Goal: Task Accomplishment & Management: Manage account settings

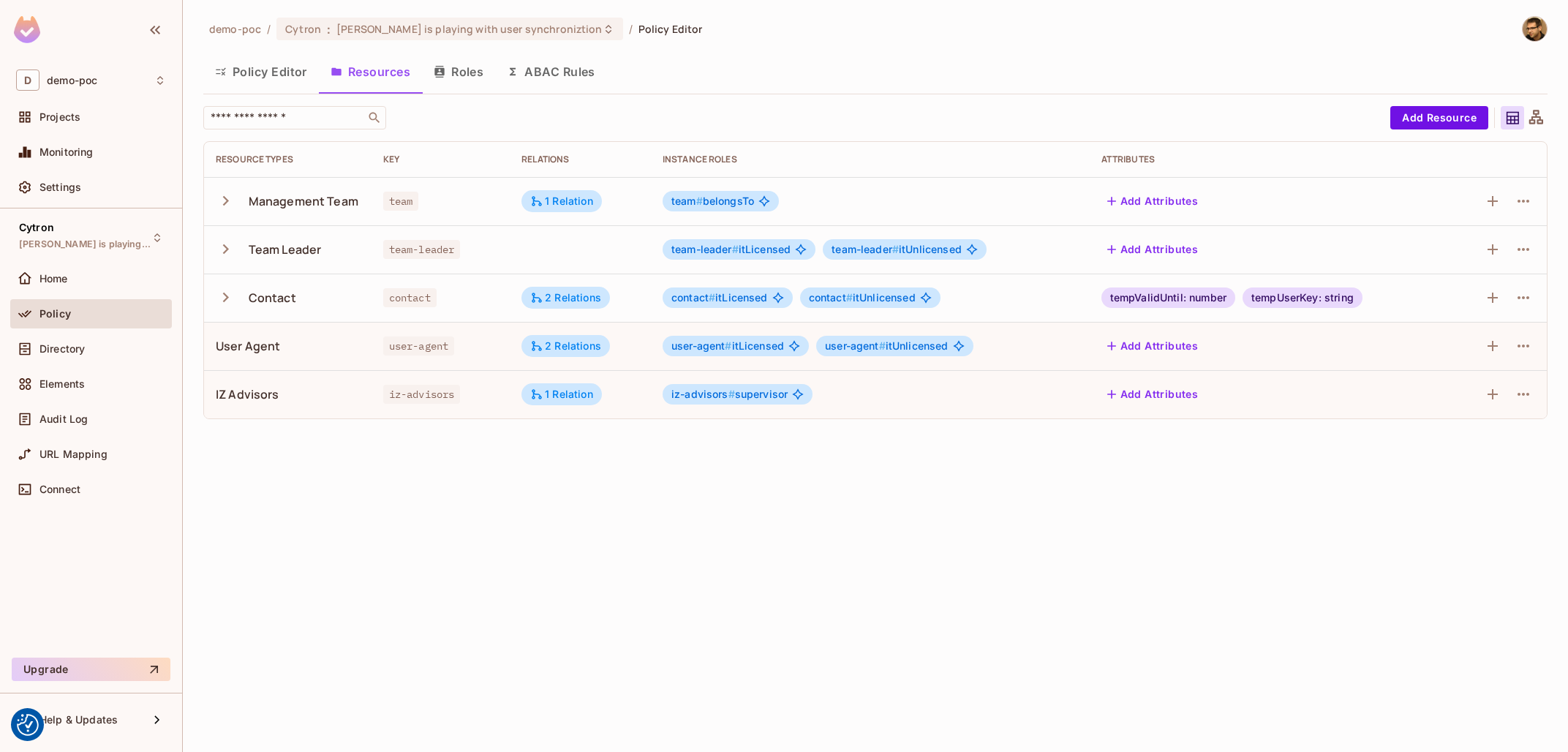
click at [649, 560] on div "demo-poc / Cytron : Tomas is playing with user synchroniztion / Policy Editor P…" at bounding box center [875, 376] width 1385 height 752
click at [220, 191] on button "button" at bounding box center [229, 200] width 26 height 31
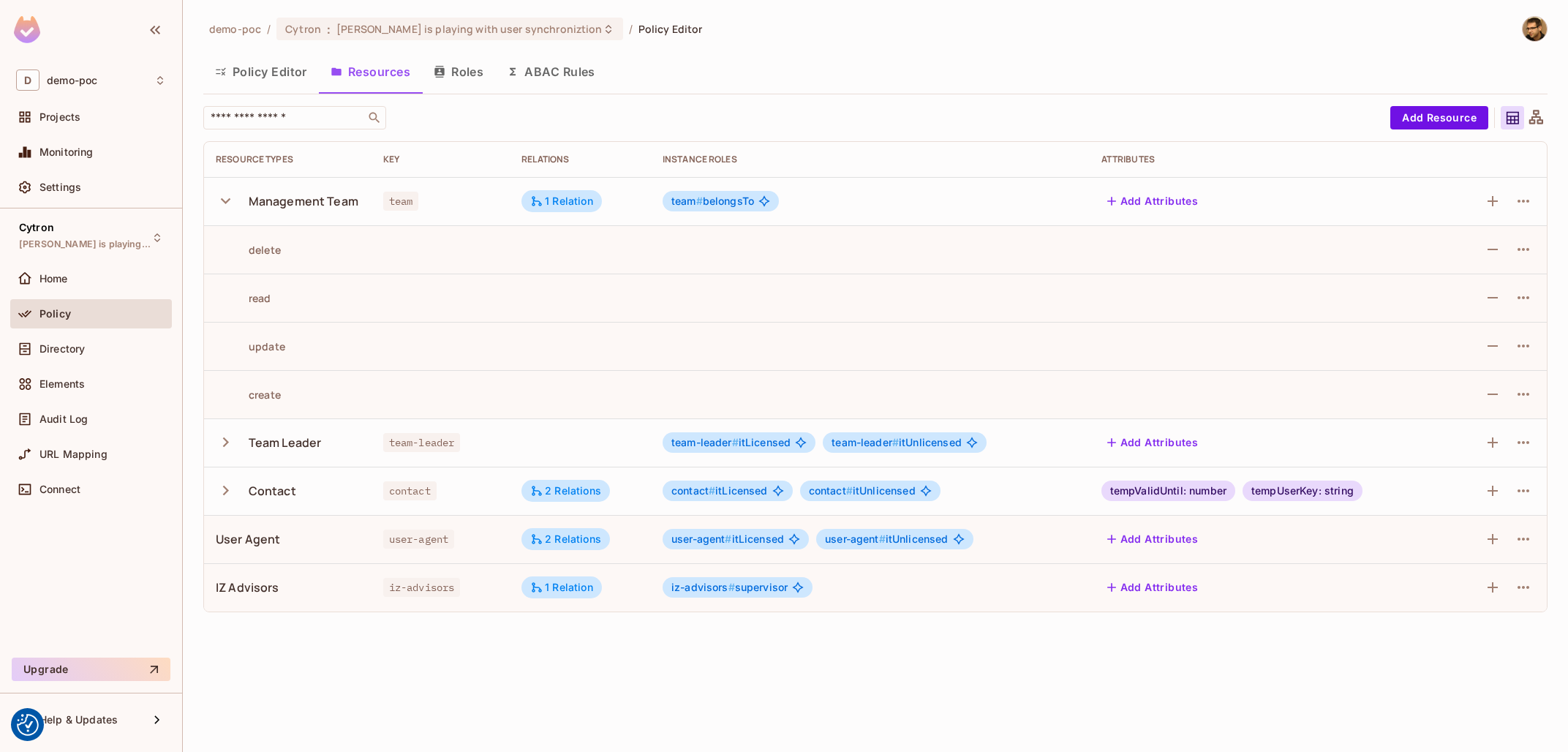
click at [229, 192] on icon "button" at bounding box center [226, 201] width 20 height 20
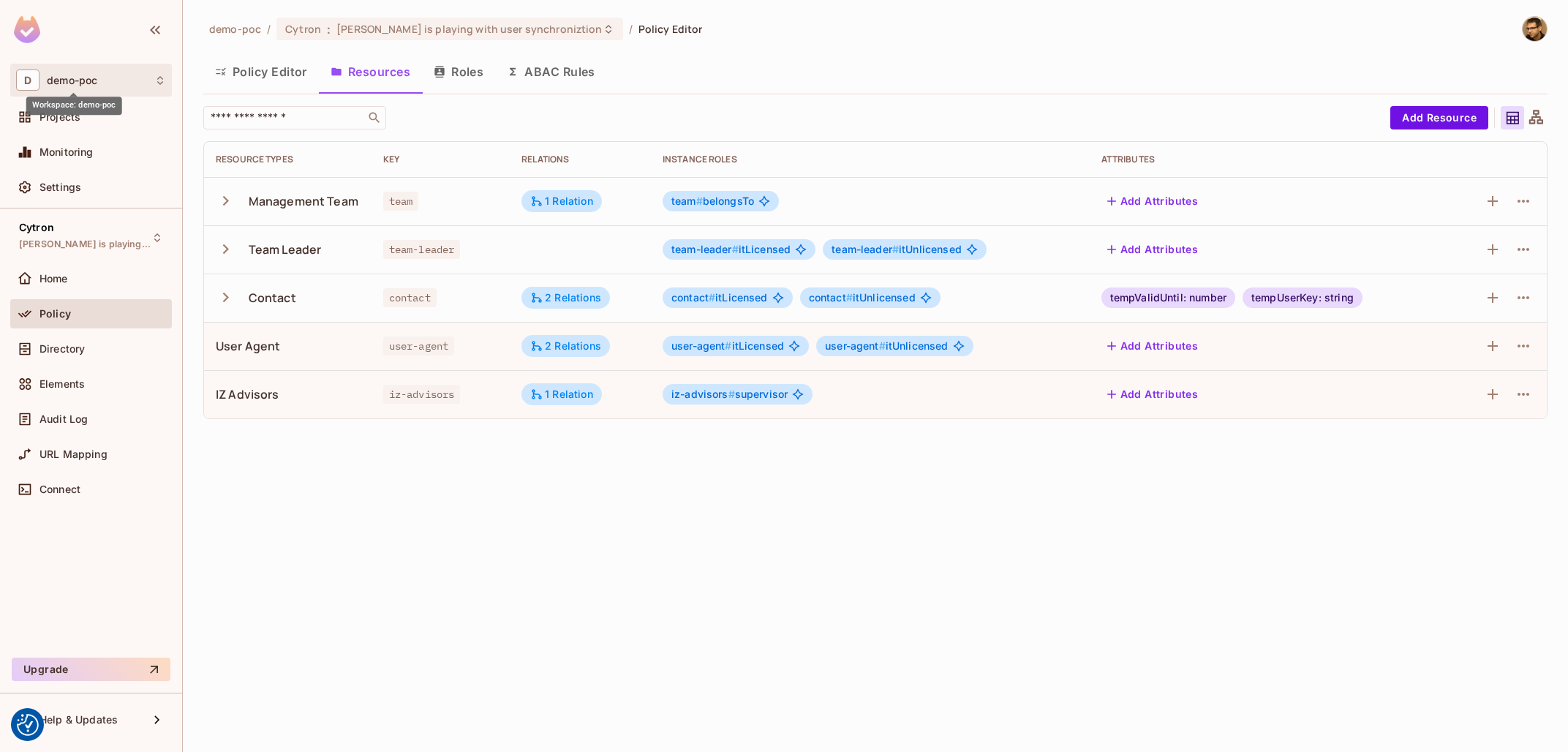
click at [52, 80] on span "demo-poc" at bounding box center [72, 80] width 51 height 11
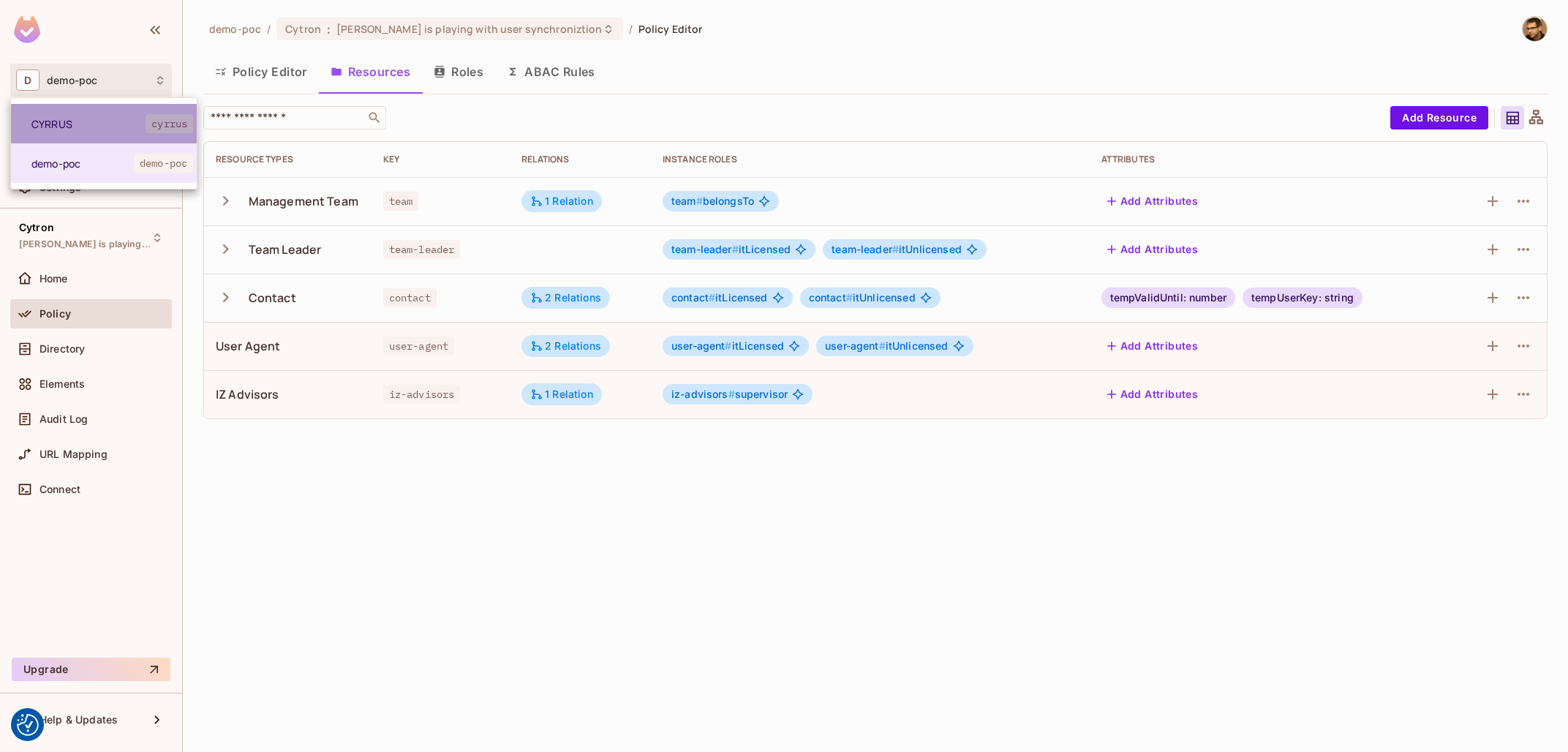
click at [133, 116] on li "CYRRUS cyrrus" at bounding box center [103, 124] width 186 height 39
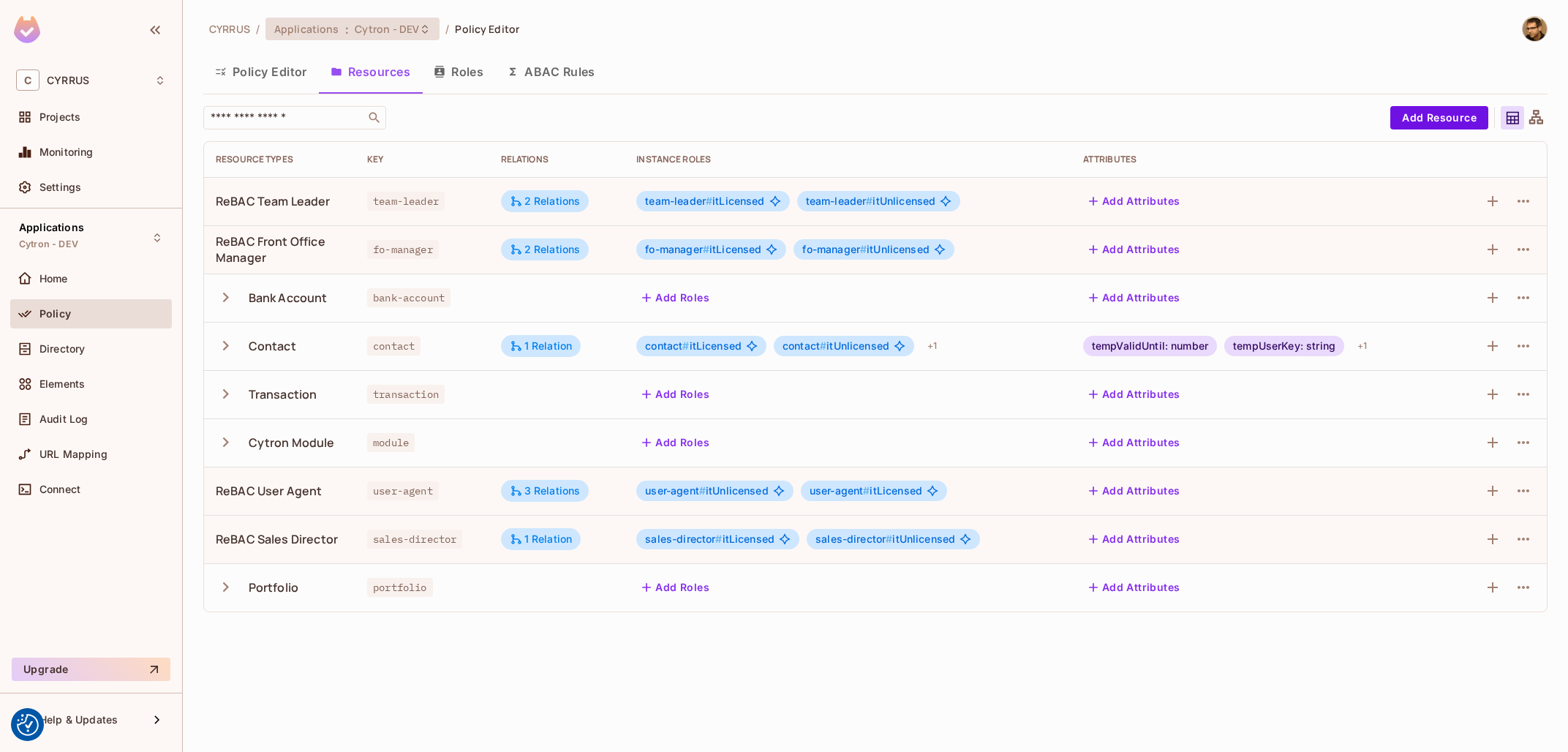
click at [378, 26] on span "Cytron - DEV" at bounding box center [387, 29] width 65 height 14
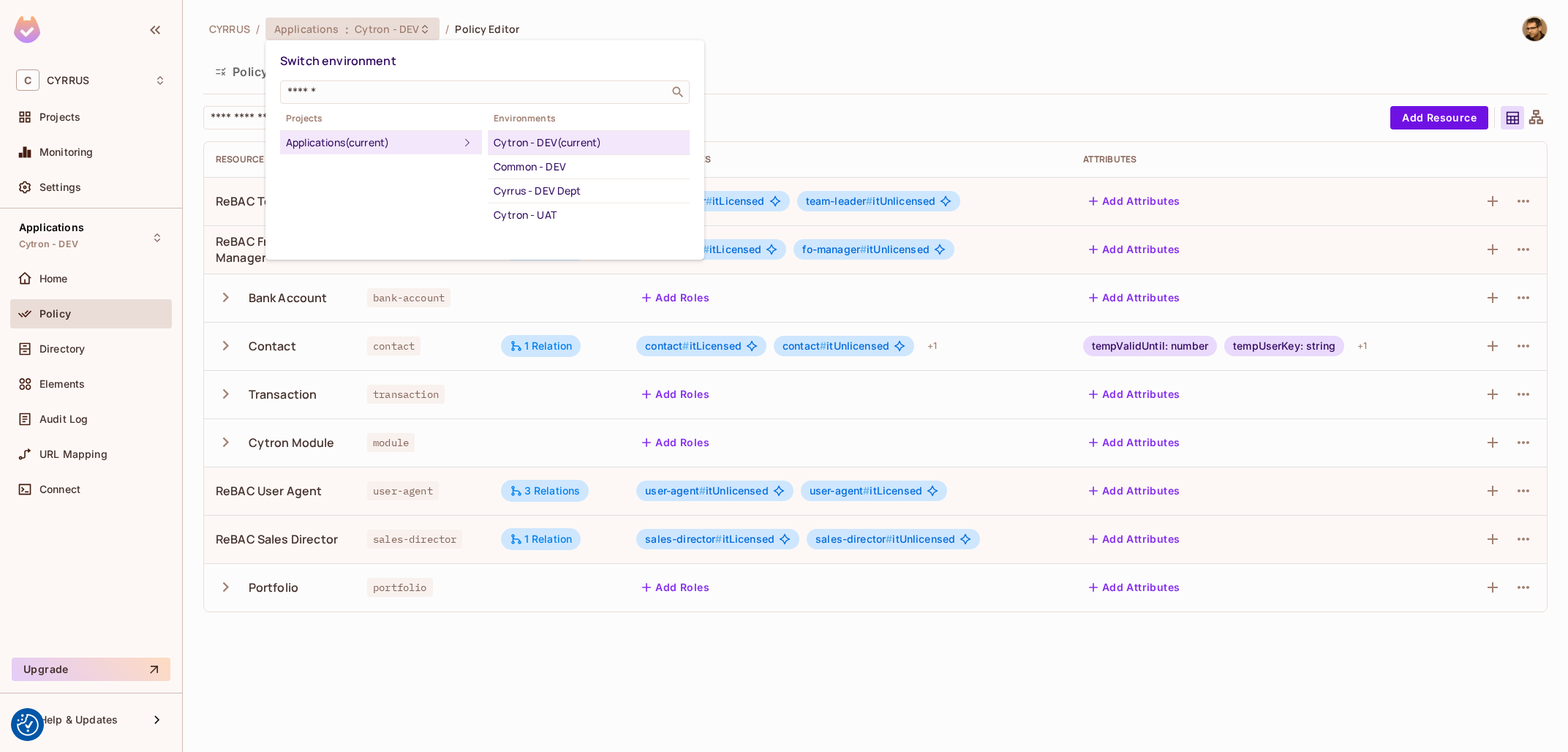
click at [616, 18] on div at bounding box center [784, 376] width 1568 height 752
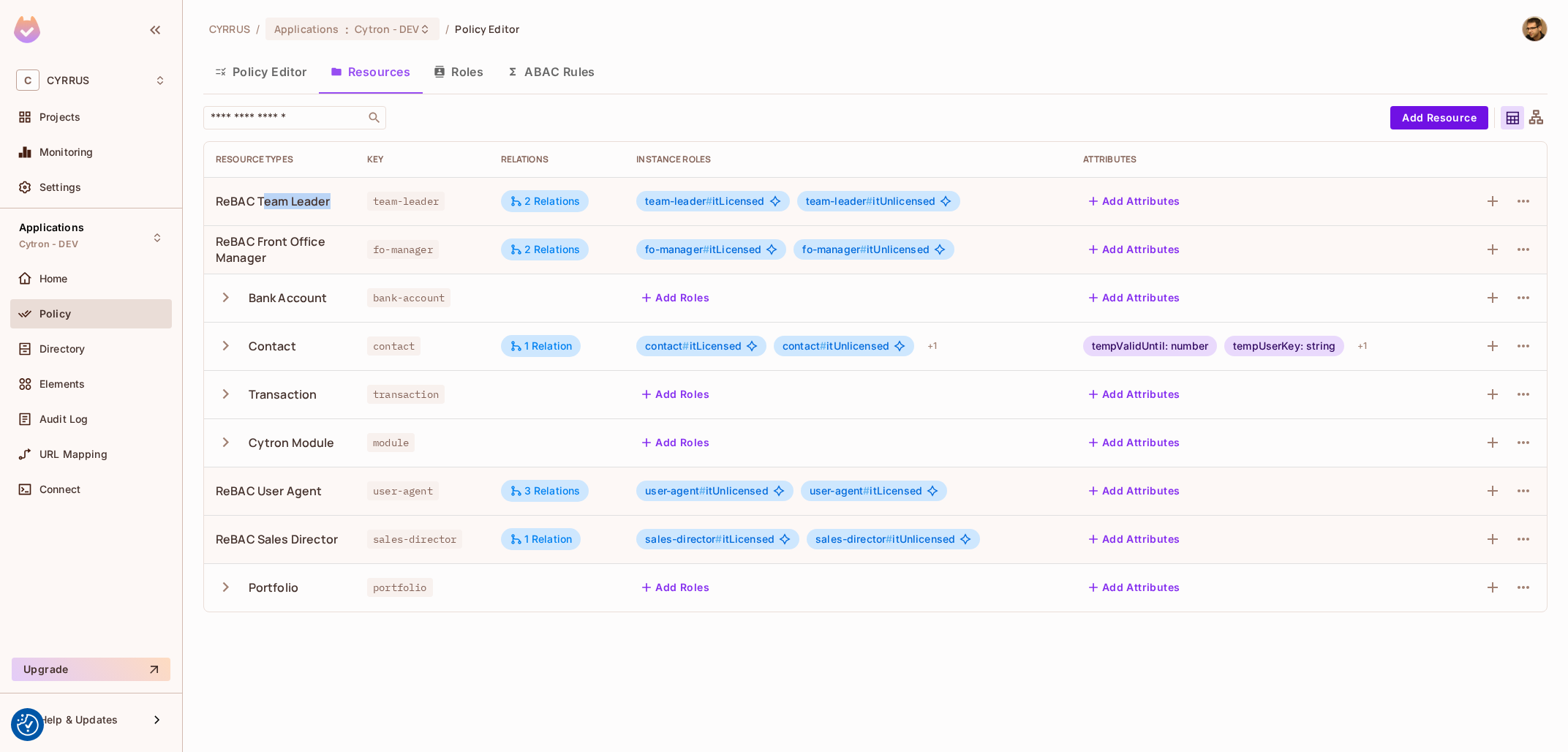
drag, startPoint x: 261, startPoint y: 198, endPoint x: 332, endPoint y: 199, distance: 71.0
click at [332, 199] on div "ReBAC Team Leader" at bounding box center [280, 201] width 128 height 16
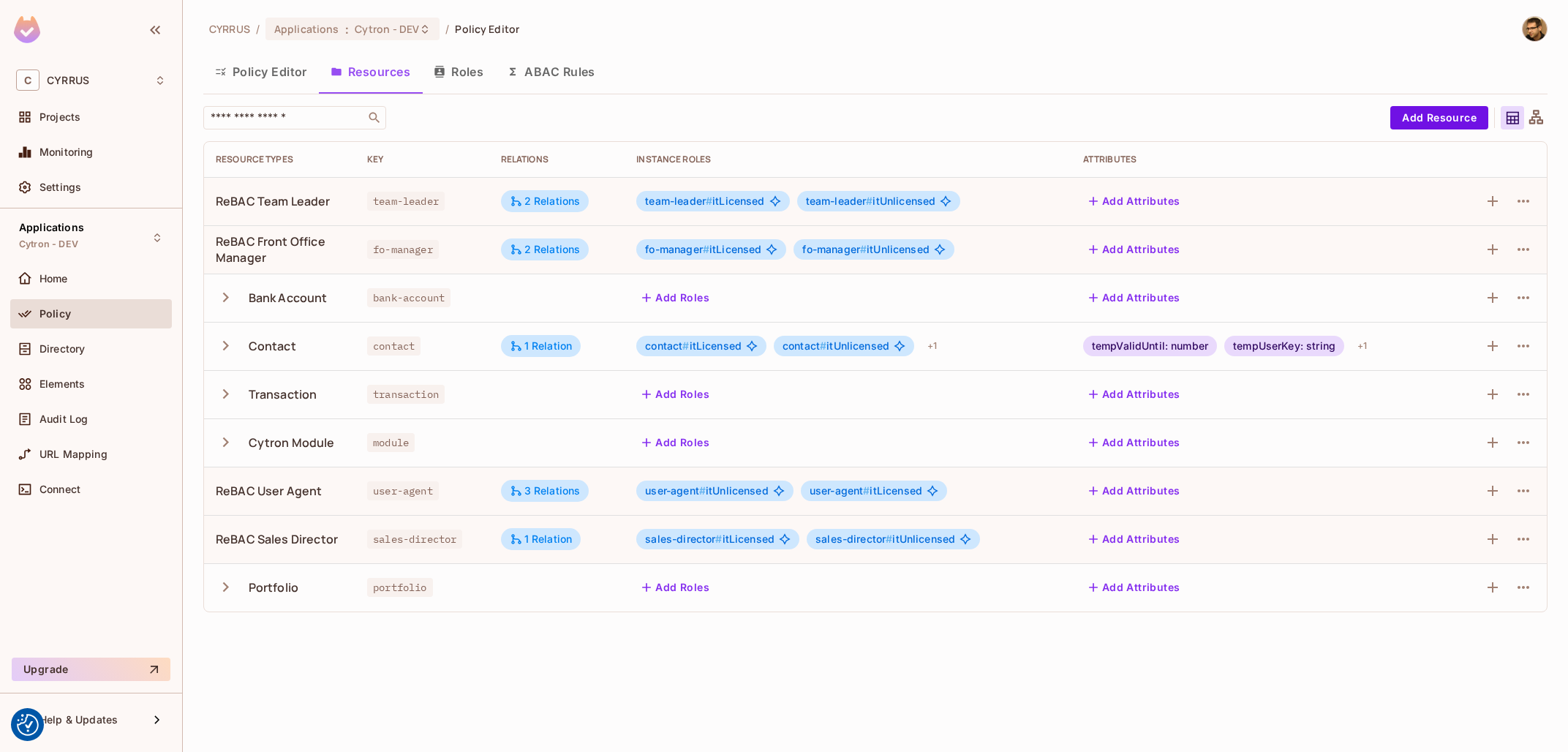
click at [296, 202] on div "ReBAC Team Leader" at bounding box center [274, 201] width 115 height 16
drag, startPoint x: 275, startPoint y: 199, endPoint x: 352, endPoint y: 199, distance: 77.0
click at [352, 199] on td "ReBAC Team Leader" at bounding box center [280, 202] width 152 height 49
click at [351, 202] on td "ReBAC Team Leader" at bounding box center [280, 202] width 152 height 49
drag, startPoint x: 254, startPoint y: 197, endPoint x: 208, endPoint y: 199, distance: 46.0
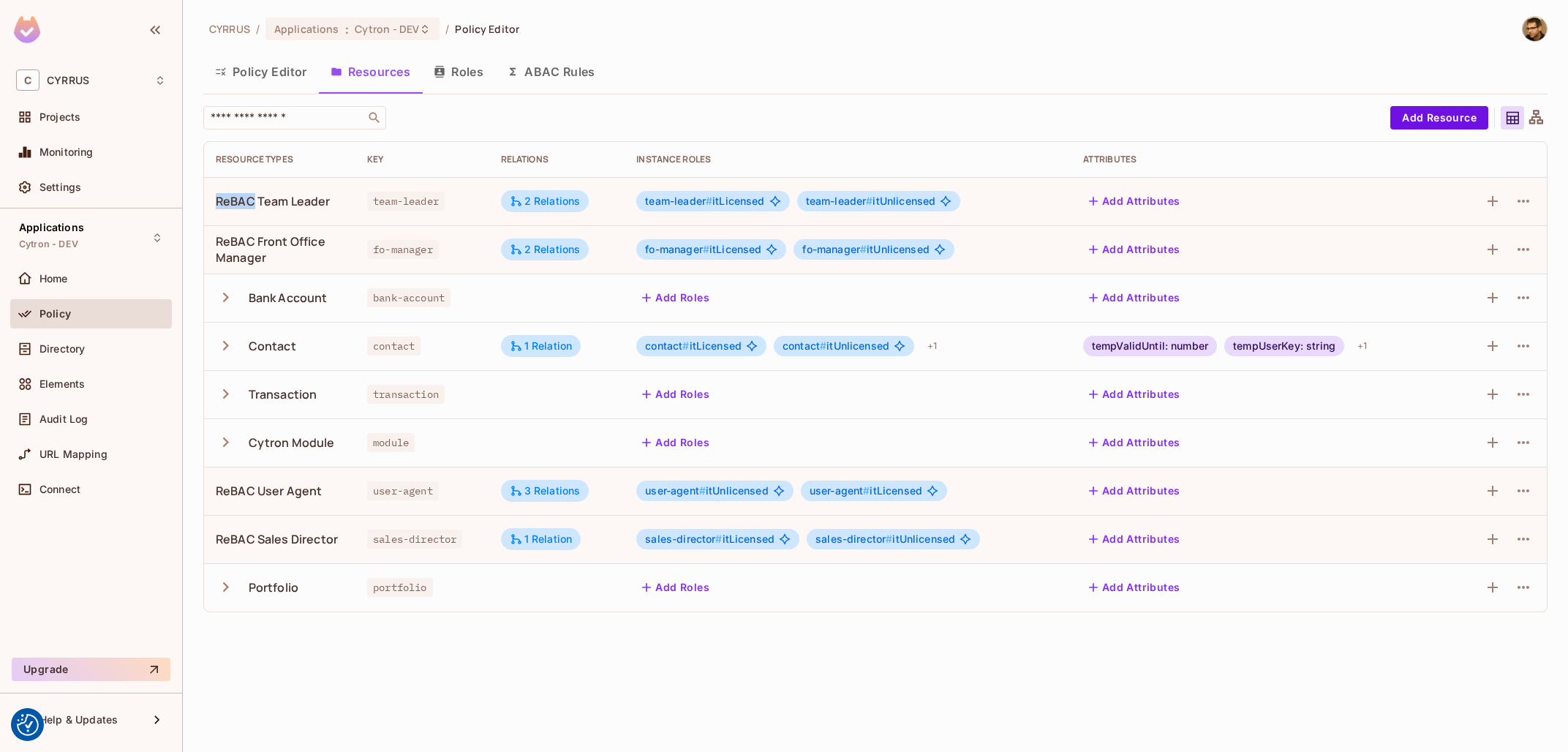
click at [208, 199] on td "ReBAC Team Leader" at bounding box center [280, 202] width 152 height 49
click at [283, 201] on div "ReBAC Team Leader" at bounding box center [274, 201] width 115 height 16
drag, startPoint x: 256, startPoint y: 199, endPoint x: 209, endPoint y: 197, distance: 47.0
click at [209, 197] on td "ReBAC Team Leader" at bounding box center [280, 202] width 152 height 49
click at [299, 202] on div "ReBAC Team Leader" at bounding box center [274, 201] width 115 height 16
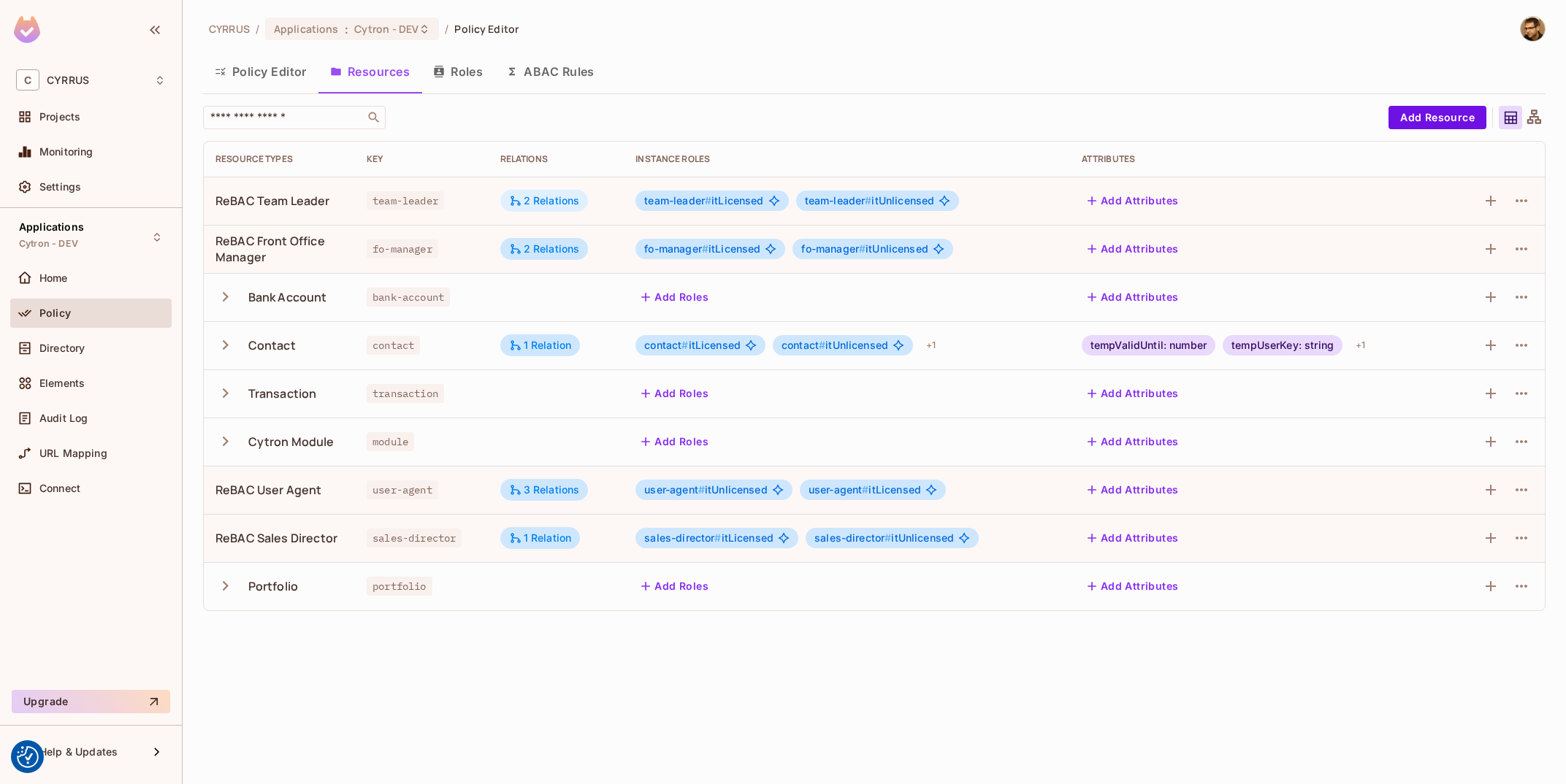
click at [550, 201] on div "2 Relations" at bounding box center [545, 201] width 71 height 13
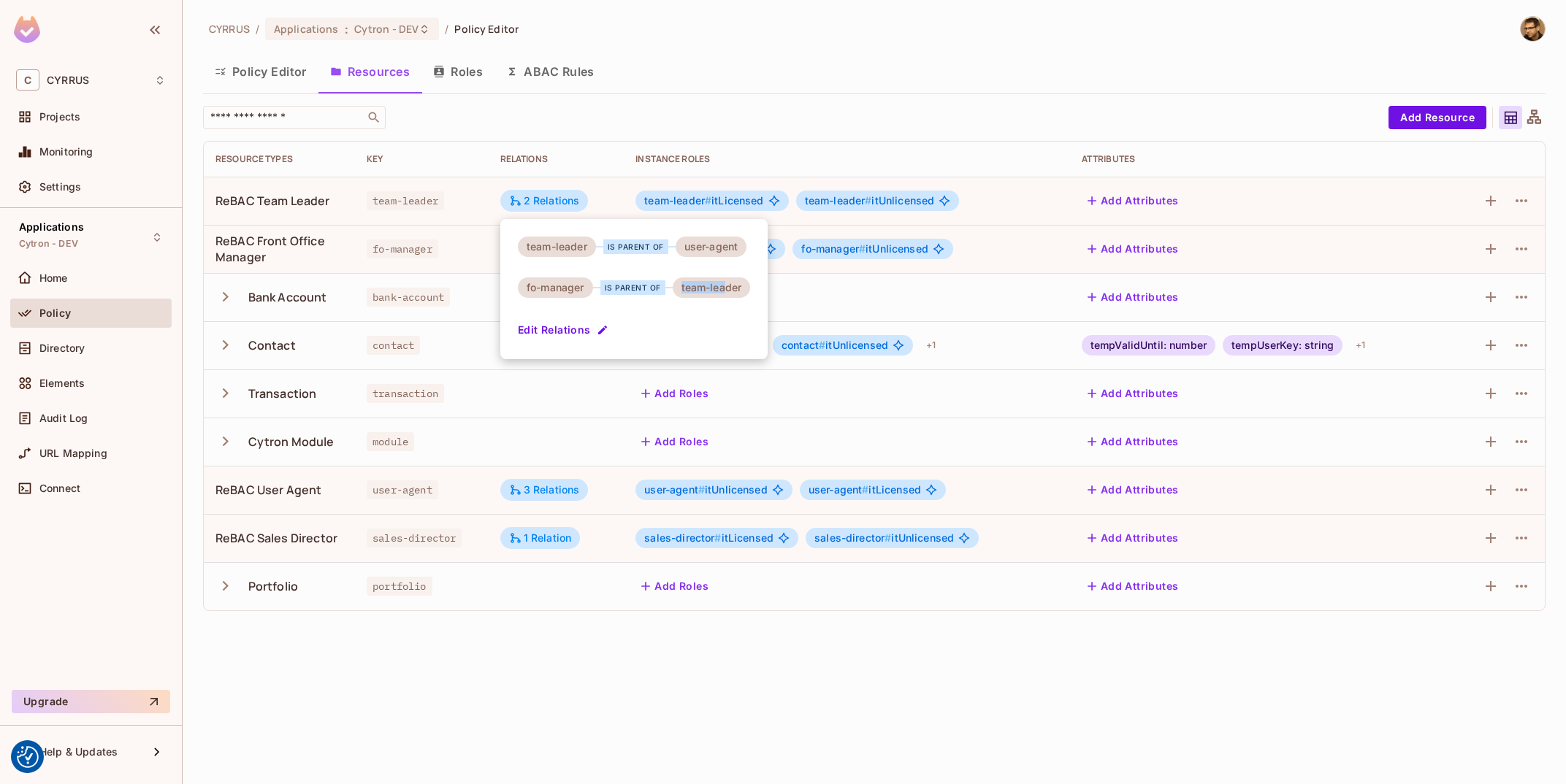
drag, startPoint x: 712, startPoint y: 292, endPoint x: 731, endPoint y: 291, distance: 19.0
click at [728, 291] on div "team-leader" at bounding box center [711, 288] width 78 height 20
click at [735, 285] on div "team-leader" at bounding box center [711, 288] width 78 height 20
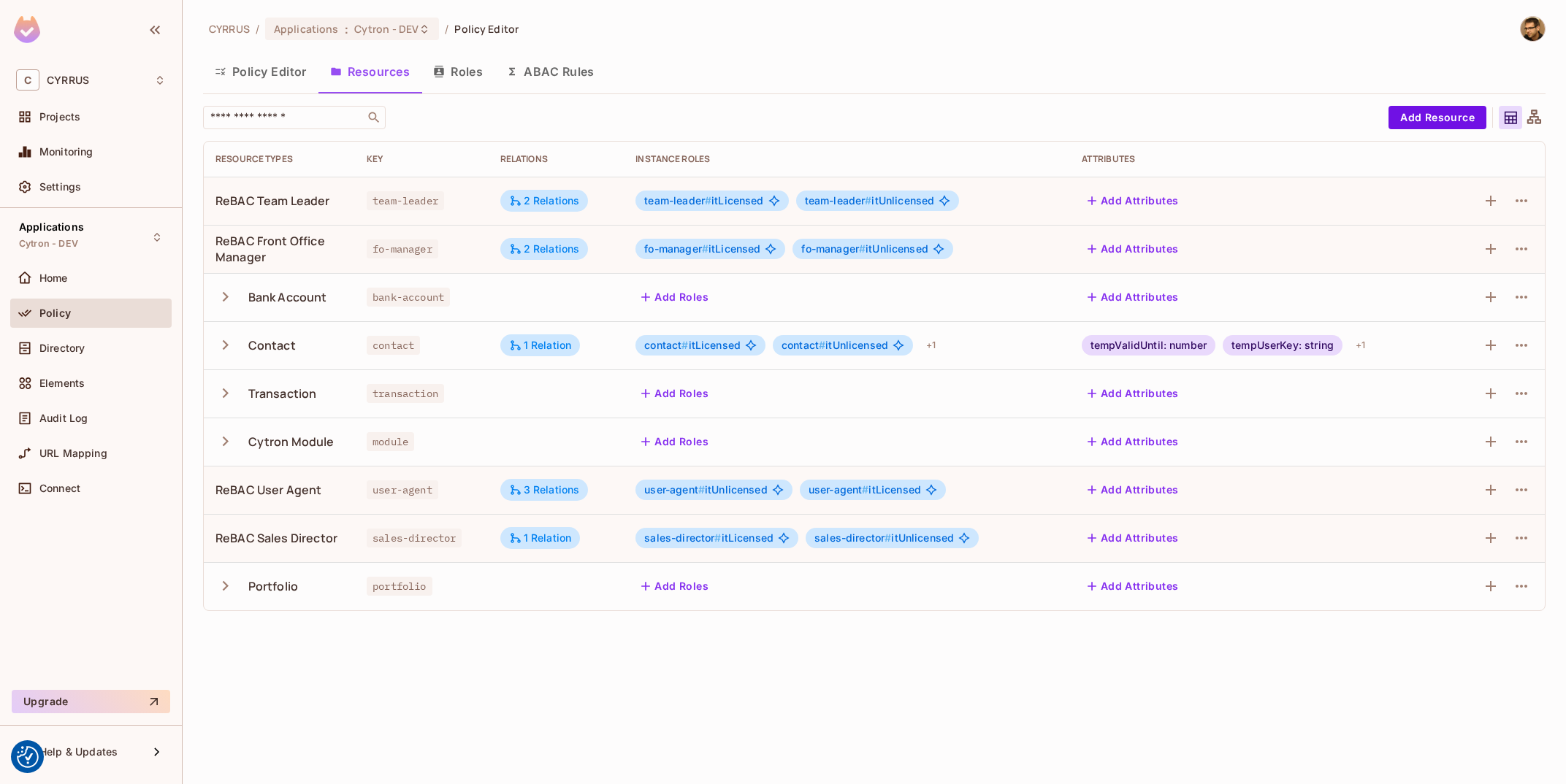
click at [440, 60] on button "Roles" at bounding box center [458, 71] width 73 height 36
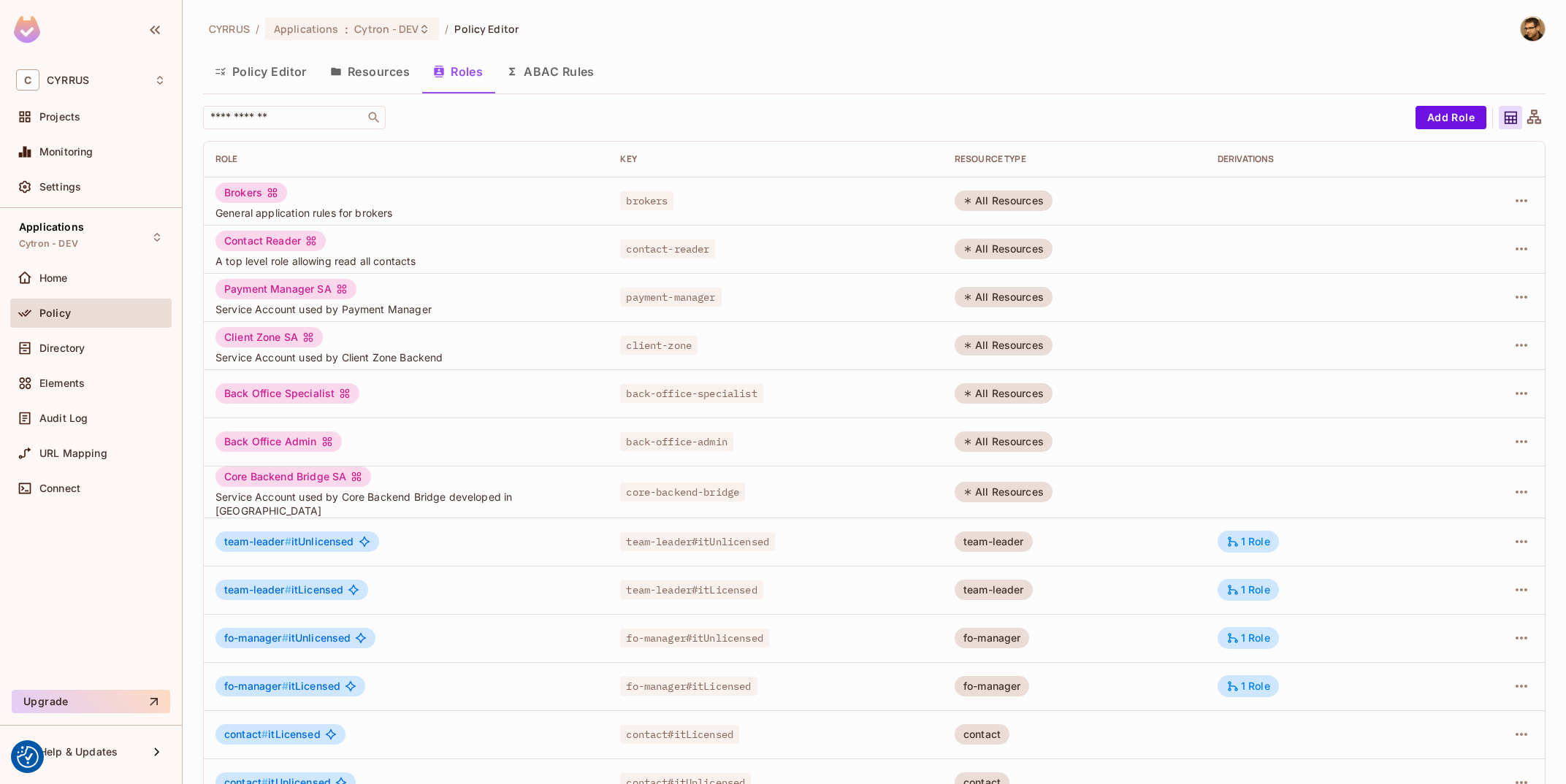
click at [411, 76] on button "Resources" at bounding box center [370, 71] width 103 height 36
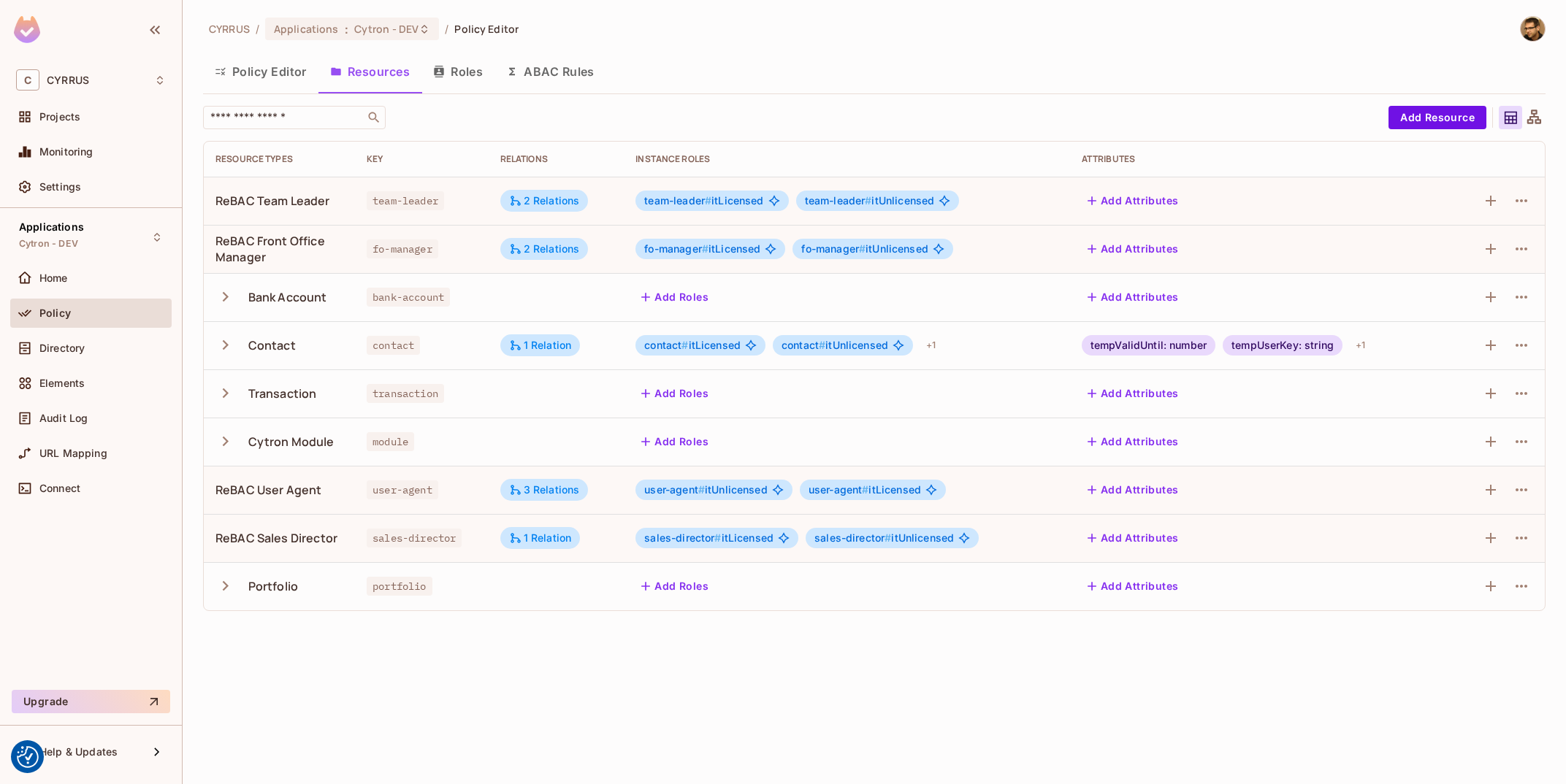
click at [767, 718] on div "CYRRUS / Applications : Cytron - DEV / Policy Editor Policy Editor Resources Ro…" at bounding box center [874, 392] width 1384 height 784
click at [735, 97] on div "CYRRUS / Applications : Cytron - DEV / Policy Editor Policy Editor Resources Ro…" at bounding box center [874, 319] width 1343 height 607
click at [771, 46] on div "CYRRUS / Applications : Cytron - DEV / Policy Editor Policy Editor Resources Ro…" at bounding box center [874, 319] width 1343 height 607
click at [568, 195] on div "2 Relations" at bounding box center [545, 201] width 71 height 13
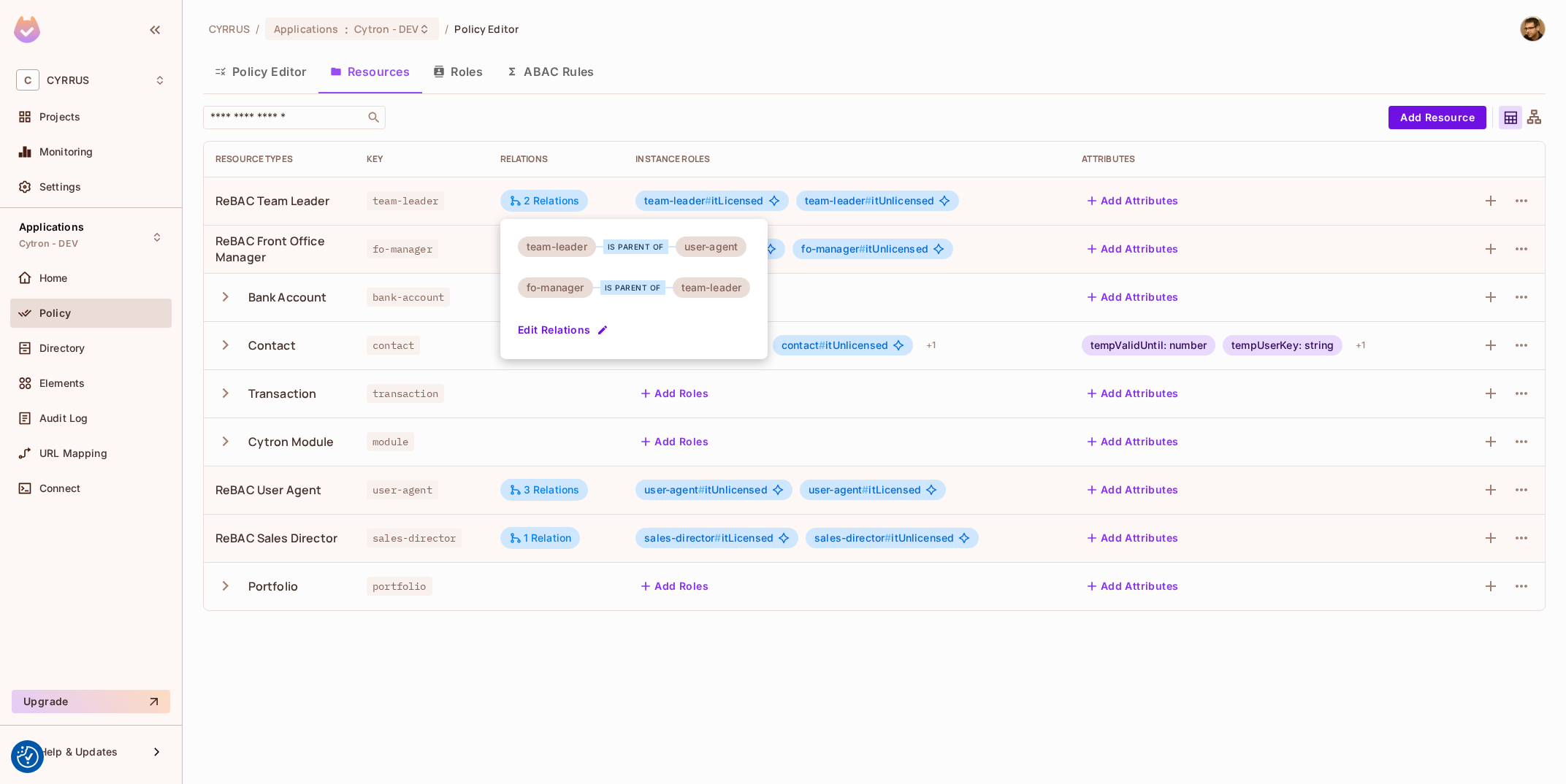
click at [459, 247] on div at bounding box center [783, 392] width 1566 height 784
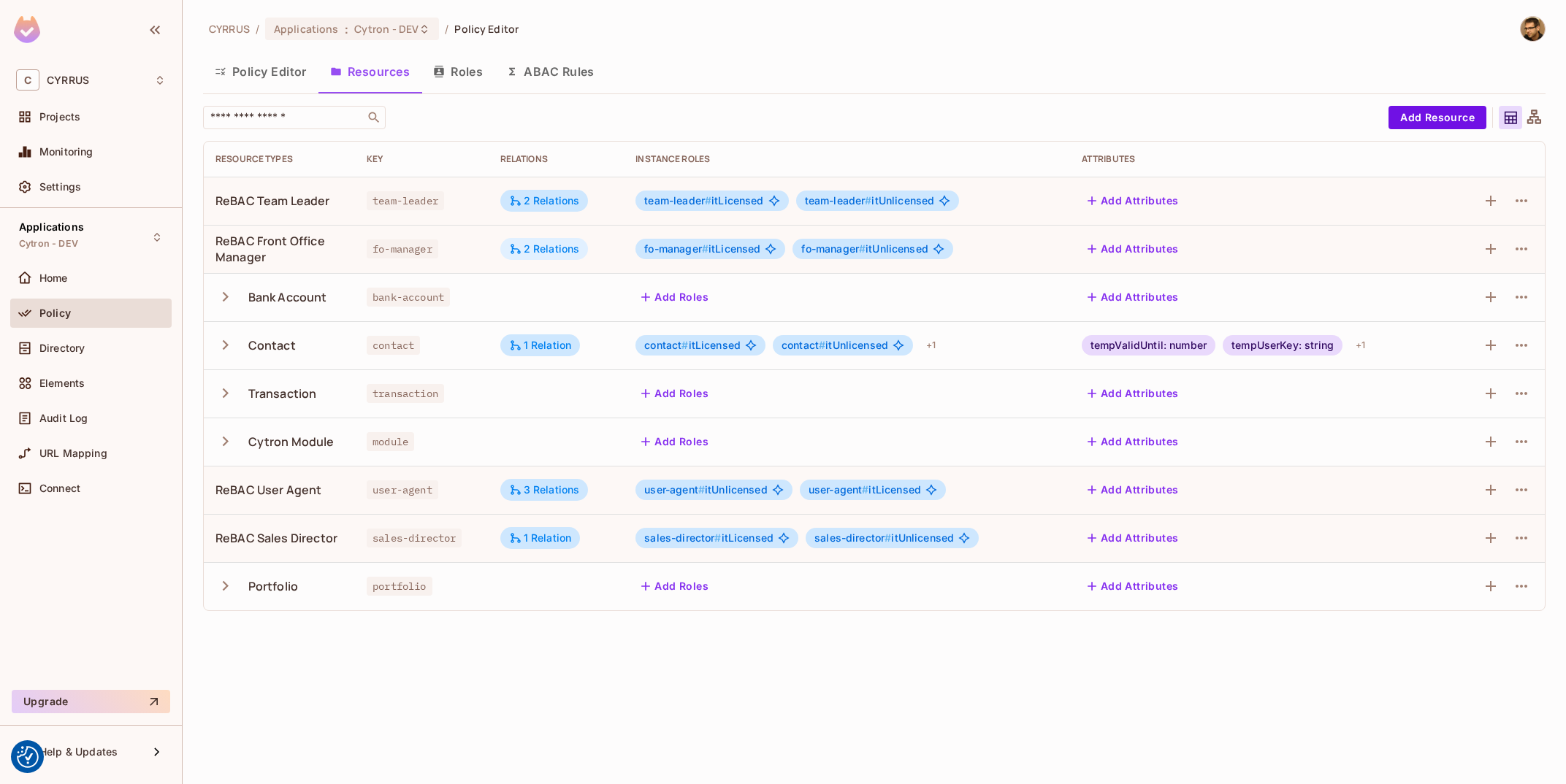
click at [553, 242] on div "2 Relations" at bounding box center [544, 249] width 89 height 22
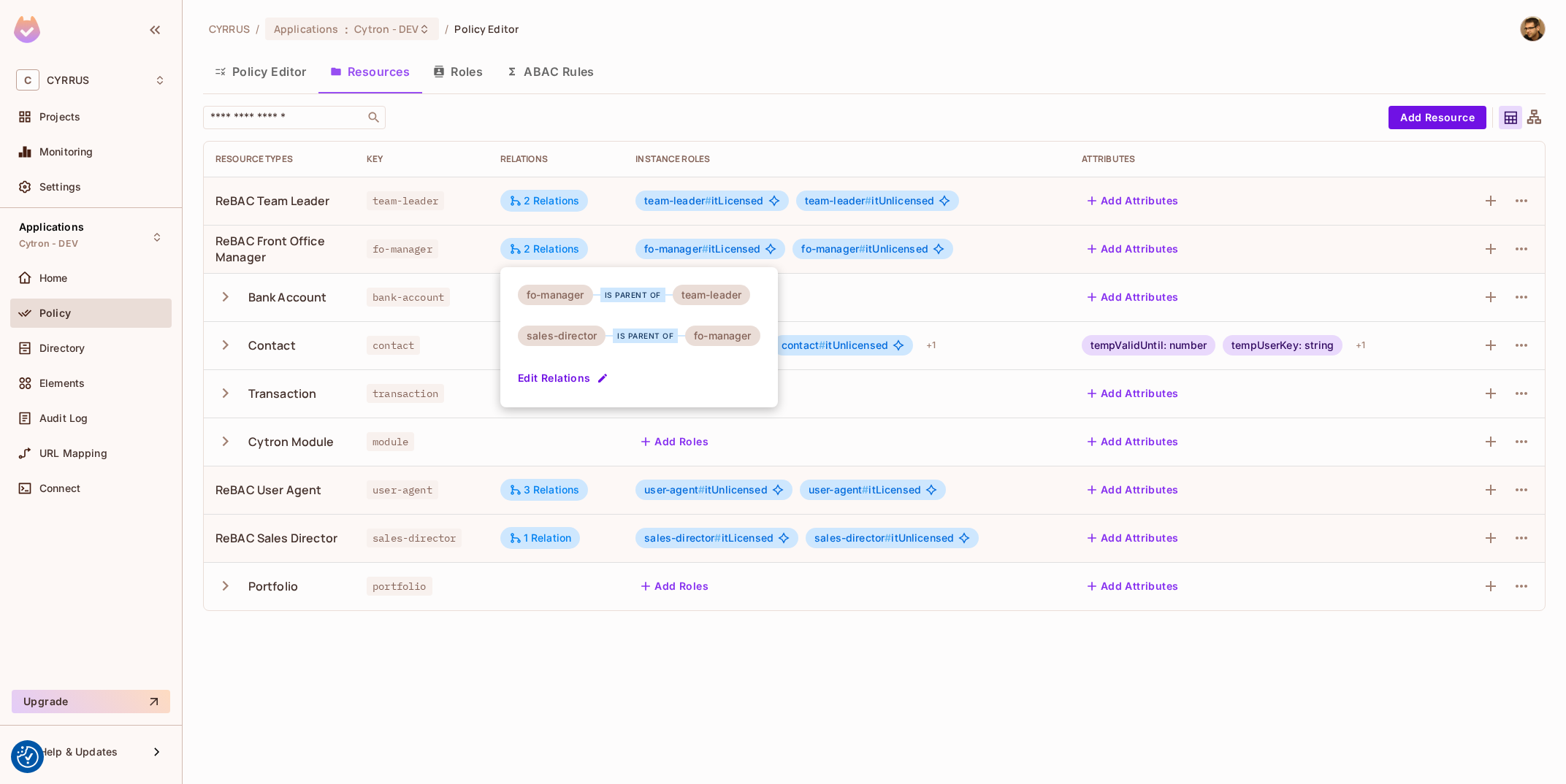
click at [680, 152] on div at bounding box center [783, 392] width 1566 height 784
click at [901, 121] on div "​" at bounding box center [792, 117] width 1178 height 23
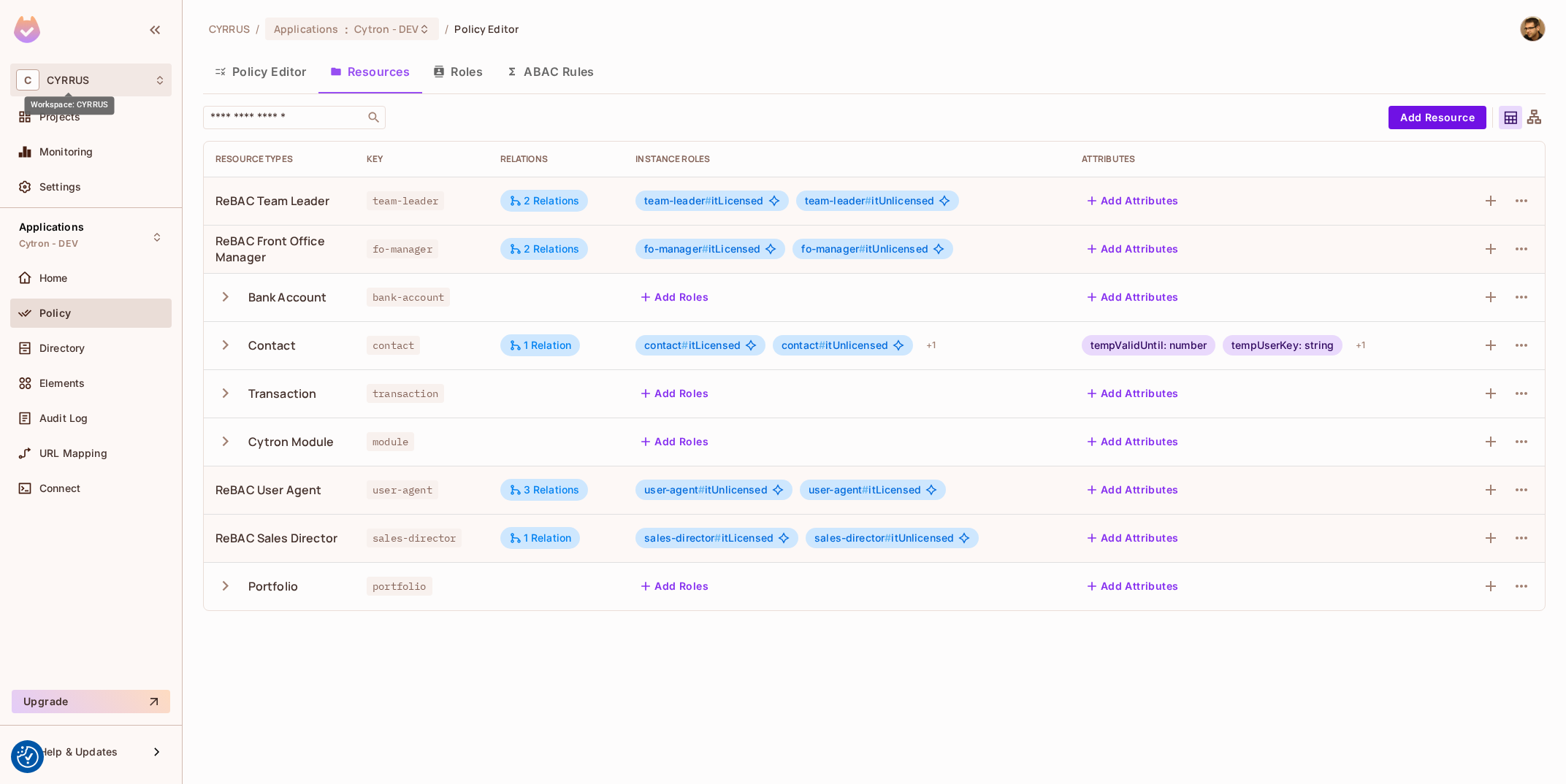
click at [89, 79] on span "CYRRUS" at bounding box center [68, 79] width 42 height 11
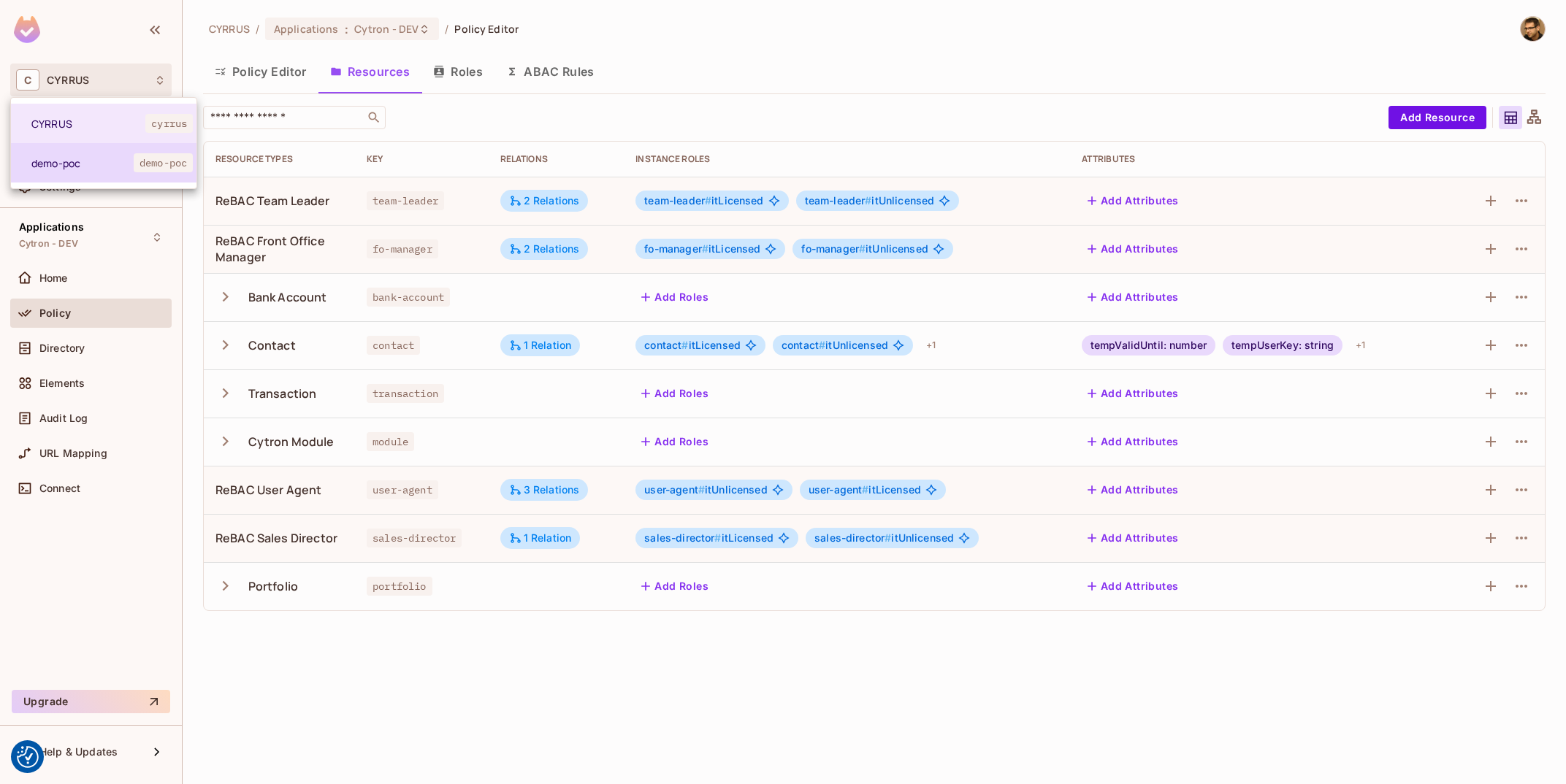
click at [93, 152] on li "demo-poc demo-poc" at bounding box center [103, 163] width 185 height 39
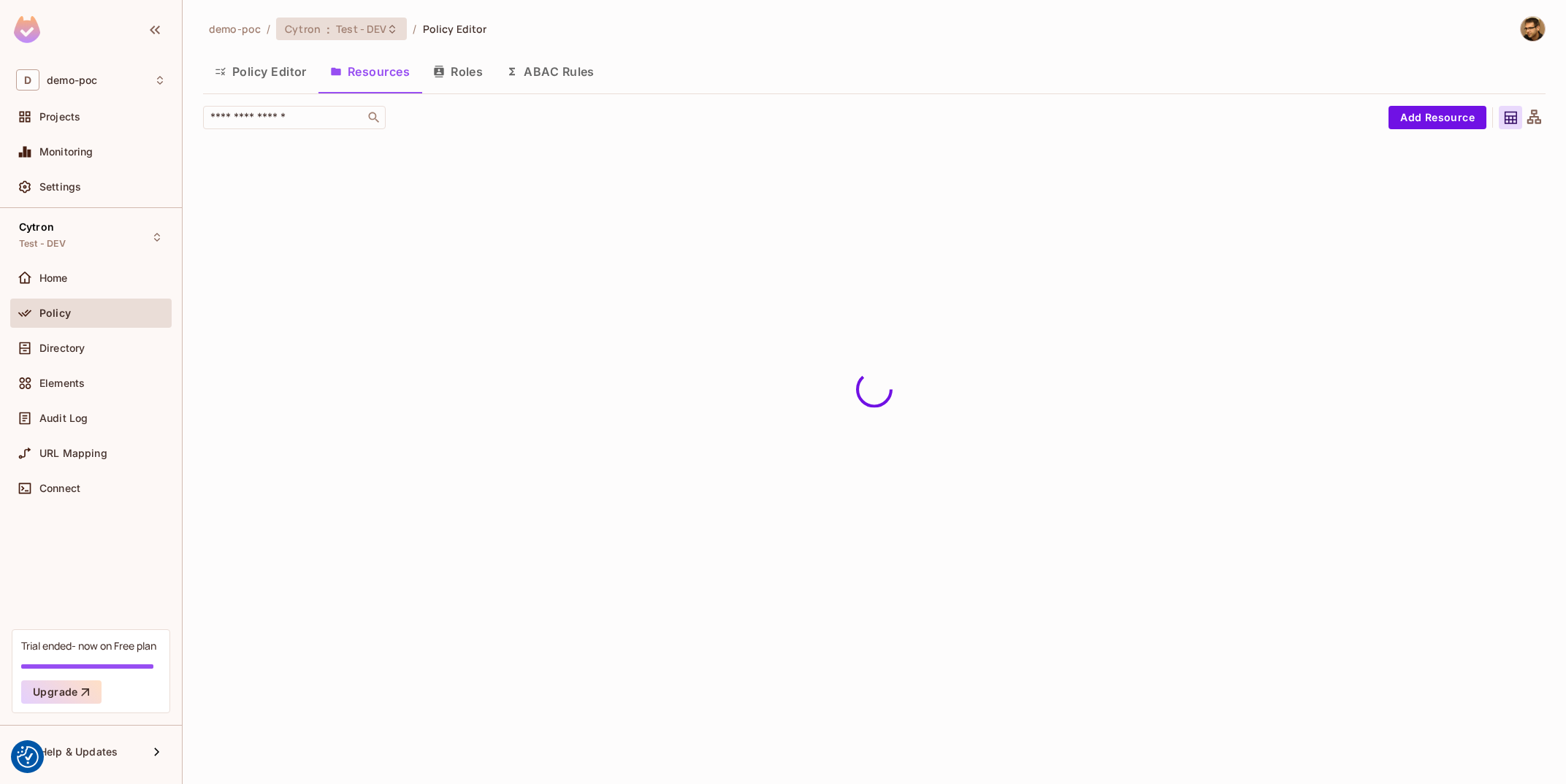
click at [387, 33] on icon at bounding box center [392, 29] width 11 height 11
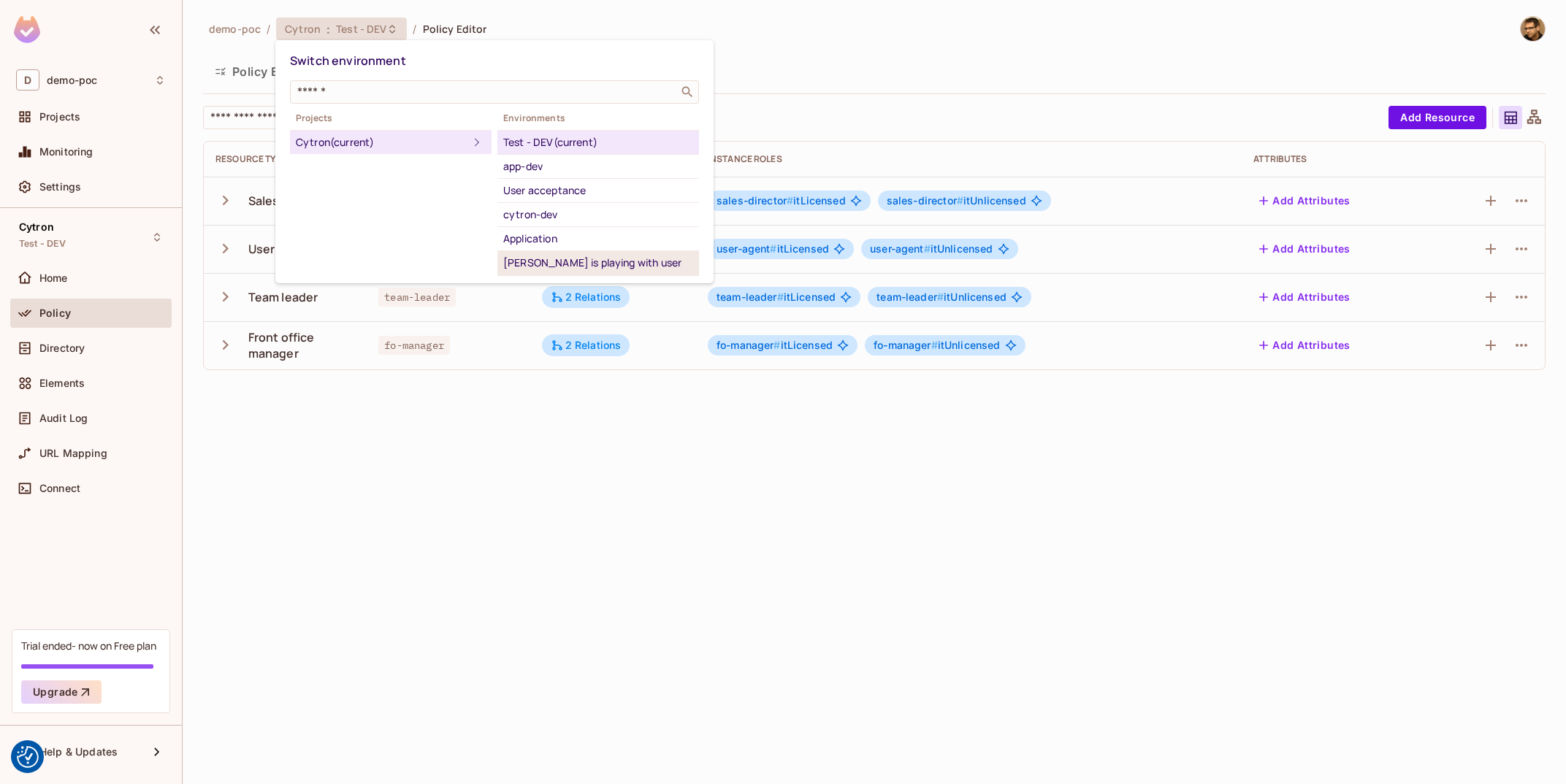
click at [666, 264] on div "[PERSON_NAME] is playing with user synchroniztion" at bounding box center [598, 272] width 190 height 35
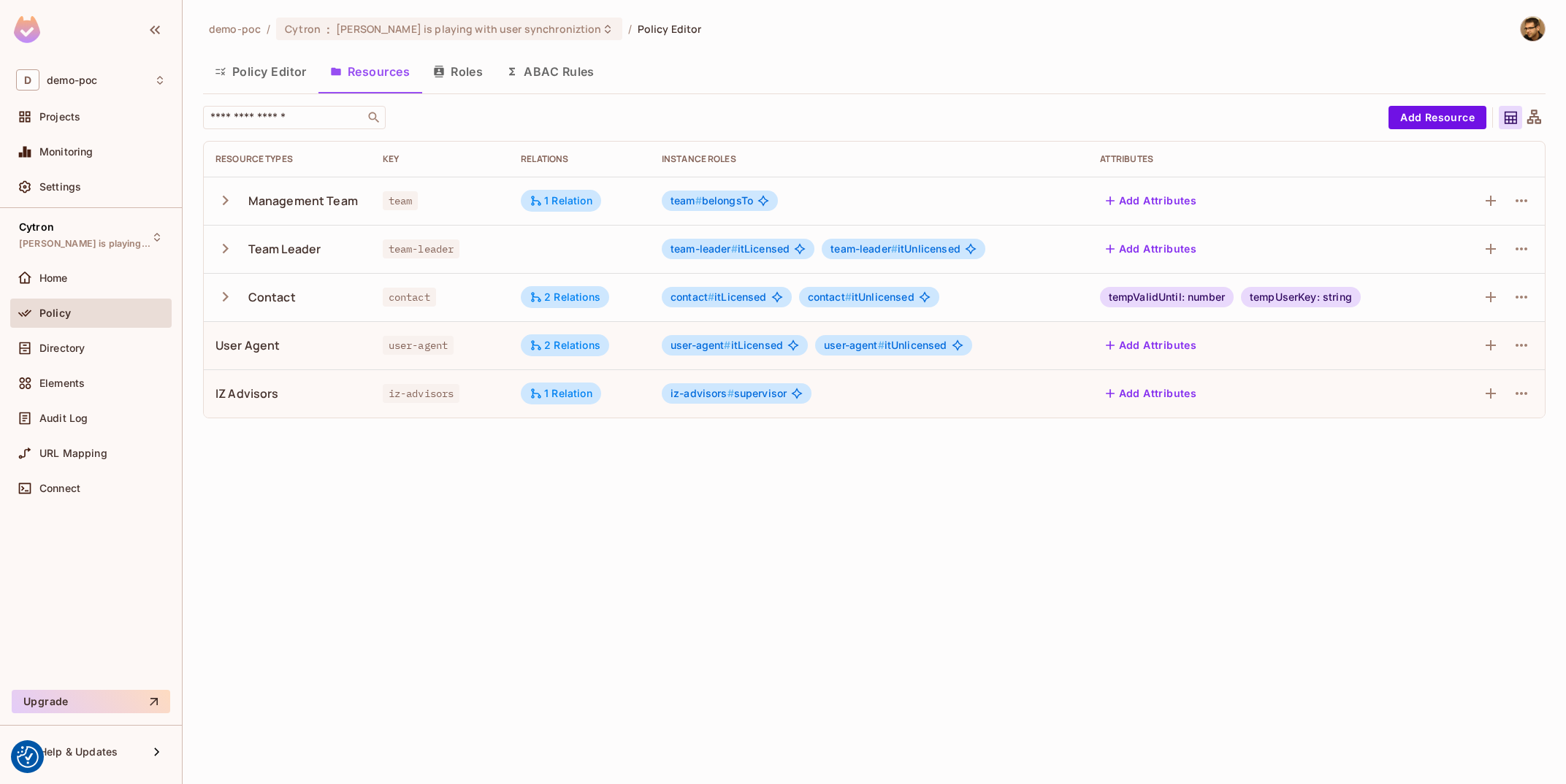
click at [221, 204] on icon "button" at bounding box center [226, 201] width 20 height 20
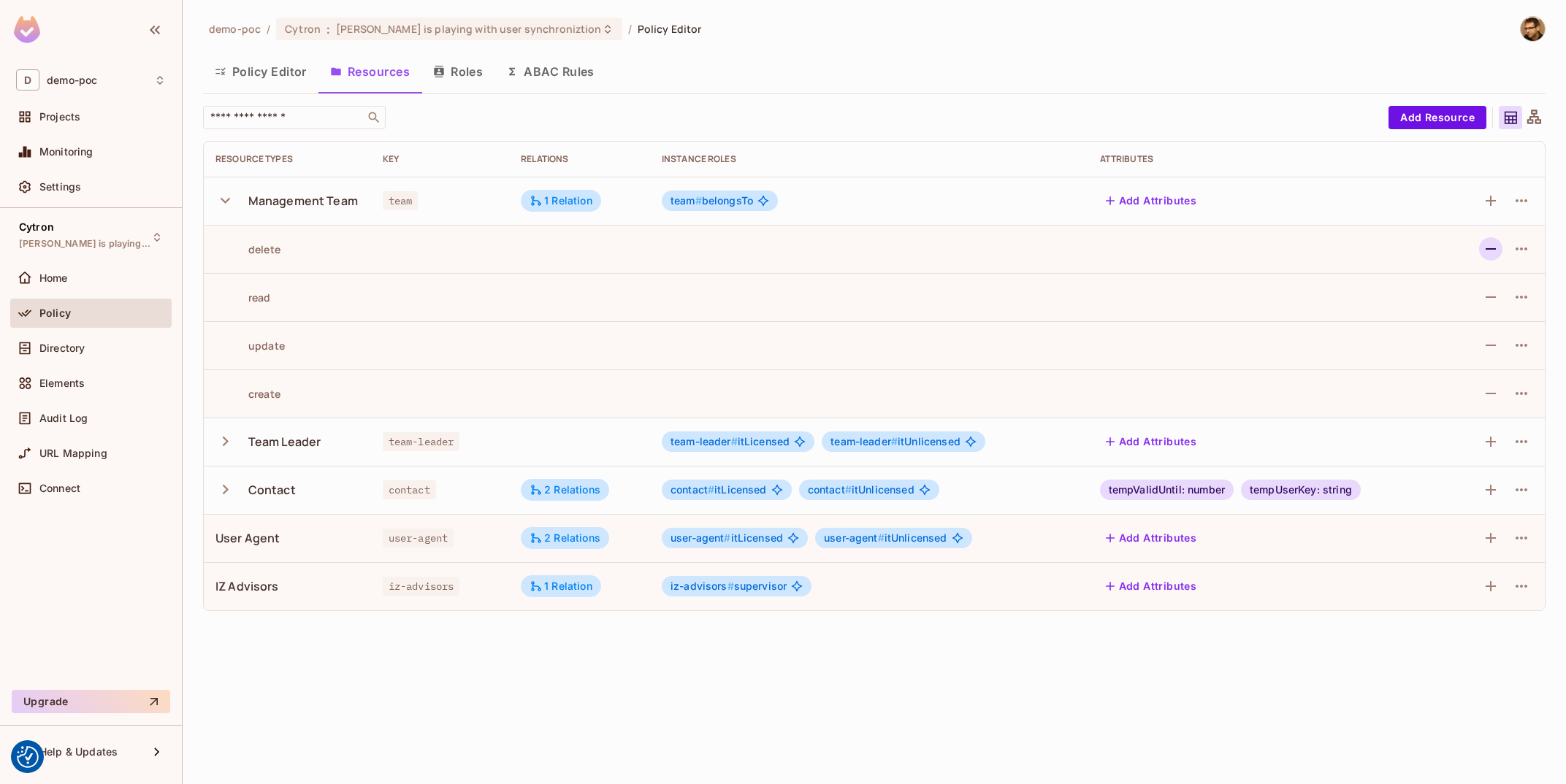
click at [1502, 246] on button "button" at bounding box center [1490, 249] width 23 height 23
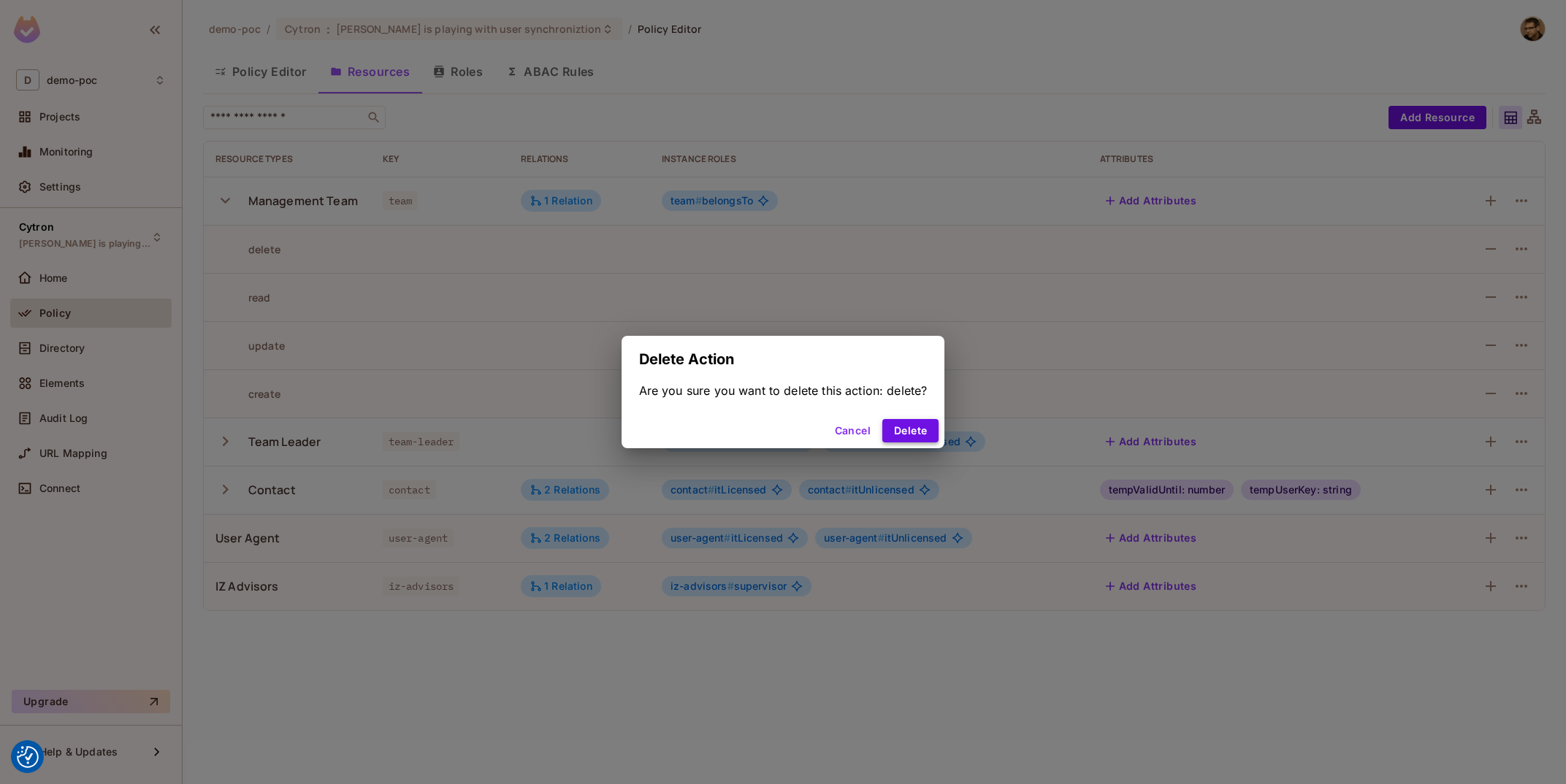
click at [908, 425] on button "Delete" at bounding box center [911, 431] width 56 height 23
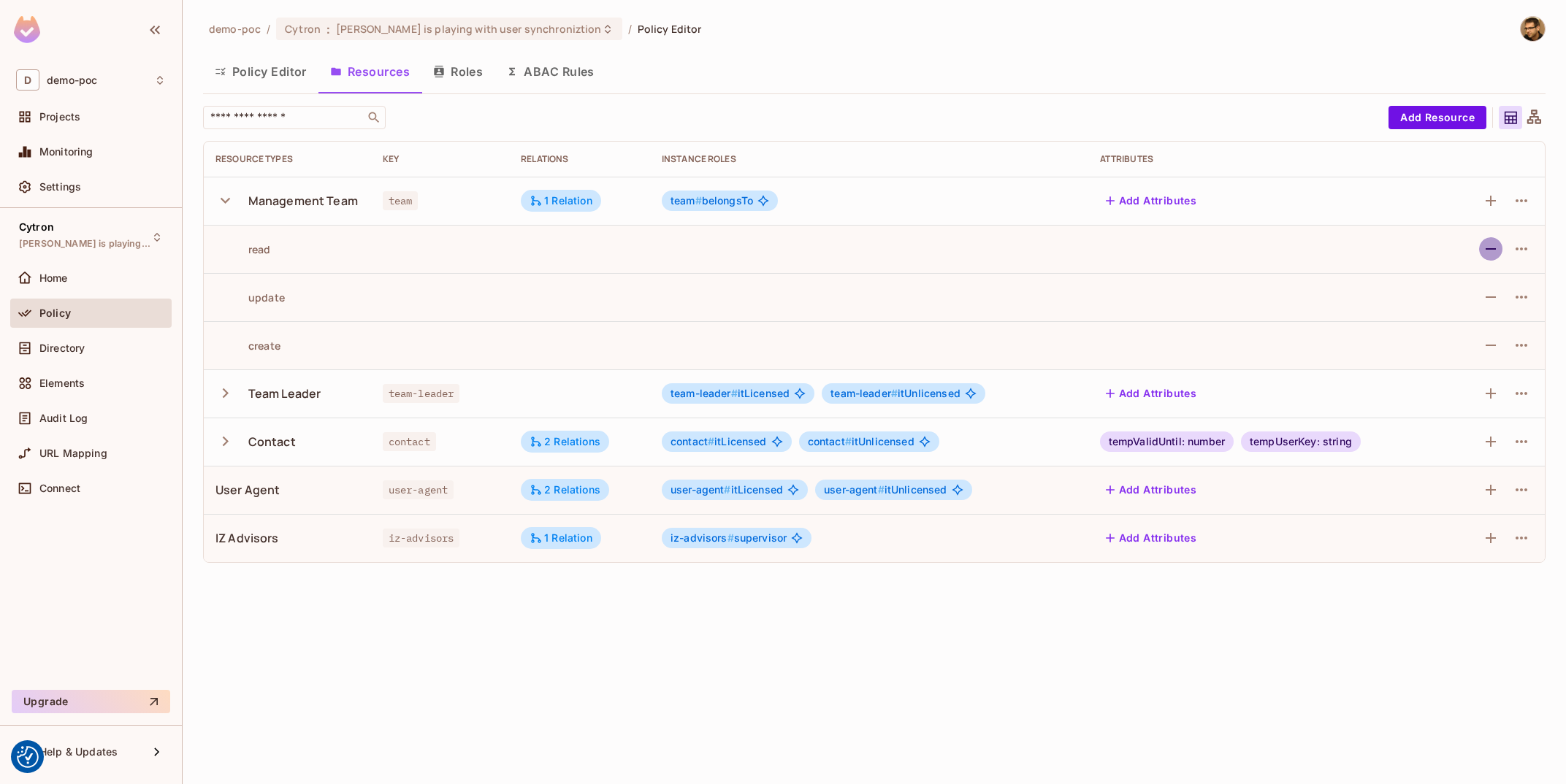
click at [1490, 256] on icon "button" at bounding box center [1490, 248] width 17 height 17
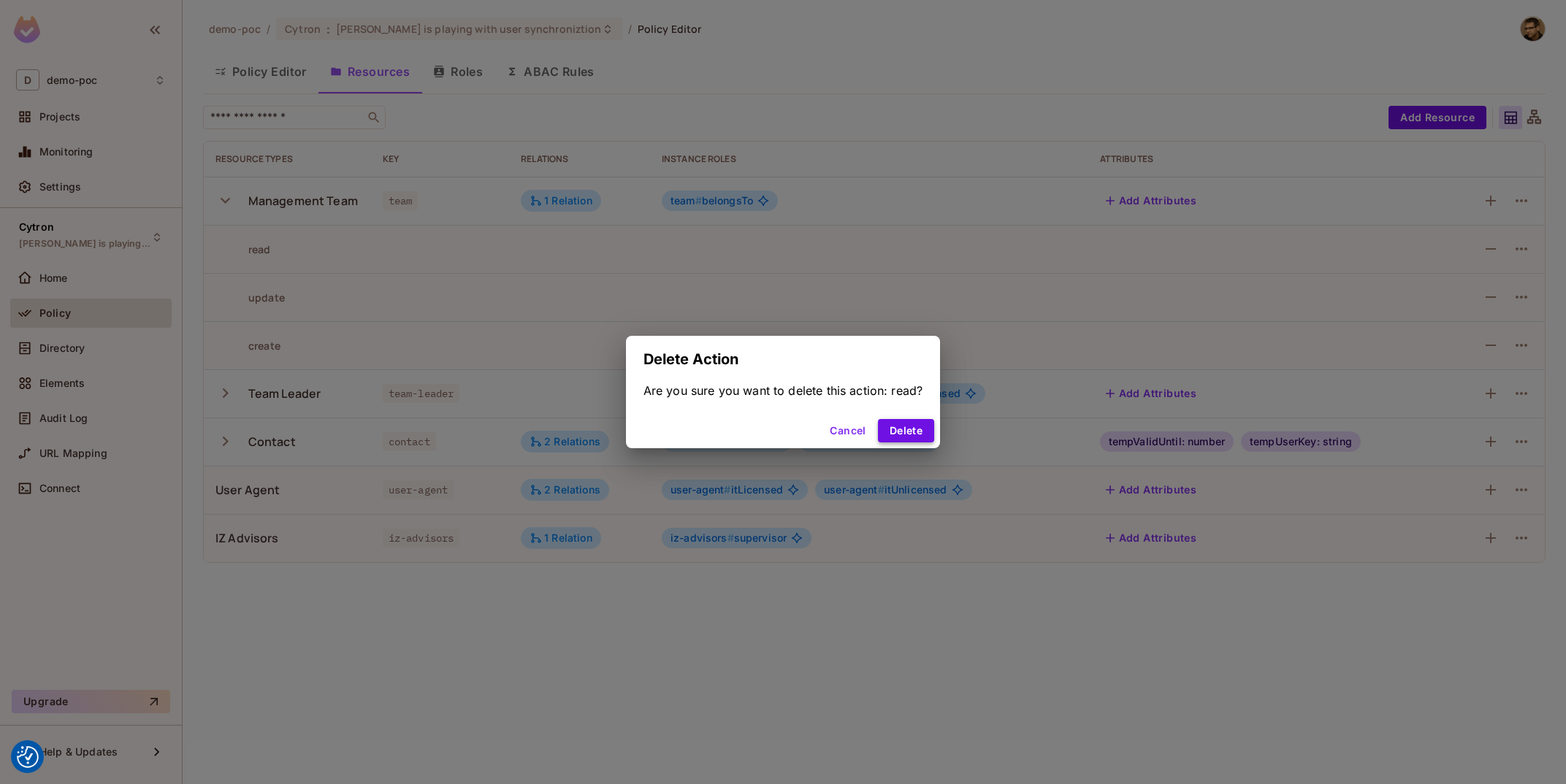
click at [901, 438] on button "Delete" at bounding box center [906, 431] width 56 height 23
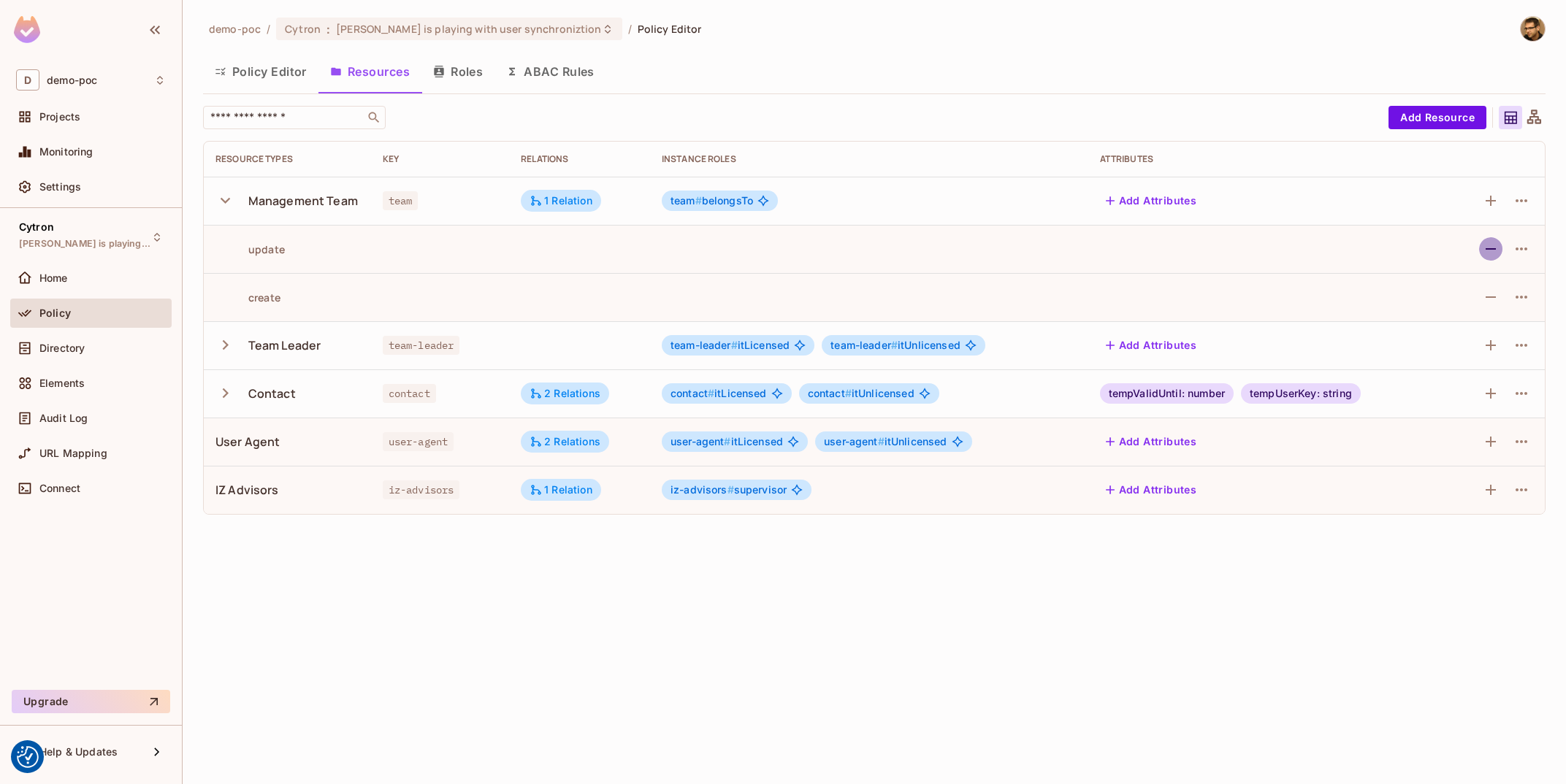
click at [1493, 247] on icon "button" at bounding box center [1490, 248] width 17 height 17
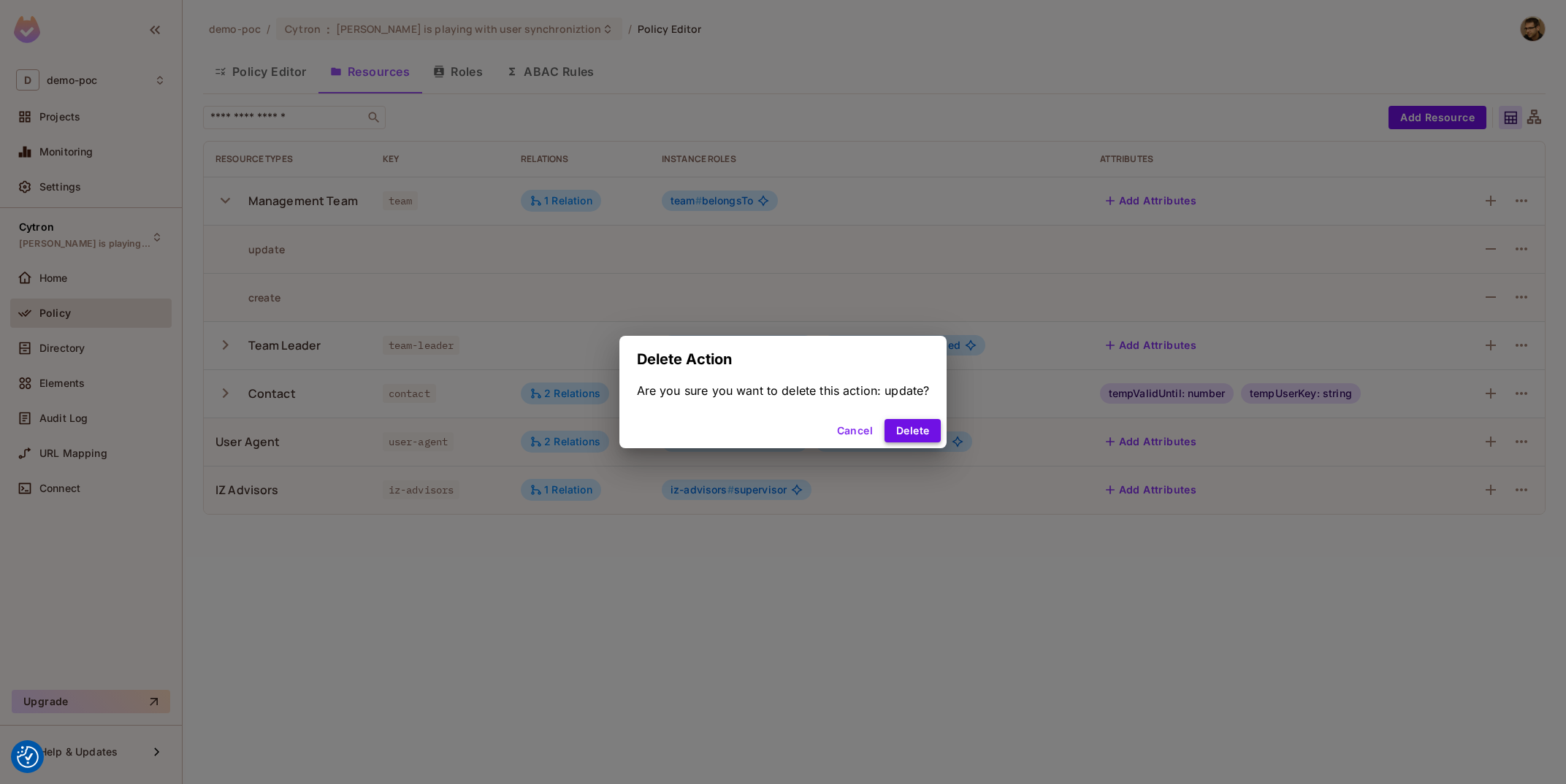
click at [899, 422] on button "Delete" at bounding box center [913, 431] width 56 height 23
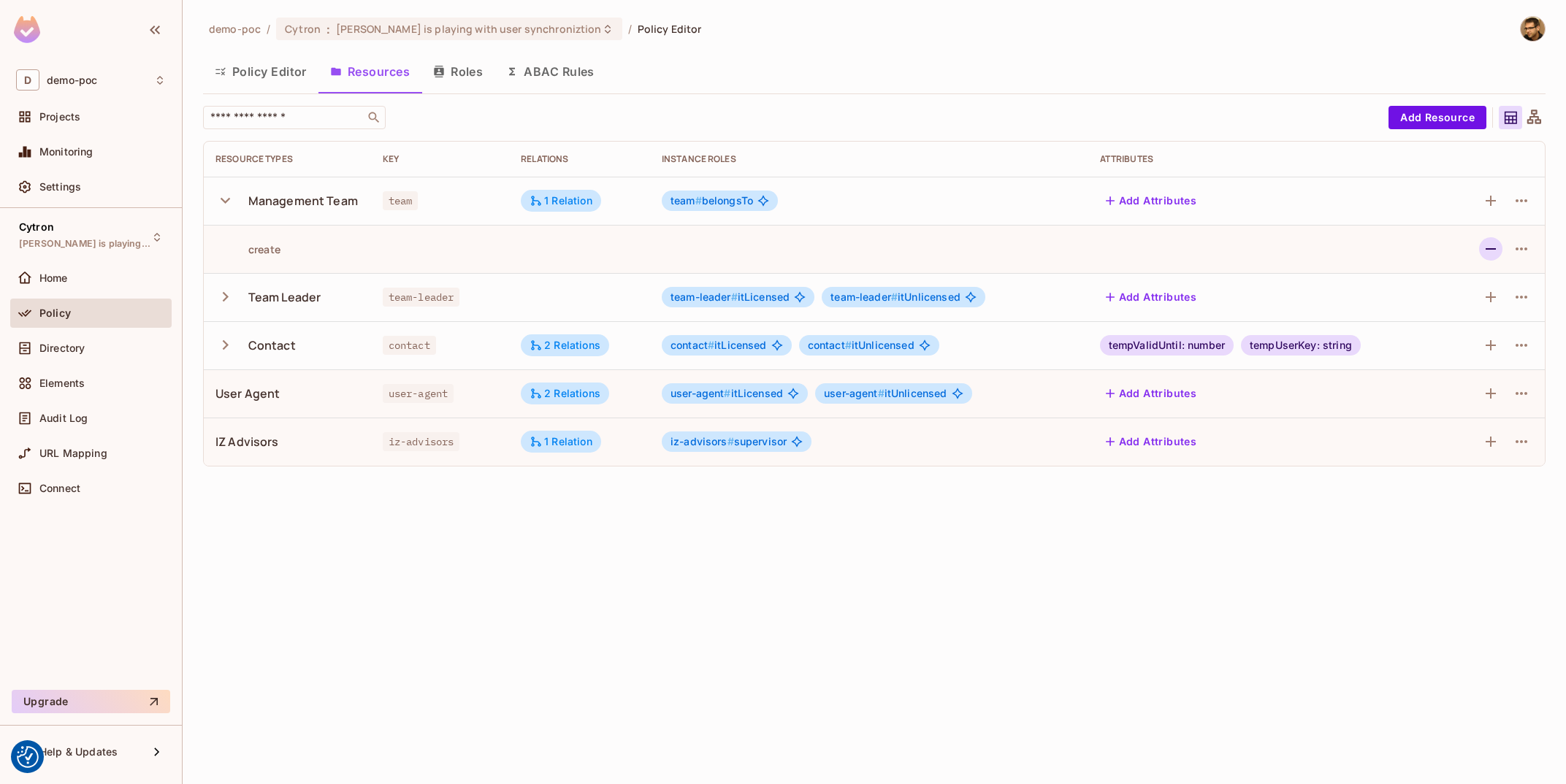
click at [1493, 250] on icon "button" at bounding box center [1491, 249] width 11 height 2
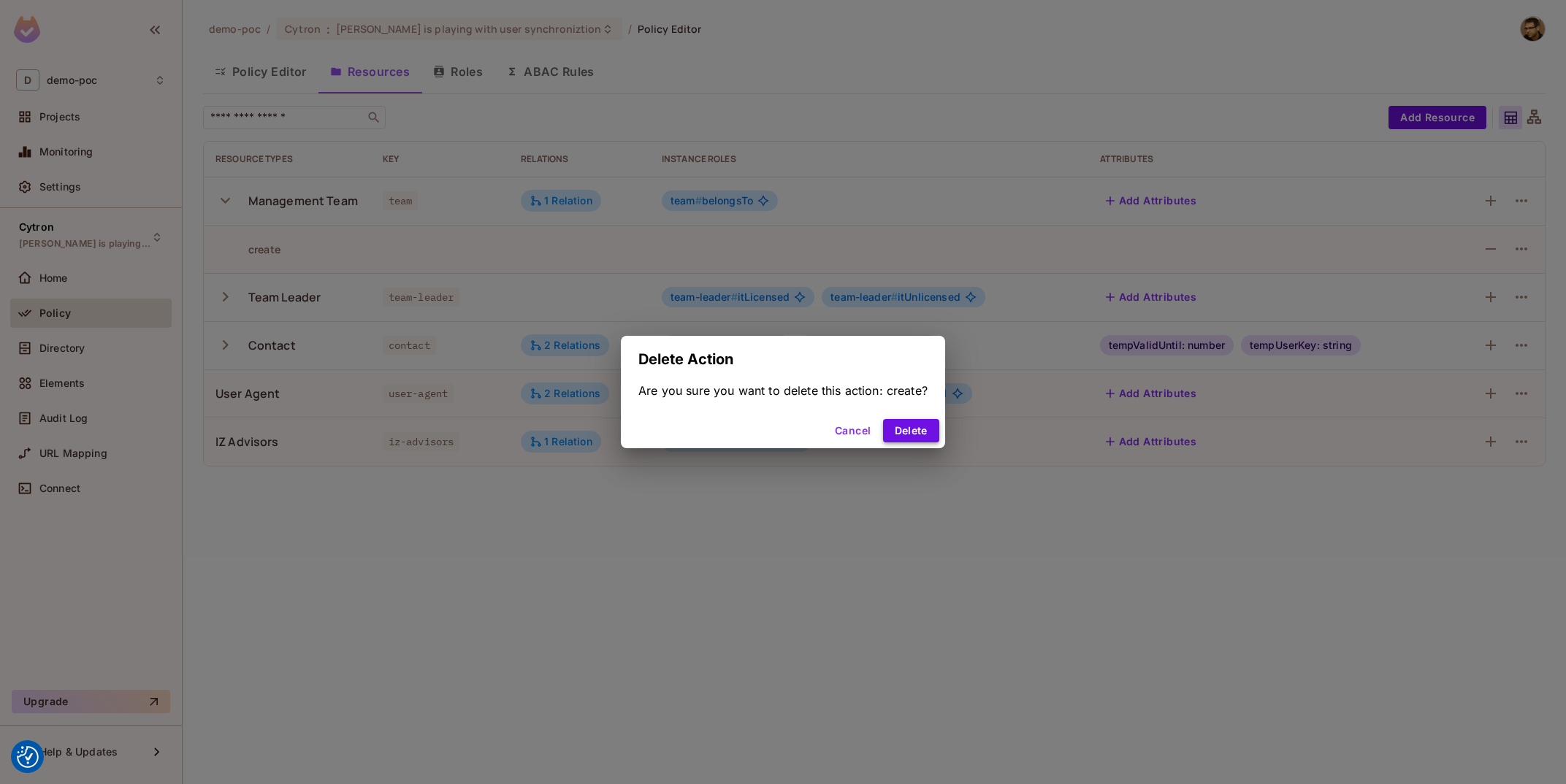
click at [917, 440] on button "Delete" at bounding box center [911, 431] width 56 height 23
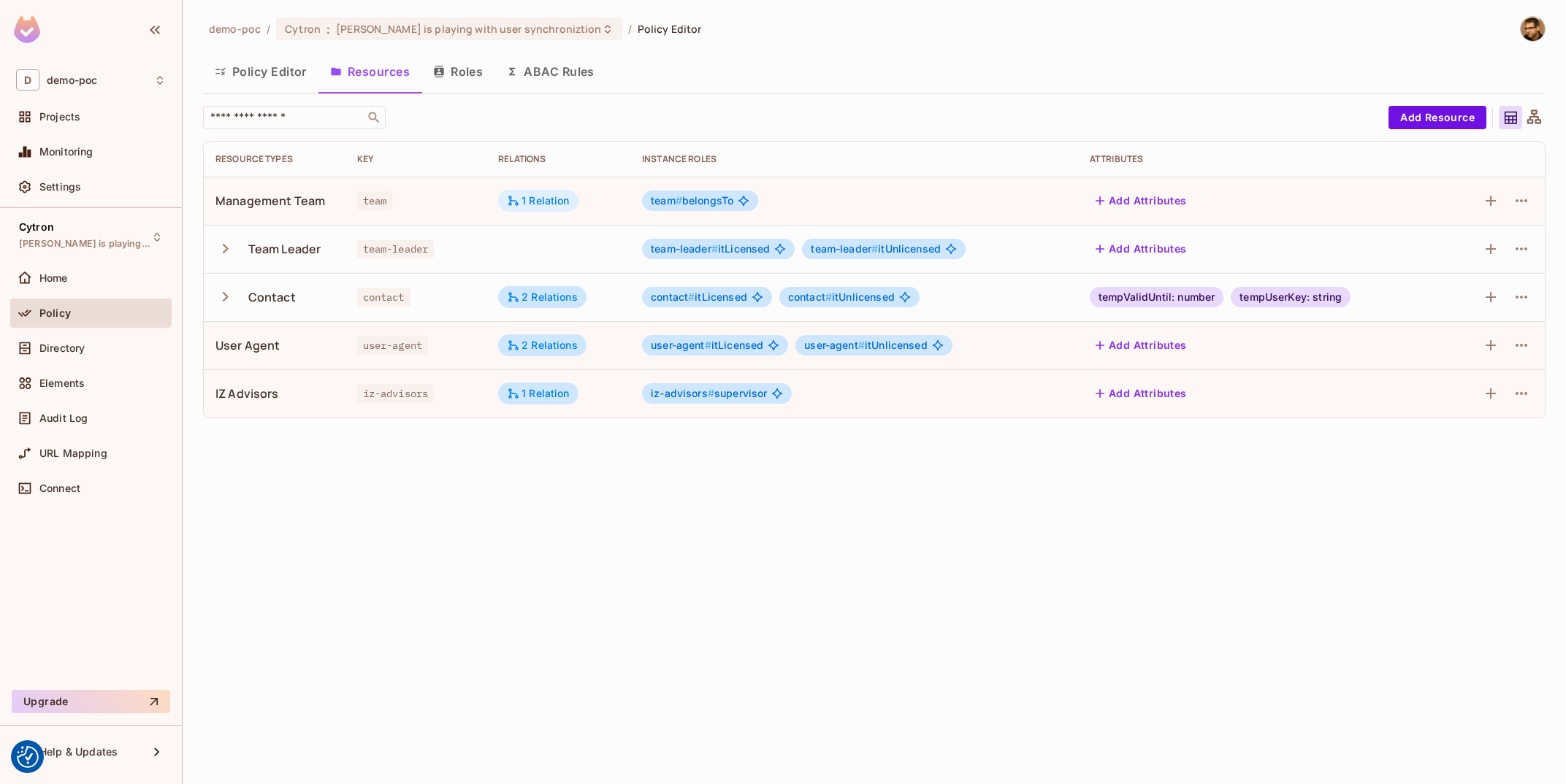
click at [551, 198] on div "1 Relation" at bounding box center [538, 201] width 63 height 13
drag, startPoint x: 571, startPoint y: 249, endPoint x: 682, endPoint y: 250, distance: 111.0
click at [683, 250] on div "team is consists of contact" at bounding box center [610, 247] width 188 height 20
click at [804, 685] on div at bounding box center [783, 392] width 1566 height 784
click at [1528, 203] on icon "button" at bounding box center [1521, 201] width 17 height 17
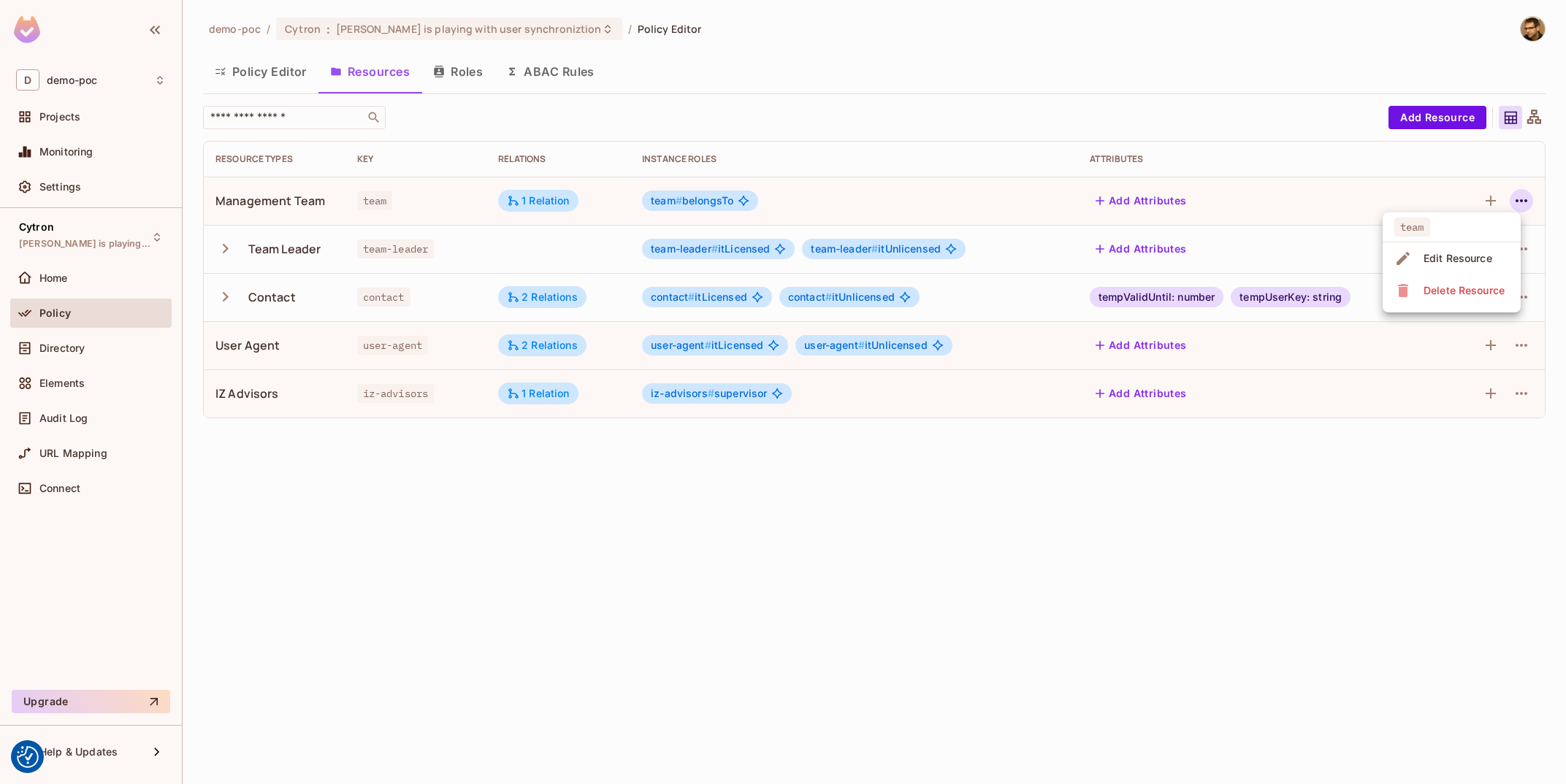
click at [1420, 254] on span "Edit Resource" at bounding box center [1458, 258] width 77 height 23
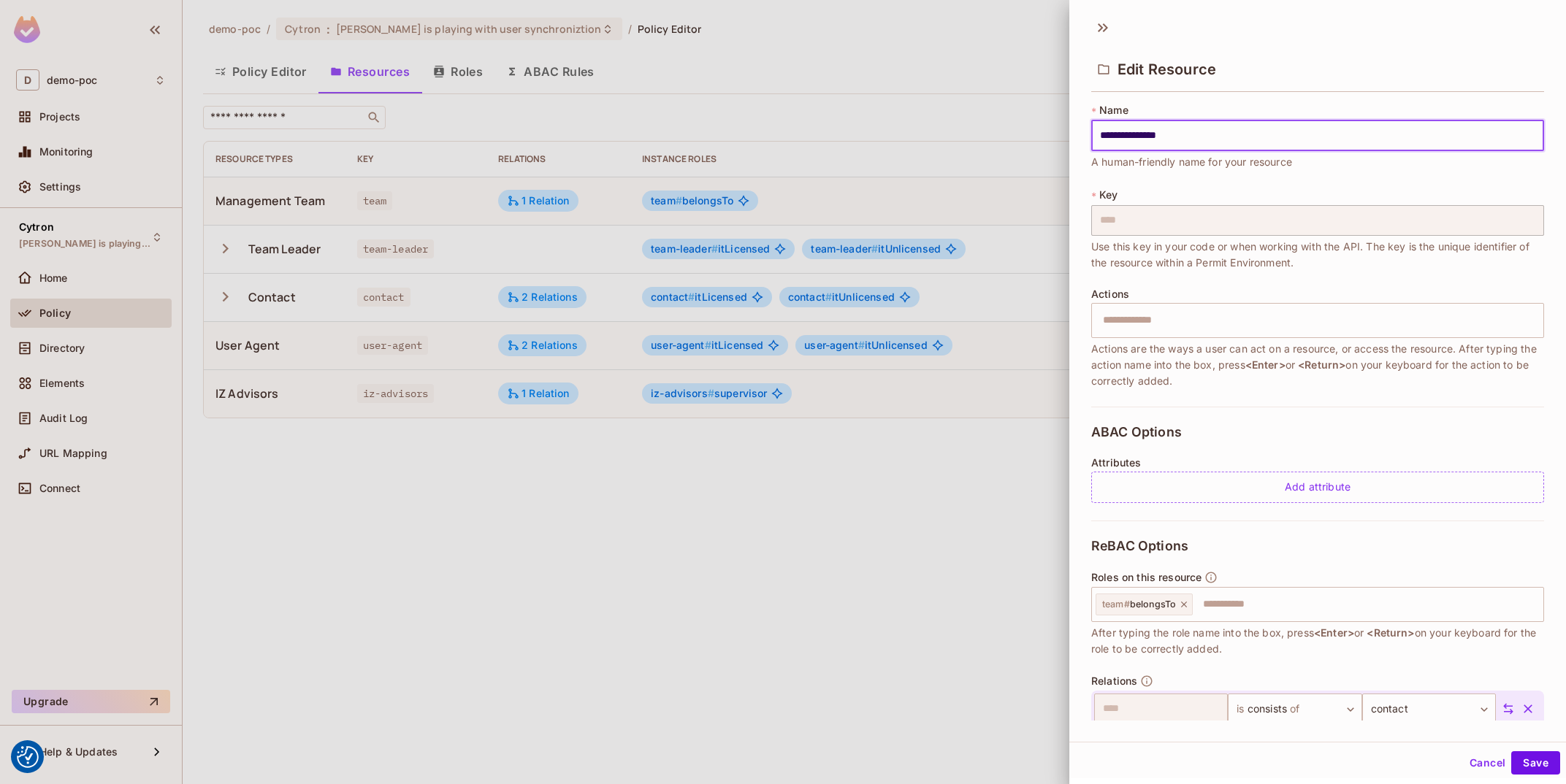
scroll to position [61, 0]
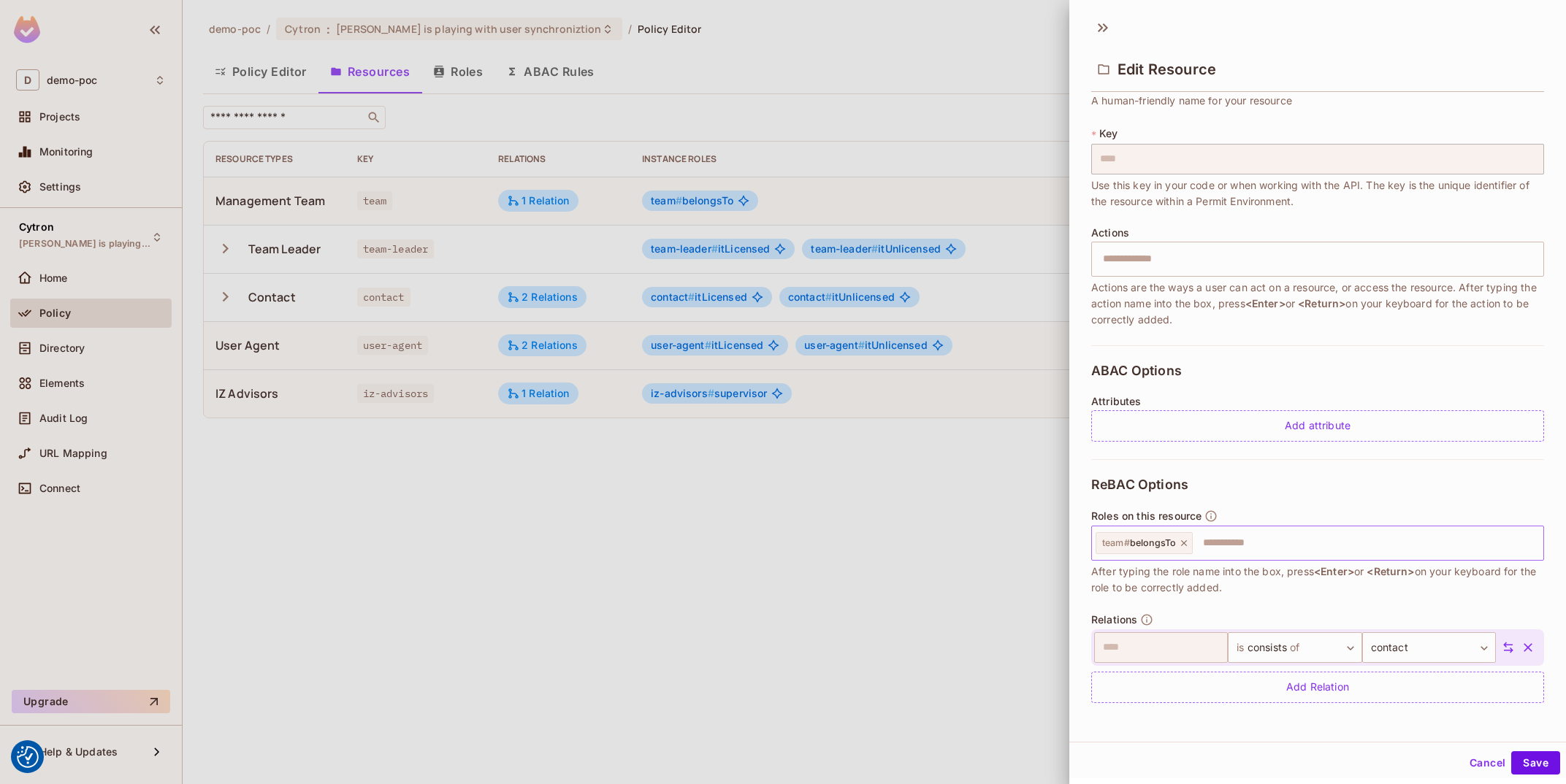
click at [1182, 540] on icon at bounding box center [1185, 543] width 11 height 11
click at [1329, 694] on div "Add Relation" at bounding box center [1318, 687] width 453 height 31
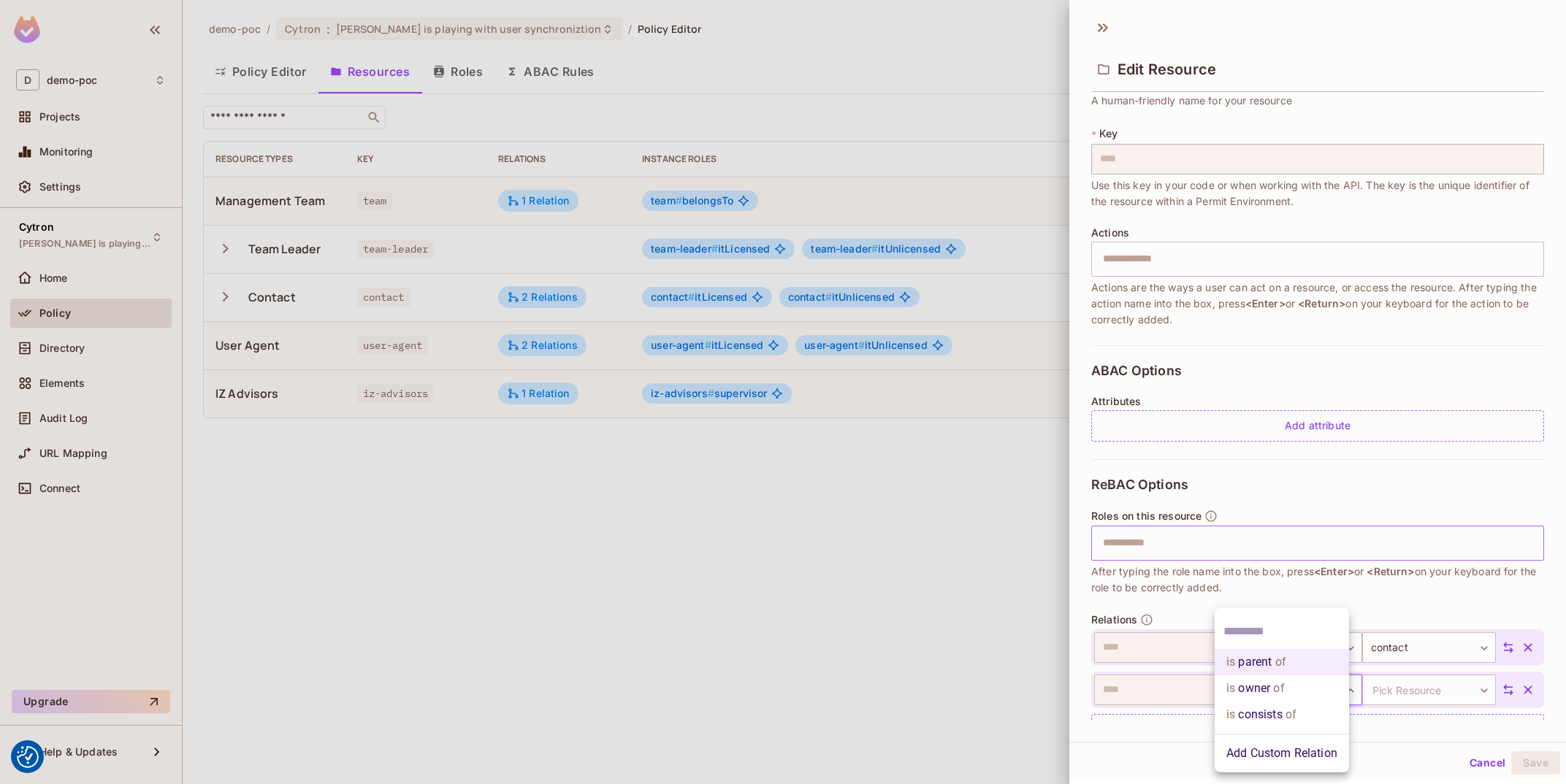
click at [1292, 688] on body "We use cookies to enhance your browsing experience, serve personalized ads or c…" at bounding box center [783, 392] width 1566 height 784
click at [1371, 602] on div at bounding box center [783, 392] width 1566 height 784
click at [1277, 692] on body "We use cookies to enhance your browsing experience, serve personalized ads or c…" at bounding box center [783, 392] width 1566 height 784
click at [1390, 590] on div at bounding box center [783, 392] width 1566 height 784
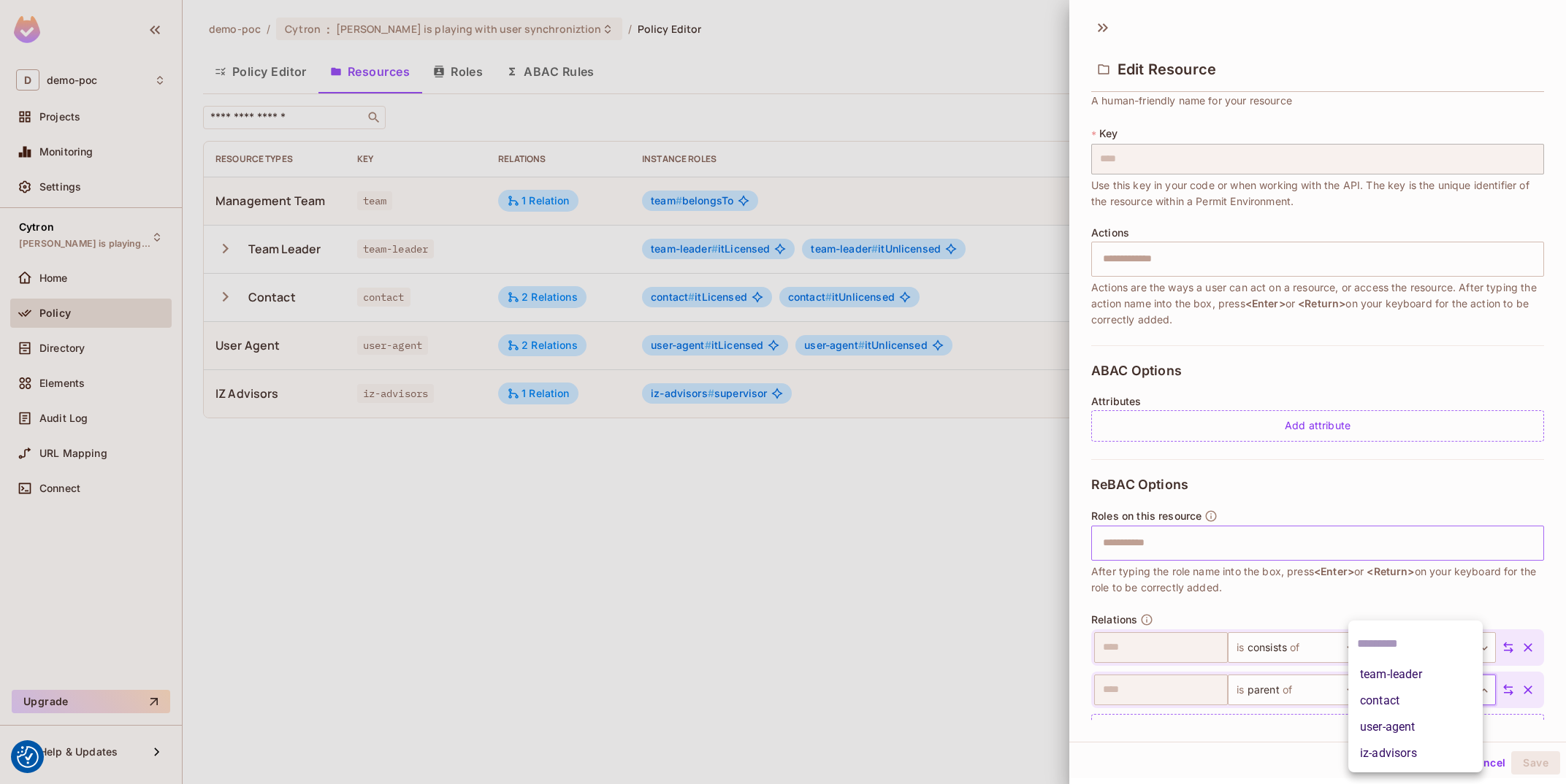
click at [1487, 694] on body "We use cookies to enhance your browsing experience, serve personalized ads or c…" at bounding box center [783, 392] width 1566 height 784
click at [1440, 725] on li "user-agent" at bounding box center [1415, 727] width 135 height 26
click at [1340, 700] on body "We use cookies to enhance your browsing experience, serve personalized ads or c…" at bounding box center [783, 392] width 1566 height 784
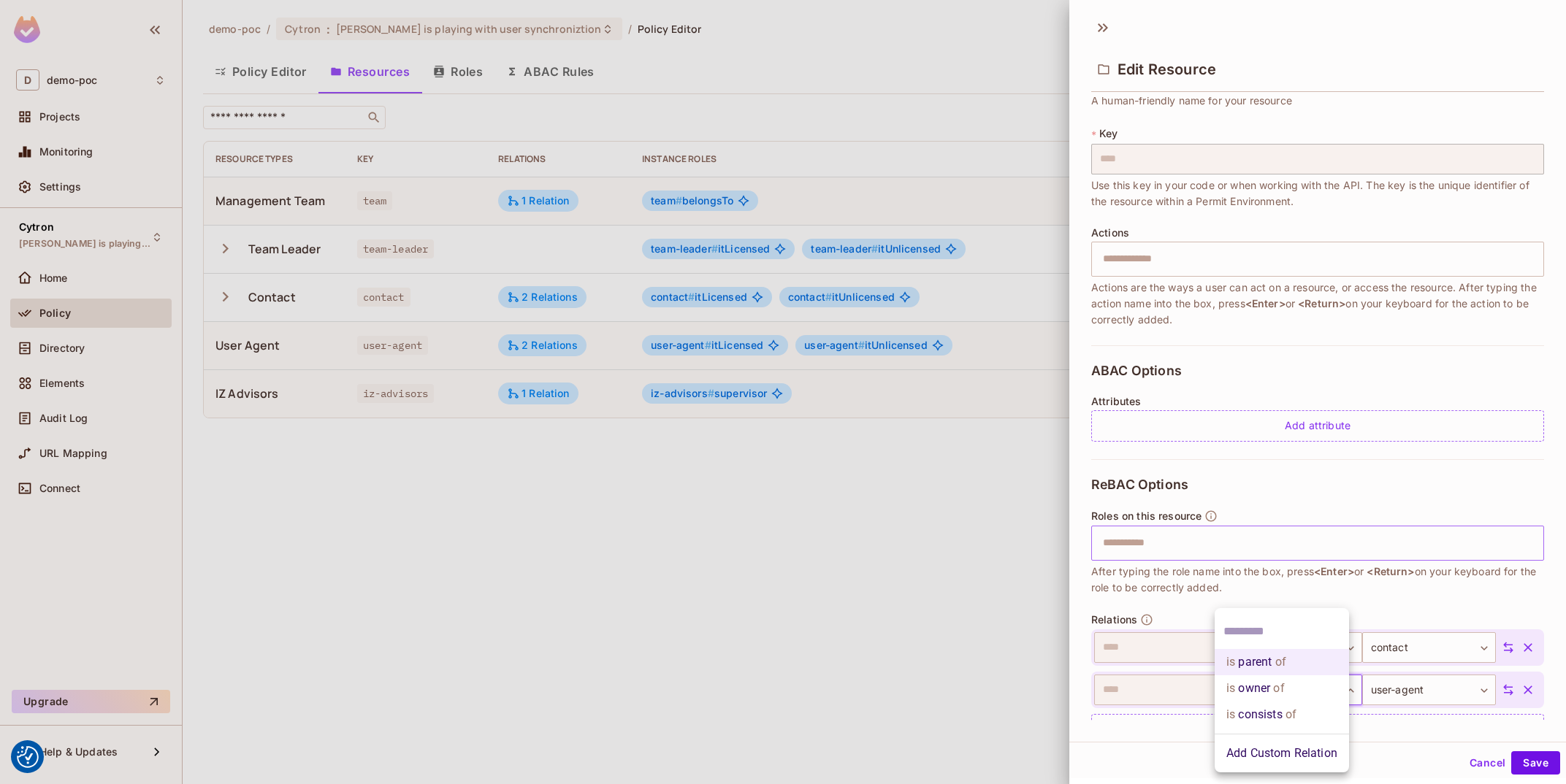
click at [1368, 589] on div at bounding box center [783, 392] width 1566 height 784
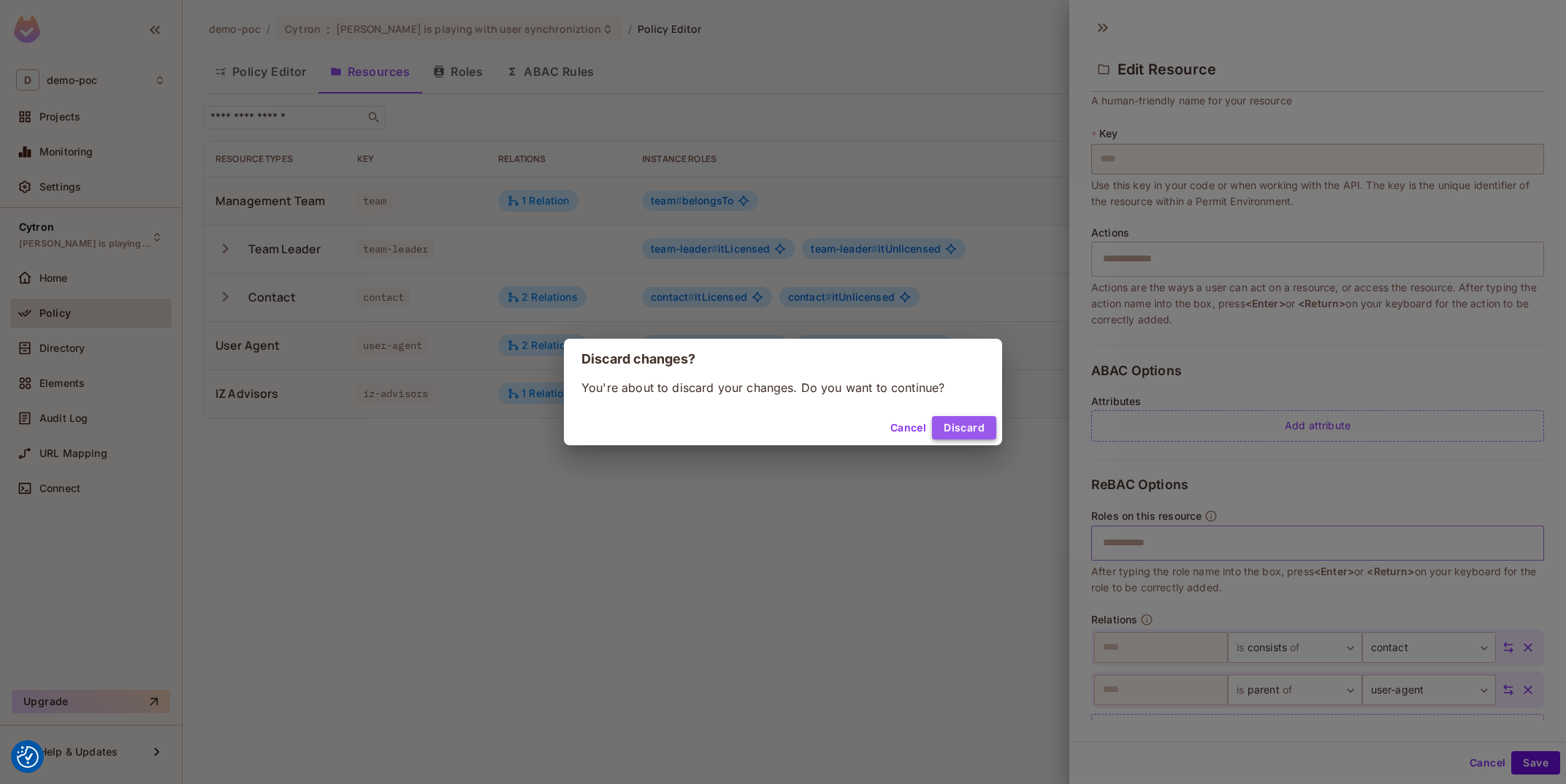
click at [964, 431] on button "Discard" at bounding box center [964, 428] width 64 height 23
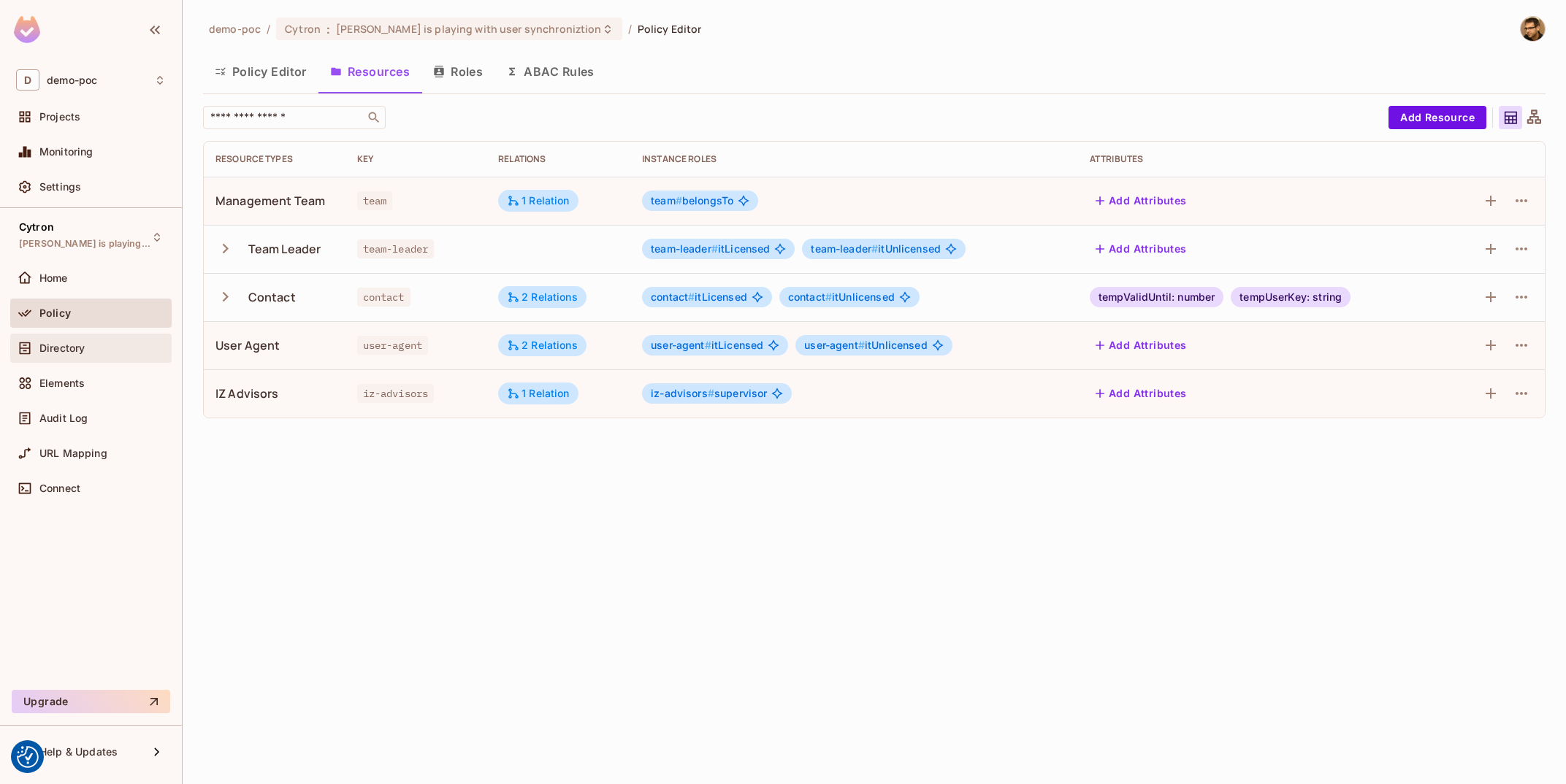
click at [83, 338] on div "Directory" at bounding box center [91, 348] width 161 height 30
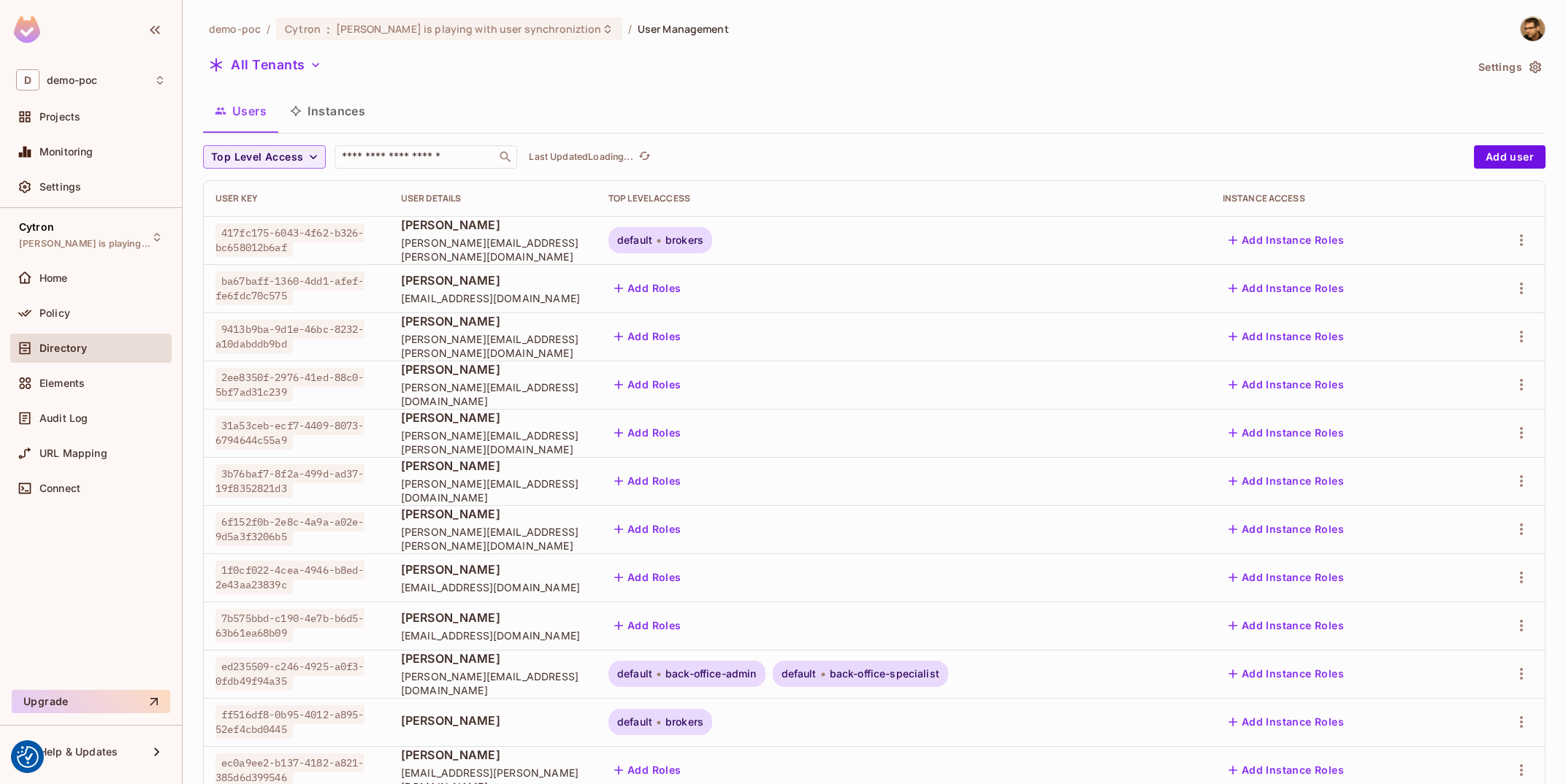
click at [359, 111] on button "Instances" at bounding box center [328, 111] width 98 height 36
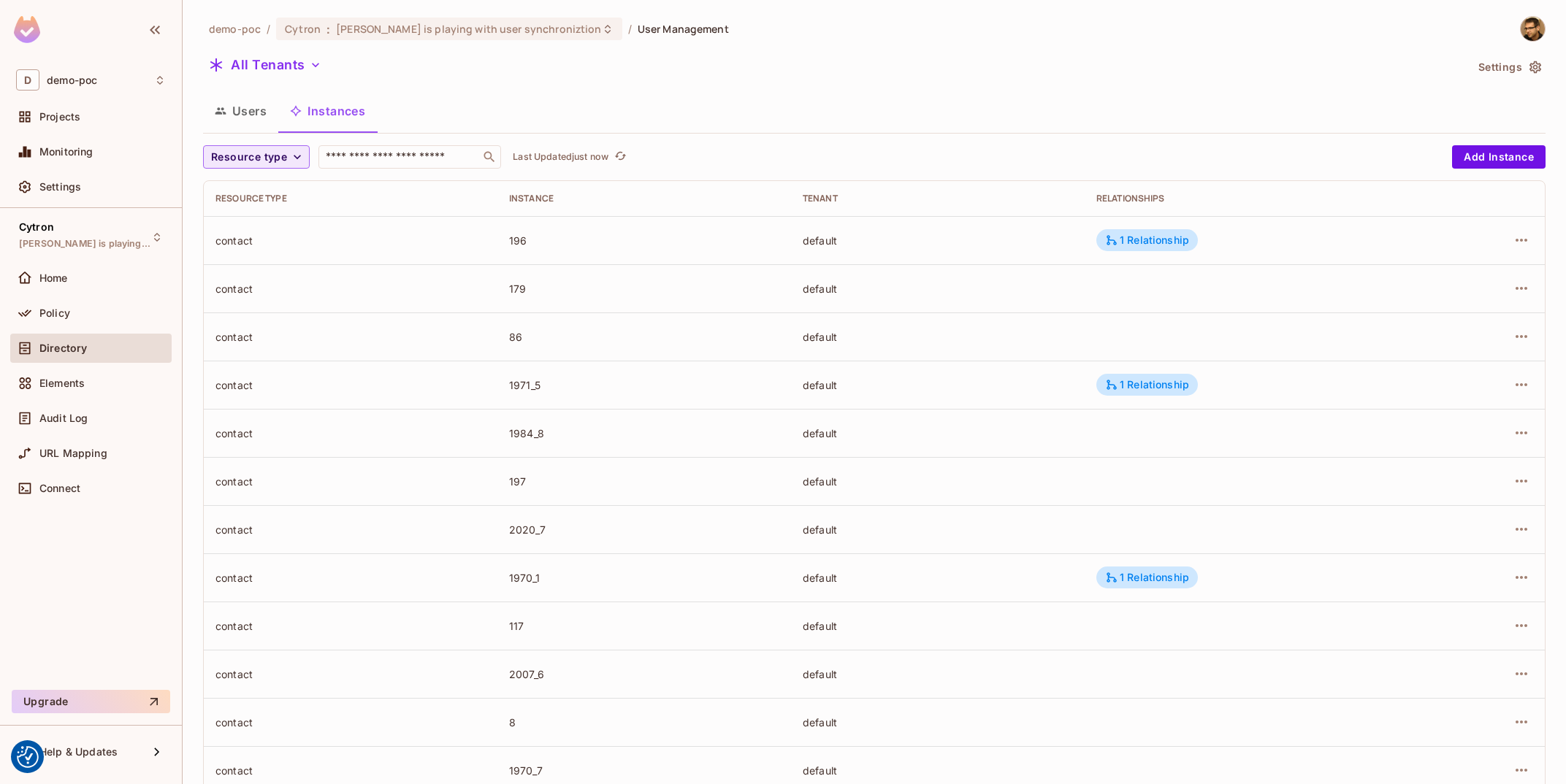
click at [267, 159] on span "Resource type" at bounding box center [249, 157] width 76 height 18
click at [273, 197] on span "Management Team" at bounding box center [262, 190] width 94 height 14
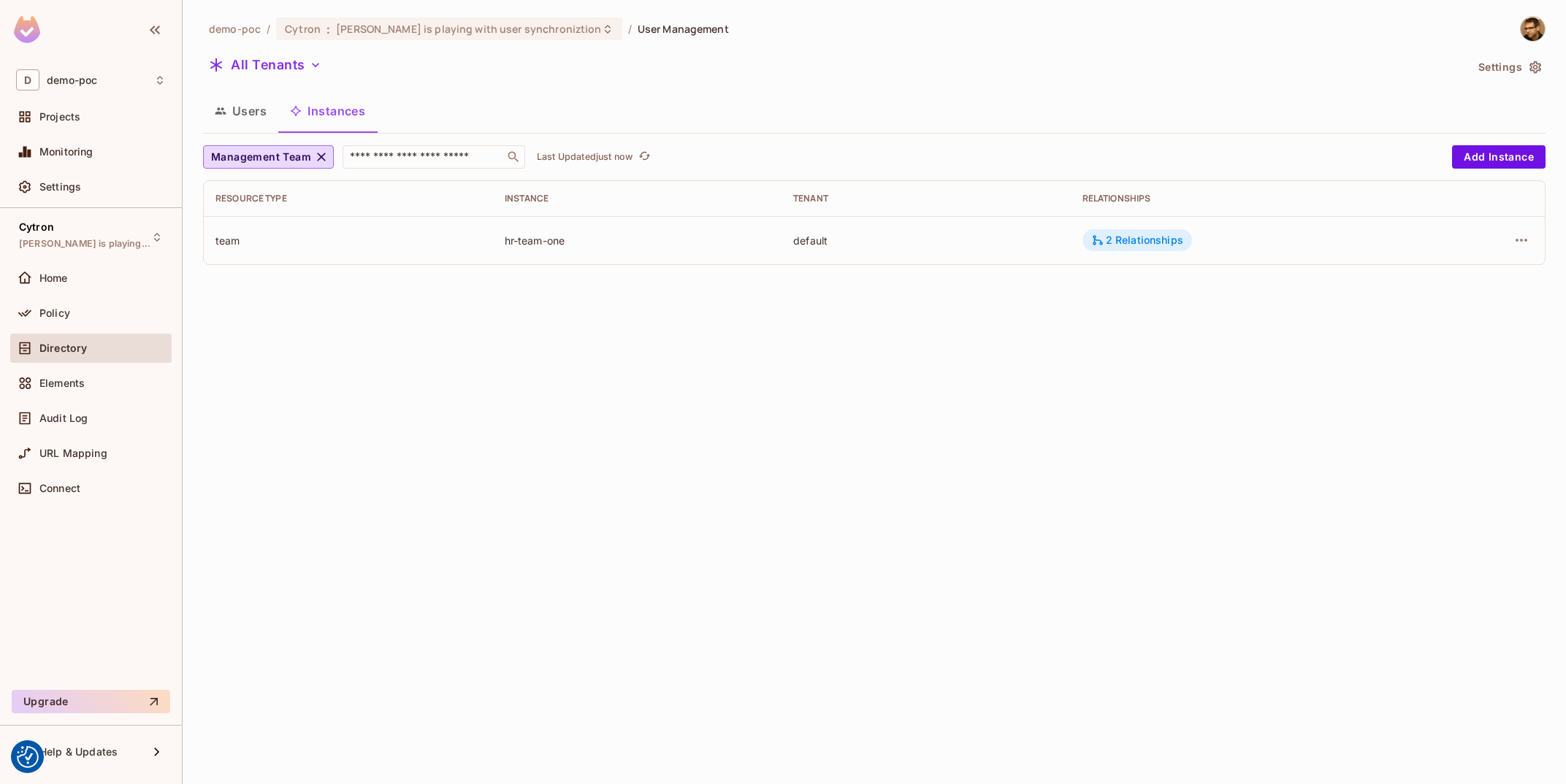
click at [1118, 231] on div "2 Relationships" at bounding box center [1137, 240] width 110 height 22
drag, startPoint x: 1266, startPoint y: 329, endPoint x: 1334, endPoint y: 324, distance: 68.2
click at [1336, 323] on div "team:hr-team-one is consists of contact:1971_5" at bounding box center [1244, 328] width 285 height 20
drag, startPoint x: 1350, startPoint y: 331, endPoint x: 1412, endPoint y: 331, distance: 62.0
click at [1406, 331] on div "team:hr-team-one is consists of contact:196 team:hr-team-one is consists of con…" at bounding box center [1245, 307] width 321 height 96
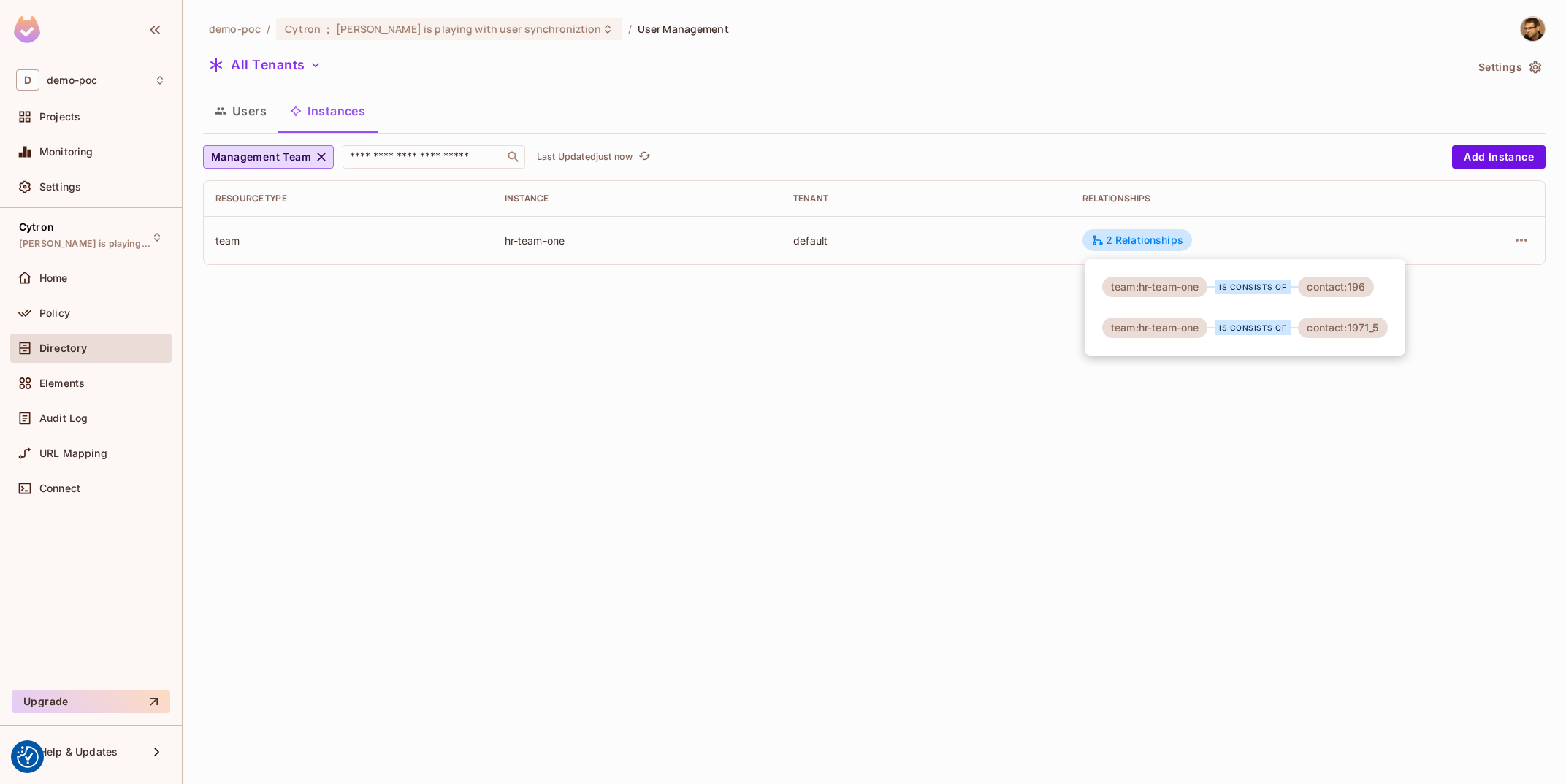
click at [1274, 449] on div at bounding box center [783, 392] width 1566 height 784
click at [1129, 247] on div "2 Relationships" at bounding box center [1138, 240] width 92 height 13
drag, startPoint x: 1222, startPoint y: 284, endPoint x: 1335, endPoint y: 288, distance: 113.1
click at [1319, 285] on div "team:hr-team-one is consists of contact:196" at bounding box center [1238, 287] width 272 height 20
drag, startPoint x: 1365, startPoint y: 291, endPoint x: 1356, endPoint y: 289, distance: 9.2
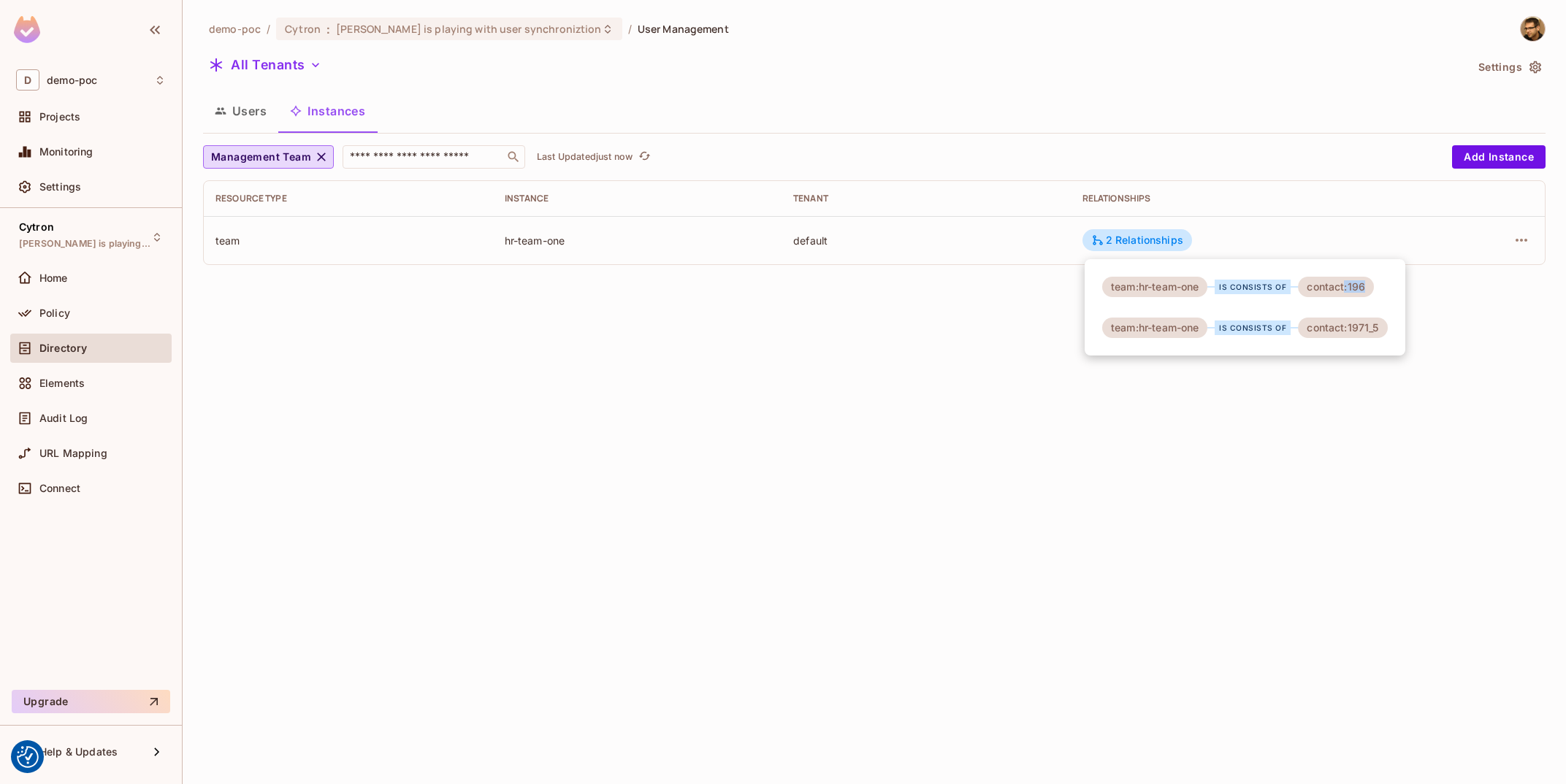
click at [1364, 291] on div "contact:196" at bounding box center [1336, 287] width 76 height 20
click at [1356, 289] on div "contact:196" at bounding box center [1336, 287] width 76 height 20
click at [1479, 468] on div at bounding box center [783, 392] width 1566 height 784
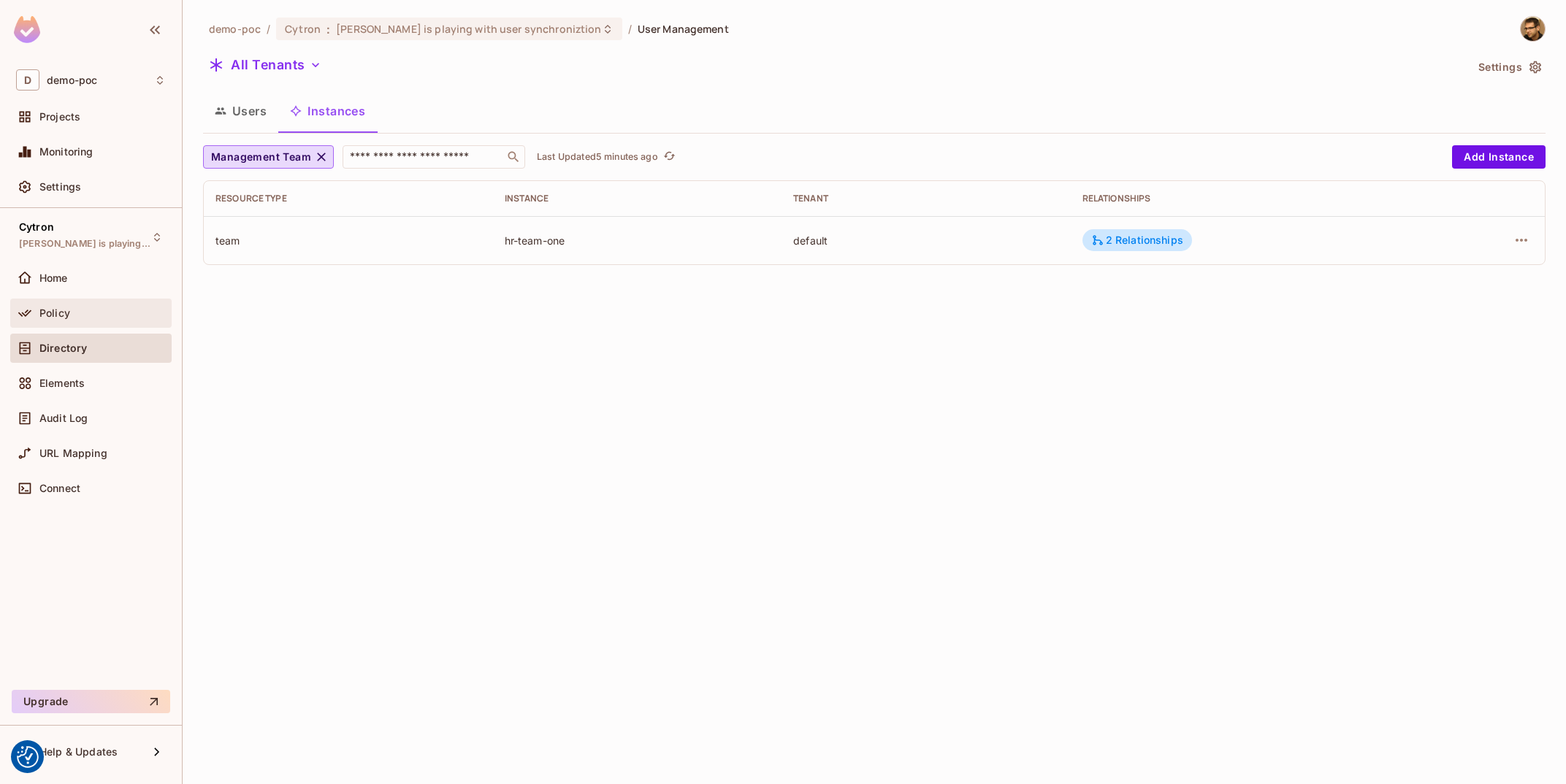
click at [83, 310] on div "Policy" at bounding box center [102, 313] width 126 height 11
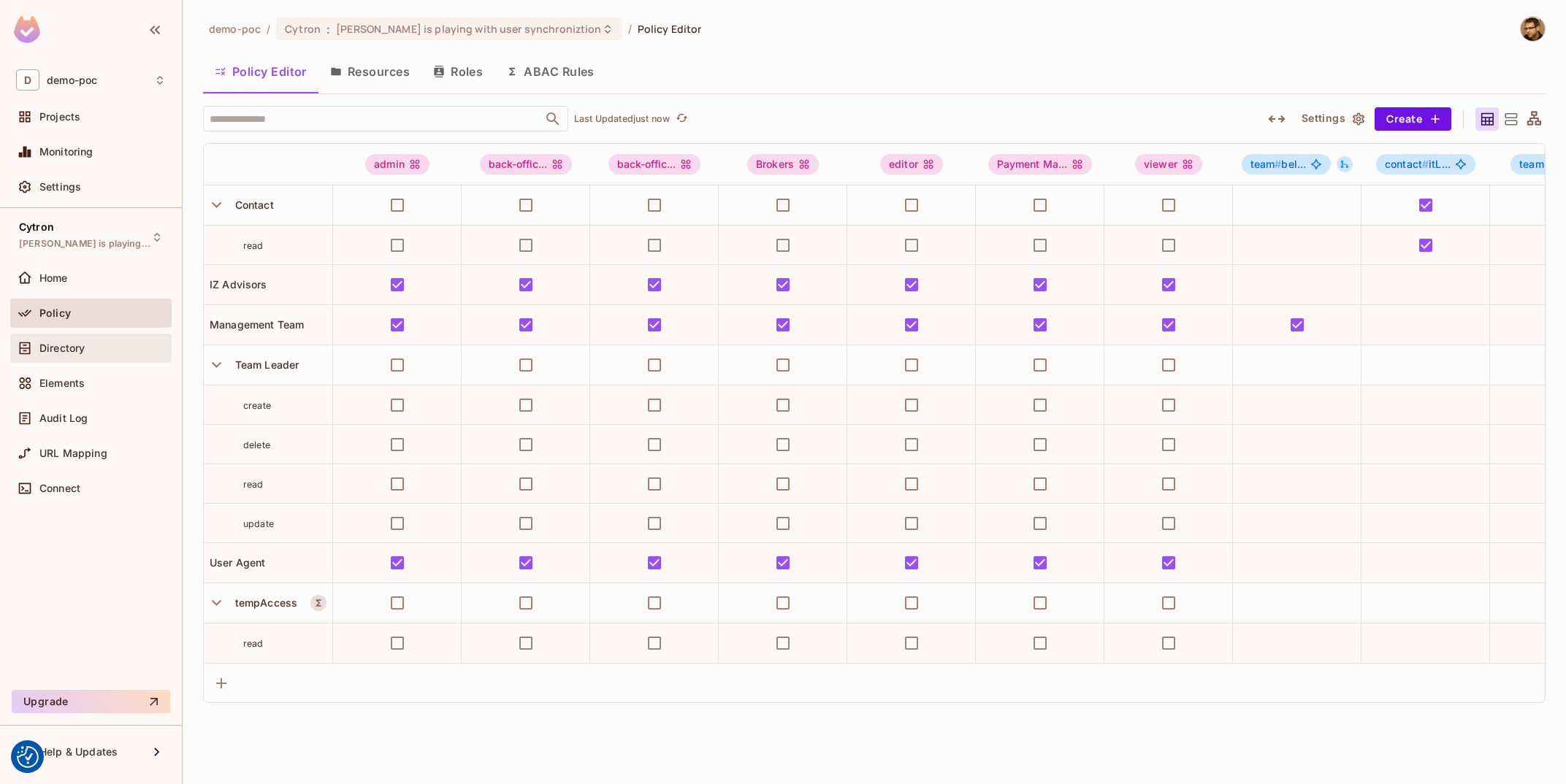
click at [77, 354] on span "Directory" at bounding box center [62, 348] width 45 height 11
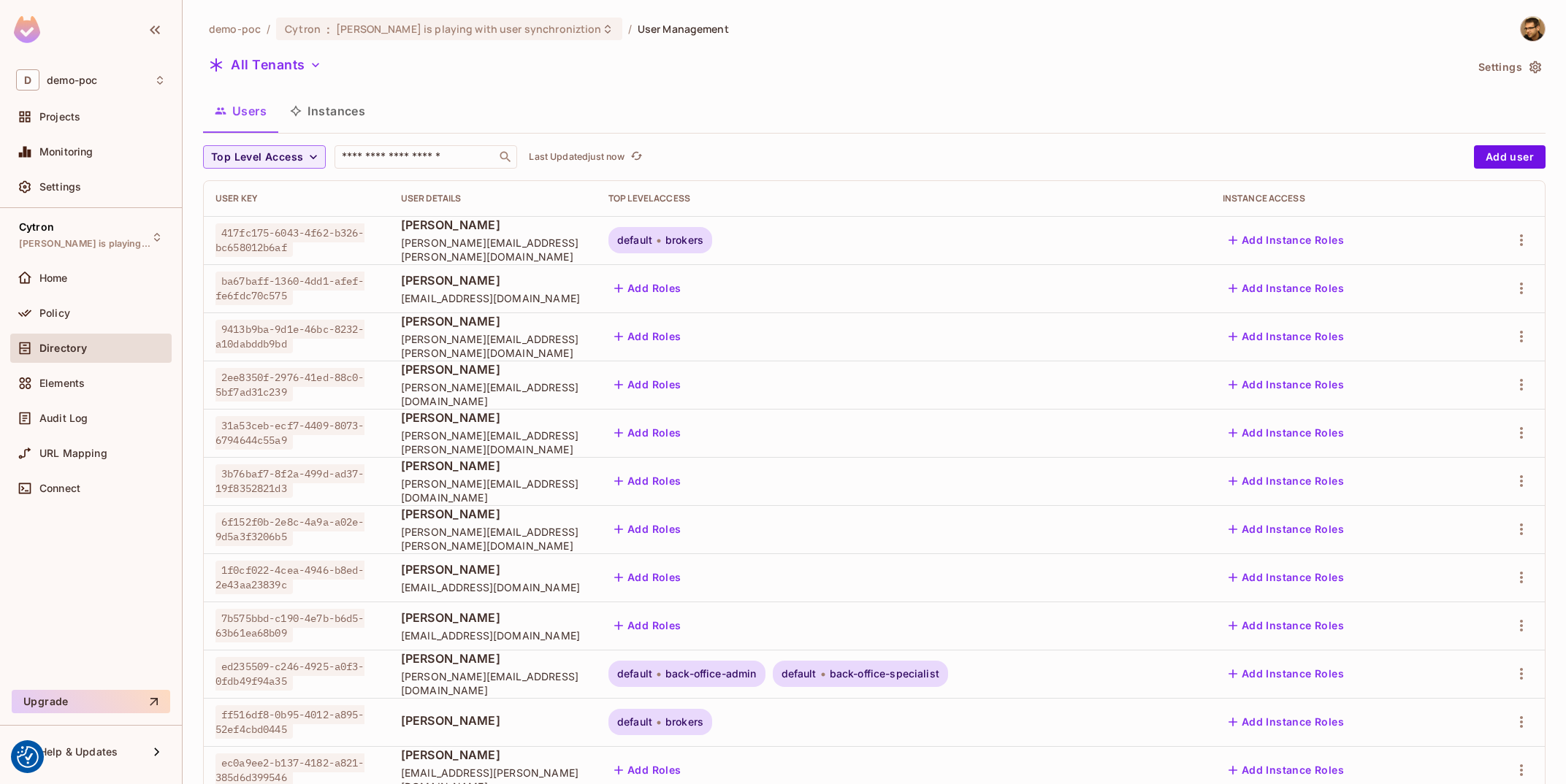
click at [345, 107] on button "Instances" at bounding box center [328, 111] width 98 height 36
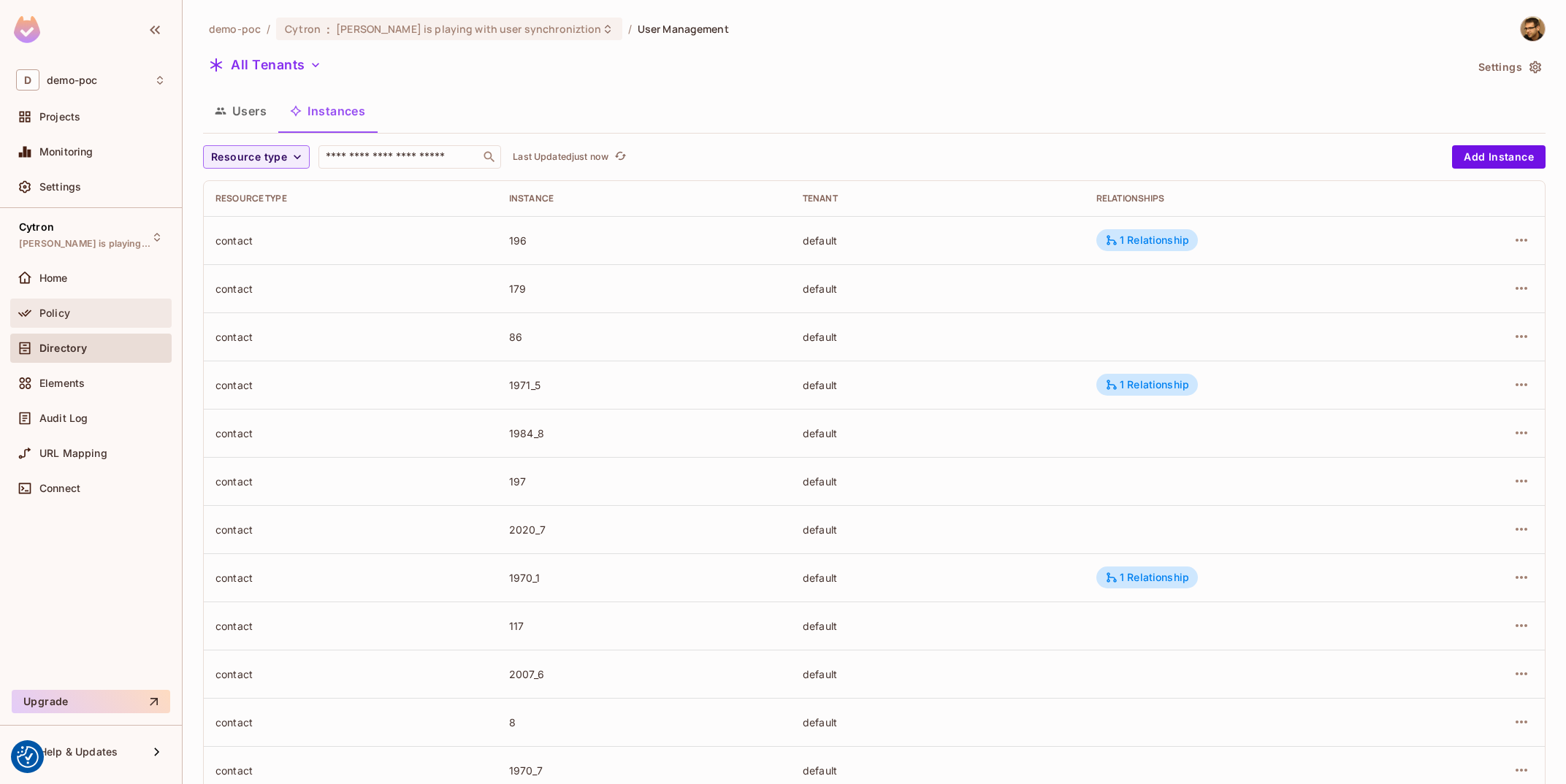
click at [98, 307] on div "Policy" at bounding box center [102, 313] width 126 height 11
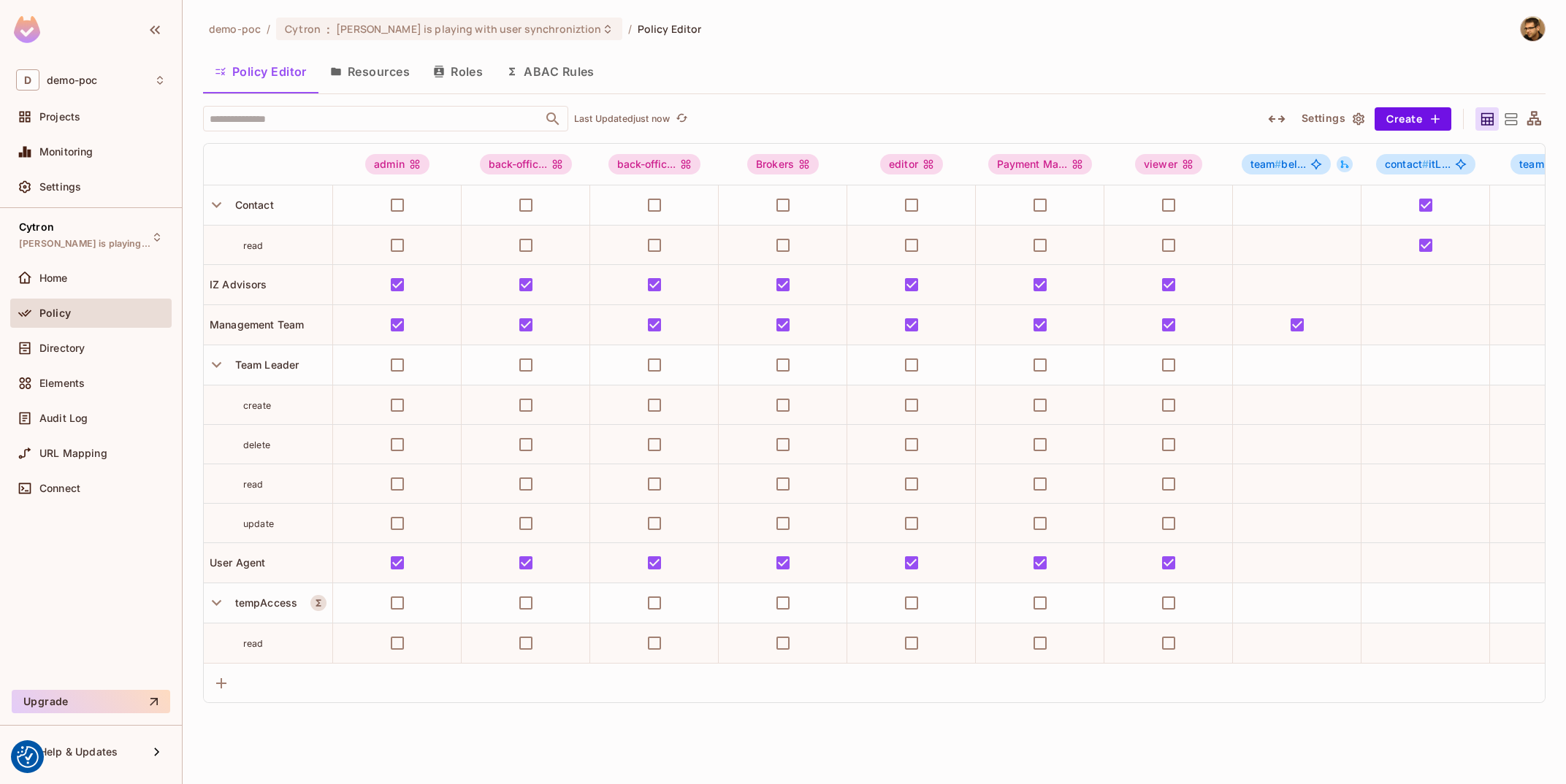
click at [376, 76] on button "Resources" at bounding box center [370, 71] width 103 height 36
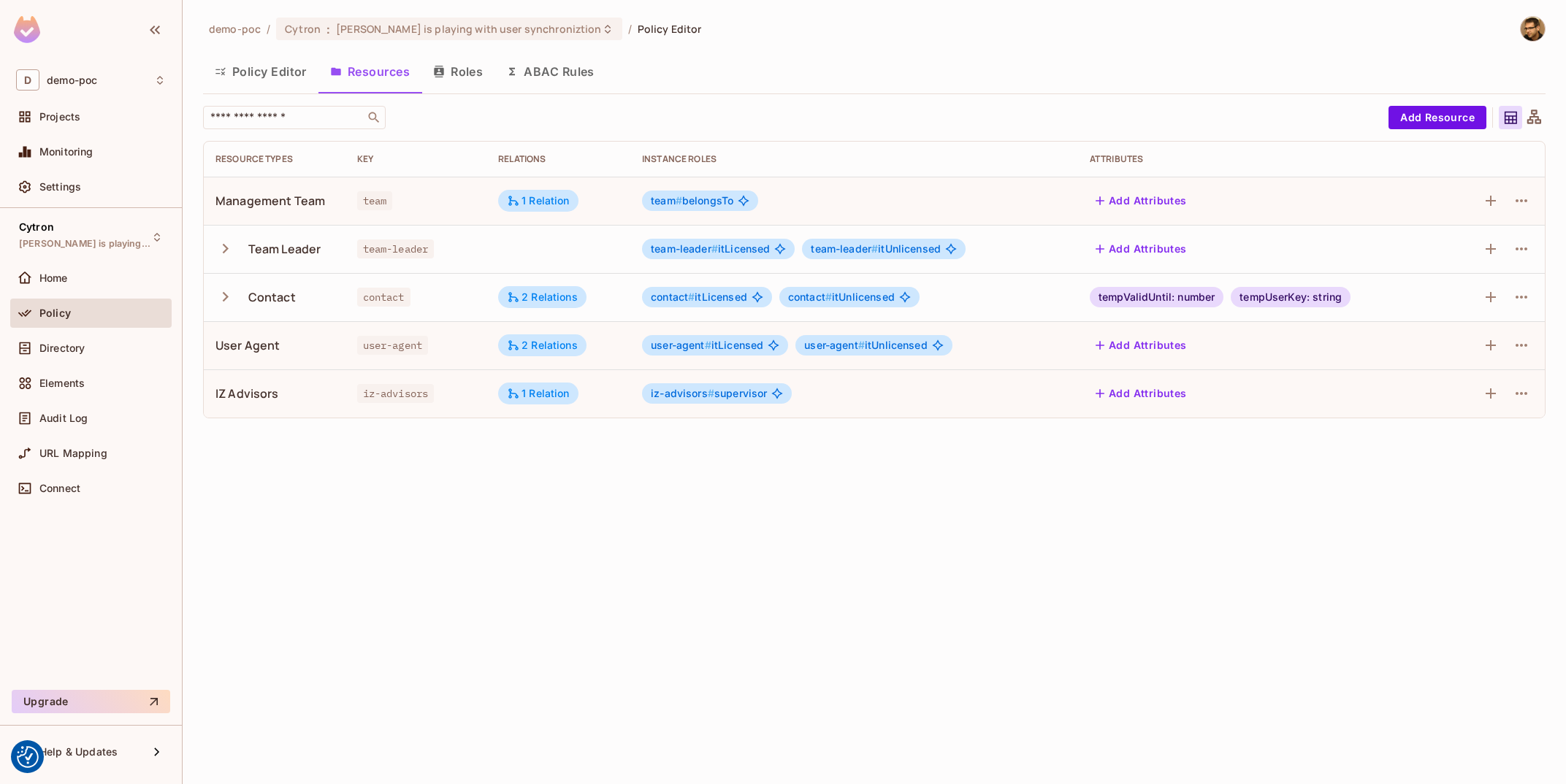
click at [1534, 201] on td at bounding box center [1495, 201] width 100 height 48
click at [1520, 204] on icon "button" at bounding box center [1521, 201] width 17 height 17
click at [1473, 260] on div "Edit Resource" at bounding box center [1458, 258] width 69 height 14
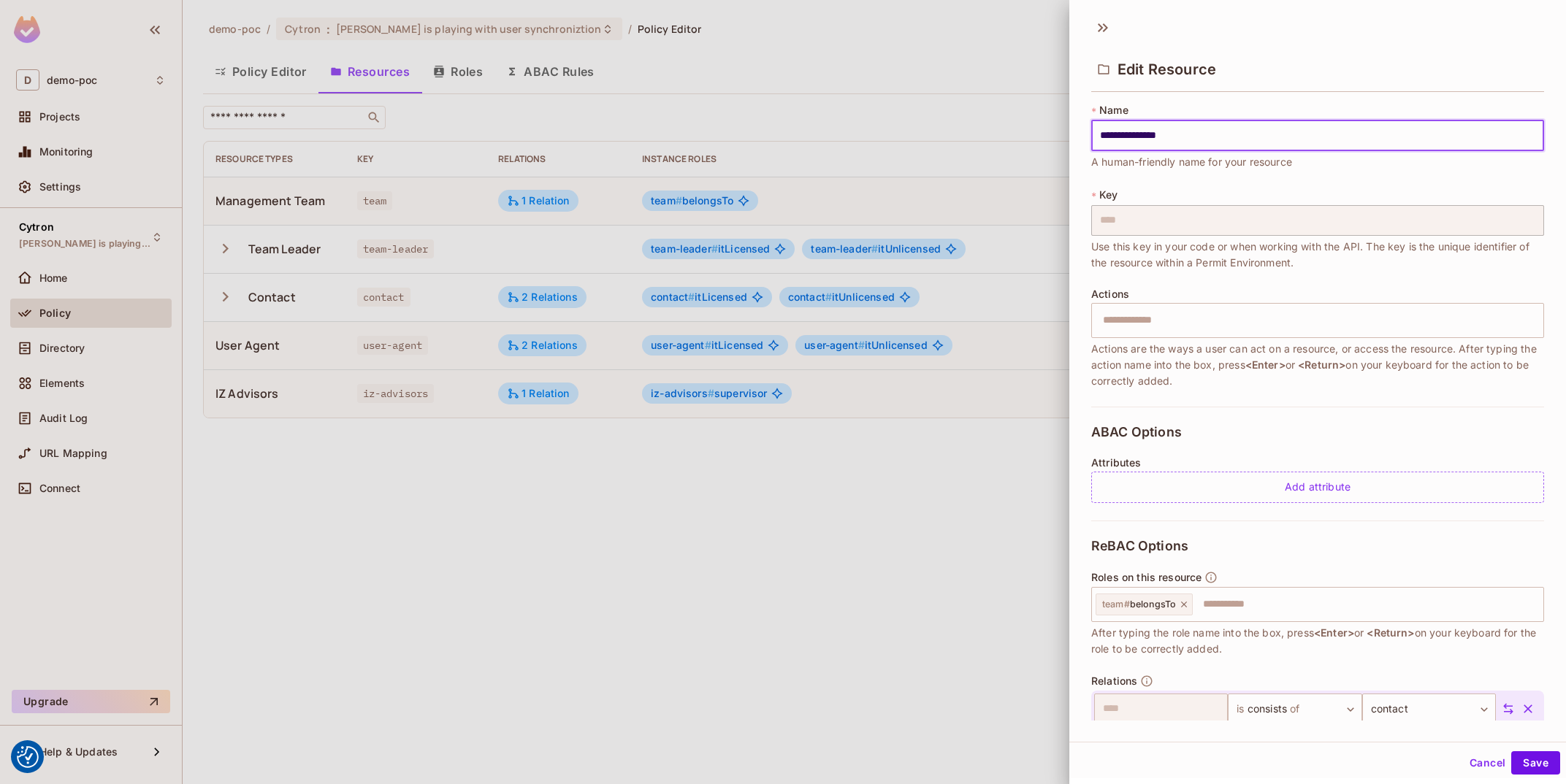
scroll to position [61, 0]
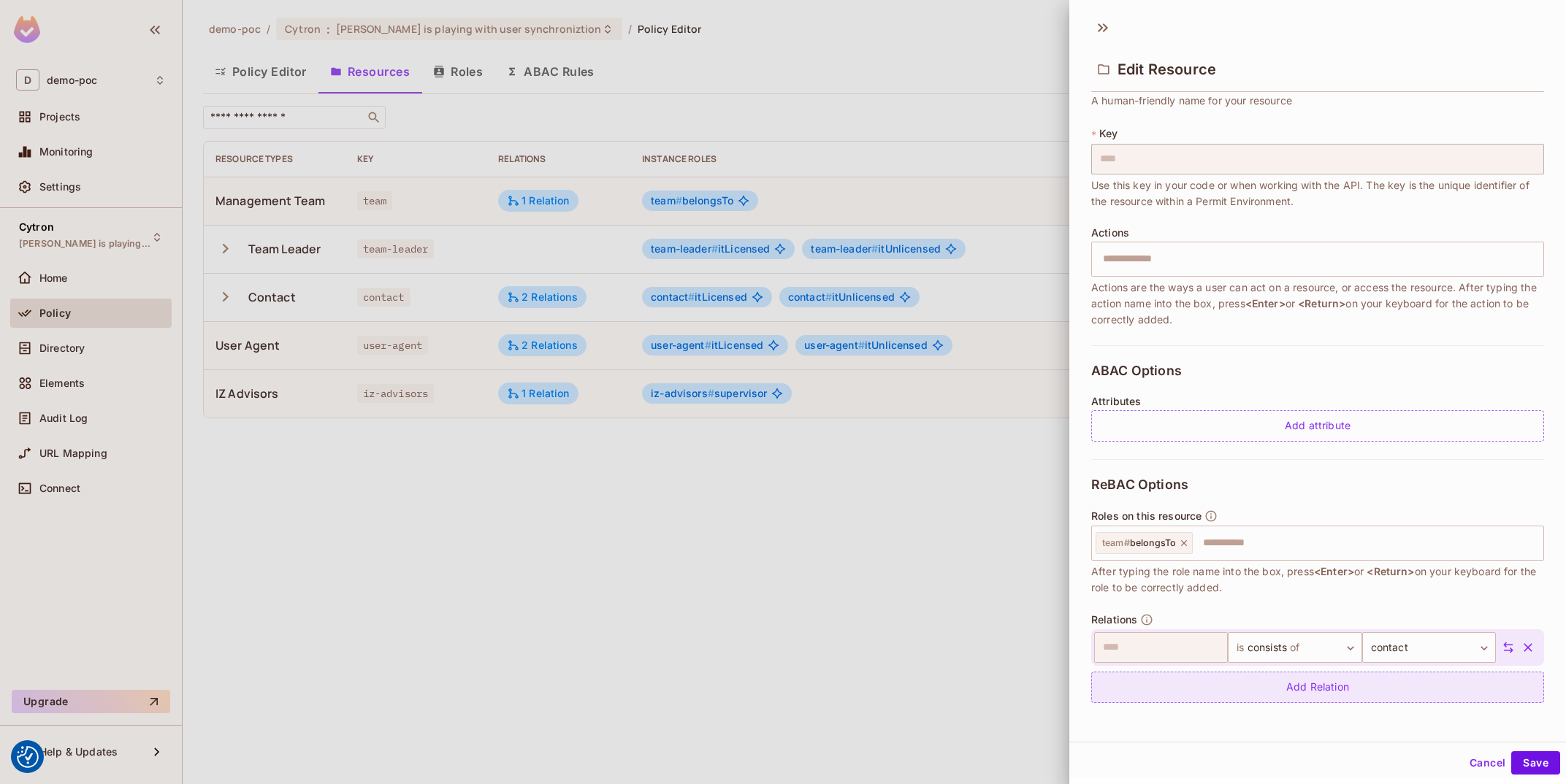
click at [1257, 683] on div "Add Relation" at bounding box center [1318, 687] width 453 height 31
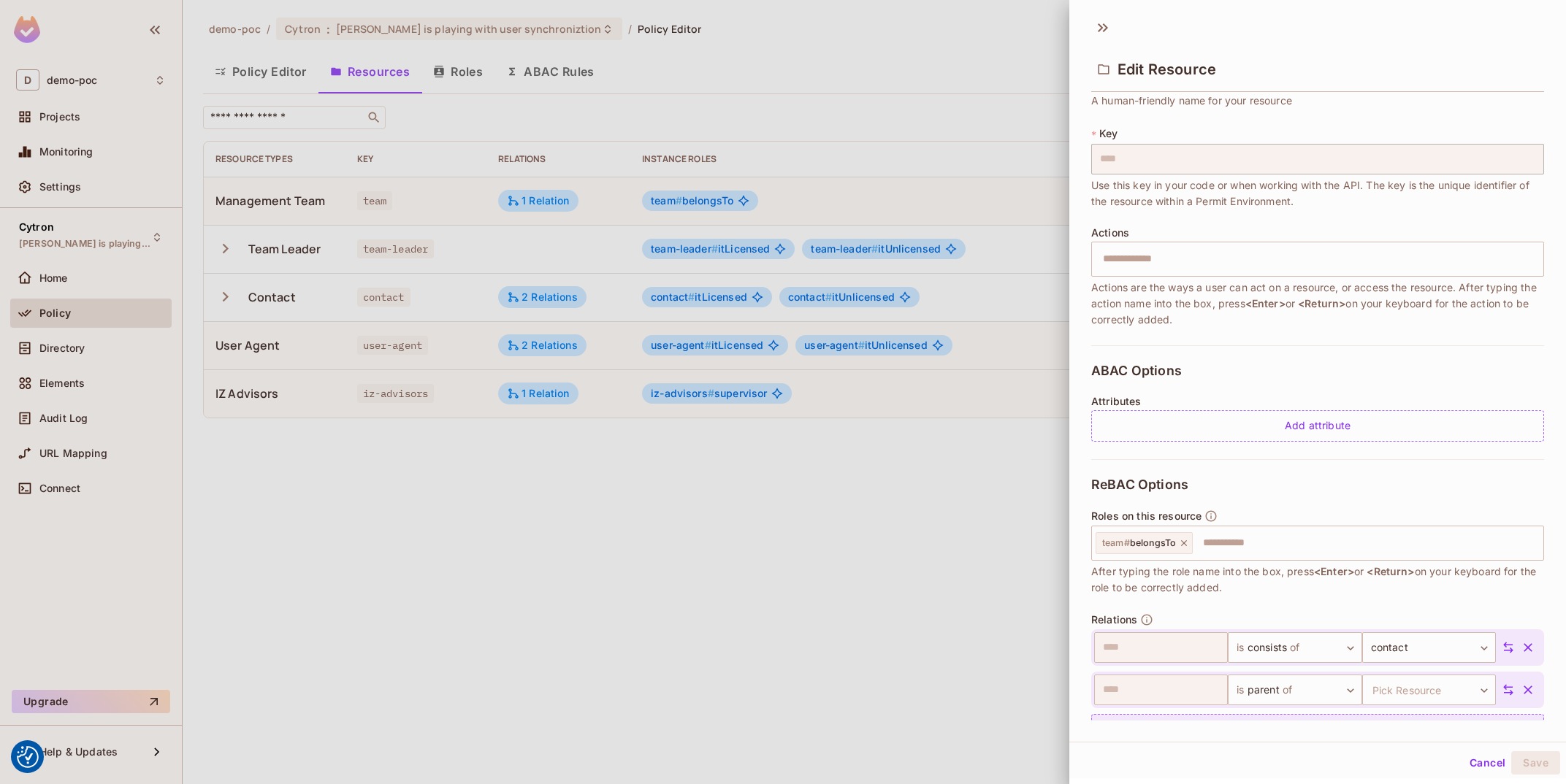
click at [1257, 683] on body "We use cookies to enhance your browsing experience, serve personalized ads or c…" at bounding box center [783, 392] width 1566 height 784
click at [1294, 750] on li "Add Custom Relation" at bounding box center [1282, 754] width 135 height 26
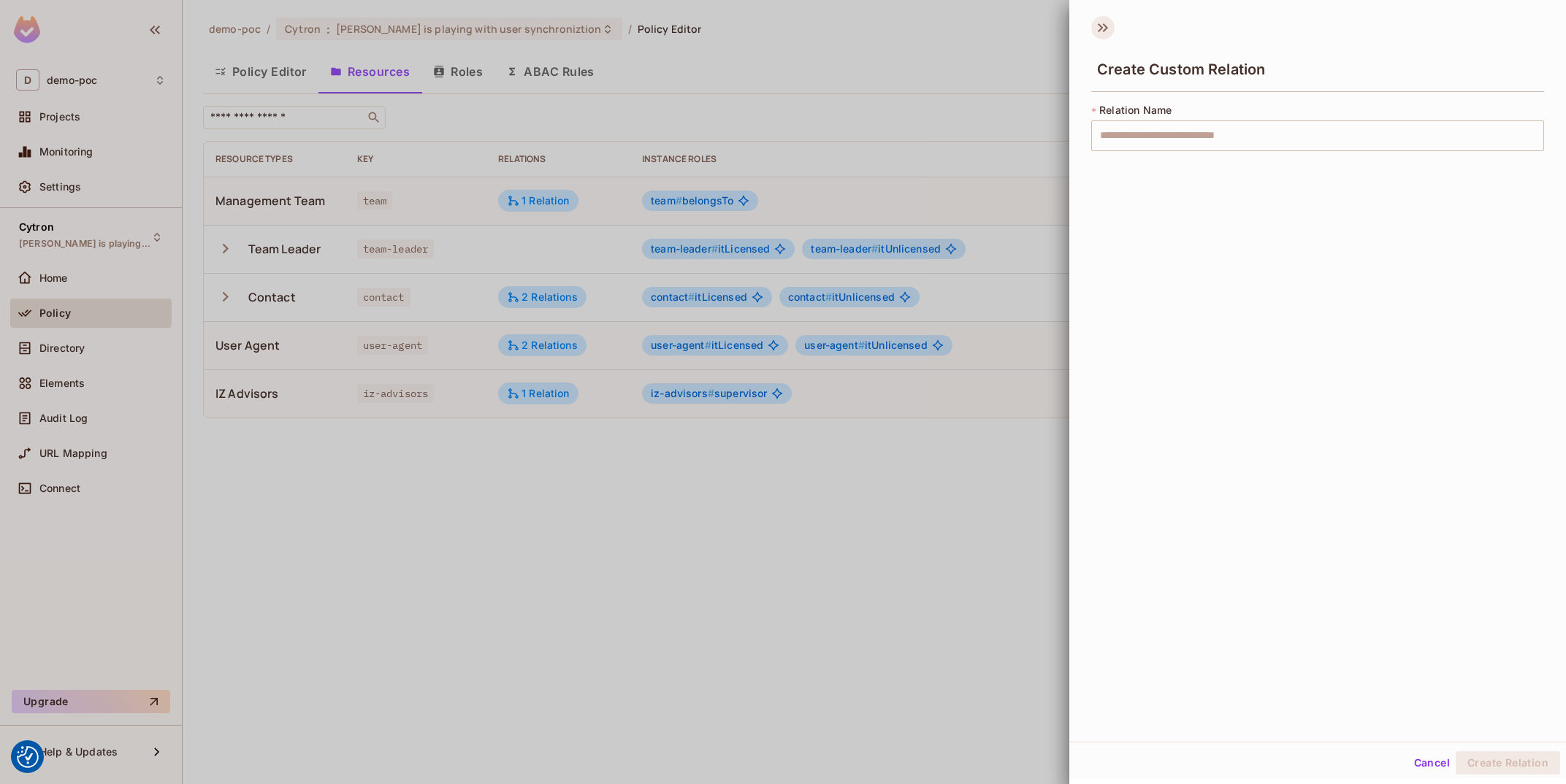
click at [1093, 28] on icon at bounding box center [1103, 27] width 23 height 23
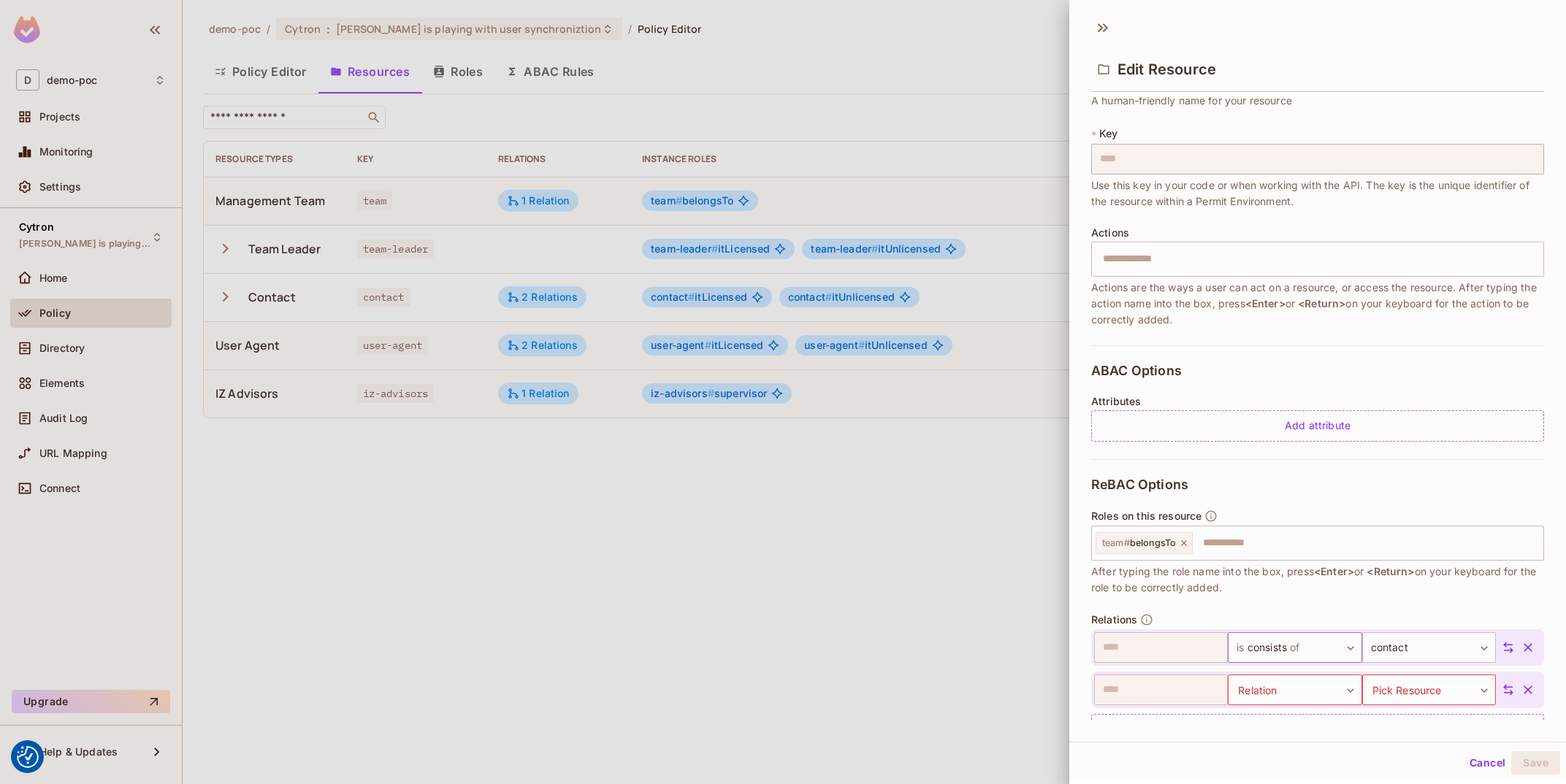
click at [1303, 649] on body "We use cookies to enhance your browsing experience, serve personalized ads or c…" at bounding box center [783, 392] width 1566 height 784
click at [1452, 588] on div at bounding box center [783, 392] width 1566 height 784
click at [1307, 694] on body "We use cookies to enhance your browsing experience, serve personalized ads or c…" at bounding box center [783, 392] width 1566 height 784
click at [1318, 750] on li "Add Custom Relation" at bounding box center [1282, 754] width 135 height 26
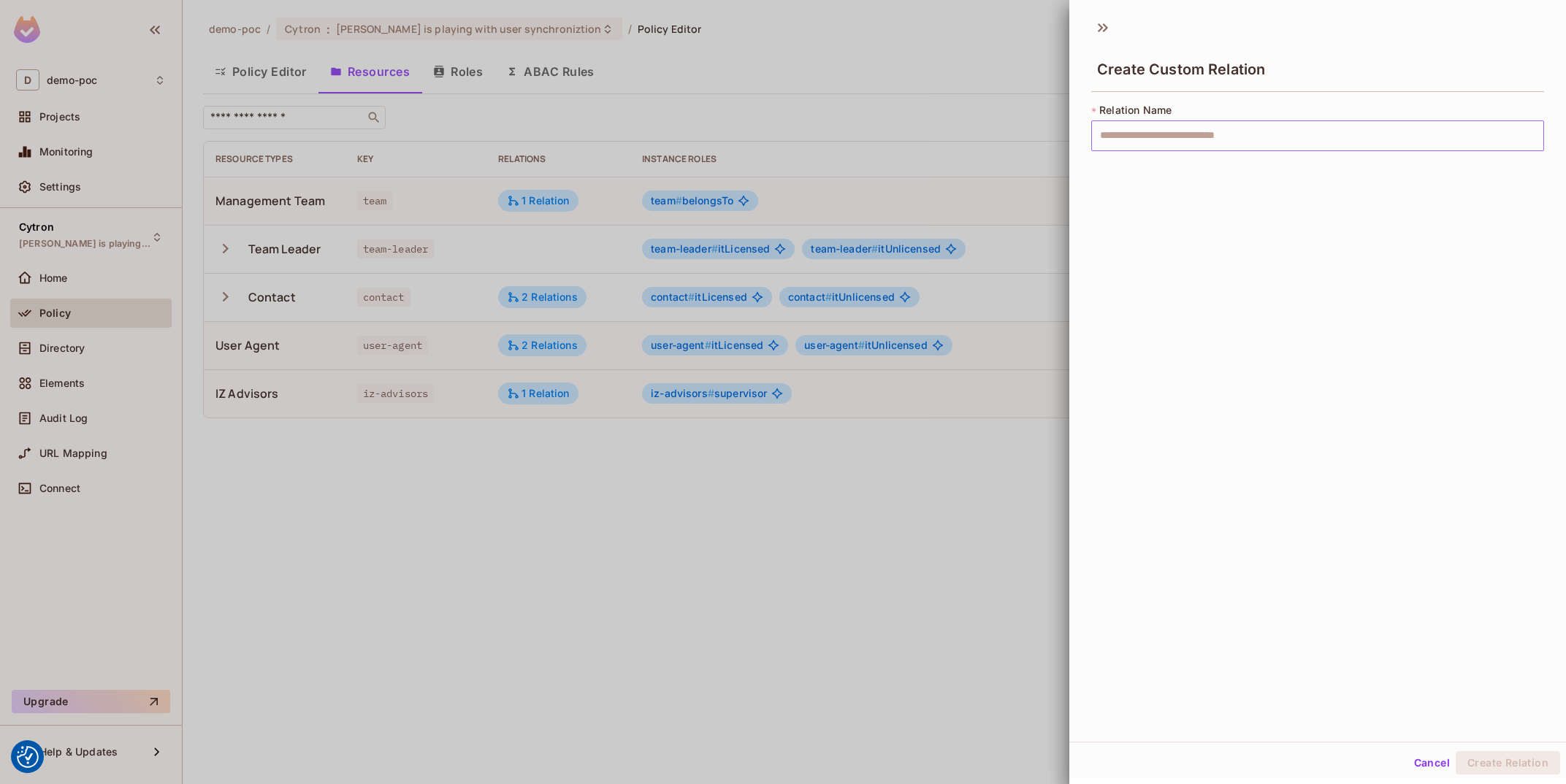
click at [1203, 124] on input "text" at bounding box center [1318, 135] width 453 height 31
type input "*******"
click at [1169, 424] on div "Create Custom Relation * Relation Name ******* ​" at bounding box center [1318, 376] width 497 height 732
click at [1533, 750] on button "Create Relation" at bounding box center [1508, 763] width 104 height 23
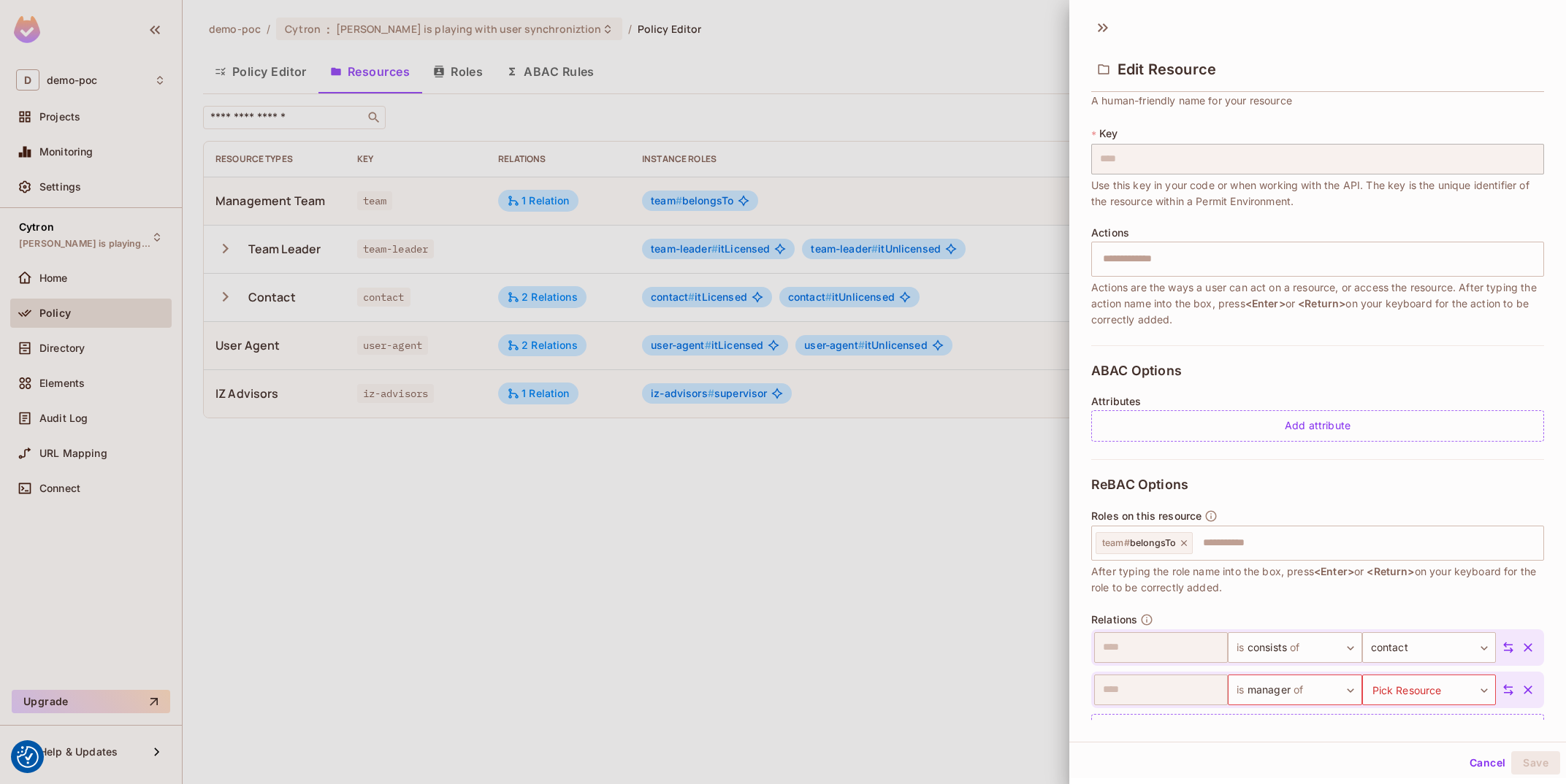
click at [1418, 673] on div "​ is manager of ******* ​ Pick Resource ​ Pick Resource" at bounding box center [1318, 690] width 453 height 36
click at [1424, 640] on body "We use cookies to enhance your browsing experience, serve personalized ads or c…" at bounding box center [783, 392] width 1566 height 784
click at [1431, 732] on li "user-agent" at bounding box center [1415, 727] width 135 height 26
click at [1436, 688] on body "We use cookies to enhance your browsing experience, serve personalized ads or c…" at bounding box center [783, 392] width 1566 height 784
click at [1427, 699] on li "contact" at bounding box center [1415, 701] width 135 height 26
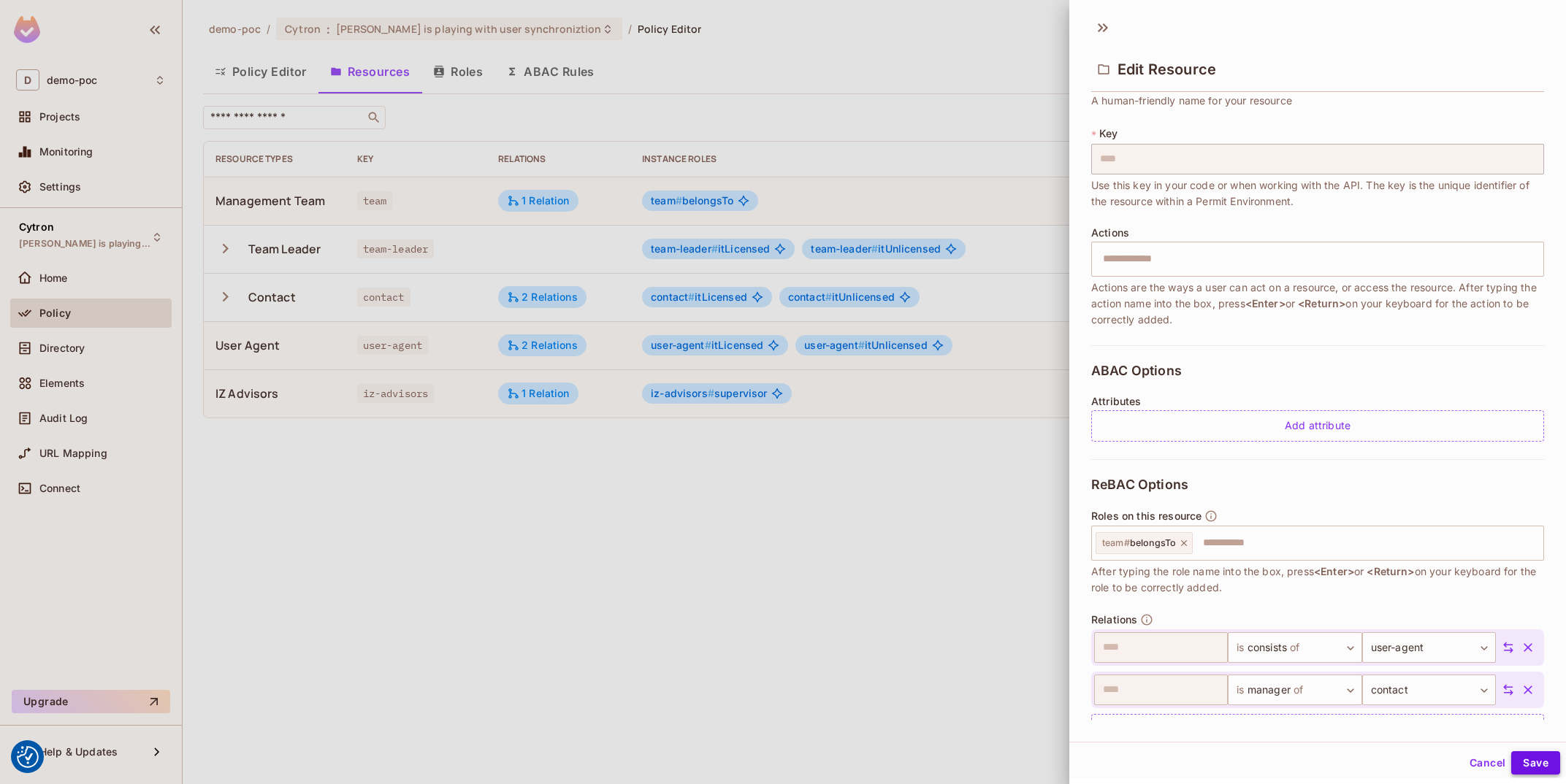
click at [1539, 750] on button "Save" at bounding box center [1536, 763] width 49 height 23
click at [344, 515] on div at bounding box center [783, 392] width 1566 height 784
click at [1493, 750] on button "Cancel" at bounding box center [1487, 763] width 48 height 23
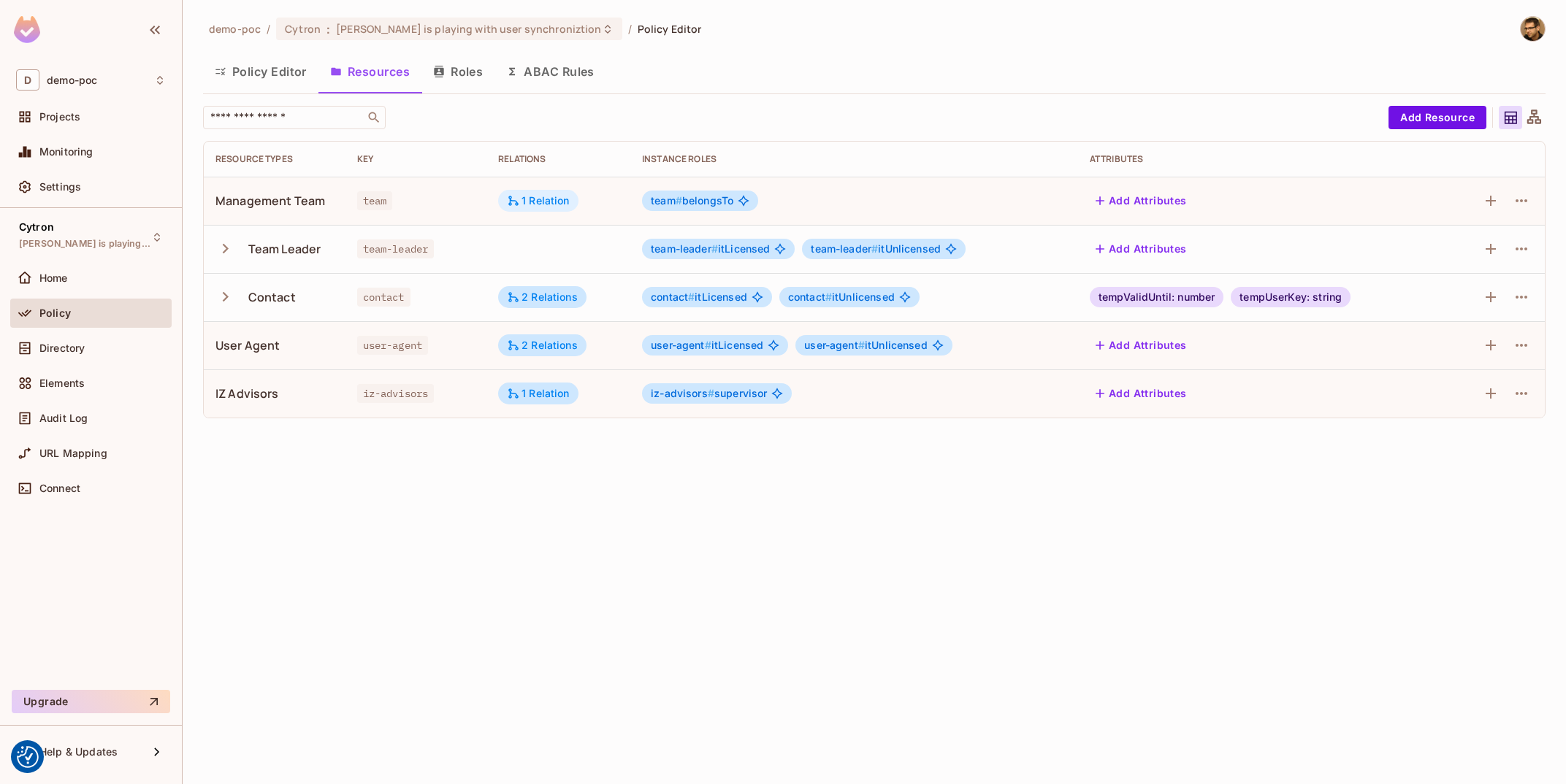
click at [544, 193] on div "1 Relation" at bounding box center [538, 201] width 80 height 22
click at [1523, 204] on icon "button" at bounding box center [1521, 201] width 17 height 17
click at [1474, 285] on div "Delete Resource" at bounding box center [1464, 290] width 81 height 14
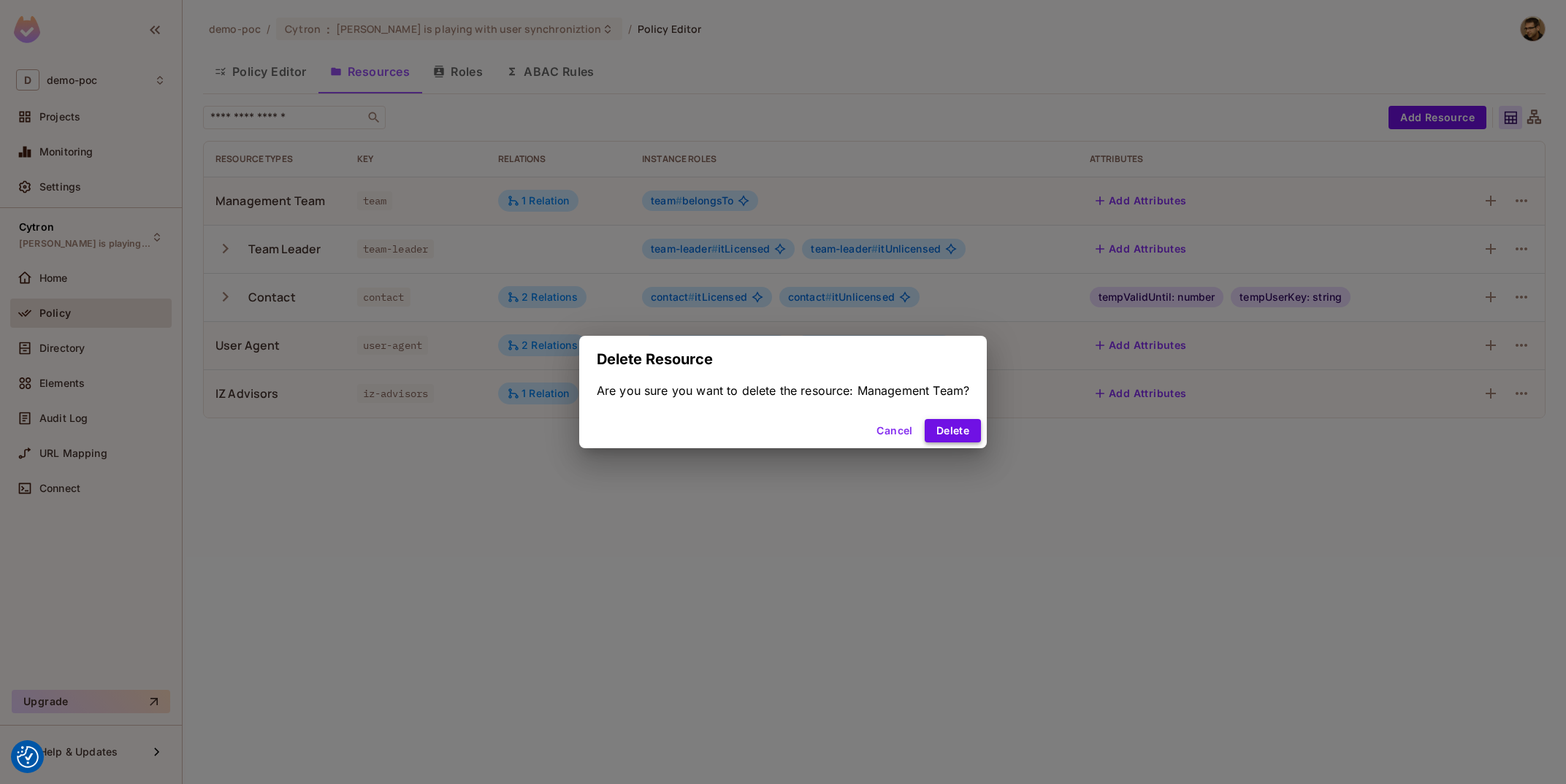
click at [931, 428] on button "Delete" at bounding box center [953, 431] width 56 height 23
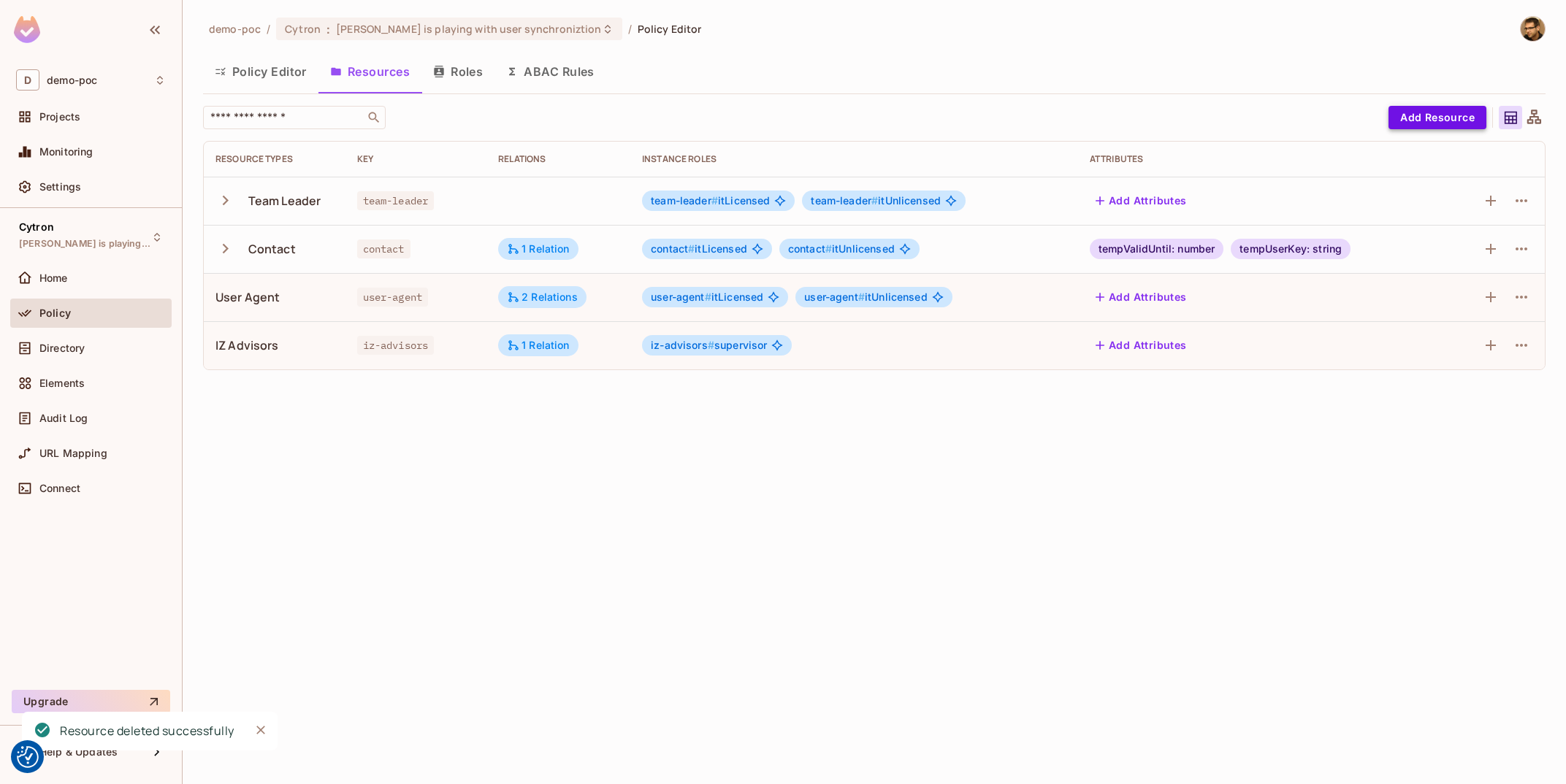
click at [1424, 124] on button "Add Resource" at bounding box center [1437, 117] width 98 height 23
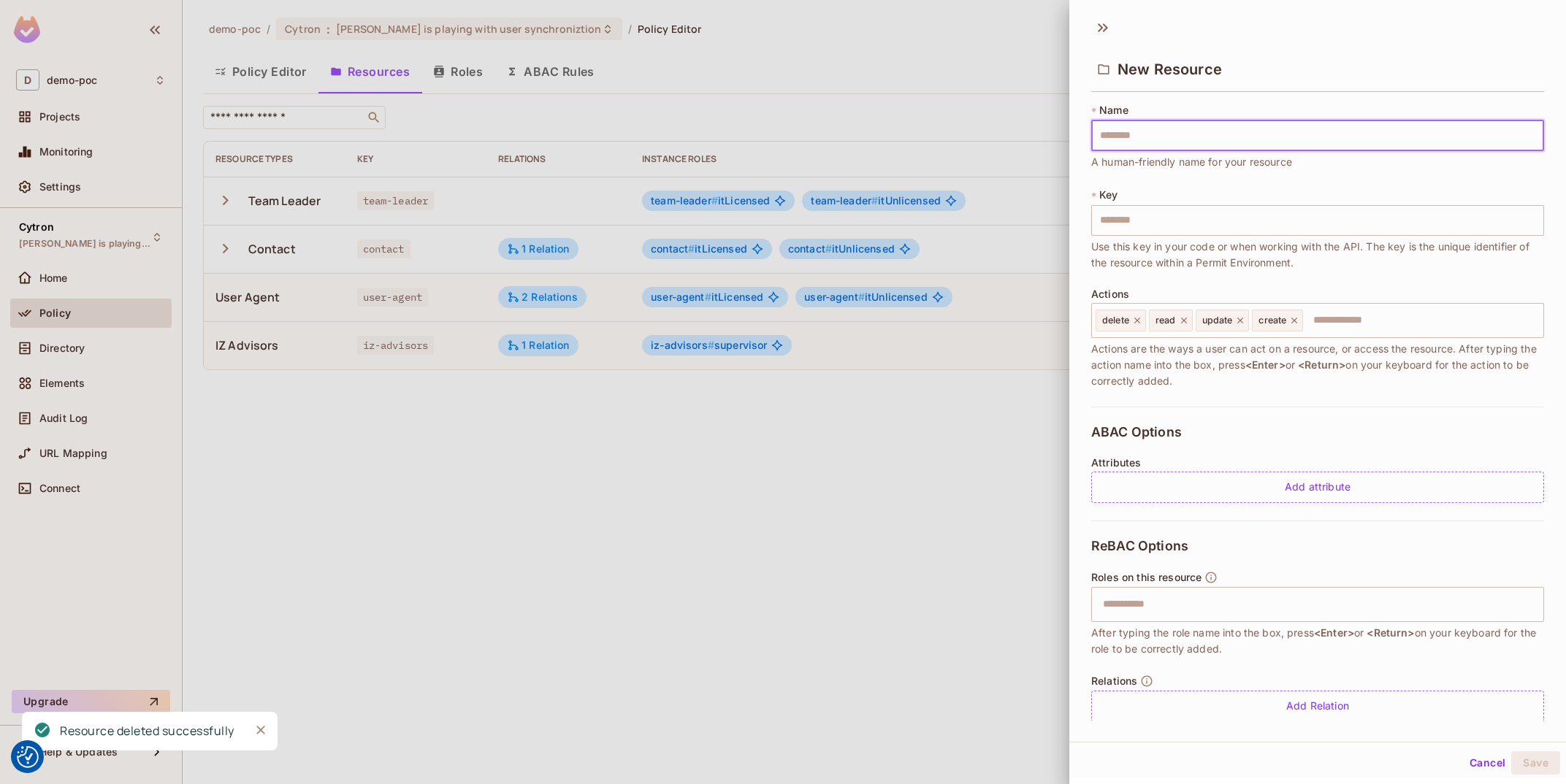
click at [1278, 141] on input "text" at bounding box center [1318, 135] width 453 height 31
type input "**********"
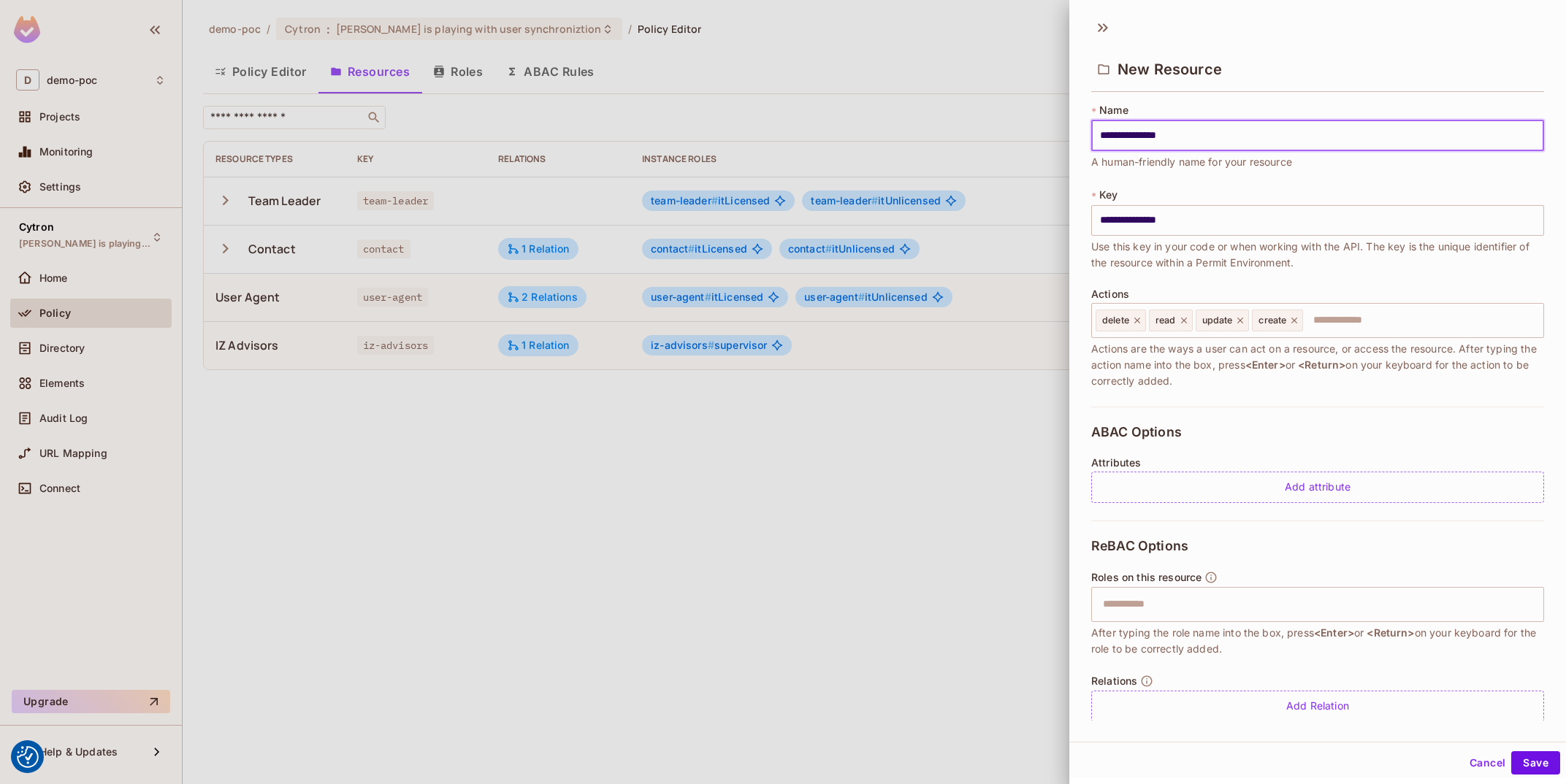
type input "**********"
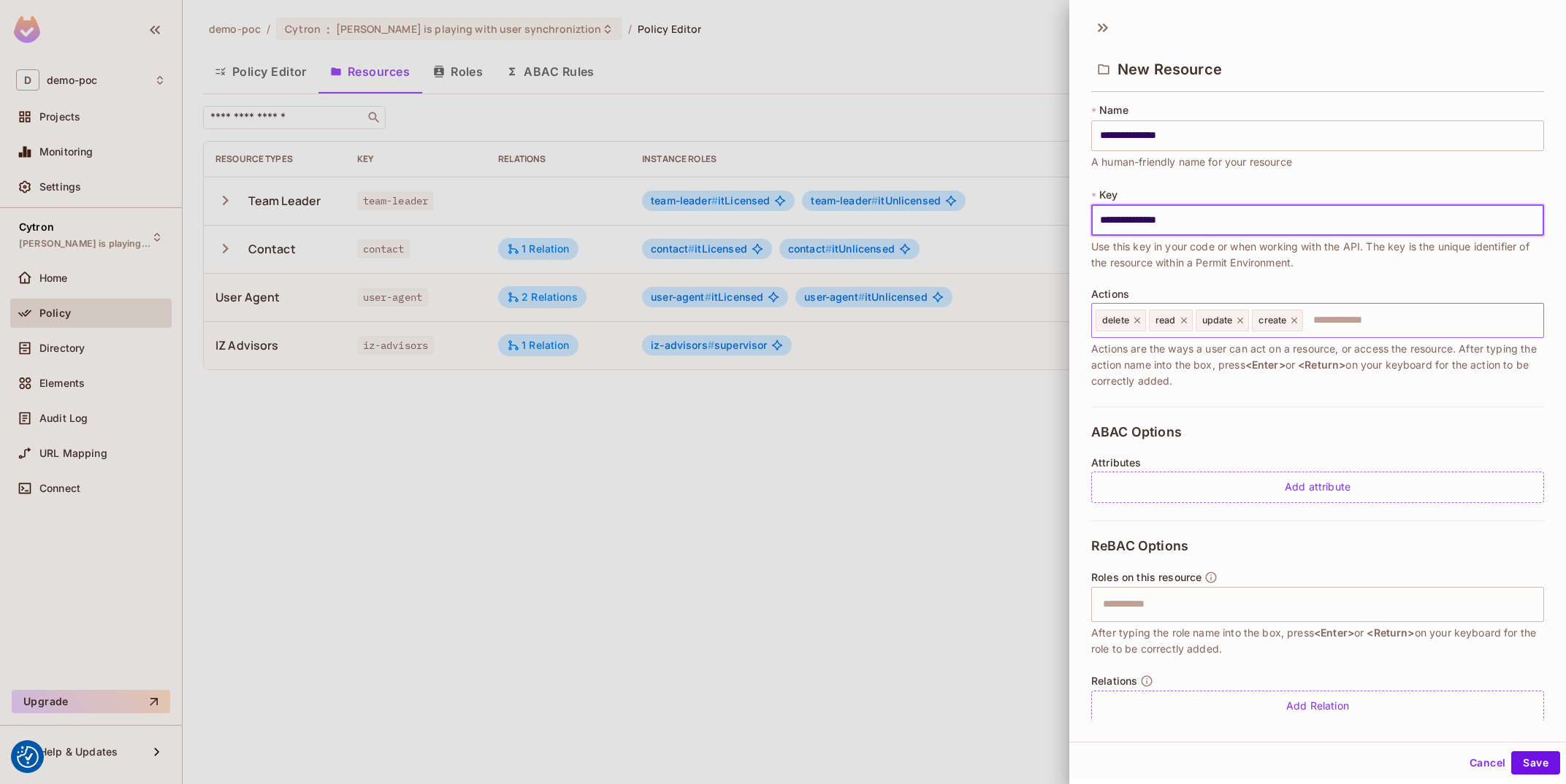
click at [1144, 327] on div "delete" at bounding box center [1121, 320] width 51 height 22
type input "**********"
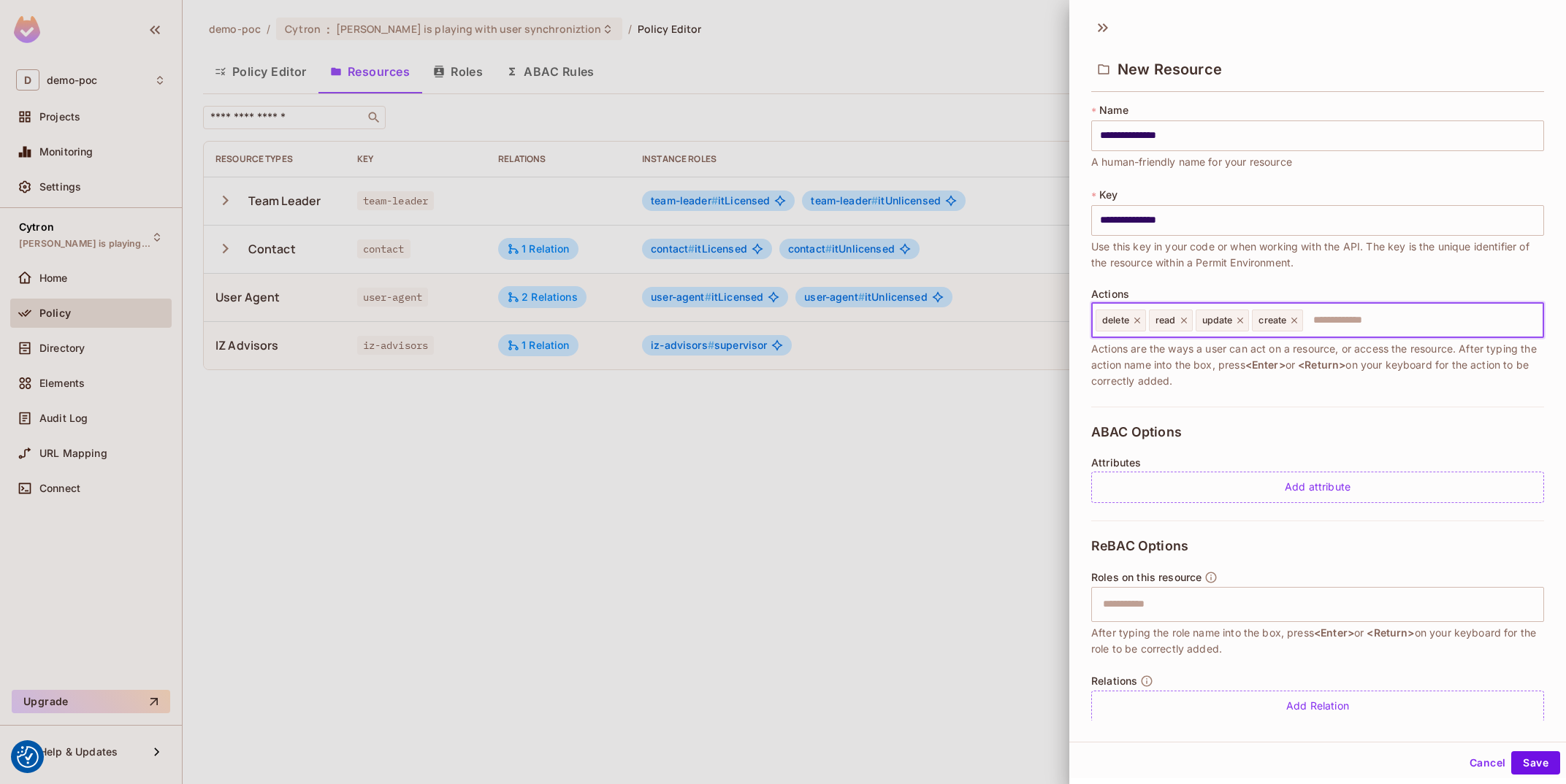
click at [1135, 325] on div "delete" at bounding box center [1121, 320] width 51 height 22
click at [1138, 322] on icon at bounding box center [1138, 321] width 11 height 11
click at [1138, 322] on div "read" at bounding box center [1118, 320] width 44 height 22
click at [1127, 321] on icon at bounding box center [1131, 321] width 11 height 11
click at [1138, 319] on icon at bounding box center [1141, 321] width 11 height 11
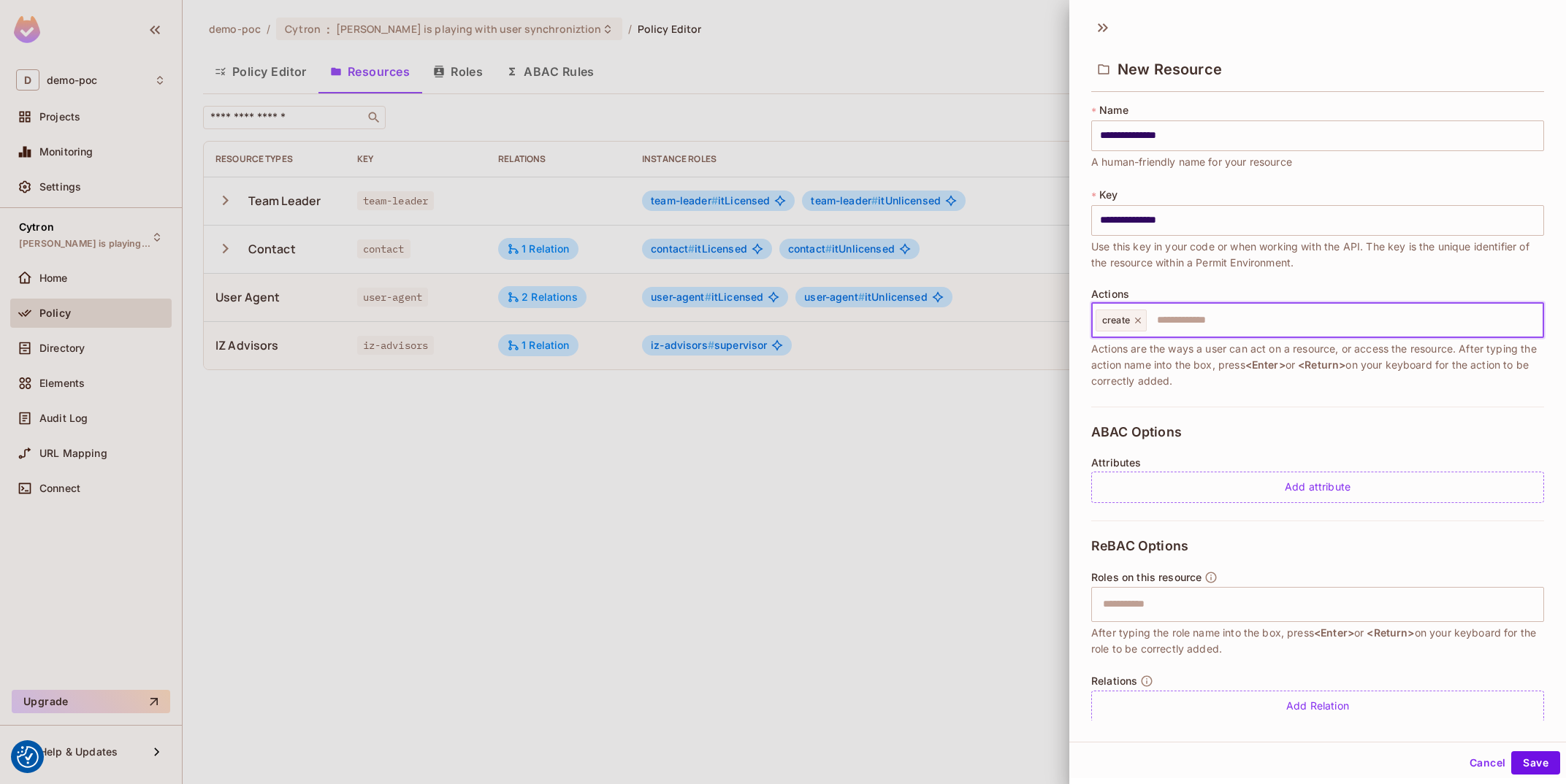
click at [1138, 319] on icon at bounding box center [1138, 321] width 11 height 11
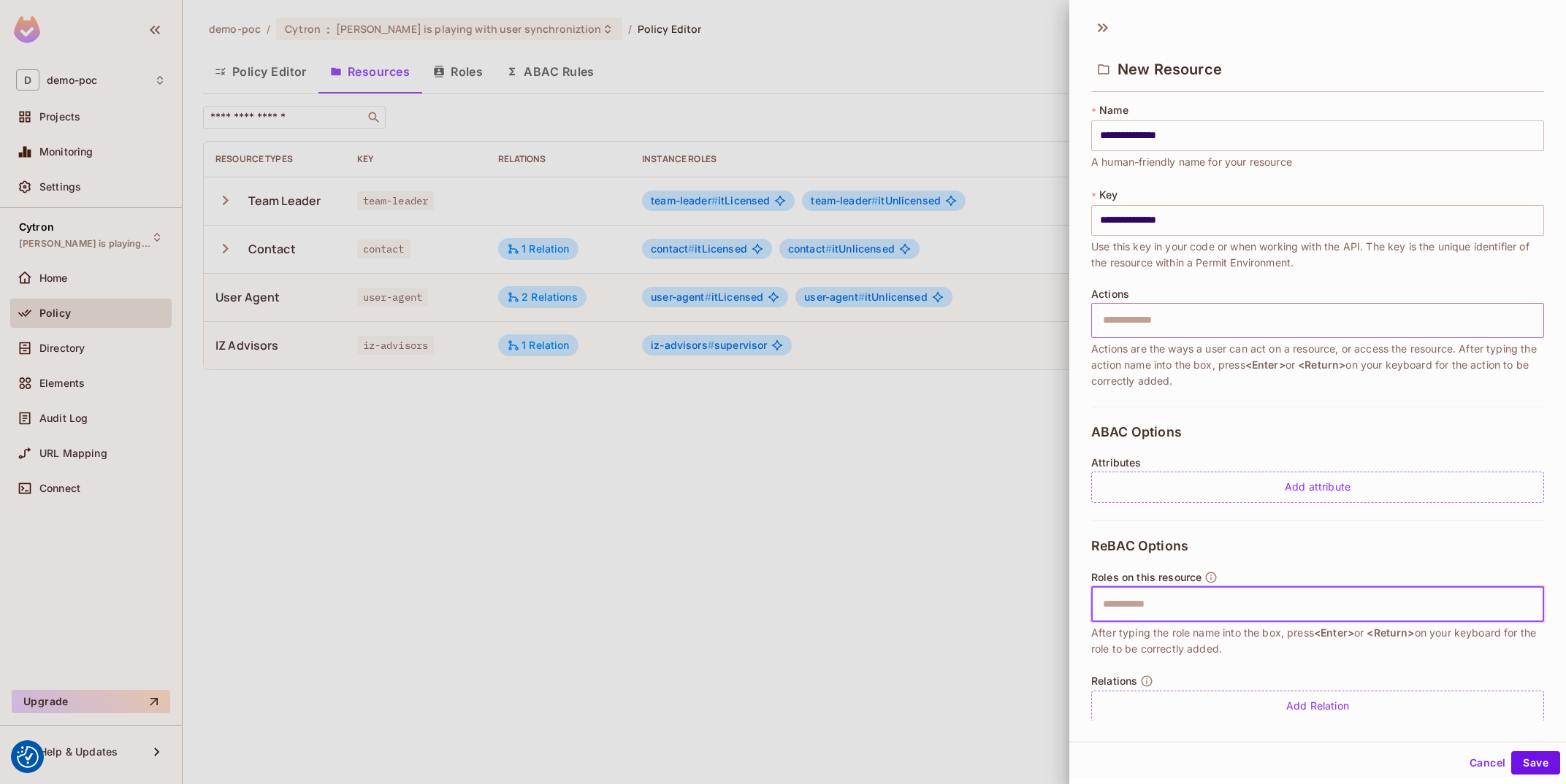
click at [1191, 602] on input "text" at bounding box center [1316, 605] width 444 height 30
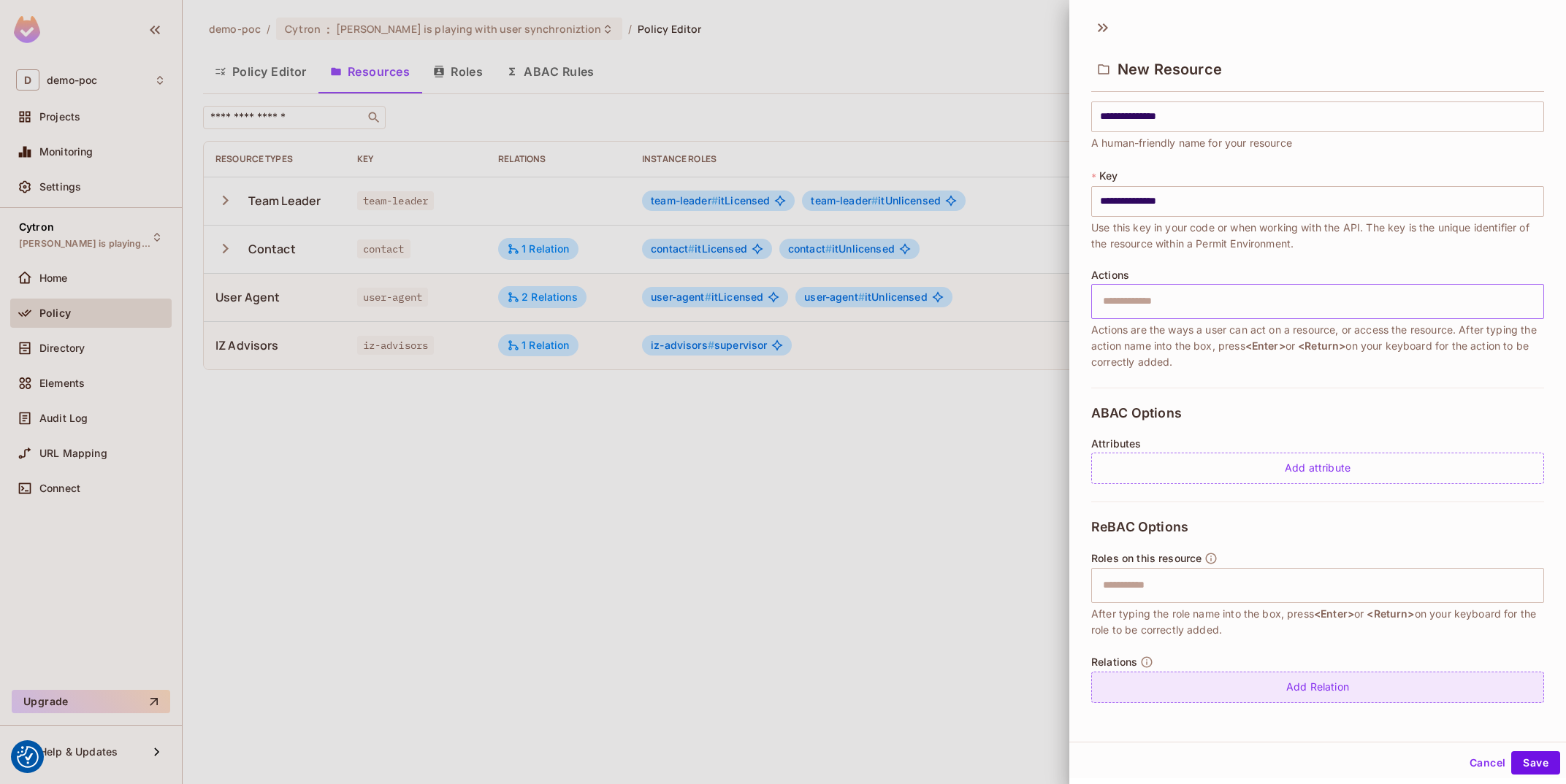
click at [1317, 684] on div "Add Relation" at bounding box center [1318, 687] width 453 height 31
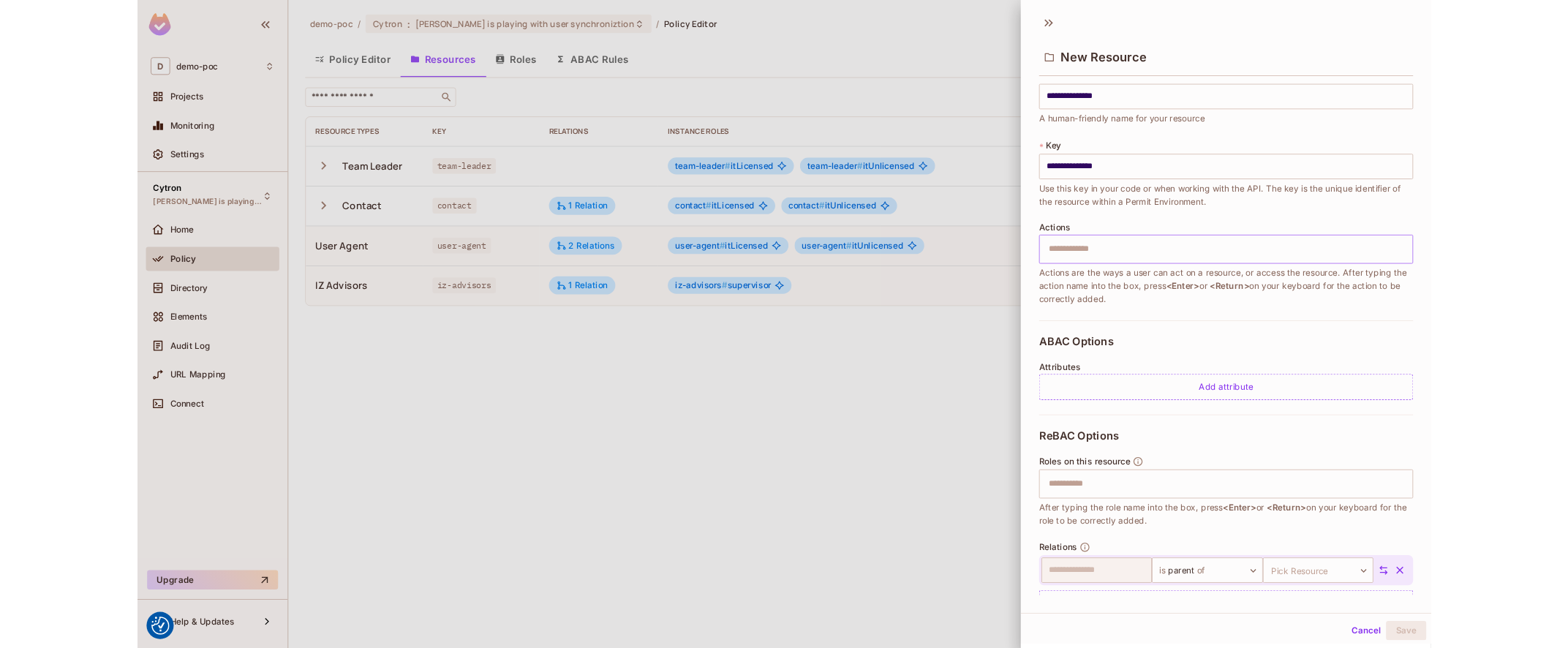
scroll to position [61, 0]
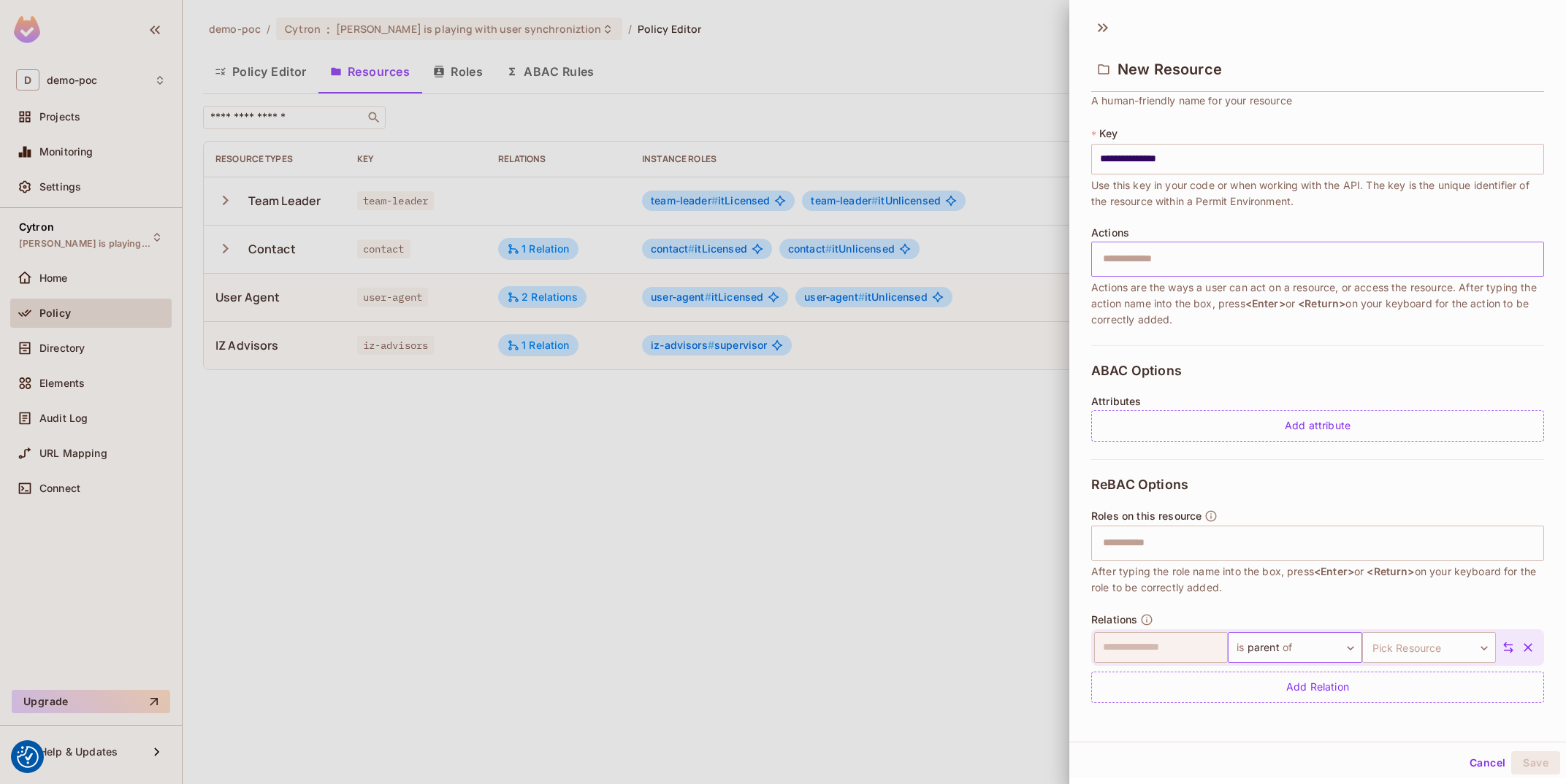
click at [1267, 635] on body "We use cookies to enhance your browsing experience, serve personalized ads or c…" at bounding box center [783, 392] width 1566 height 784
click at [1301, 706] on li "is consists of" at bounding box center [1282, 714] width 135 height 26
click at [1413, 653] on body "We use cookies to enhance your browsing experience, serve personalized ads or c…" at bounding box center [783, 392] width 1566 height 784
click at [1436, 701] on li "user-agent" at bounding box center [1415, 701] width 135 height 26
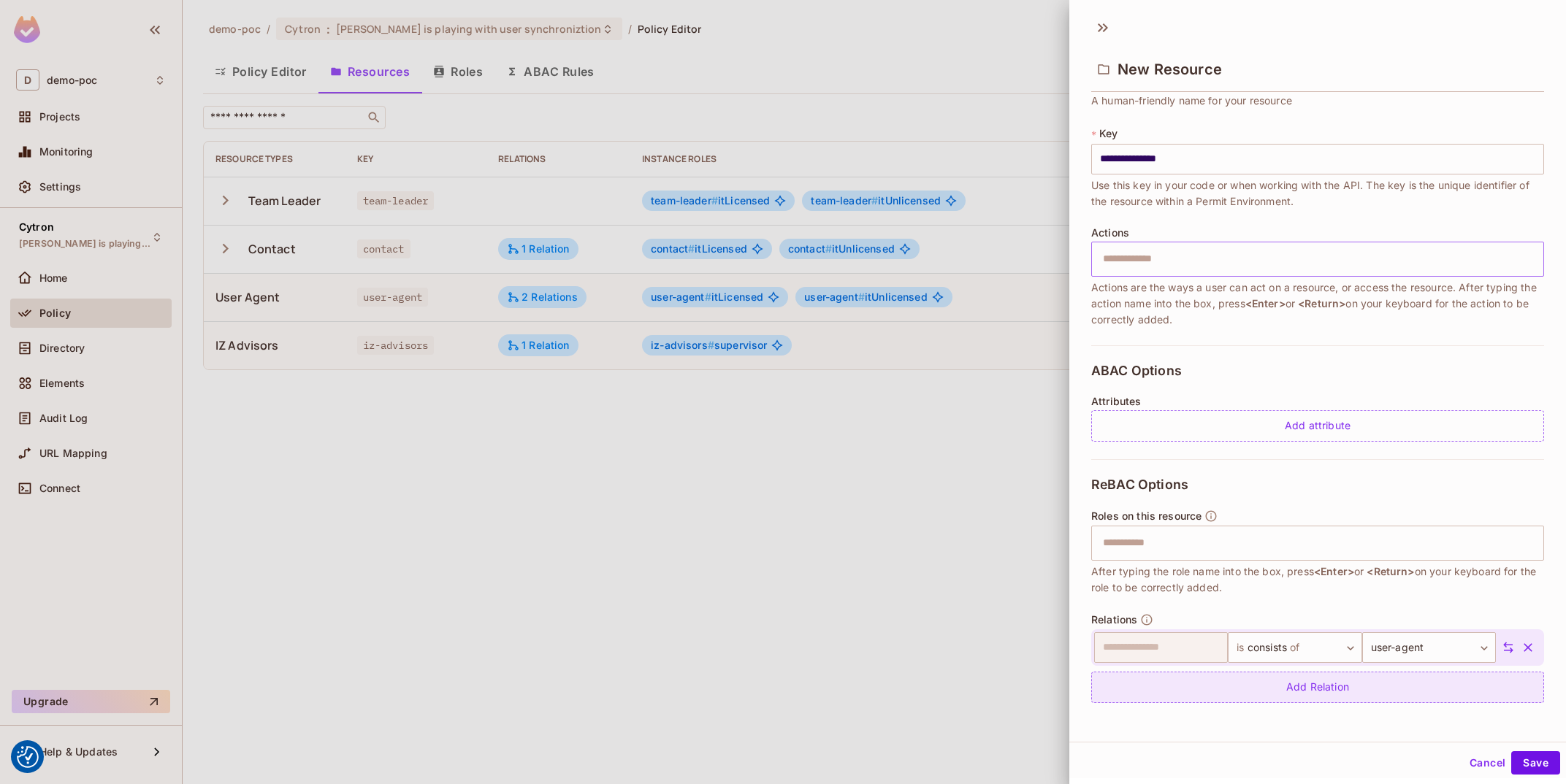
click at [1368, 693] on div "Add Relation" at bounding box center [1318, 687] width 453 height 31
click at [1306, 684] on body "We use cookies to enhance your browsing experience, serve personalized ads or c…" at bounding box center [783, 392] width 1566 height 784
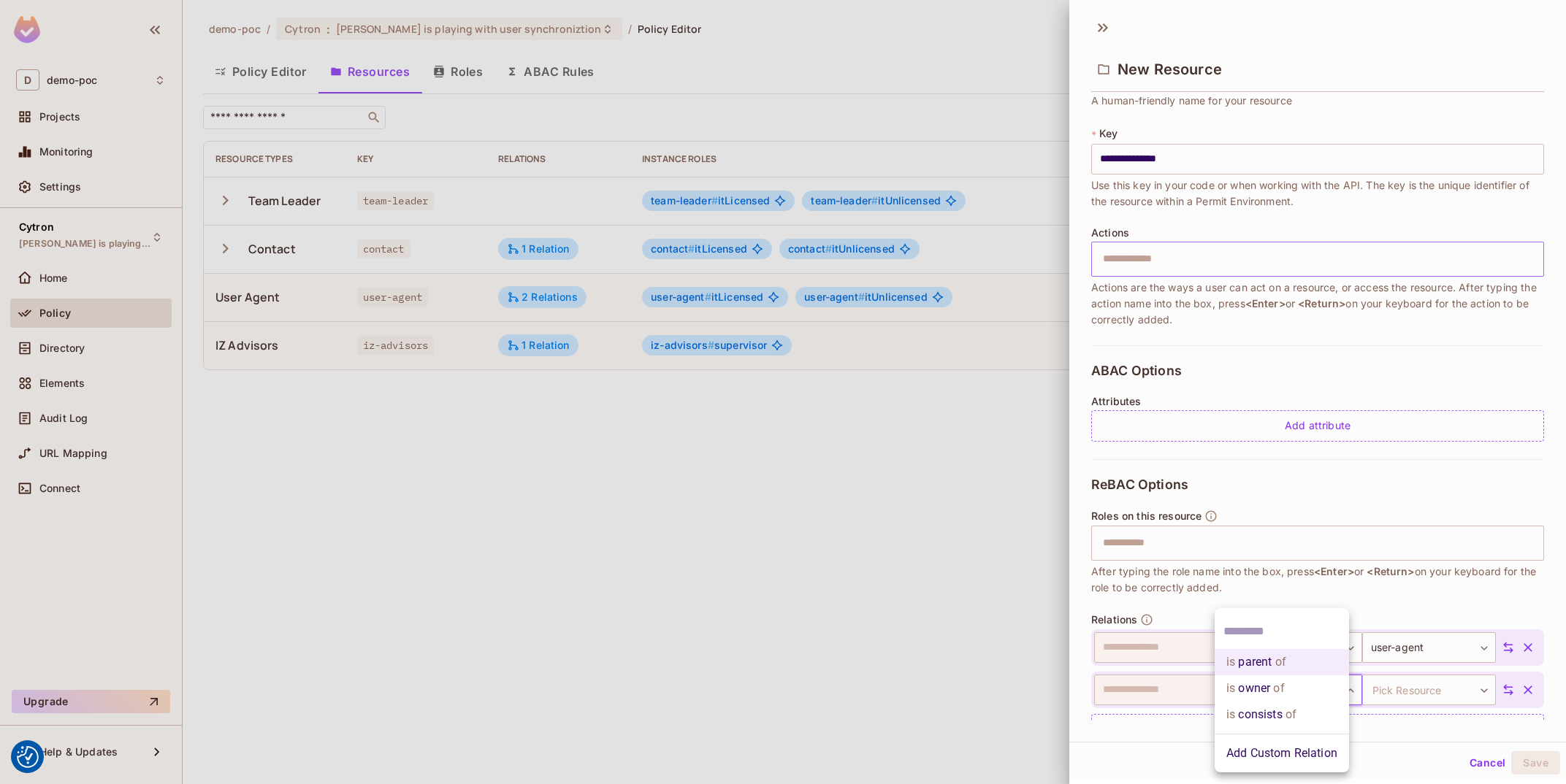
click at [1315, 756] on li "Add Custom Relation" at bounding box center [1282, 754] width 135 height 26
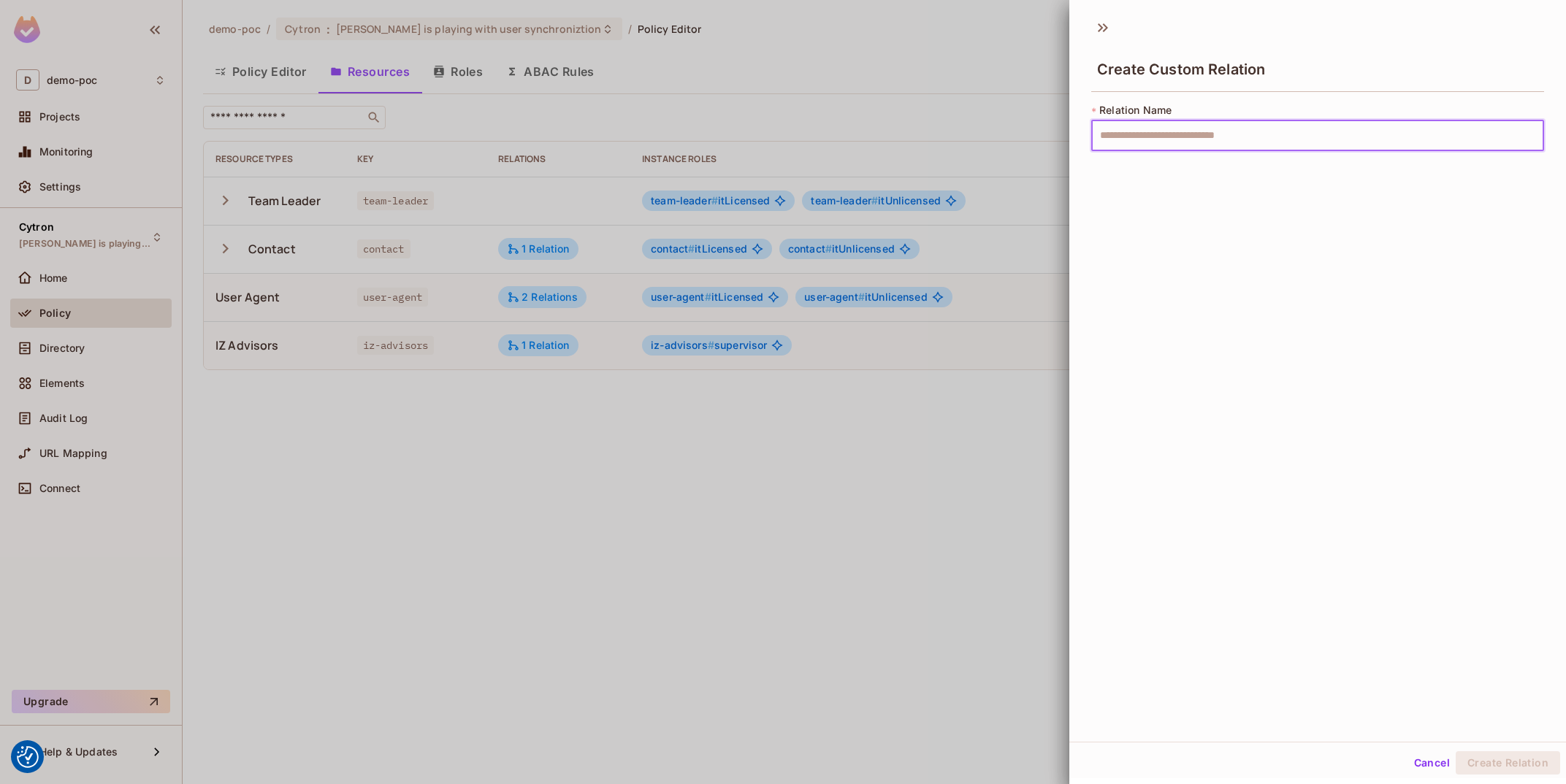
click at [1193, 126] on input "text" at bounding box center [1318, 135] width 453 height 31
type input "*******"
click at [1529, 762] on button "Create Relation" at bounding box center [1508, 763] width 104 height 23
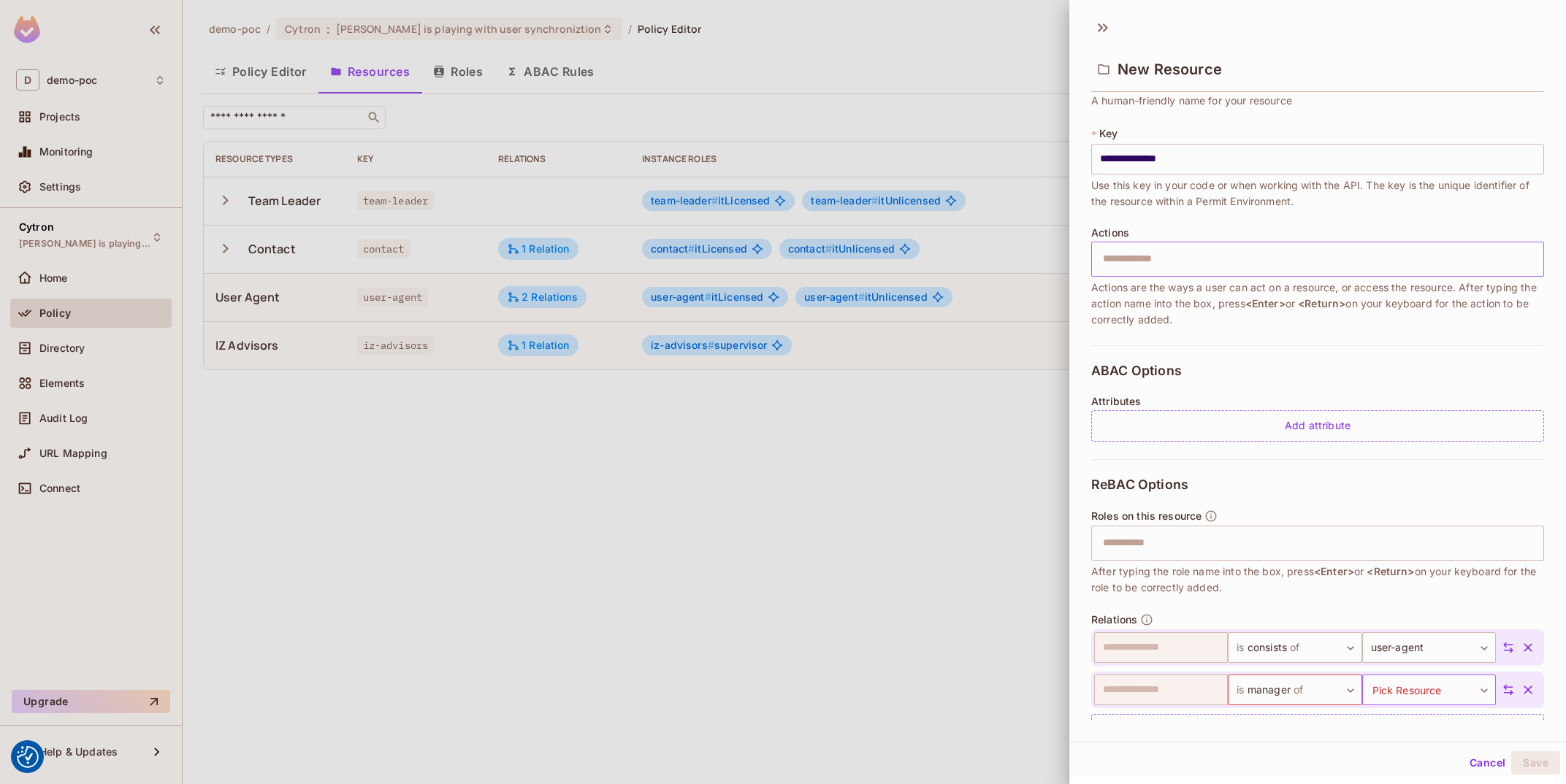
click at [1450, 703] on body "We use cookies to enhance your browsing experience, serve personalized ads or c…" at bounding box center [783, 392] width 1566 height 784
click at [1434, 664] on li "contact" at bounding box center [1415, 674] width 135 height 26
click at [1534, 766] on button "Save" at bounding box center [1536, 763] width 49 height 23
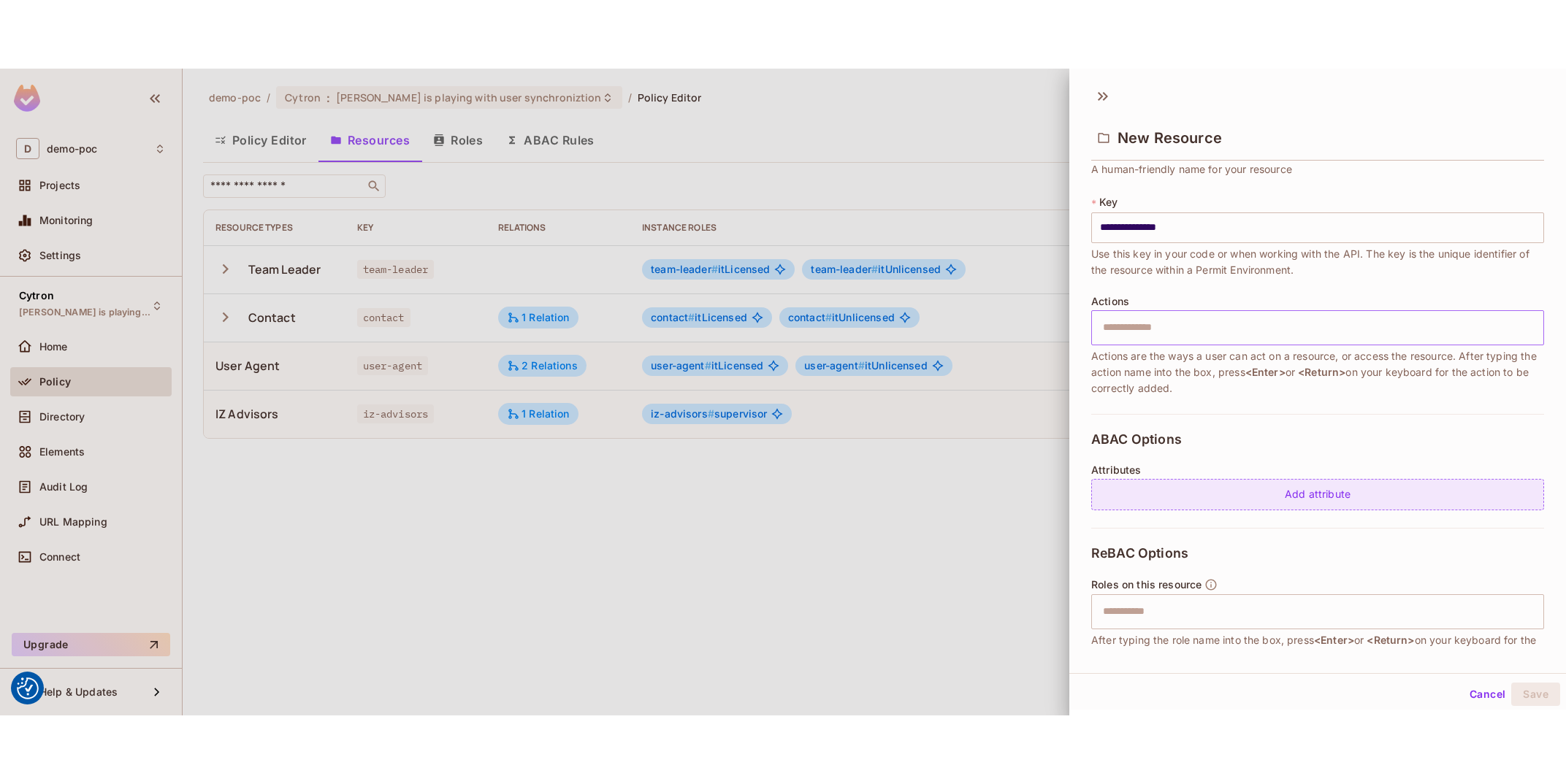
scroll to position [260, 0]
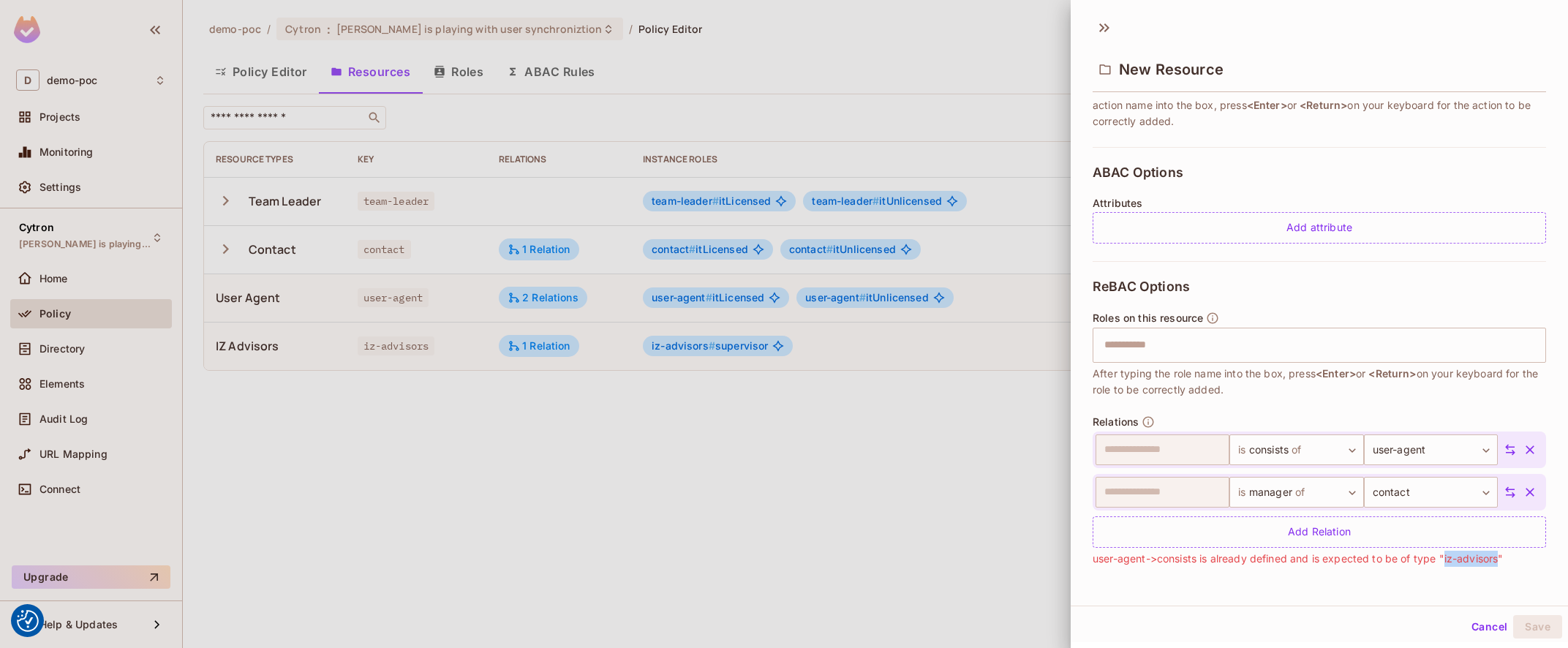
drag, startPoint x: 1444, startPoint y: 561, endPoint x: 1498, endPoint y: 559, distance: 54.0
click at [1498, 559] on span "user-agent->consists is already defined and is expected to be of type "iz-advis…" at bounding box center [1297, 559] width 410 height 16
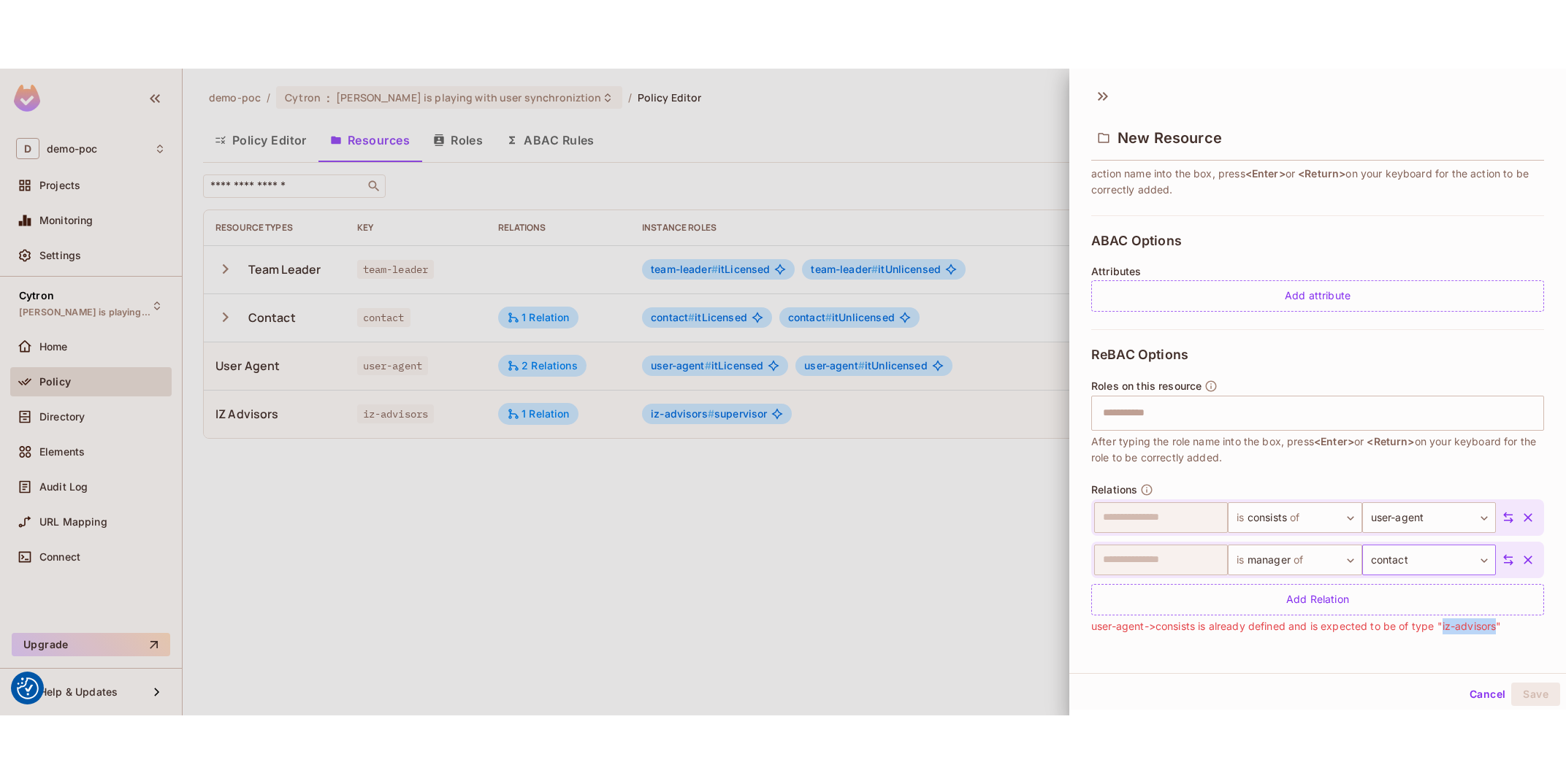
scroll to position [123, 0]
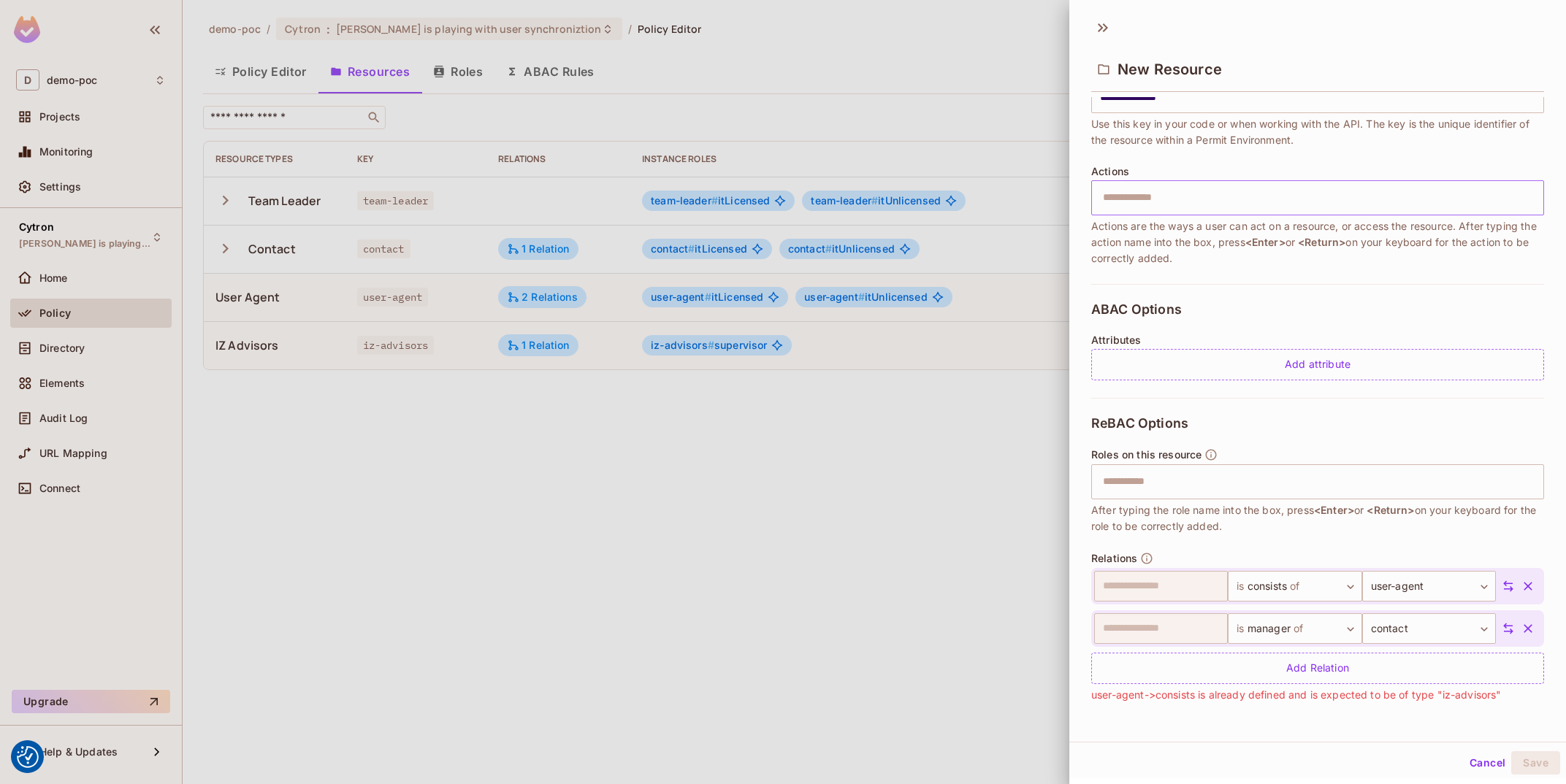
click at [1447, 703] on span "user-agent->consists is already defined and is expected to be of type "iz-advis…" at bounding box center [1296, 695] width 409 height 16
drag, startPoint x: 1455, startPoint y: 697, endPoint x: 1531, endPoint y: 698, distance: 76.0
click at [1530, 698] on div "**********" at bounding box center [1318, 628] width 453 height 151
click at [1511, 706] on div "**********" at bounding box center [1318, 559] width 453 height 323
click at [1477, 693] on span "user-agent->consists is already defined and is expected to be of type "iz-advis…" at bounding box center [1296, 695] width 409 height 16
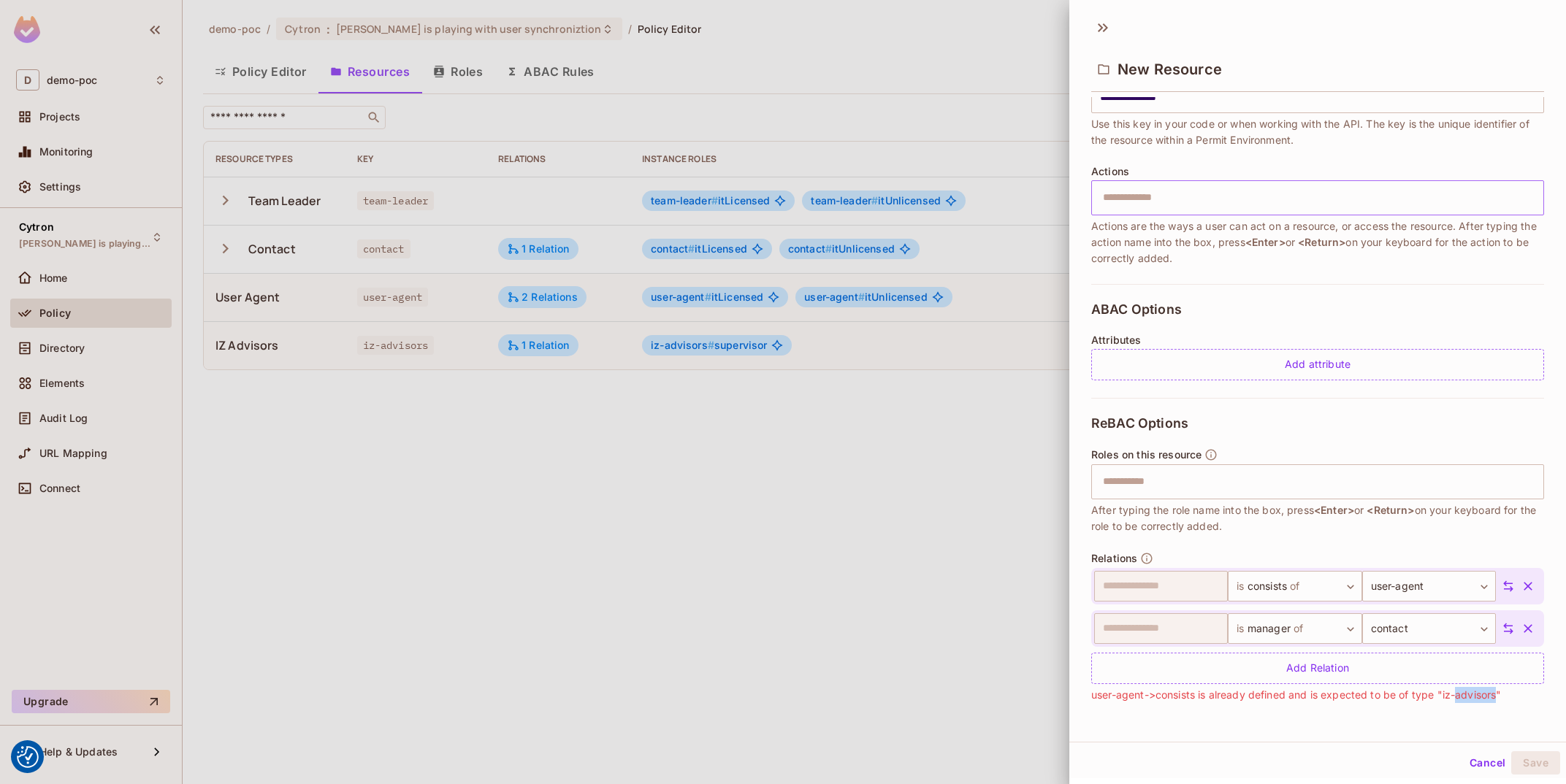
click at [1477, 693] on span "user-agent->consists is already defined and is expected to be of type "iz-advis…" at bounding box center [1296, 695] width 409 height 16
click at [1503, 704] on div "**********" at bounding box center [1318, 559] width 453 height 323
click at [1420, 627] on body "We use cookies to enhance your browsing experience, serve personalized ads or c…" at bounding box center [783, 392] width 1566 height 784
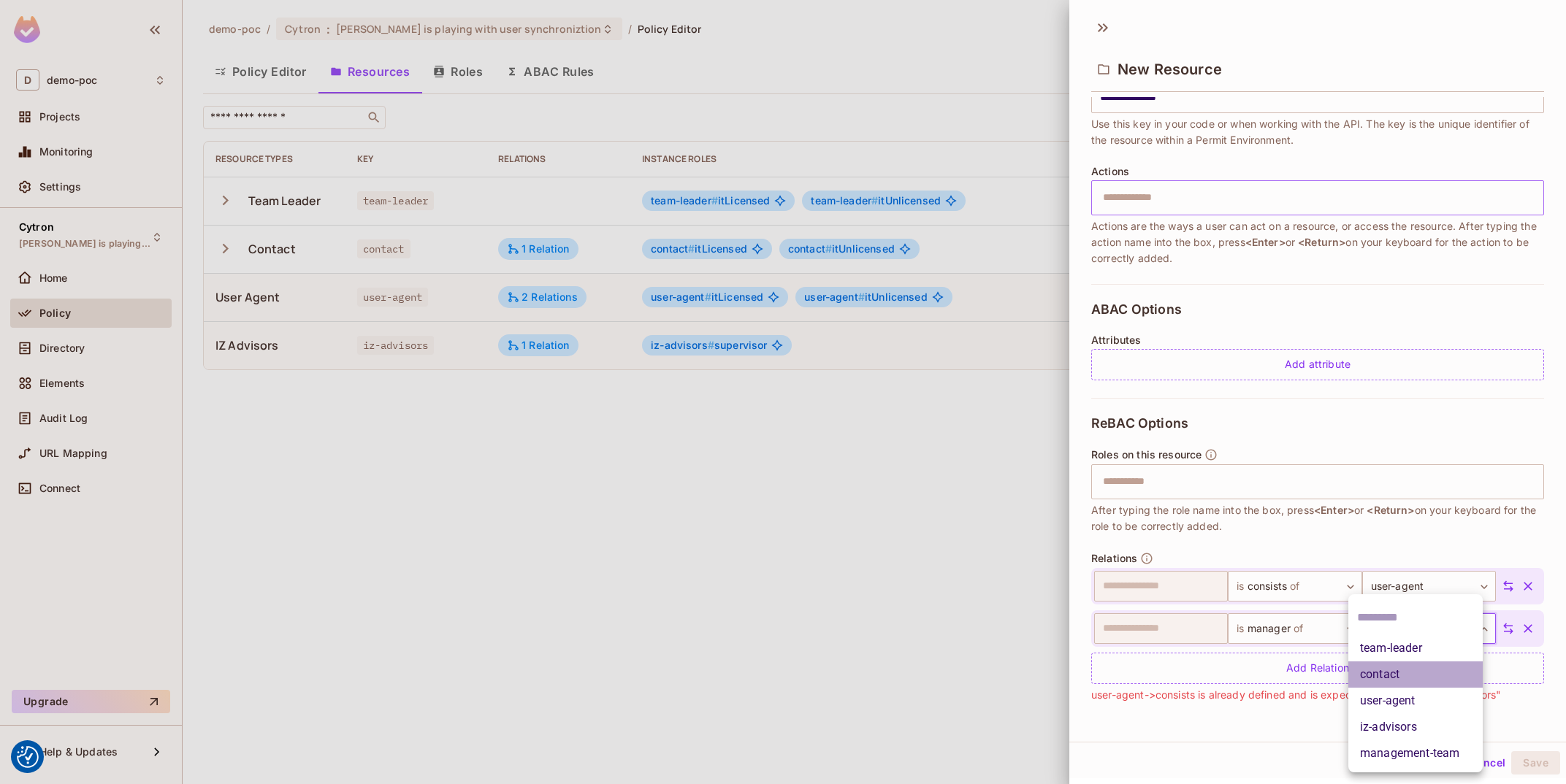
click at [1411, 670] on li "contact" at bounding box center [1415, 674] width 135 height 26
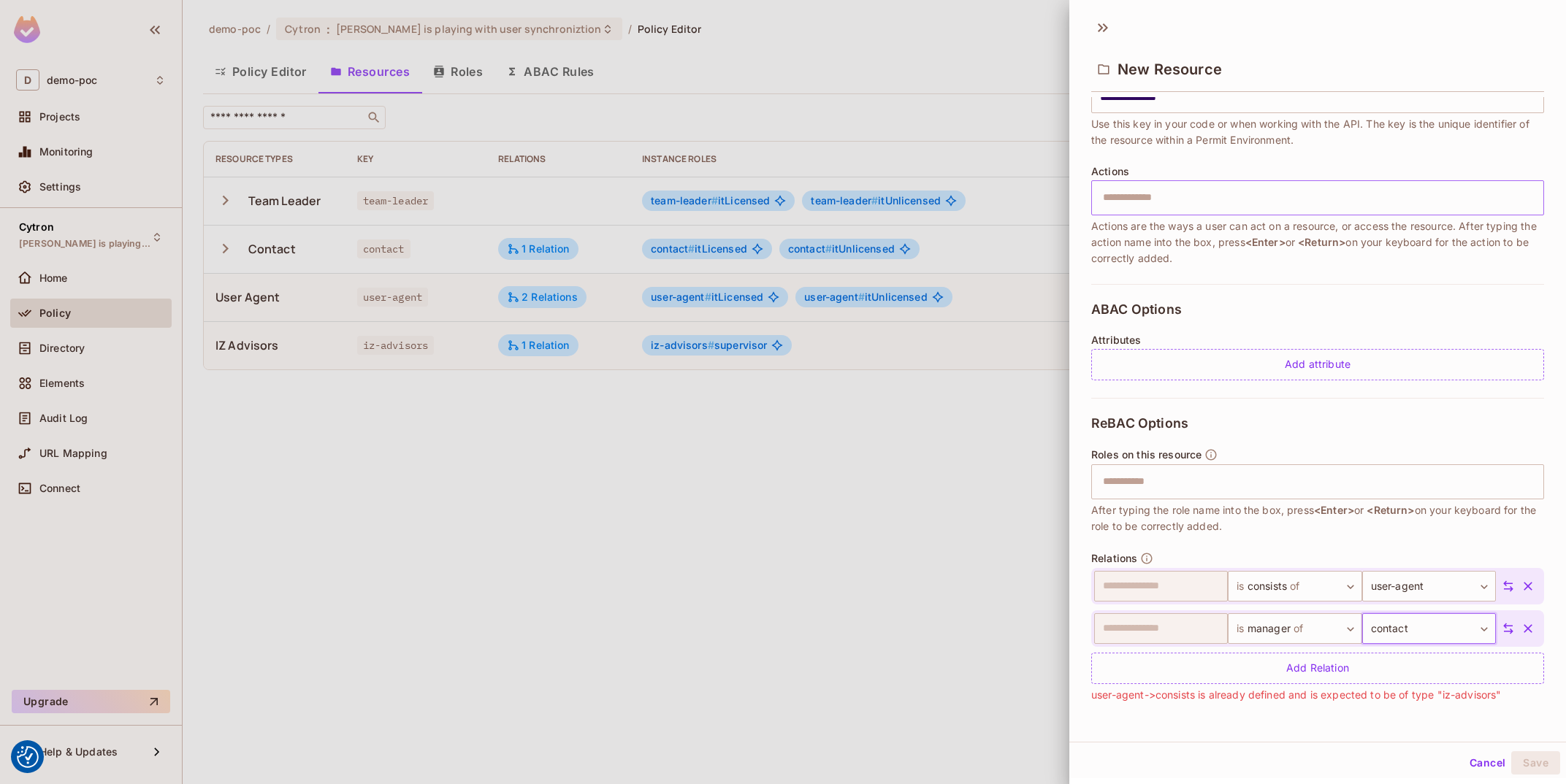
click at [1424, 633] on body "We use cookies to enhance your browsing experience, serve personalized ads or c…" at bounding box center [783, 392] width 1566 height 784
click at [1431, 655] on li "team-leader" at bounding box center [1415, 649] width 135 height 26
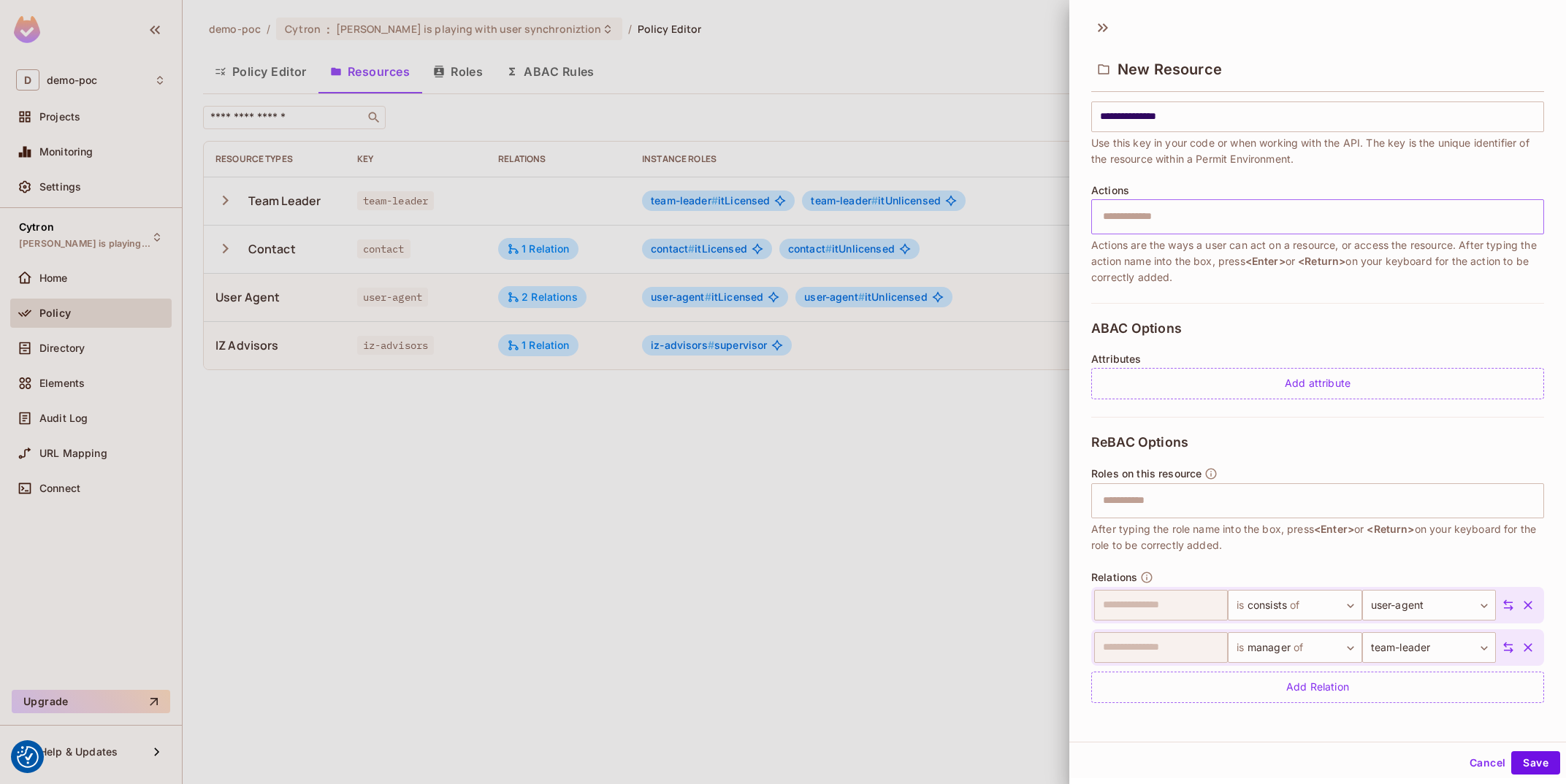
scroll to position [104, 0]
click at [1429, 630] on div "**********" at bounding box center [1318, 648] width 453 height 36
click at [1429, 652] on body "We use cookies to enhance your browsing experience, serve personalized ads or c…" at bounding box center [783, 392] width 1566 height 784
click at [1431, 684] on li "contact" at bounding box center [1415, 674] width 135 height 26
click at [1543, 766] on button "Save" at bounding box center [1536, 763] width 49 height 23
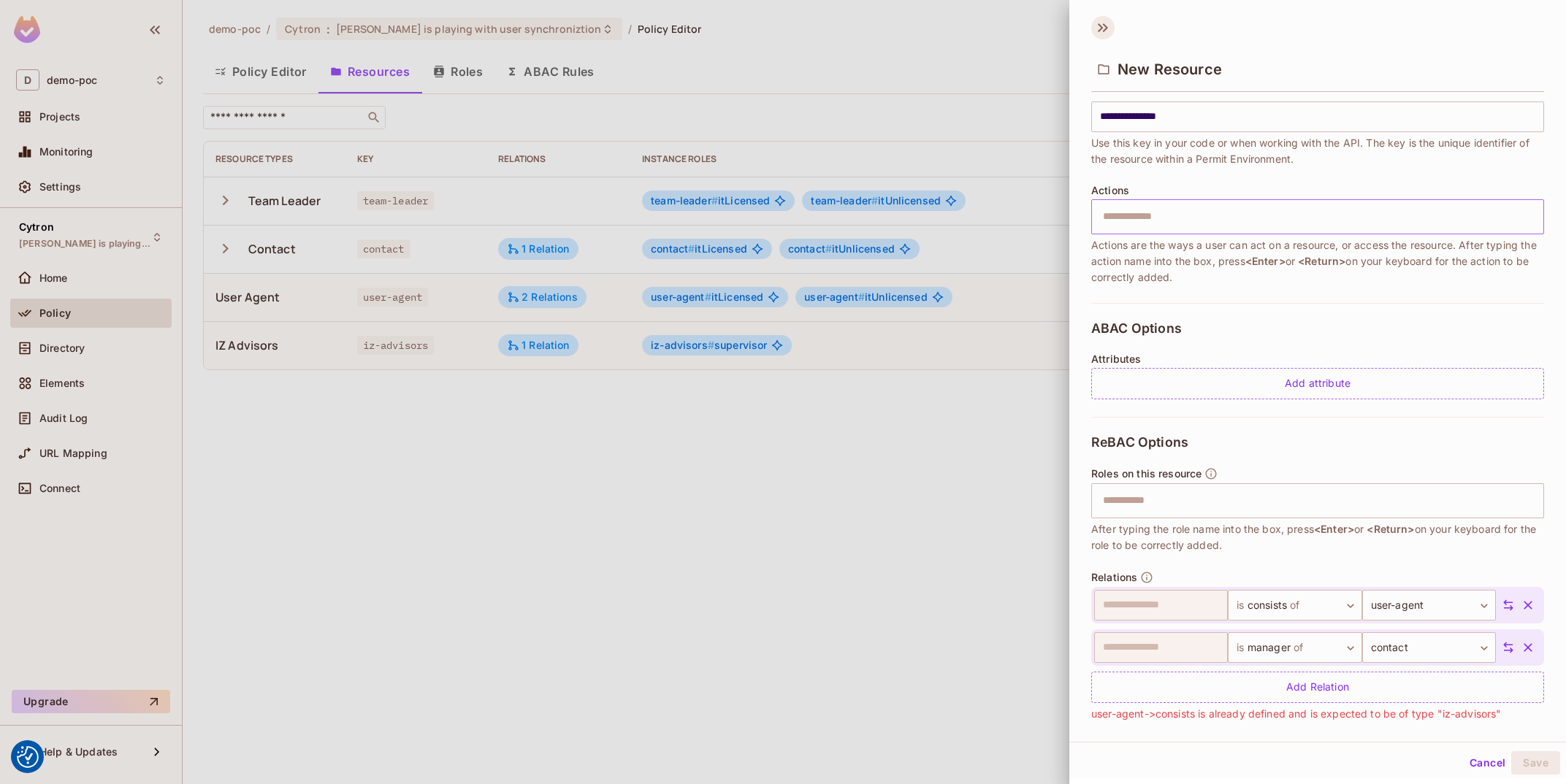
click at [1110, 27] on icon at bounding box center [1103, 27] width 23 height 23
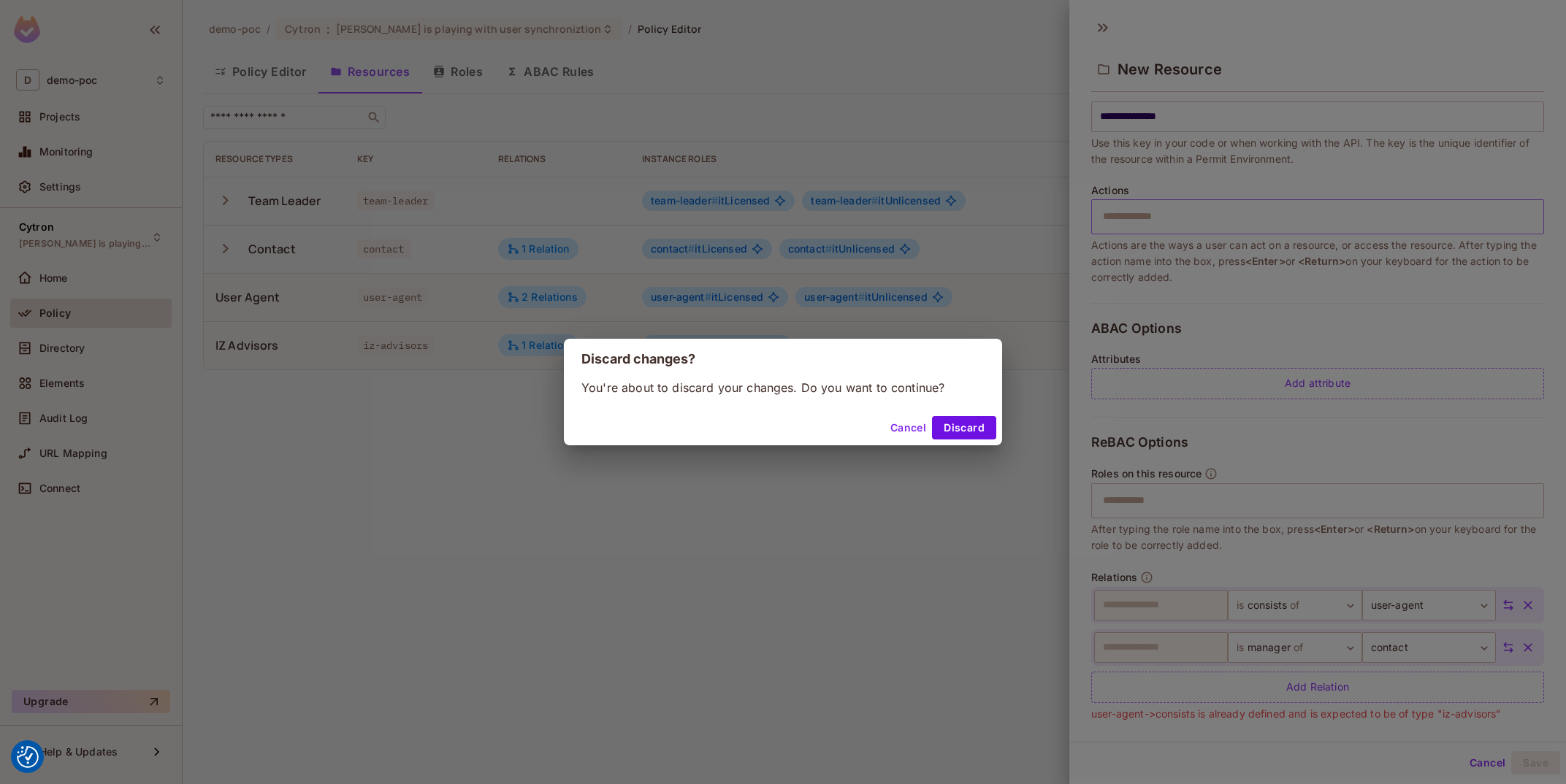
click at [1018, 451] on div "Discard changes? You're about to discard your changes. Do you want to continue?…" at bounding box center [783, 392] width 1566 height 784
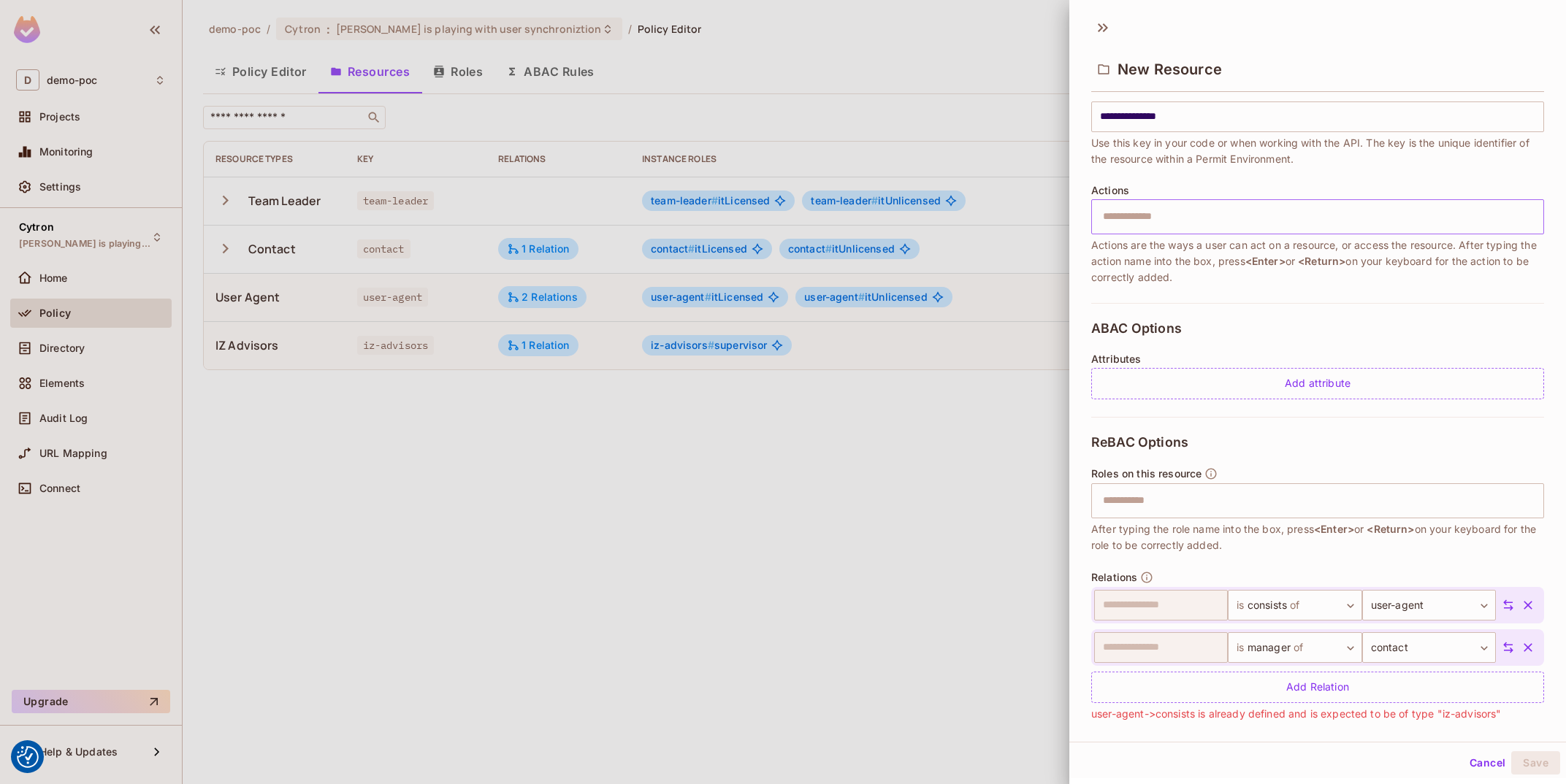
click at [992, 429] on div at bounding box center [783, 392] width 1566 height 784
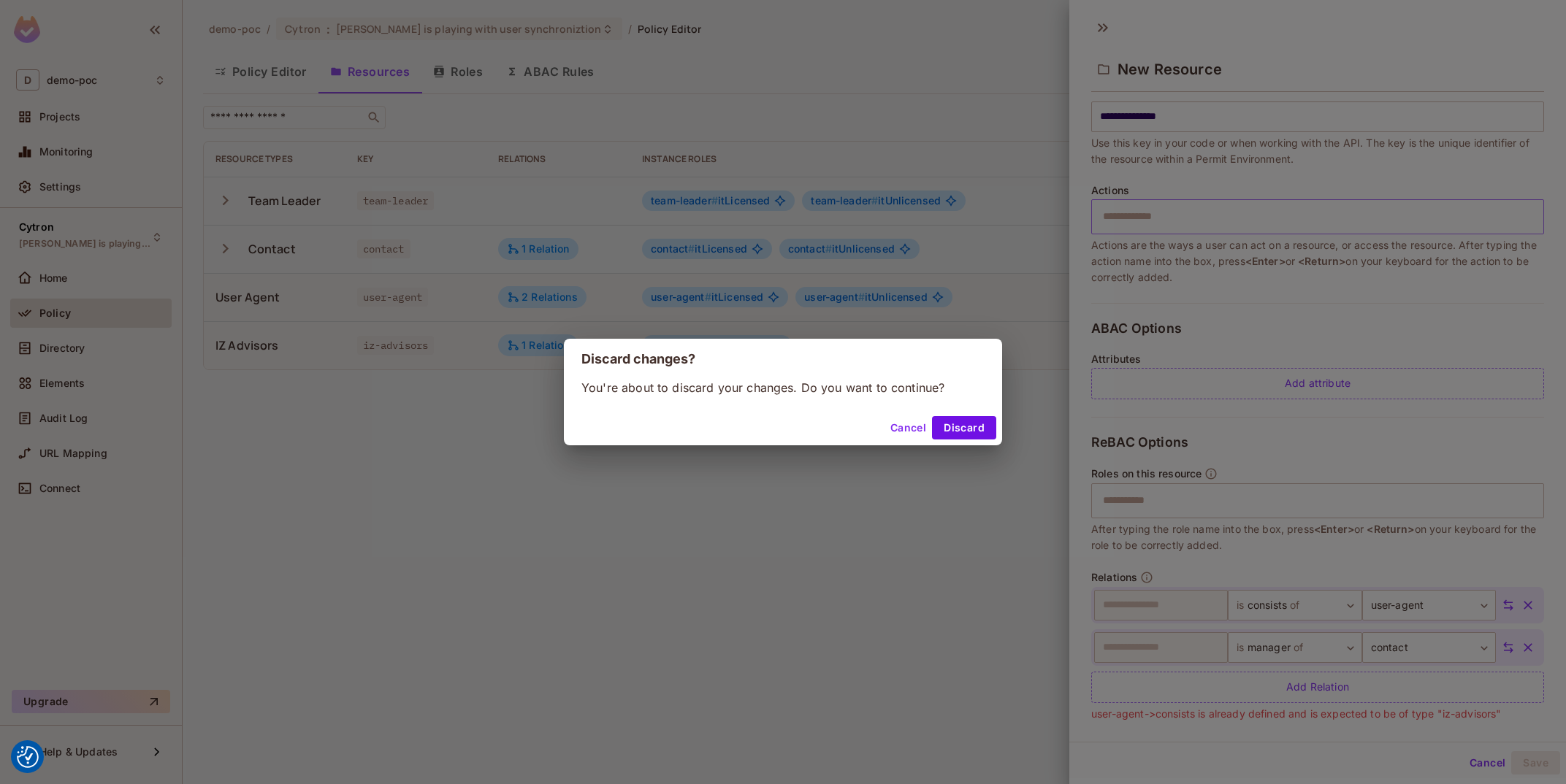
click at [971, 411] on div "Cancel Discard" at bounding box center [783, 428] width 438 height 35
click at [970, 422] on button "Discard" at bounding box center [964, 428] width 64 height 23
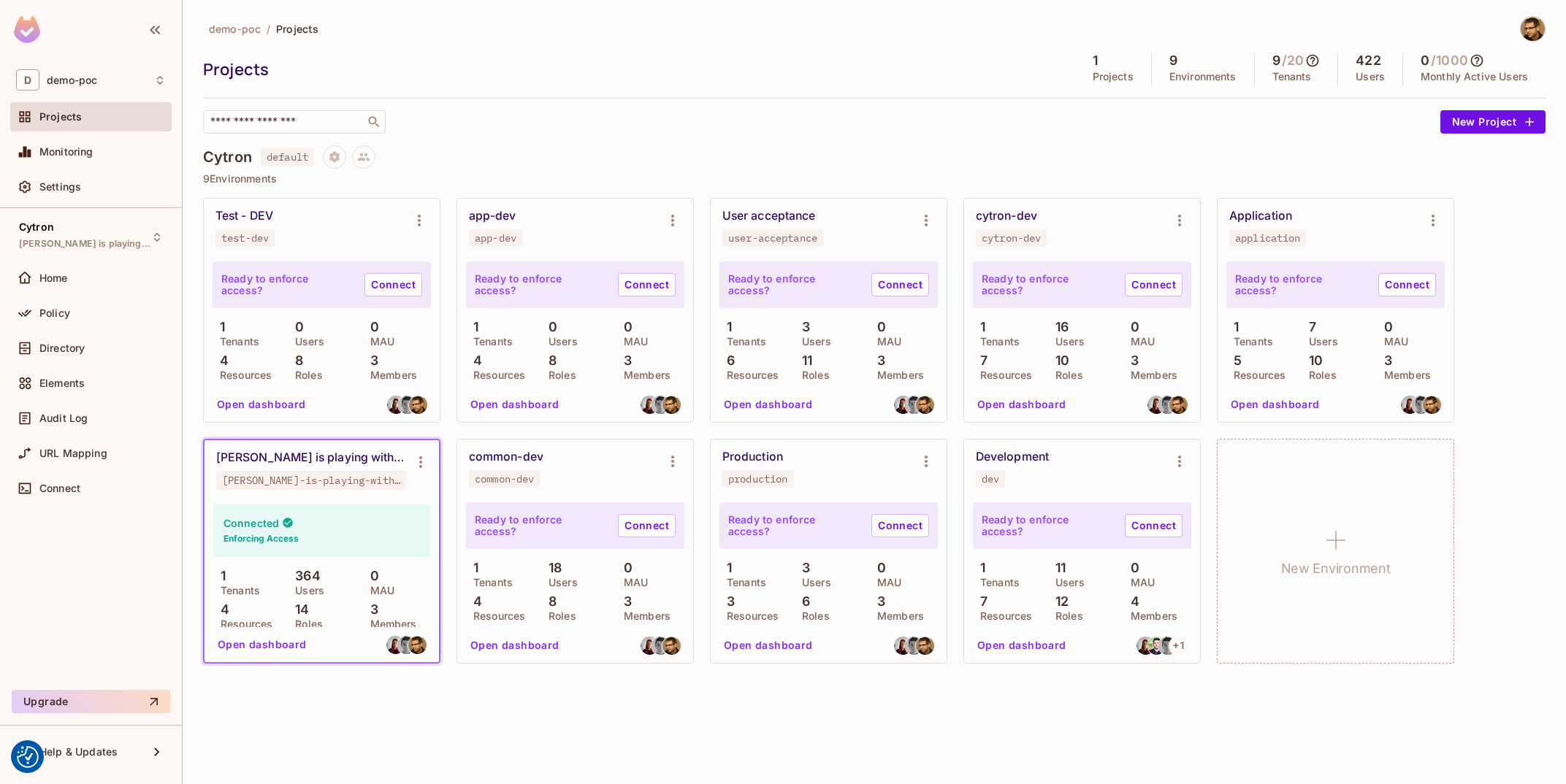
click at [267, 648] on button "Open dashboard" at bounding box center [262, 645] width 101 height 23
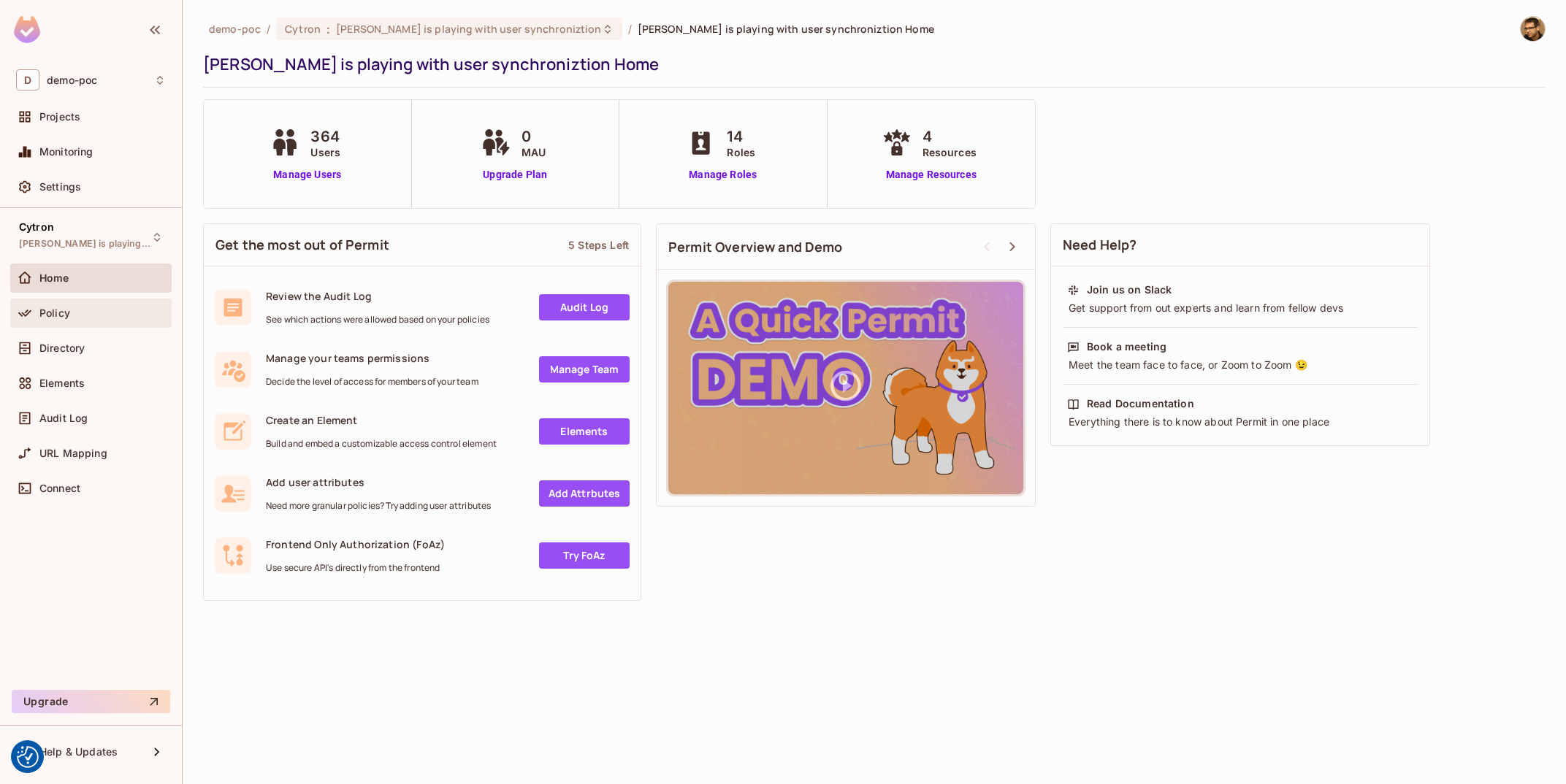
click at [54, 306] on div "Policy" at bounding box center [91, 313] width 150 height 17
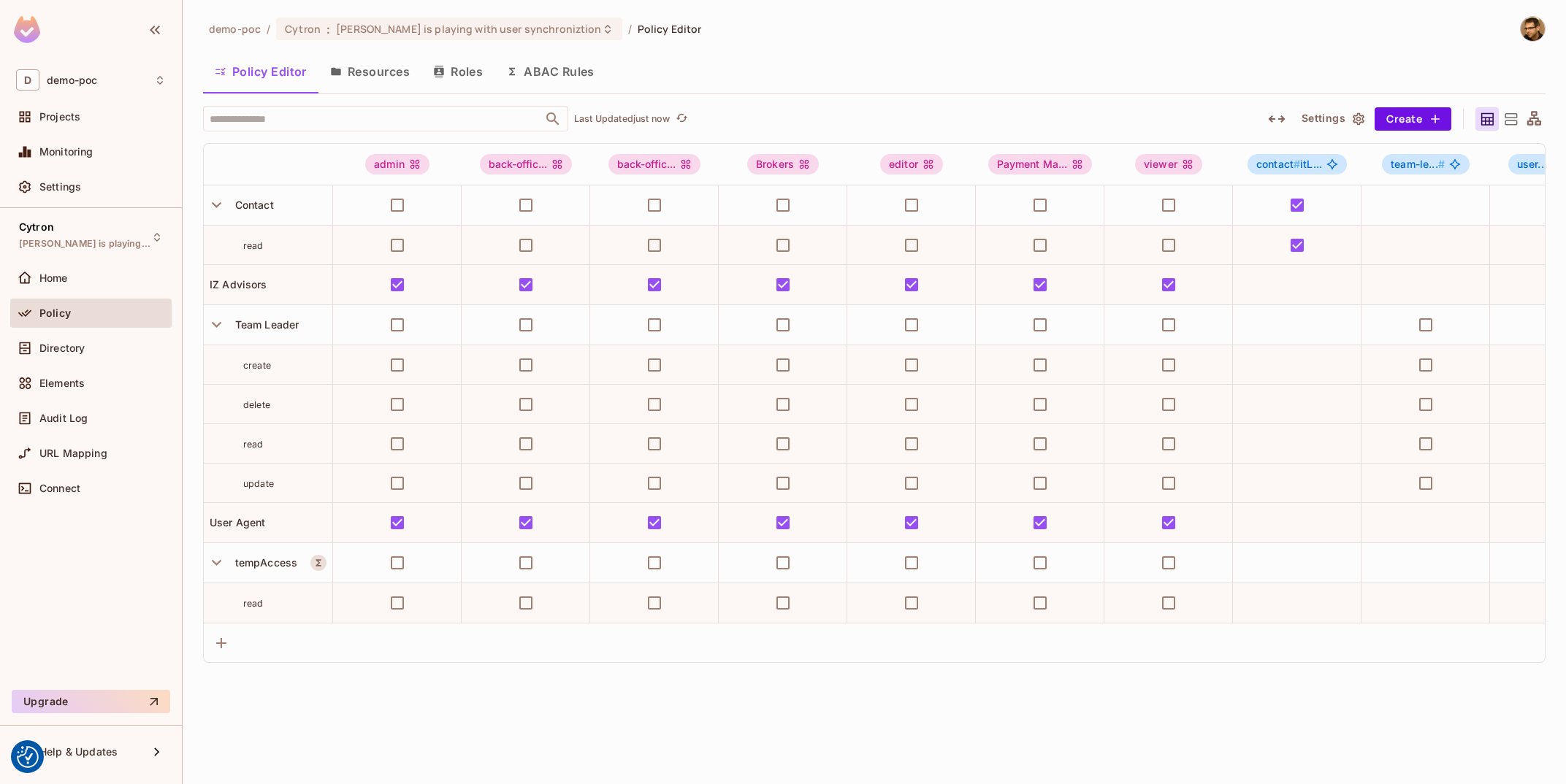
click at [365, 87] on button "Resources" at bounding box center [370, 71] width 103 height 36
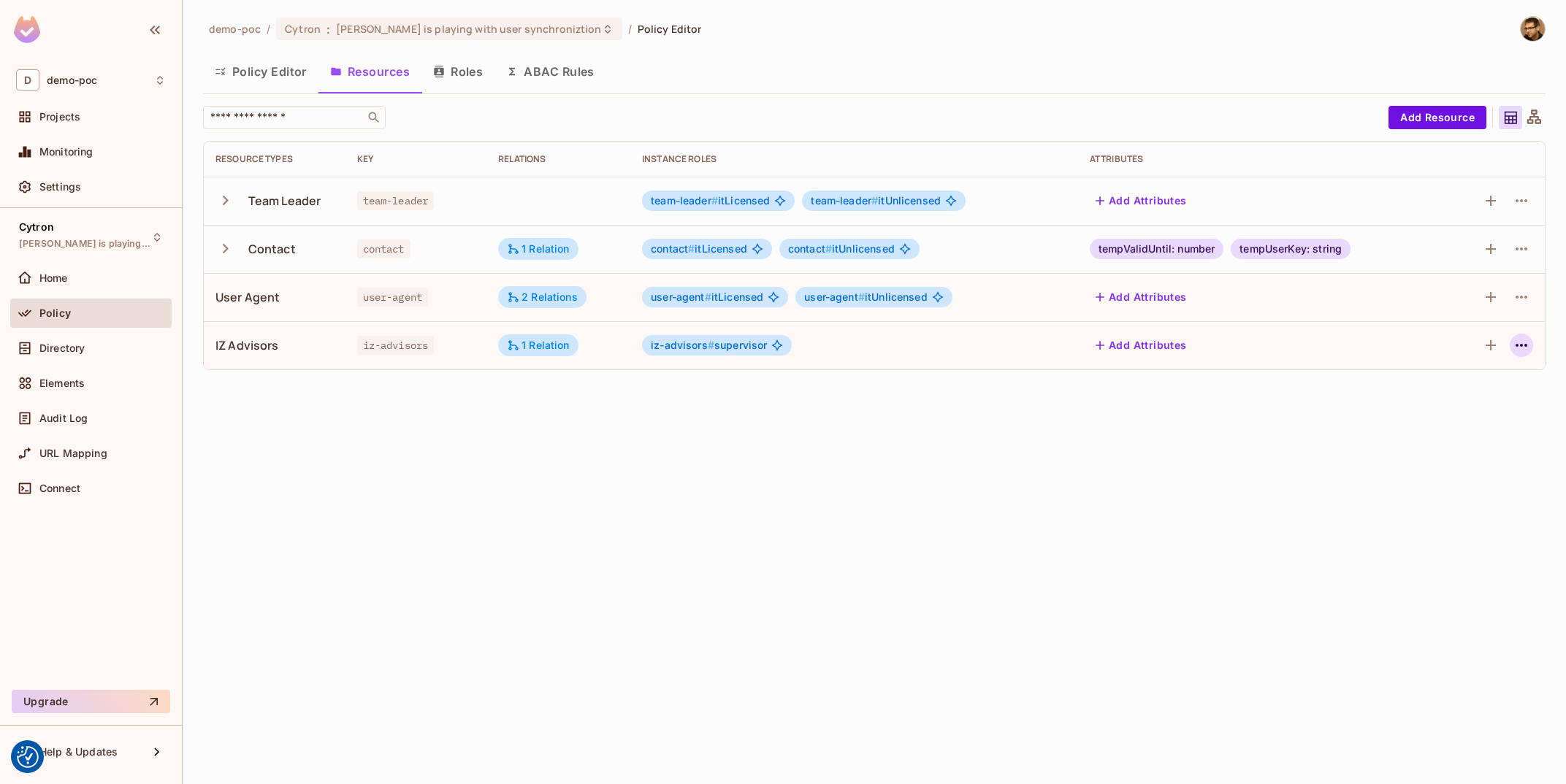
click at [1519, 347] on icon "button" at bounding box center [1521, 345] width 17 height 17
click at [1476, 445] on span "Delete Resource" at bounding box center [1464, 436] width 90 height 23
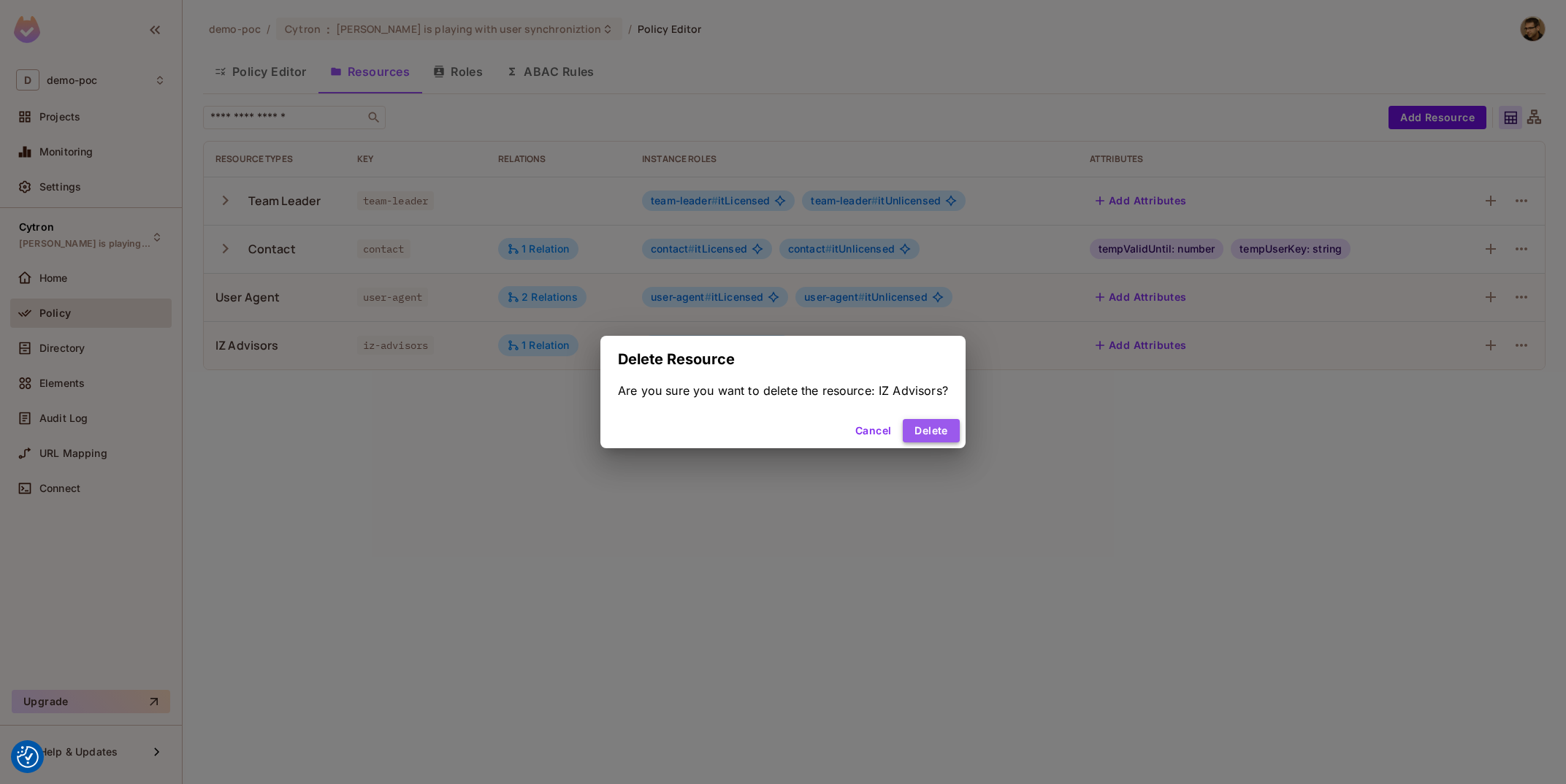
click at [929, 434] on button "Delete" at bounding box center [931, 431] width 56 height 23
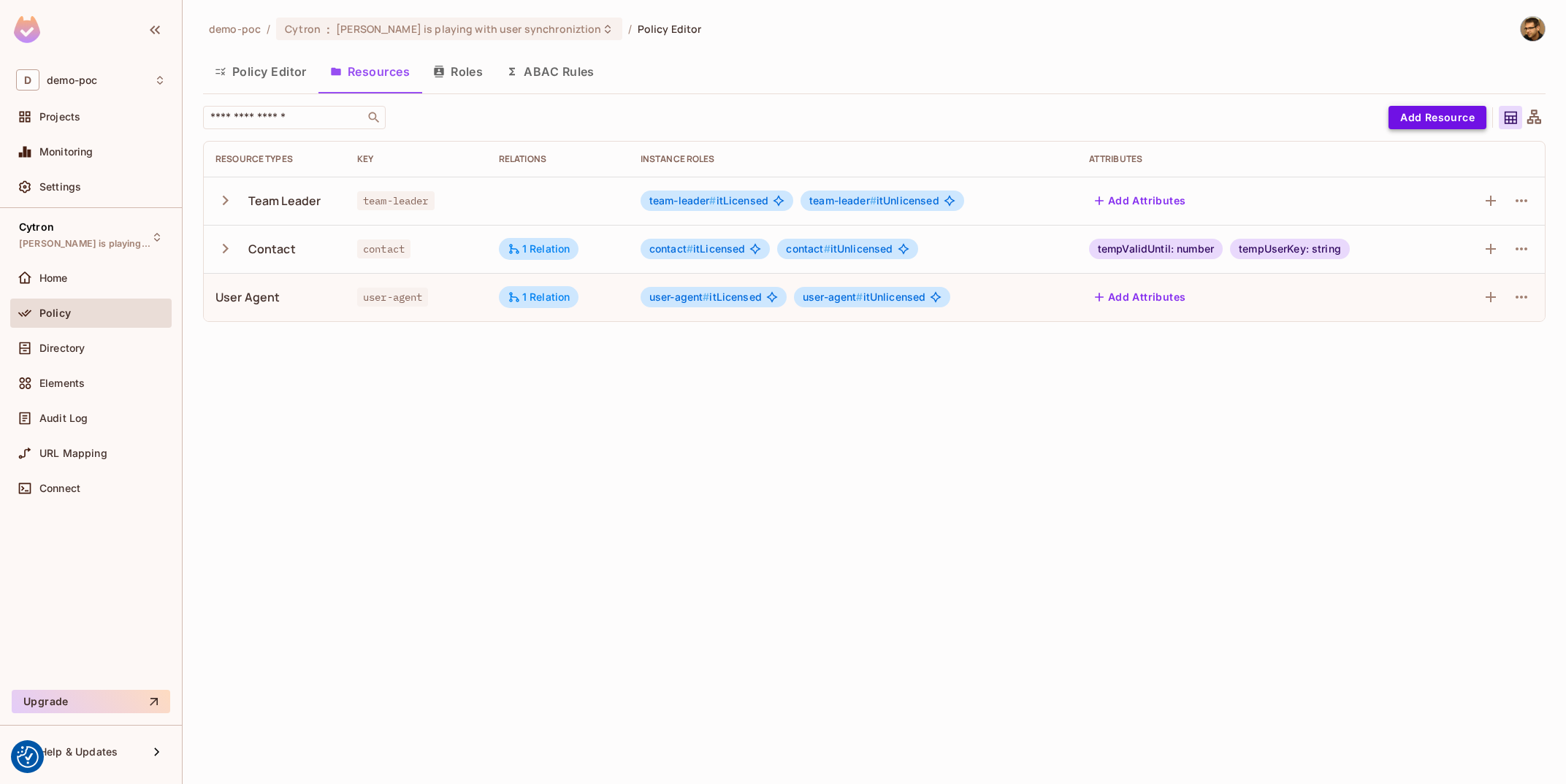
click at [1438, 119] on button "Add Resource" at bounding box center [1437, 117] width 98 height 23
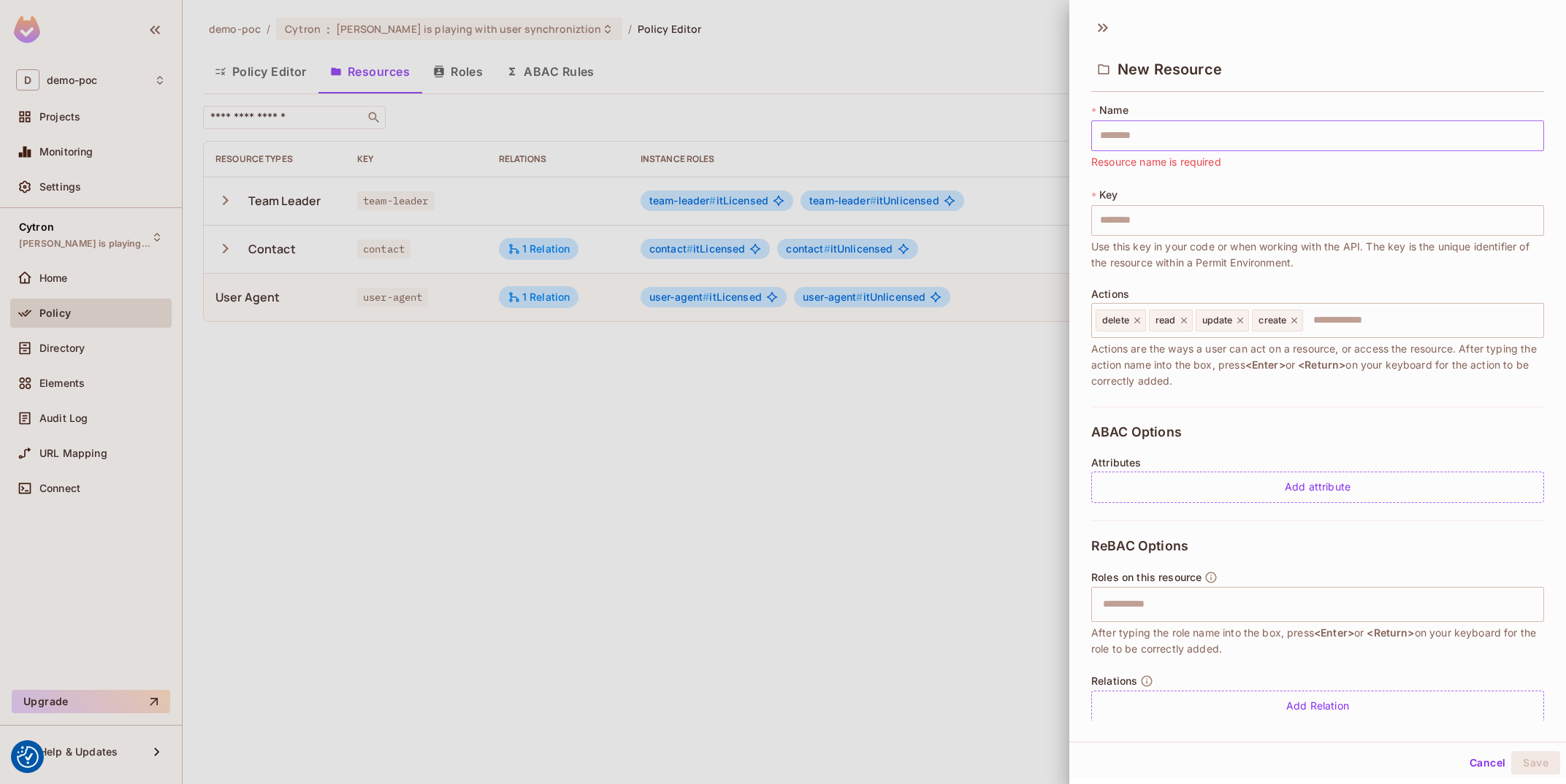
click at [1260, 135] on input "text" at bounding box center [1318, 135] width 453 height 31
type input "**********"
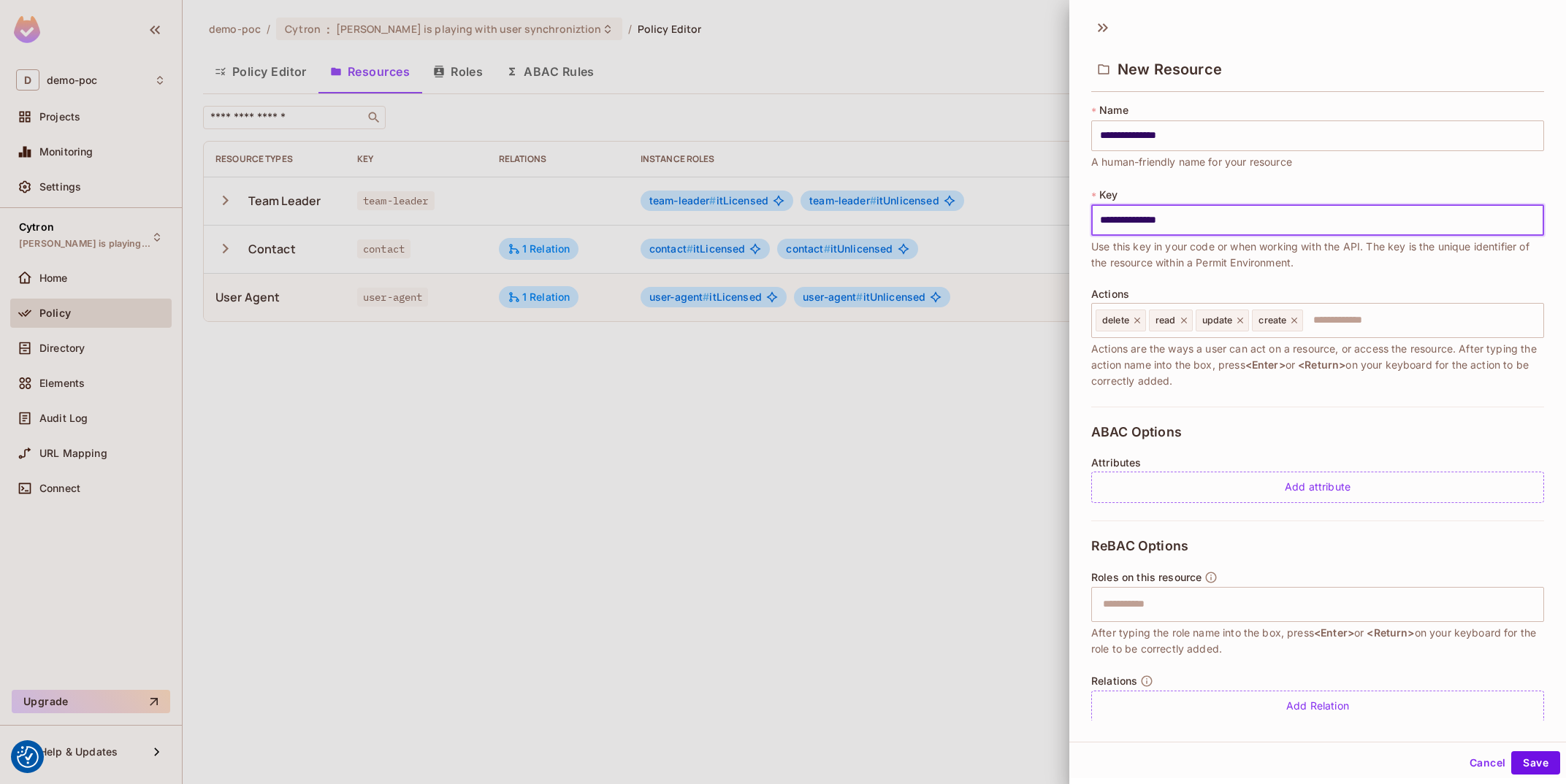
type input "**********"
click at [1315, 267] on span "Use this key in your code or when working with the API. The key is the unique i…" at bounding box center [1318, 255] width 453 height 32
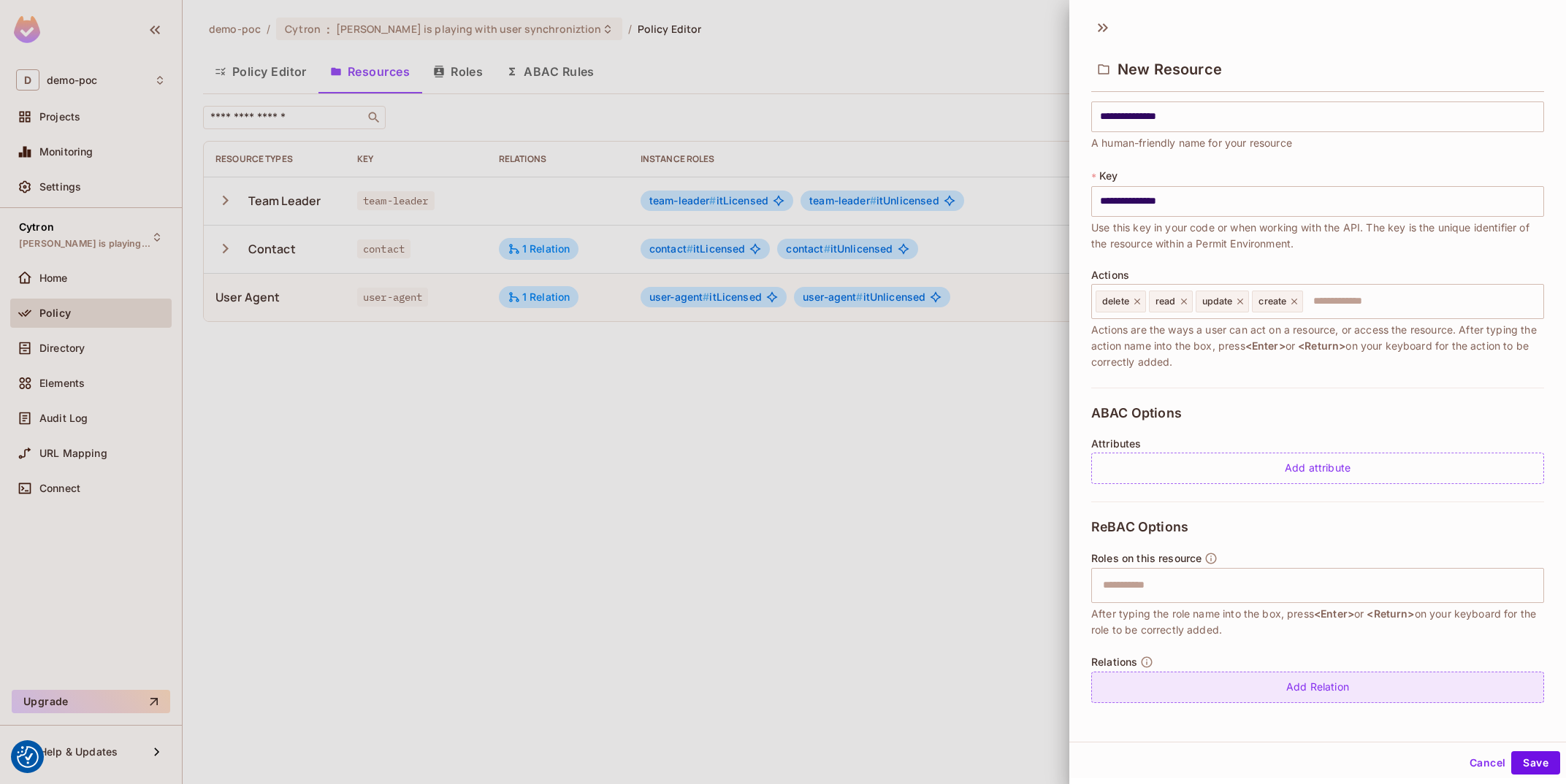
click at [1303, 680] on div "Add Relation" at bounding box center [1318, 687] width 453 height 31
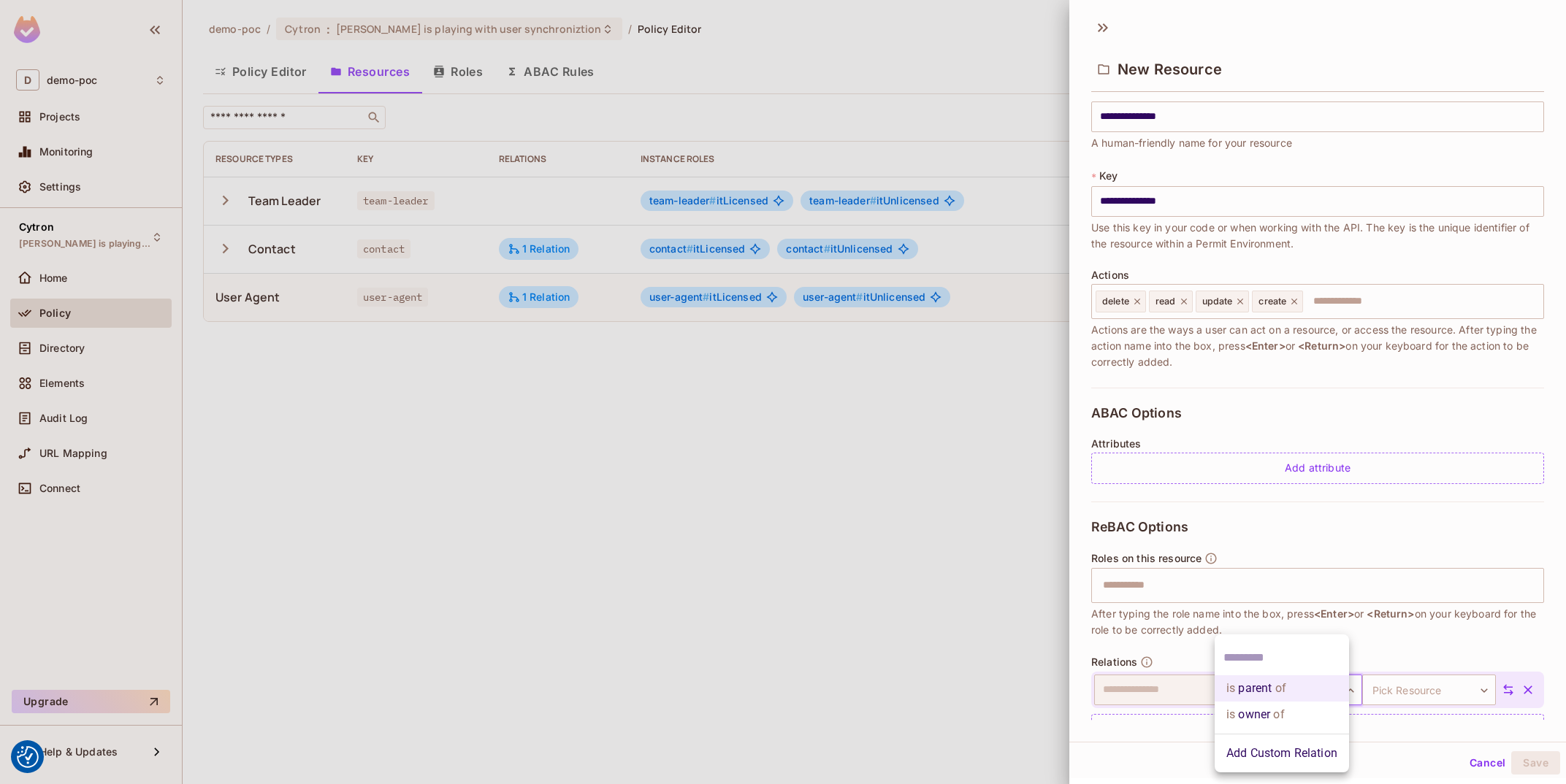
click at [1334, 692] on body "We use cookies to enhance your browsing experience, serve personalized ads or c…" at bounding box center [783, 392] width 1566 height 784
click at [1317, 750] on li "Add Custom Relation" at bounding box center [1282, 754] width 135 height 26
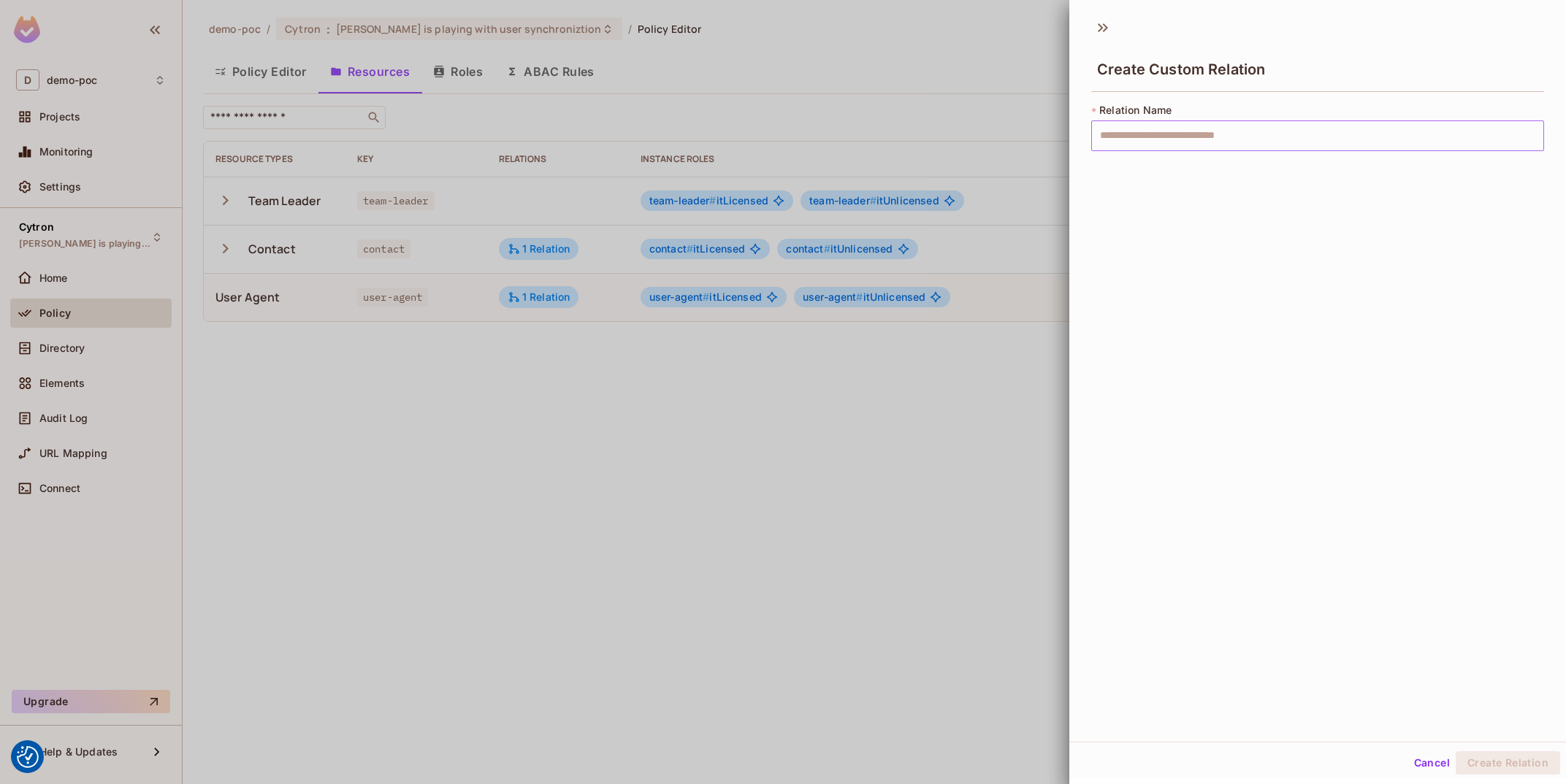
click at [1241, 137] on input "text" at bounding box center [1318, 135] width 453 height 31
type input "********"
click at [1483, 761] on button "Create Relation" at bounding box center [1508, 763] width 104 height 23
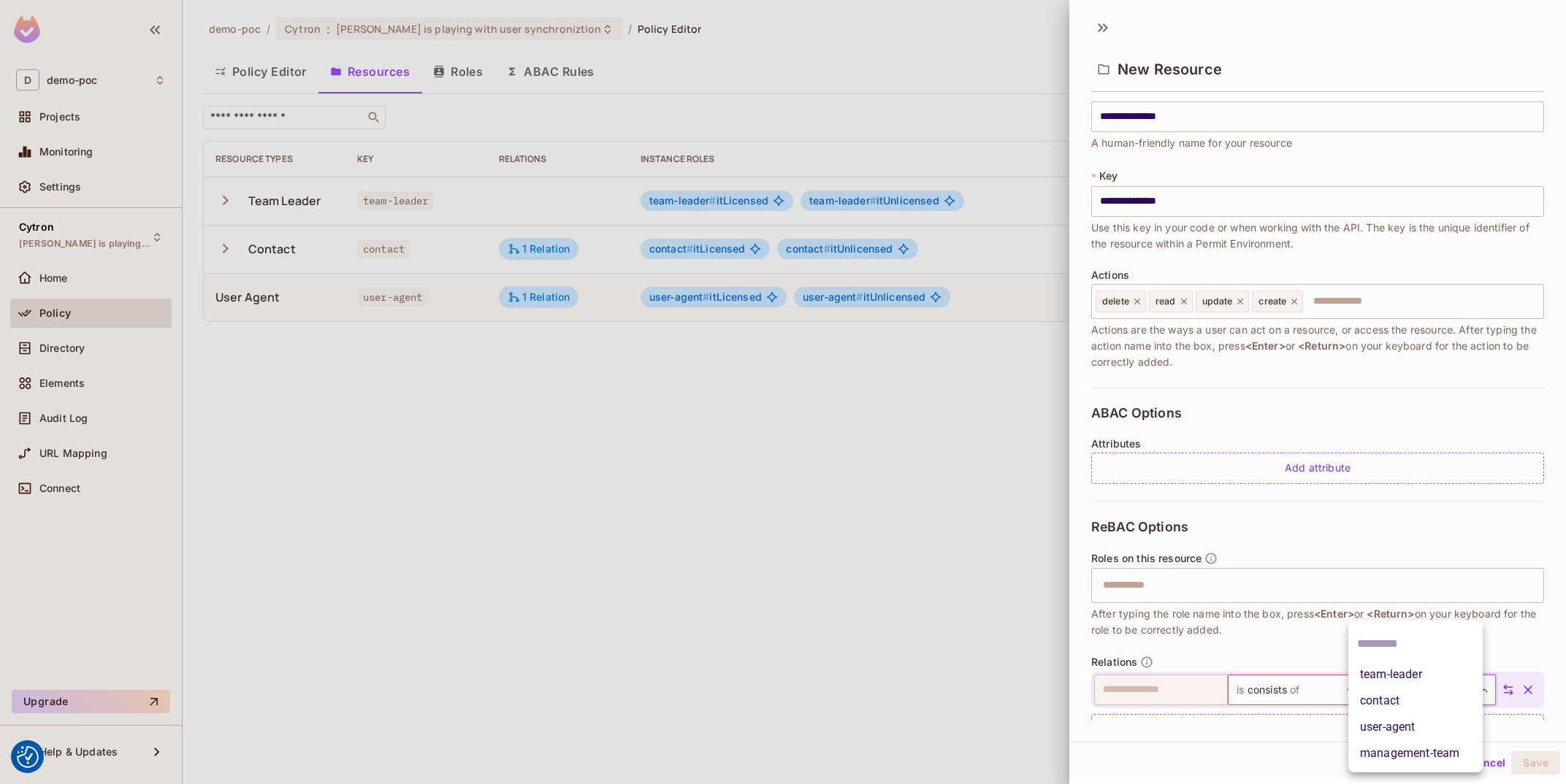
click at [1469, 697] on body "We use cookies to enhance your browsing experience, serve personalized ads or c…" at bounding box center [783, 392] width 1566 height 784
click at [1450, 720] on li "user-agent" at bounding box center [1415, 727] width 135 height 26
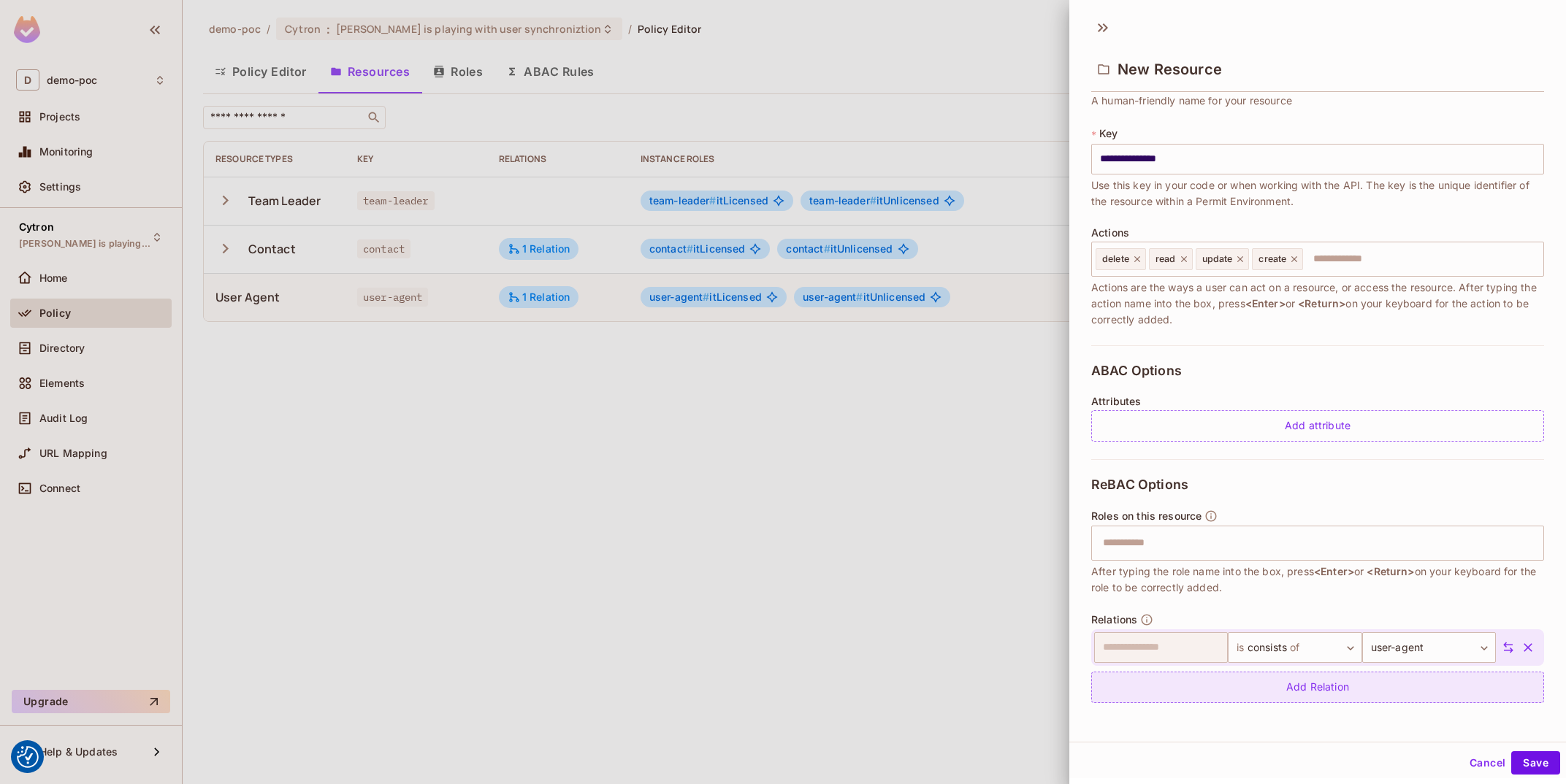
click at [1340, 686] on div "Add Relation" at bounding box center [1318, 687] width 453 height 31
click at [1315, 690] on body "We use cookies to enhance your browsing experience, serve personalized ads or c…" at bounding box center [783, 392] width 1566 height 784
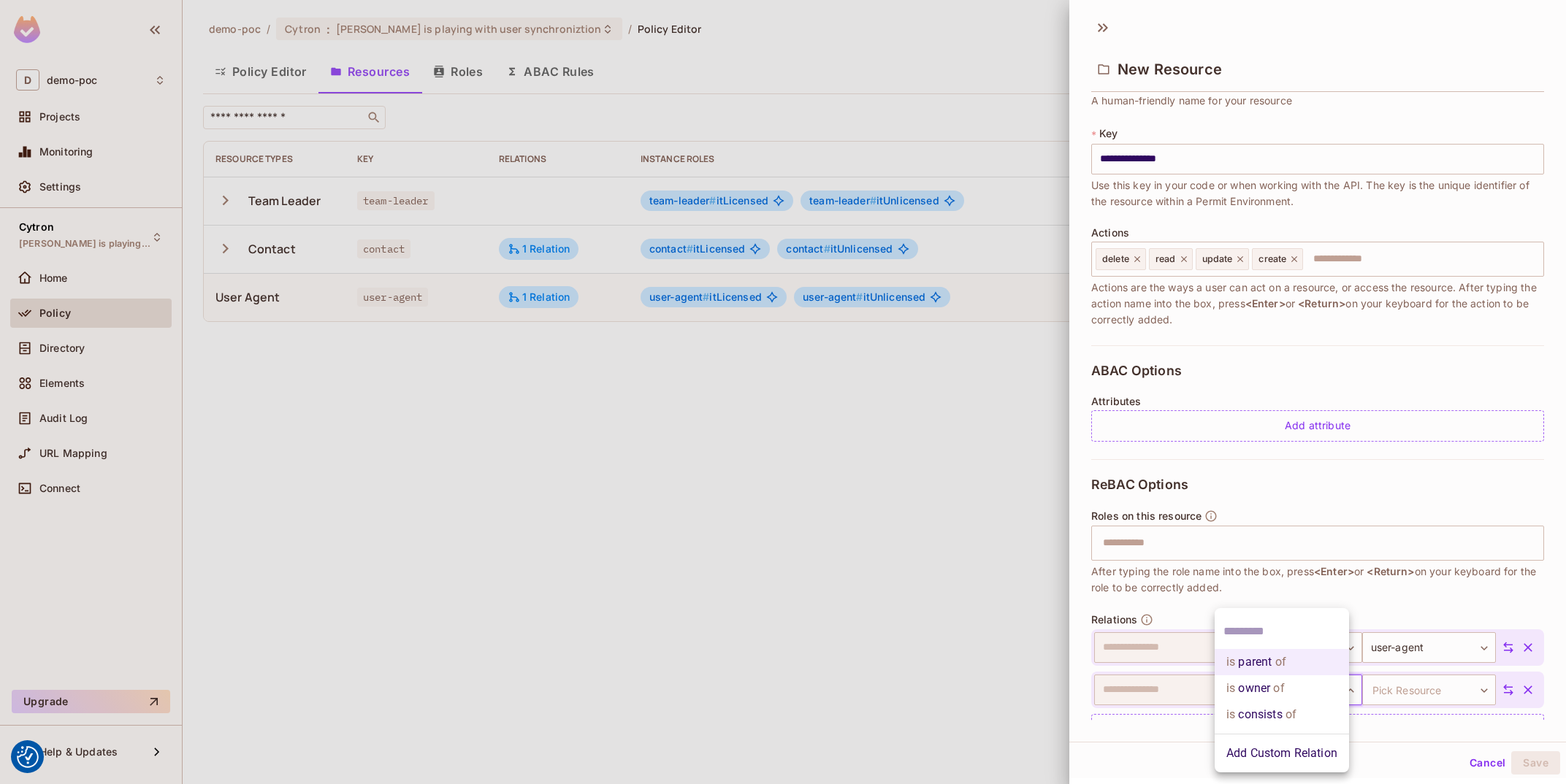
click at [1281, 770] on ul "is parent of is owner of is consists of Add Custom Relation" at bounding box center [1282, 690] width 135 height 164
click at [1291, 751] on li "Add Custom Relation" at bounding box center [1282, 754] width 135 height 26
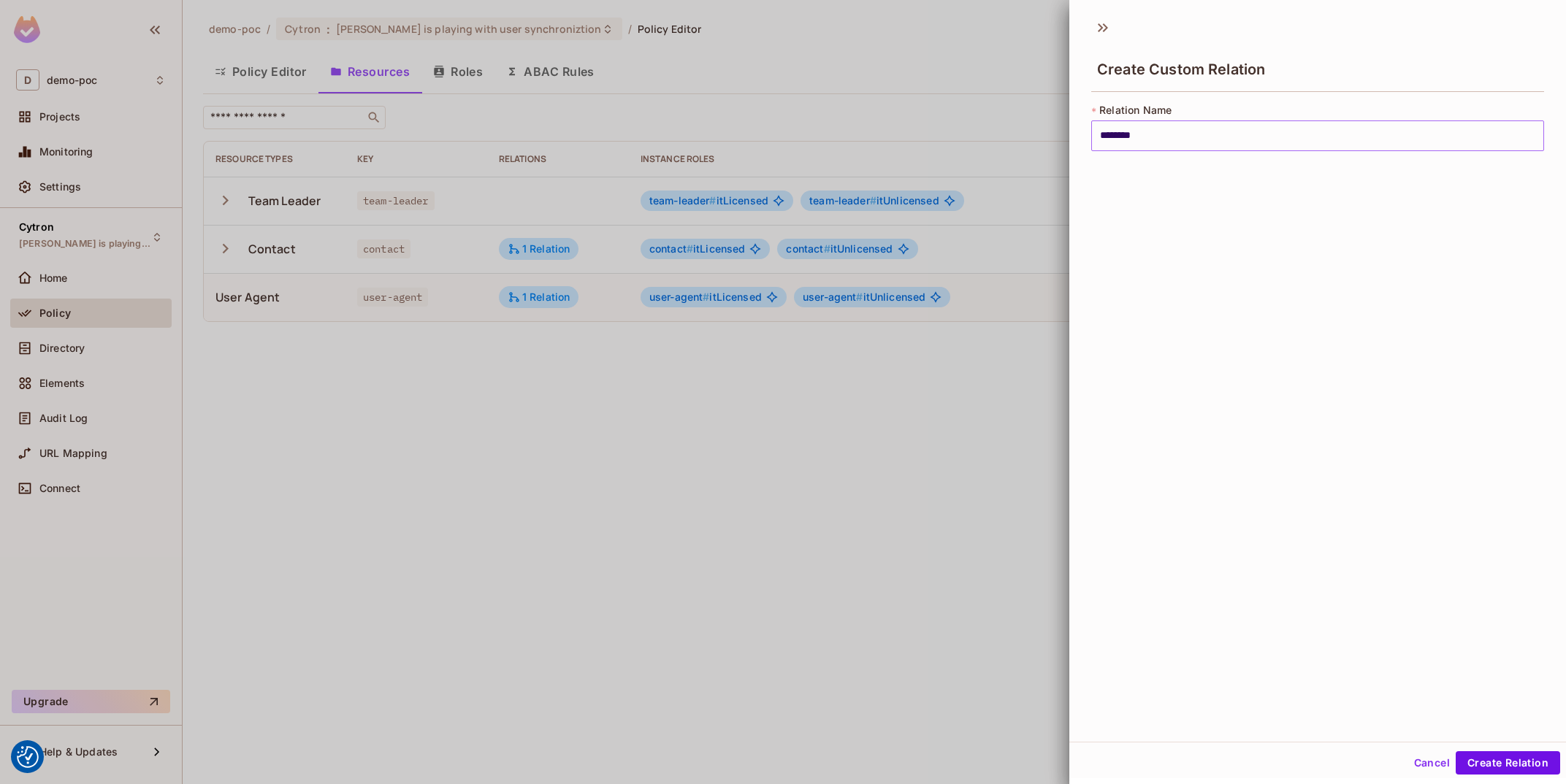
click at [1194, 126] on input "********" at bounding box center [1318, 135] width 453 height 31
type input "**********"
type input "*******"
click at [1520, 764] on button "Create Relation" at bounding box center [1508, 763] width 104 height 23
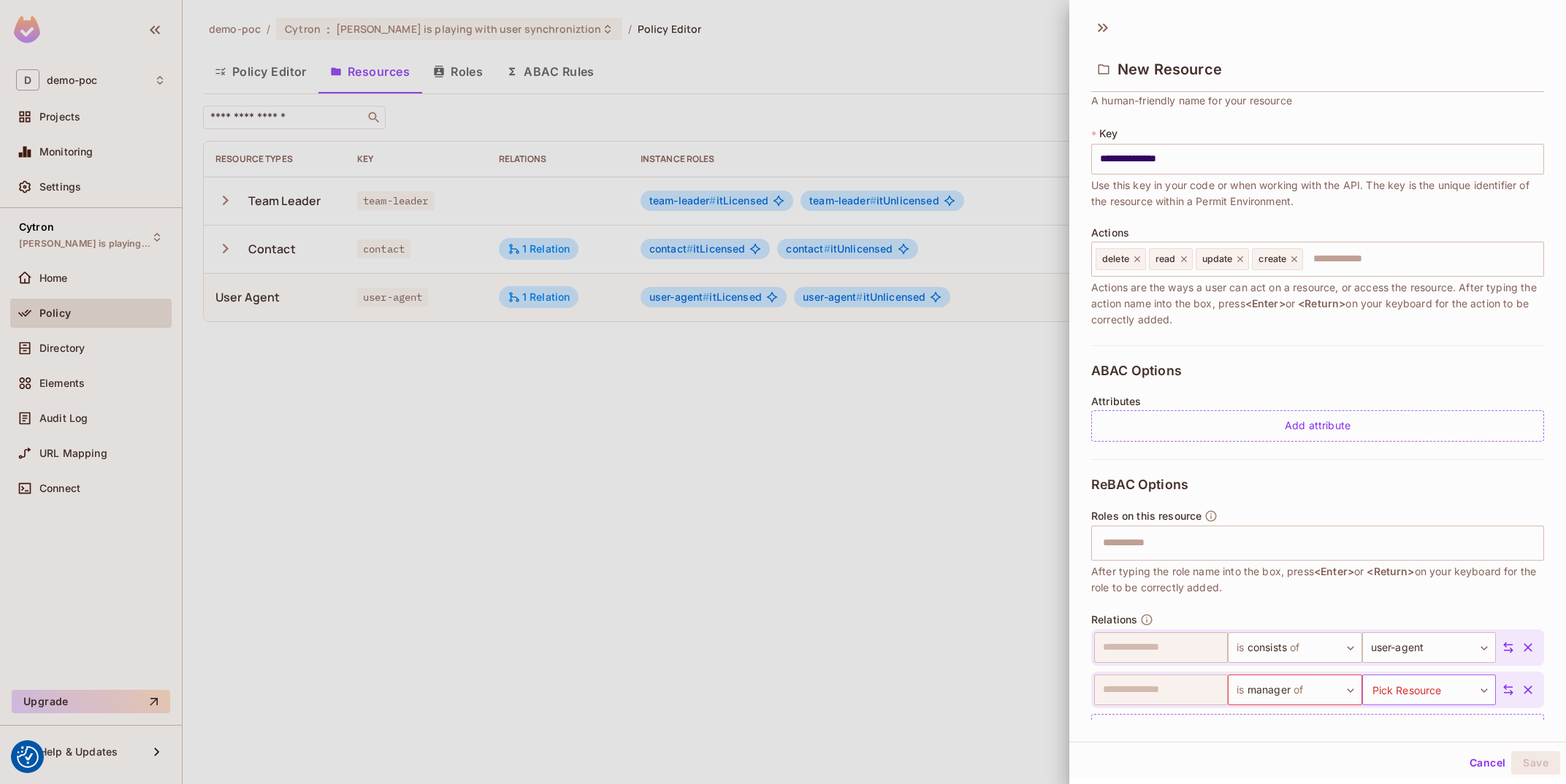
click at [1399, 689] on body "We use cookies to enhance your browsing experience, serve personalized ads or c…" at bounding box center [783, 392] width 1566 height 784
click at [1408, 700] on li "contact" at bounding box center [1415, 701] width 135 height 26
click at [1543, 768] on button "Save" at bounding box center [1536, 763] width 49 height 23
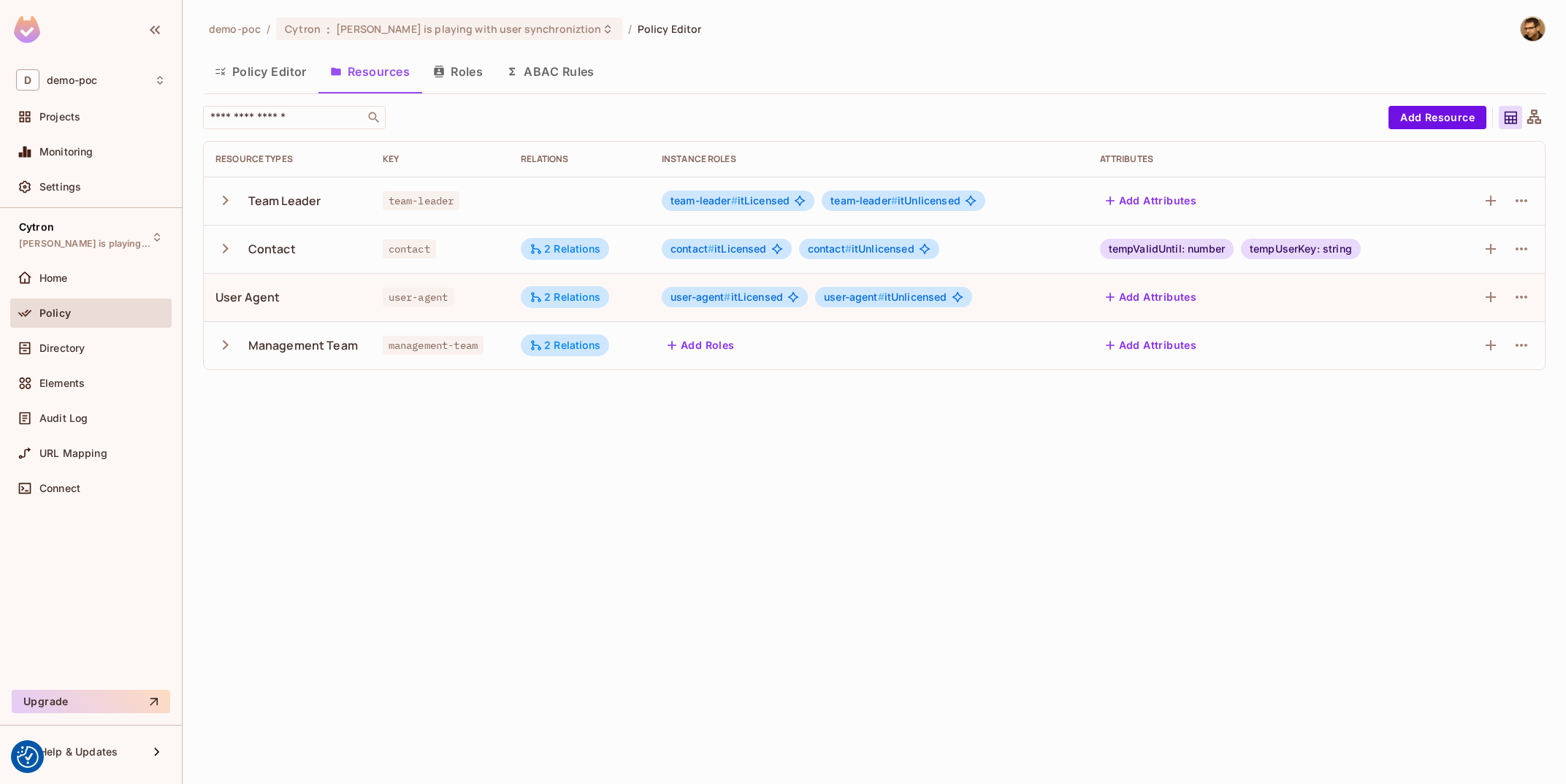
click at [231, 347] on icon "button" at bounding box center [226, 345] width 20 height 20
click at [1490, 406] on td at bounding box center [1496, 394] width 98 height 48
click at [1493, 396] on icon "button" at bounding box center [1490, 394] width 17 height 17
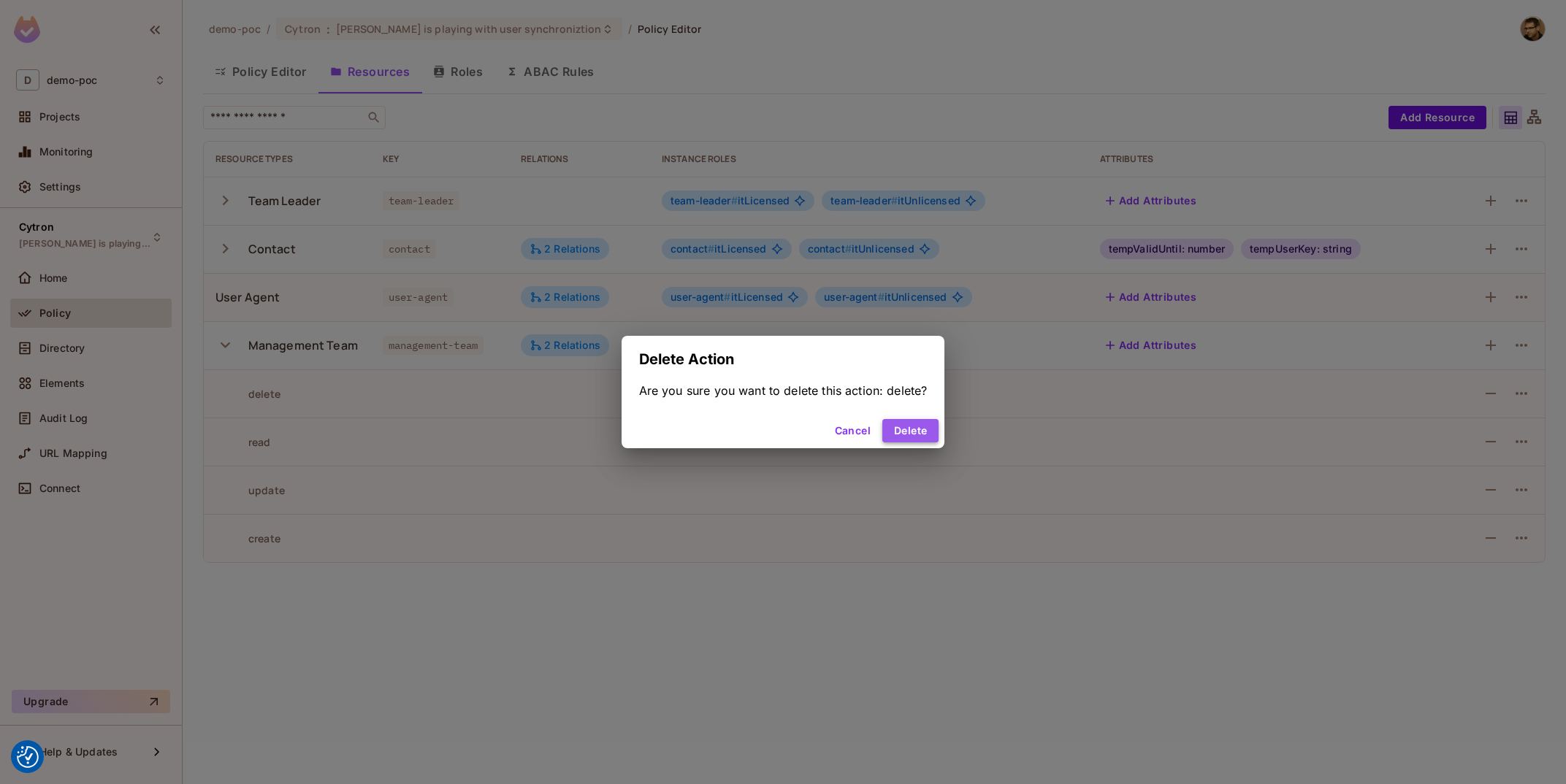
click at [908, 425] on button "Delete" at bounding box center [911, 431] width 56 height 23
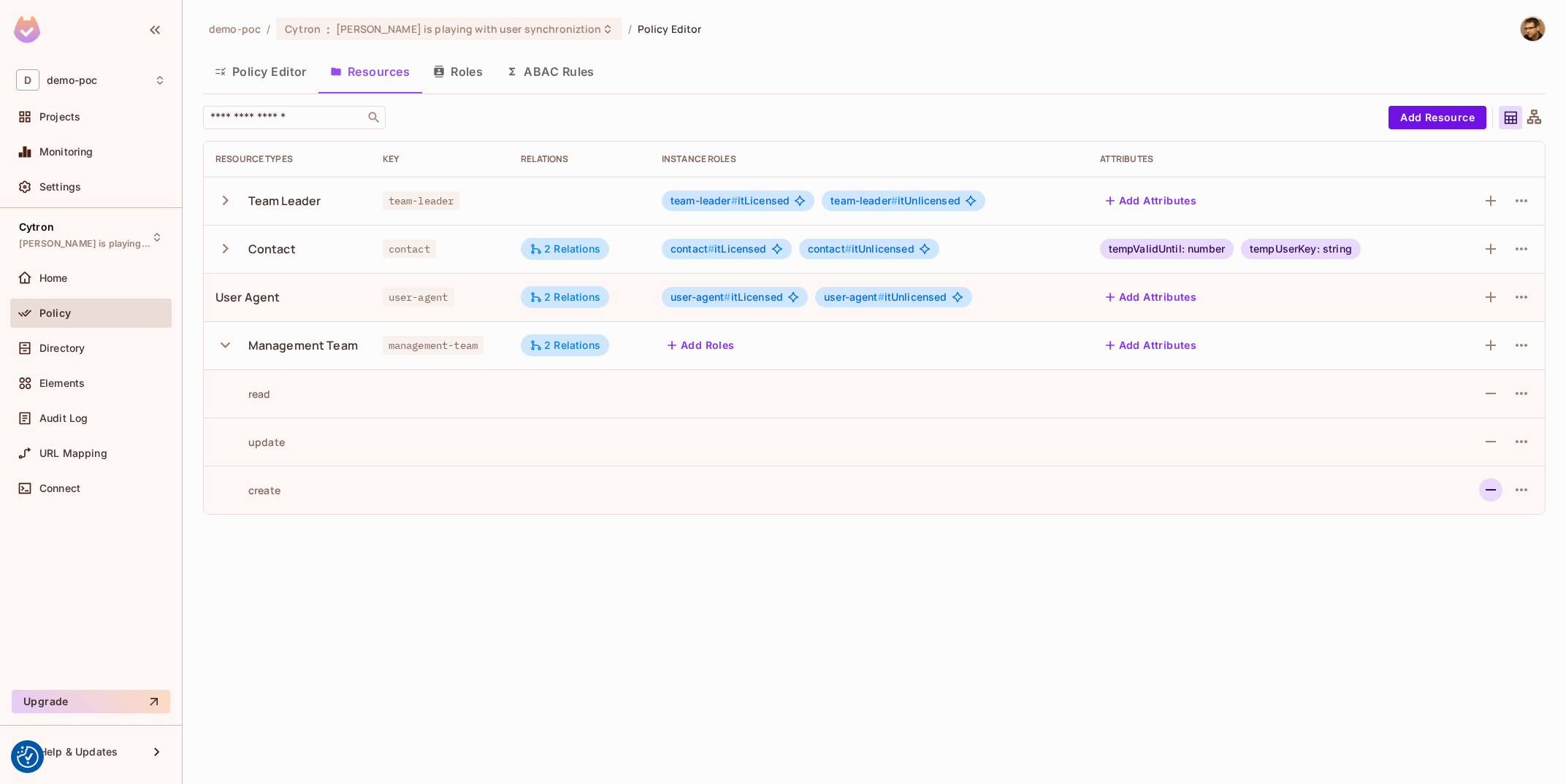
click at [1491, 496] on icon "button" at bounding box center [1490, 490] width 17 height 17
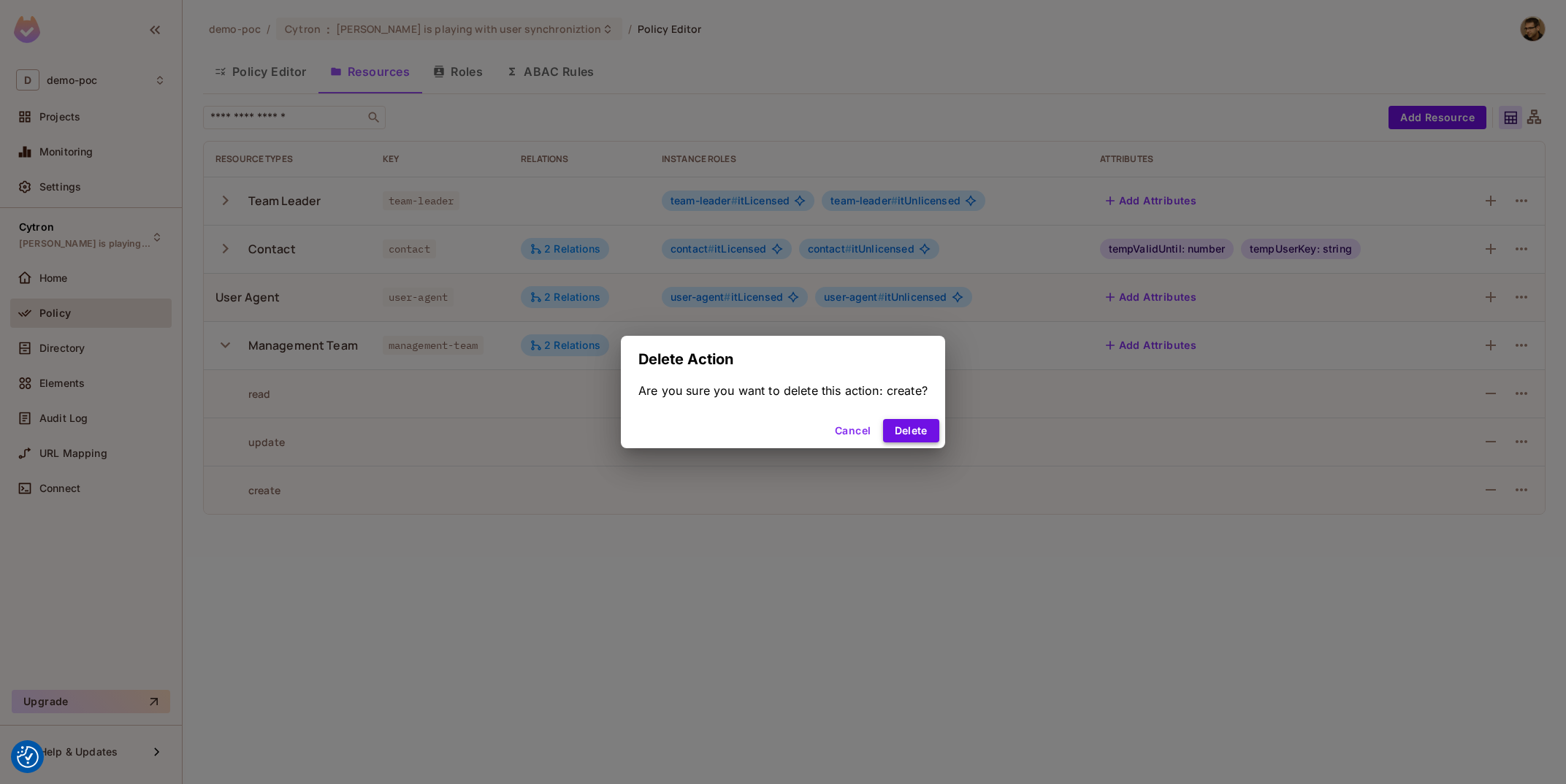
click at [908, 422] on button "Delete" at bounding box center [911, 431] width 56 height 23
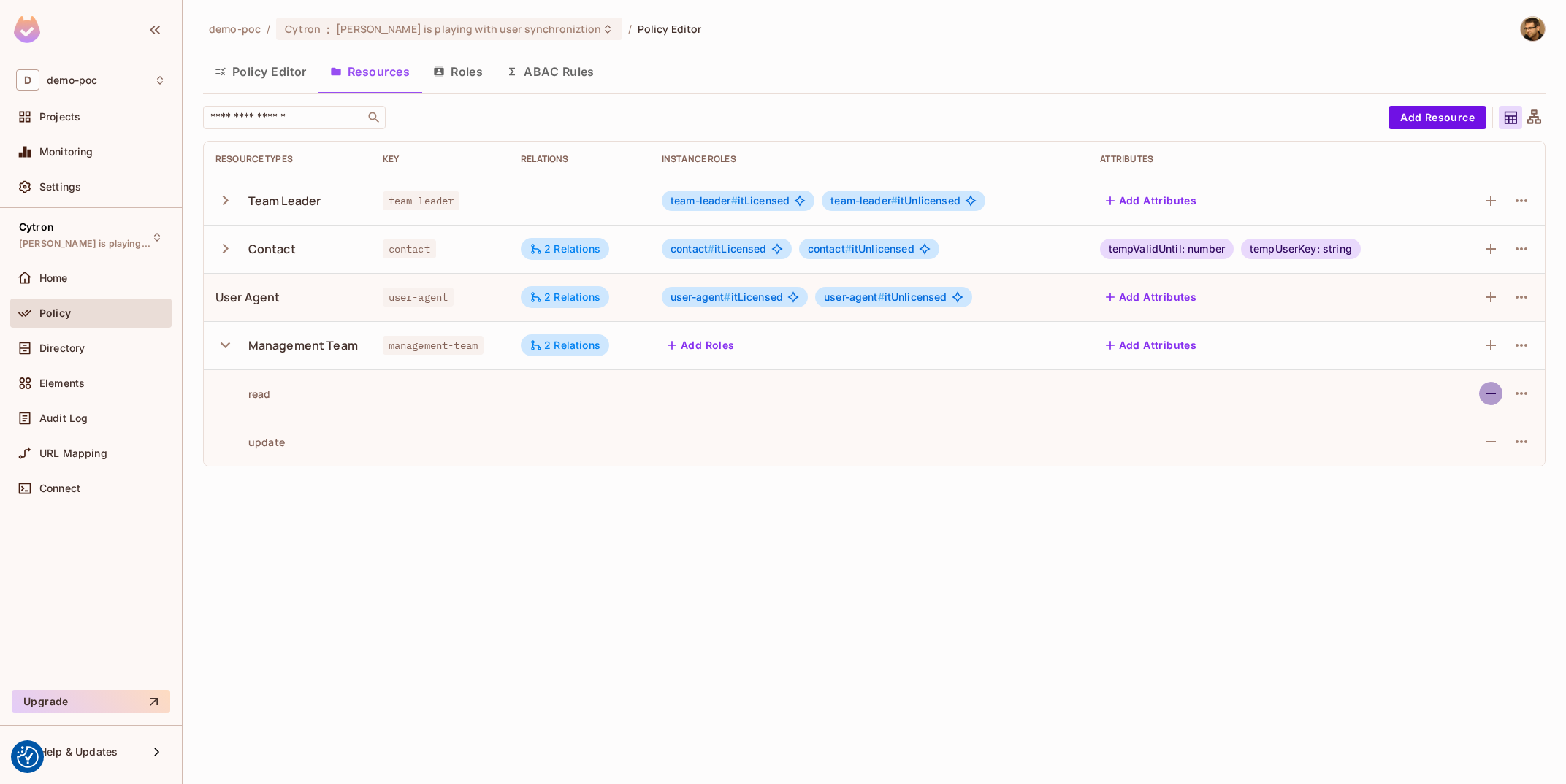
click at [1490, 391] on icon "button" at bounding box center [1490, 394] width 17 height 17
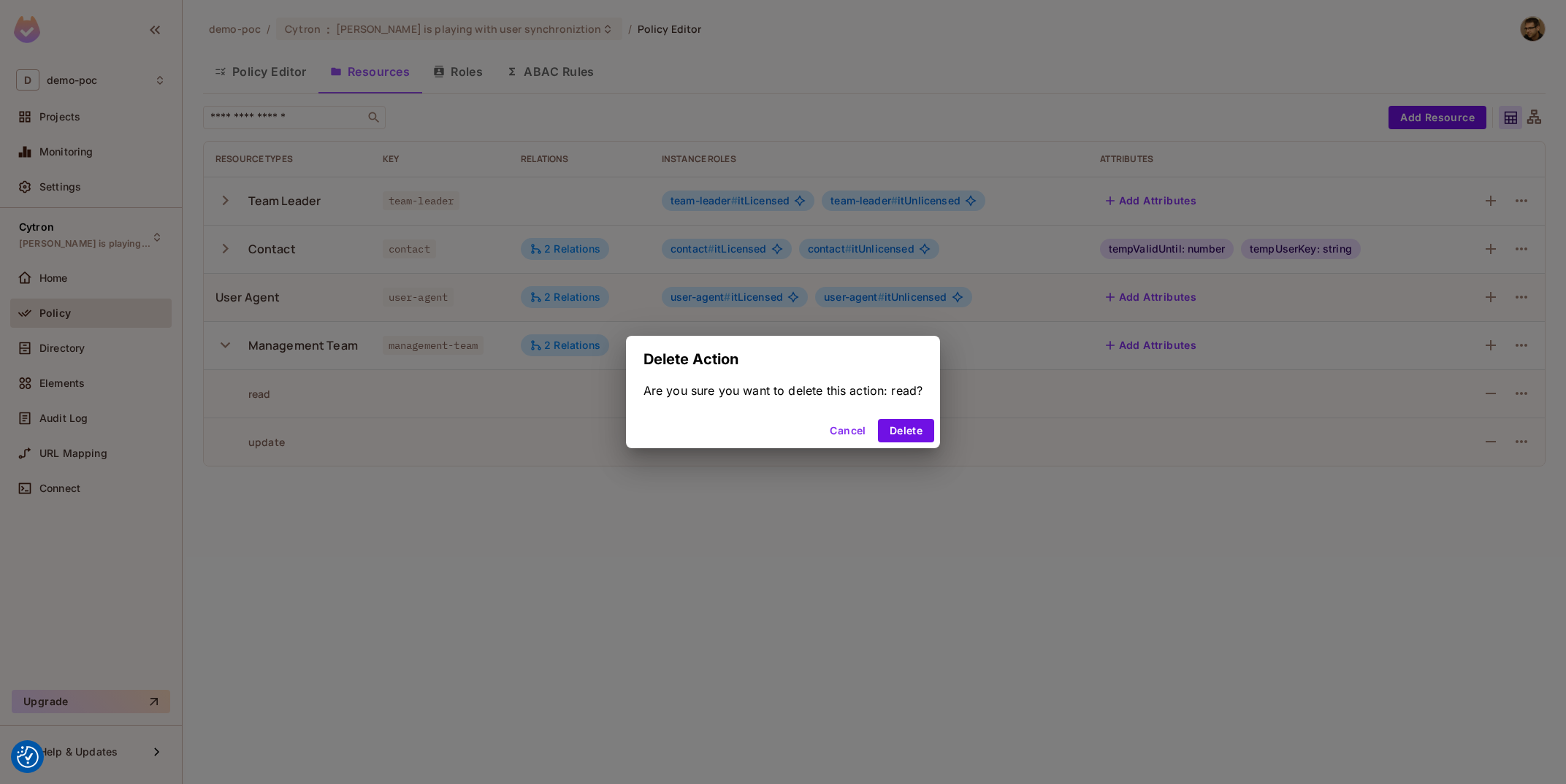
click at [945, 429] on div "Delete Action Are you sure you want to delete this action: read? Cancel Delete" at bounding box center [783, 392] width 1566 height 784
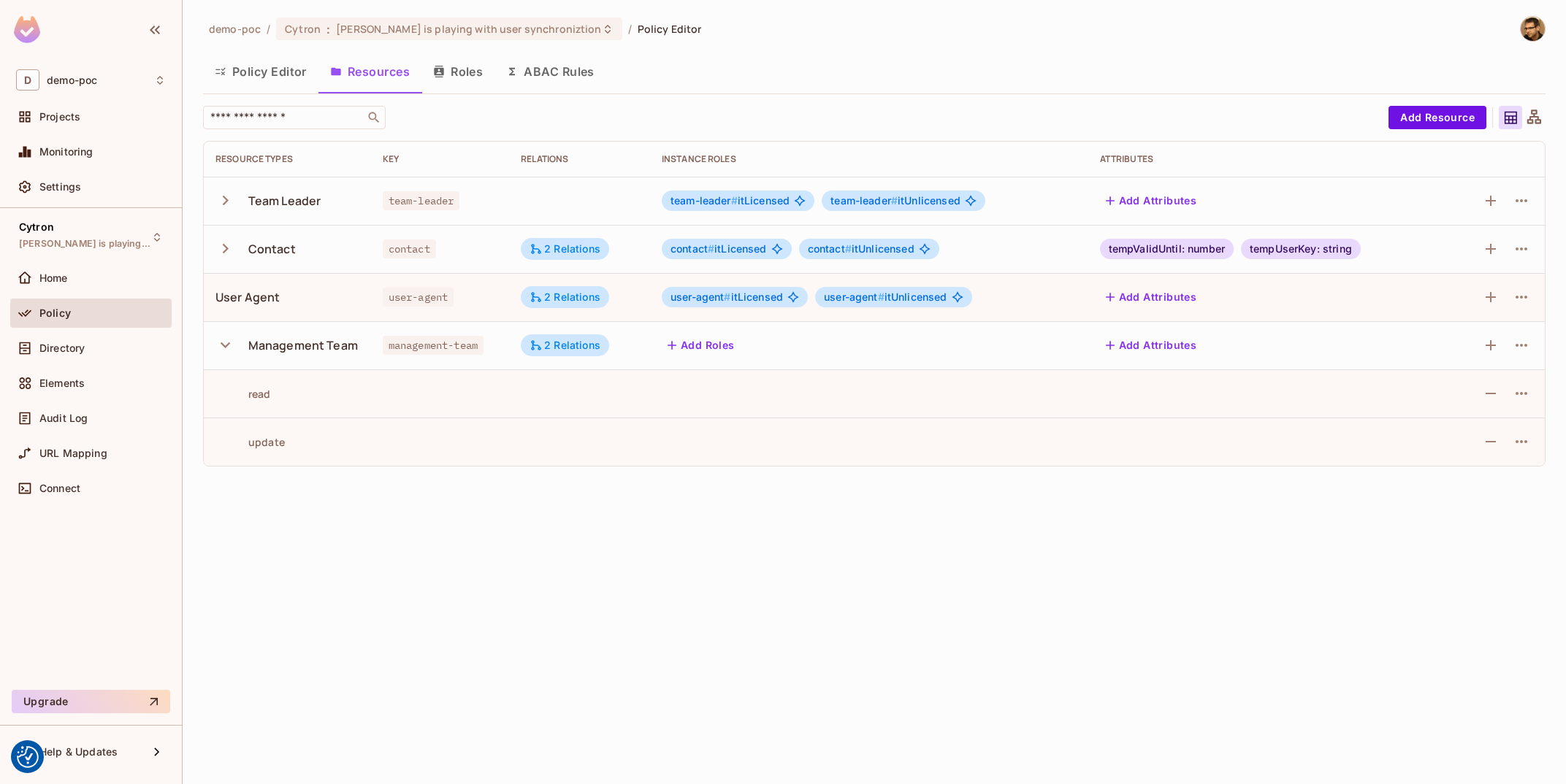
click at [918, 432] on td at bounding box center [869, 442] width 438 height 48
click at [1475, 386] on div at bounding box center [1496, 394] width 74 height 23
click at [1483, 397] on icon "button" at bounding box center [1490, 394] width 17 height 17
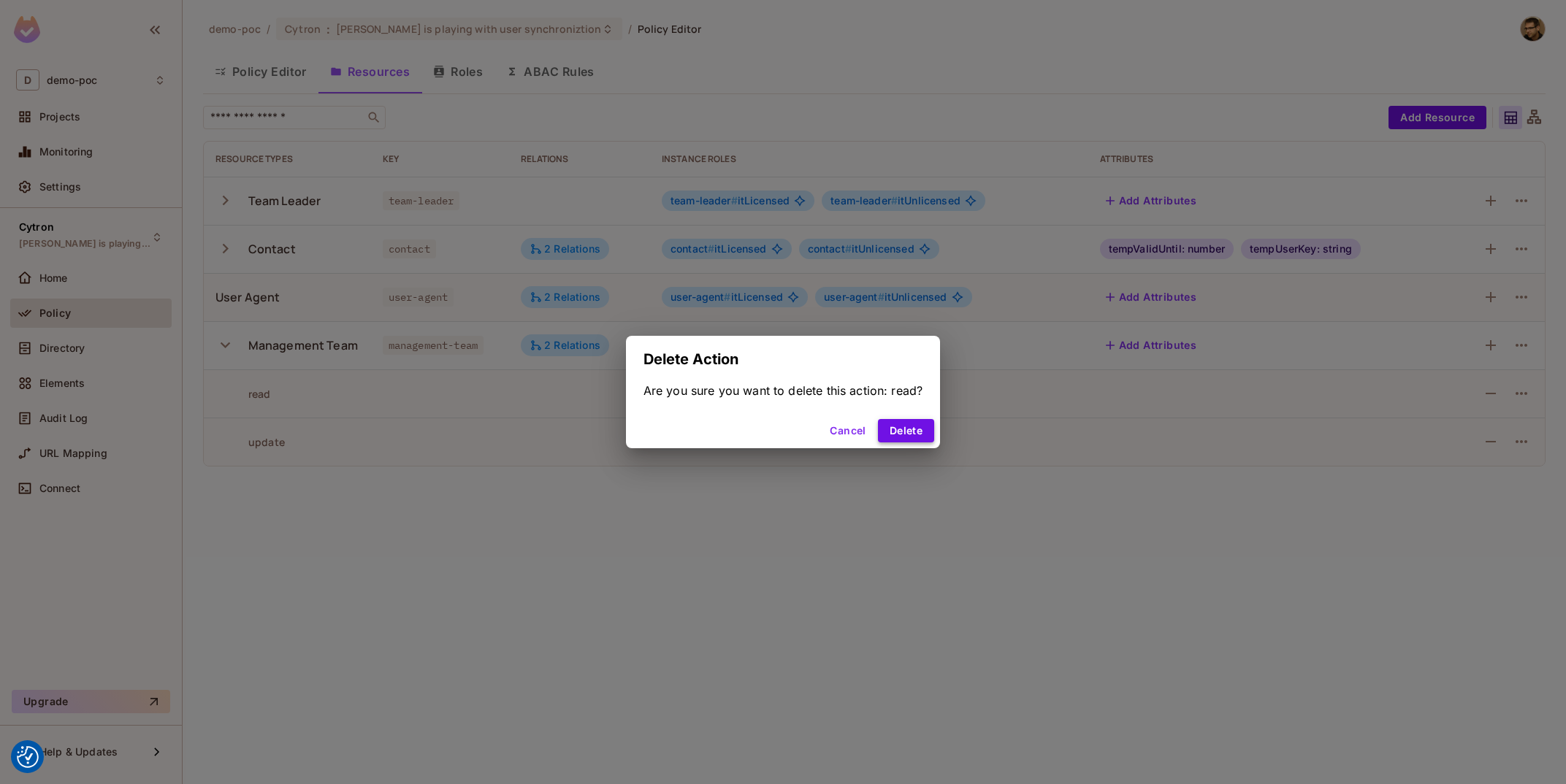
click at [893, 425] on button "Delete" at bounding box center [906, 431] width 56 height 23
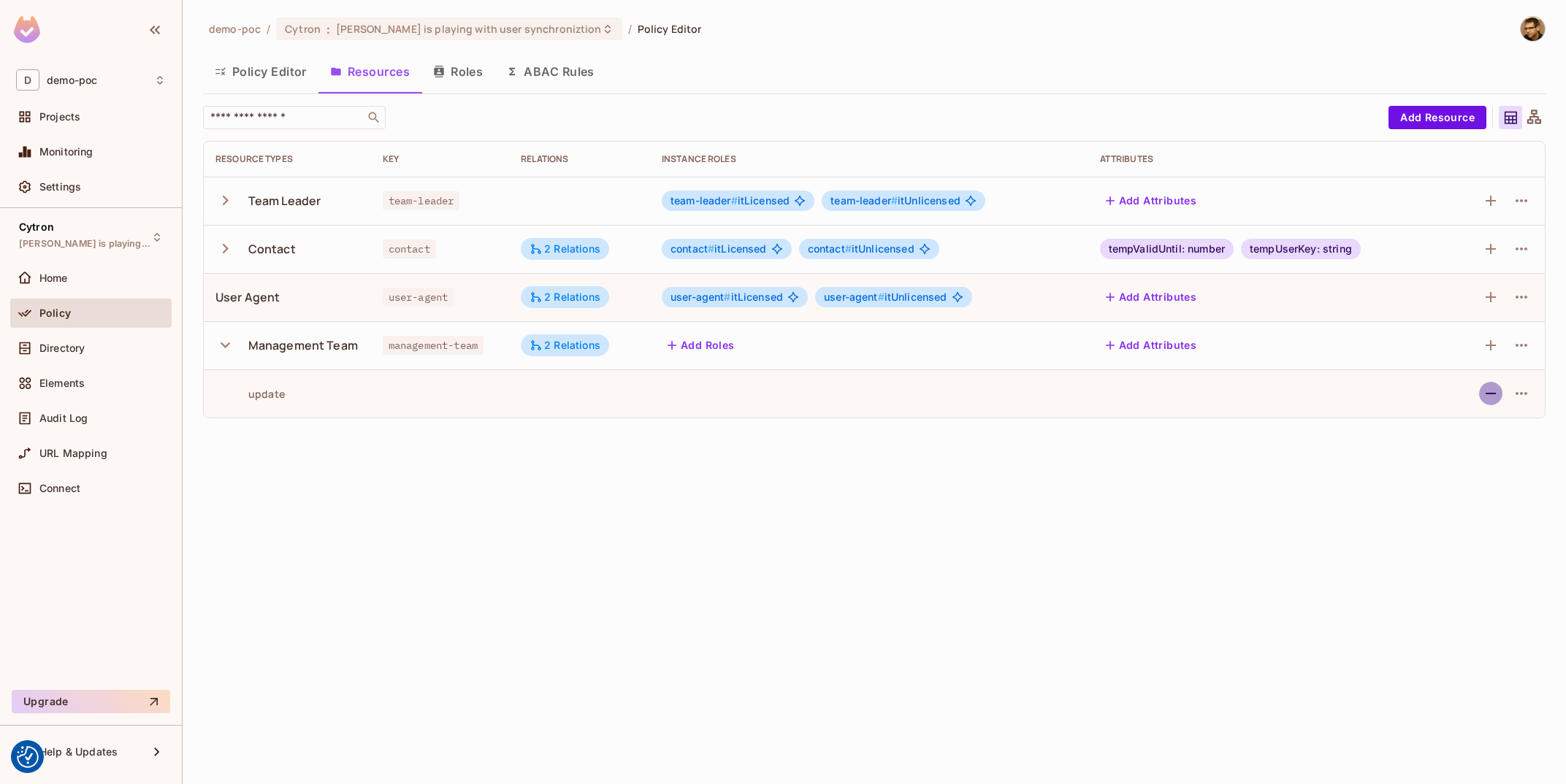
click at [1482, 391] on icon "button" at bounding box center [1490, 394] width 17 height 17
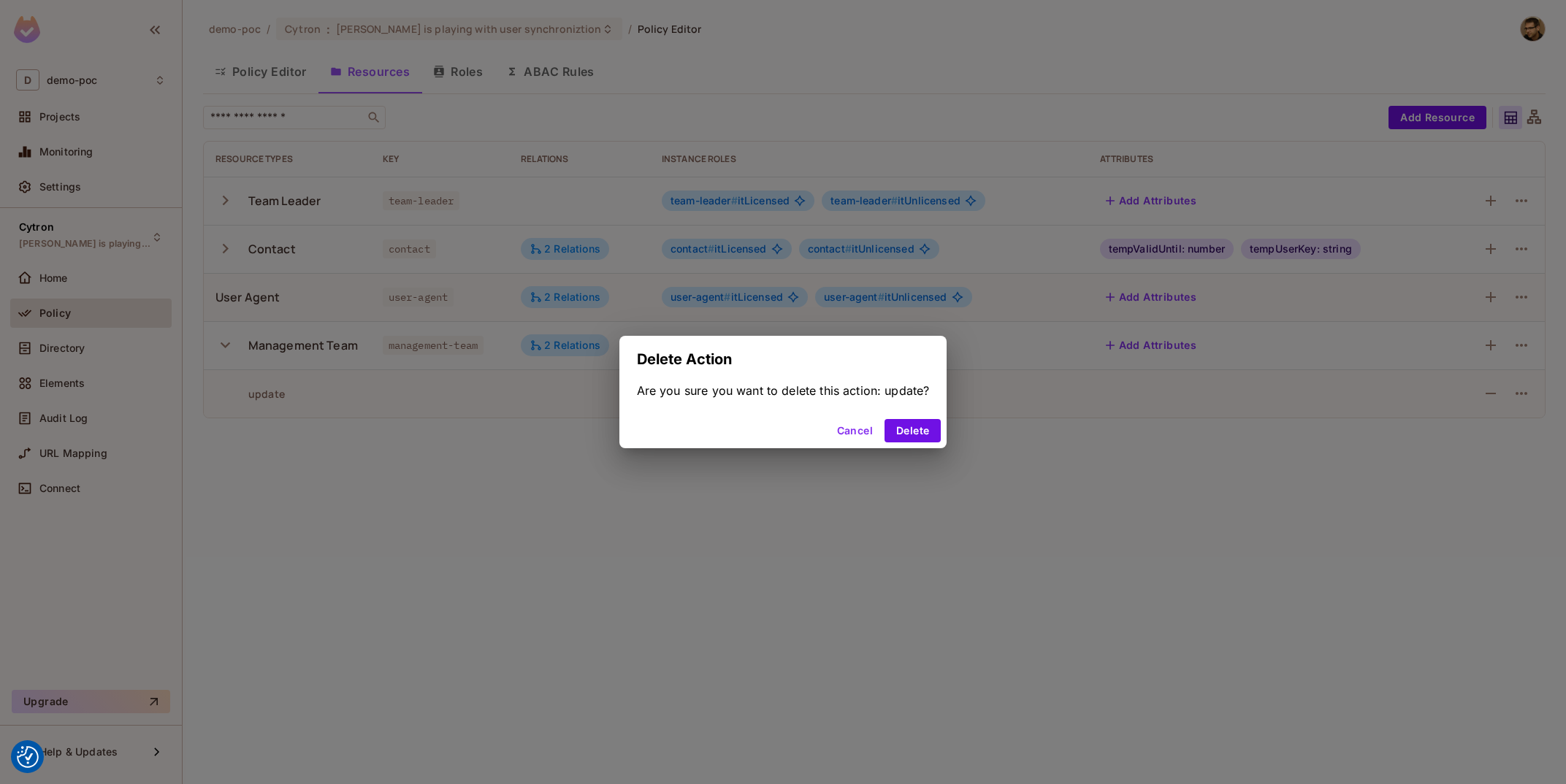
click at [873, 432] on button "Cancel" at bounding box center [855, 431] width 48 height 23
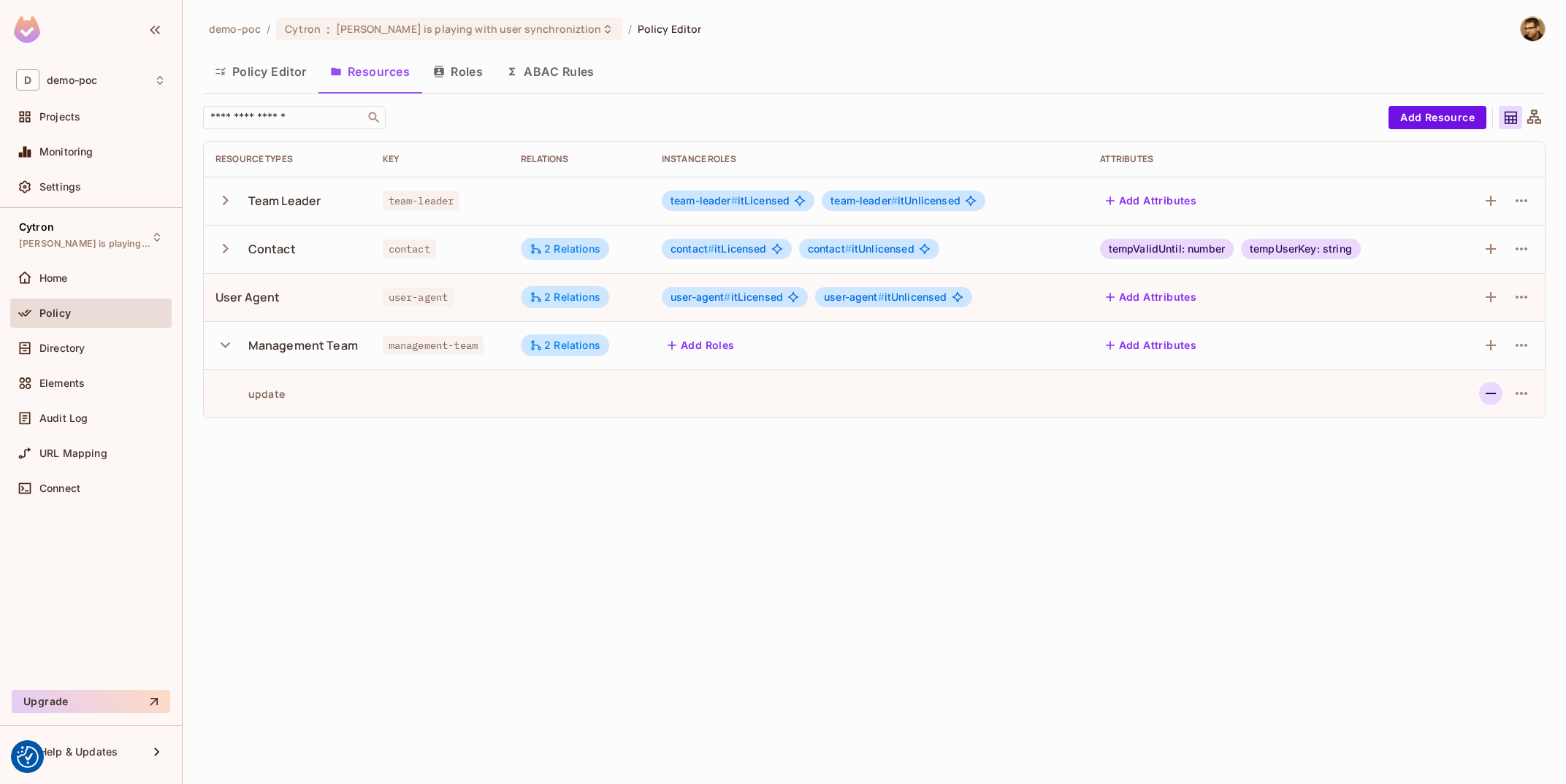
click at [1493, 391] on icon "button" at bounding box center [1490, 394] width 17 height 17
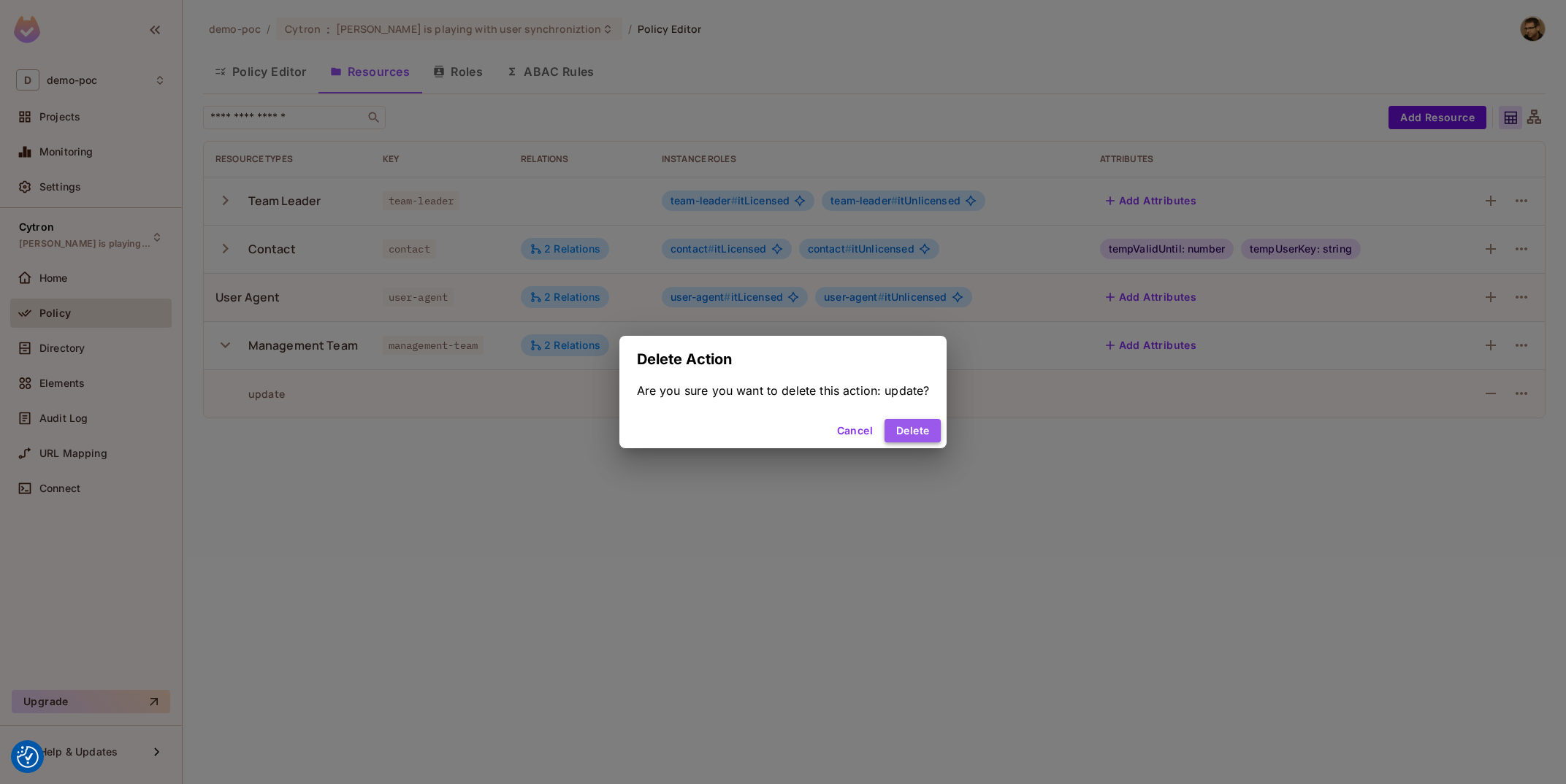
click at [913, 431] on button "Delete" at bounding box center [913, 431] width 56 height 23
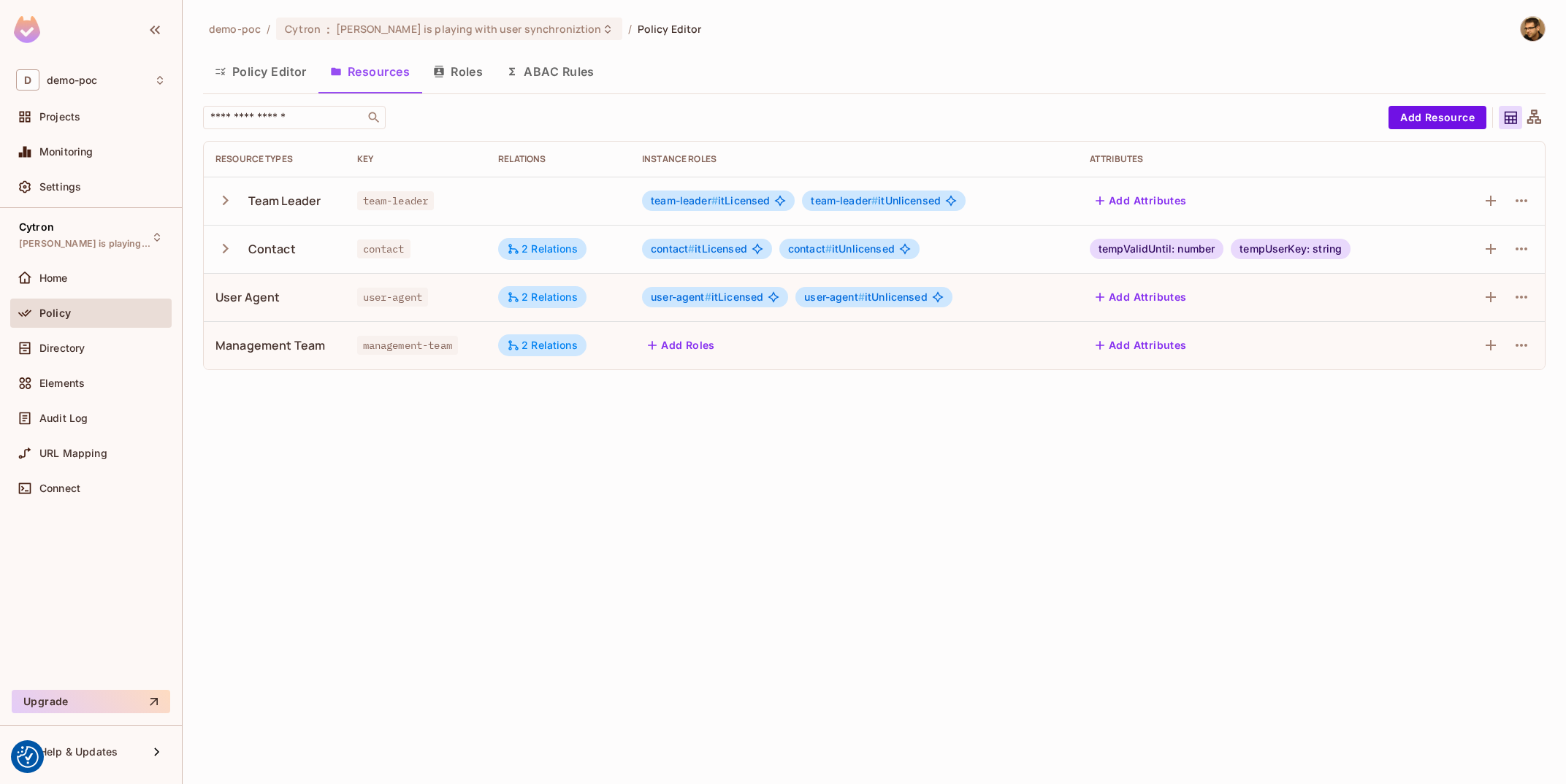
click at [683, 514] on div "demo-poc / Cytron : Tomas is playing with user synchroniztion / Policy Editor P…" at bounding box center [874, 392] width 1384 height 784
click at [561, 351] on div "2 Relations" at bounding box center [543, 345] width 71 height 13
click at [998, 555] on div at bounding box center [783, 392] width 1566 height 784
click at [469, 60] on button "Roles" at bounding box center [458, 71] width 73 height 36
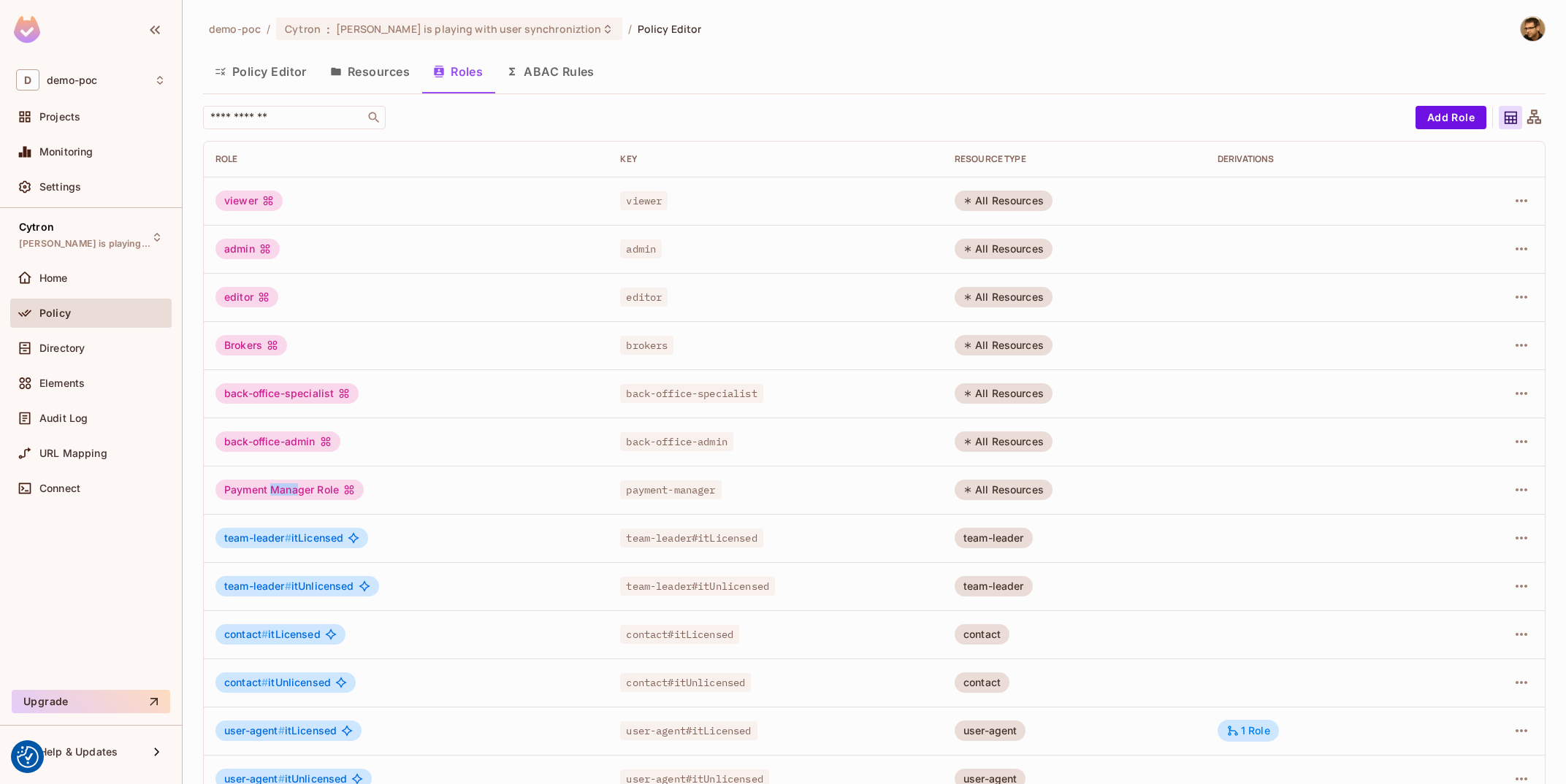
click at [375, 73] on button "Resources" at bounding box center [370, 71] width 103 height 36
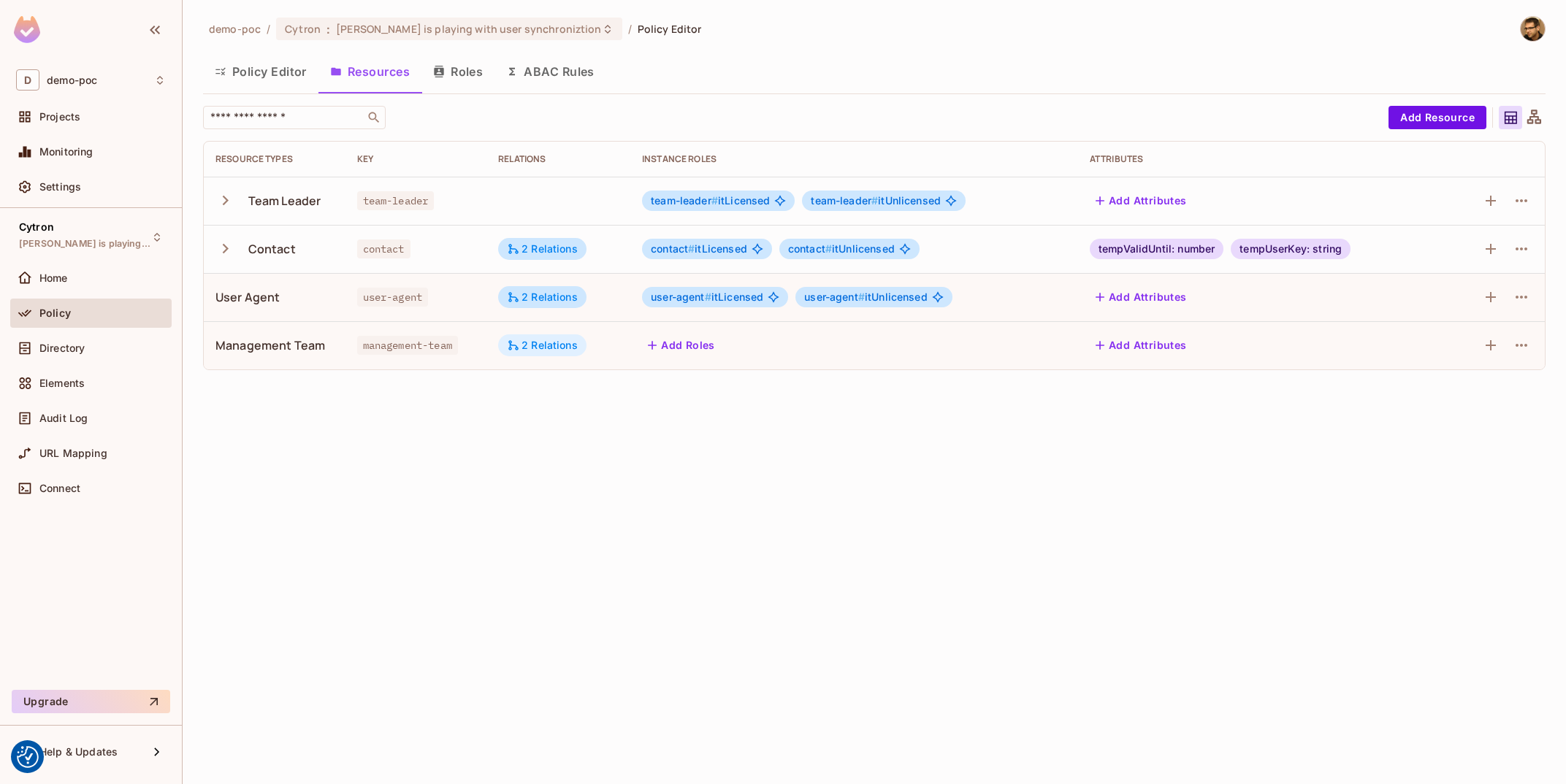
click at [527, 338] on div "2 Relations" at bounding box center [542, 345] width 89 height 22
click at [721, 478] on div "demo-poc / Cytron : Tomas is playing with user synchroniztion / Policy Editor P…" at bounding box center [874, 392] width 1384 height 784
click at [540, 338] on div "2 Relations" at bounding box center [542, 345] width 89 height 22
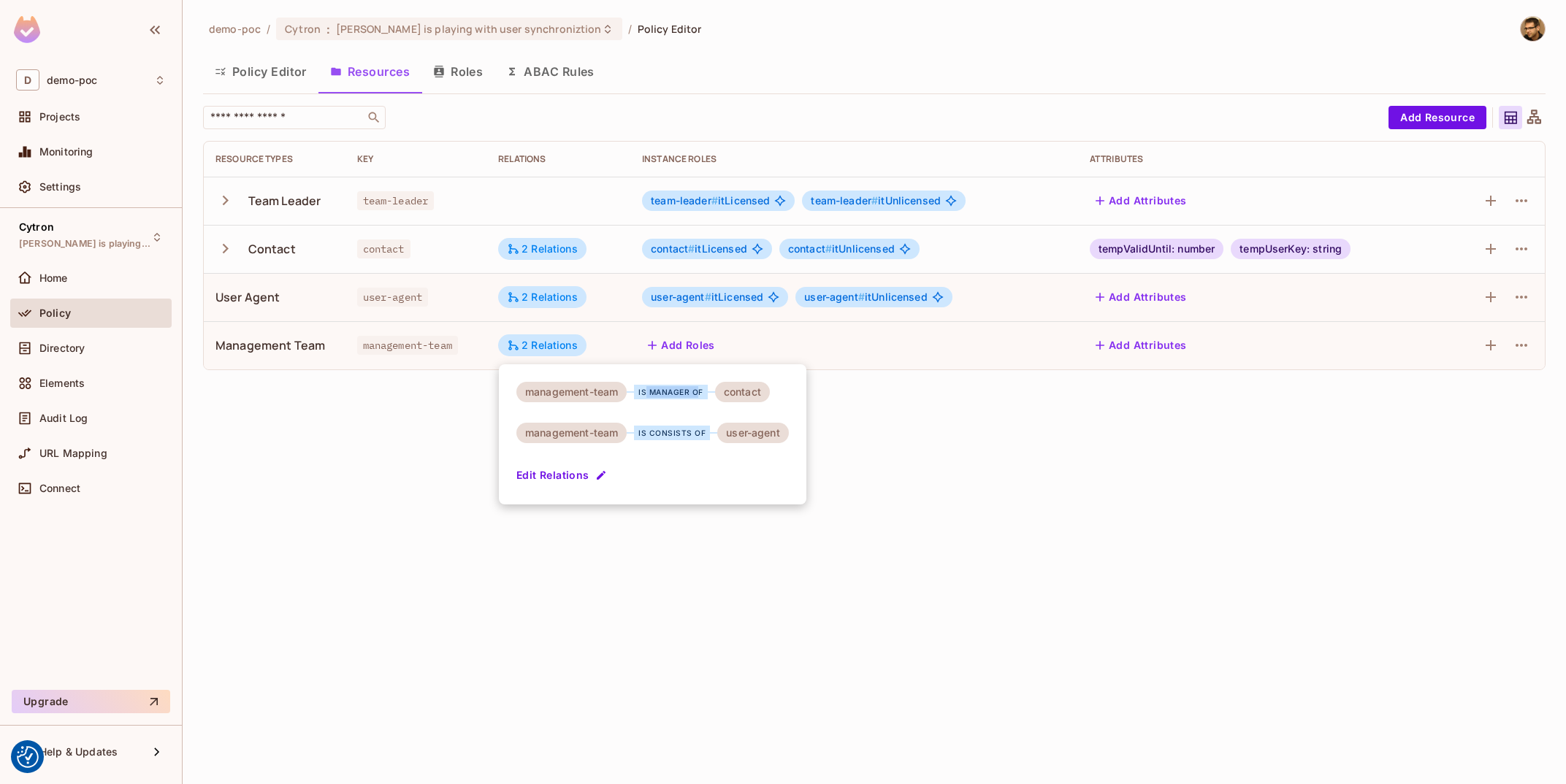
drag, startPoint x: 646, startPoint y: 392, endPoint x: 697, endPoint y: 392, distance: 51.0
click at [696, 393] on div "is manager of" at bounding box center [671, 392] width 73 height 14
click at [697, 392] on div "is manager of" at bounding box center [671, 392] width 73 height 14
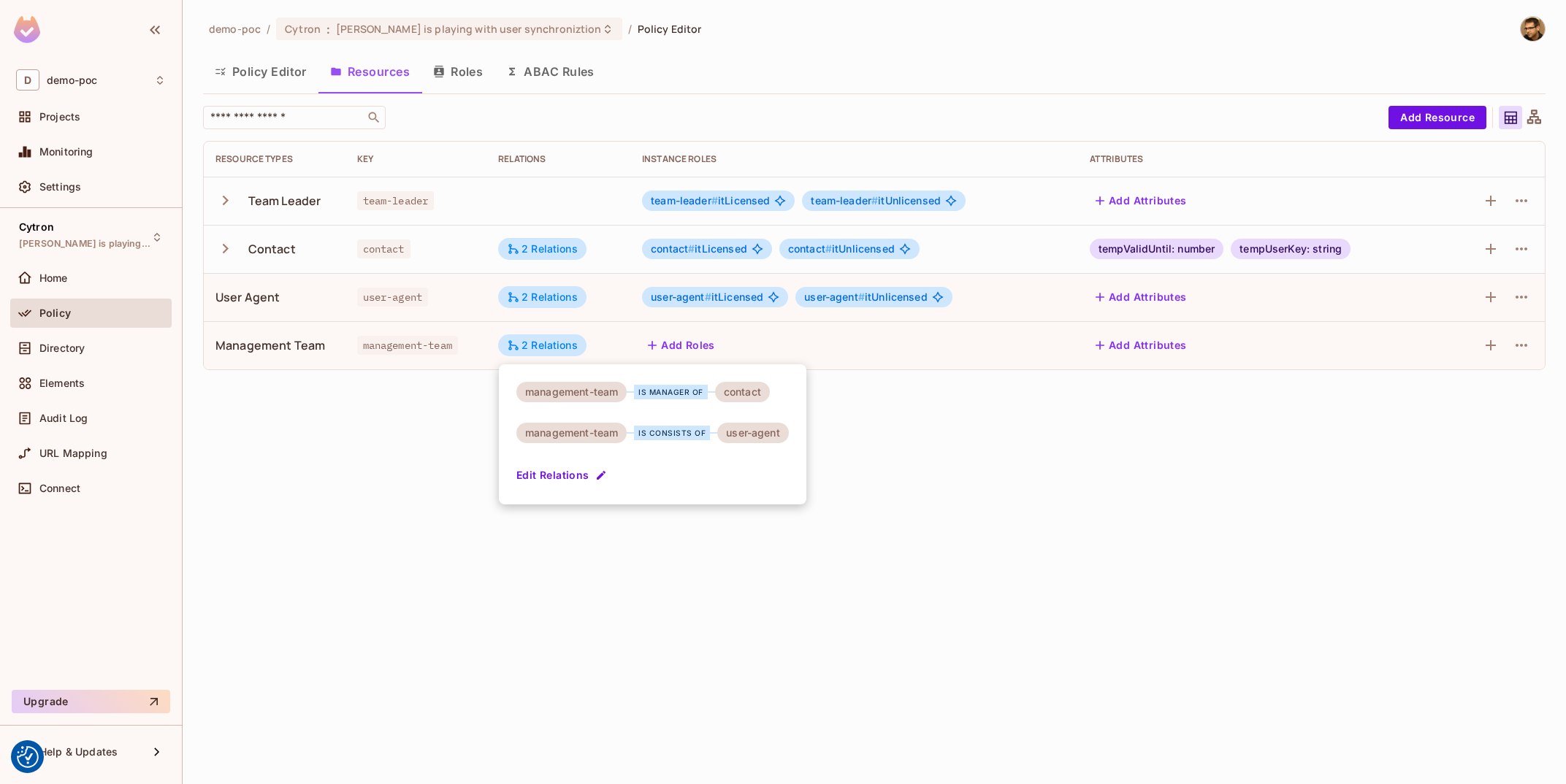
click at [1019, 463] on div at bounding box center [783, 392] width 1566 height 784
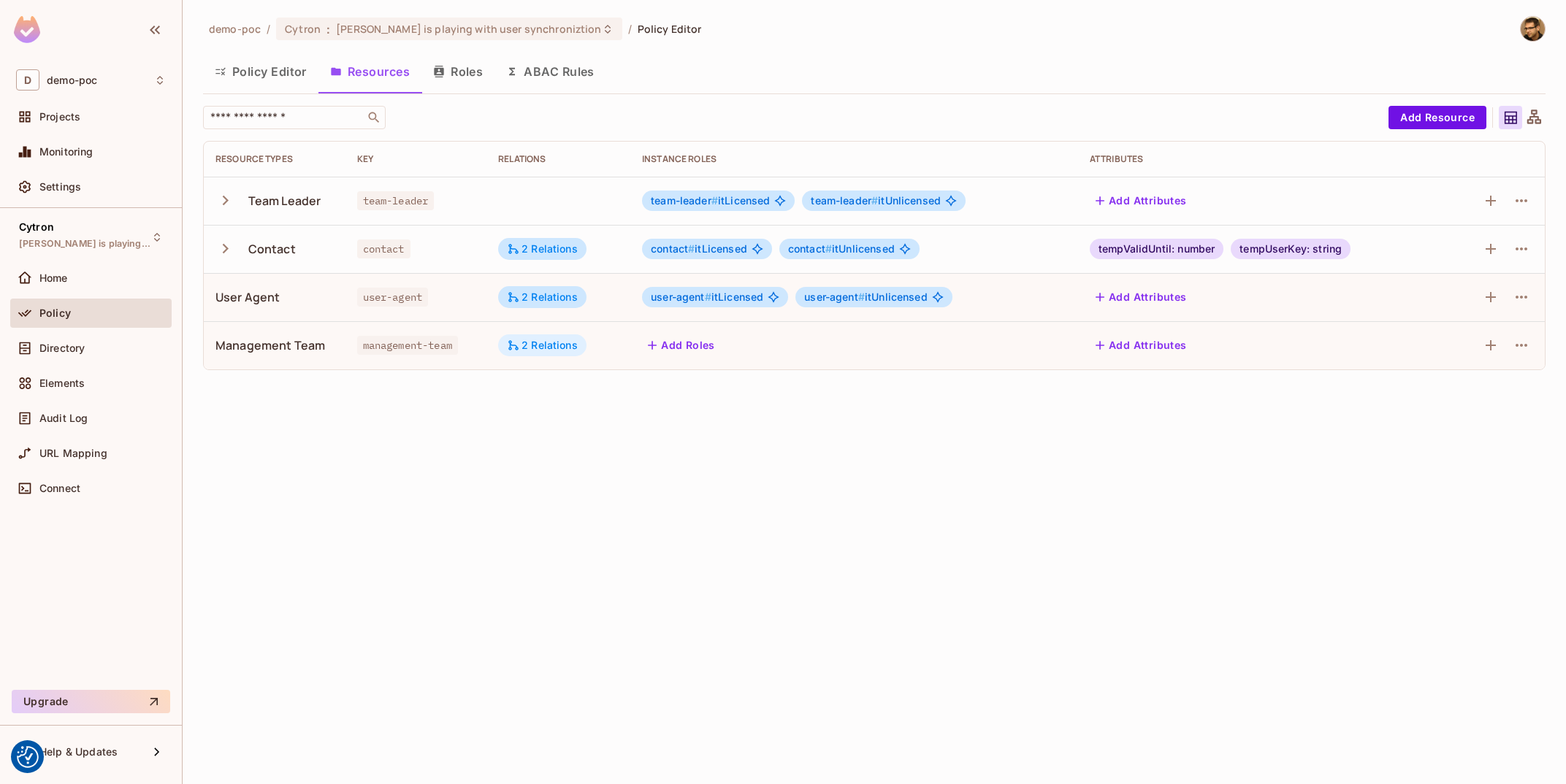
click at [543, 338] on div "2 Relations" at bounding box center [542, 345] width 89 height 22
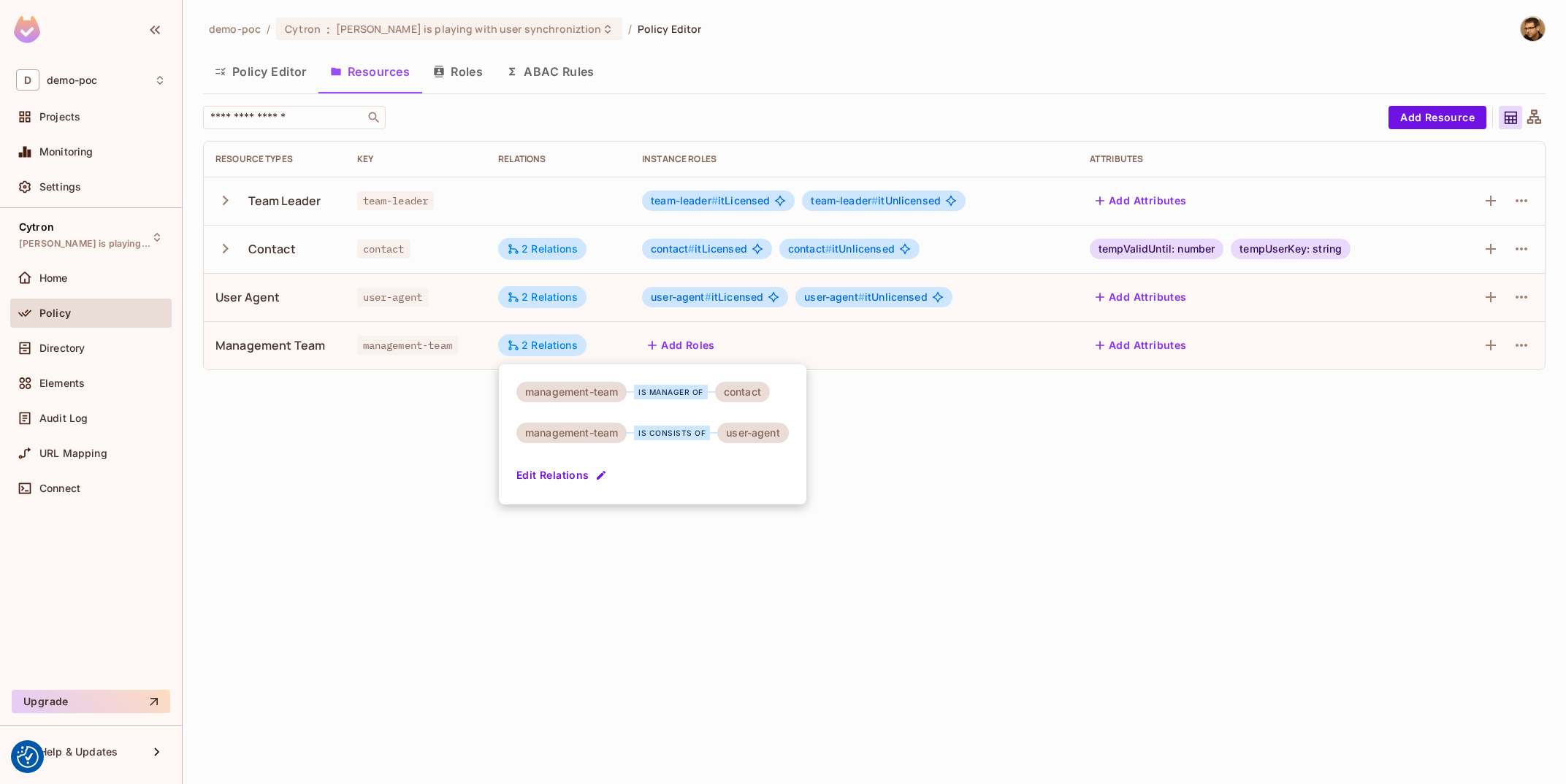
click at [1012, 567] on div at bounding box center [783, 392] width 1566 height 784
click at [441, 78] on button "Roles" at bounding box center [458, 71] width 73 height 36
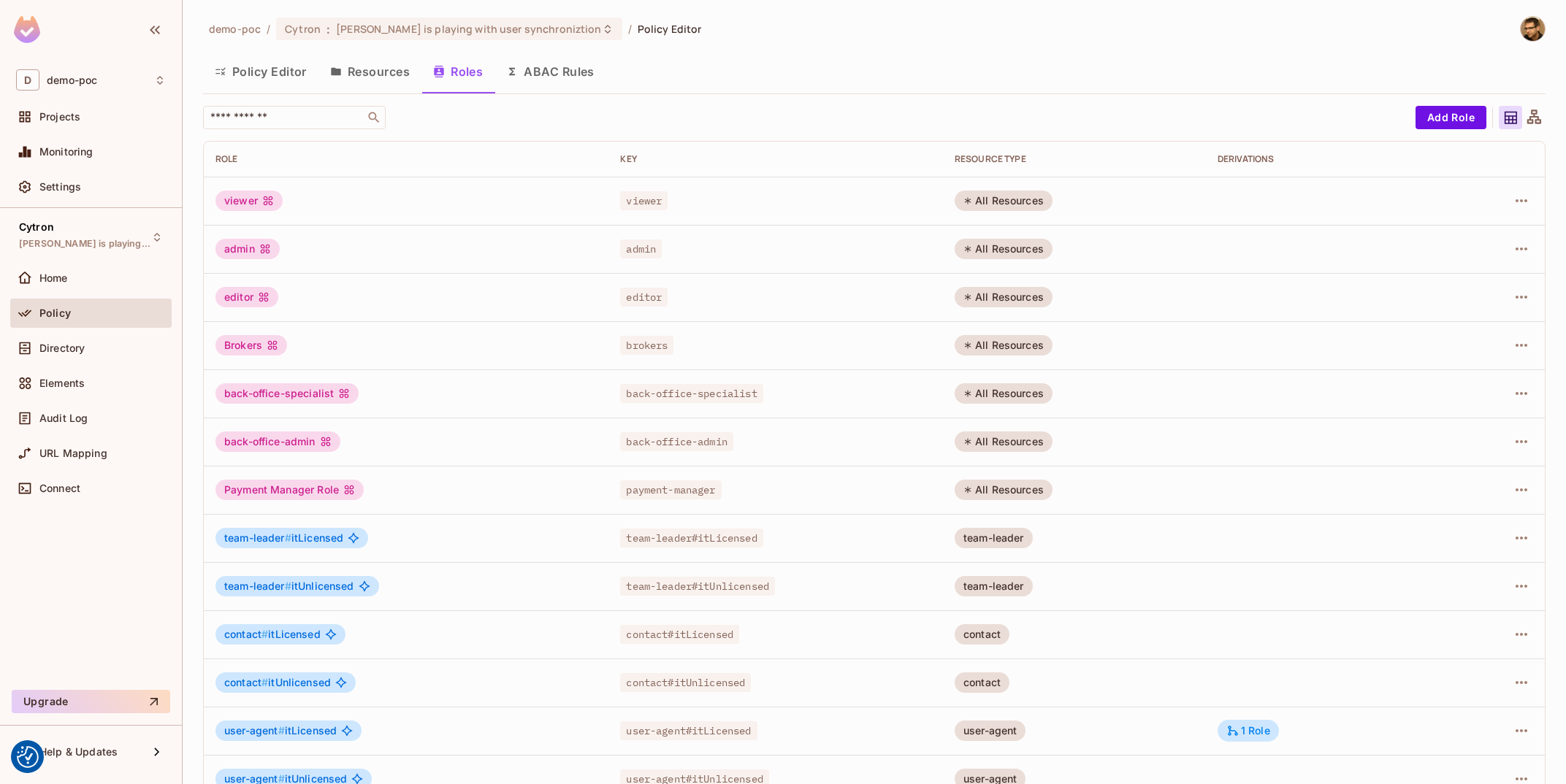
scroll to position [32, 0]
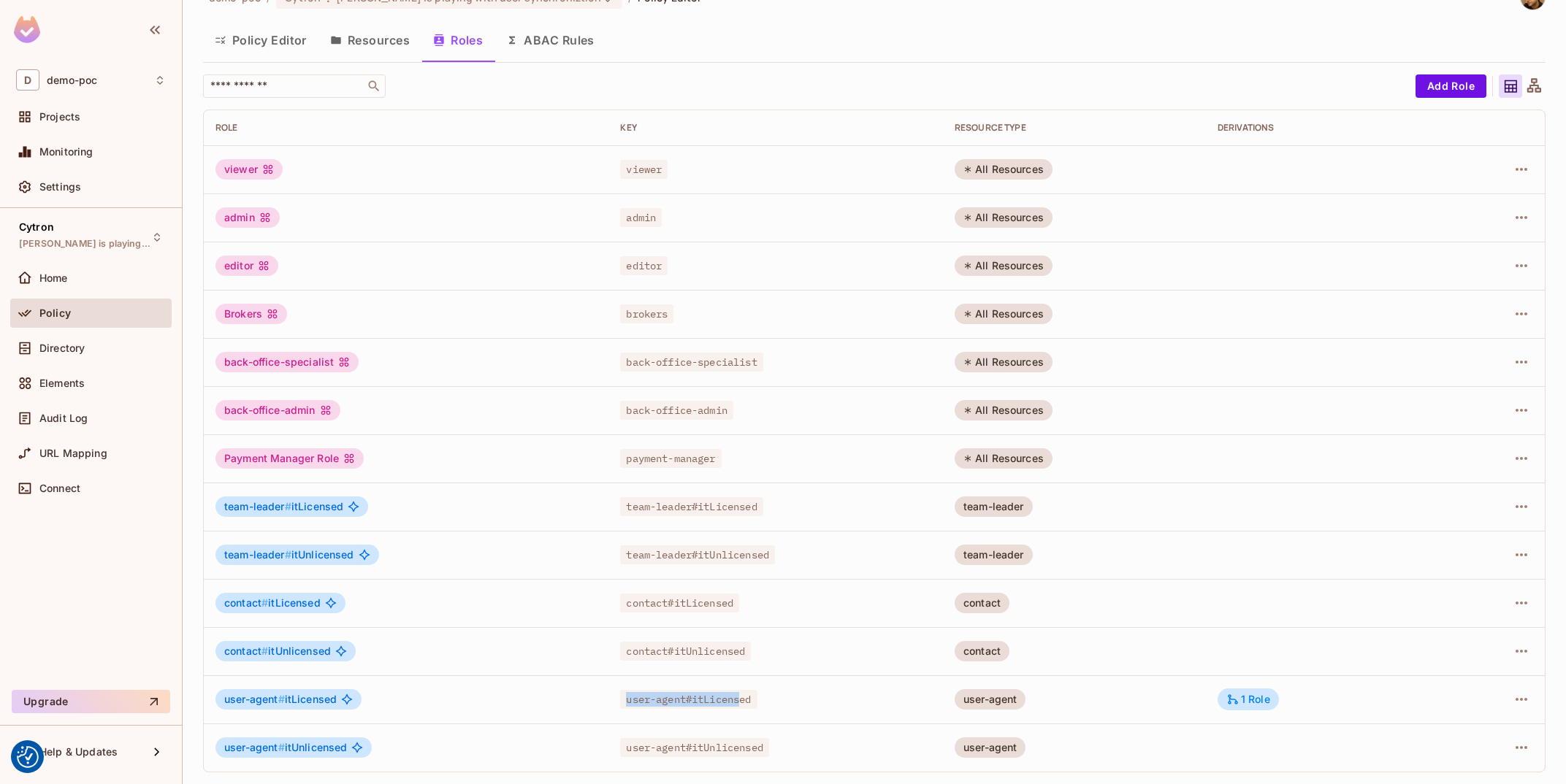
drag, startPoint x: 623, startPoint y: 699, endPoint x: 754, endPoint y: 706, distance: 131.2
click at [751, 705] on span "user-agent#itLicensed" at bounding box center [688, 699] width 136 height 19
click at [754, 706] on span "user-agent#itLicensed" at bounding box center [688, 699] width 136 height 19
click at [1512, 700] on button "button" at bounding box center [1521, 699] width 23 height 23
click at [1470, 686] on div "Edit Role" at bounding box center [1456, 686] width 44 height 14
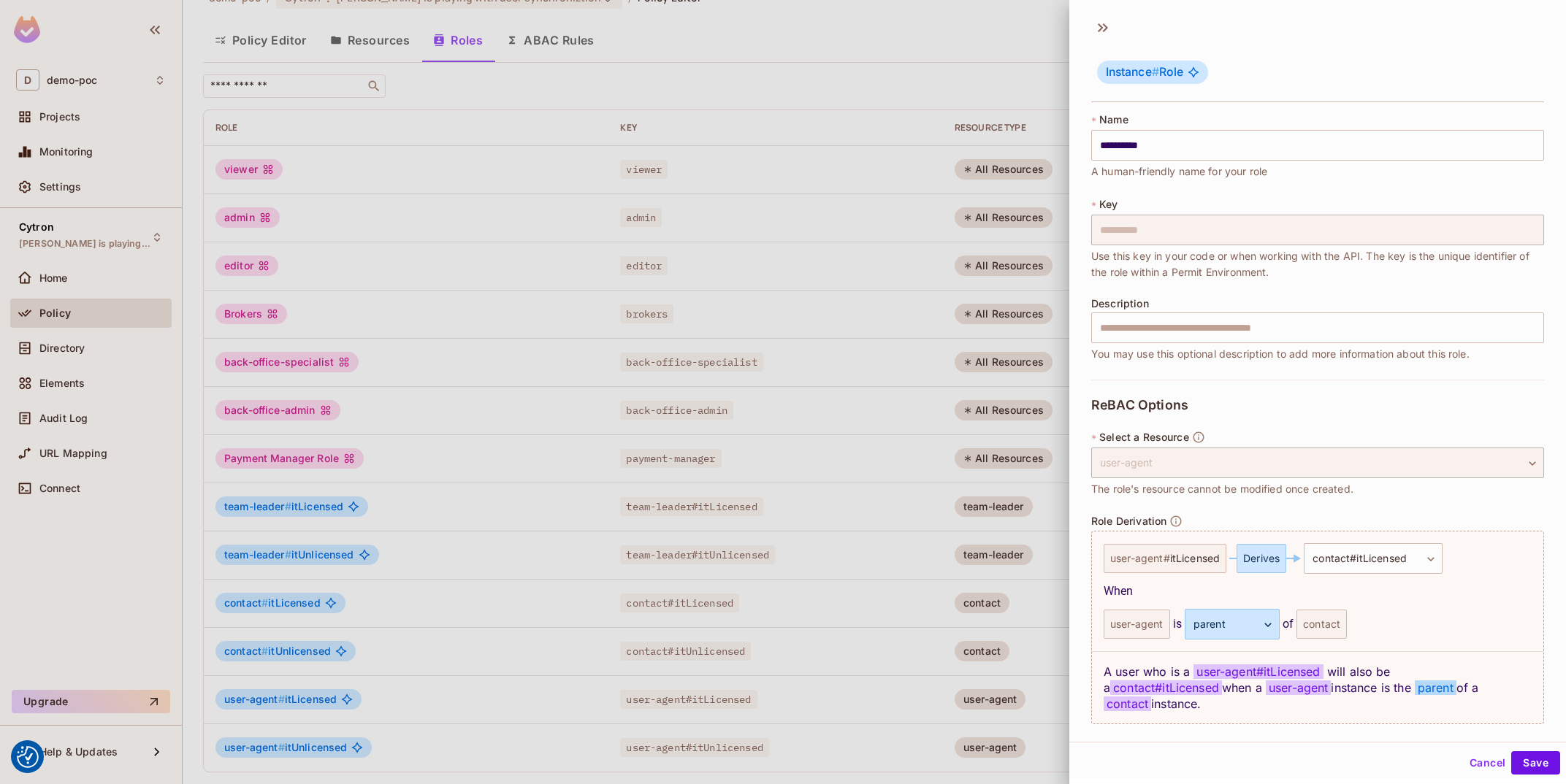
scroll to position [33, 0]
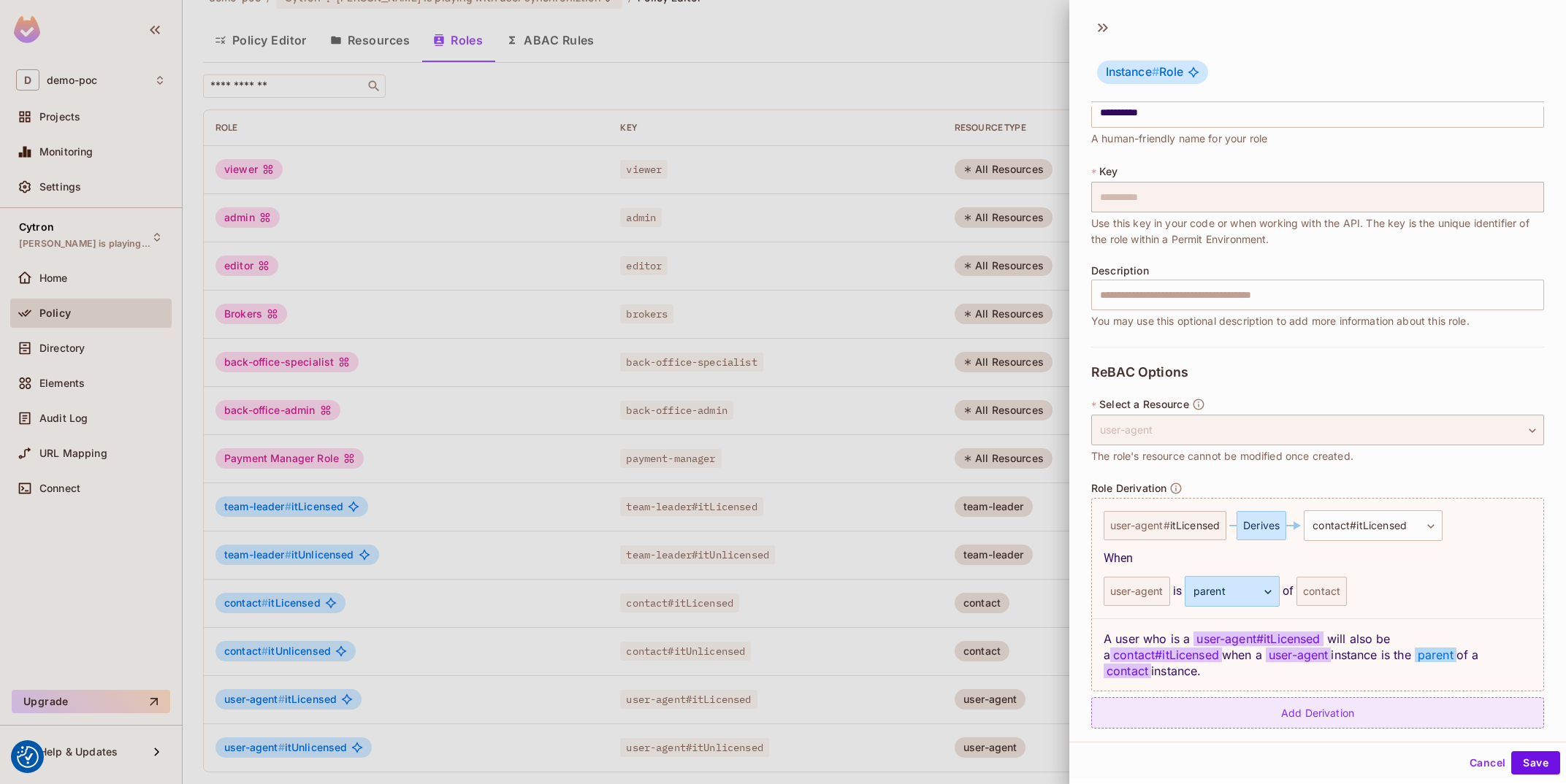
click at [1275, 698] on div "Add Derivation" at bounding box center [1318, 713] width 453 height 31
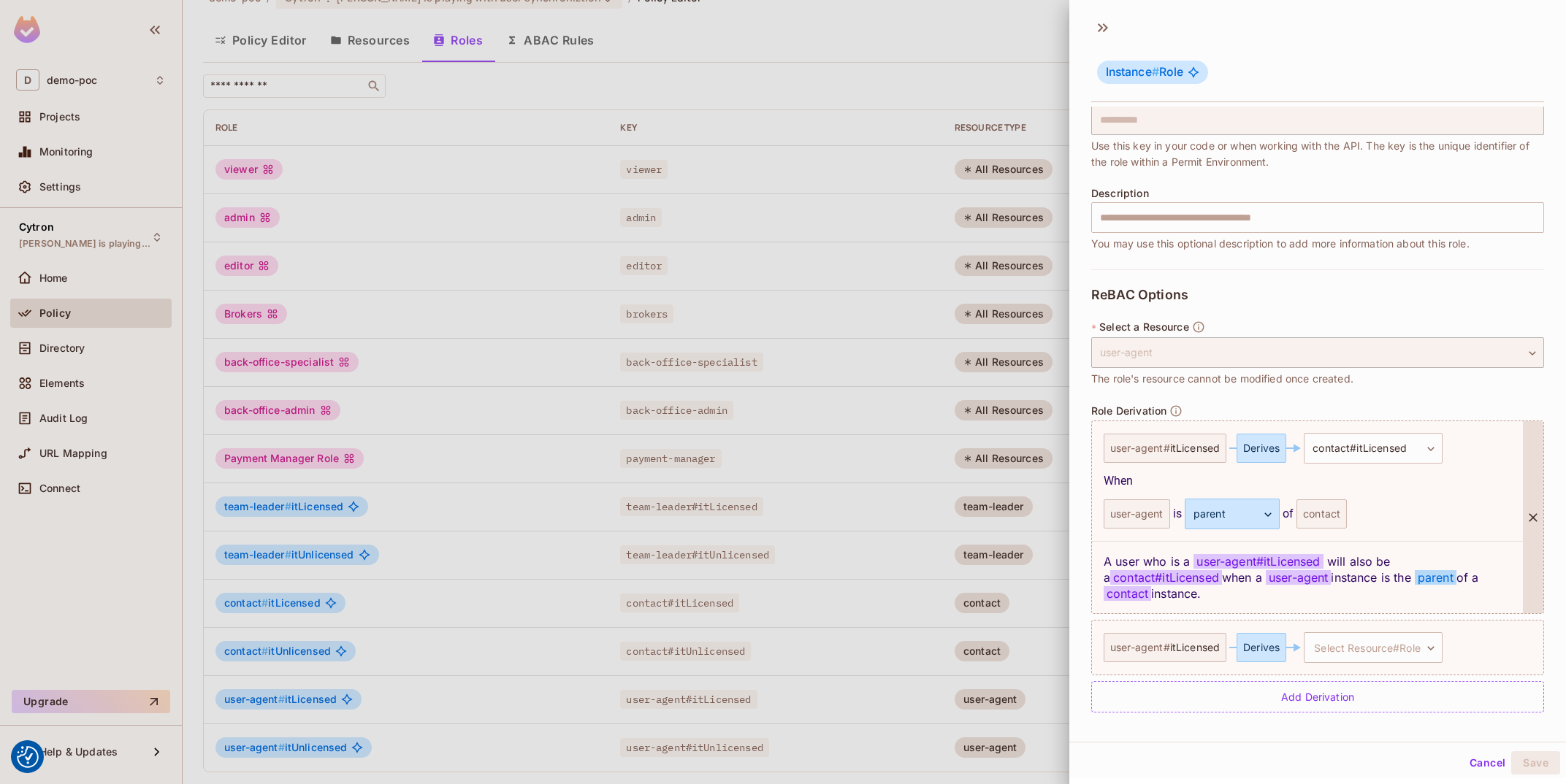
scroll to position [95, 0]
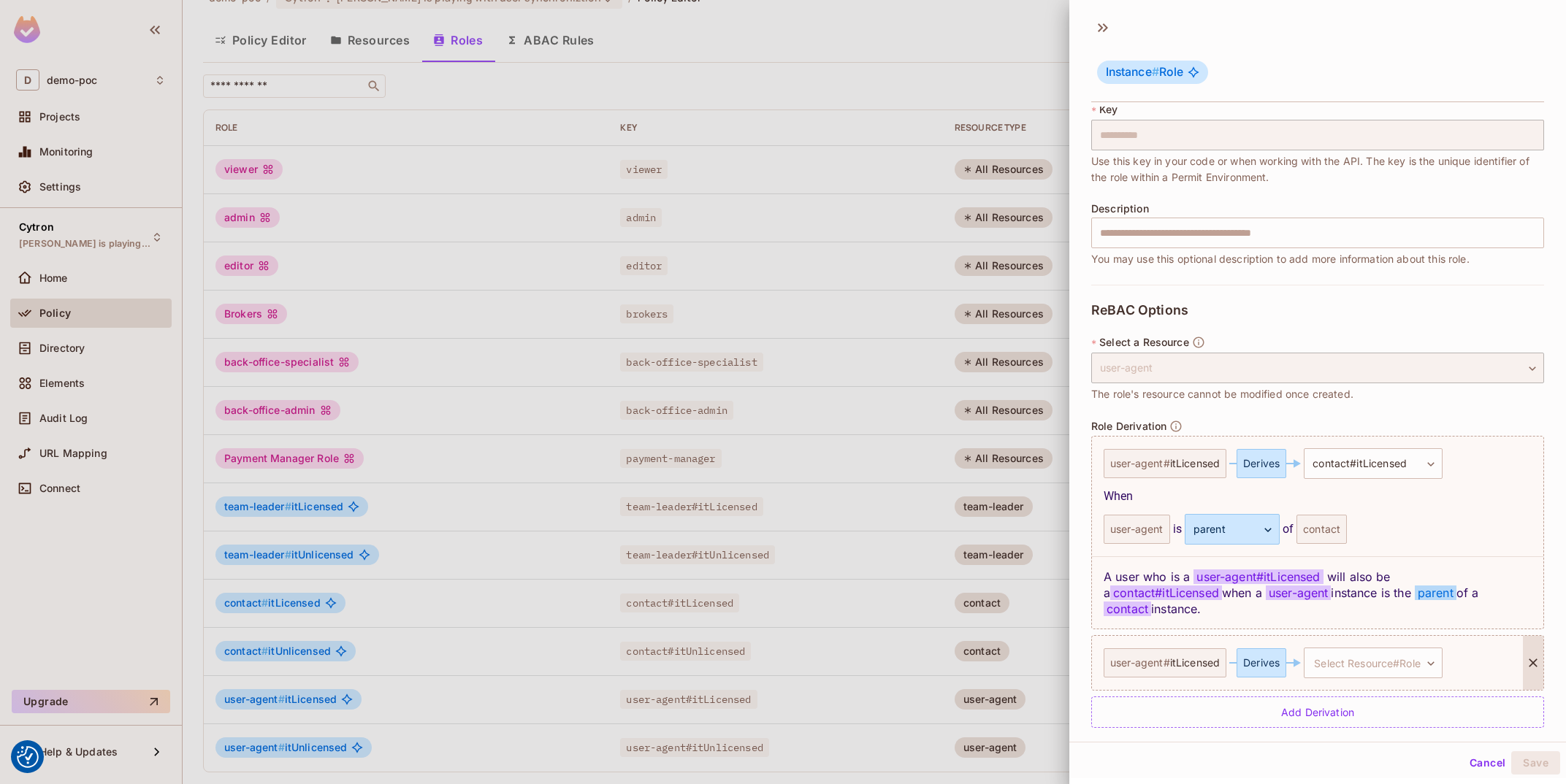
click at [1210, 658] on span "itLicensed" at bounding box center [1195, 663] width 51 height 11
click at [1269, 649] on div "Derives" at bounding box center [1262, 663] width 50 height 30
click at [1396, 655] on body "We use cookies to enhance your browsing experience, serve personalized ads or c…" at bounding box center [783, 392] width 1566 height 784
click at [1403, 705] on li "contact # itLicensed" at bounding box center [1365, 717] width 139 height 26
click at [1141, 714] on div "user-agent" at bounding box center [1137, 729] width 67 height 30
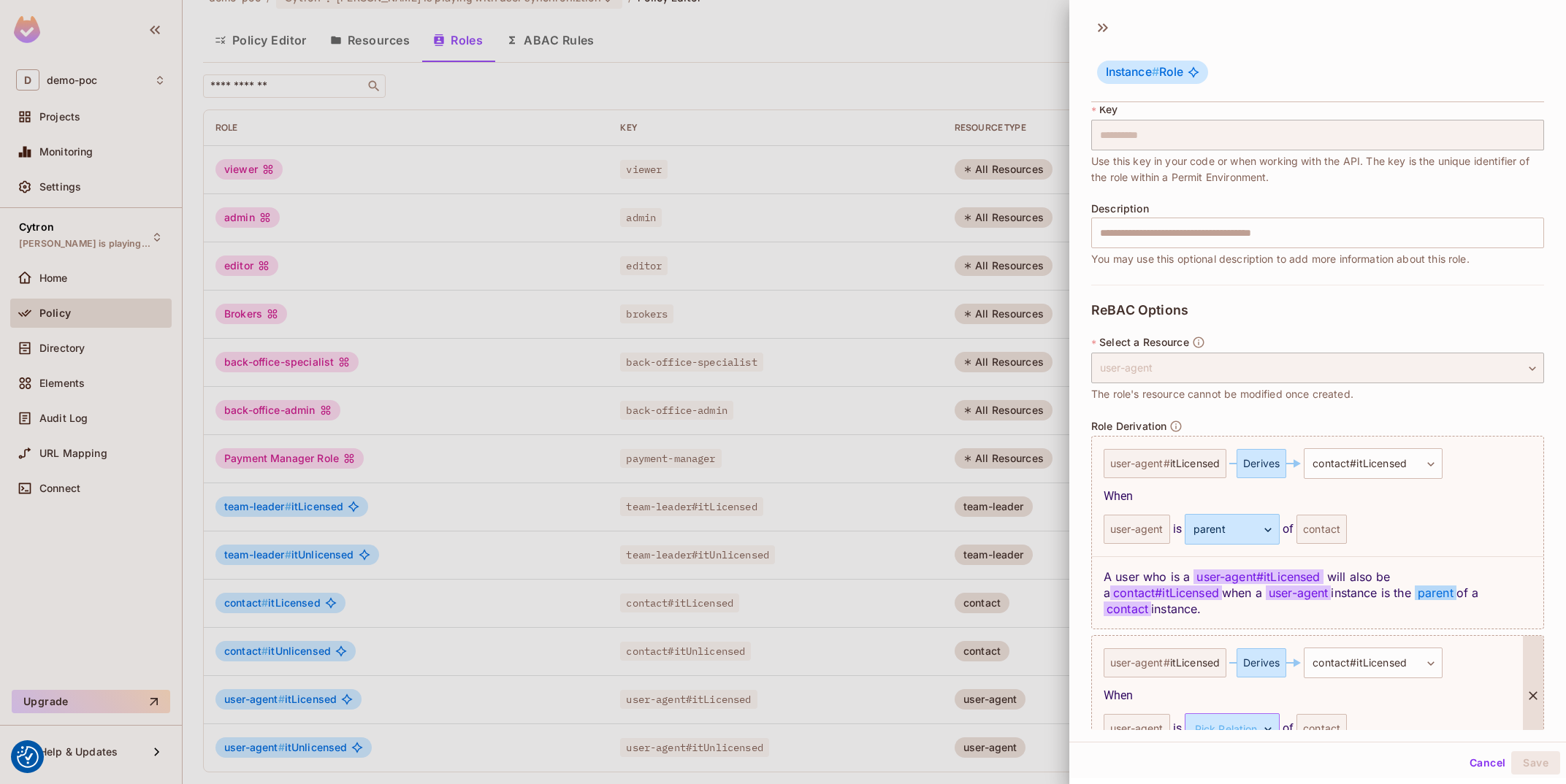
click at [1215, 712] on body "We use cookies to enhance your browsing experience, serve personalized ads or c…" at bounding box center [783, 392] width 1566 height 784
click at [1467, 695] on div at bounding box center [783, 392] width 1566 height 784
click at [1391, 658] on body "We use cookies to enhance your browsing experience, serve personalized ads or c…" at bounding box center [783, 392] width 1566 height 784
click at [1501, 658] on div at bounding box center [783, 392] width 1566 height 784
click at [1118, 650] on div "user-agent # itLicensed" at bounding box center [1165, 663] width 123 height 30
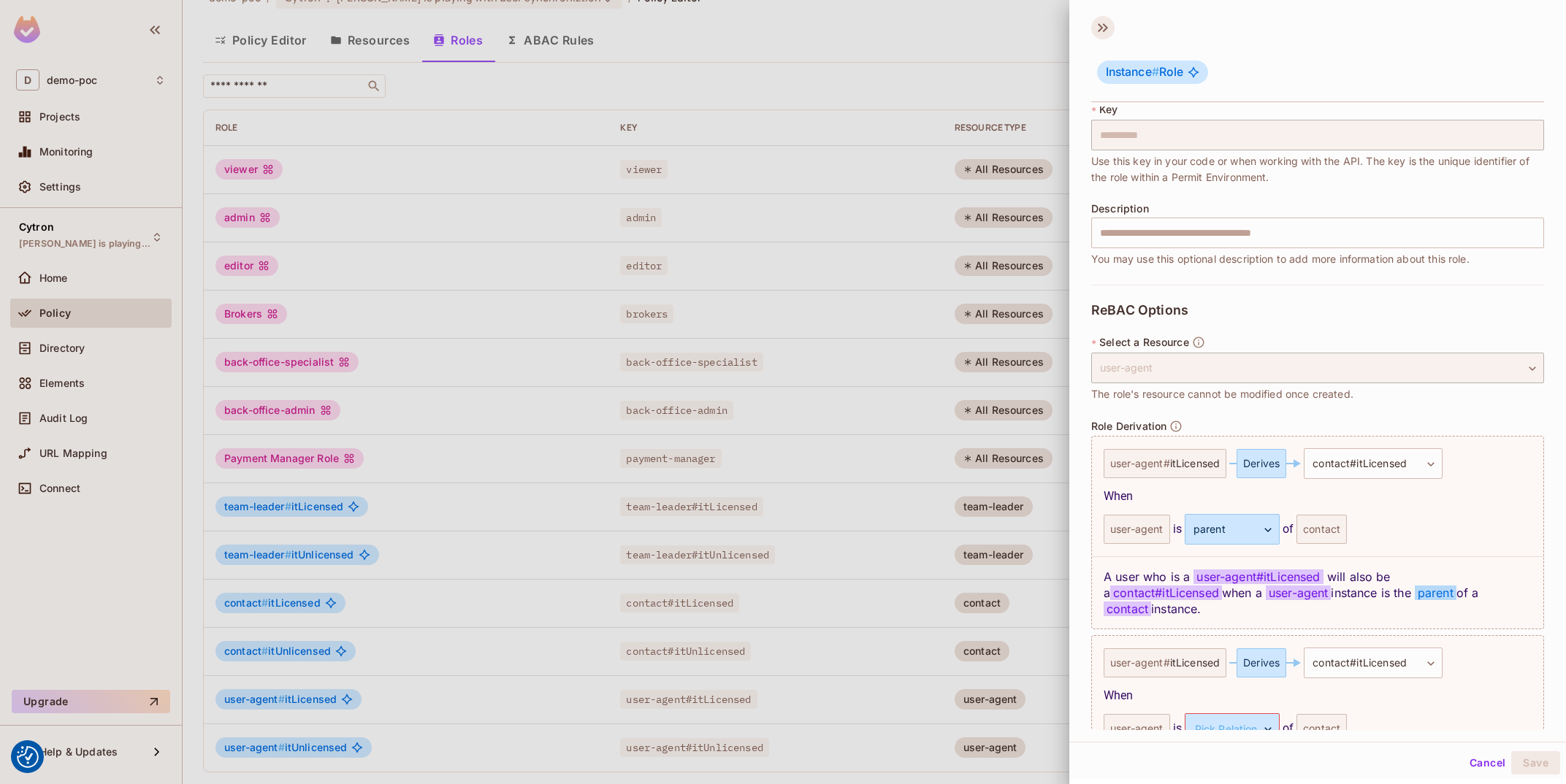
click at [1093, 23] on icon at bounding box center [1103, 27] width 23 height 23
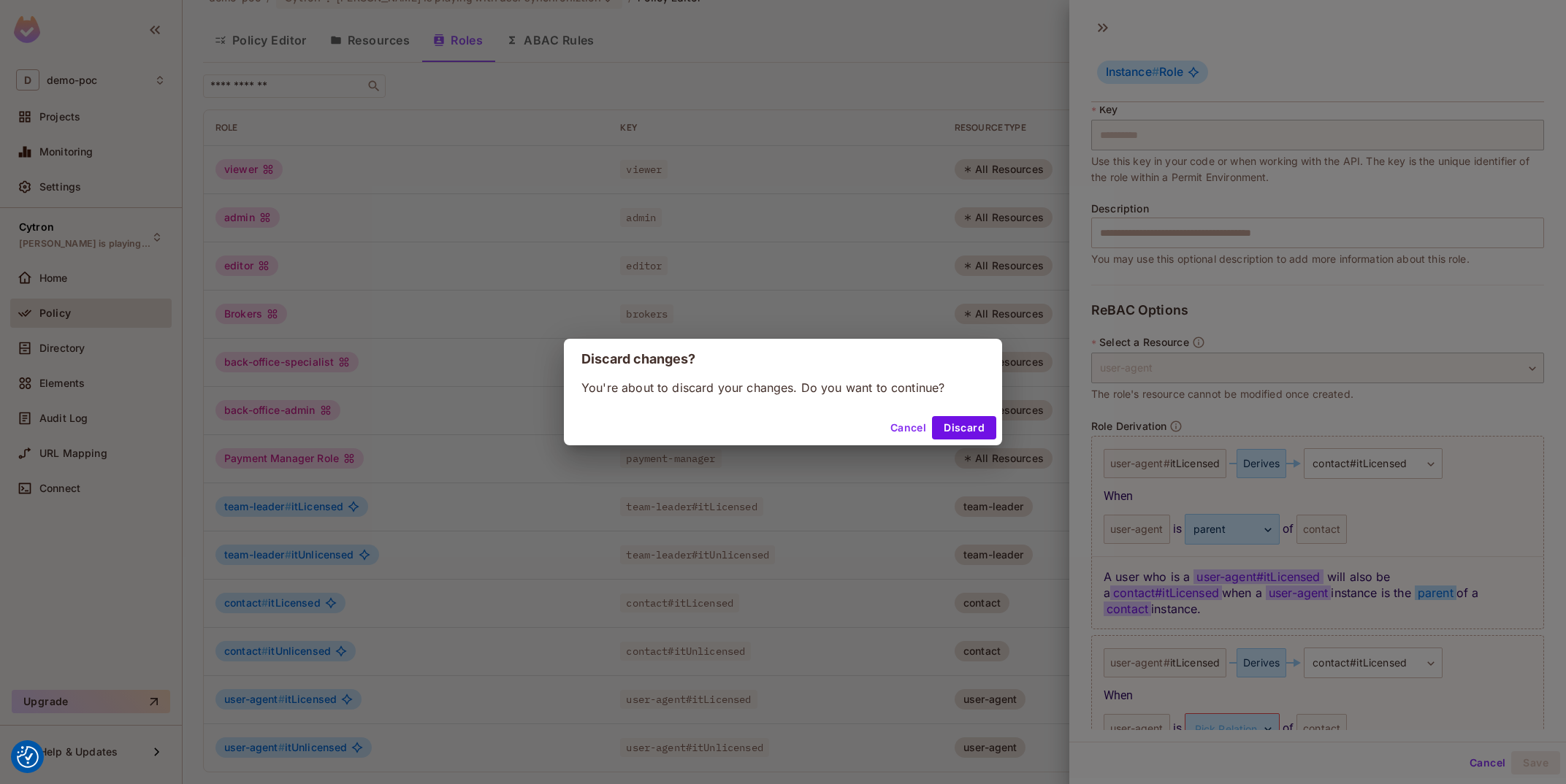
click at [977, 415] on div "Cancel Discard" at bounding box center [783, 428] width 438 height 35
click at [981, 428] on button "Discard" at bounding box center [964, 428] width 64 height 23
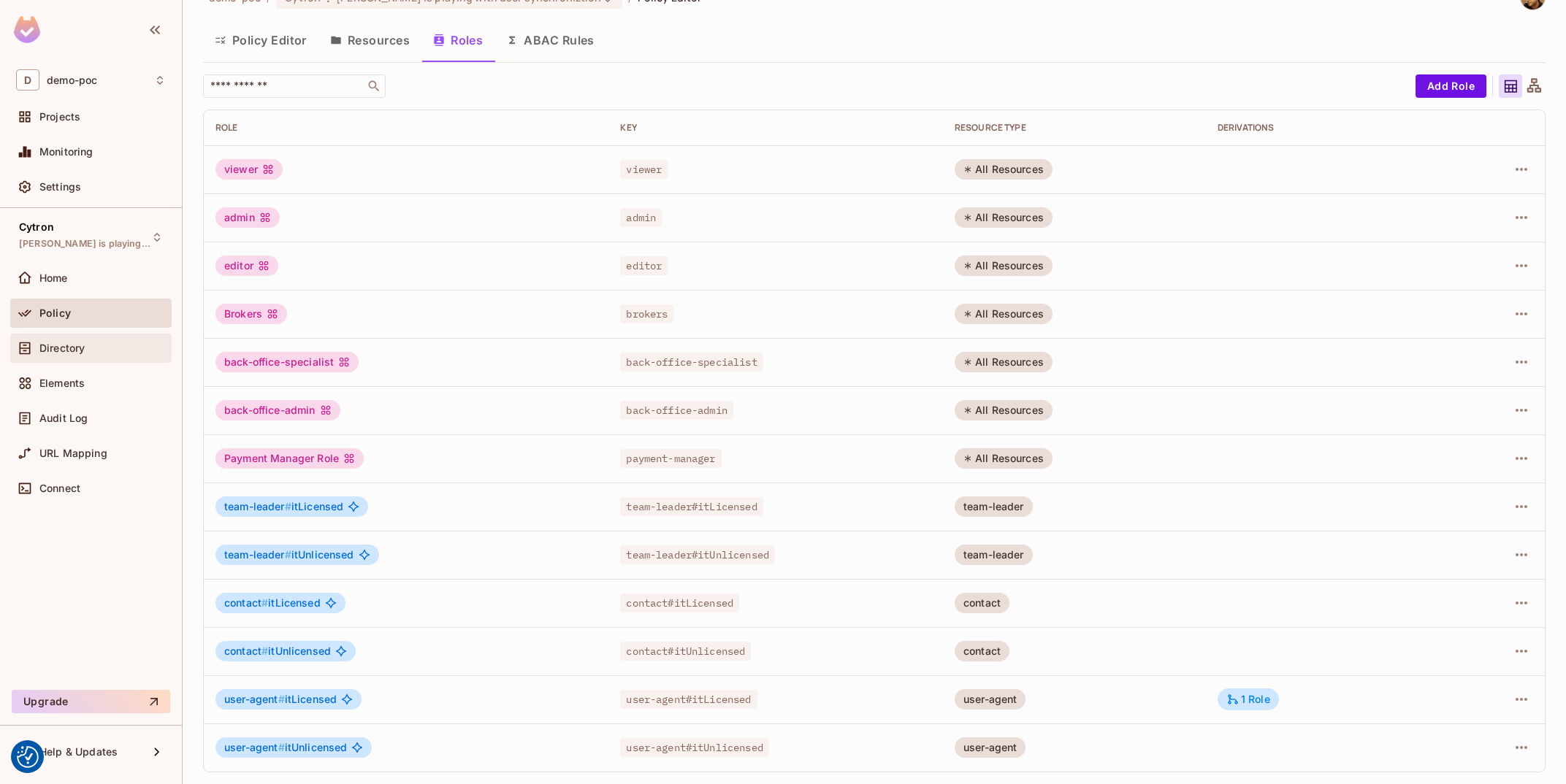
click at [87, 344] on div "Directory" at bounding box center [102, 348] width 126 height 11
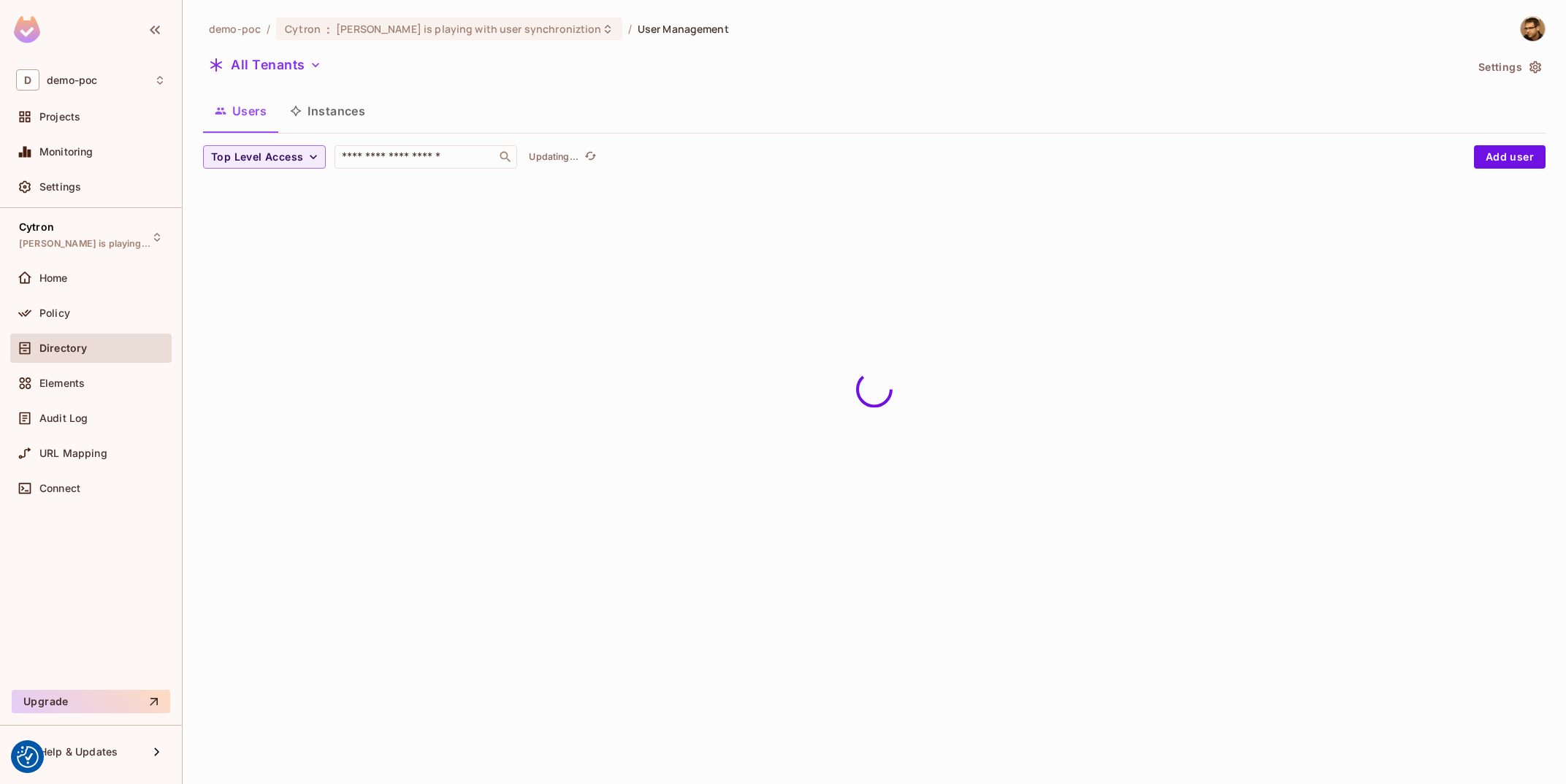
click at [313, 96] on button "Instances" at bounding box center [328, 111] width 98 height 36
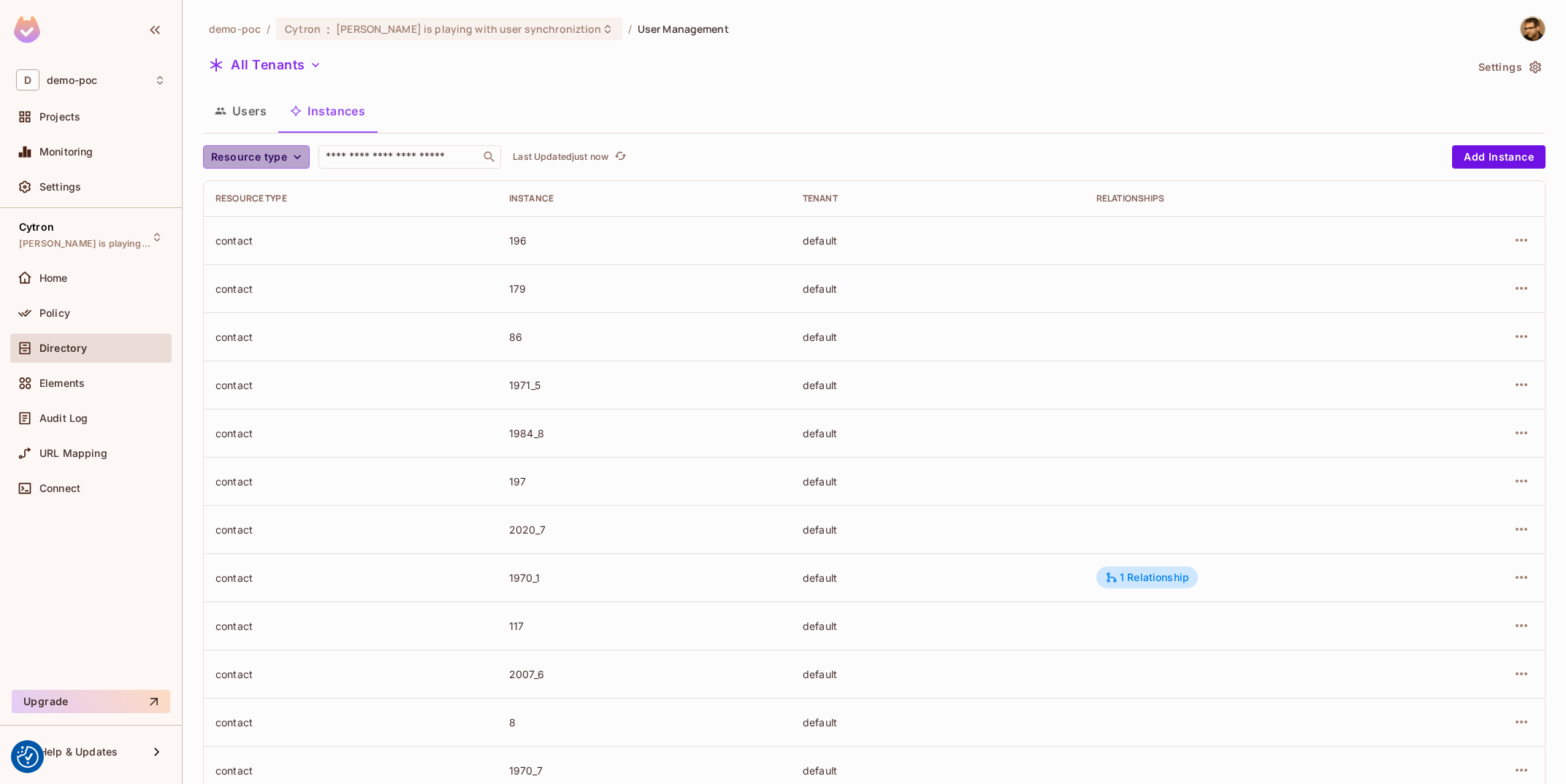
click at [285, 157] on span "Resource type" at bounding box center [249, 157] width 76 height 18
click at [282, 284] on span "Management Team" at bounding box center [262, 285] width 94 height 14
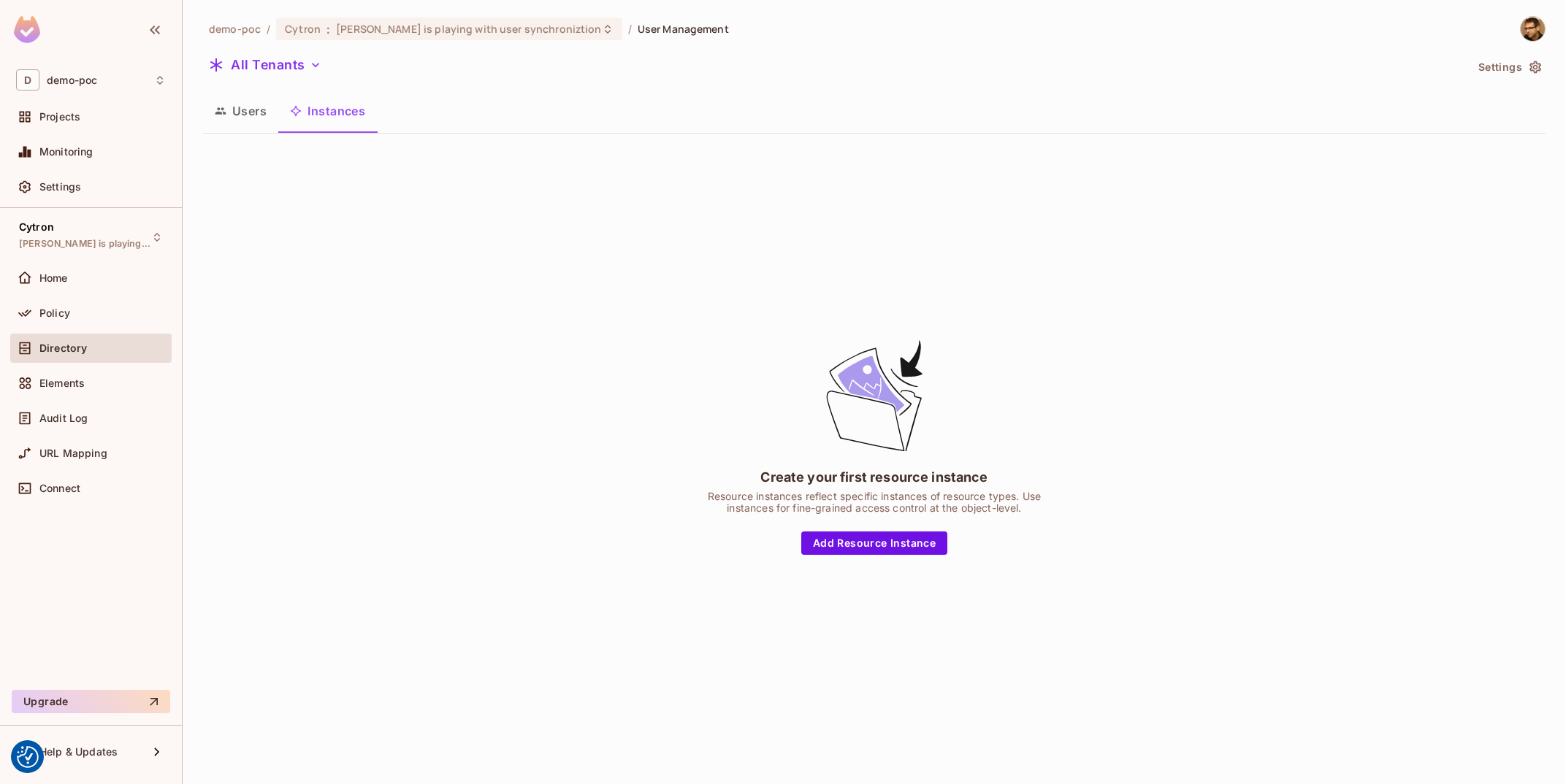
click at [862, 561] on div "Create your first resource instance Resource instances reflect specific instanc…" at bounding box center [874, 446] width 1343 height 602
click at [866, 558] on div "Create your first resource instance Resource instances reflect specific instanc…" at bounding box center [874, 446] width 1343 height 602
click at [886, 530] on div "Create your first resource instance Resource instances reflect specific instanc…" at bounding box center [874, 446] width 366 height 218
click at [919, 565] on div "Create your first resource instance Resource instances reflect specific instanc…" at bounding box center [874, 446] width 1343 height 602
click at [931, 550] on button "Add Resource Instance" at bounding box center [874, 543] width 146 height 23
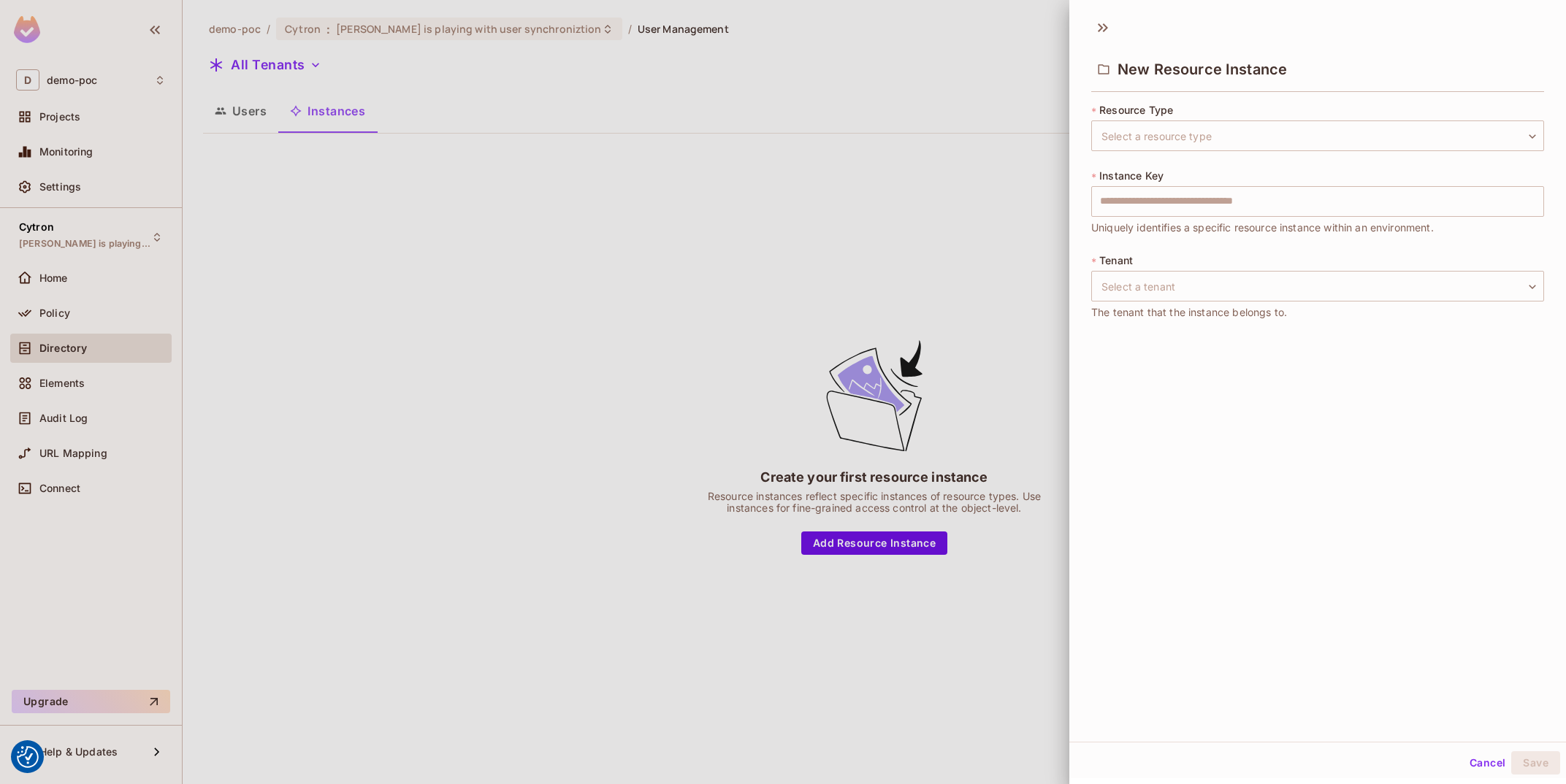
click at [1273, 117] on div "* Resource Type Select a resource type ​ Select a resource type" at bounding box center [1318, 127] width 453 height 48
click at [1274, 121] on body "We use cookies to enhance your browsing experience, serve personalized ads or c…" at bounding box center [783, 392] width 1566 height 784
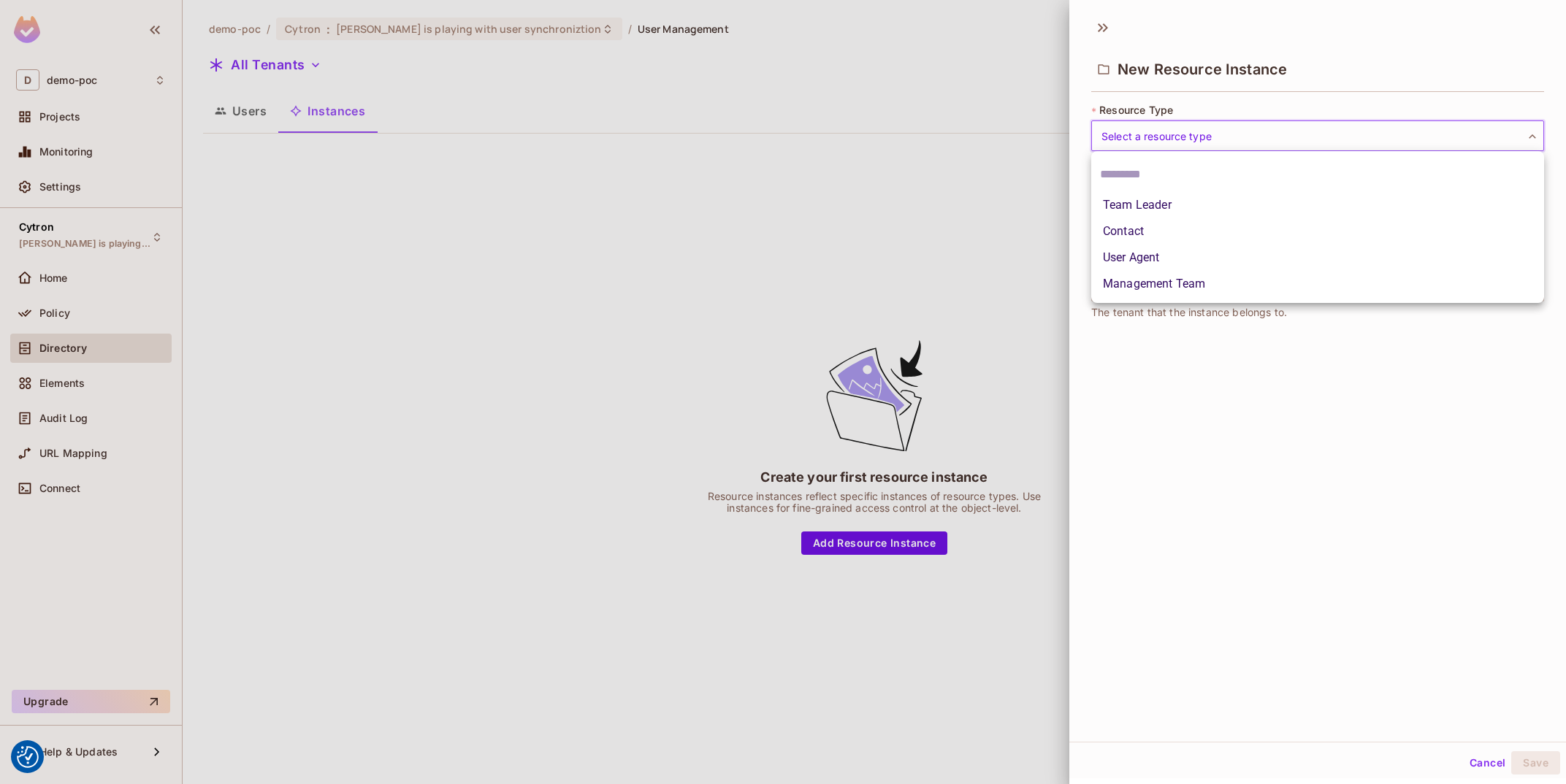
click at [1200, 289] on li "Management Team" at bounding box center [1318, 284] width 453 height 26
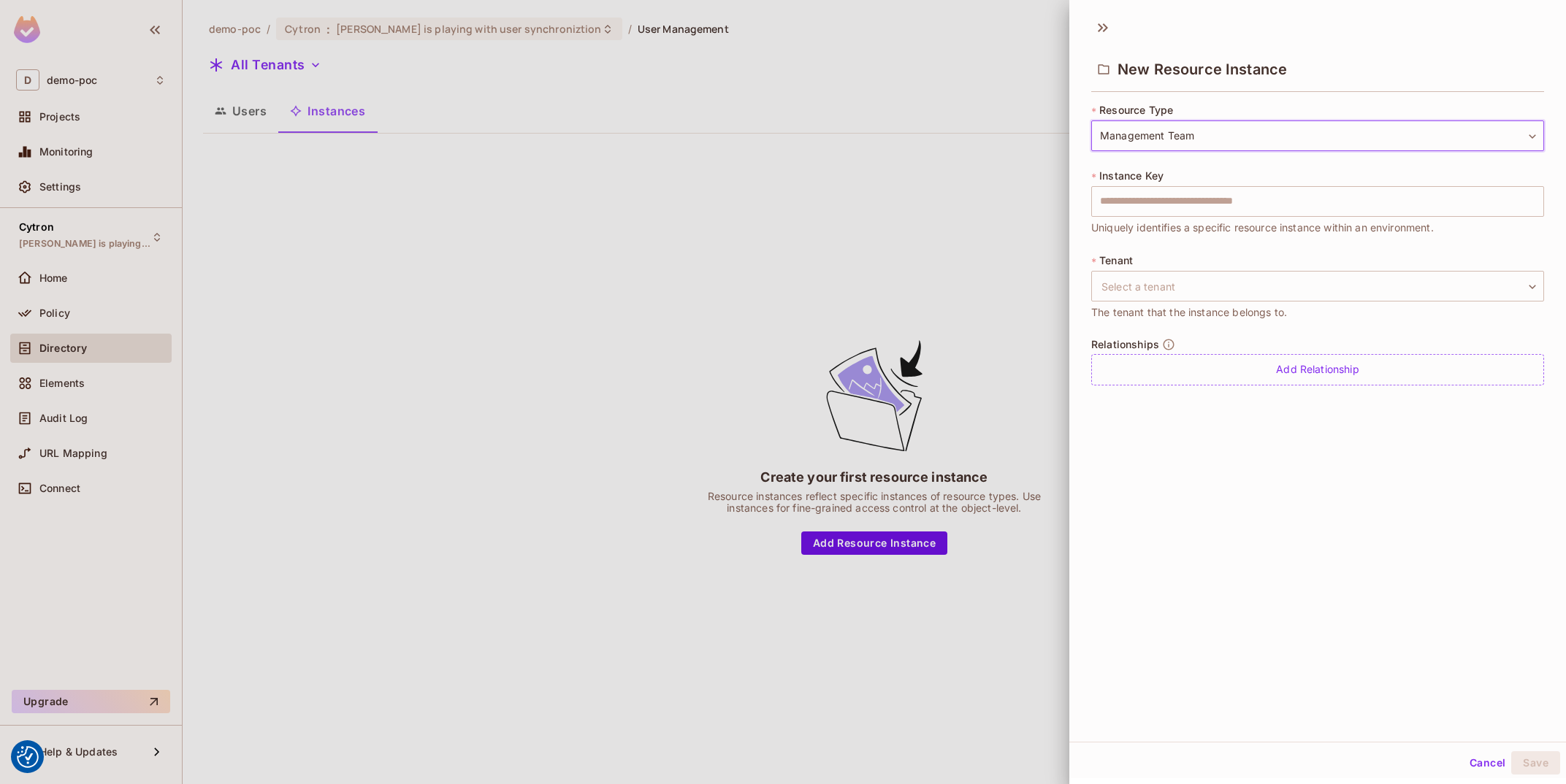
type input "**********"
click at [1175, 208] on input "text" at bounding box center [1318, 201] width 453 height 31
type input "**********"
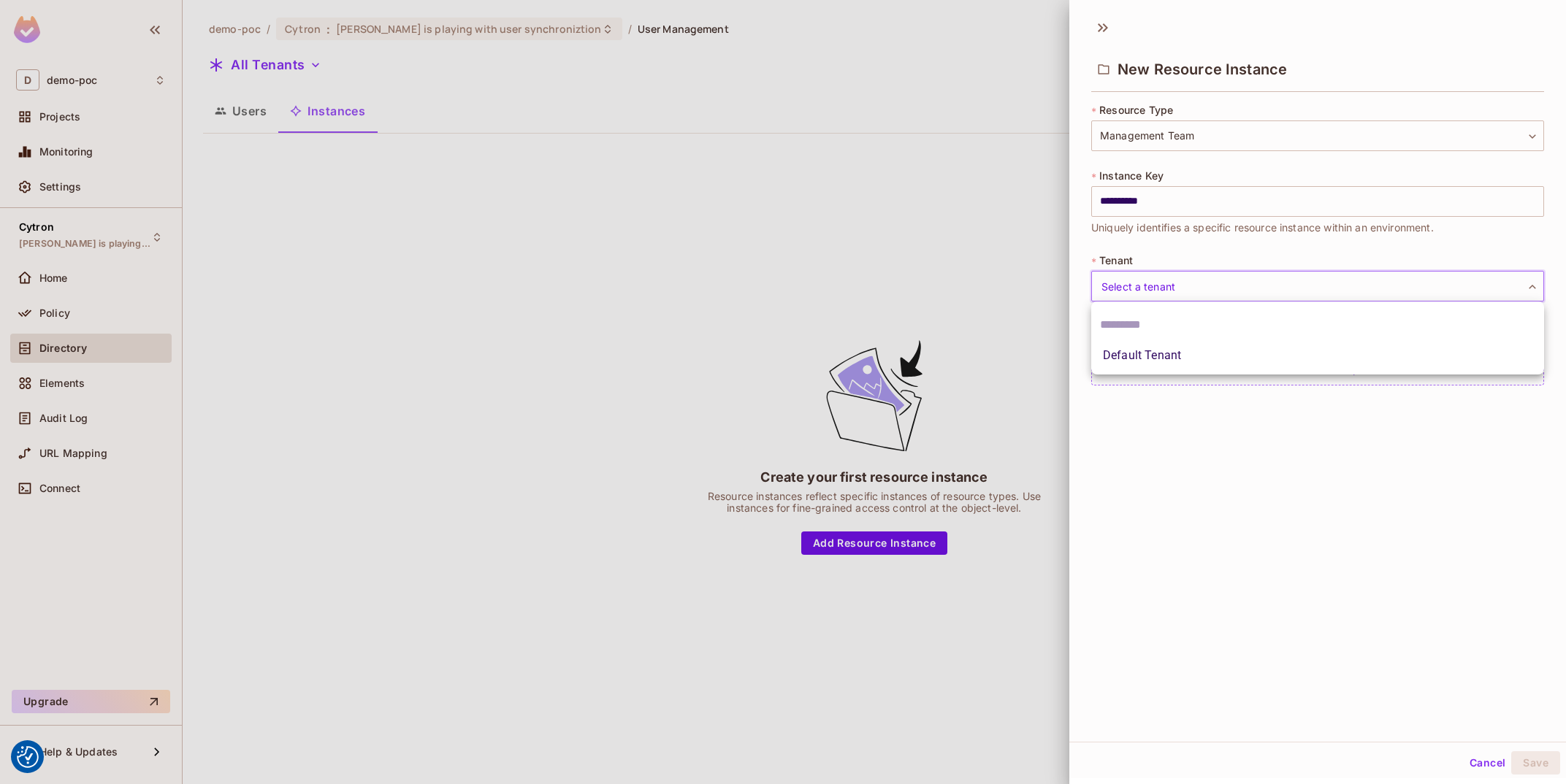
click at [1170, 288] on body "We use cookies to enhance your browsing experience, serve personalized ads or c…" at bounding box center [783, 392] width 1566 height 784
click at [1235, 349] on li "Default Tenant" at bounding box center [1318, 356] width 453 height 26
type input "*******"
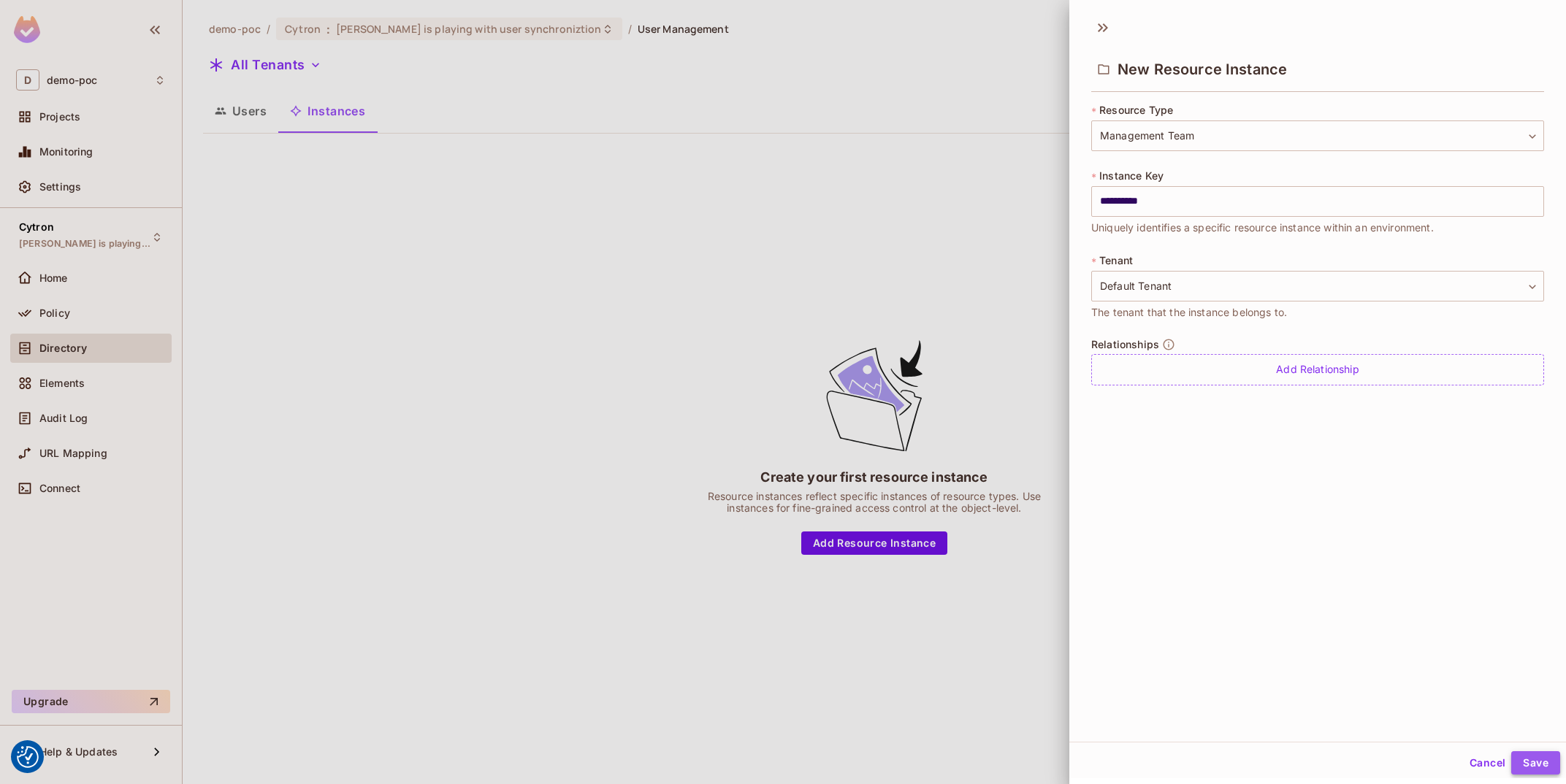
click at [1530, 761] on button "Save" at bounding box center [1536, 763] width 49 height 23
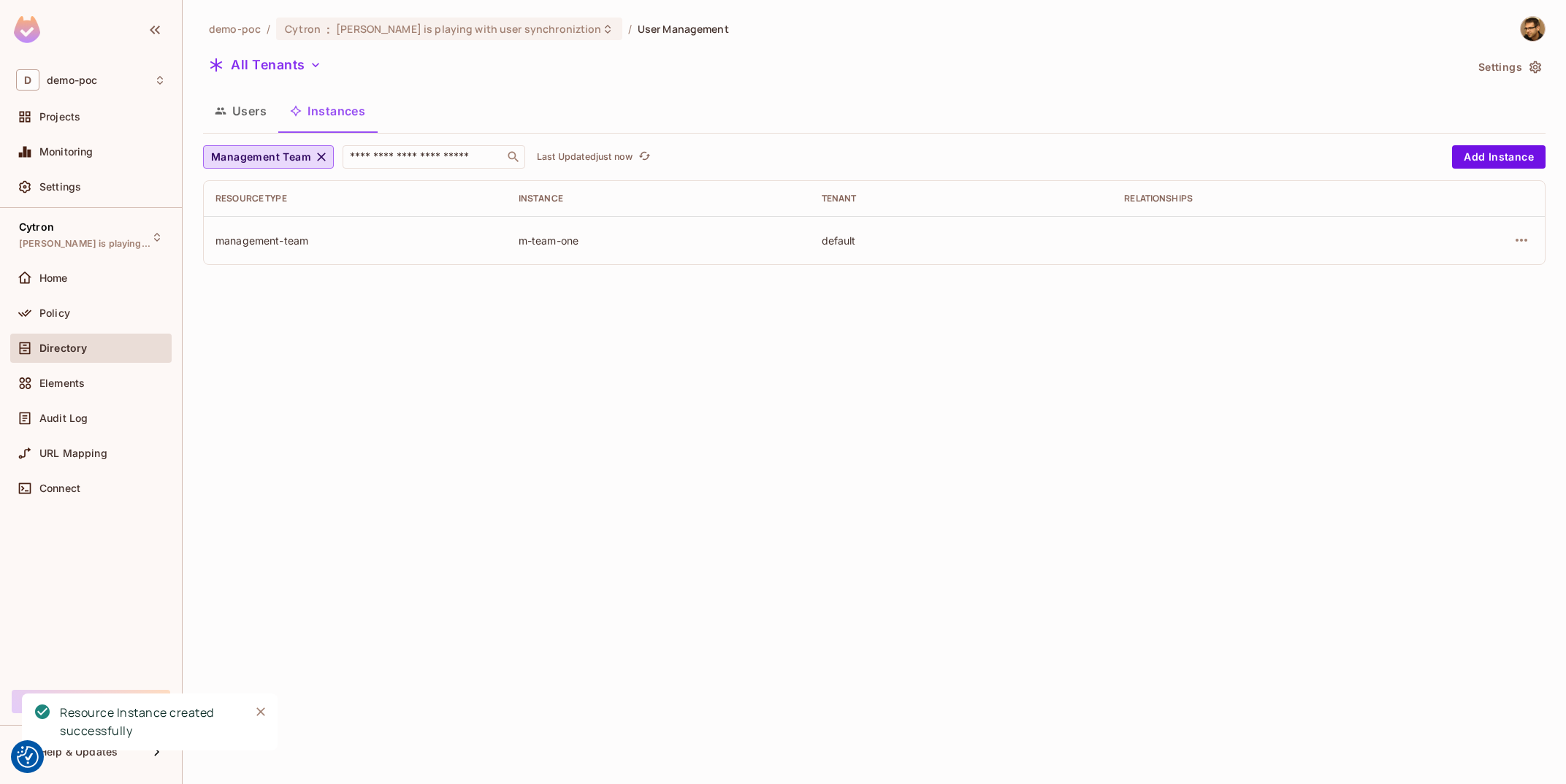
click at [1502, 239] on div at bounding box center [1480, 240] width 106 height 23
click at [1512, 240] on button "button" at bounding box center [1521, 240] width 23 height 23
click at [1439, 285] on span "Edit Resource Instance" at bounding box center [1435, 274] width 123 height 23
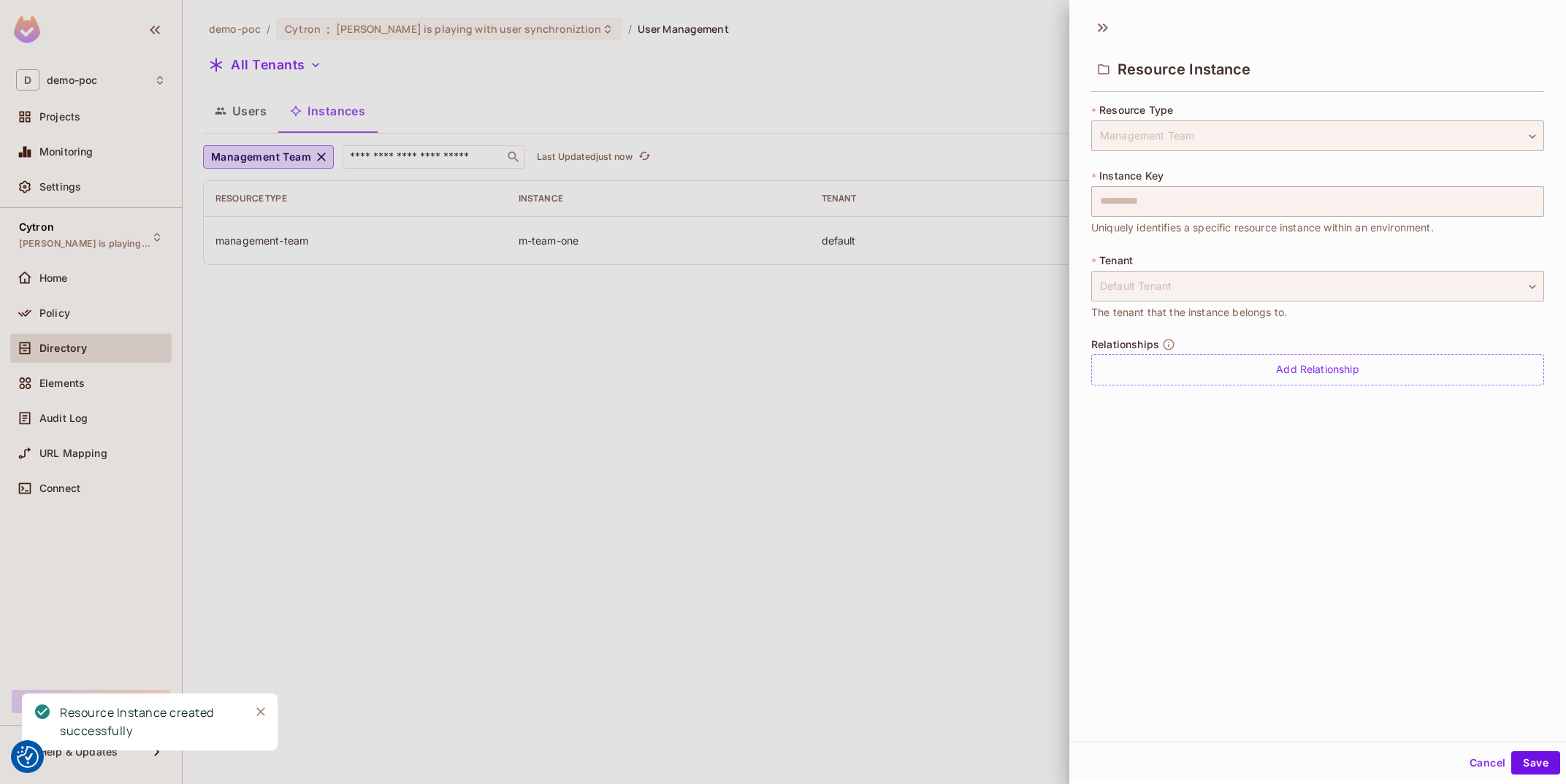
click at [1234, 386] on div "**********" at bounding box center [1318, 253] width 453 height 300
click at [1226, 380] on div "Add Relationship" at bounding box center [1318, 369] width 453 height 31
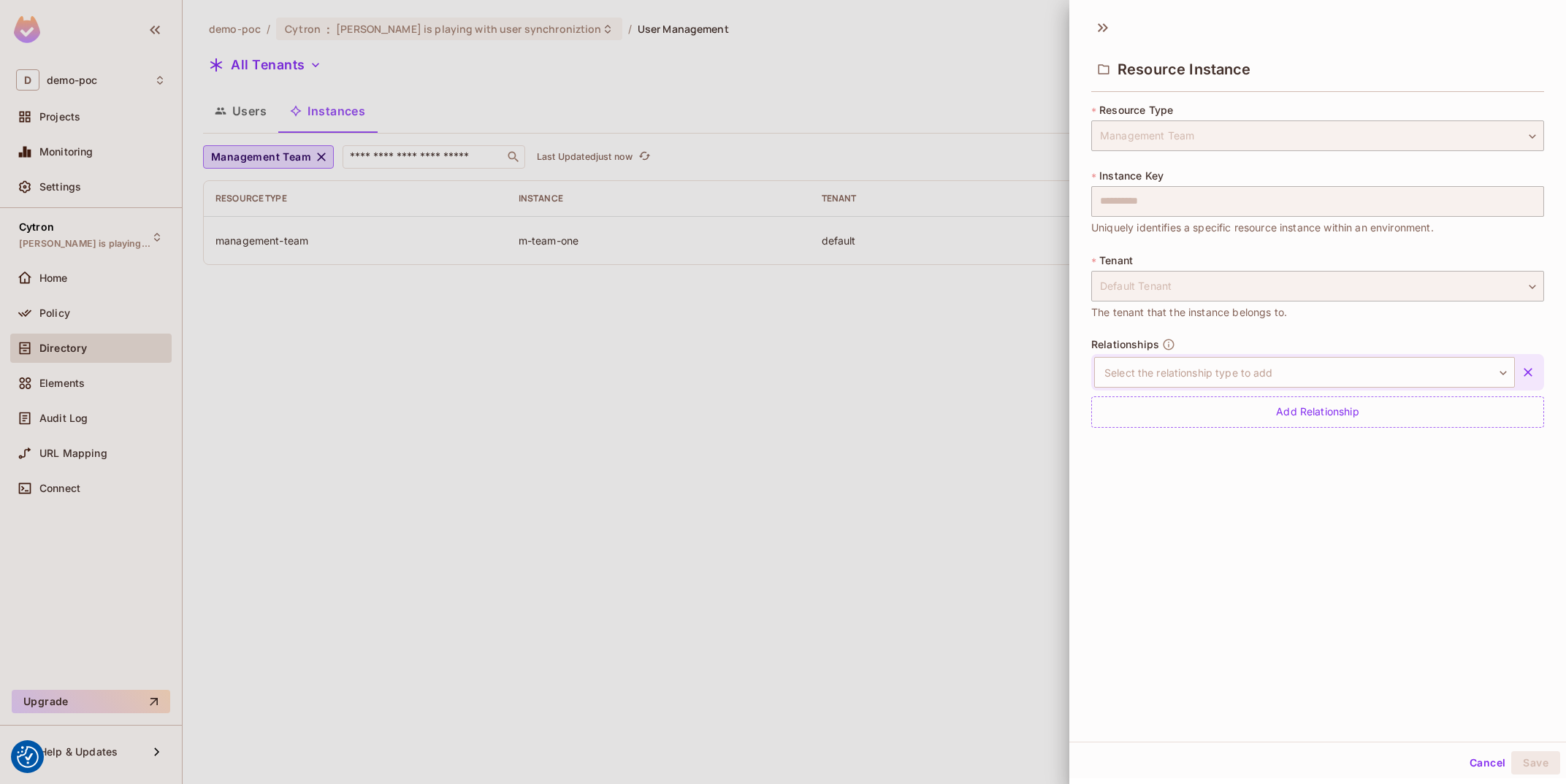
click at [1292, 390] on div "Select the relationship type to add ​ Select the relationship type to add" at bounding box center [1318, 372] width 453 height 36
click at [1313, 362] on body "We use cookies to enhance your browsing experience, serve personalized ads or c…" at bounding box center [783, 392] width 1566 height 784
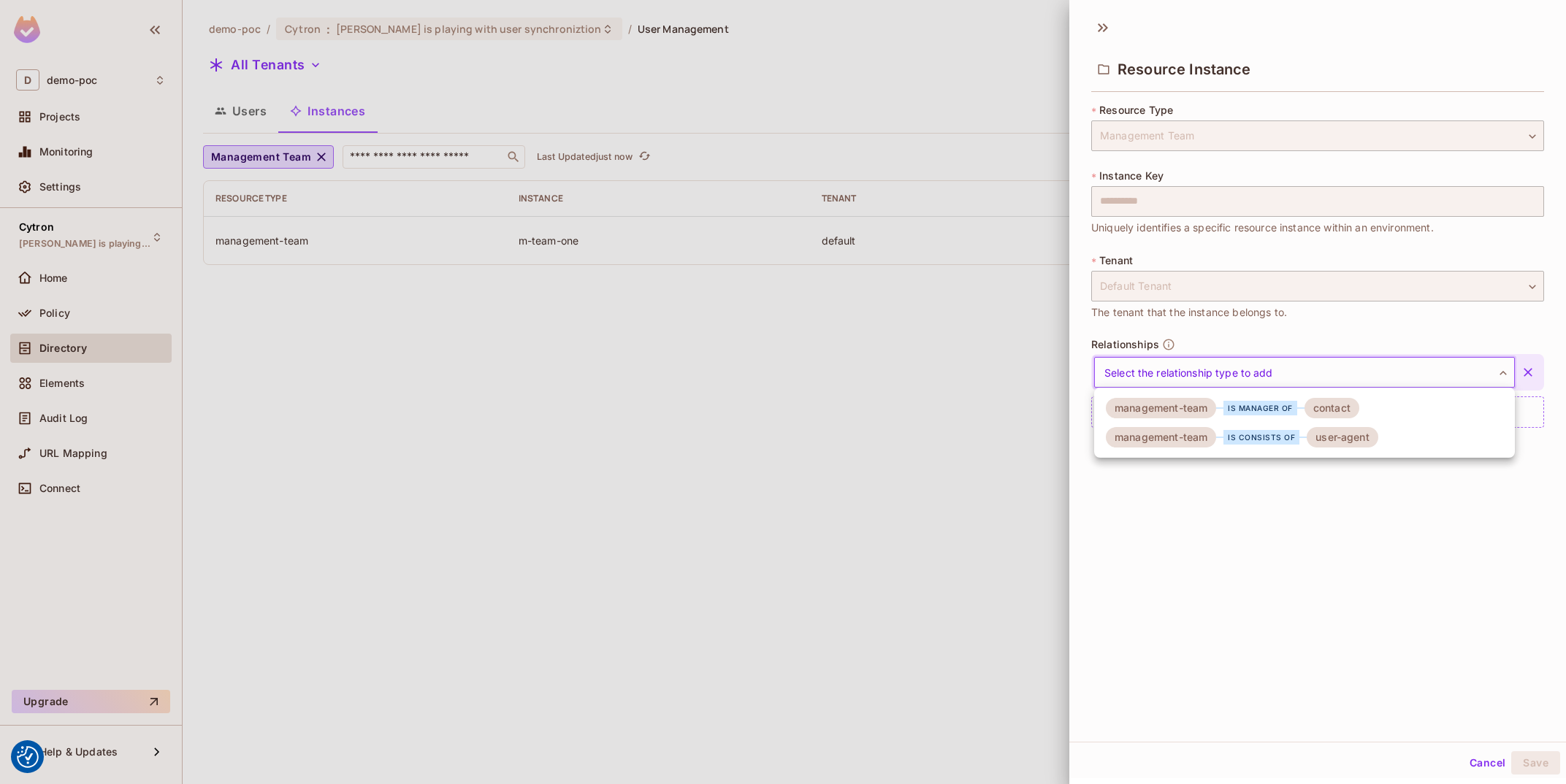
click at [1431, 400] on li "management-team is manager of contact" at bounding box center [1305, 408] width 421 height 30
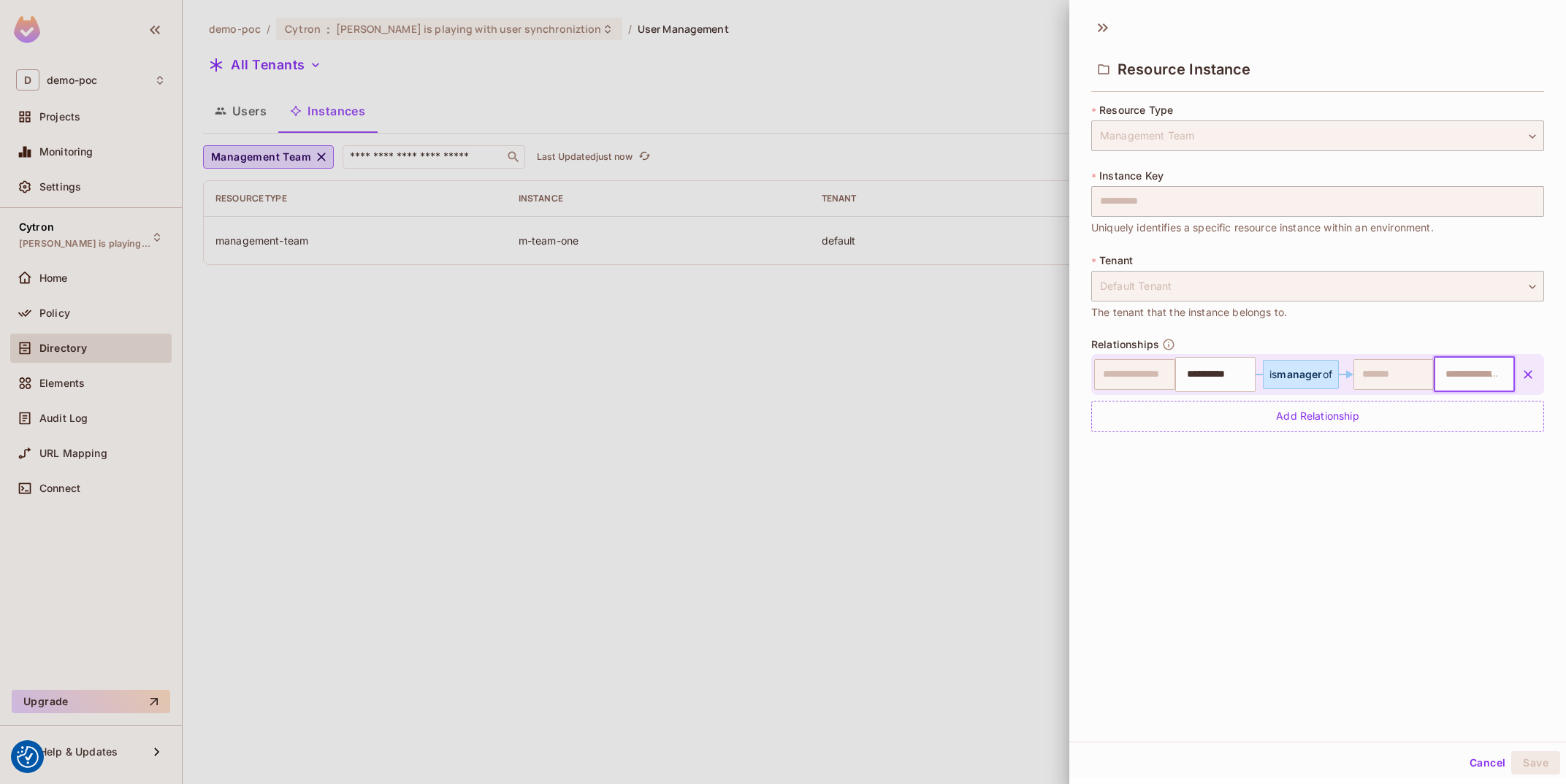
click at [1497, 362] on input "text" at bounding box center [1472, 375] width 72 height 30
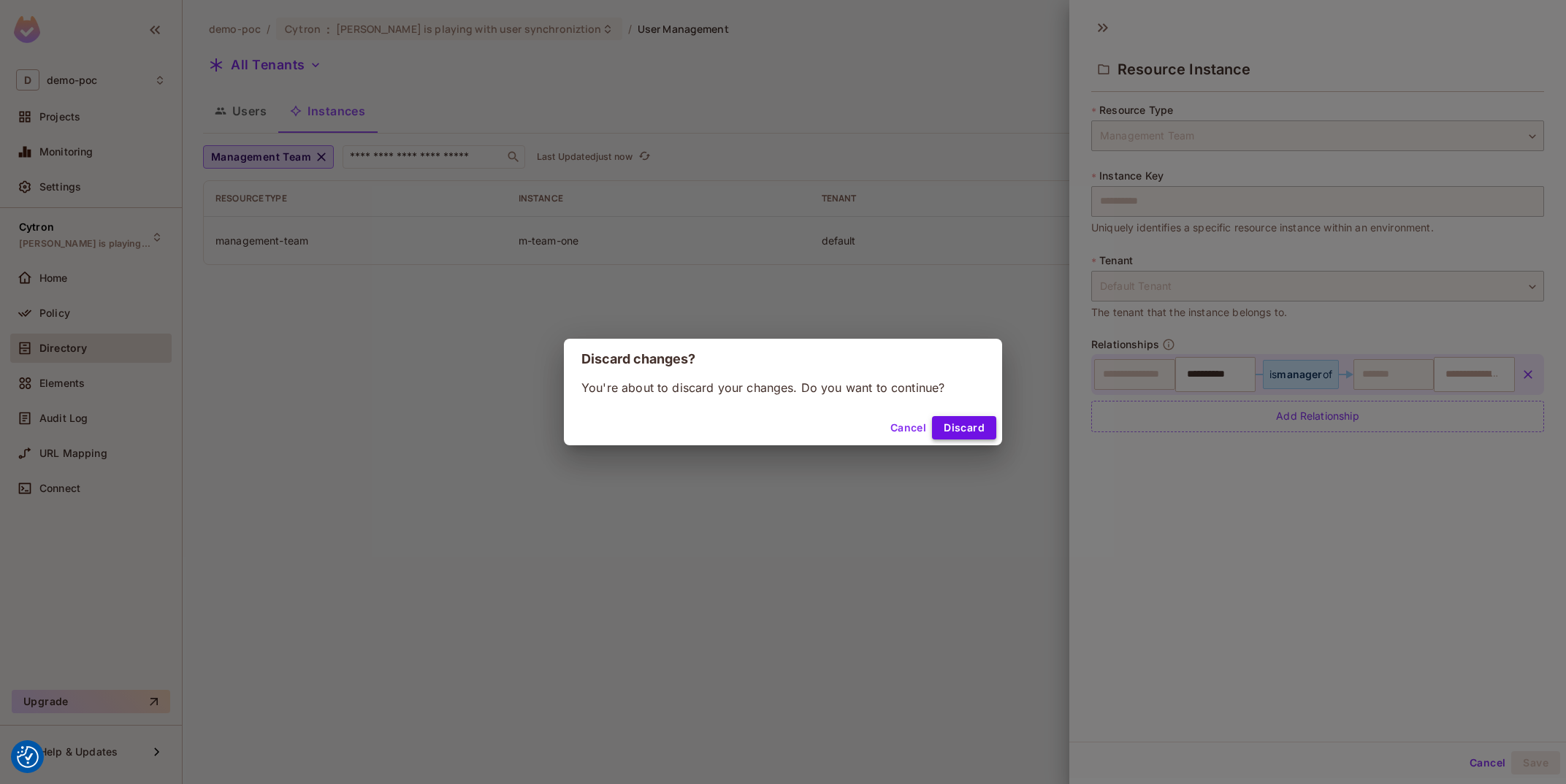
click at [959, 428] on button "Discard" at bounding box center [964, 428] width 64 height 23
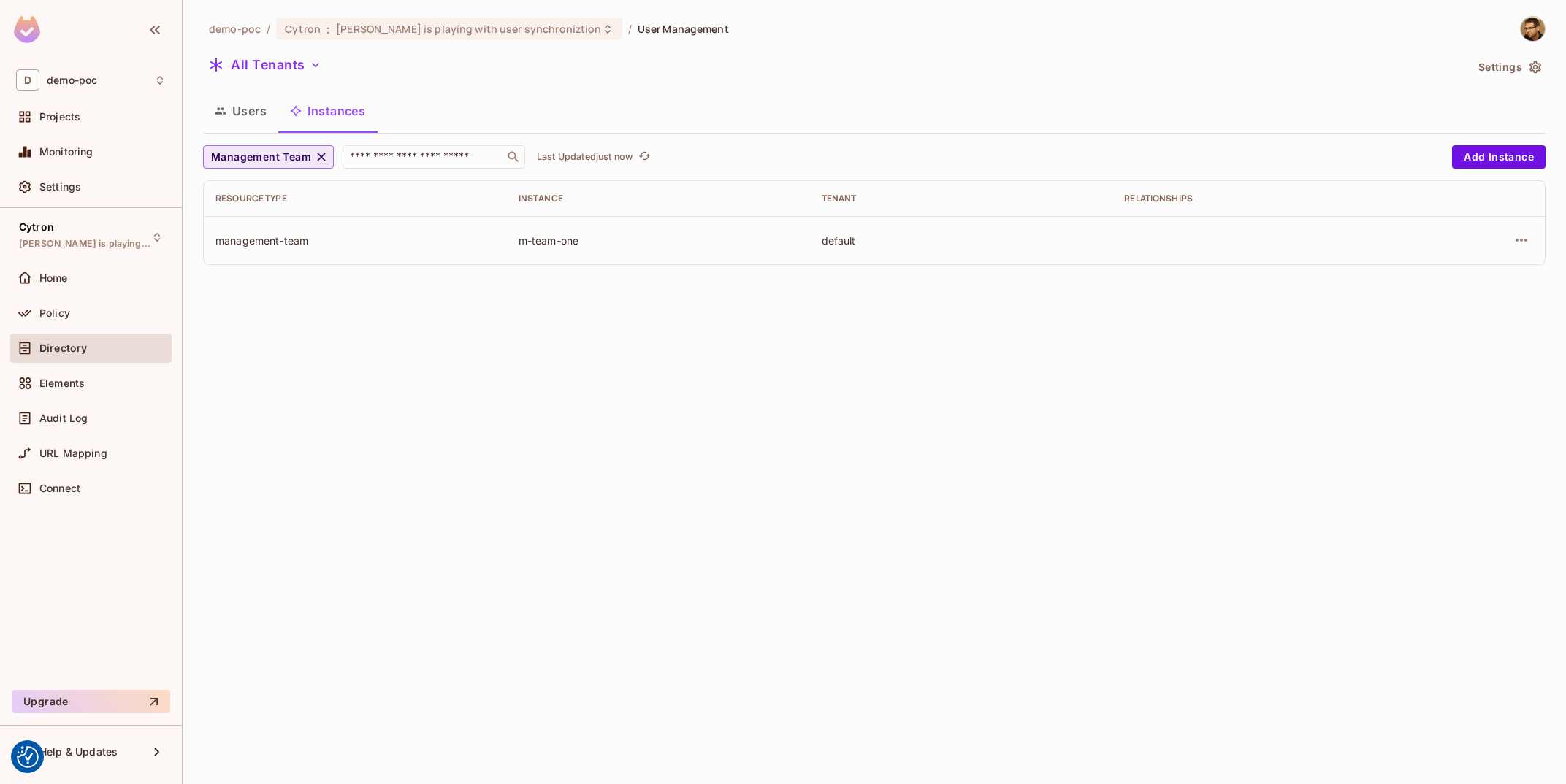
click at [263, 155] on span "Management Team" at bounding box center [261, 157] width 100 height 18
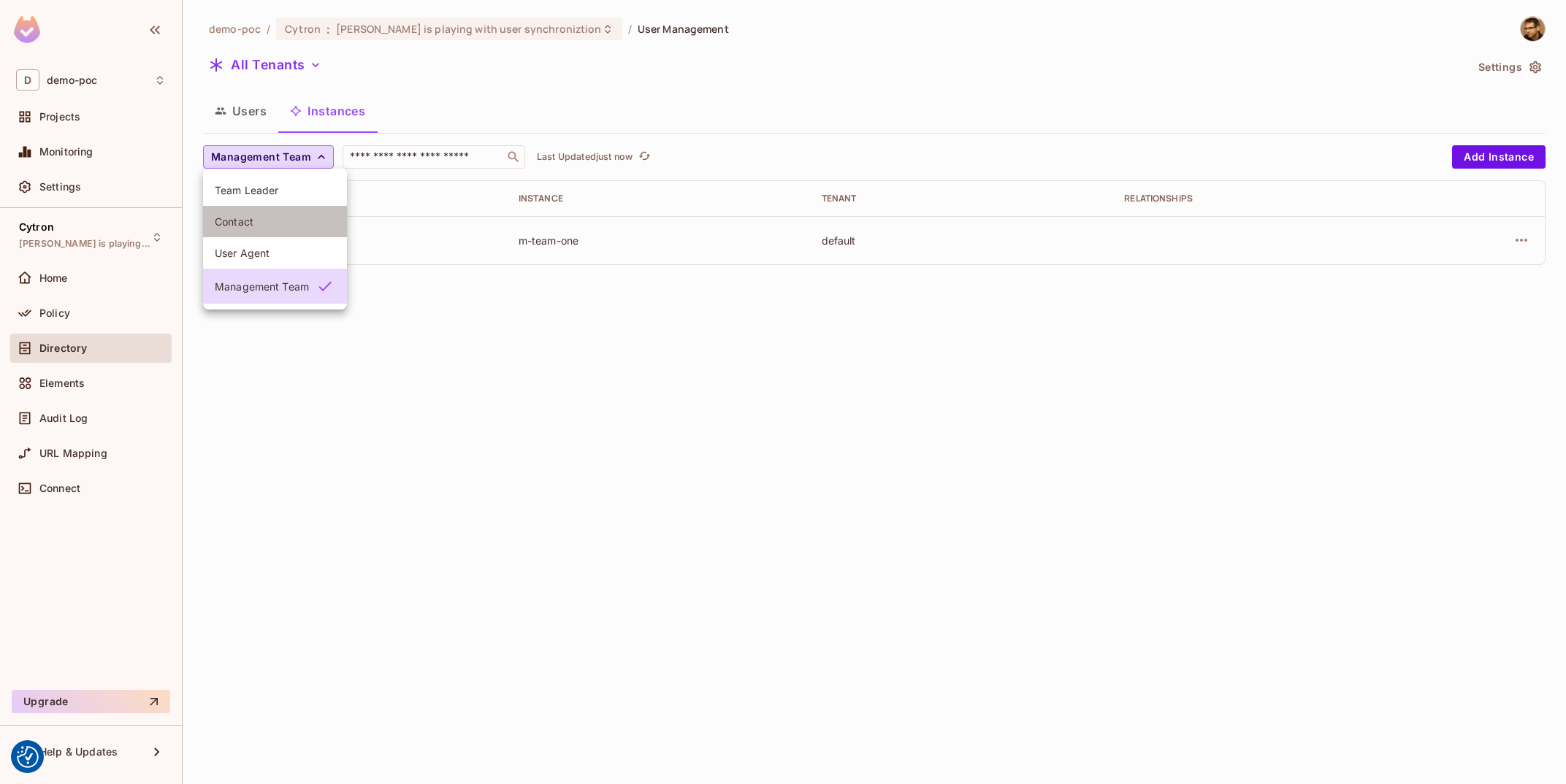
click at [268, 237] on li "Contact" at bounding box center [275, 221] width 144 height 31
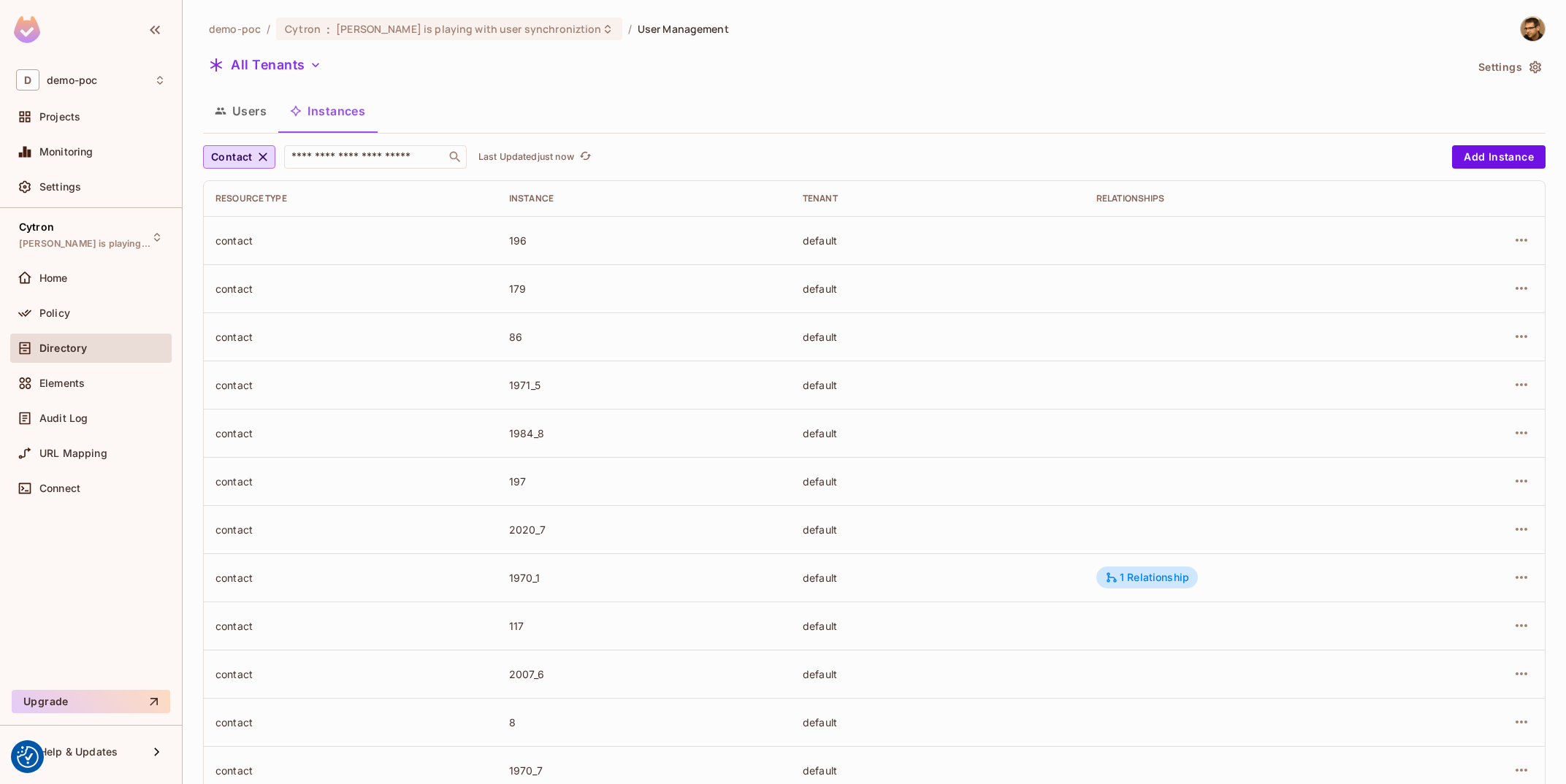
click at [537, 235] on div "196" at bounding box center [644, 241] width 270 height 14
copy div "196"
click at [232, 156] on span "Contact" at bounding box center [232, 157] width 42 height 18
click at [287, 284] on span "Management Team" at bounding box center [262, 288] width 94 height 14
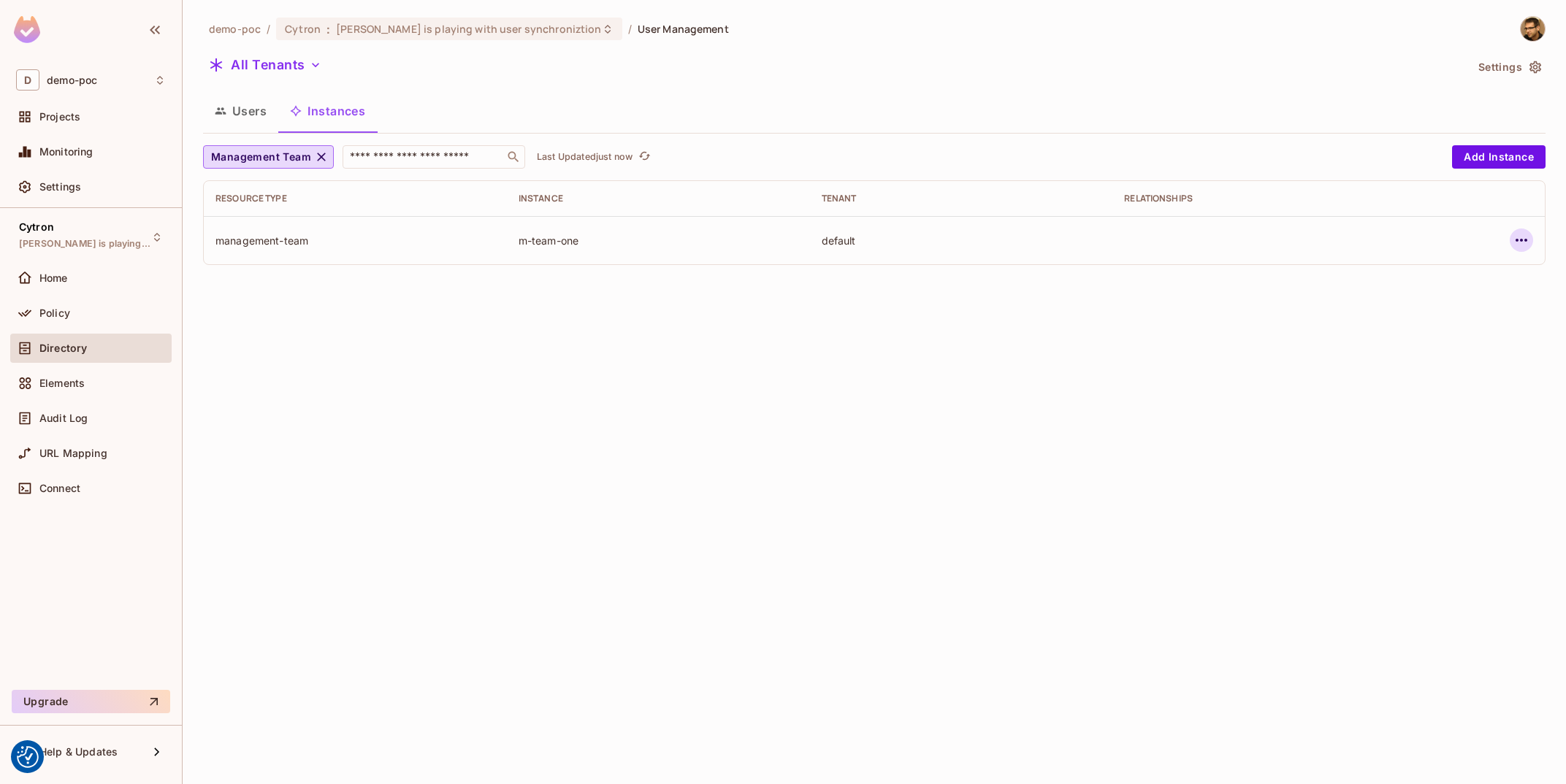
click at [1518, 246] on icon "button" at bounding box center [1521, 240] width 17 height 17
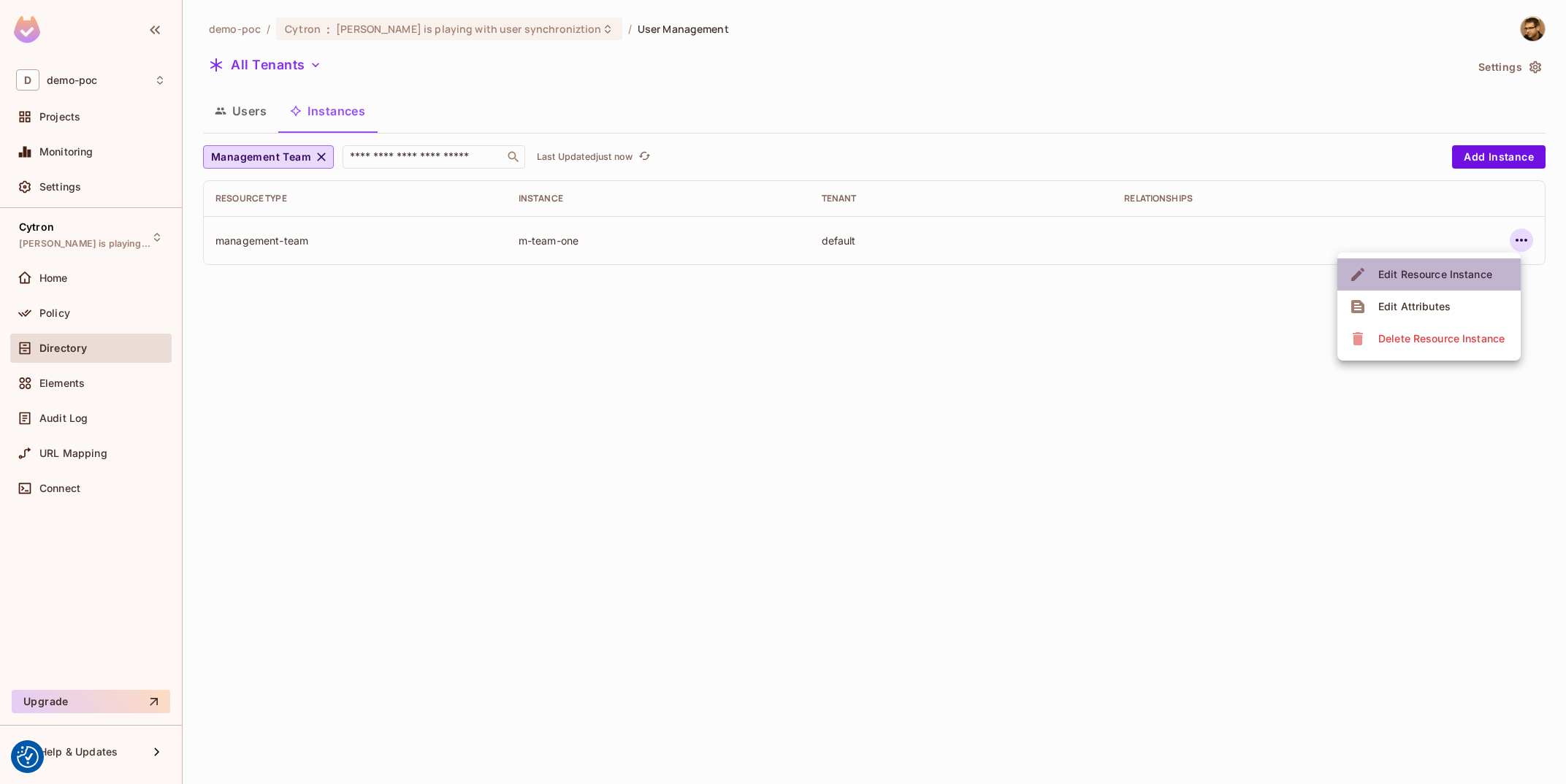
click at [1455, 286] on span "Edit Resource Instance" at bounding box center [1435, 274] width 123 height 23
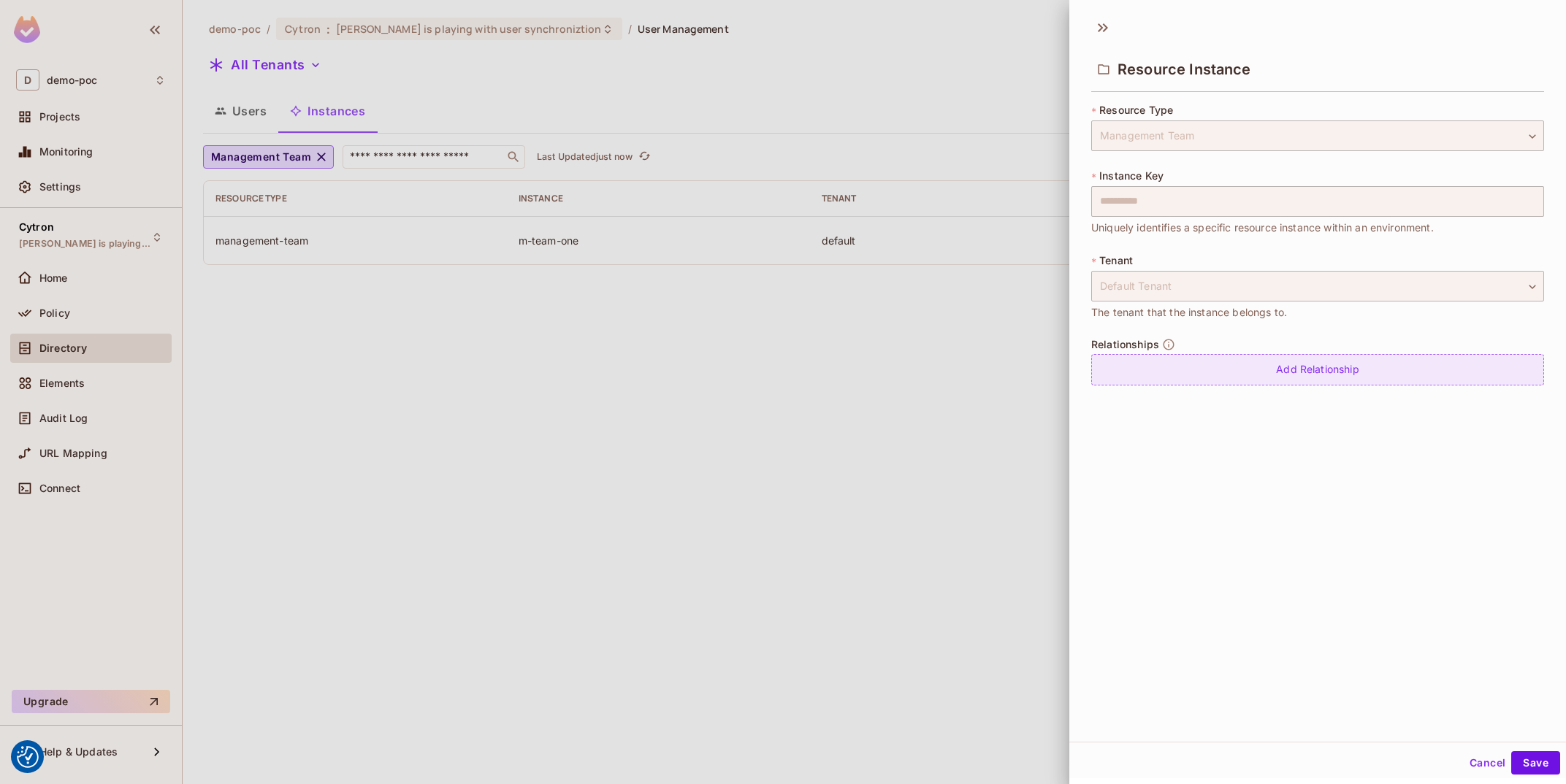
click at [1256, 372] on div "Add Relationship" at bounding box center [1318, 369] width 453 height 31
click at [1364, 369] on body "We use cookies to enhance your browsing experience, serve personalized ads or c…" at bounding box center [783, 392] width 1566 height 784
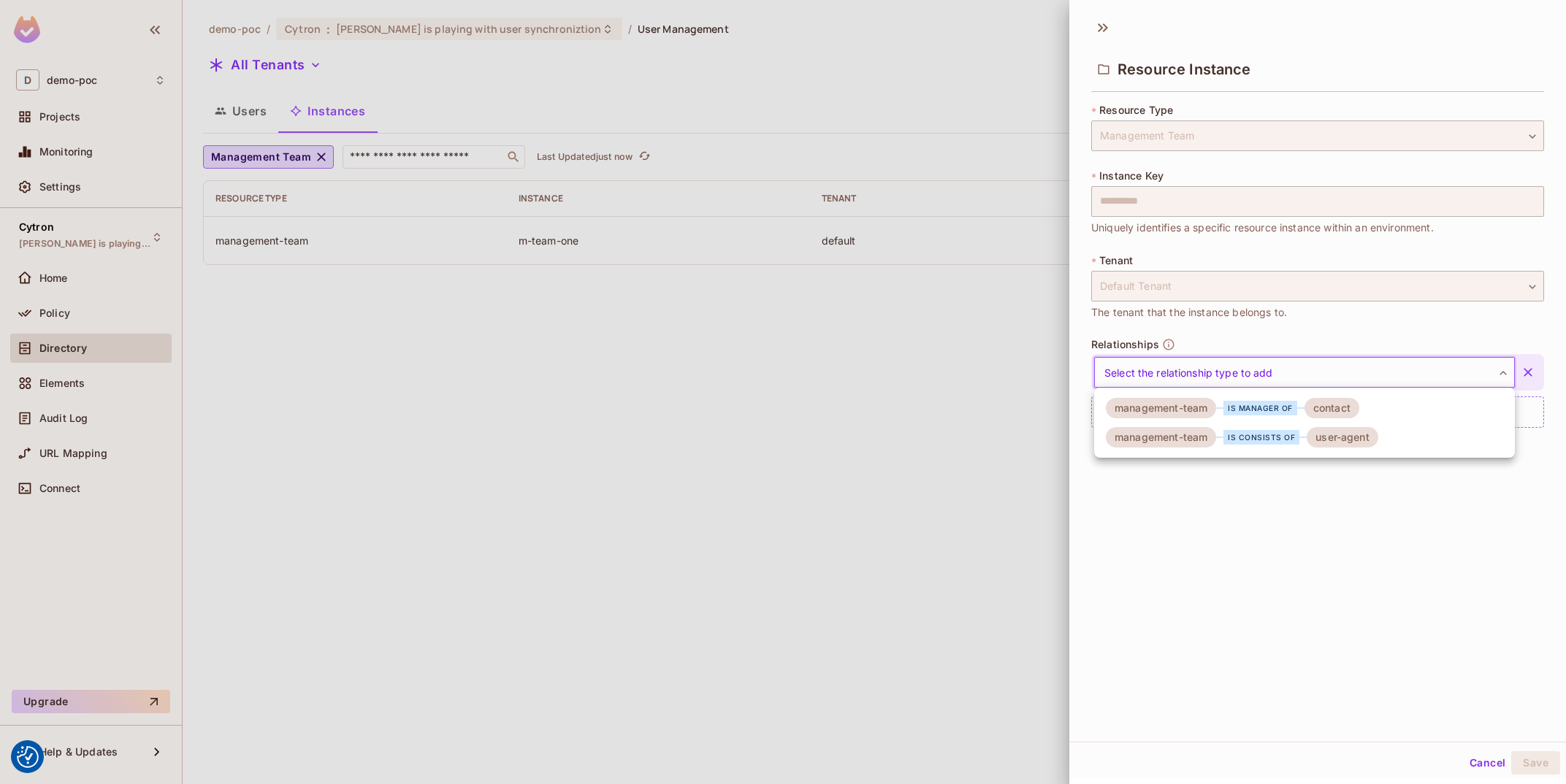
click at [1303, 408] on icon at bounding box center [1301, 408] width 8 height 0
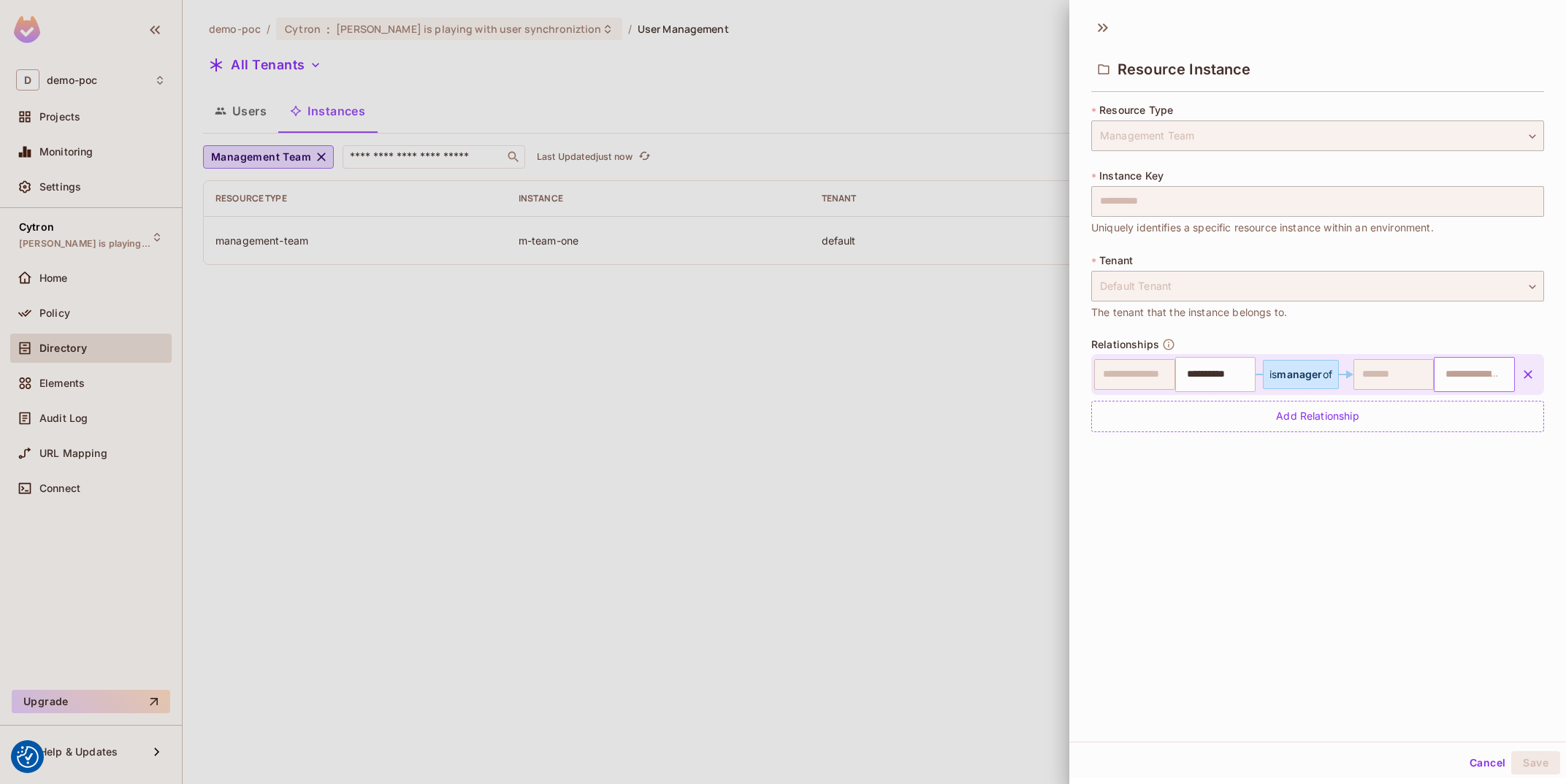
click at [1475, 366] on input "text" at bounding box center [1472, 375] width 72 height 30
paste input "***"
type input "***"
click at [1539, 763] on button "Save" at bounding box center [1536, 763] width 49 height 23
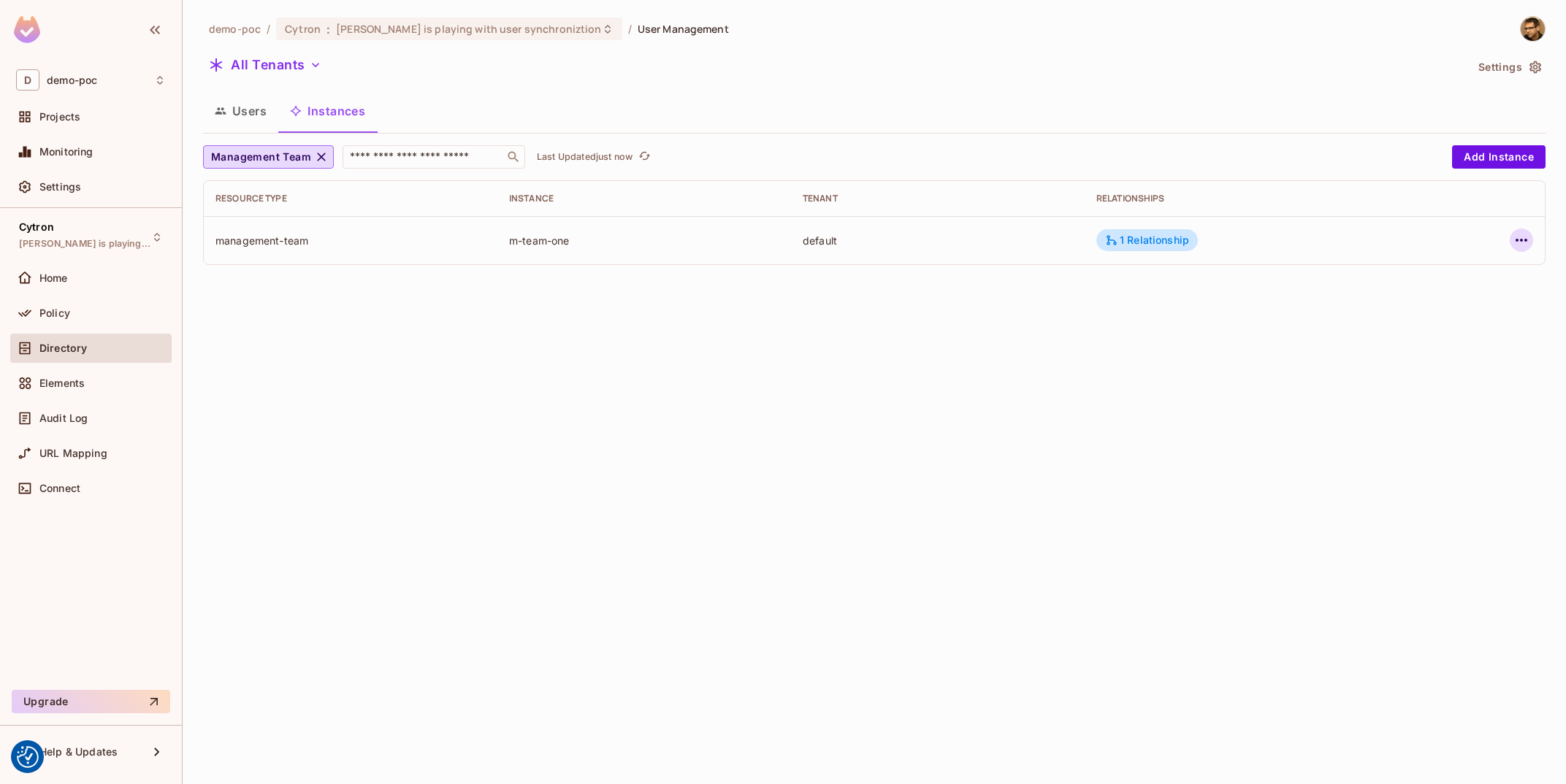
click at [1512, 236] on button "button" at bounding box center [1521, 240] width 23 height 23
click at [1474, 261] on li "Edit Resource Instance" at bounding box center [1429, 275] width 183 height 32
click at [300, 147] on button "Management Team" at bounding box center [268, 157] width 131 height 23
click at [291, 256] on span "User Agent" at bounding box center [275, 253] width 120 height 14
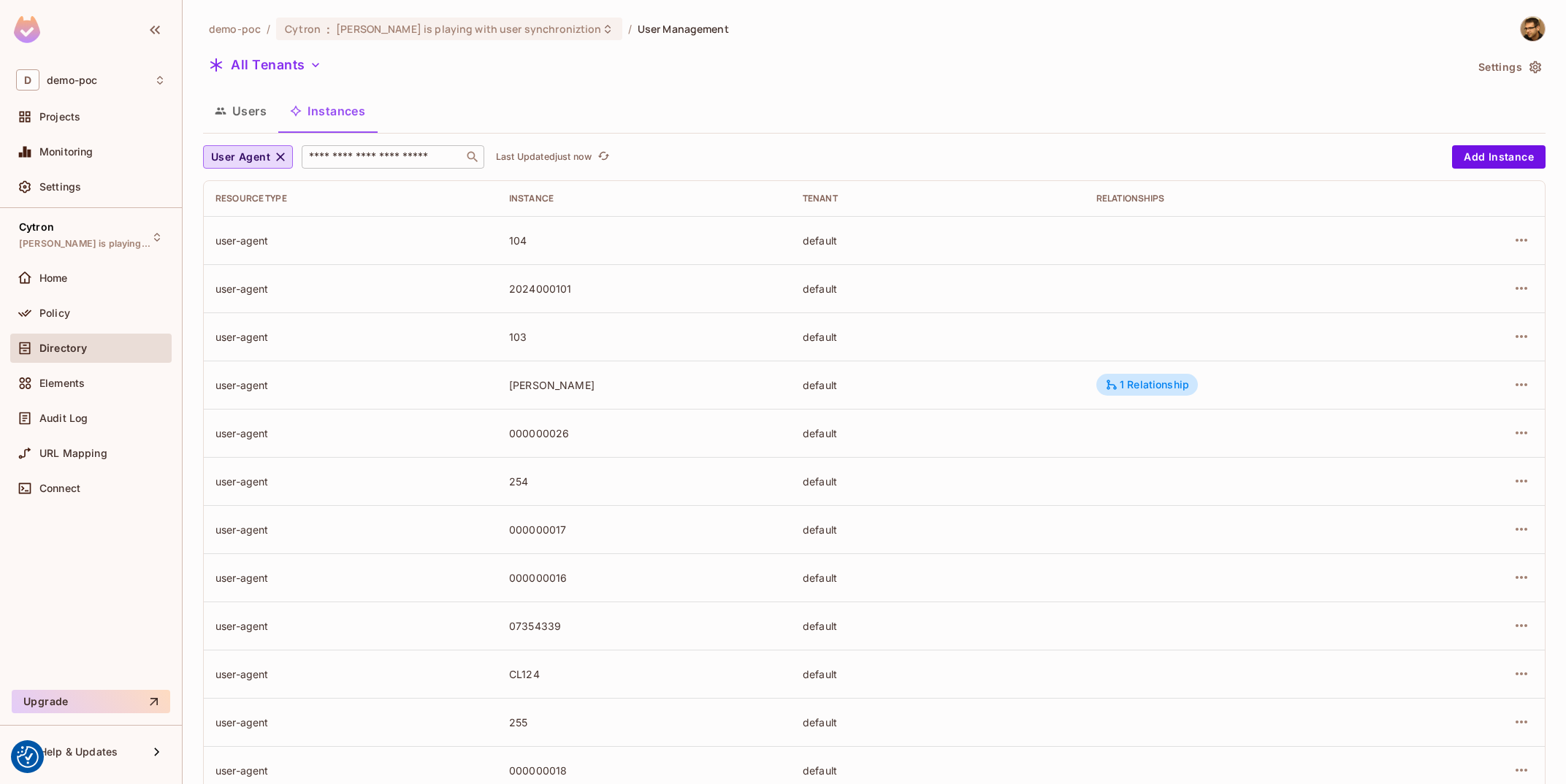
click at [419, 166] on div "​" at bounding box center [393, 157] width 182 height 23
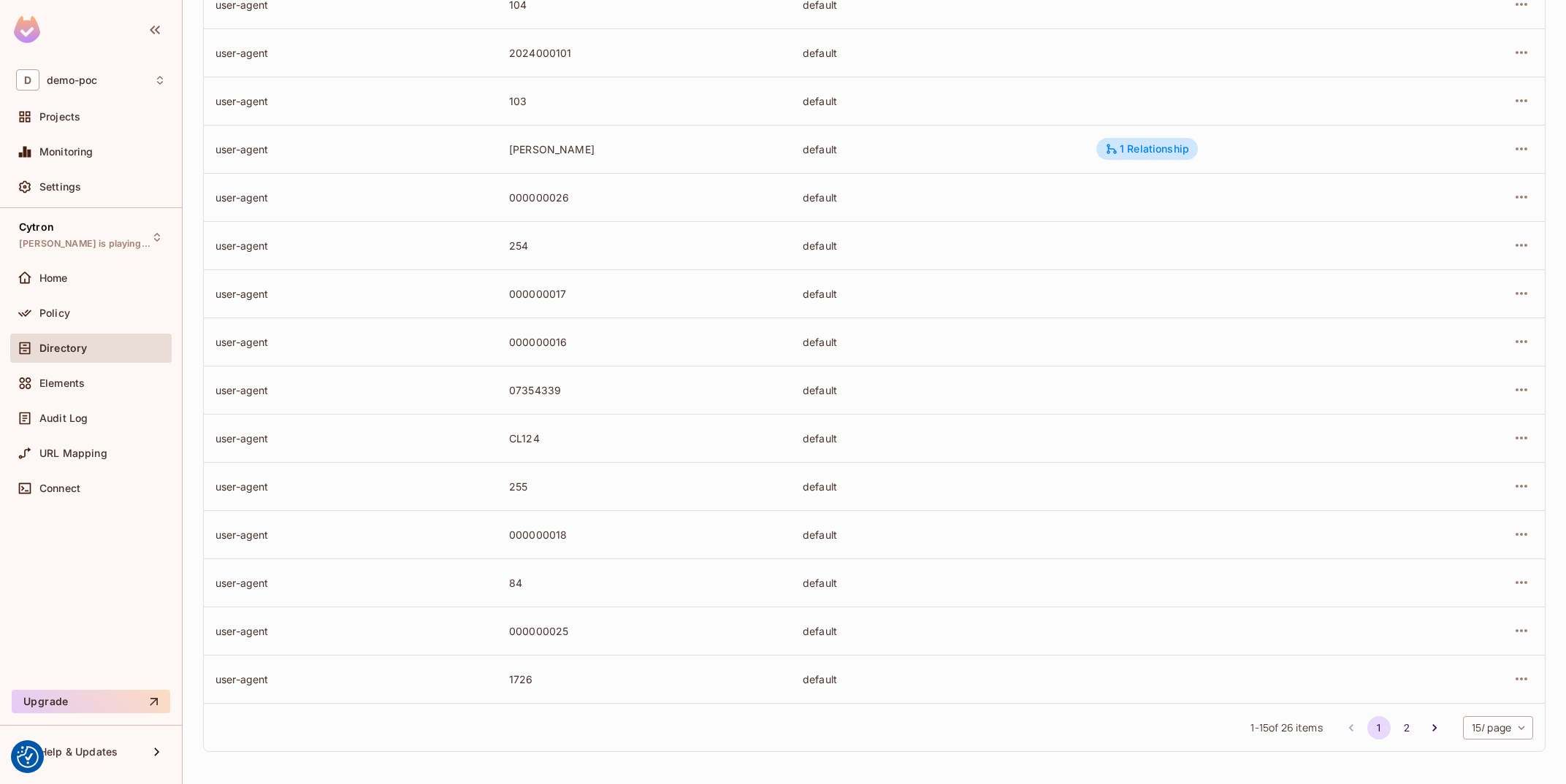
click at [1512, 734] on body "We use cookies to enhance your browsing experience, serve personalized ads or c…" at bounding box center [783, 392] width 1566 height 784
click at [1493, 762] on li "100 / page" at bounding box center [1496, 751] width 73 height 31
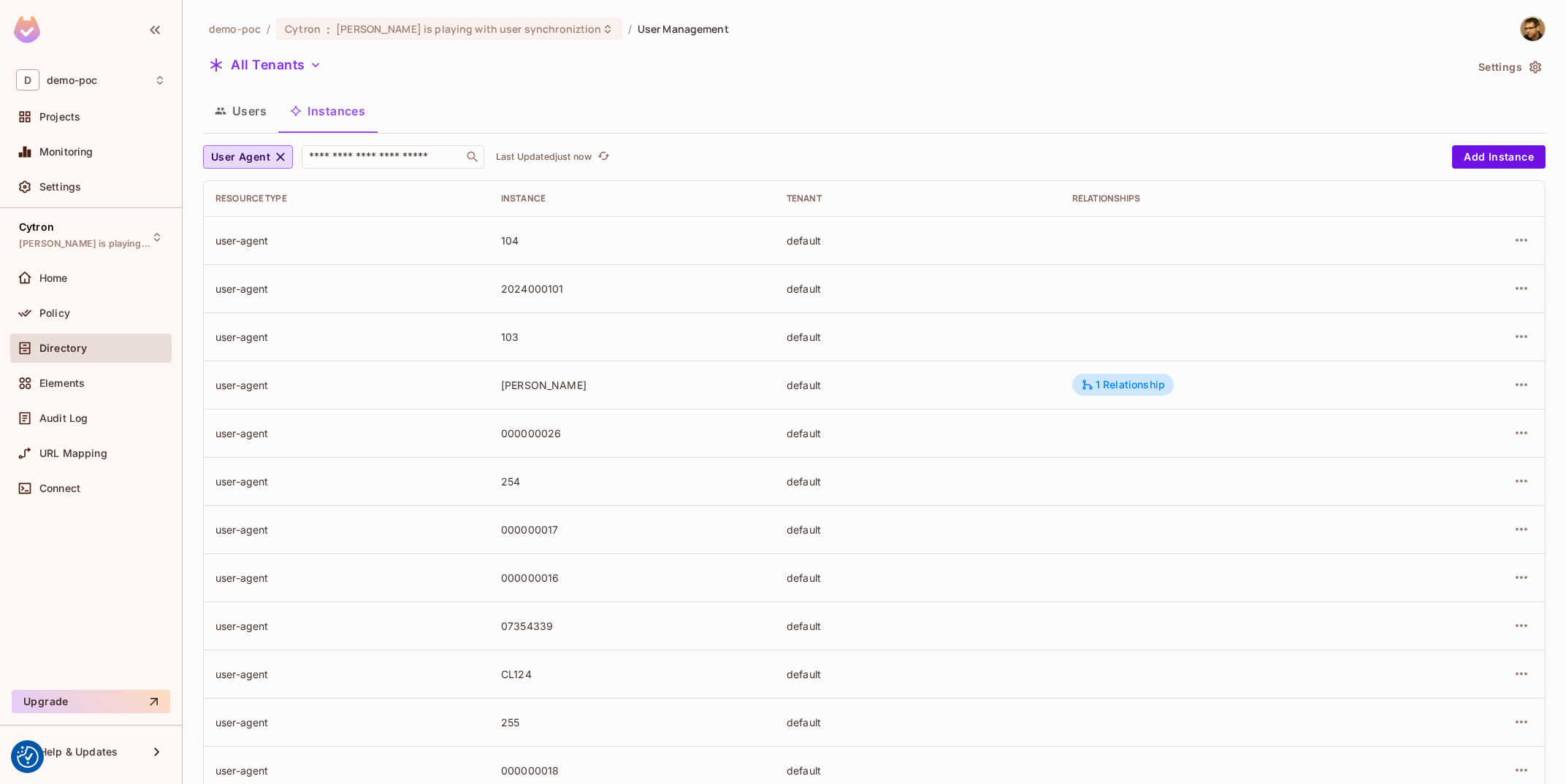
click at [546, 372] on td "tomas-jelinek" at bounding box center [632, 385] width 285 height 48
click at [258, 160] on span "User Agent" at bounding box center [241, 157] width 59 height 18
click at [282, 294] on span "Management Team" at bounding box center [262, 288] width 94 height 14
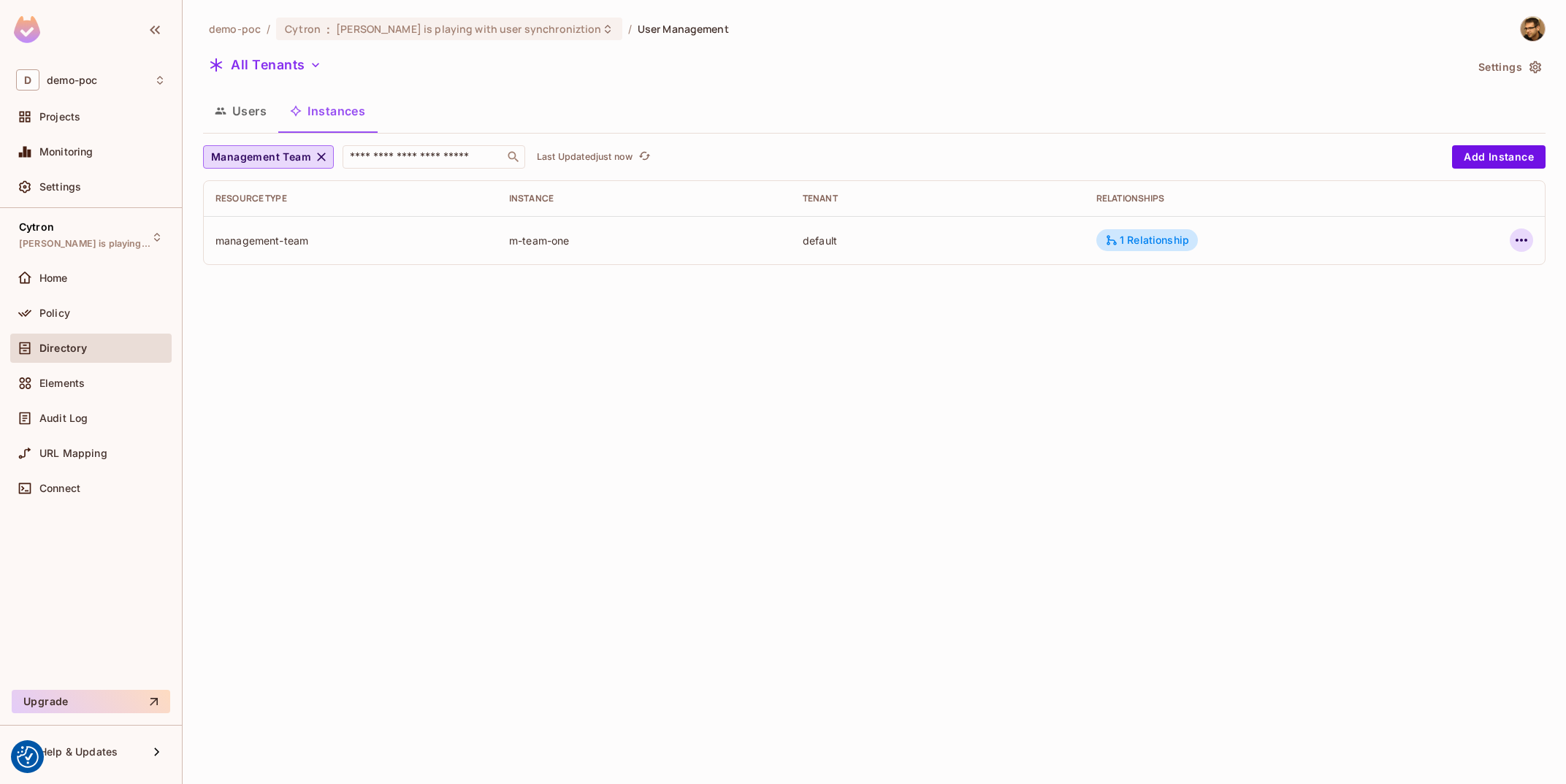
click at [1528, 237] on icon "button" at bounding box center [1521, 240] width 17 height 17
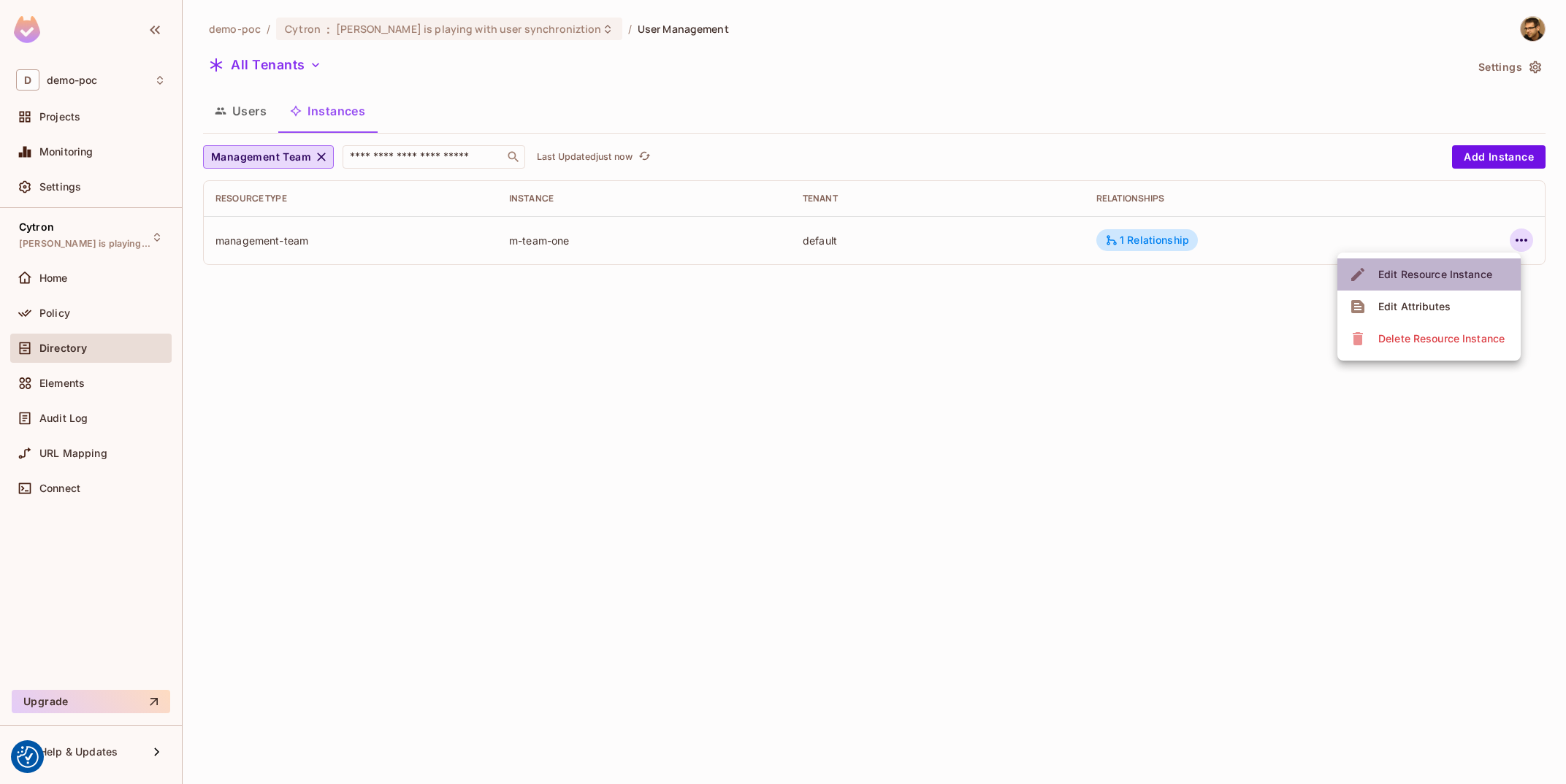
click at [1424, 278] on div "Edit Resource Instance" at bounding box center [1435, 274] width 114 height 14
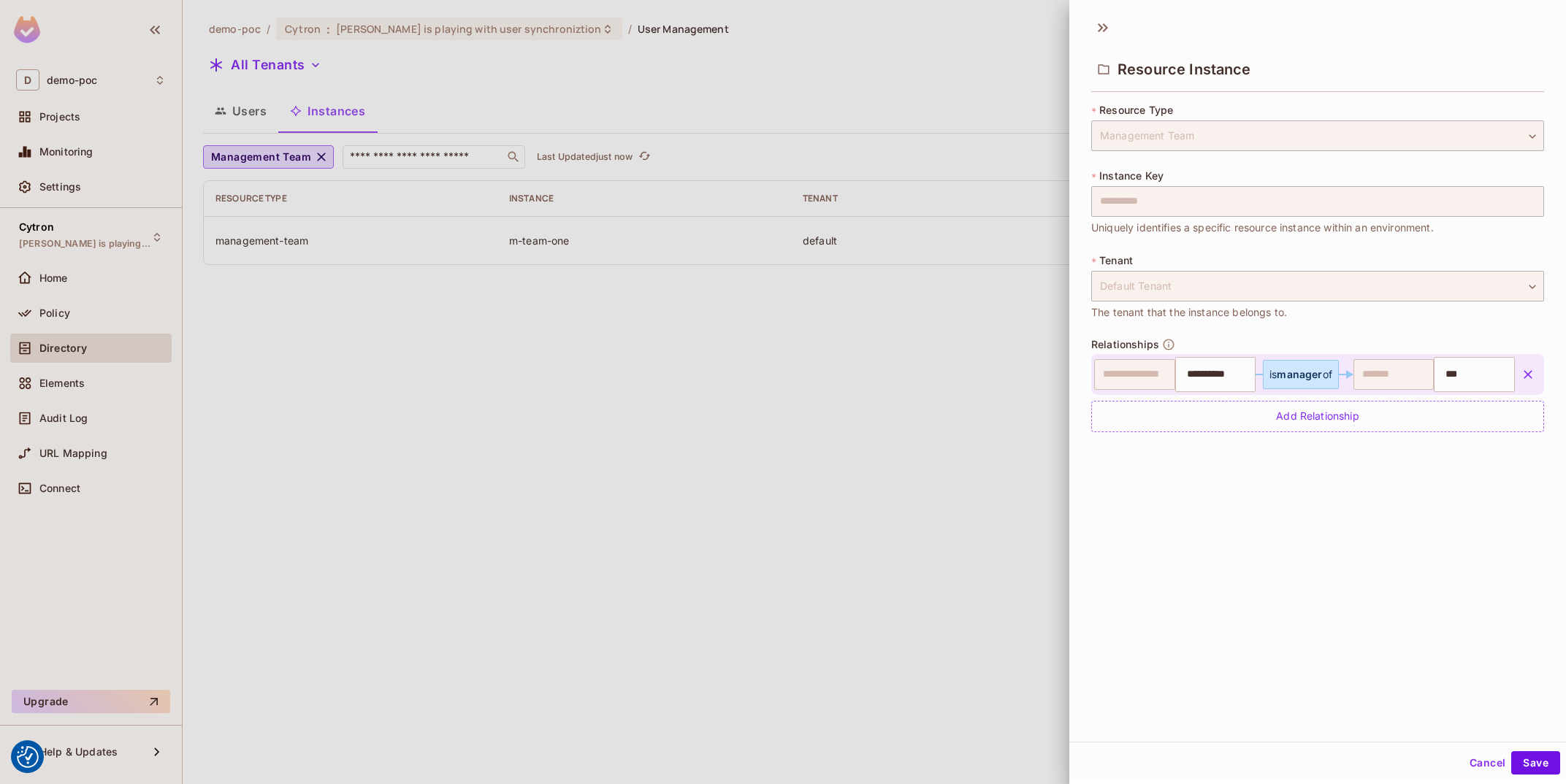
click at [1315, 400] on div "**********" at bounding box center [1318, 393] width 453 height 78
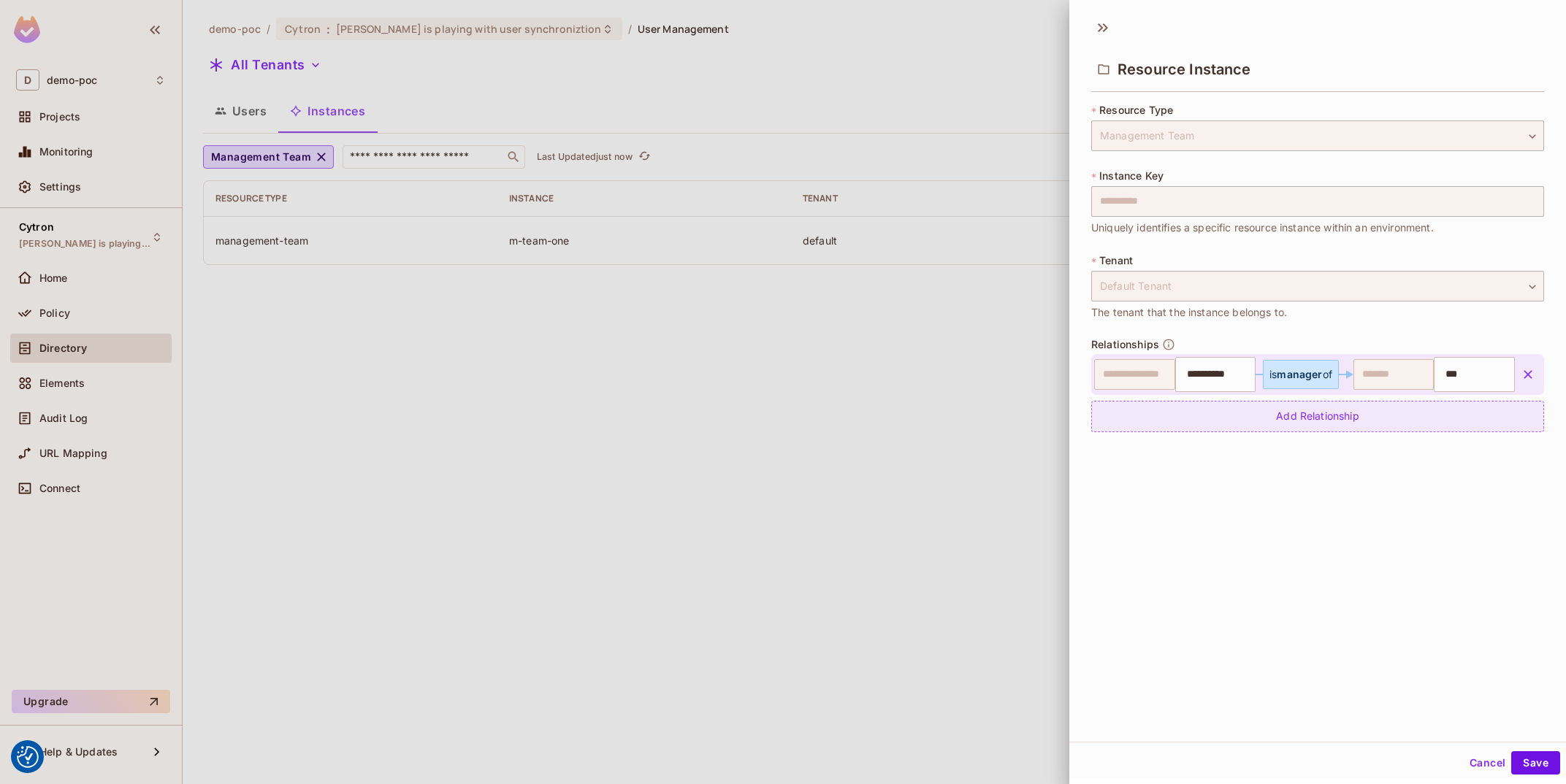
click at [1317, 411] on div "Add Relationship" at bounding box center [1318, 416] width 453 height 31
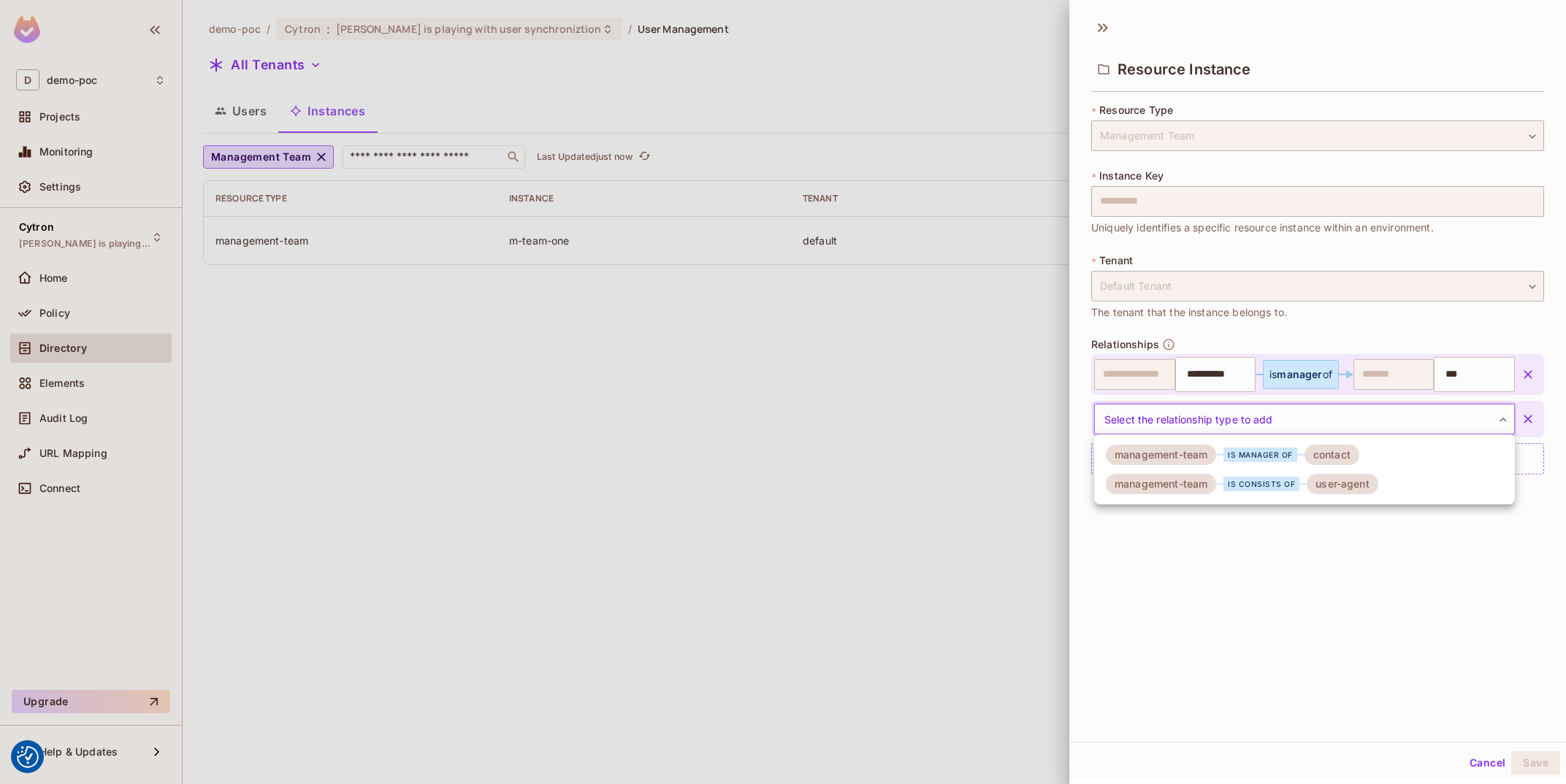
click at [1326, 414] on body "We use cookies to enhance your browsing experience, serve personalized ads or c…" at bounding box center [783, 392] width 1566 height 784
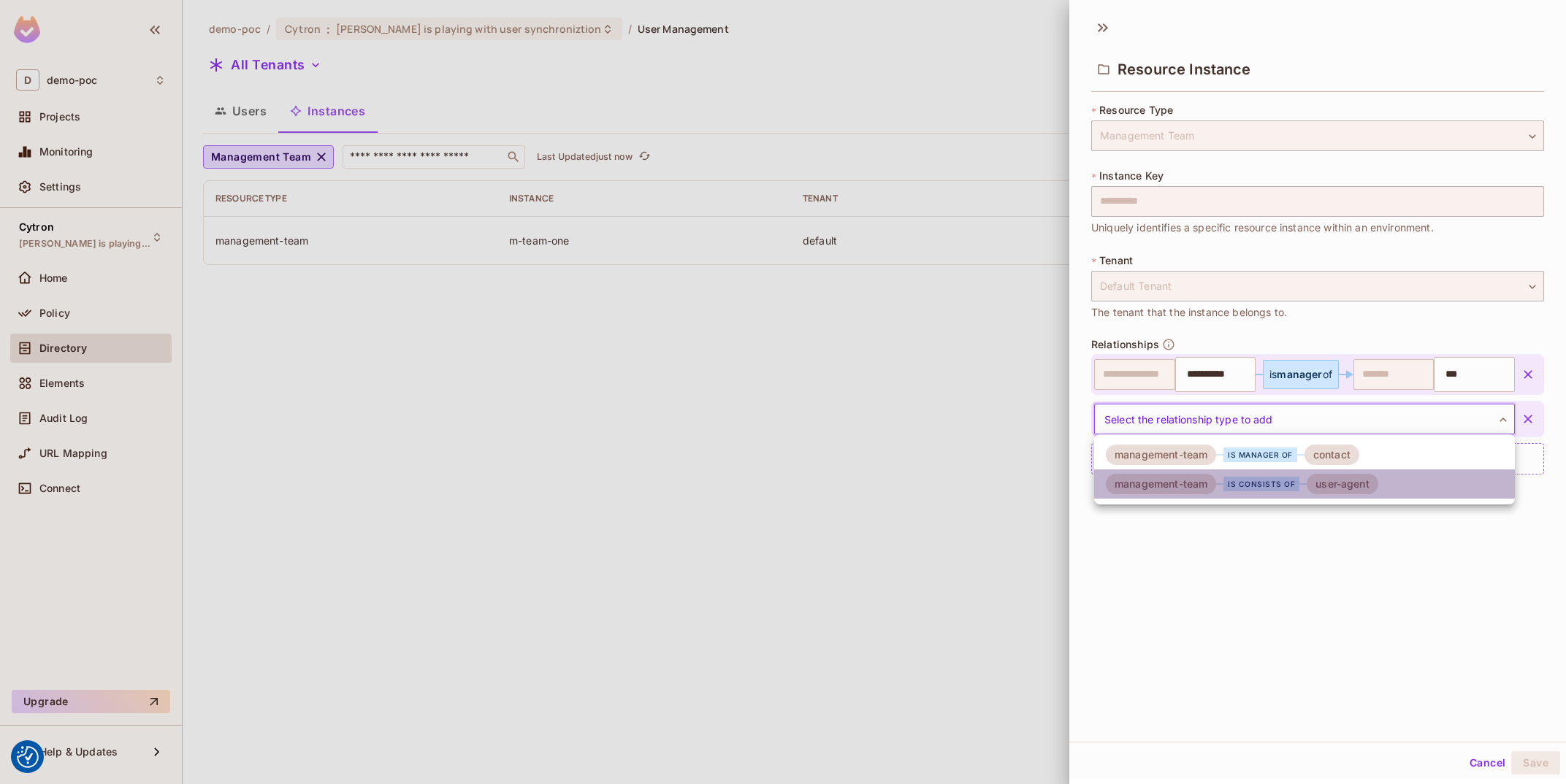
click at [1295, 483] on div "is consists of" at bounding box center [1261, 484] width 76 height 14
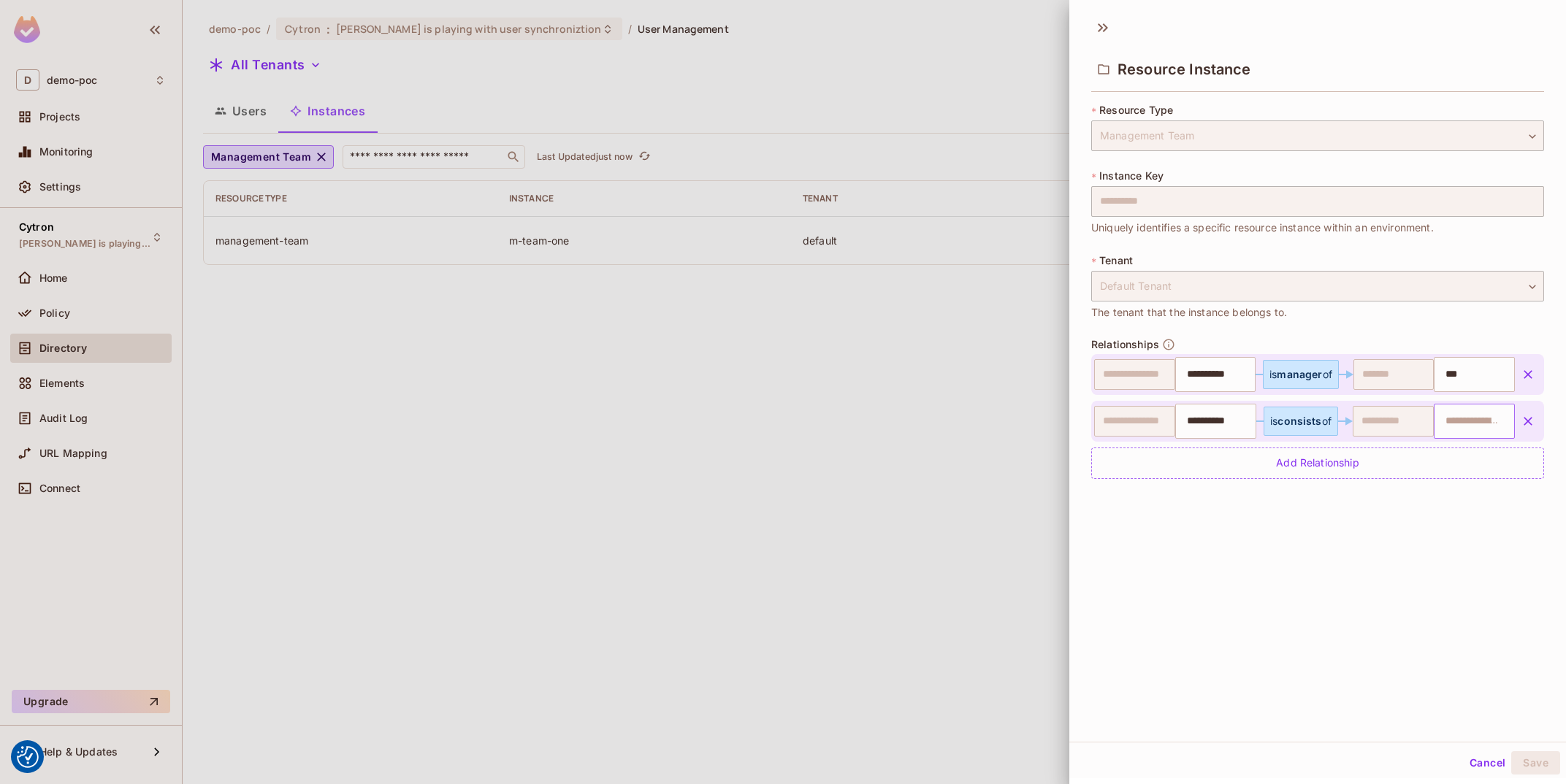
click at [1506, 425] on input "text" at bounding box center [1472, 422] width 72 height 30
paste input "**********"
type input "**********"
click at [1529, 770] on button "Save" at bounding box center [1536, 763] width 49 height 23
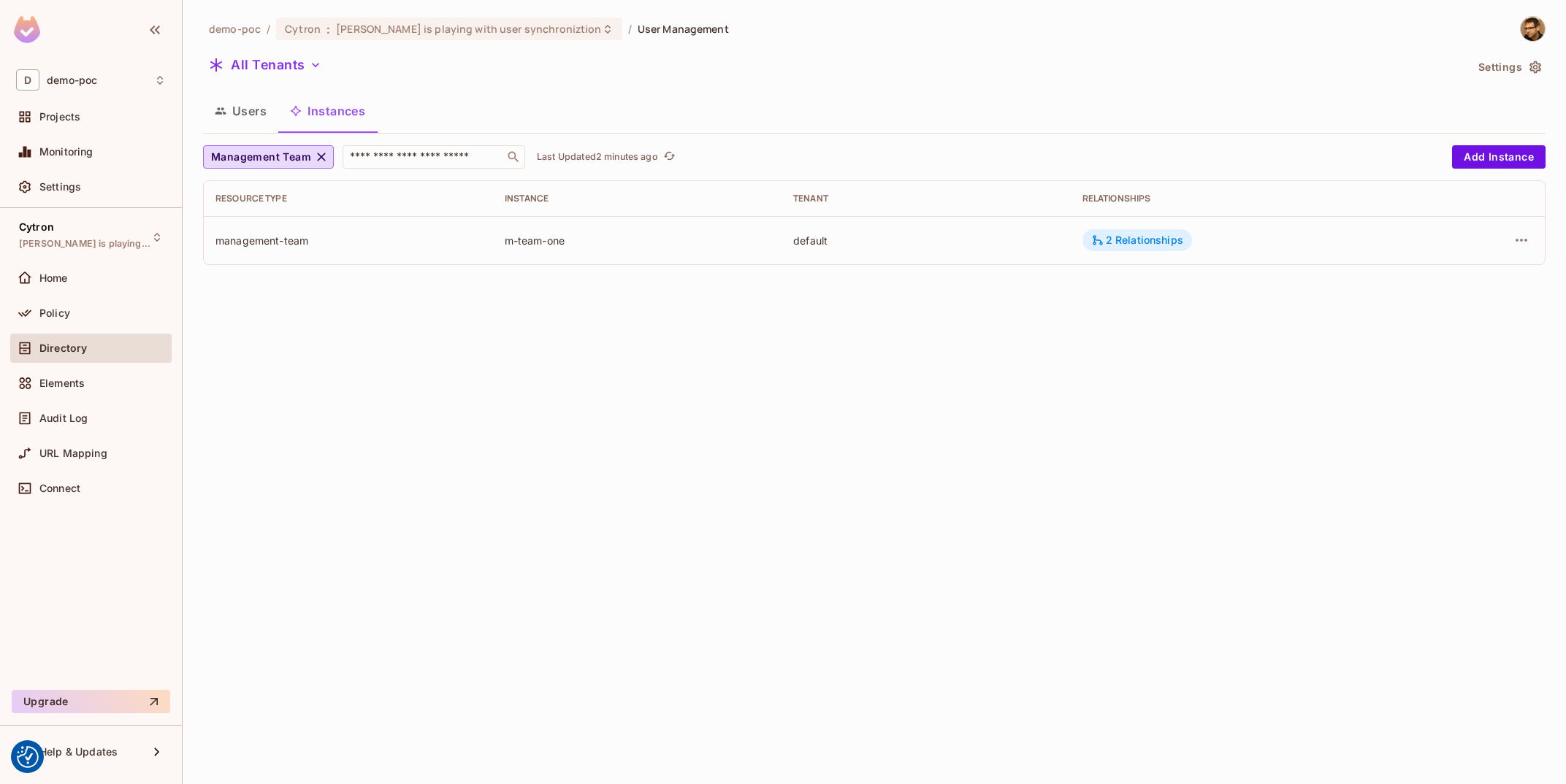
click at [1183, 247] on div "2 Relationships" at bounding box center [1138, 240] width 92 height 13
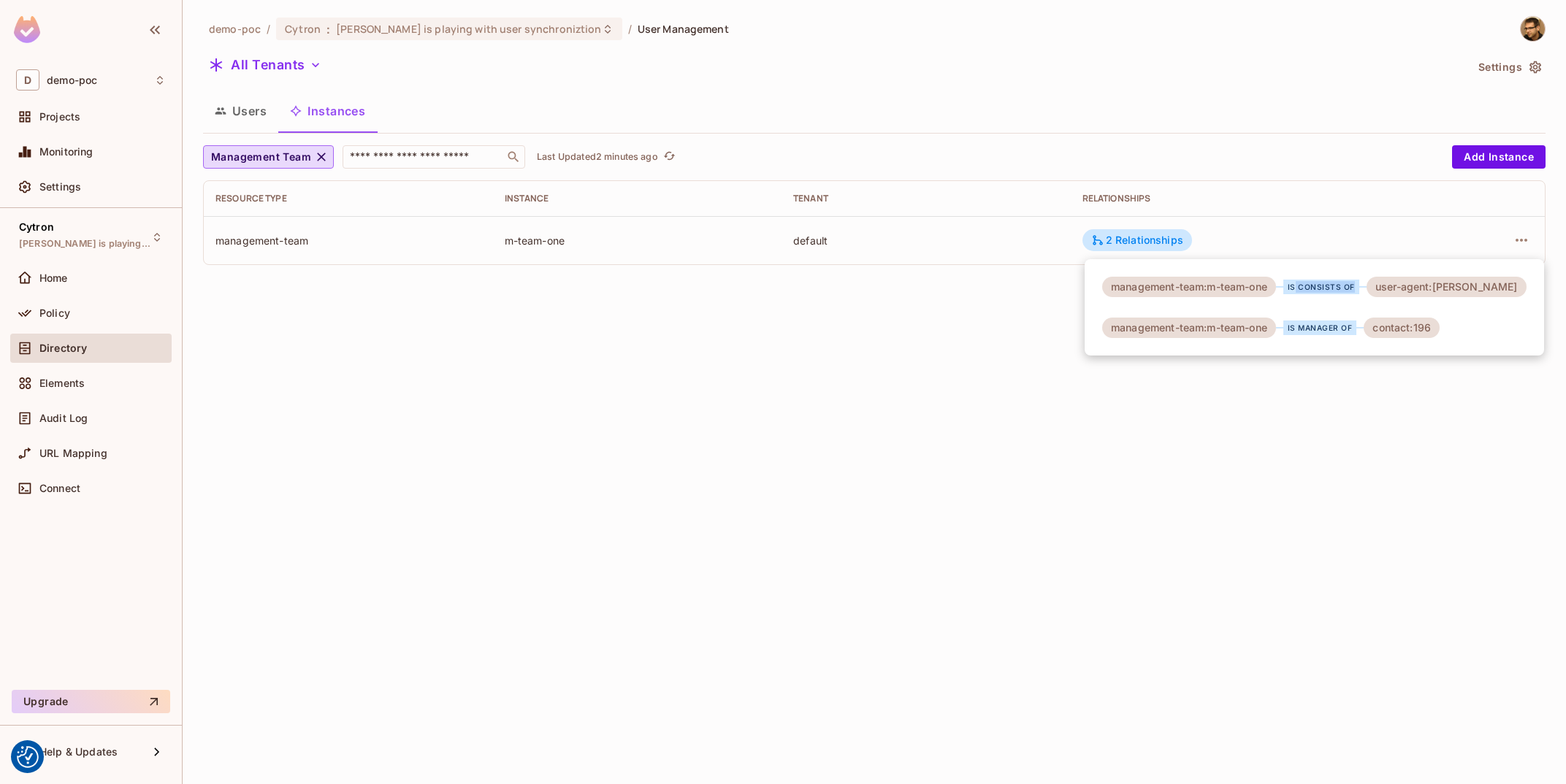
drag, startPoint x: 1297, startPoint y: 288, endPoint x: 1355, endPoint y: 289, distance: 58.0
click at [1355, 289] on div "is consists of" at bounding box center [1322, 287] width 76 height 14
click at [1352, 291] on div "is consists of" at bounding box center [1322, 287] width 76 height 14
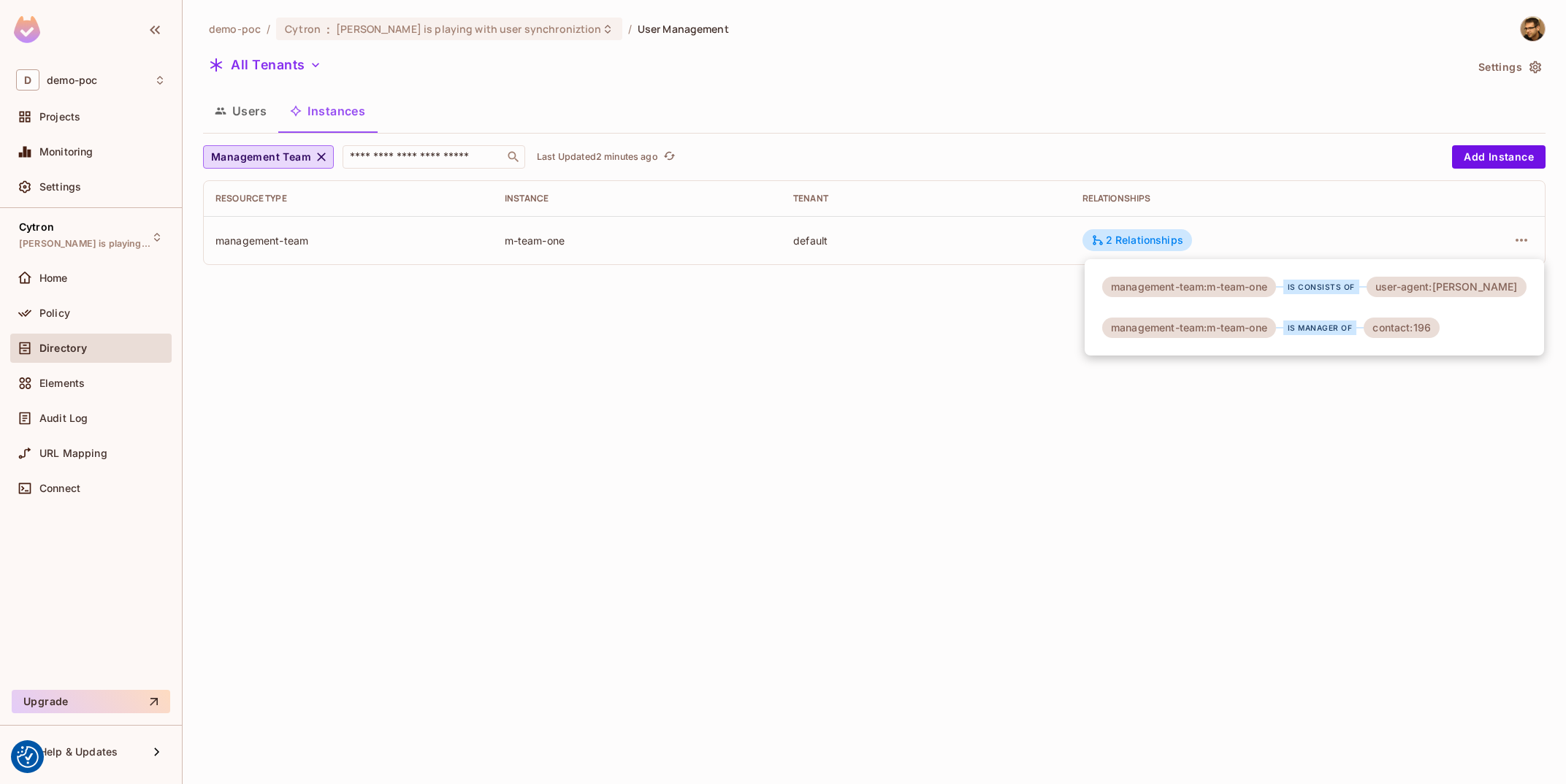
click at [1351, 490] on div at bounding box center [783, 392] width 1566 height 784
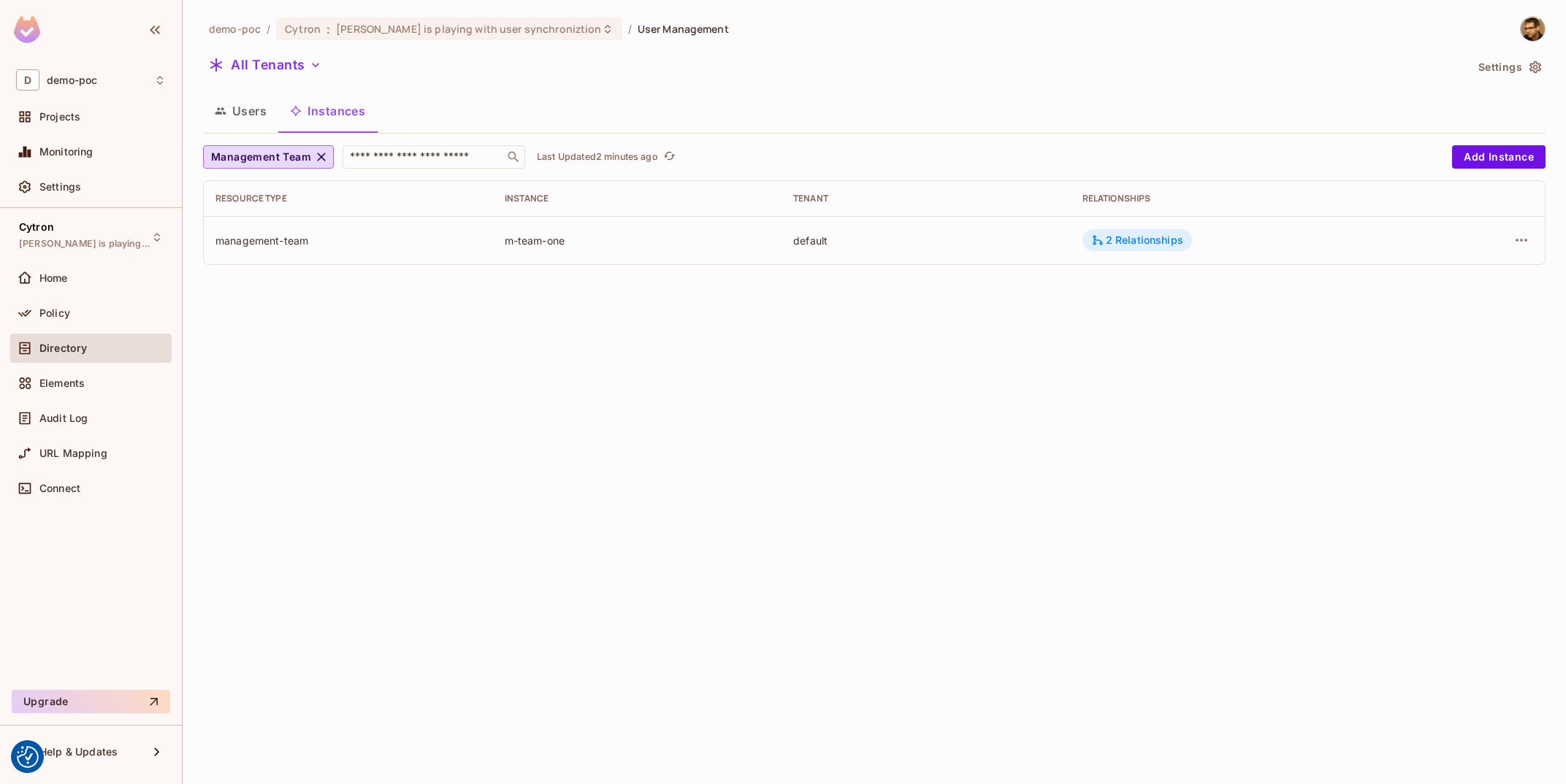
click at [1149, 251] on div "2 Relationships" at bounding box center [1137, 240] width 110 height 22
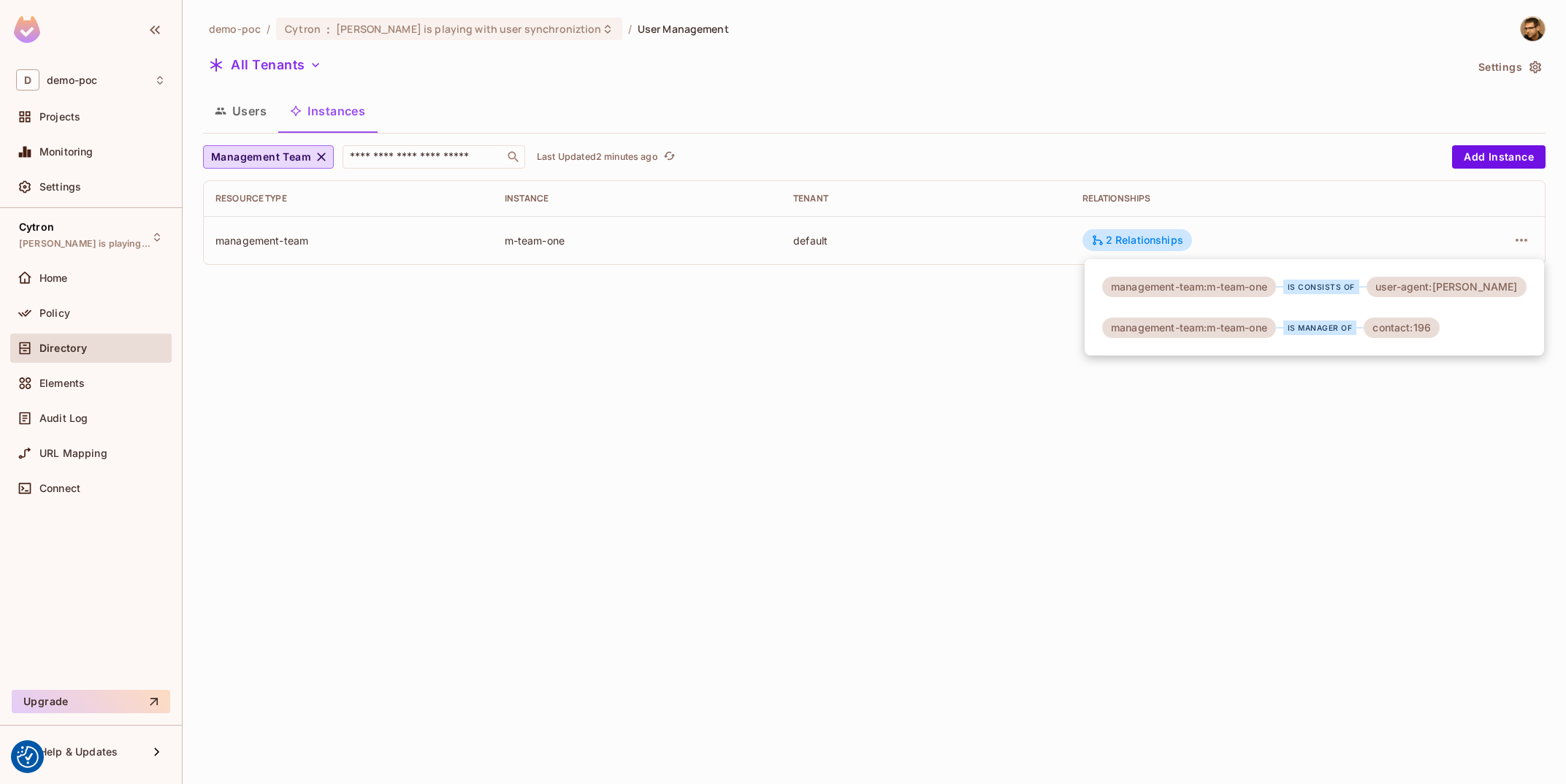
click at [1147, 418] on div at bounding box center [783, 392] width 1566 height 784
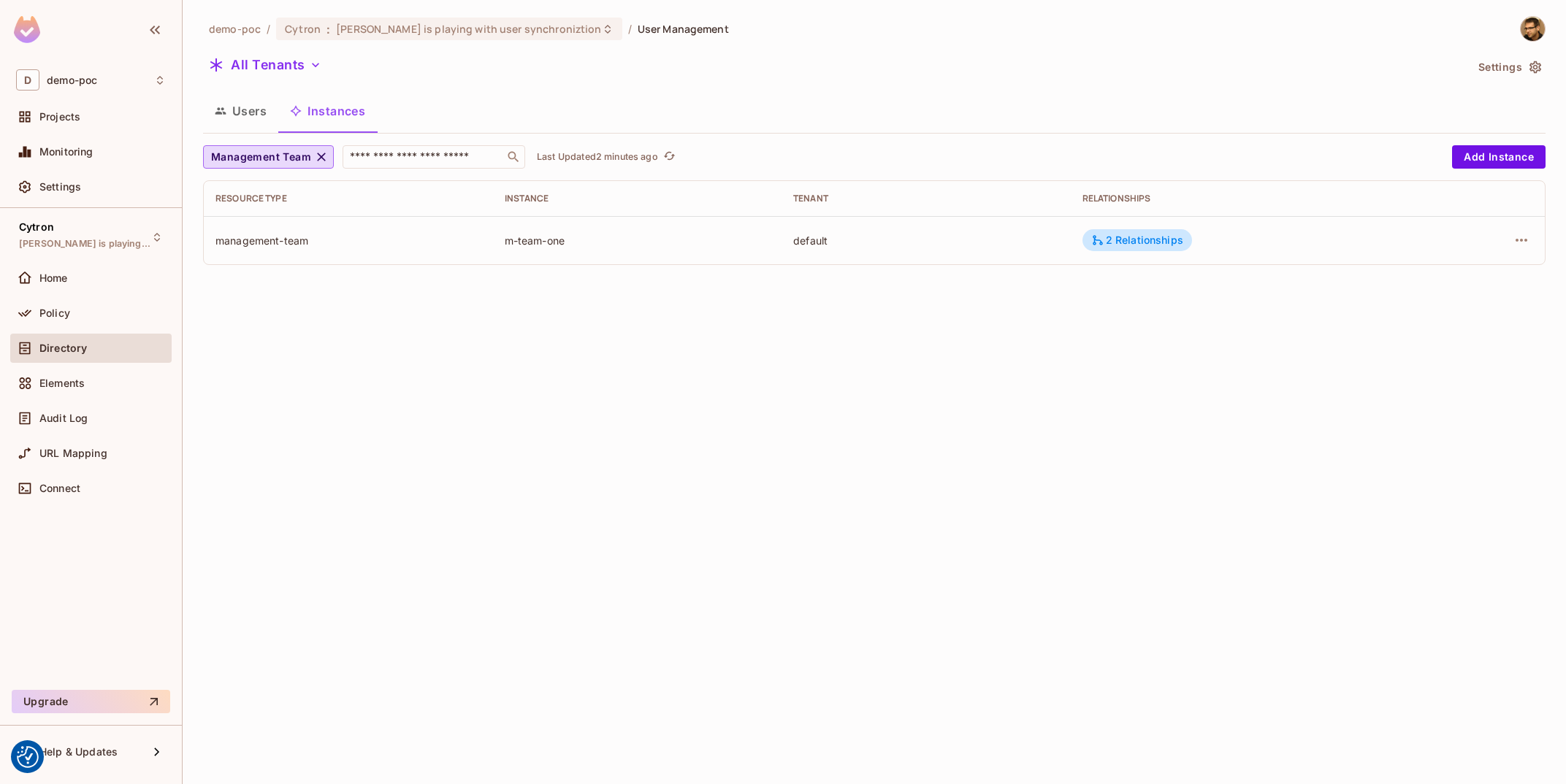
click at [246, 117] on button "Users" at bounding box center [240, 111] width 75 height 36
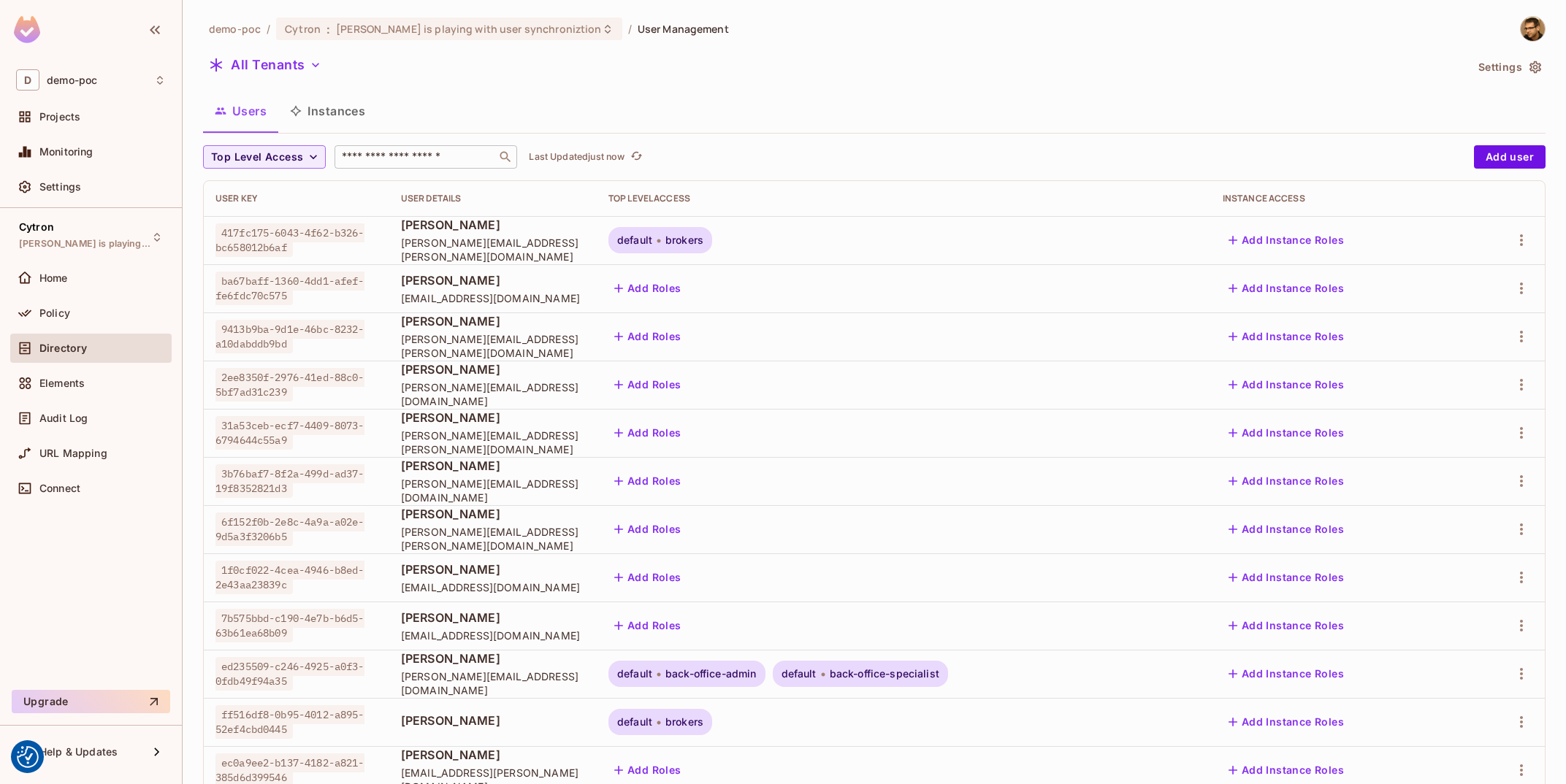
click at [417, 161] on input "text" at bounding box center [416, 157] width 154 height 14
type input "**********"
type input "*****"
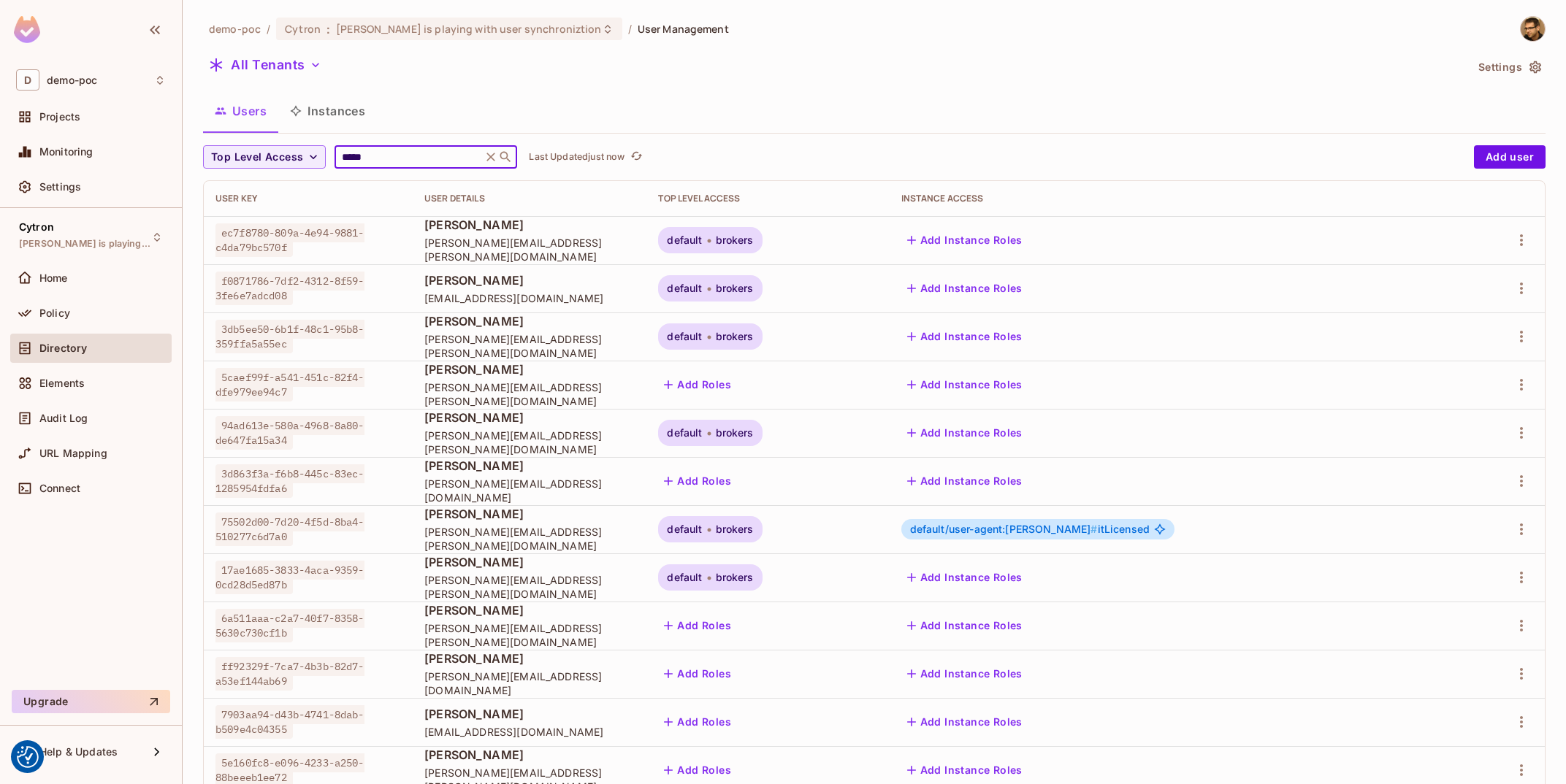
type input "*****"
drag, startPoint x: 1167, startPoint y: 530, endPoint x: 1350, endPoint y: 531, distance: 183.0
click at [1350, 531] on div "default/user-agent:tomas-jelinek # itLicensed" at bounding box center [1172, 529] width 543 height 20
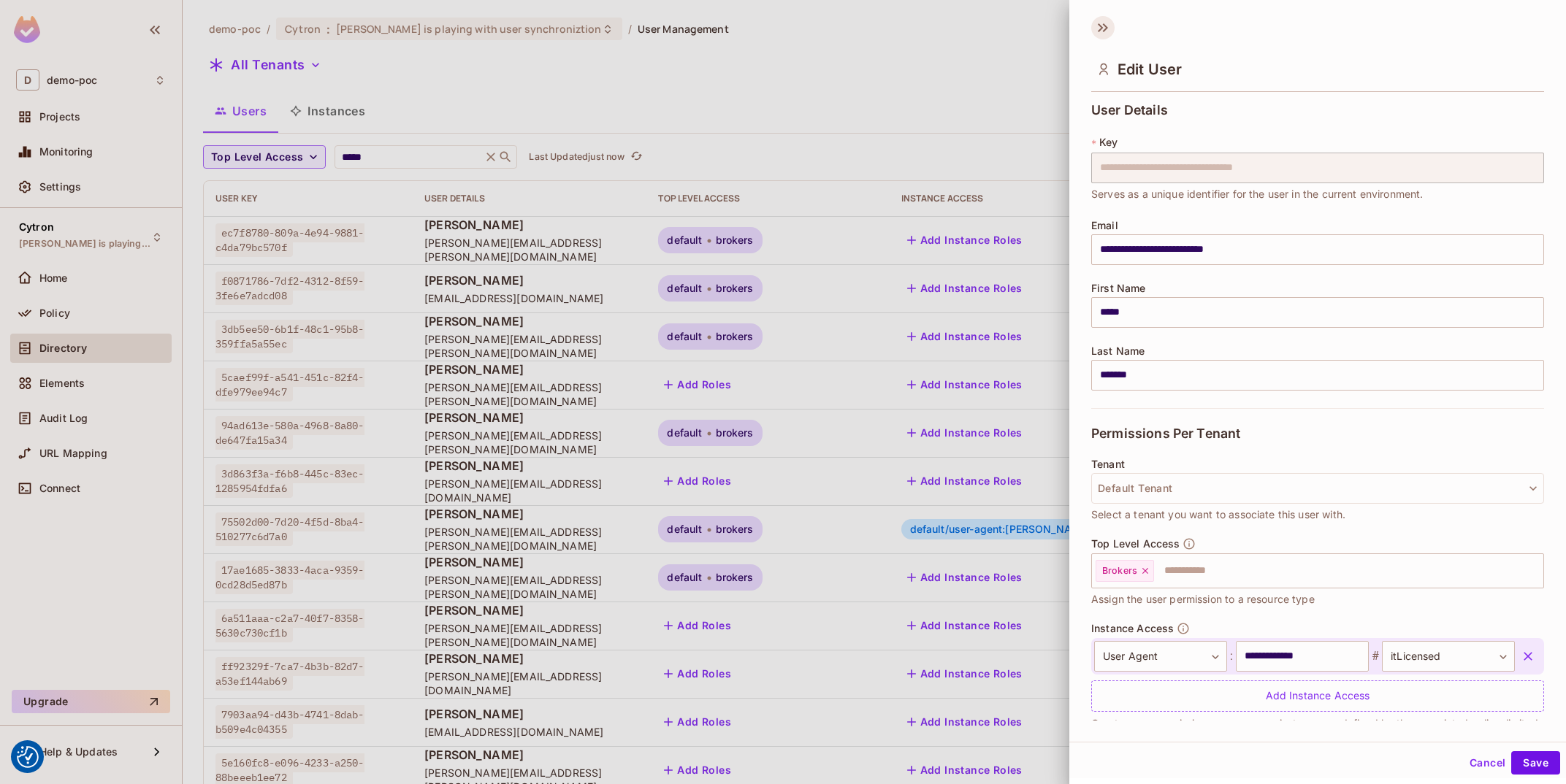
click at [1105, 26] on icon at bounding box center [1105, 28] width 5 height 9
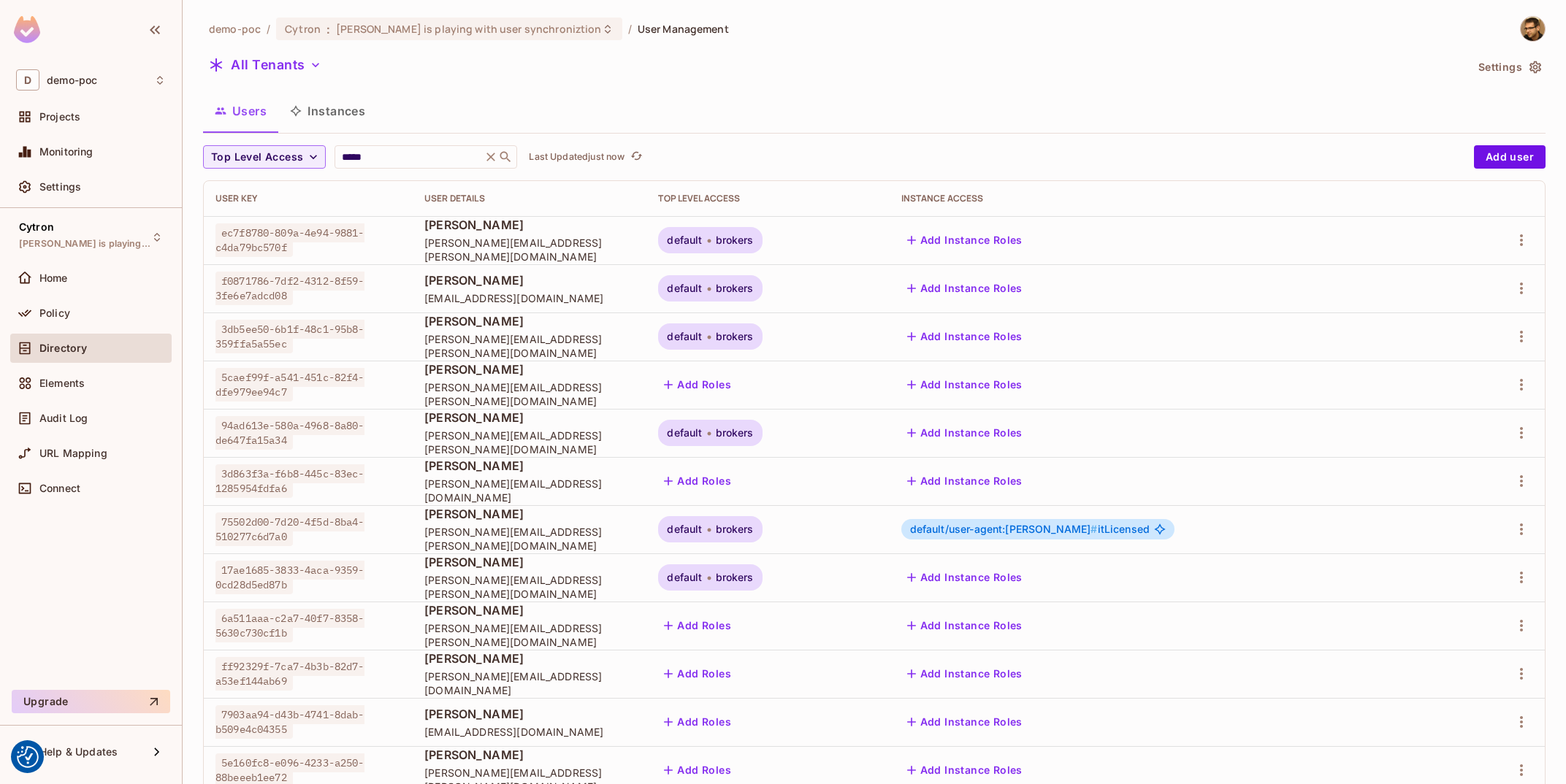
click at [353, 113] on button "Instances" at bounding box center [328, 111] width 98 height 36
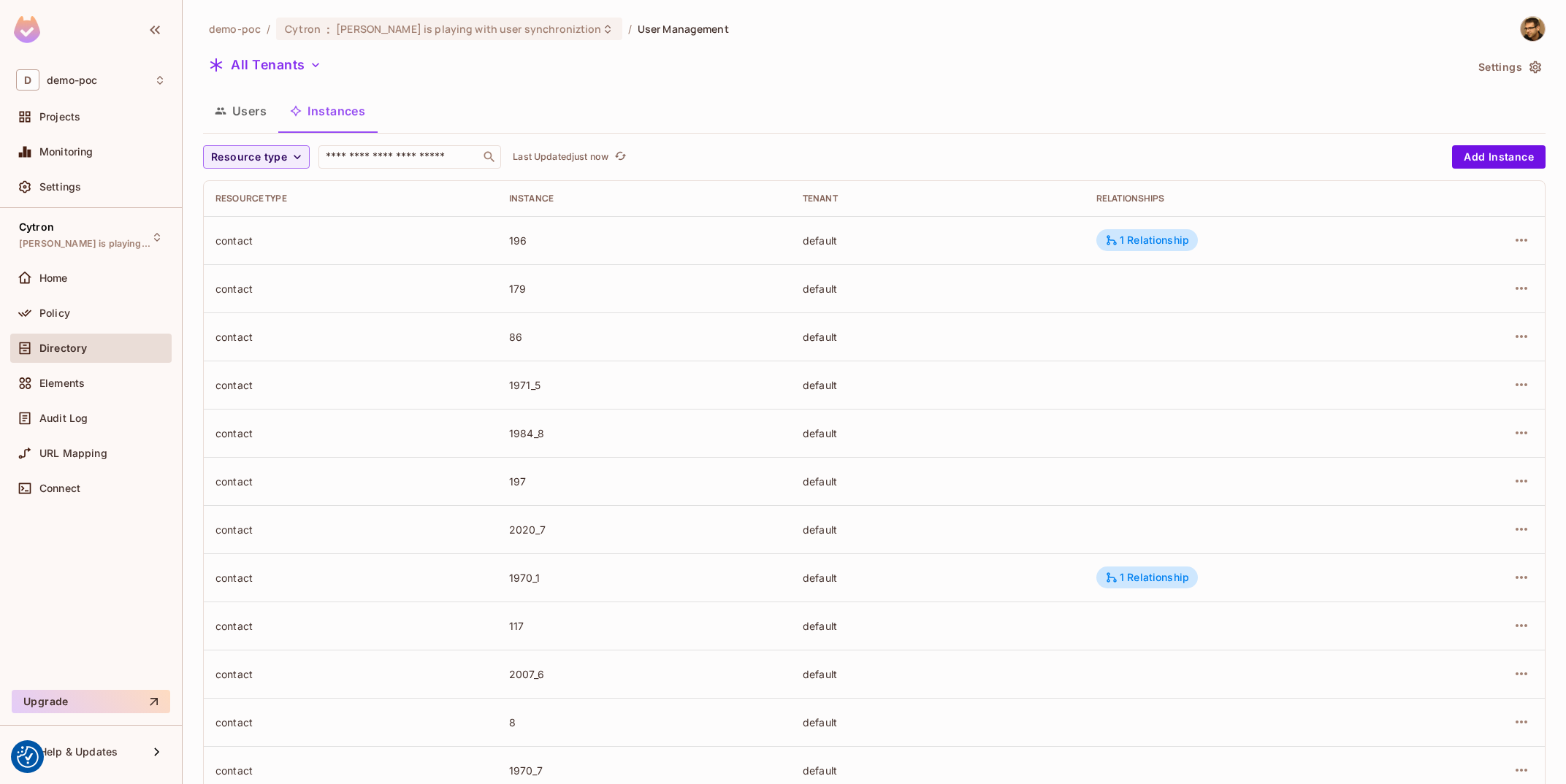
click at [997, 657] on td "default" at bounding box center [938, 674] width 294 height 48
click at [78, 322] on div "Policy" at bounding box center [91, 313] width 150 height 17
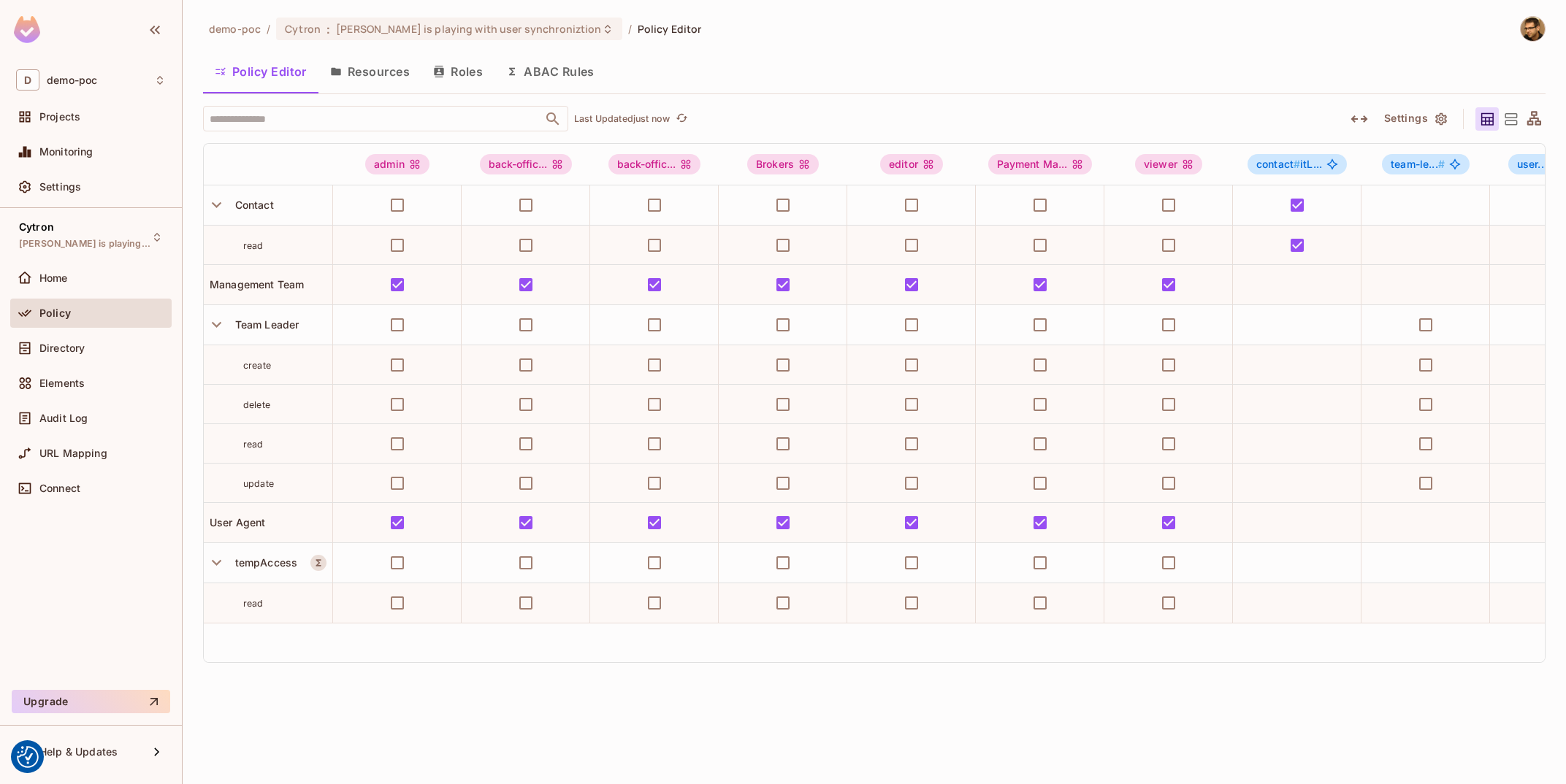
click at [454, 68] on button "Roles" at bounding box center [458, 71] width 73 height 36
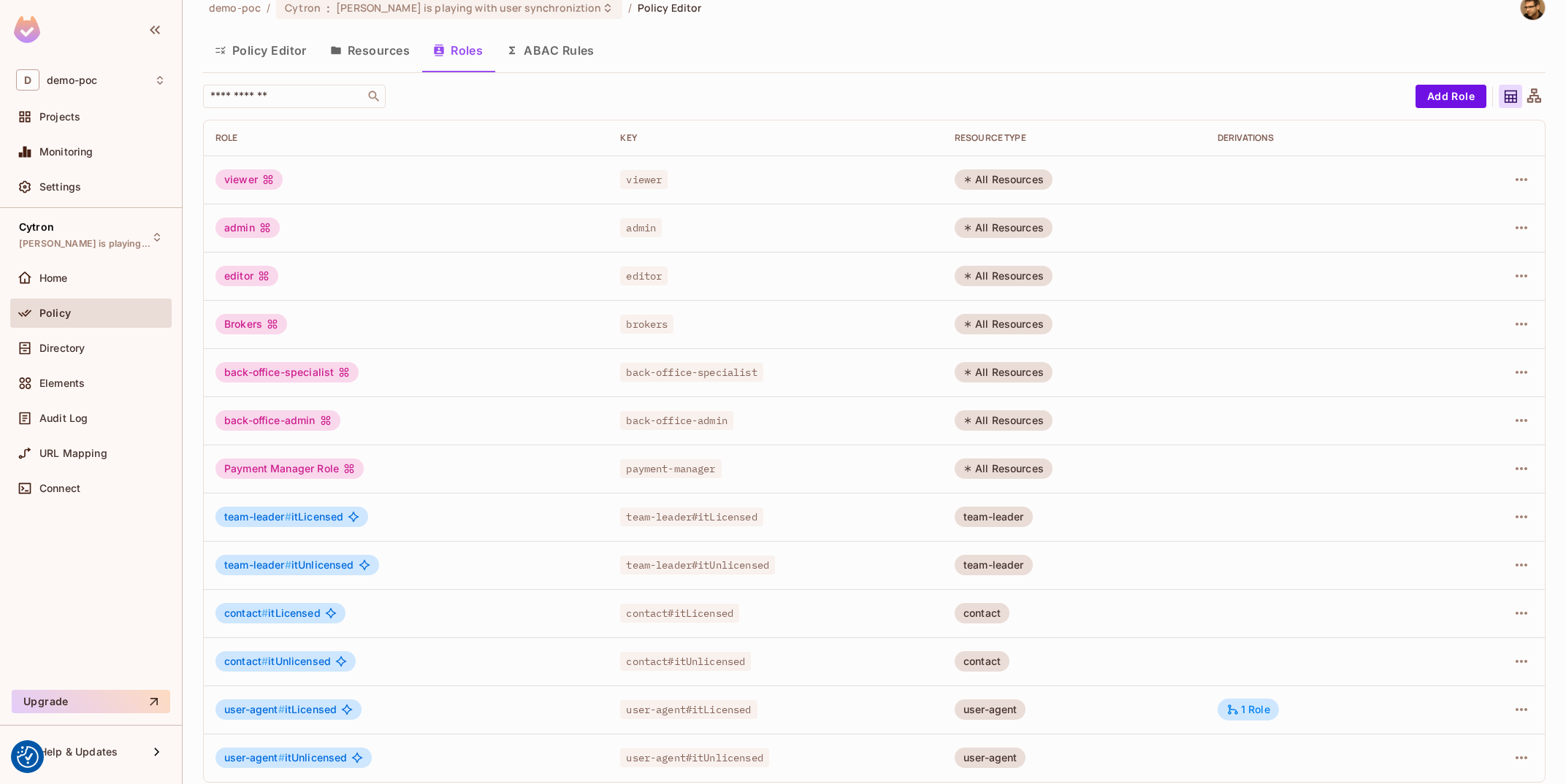
scroll to position [32, 0]
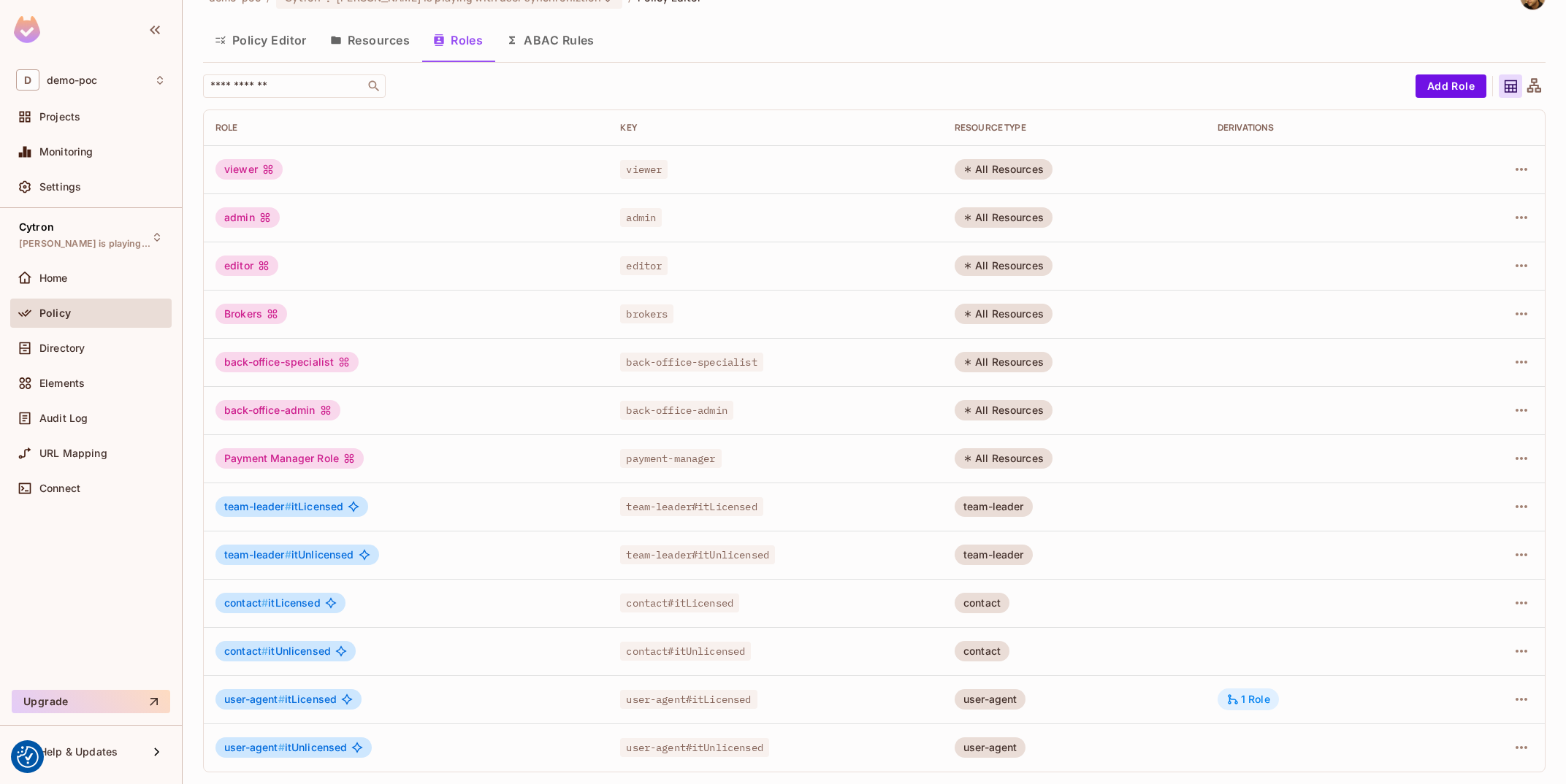
click at [1256, 689] on div "1 Role" at bounding box center [1248, 699] width 61 height 22
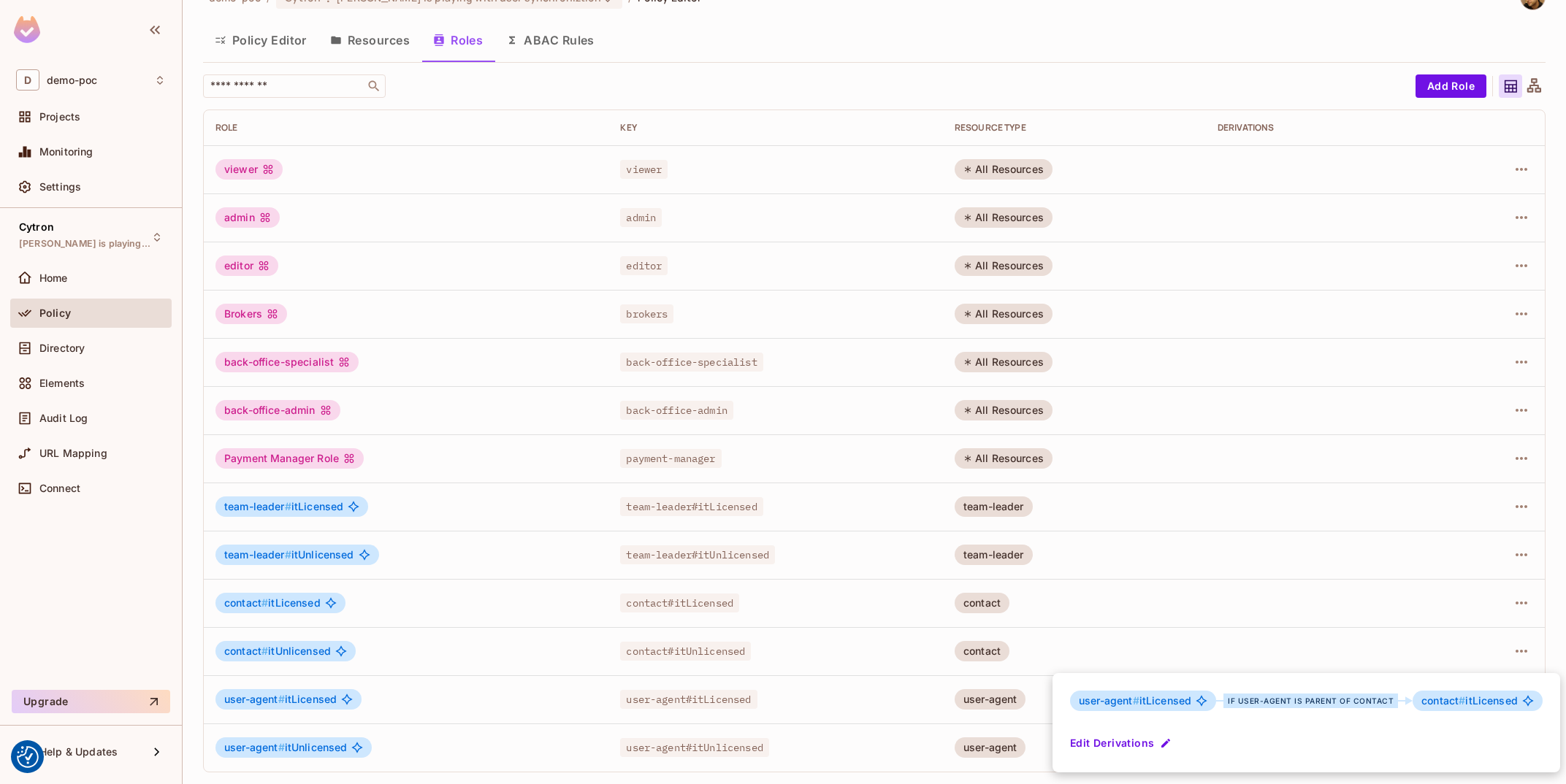
click at [1331, 612] on div at bounding box center [783, 392] width 1566 height 784
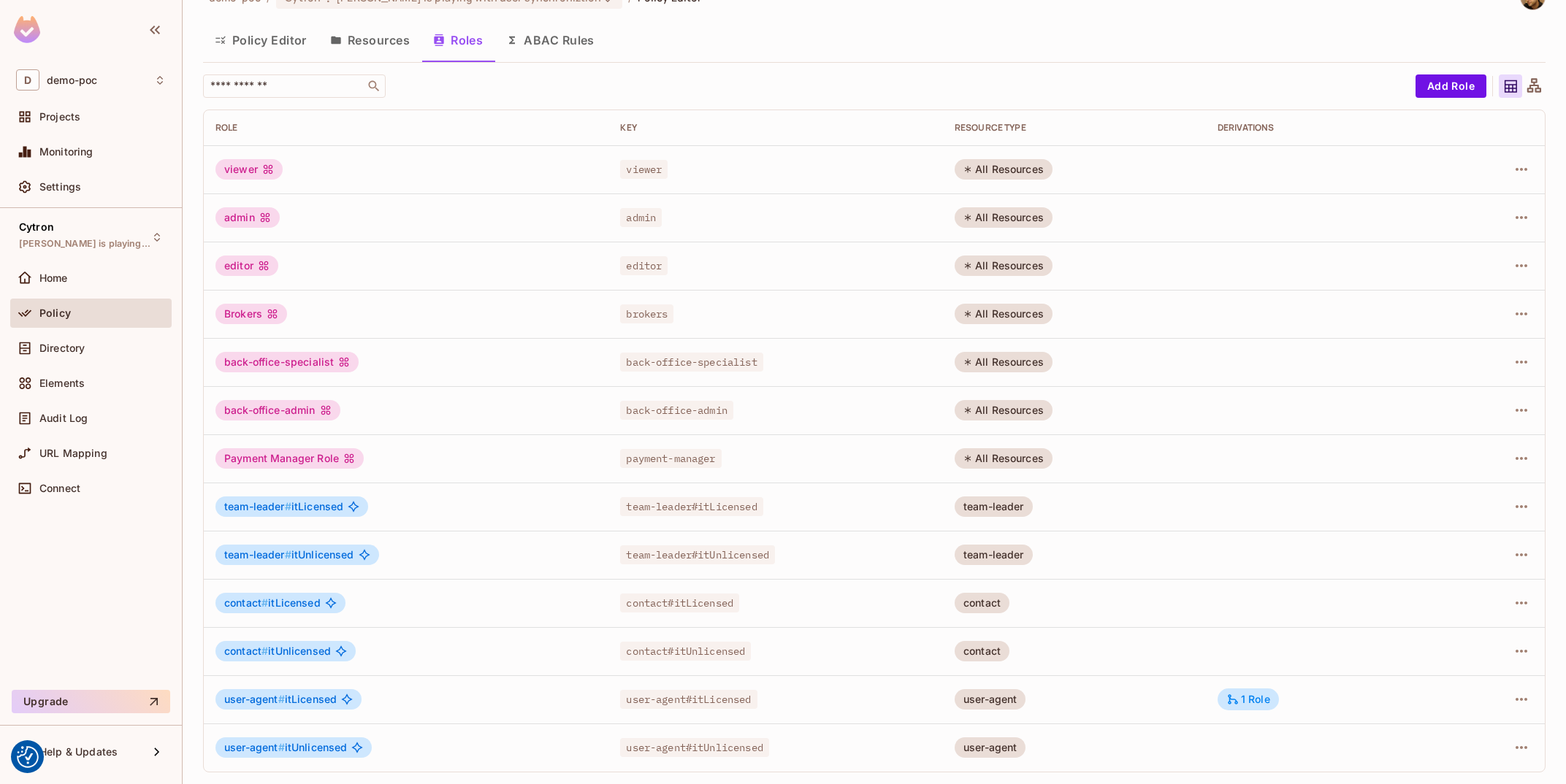
scroll to position [0, 0]
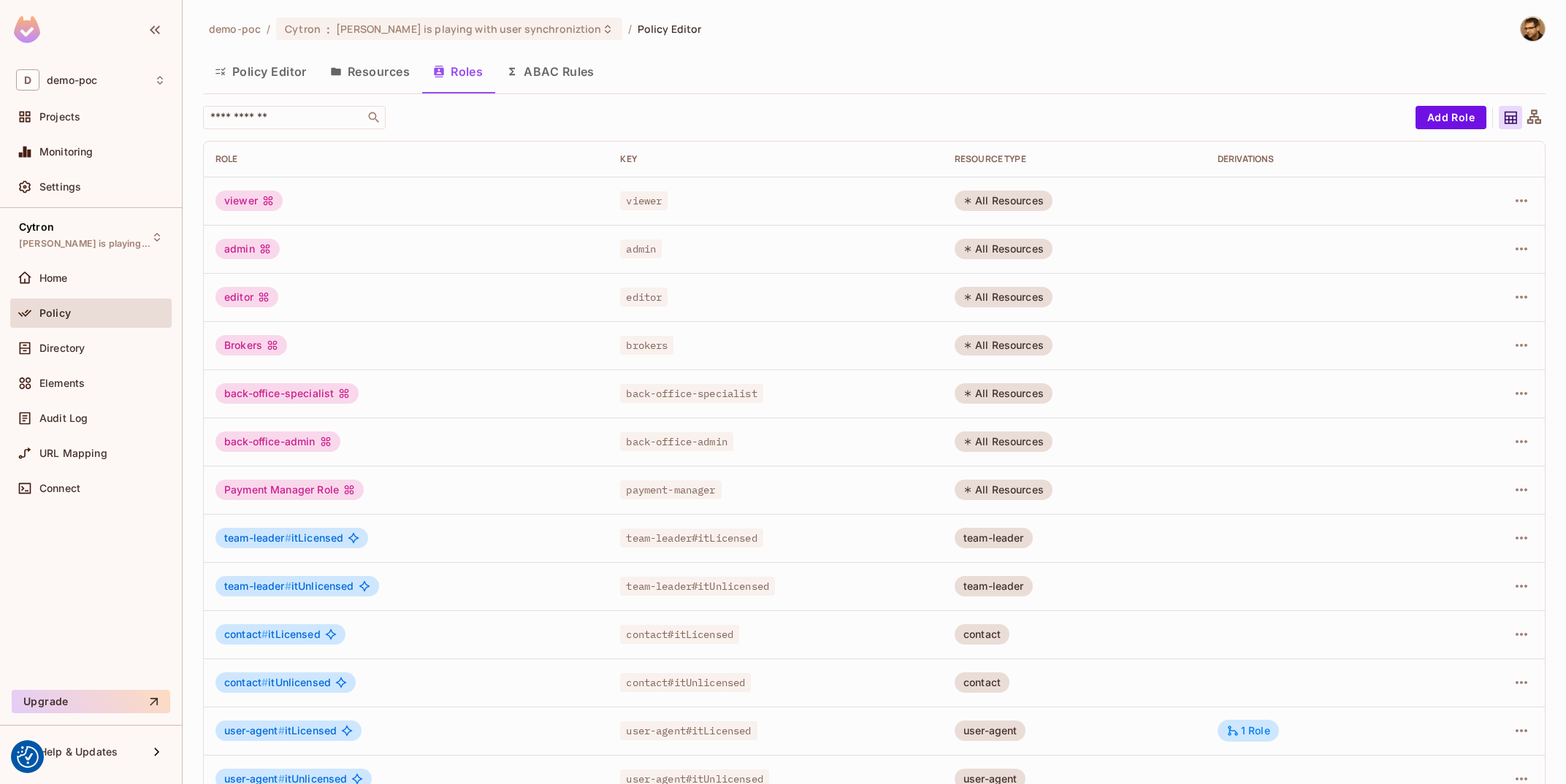
click at [567, 547] on div "team-leader # itLicensed" at bounding box center [406, 538] width 381 height 20
drag, startPoint x: 656, startPoint y: 637, endPoint x: 769, endPoint y: 638, distance: 113.0
click at [769, 638] on td "contact#itLicensed" at bounding box center [776, 635] width 335 height 48
drag, startPoint x: 624, startPoint y: 685, endPoint x: 795, endPoint y: 697, distance: 171.4
click at [795, 697] on td "contact#itUnlicensed" at bounding box center [776, 683] width 335 height 48
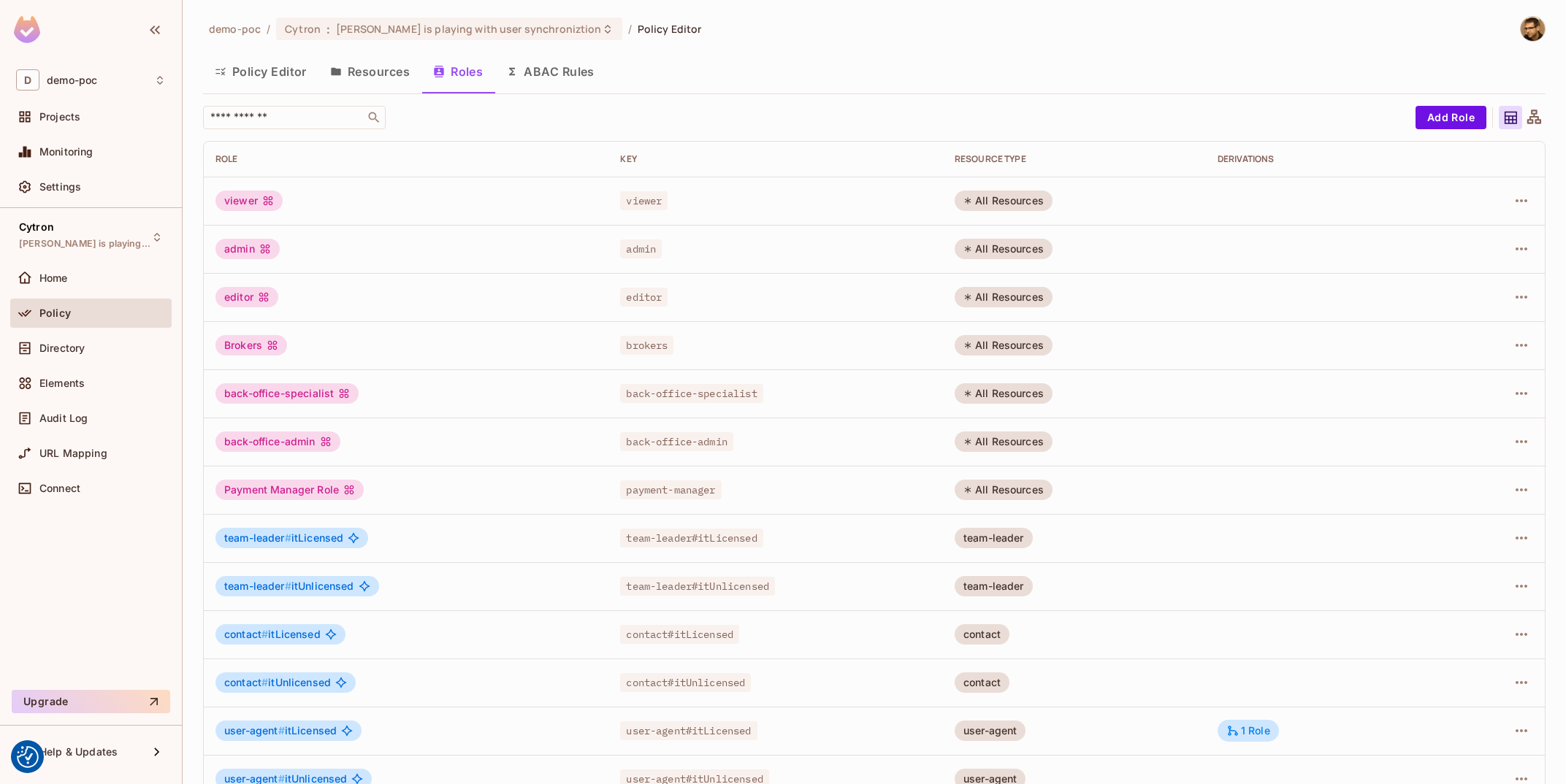
click at [776, 679] on div "contact#itUnlicensed" at bounding box center [775, 683] width 311 height 14
click at [267, 63] on button "Policy Editor" at bounding box center [260, 71] width 115 height 36
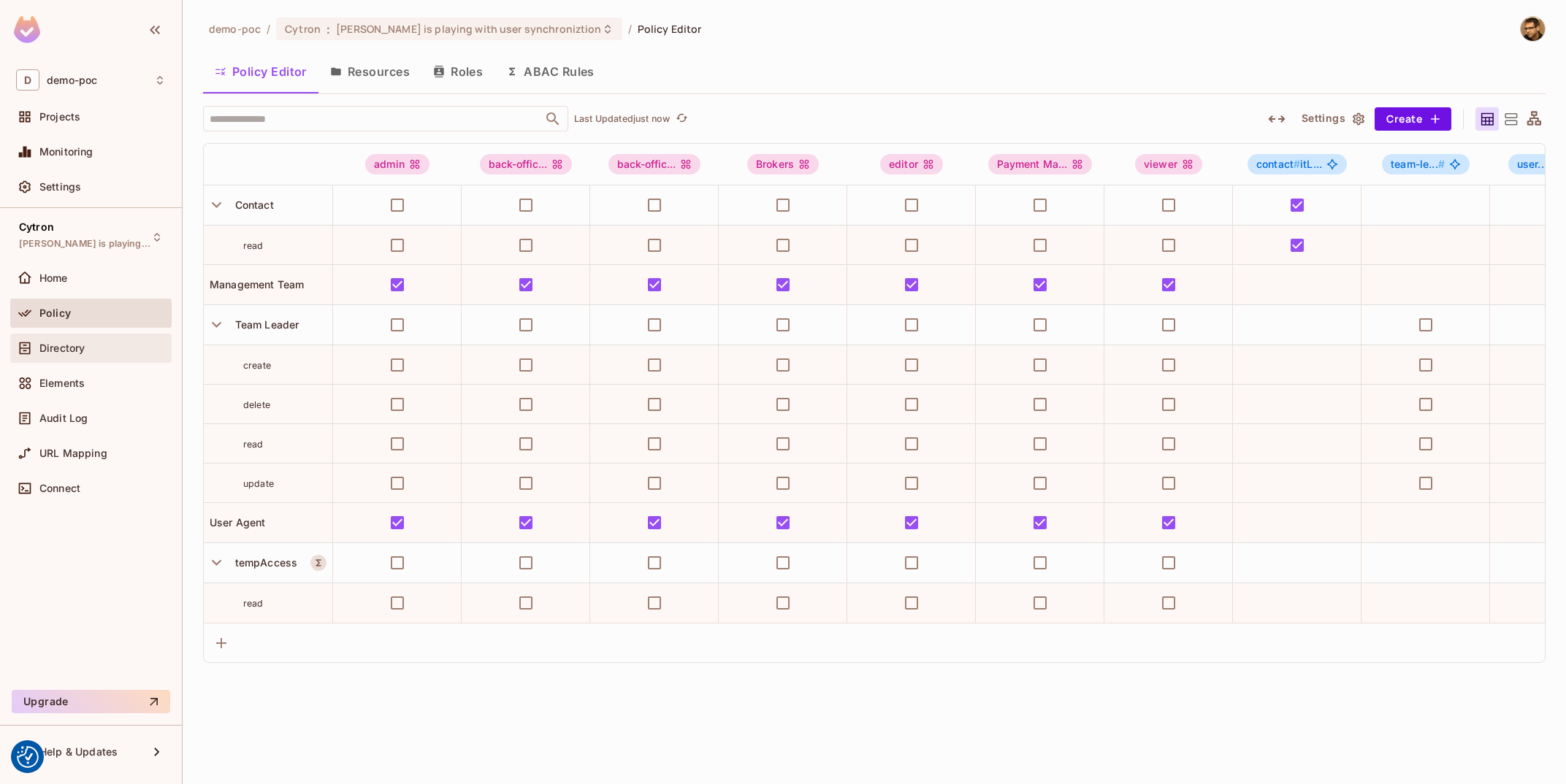
click at [65, 341] on div "Directory" at bounding box center [91, 348] width 150 height 17
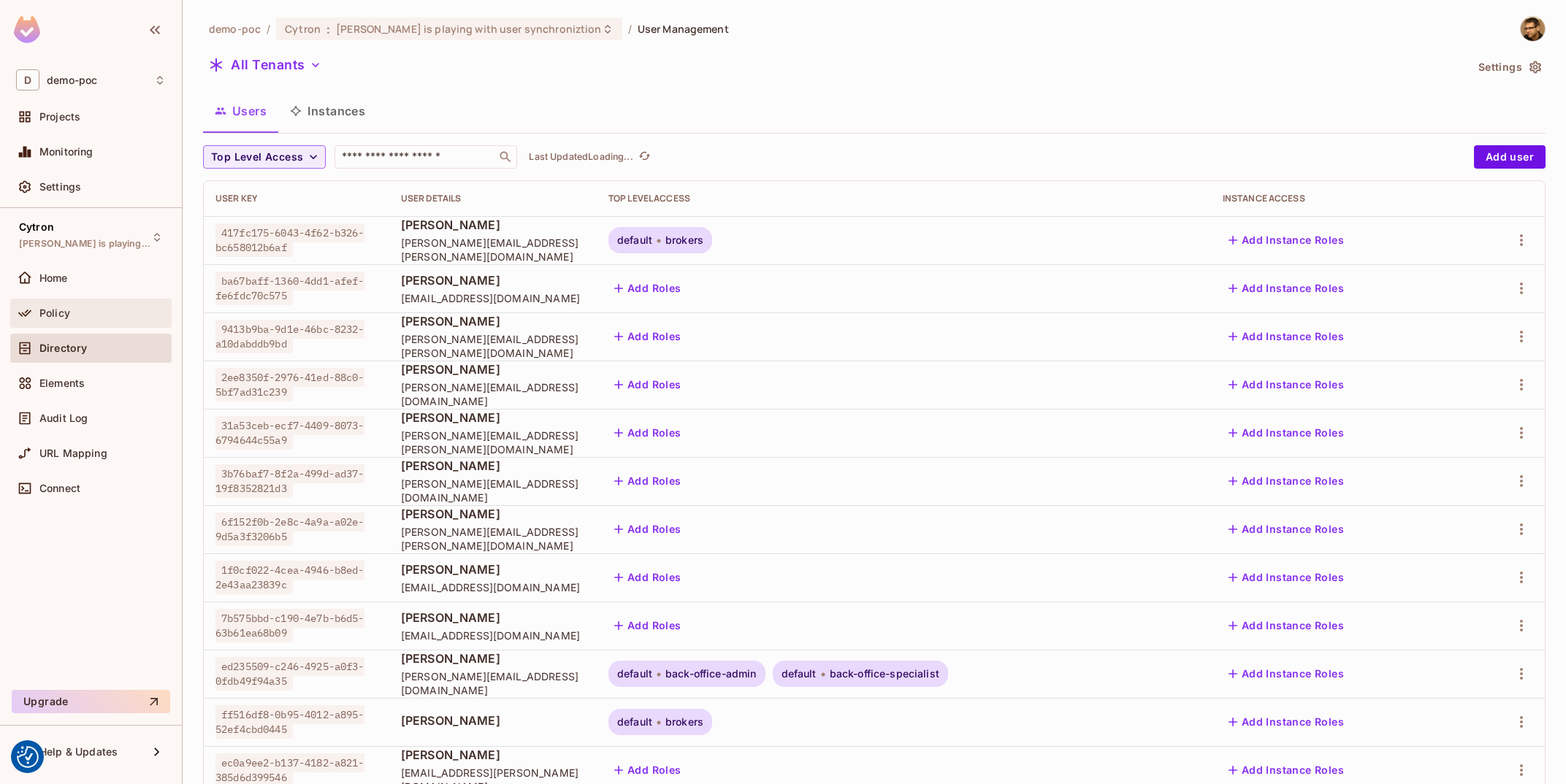
click at [74, 323] on div "Policy" at bounding box center [91, 313] width 161 height 30
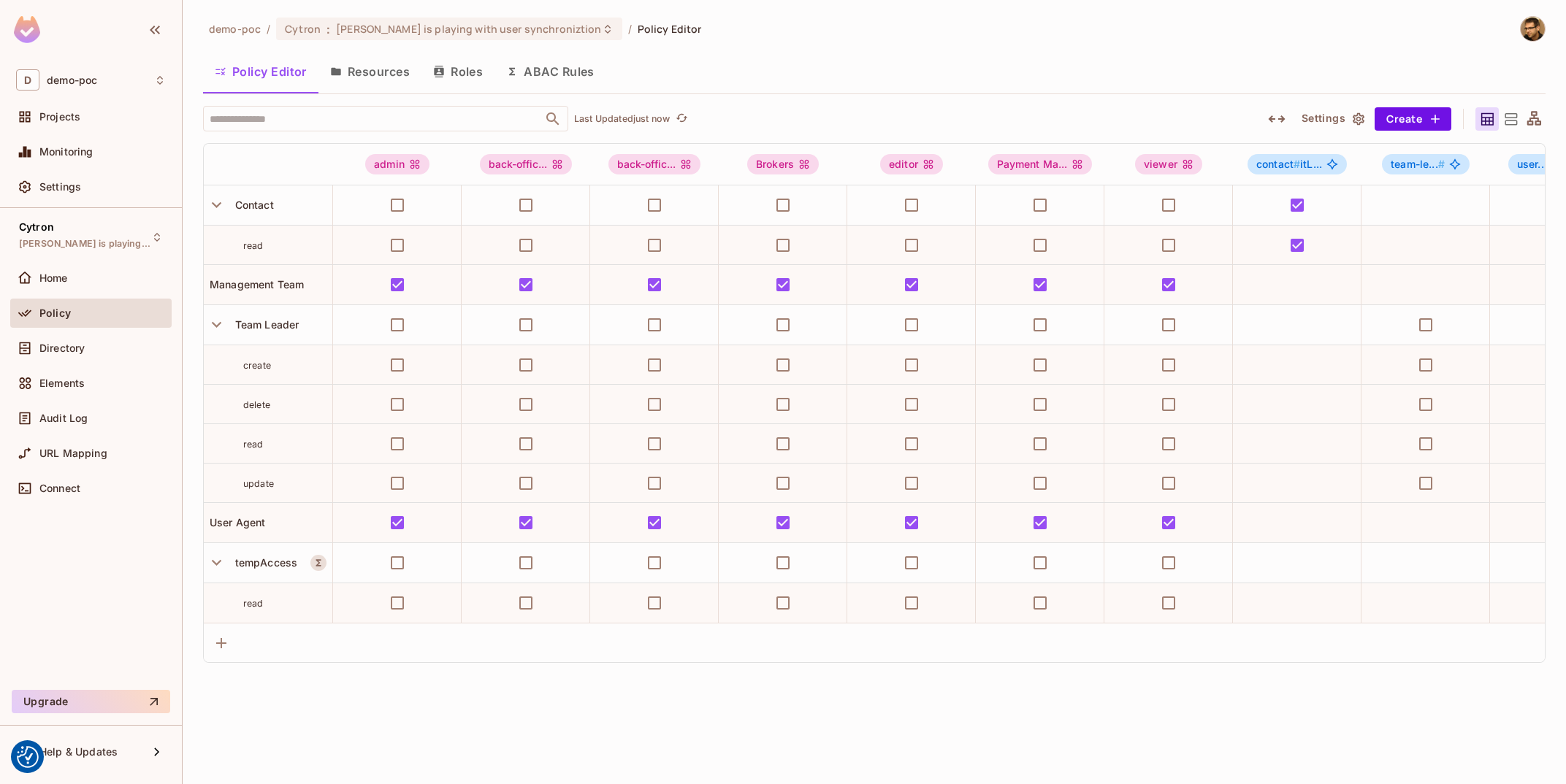
click at [391, 82] on button "Resources" at bounding box center [370, 71] width 103 height 36
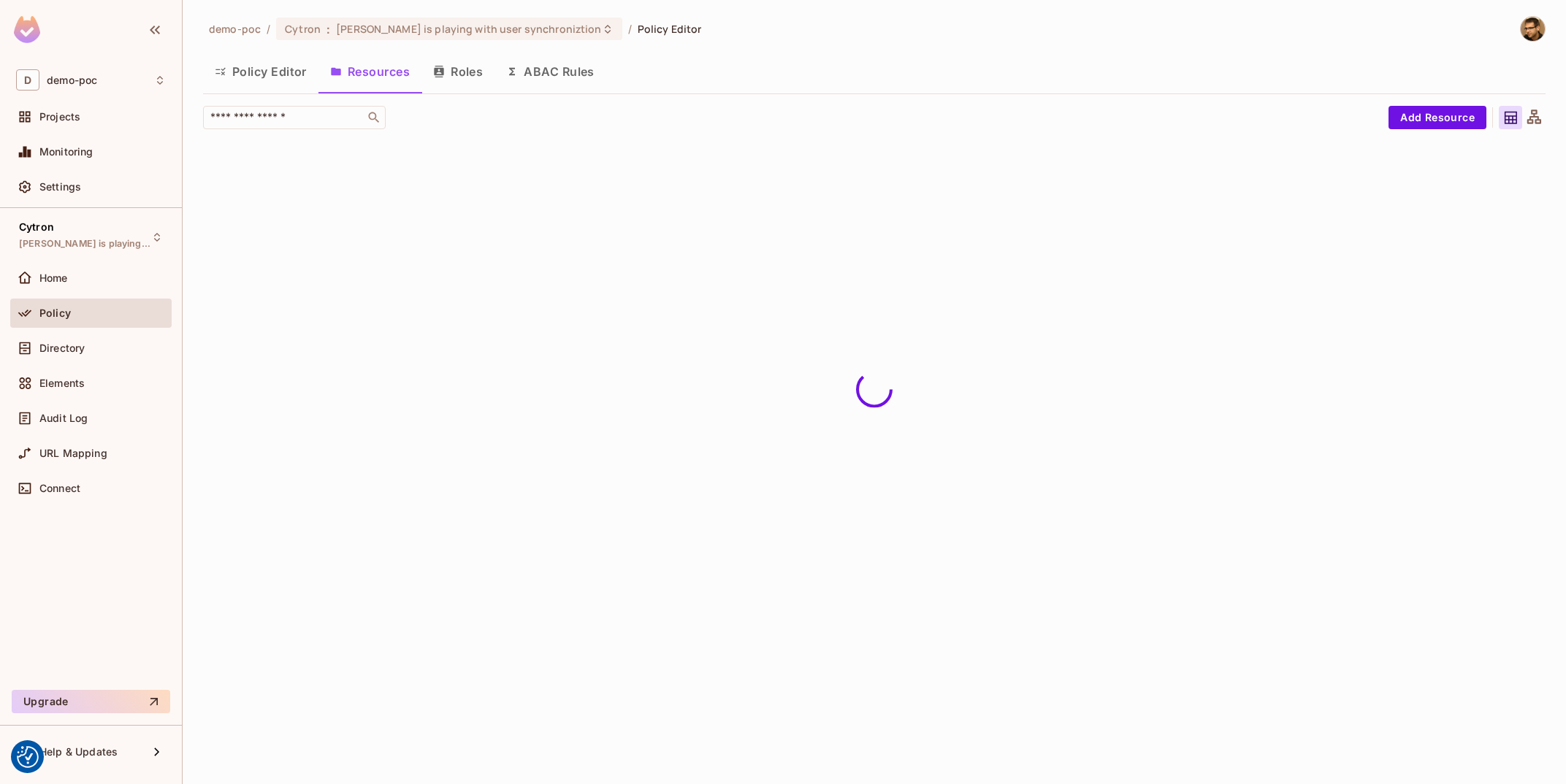
click at [487, 44] on div "demo-poc / Cytron : Tomas is playing with user synchroniztion / Policy Editor P…" at bounding box center [874, 84] width 1343 height 136
click at [481, 61] on button "Roles" at bounding box center [458, 71] width 73 height 36
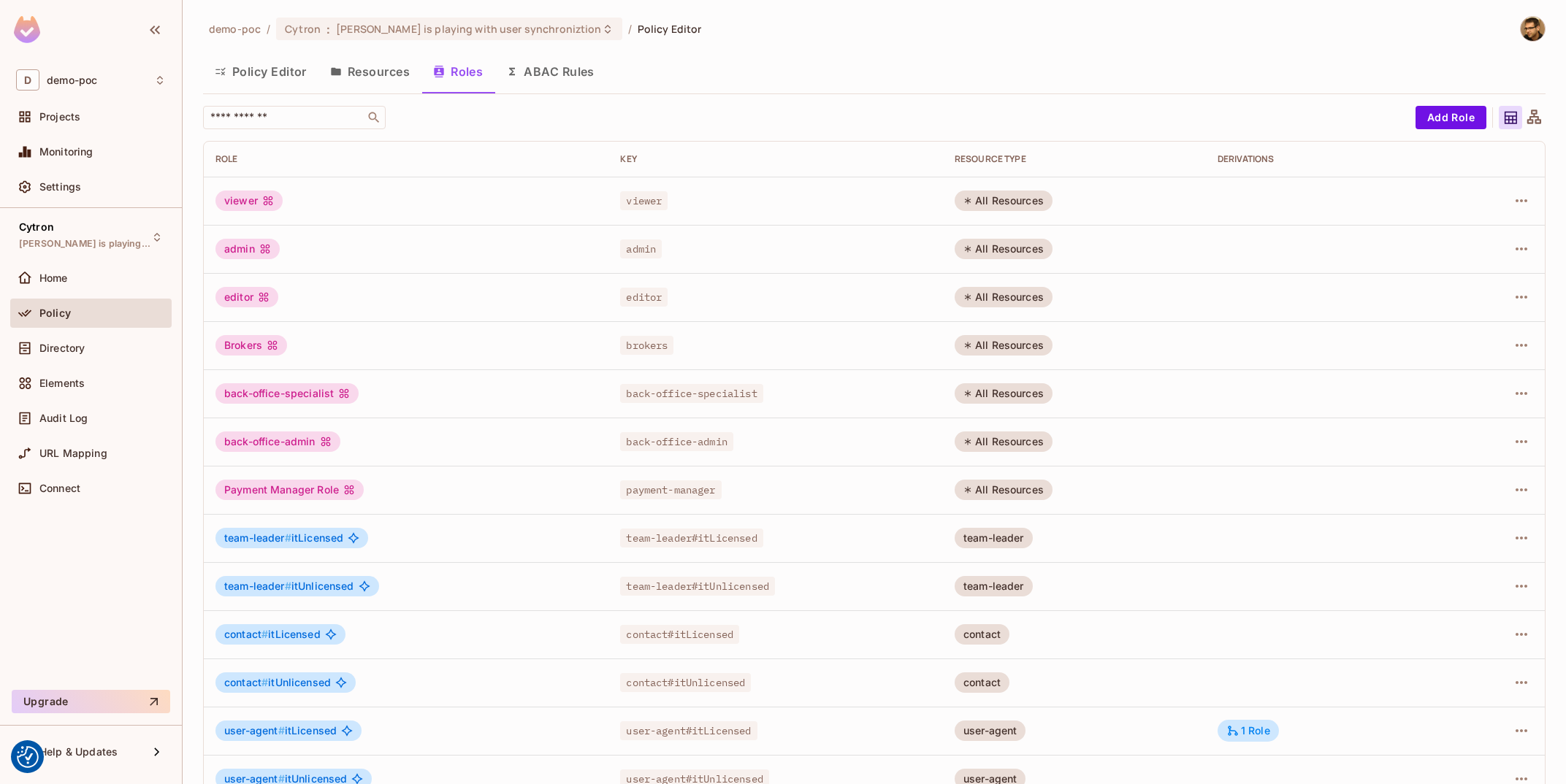
click at [363, 79] on button "Resources" at bounding box center [370, 71] width 103 height 36
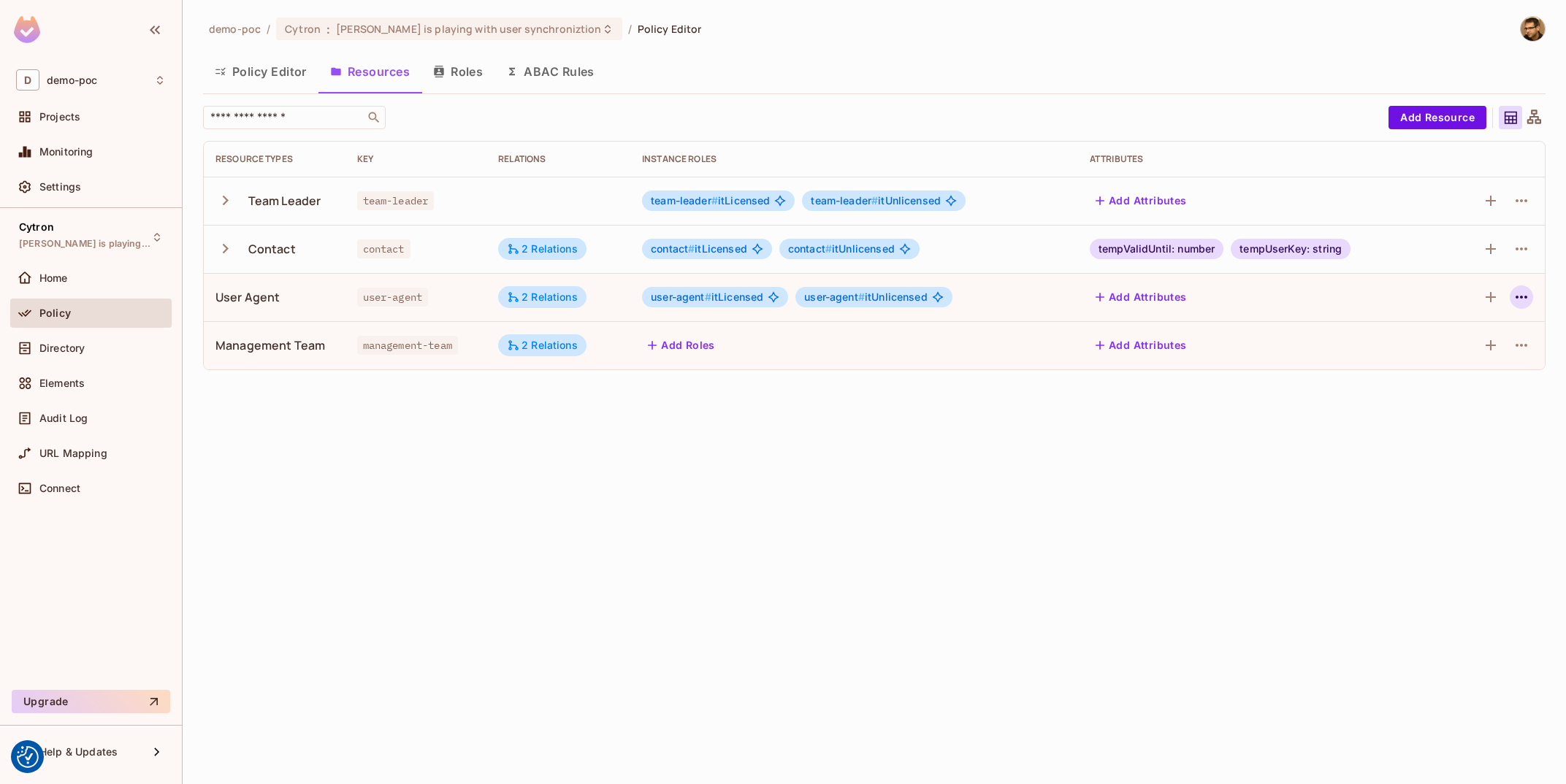
click at [1526, 298] on icon "button" at bounding box center [1521, 297] width 11 height 3
click at [1479, 352] on div "Edit Resource" at bounding box center [1458, 354] width 69 height 14
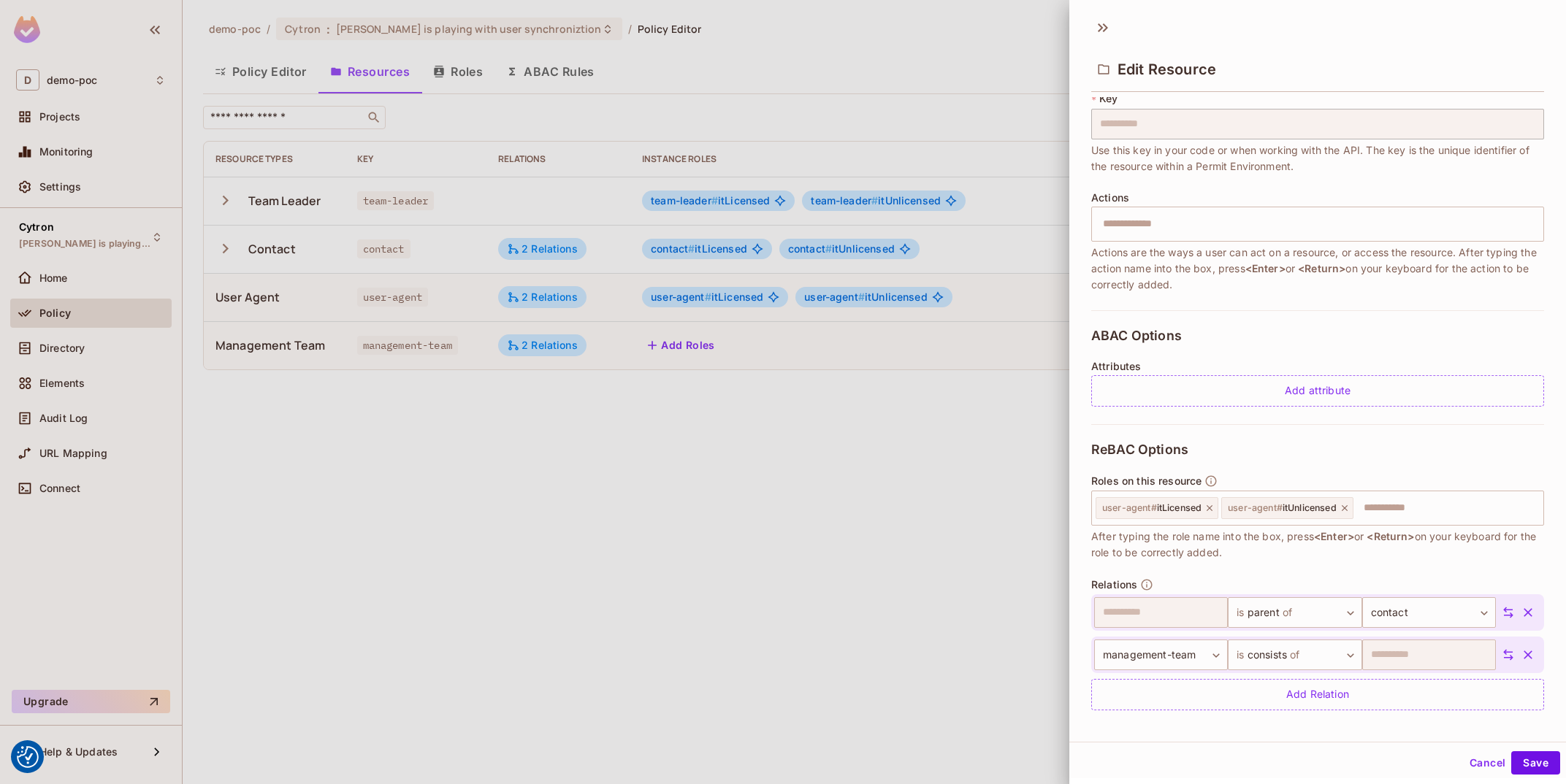
scroll to position [104, 0]
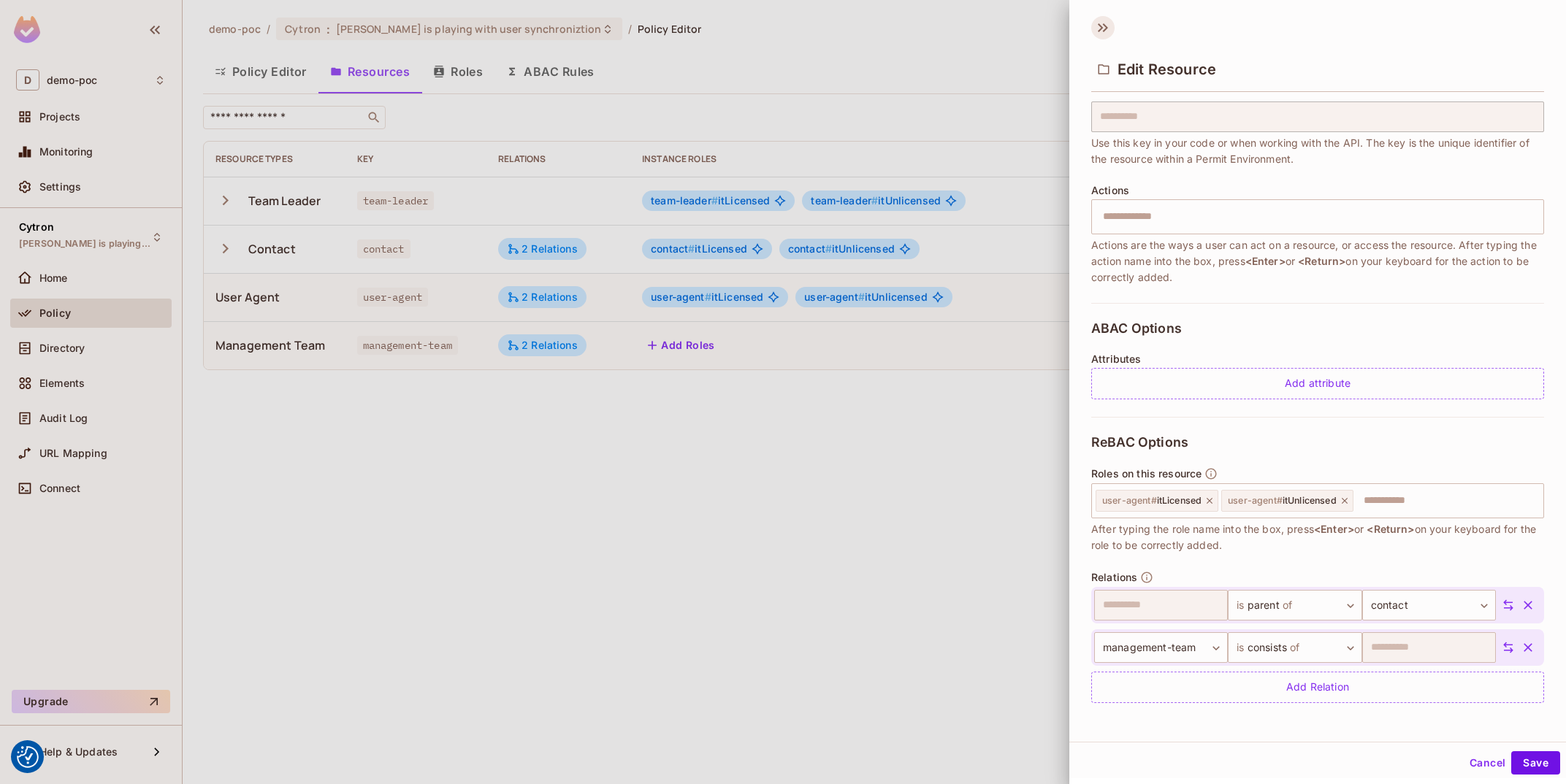
click at [1105, 28] on icon at bounding box center [1103, 27] width 23 height 23
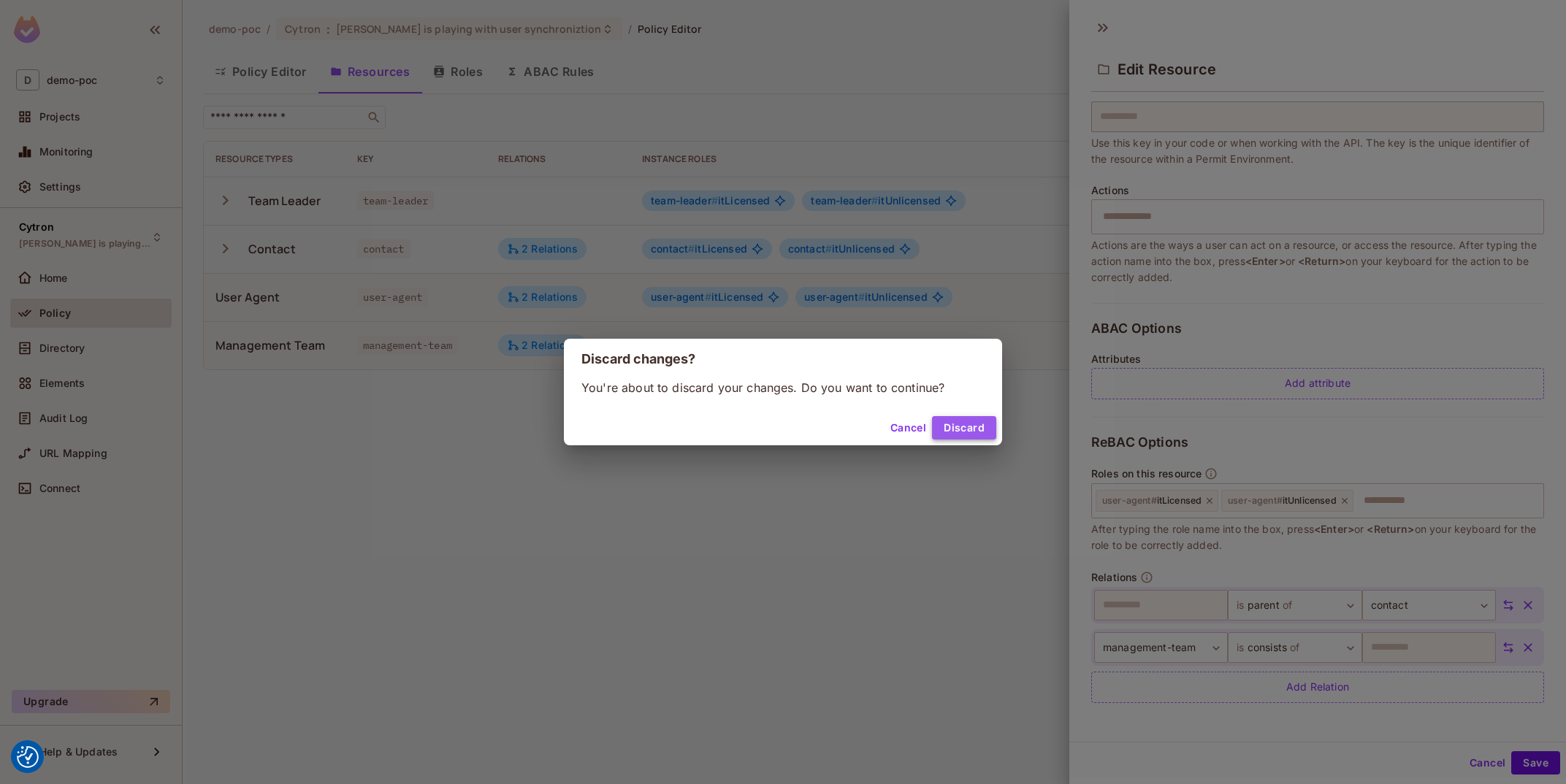
click at [977, 425] on button "Discard" at bounding box center [964, 428] width 64 height 23
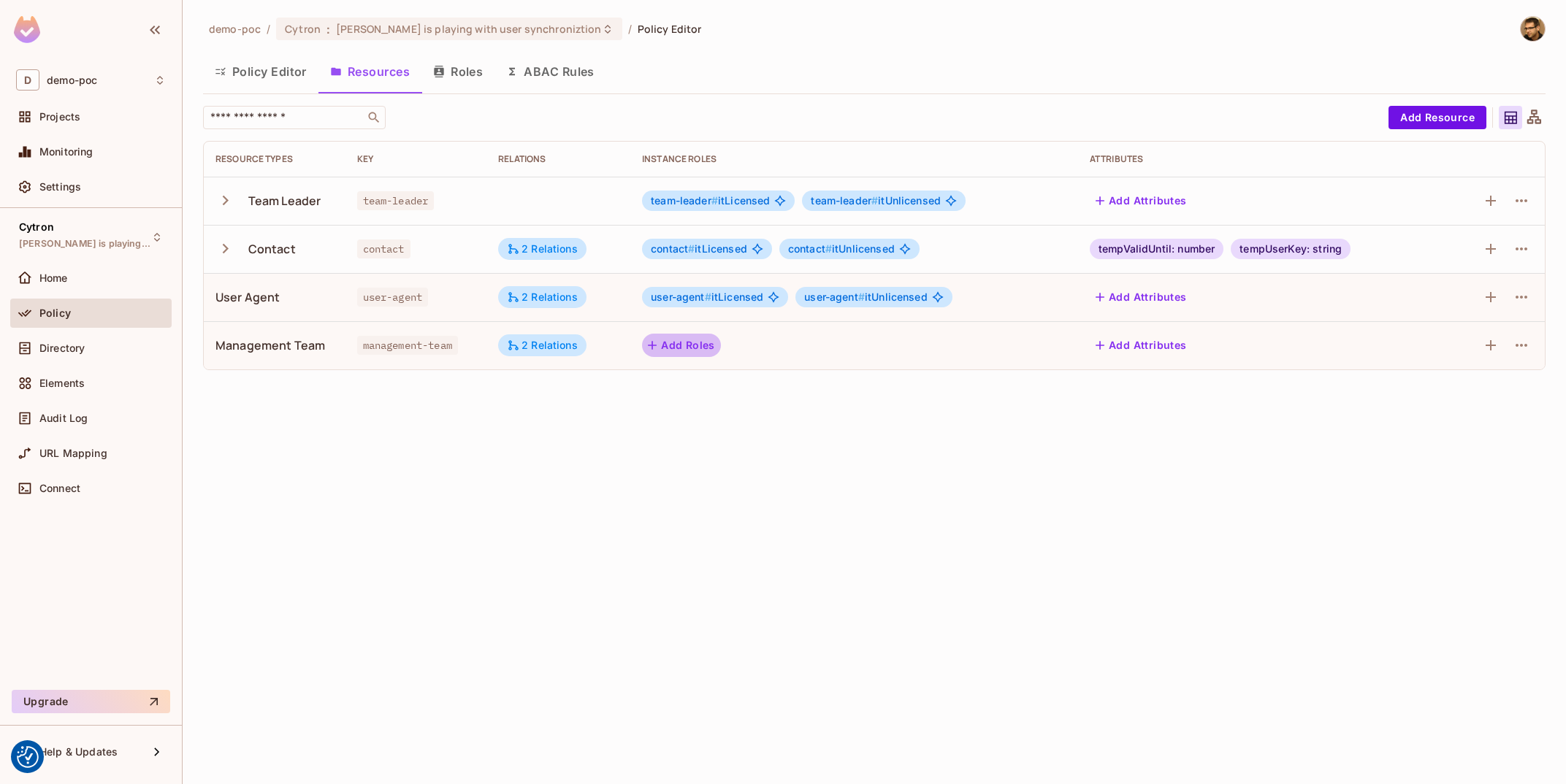
click at [664, 344] on button "Add Roles" at bounding box center [681, 345] width 79 height 23
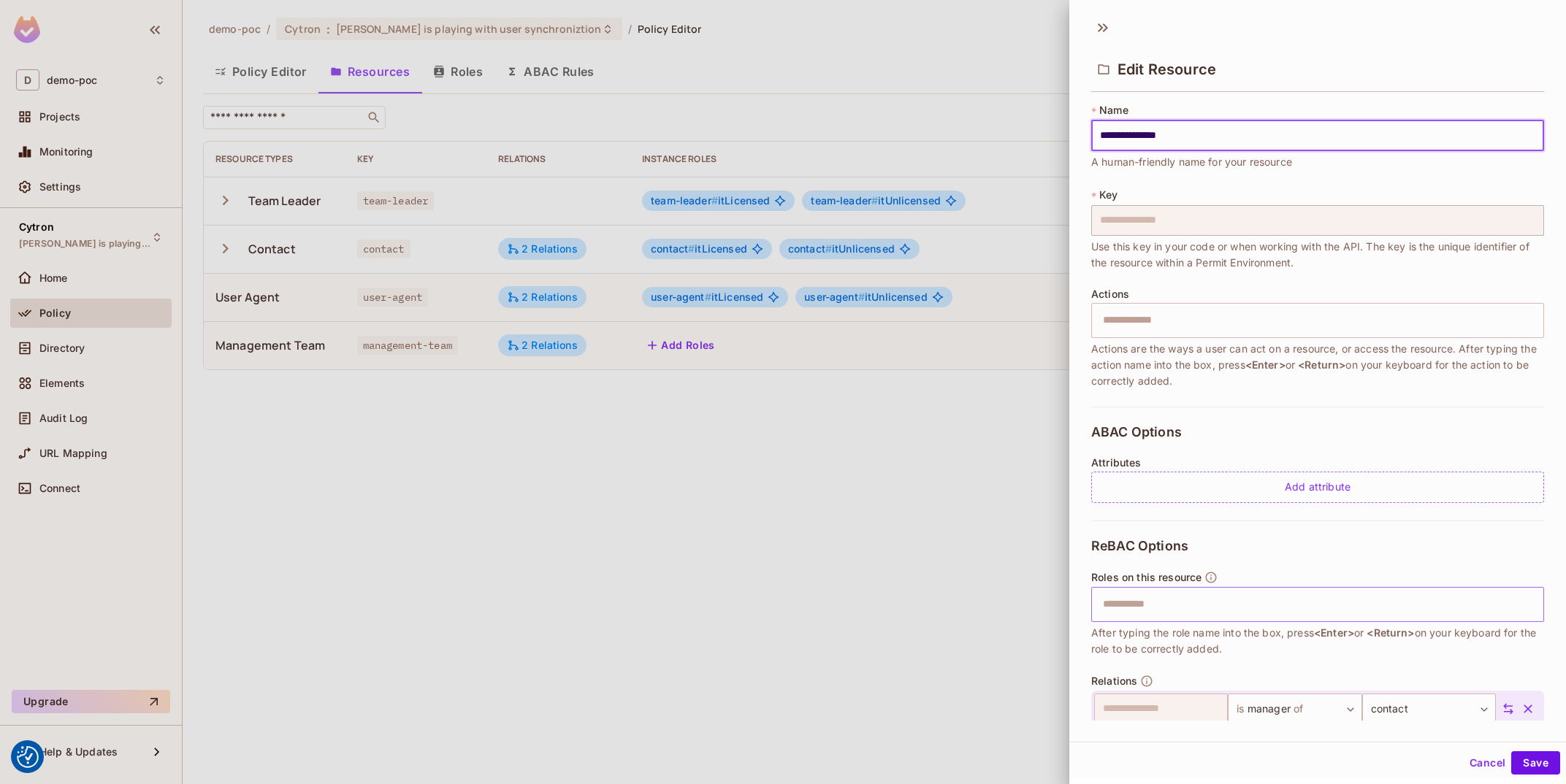
click at [1262, 592] on input "text" at bounding box center [1316, 605] width 444 height 30
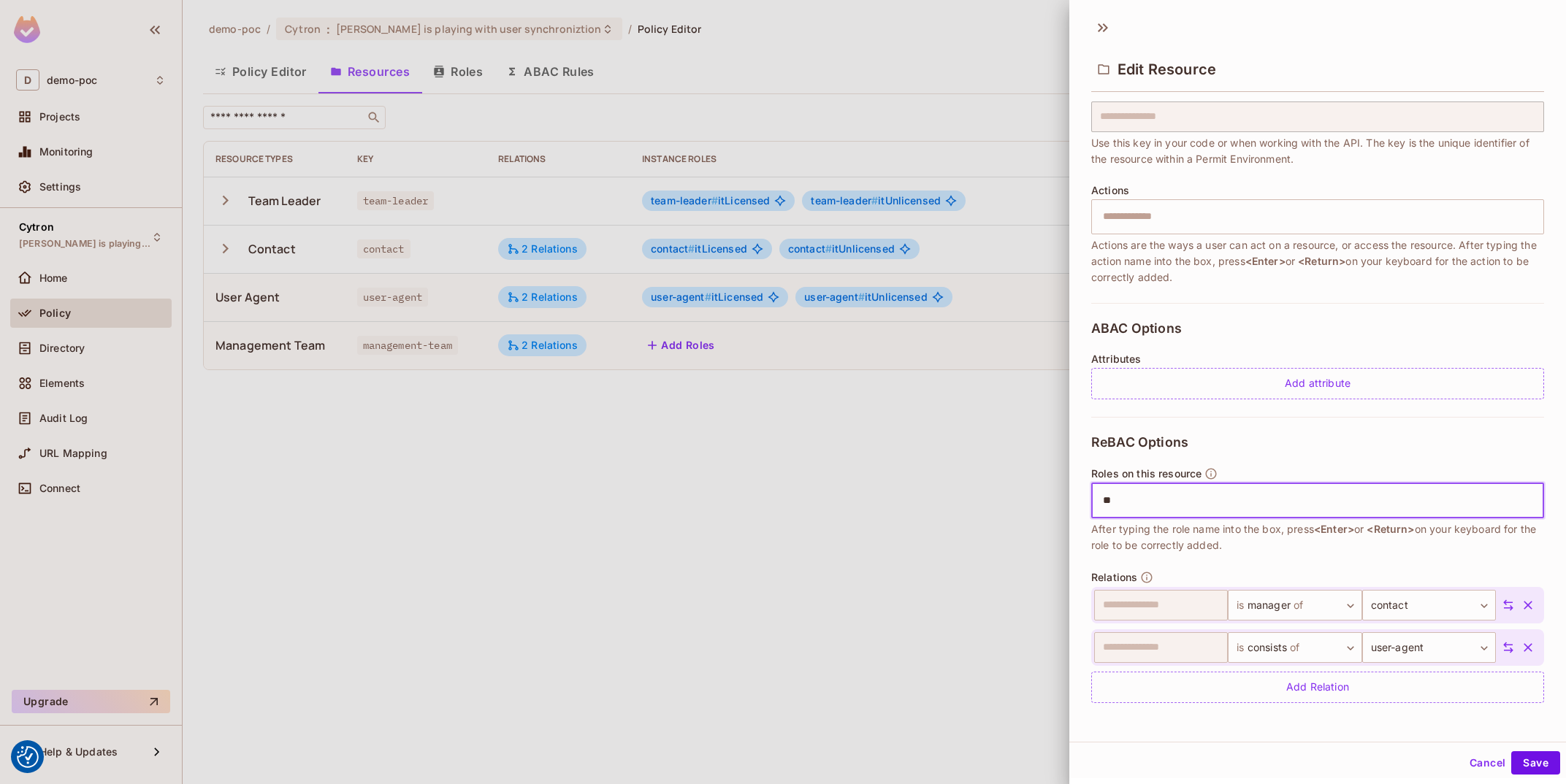
type input "*"
type input "*******"
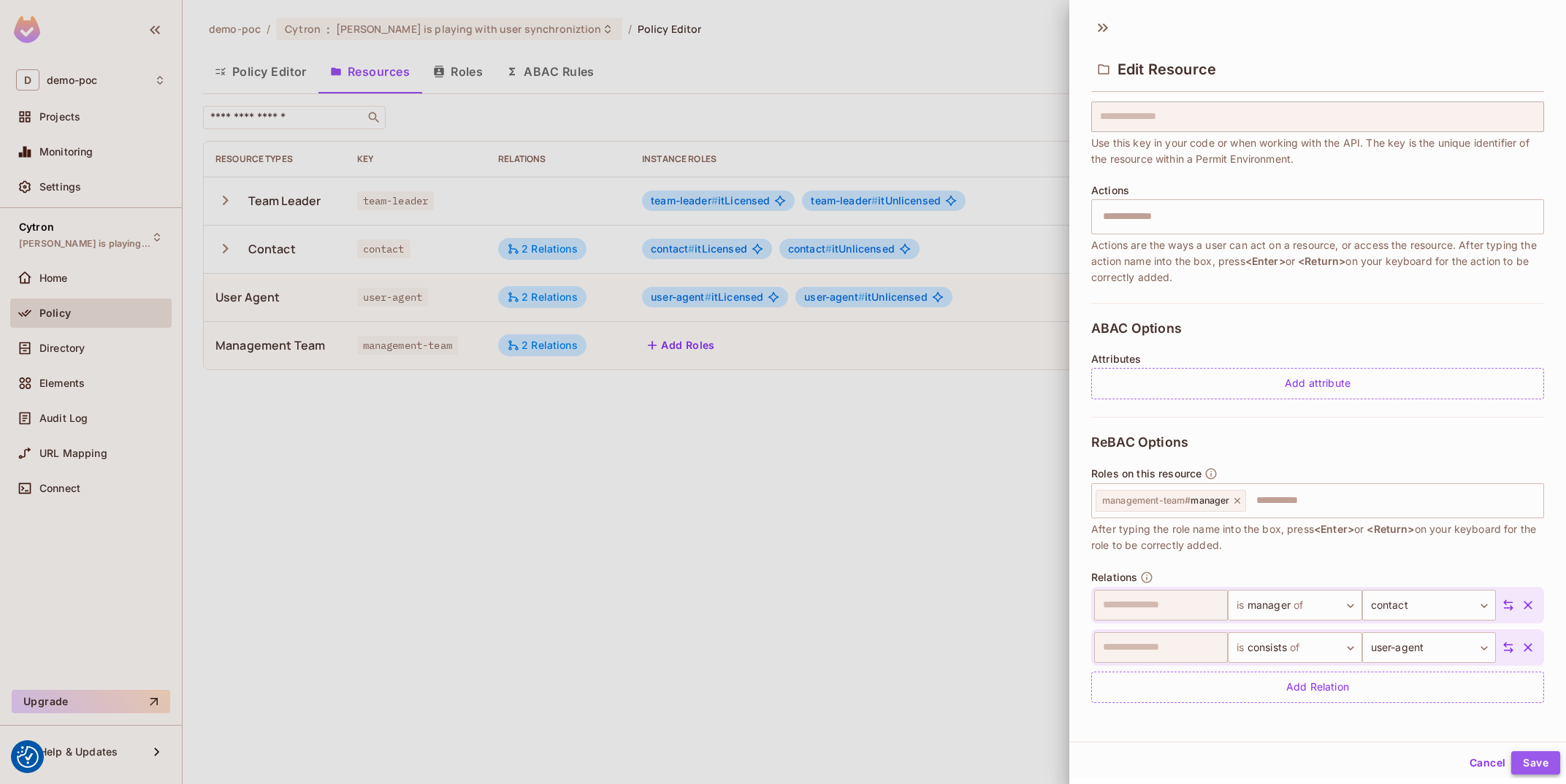
click at [1515, 759] on button "Save" at bounding box center [1536, 763] width 49 height 23
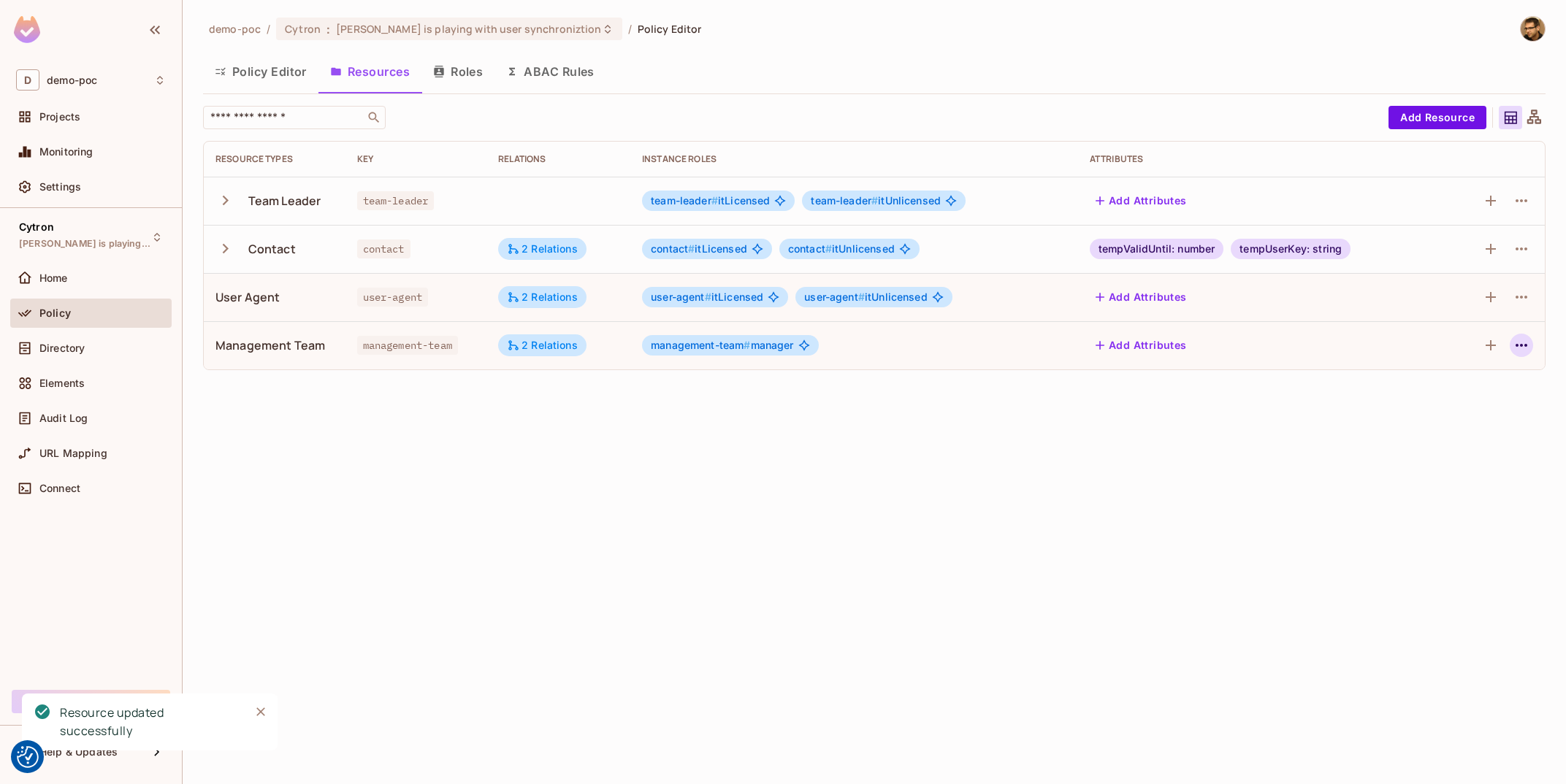
click at [1515, 338] on icon "button" at bounding box center [1521, 345] width 17 height 17
click at [440, 61] on div at bounding box center [783, 392] width 1566 height 784
click at [446, 61] on button "Roles" at bounding box center [458, 71] width 73 height 36
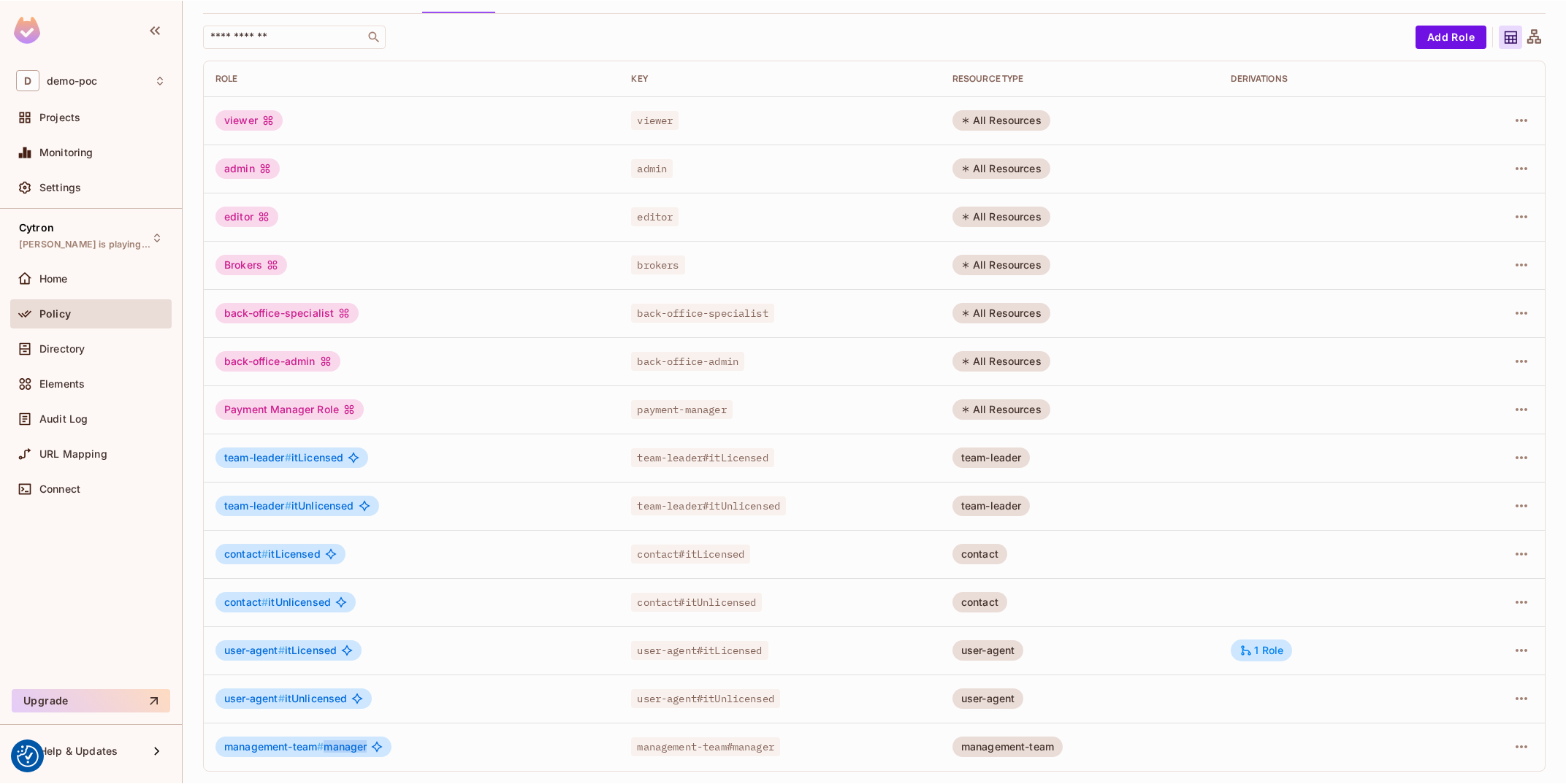
scroll to position [79, 0]
click at [1518, 750] on icon "button" at bounding box center [1521, 748] width 17 height 17
click at [1474, 682] on div "Edit Role" at bounding box center [1456, 686] width 44 height 14
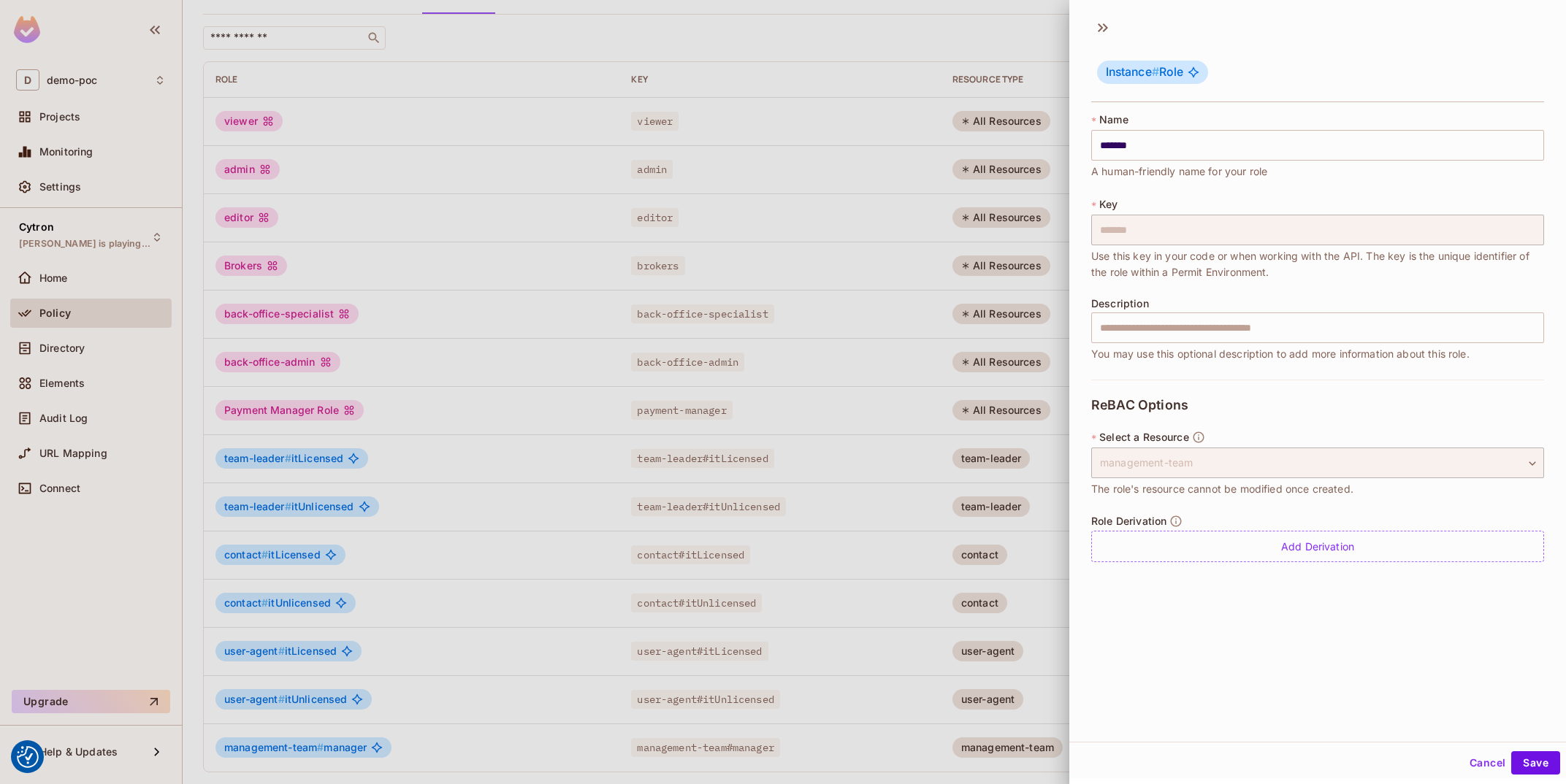
click at [1290, 515] on div "**********" at bounding box center [1318, 480] width 453 height 200
click at [1296, 537] on div "Add Derivation" at bounding box center [1318, 546] width 453 height 31
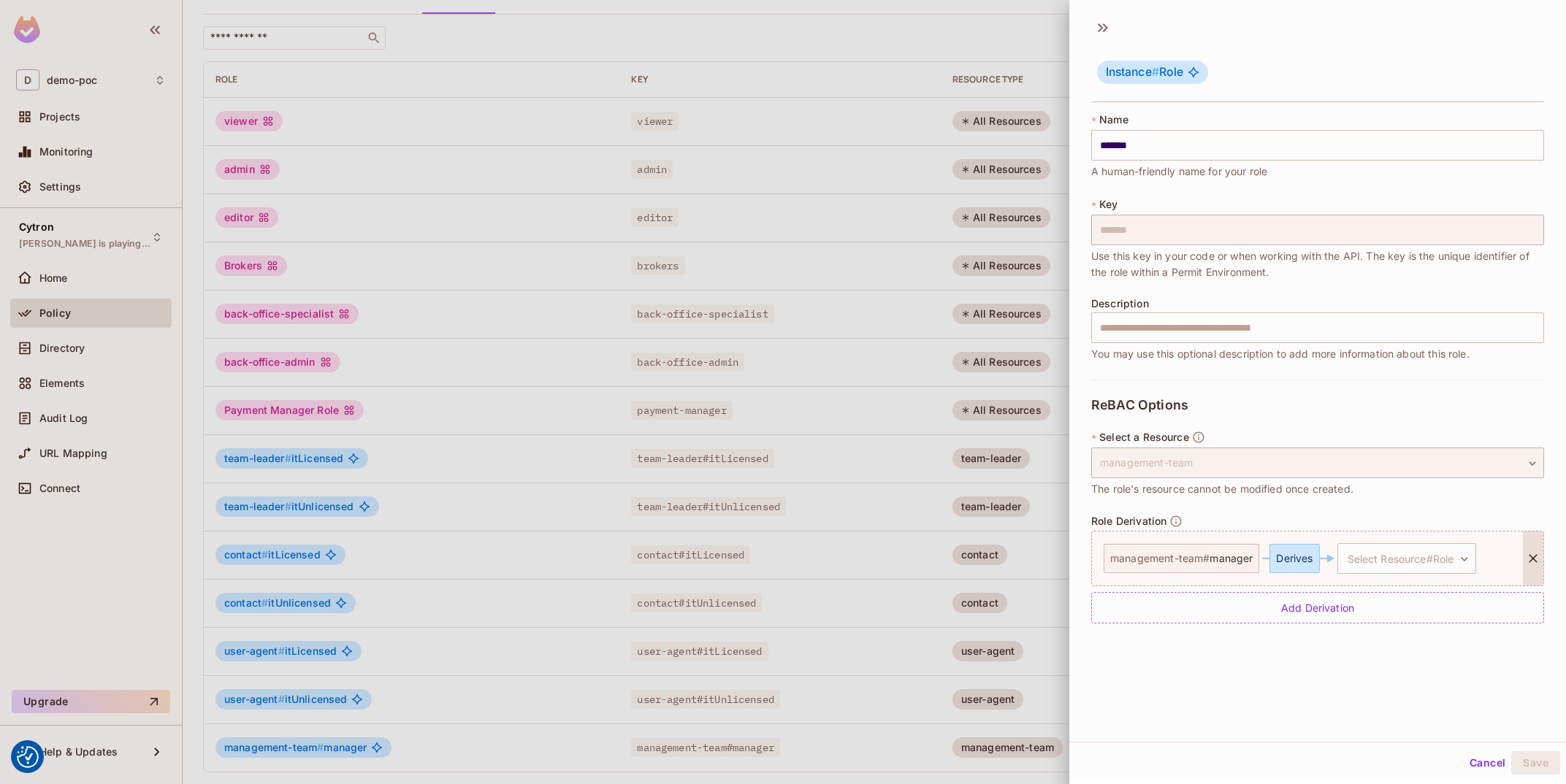
click at [1151, 565] on div "management-team # manager" at bounding box center [1182, 558] width 156 height 30
click at [1396, 559] on body "We use cookies to enhance your browsing experience, serve personalized ads or c…" at bounding box center [783, 392] width 1566 height 784
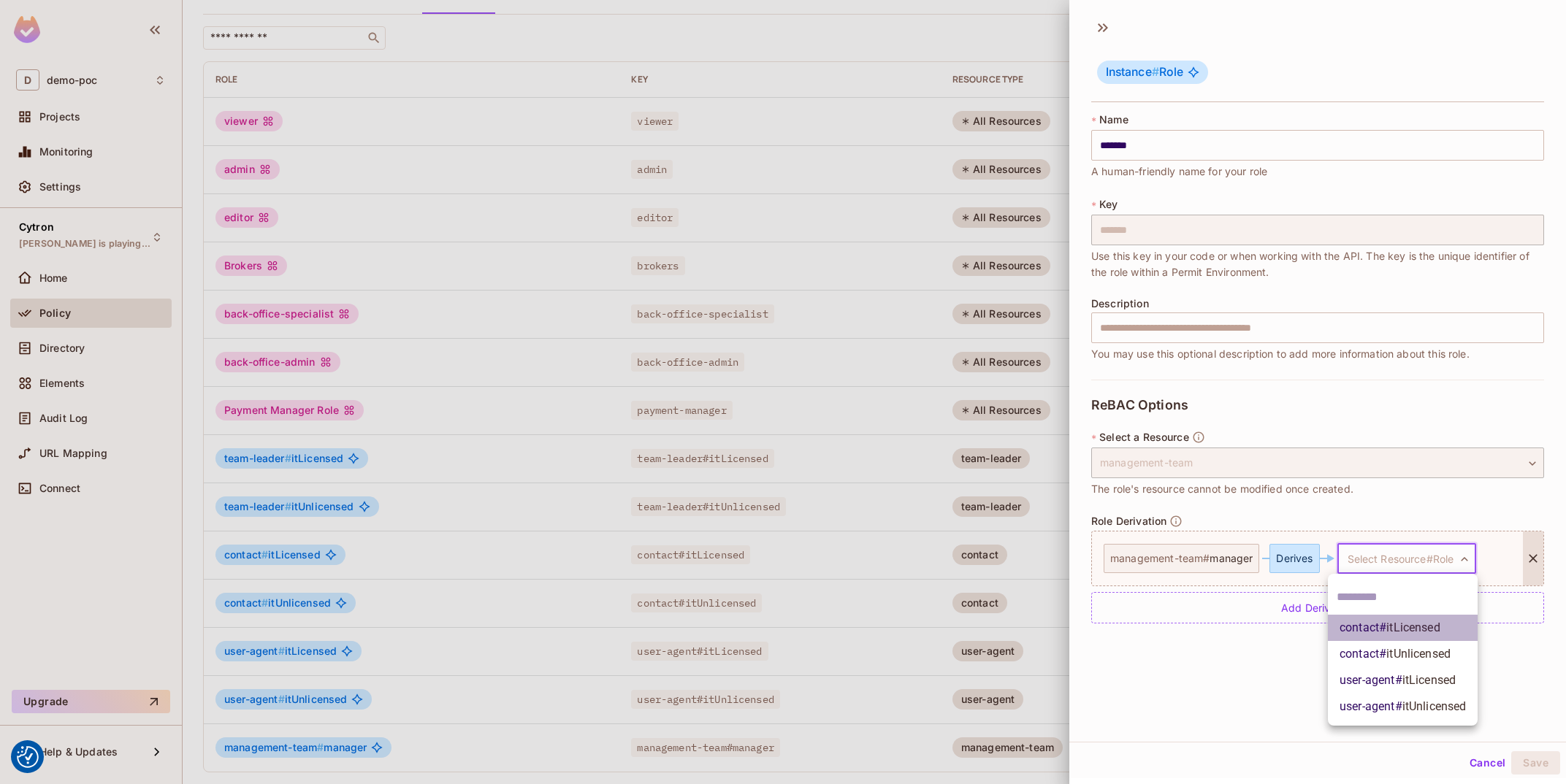
click at [1450, 630] on li "contact # itLicensed" at bounding box center [1403, 628] width 150 height 26
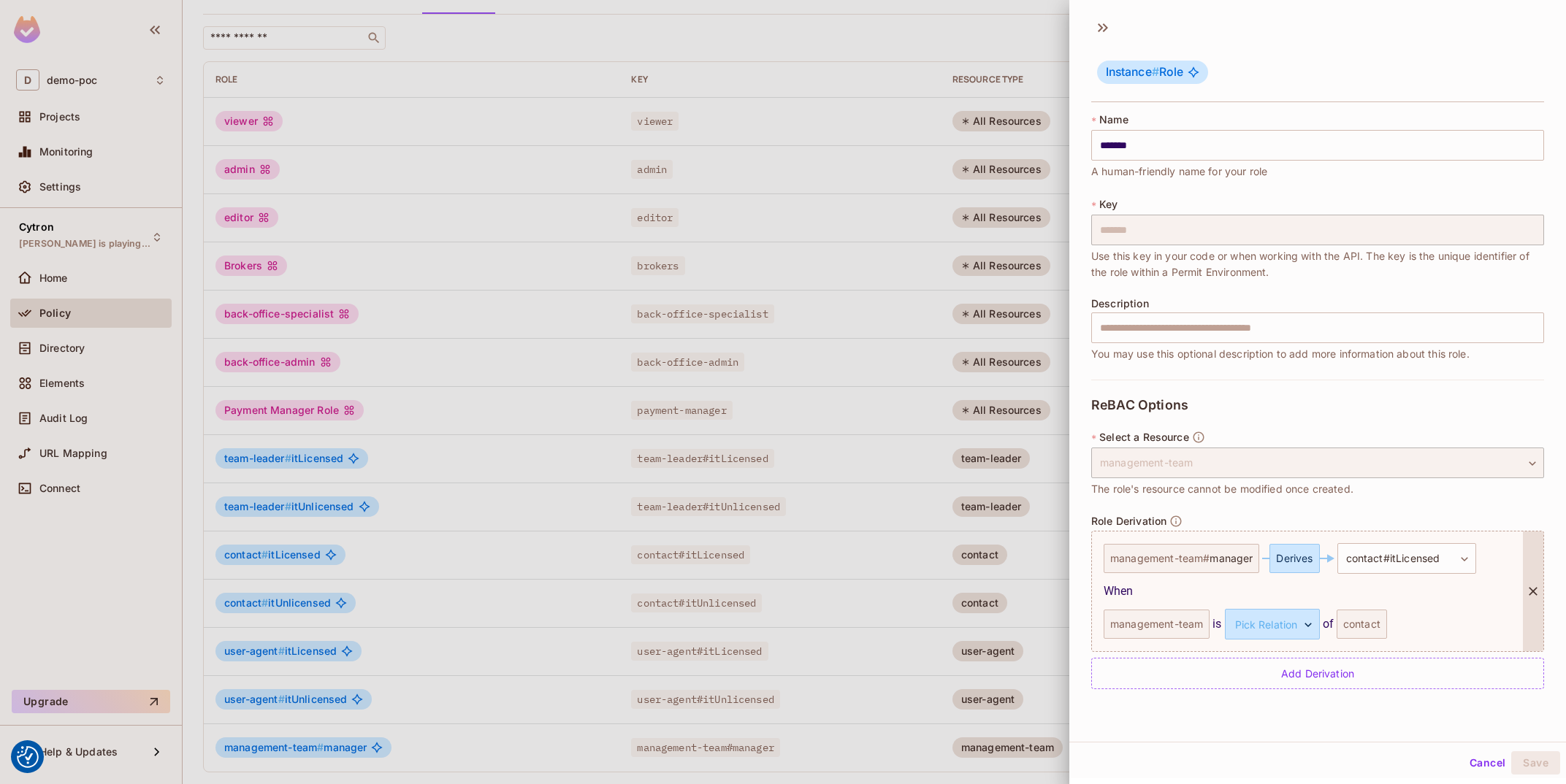
click at [1149, 634] on div "management-team" at bounding box center [1157, 624] width 106 height 30
click at [1287, 632] on body "We use cookies to enhance your browsing experience, serve personalized ads or c…" at bounding box center [783, 392] width 1566 height 784
click at [1245, 704] on li "manager" at bounding box center [1259, 693] width 135 height 26
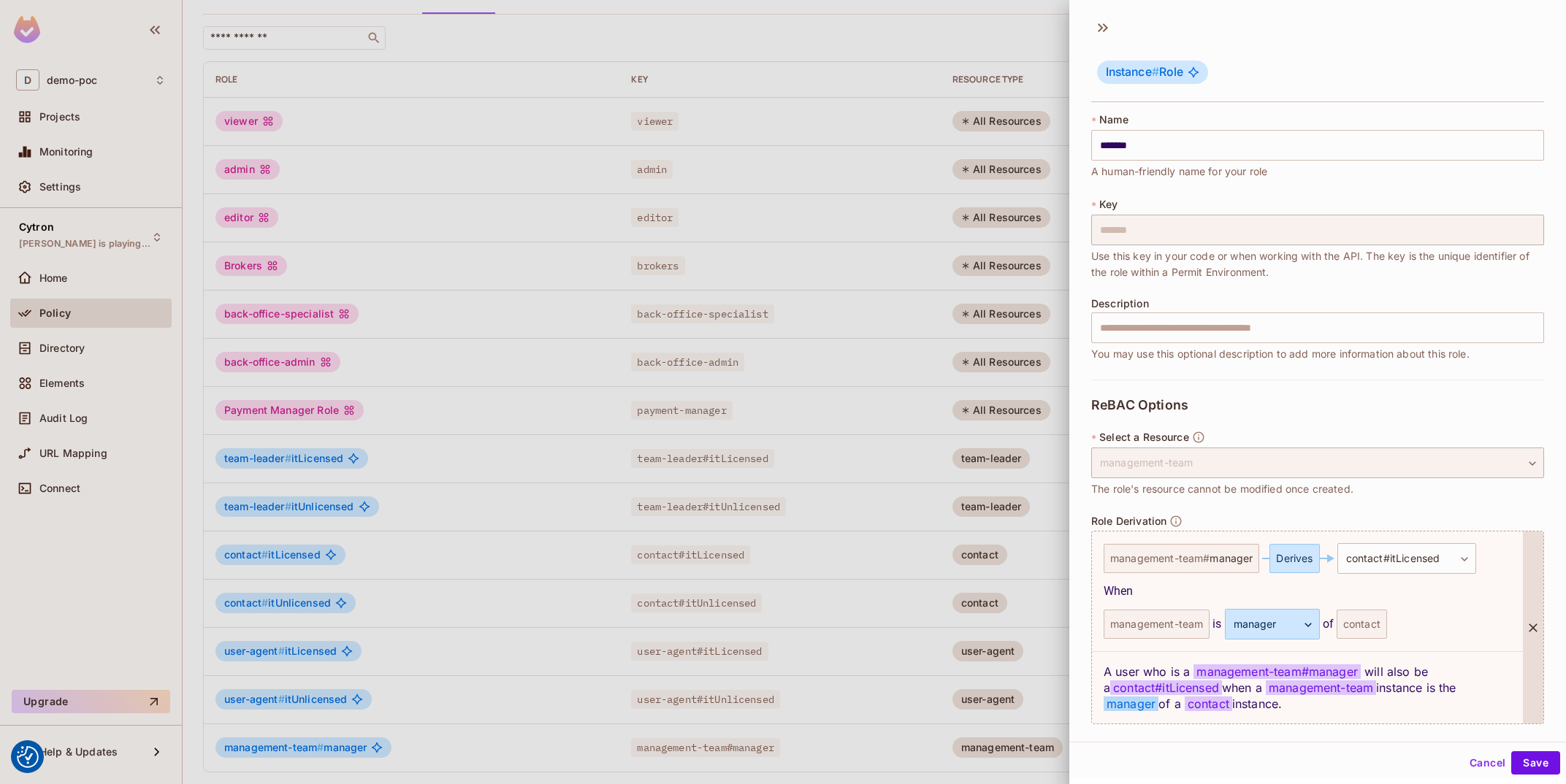
click at [1375, 614] on div "contact" at bounding box center [1362, 624] width 51 height 30
click at [1351, 632] on div "contact" at bounding box center [1362, 624] width 51 height 30
click at [1440, 617] on div "management-team is manager ******* ​ of contact" at bounding box center [1307, 624] width 407 height 31
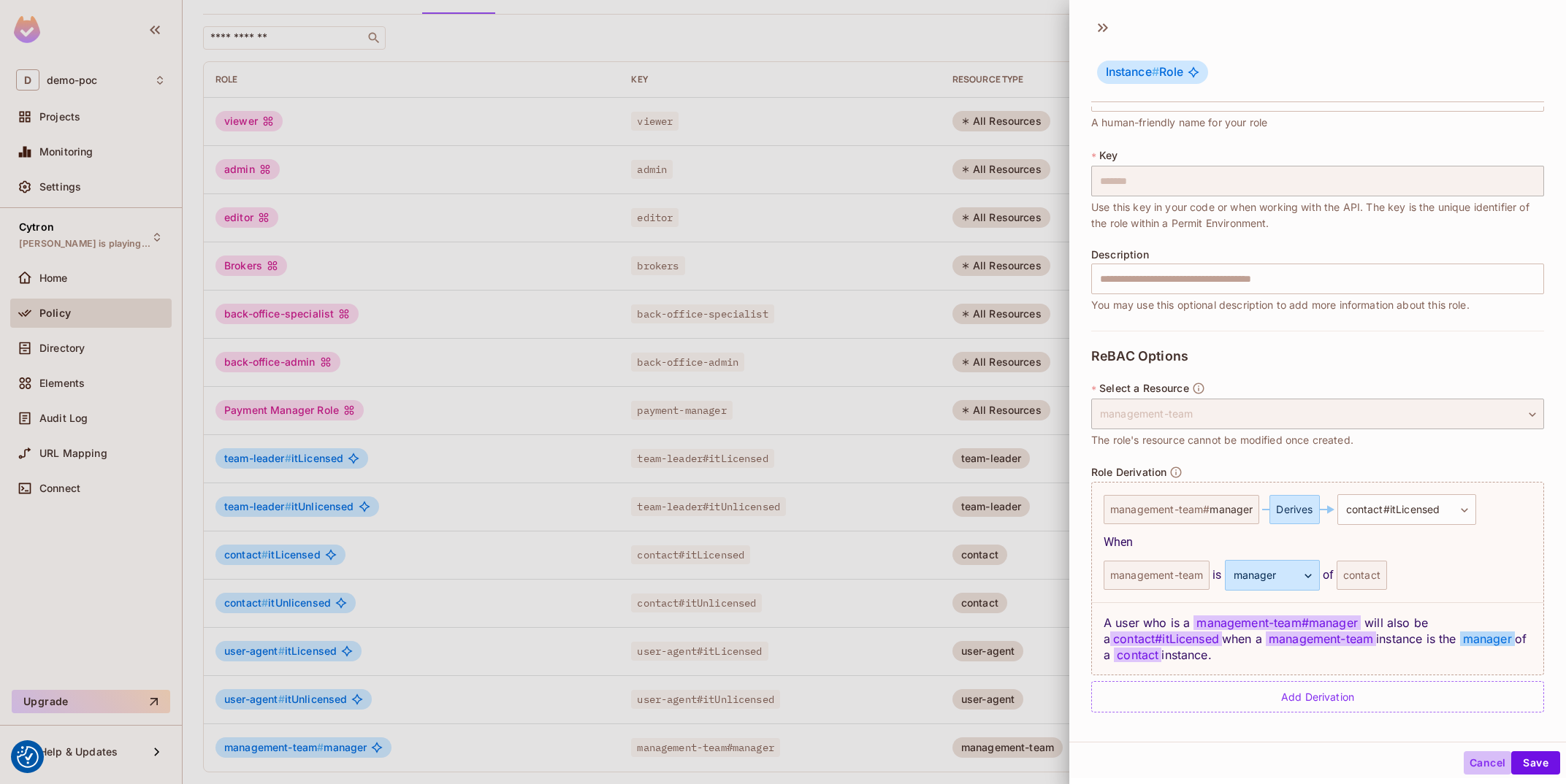
click at [1483, 763] on button "Cancel" at bounding box center [1487, 763] width 48 height 23
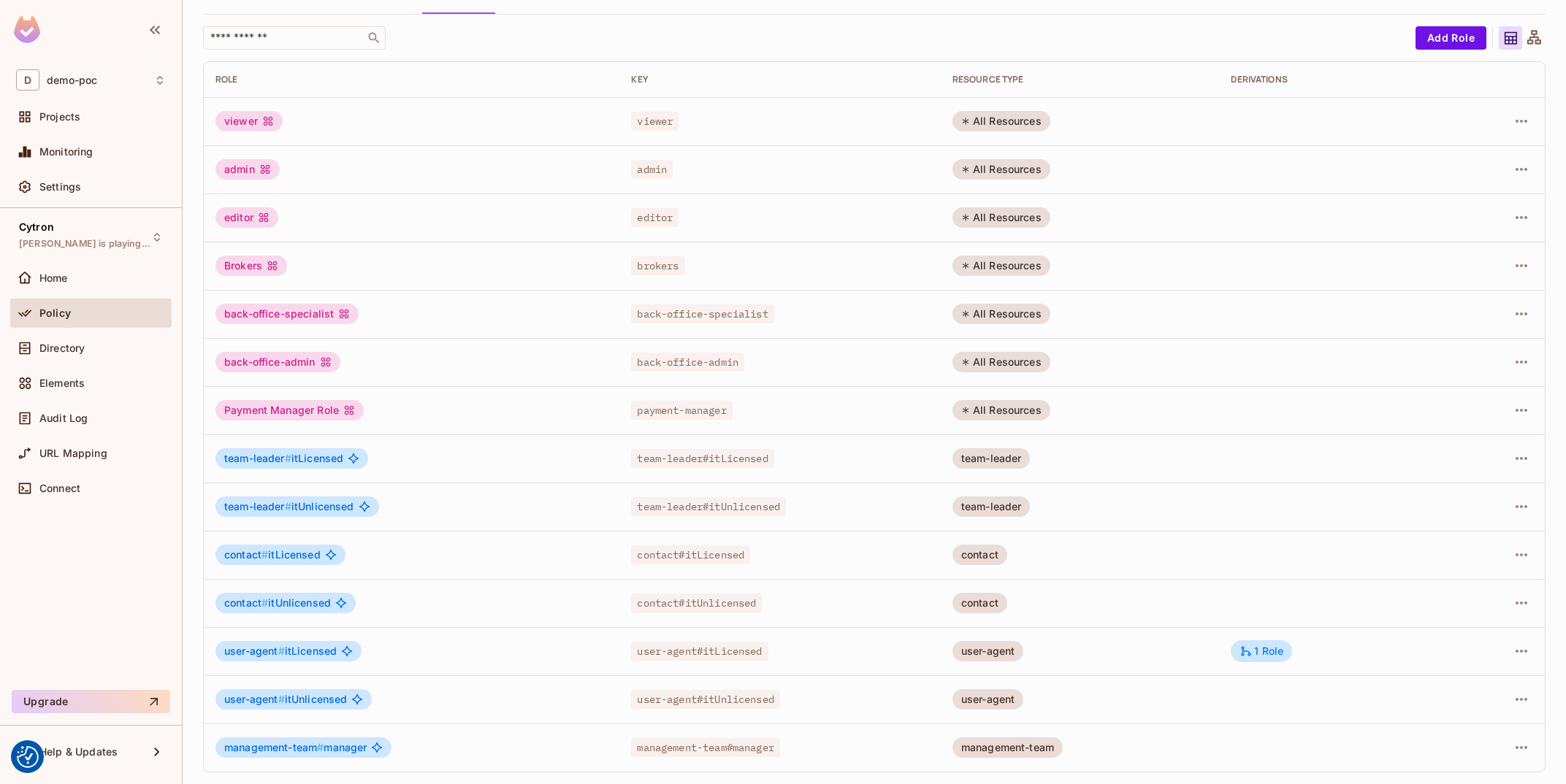
scroll to position [0, 0]
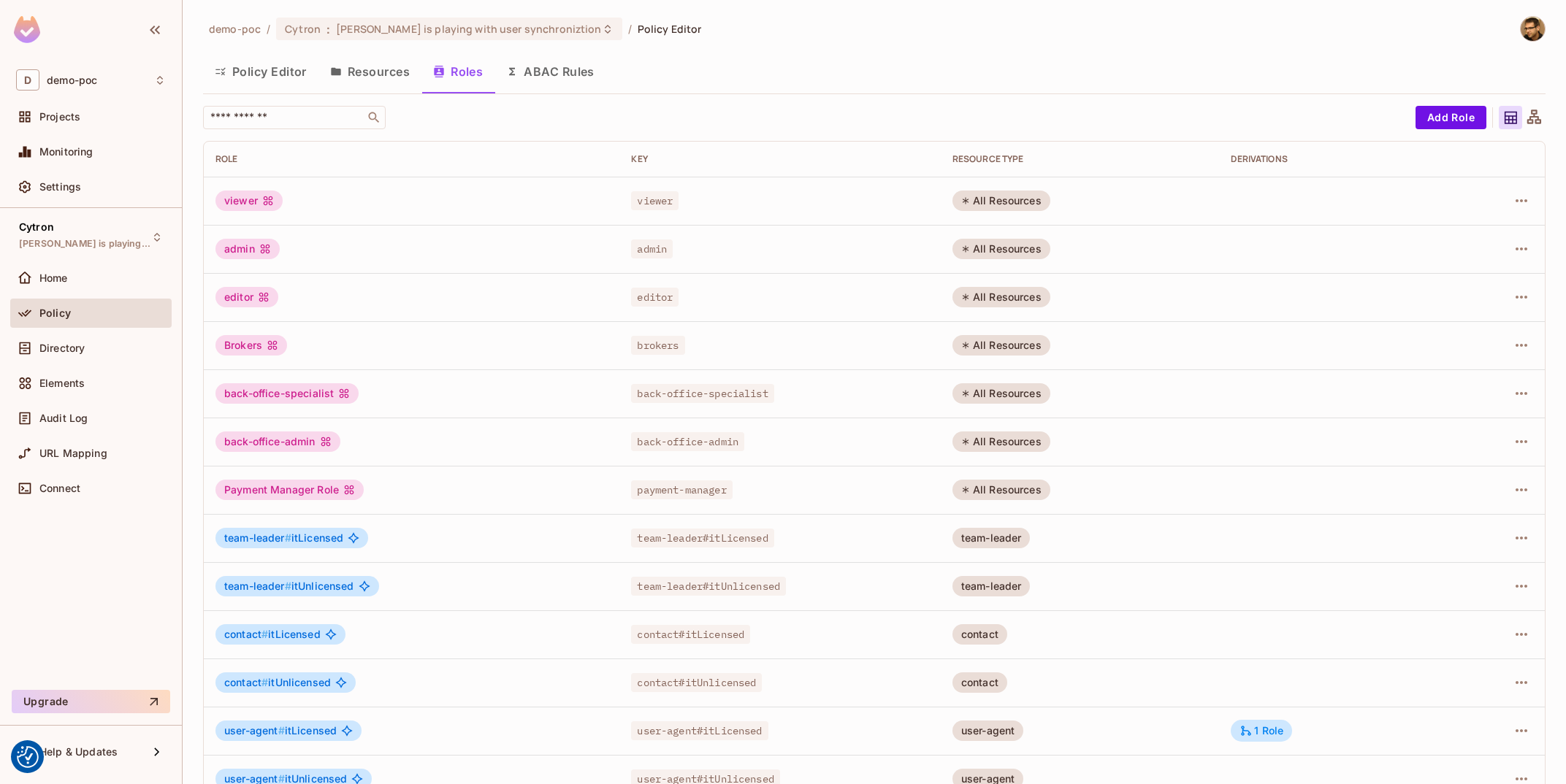
click at [358, 66] on button "Resources" at bounding box center [370, 71] width 103 height 36
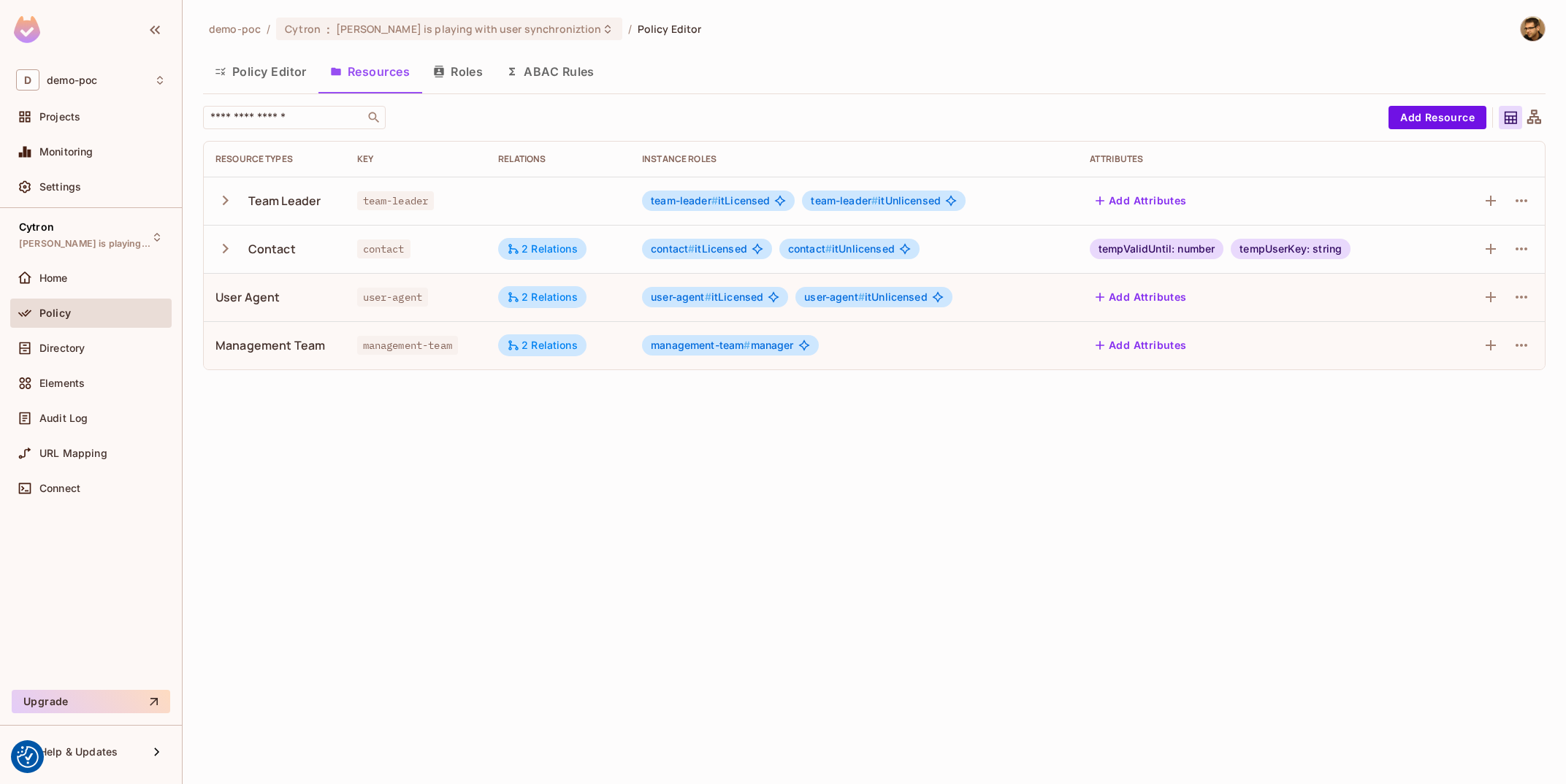
click at [1535, 347] on td at bounding box center [1495, 346] width 100 height 48
click at [1532, 345] on button "button" at bounding box center [1521, 345] width 23 height 23
click at [1455, 397] on span "Edit Resource" at bounding box center [1458, 403] width 77 height 23
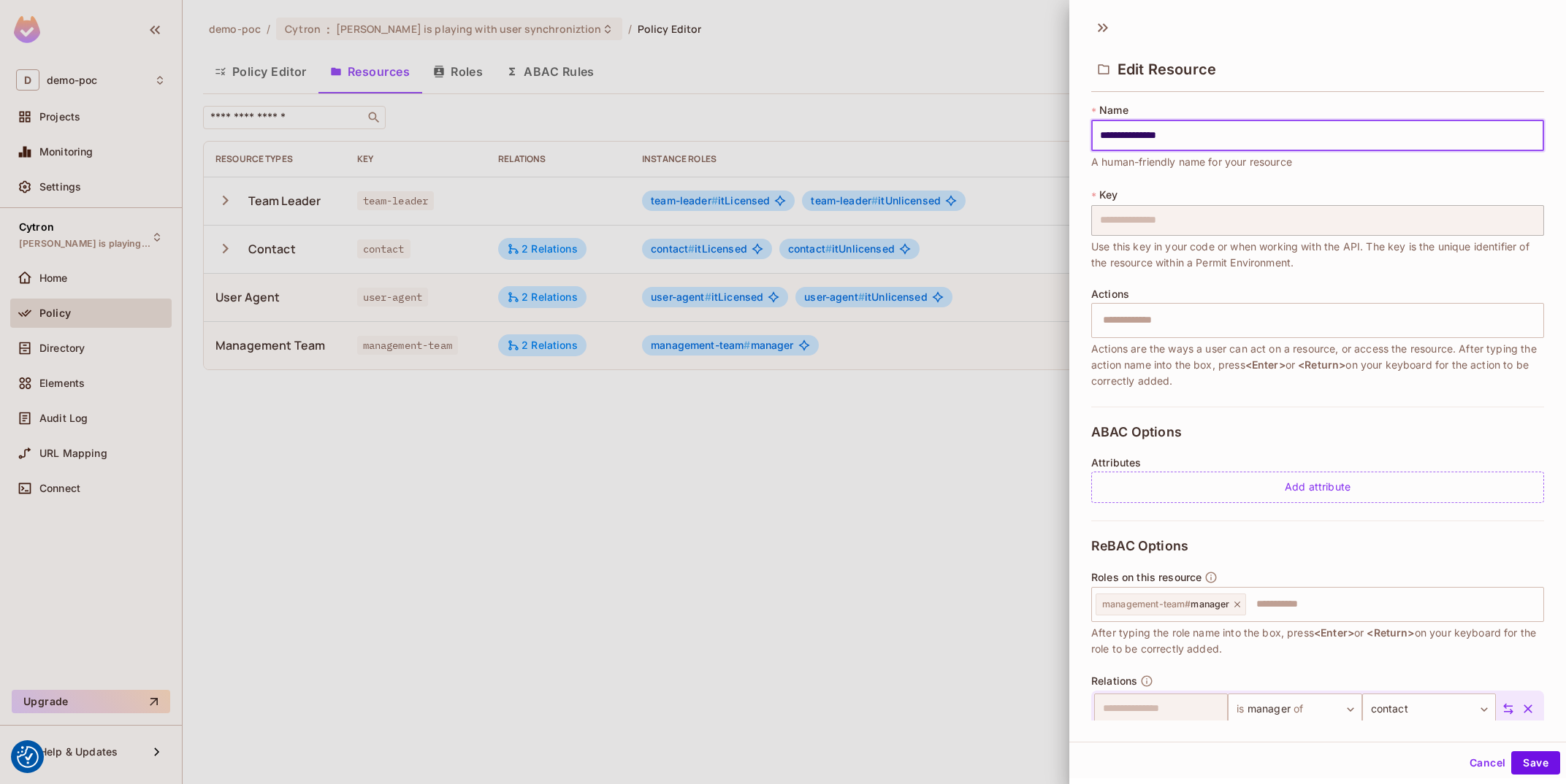
scroll to position [104, 0]
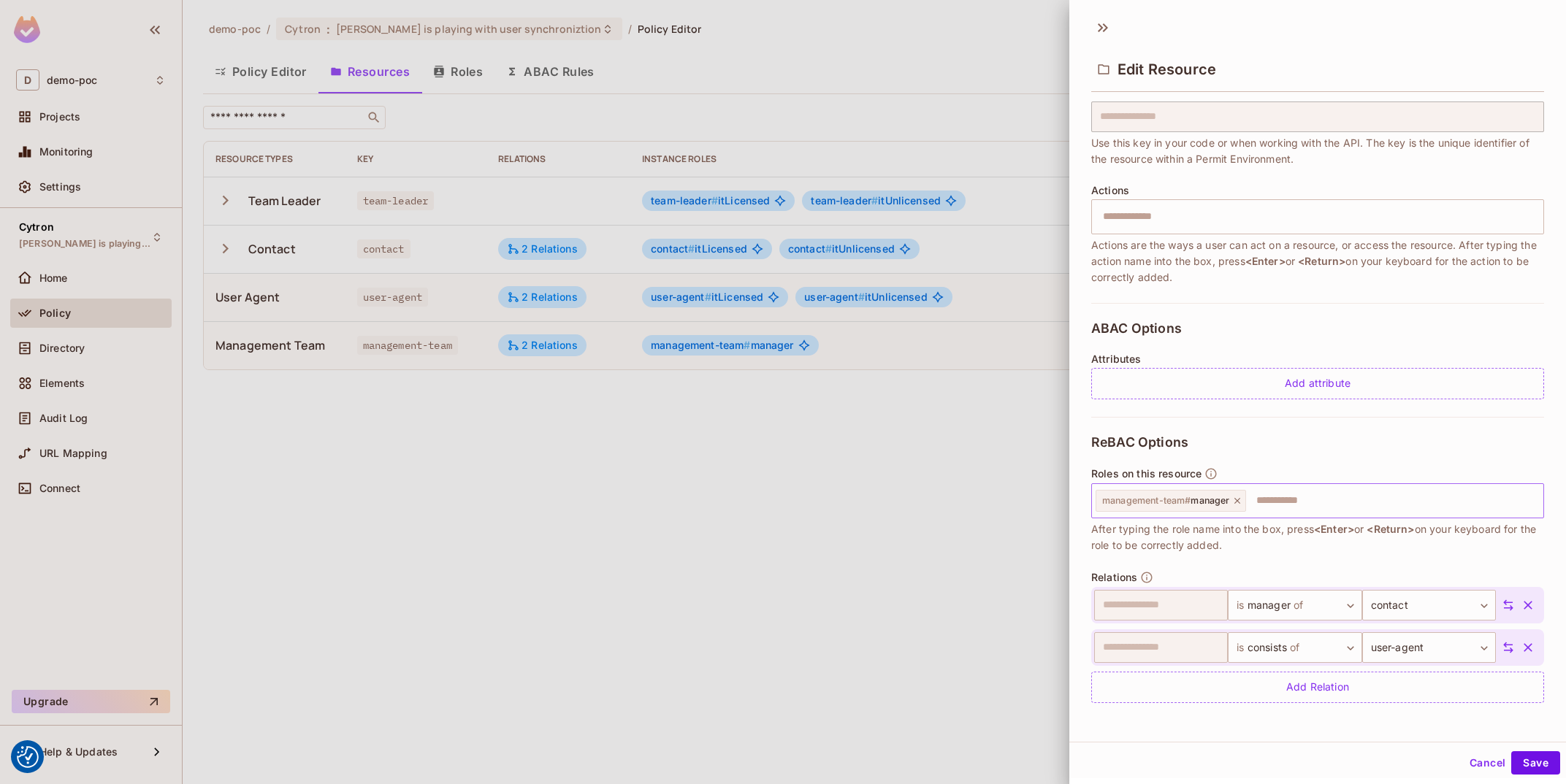
click at [1244, 504] on div "management-team # manager" at bounding box center [1171, 501] width 151 height 22
click at [1229, 506] on span "management-team # manager" at bounding box center [1166, 500] width 127 height 11
click at [1234, 499] on div "management-team # manager" at bounding box center [1171, 501] width 151 height 22
click at [1238, 501] on icon at bounding box center [1238, 501] width 11 height 11
click at [1238, 501] on input "text" at bounding box center [1316, 501] width 444 height 30
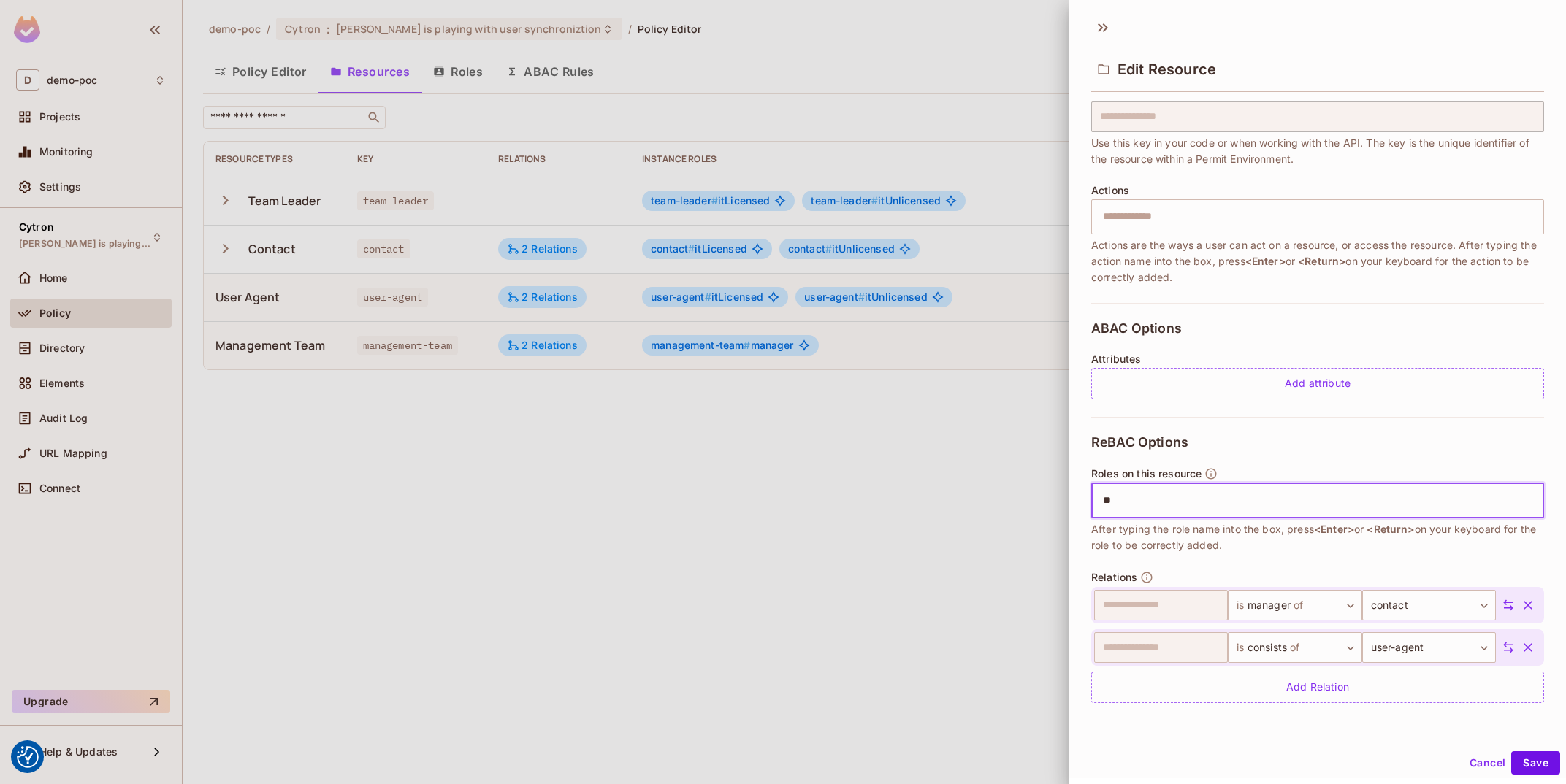
type input "*"
type input "*******"
type input "********"
click at [1519, 761] on button "Save" at bounding box center [1536, 763] width 49 height 23
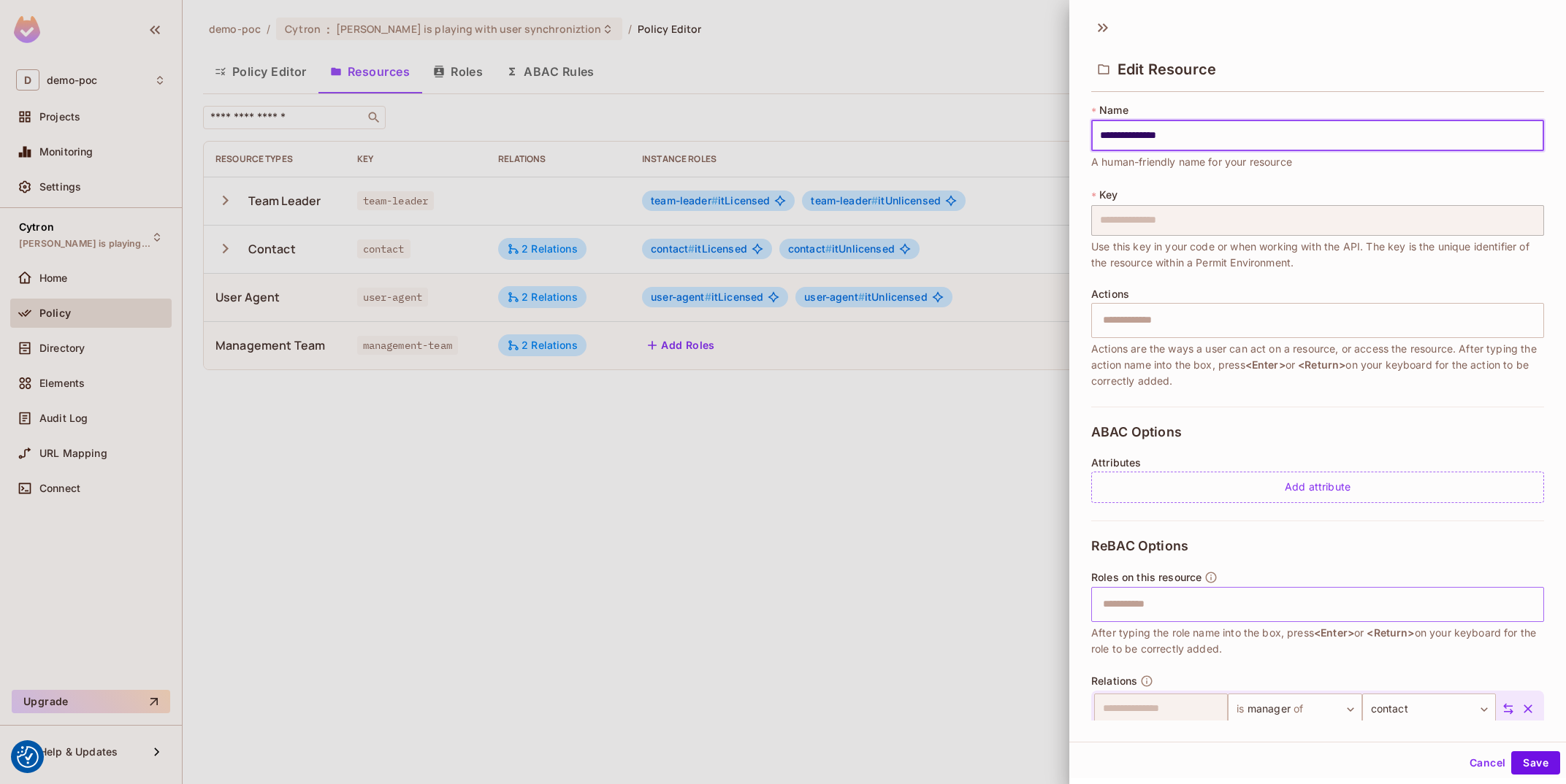
click at [1257, 602] on input "text" at bounding box center [1316, 605] width 444 height 30
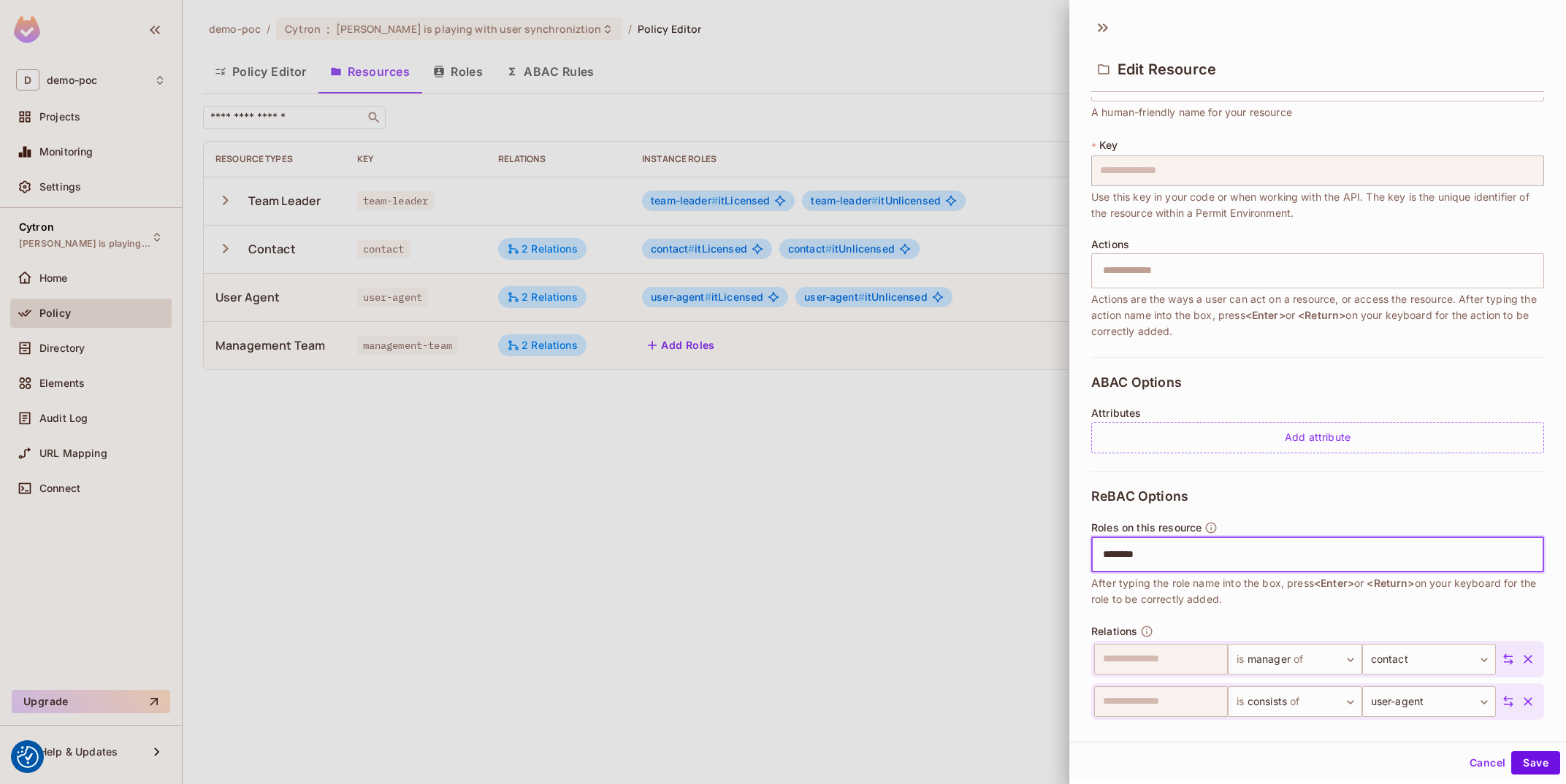
scroll to position [104, 0]
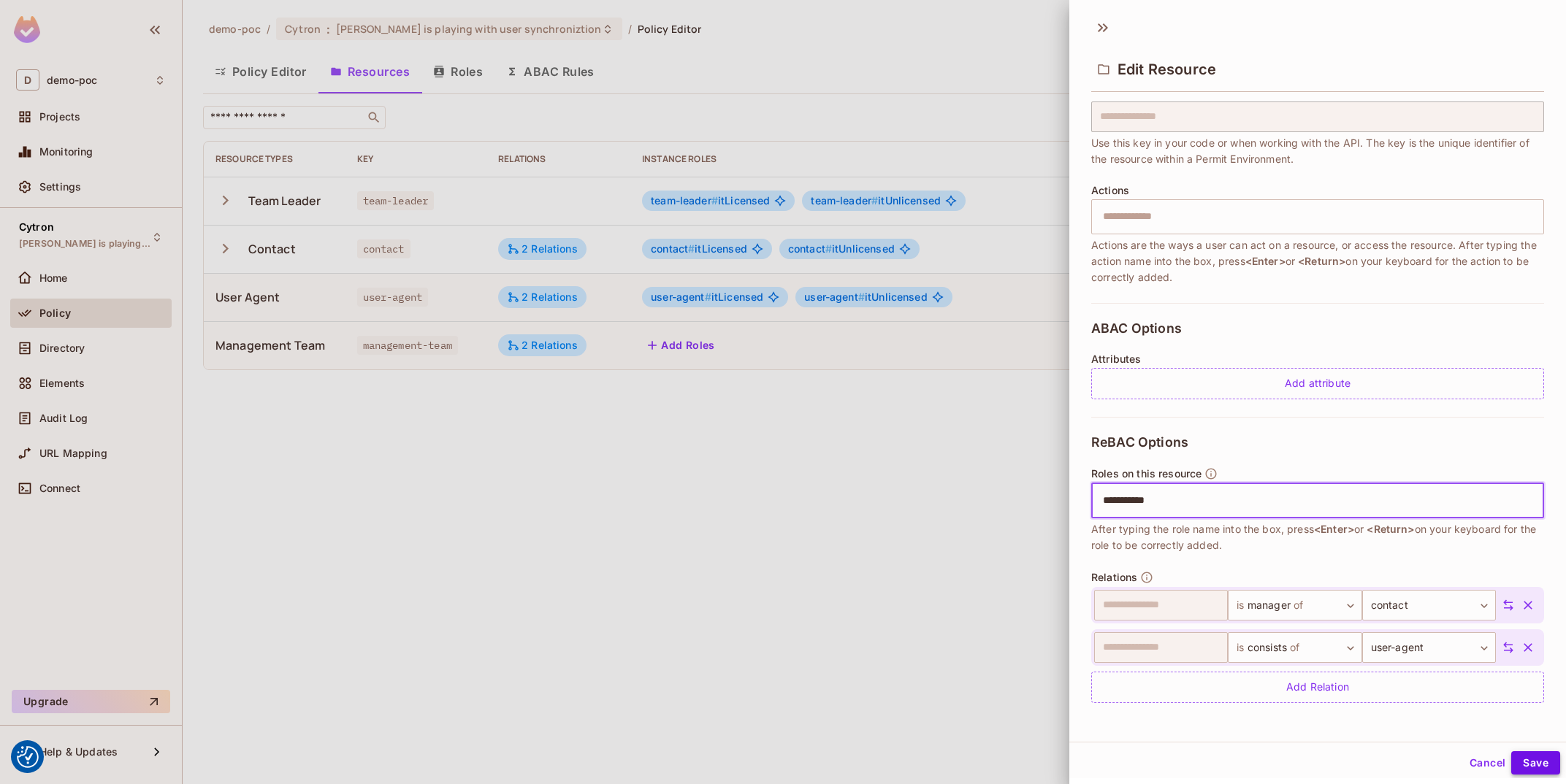
type input "**********"
click at [1537, 770] on button "Save" at bounding box center [1536, 763] width 49 height 23
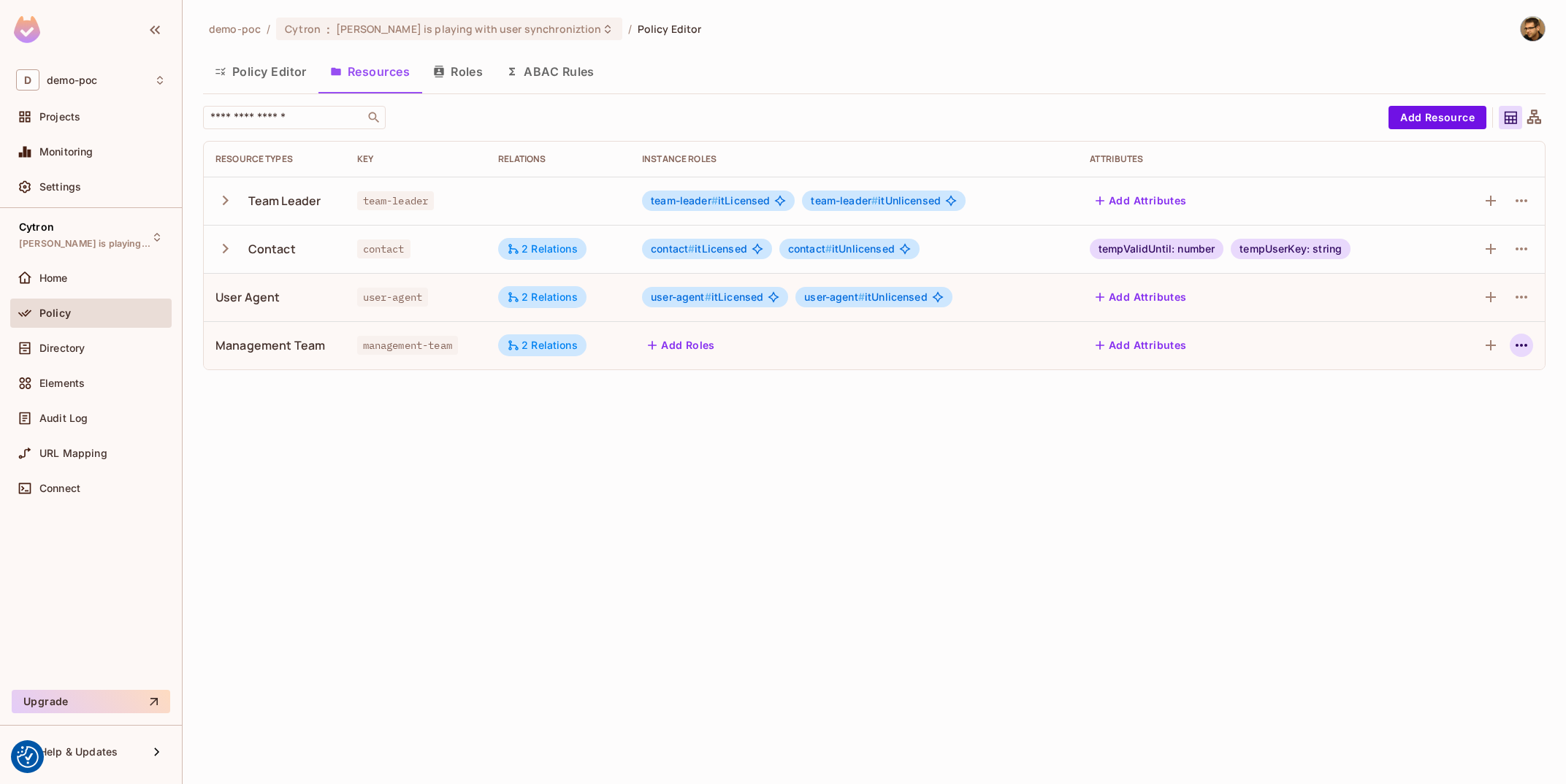
click at [1515, 348] on icon "button" at bounding box center [1521, 345] width 17 height 17
click at [1491, 391] on li "Edit Resource" at bounding box center [1452, 403] width 138 height 32
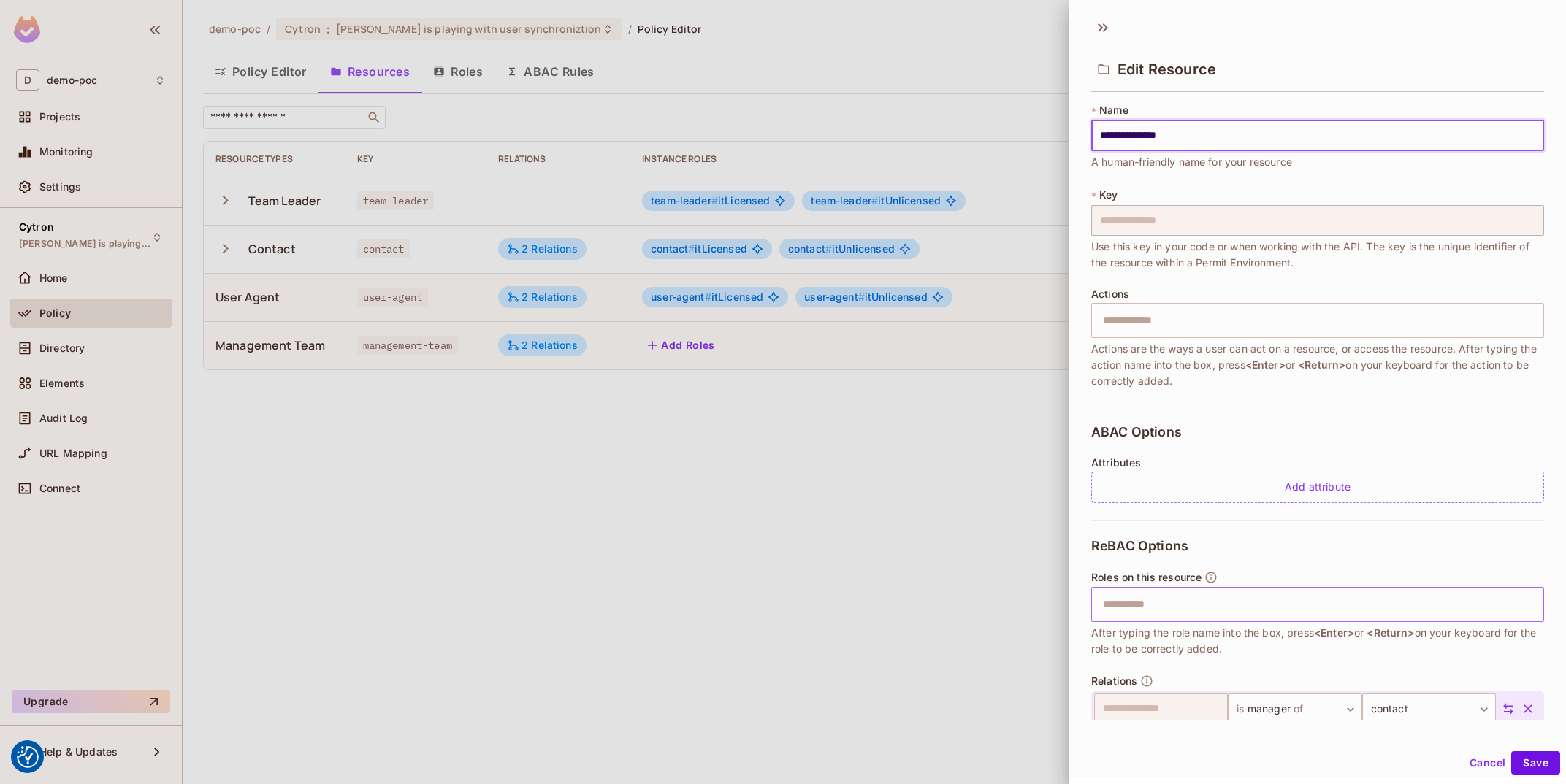
click at [1182, 604] on input "text" at bounding box center [1316, 605] width 444 height 30
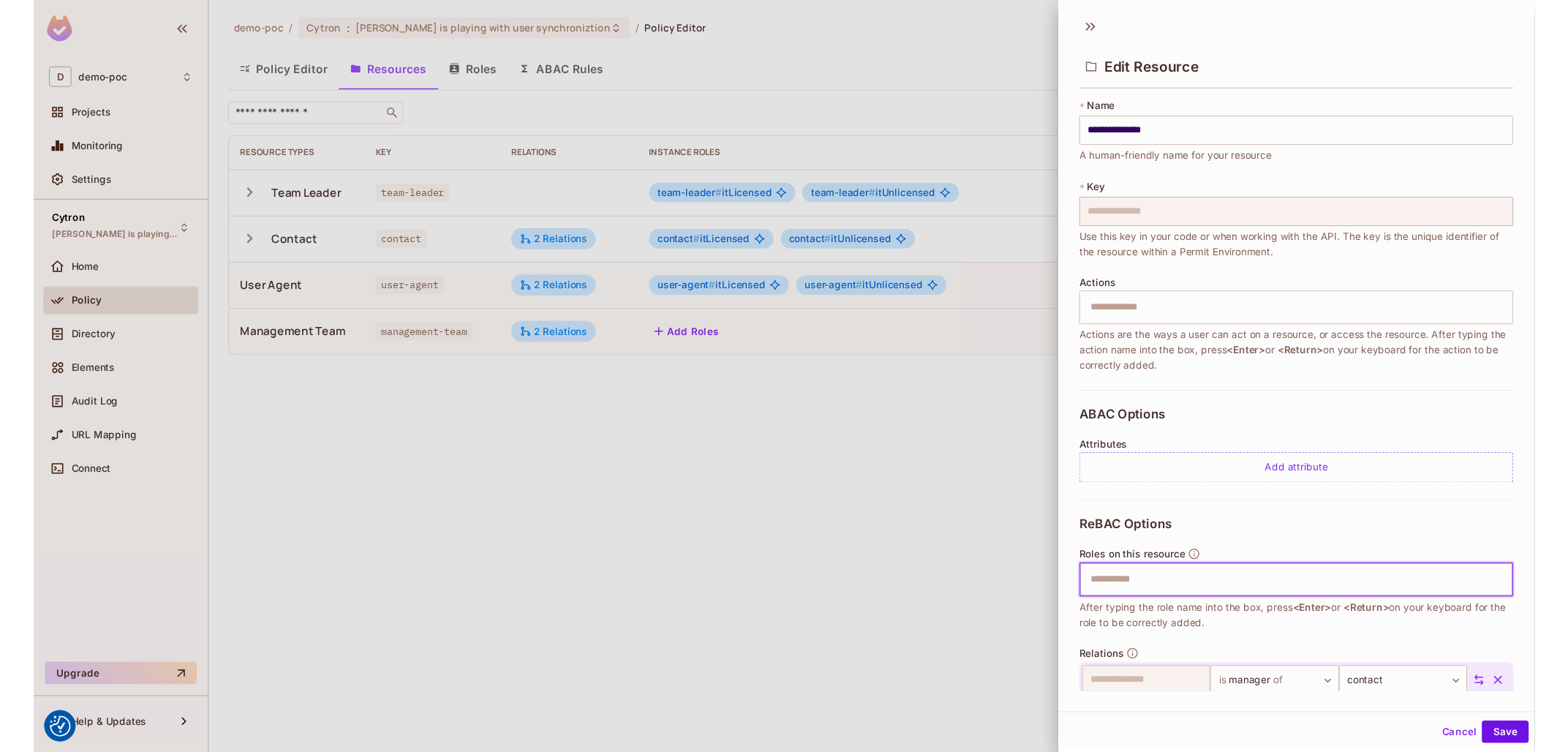
scroll to position [104, 0]
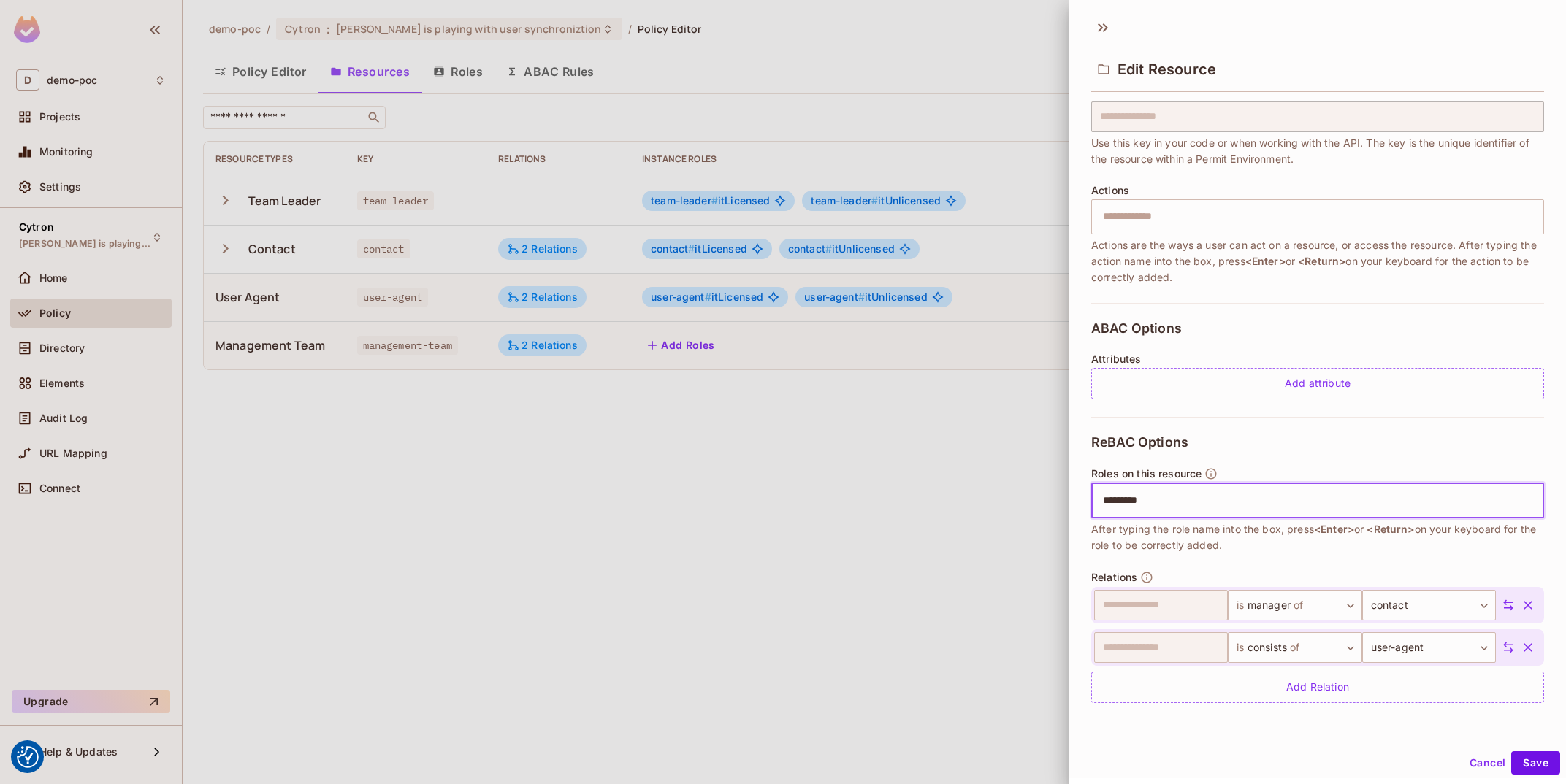
type input "**********"
type input "********"
click at [1524, 767] on button "Save" at bounding box center [1536, 763] width 49 height 23
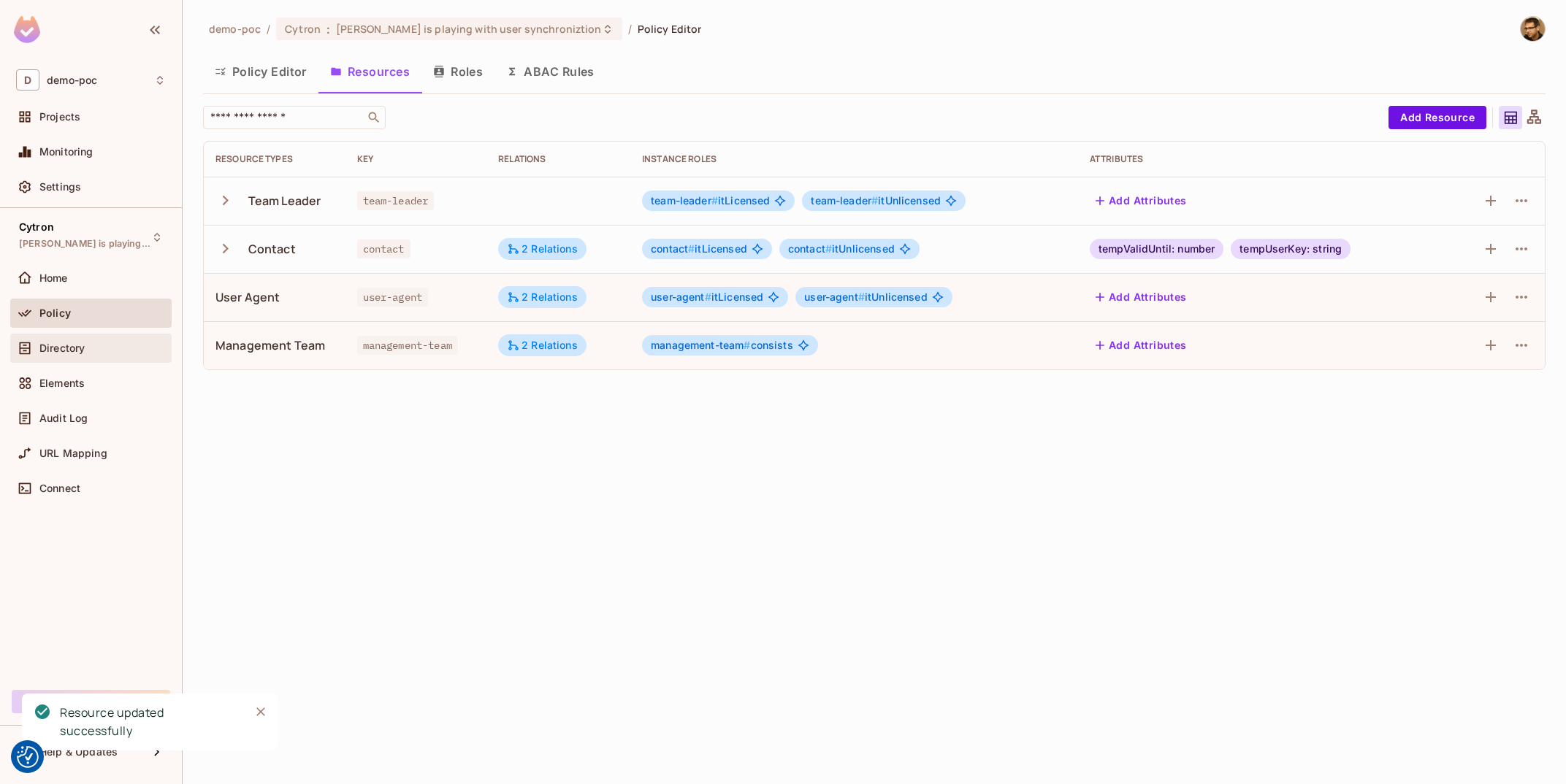
click at [70, 362] on div "Directory" at bounding box center [91, 348] width 161 height 30
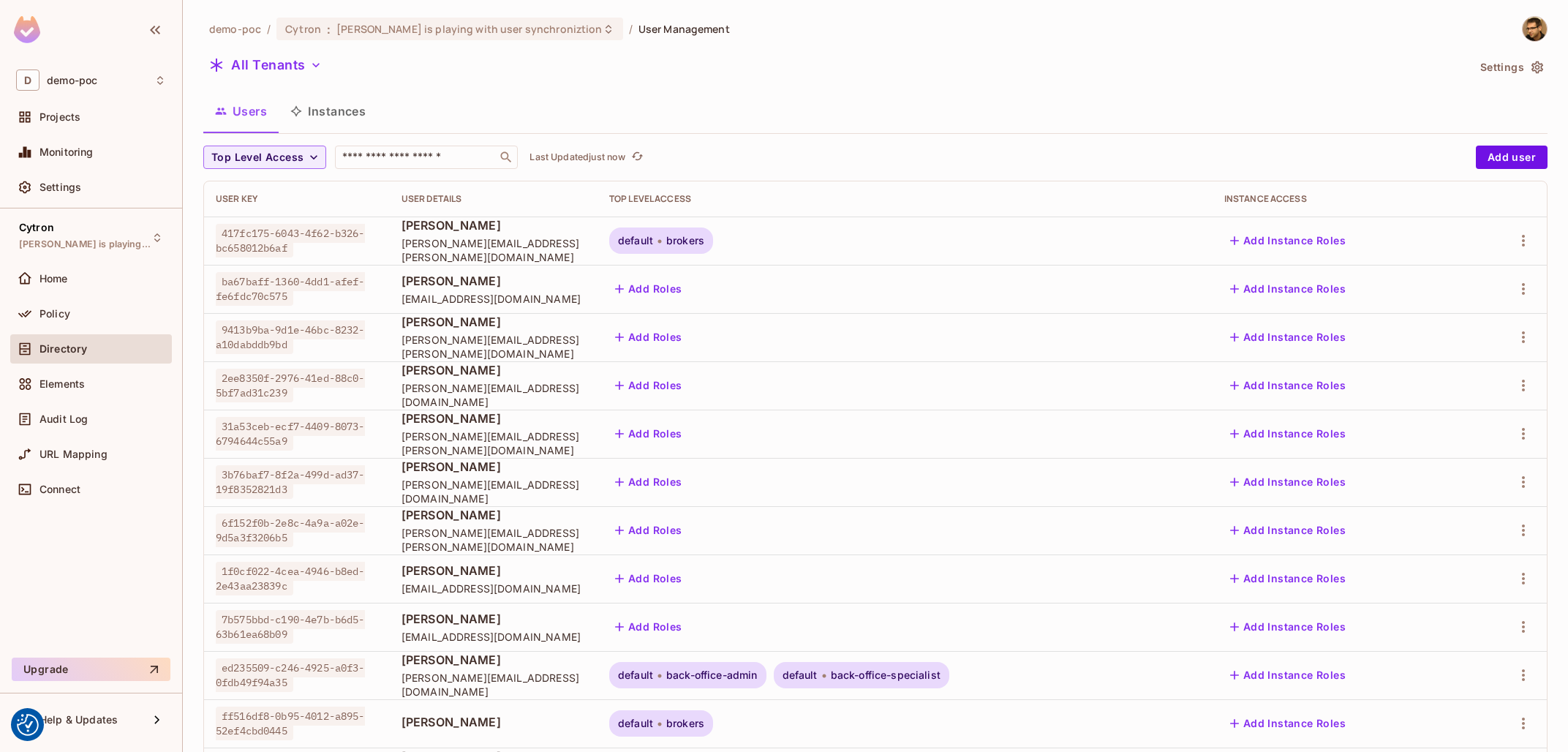
click at [446, 143] on div "demo-poc / Cytron : Tomas is playing with user synchroniztion / User Management…" at bounding box center [875, 509] width 1344 height 985
click at [447, 152] on input "text" at bounding box center [416, 157] width 154 height 14
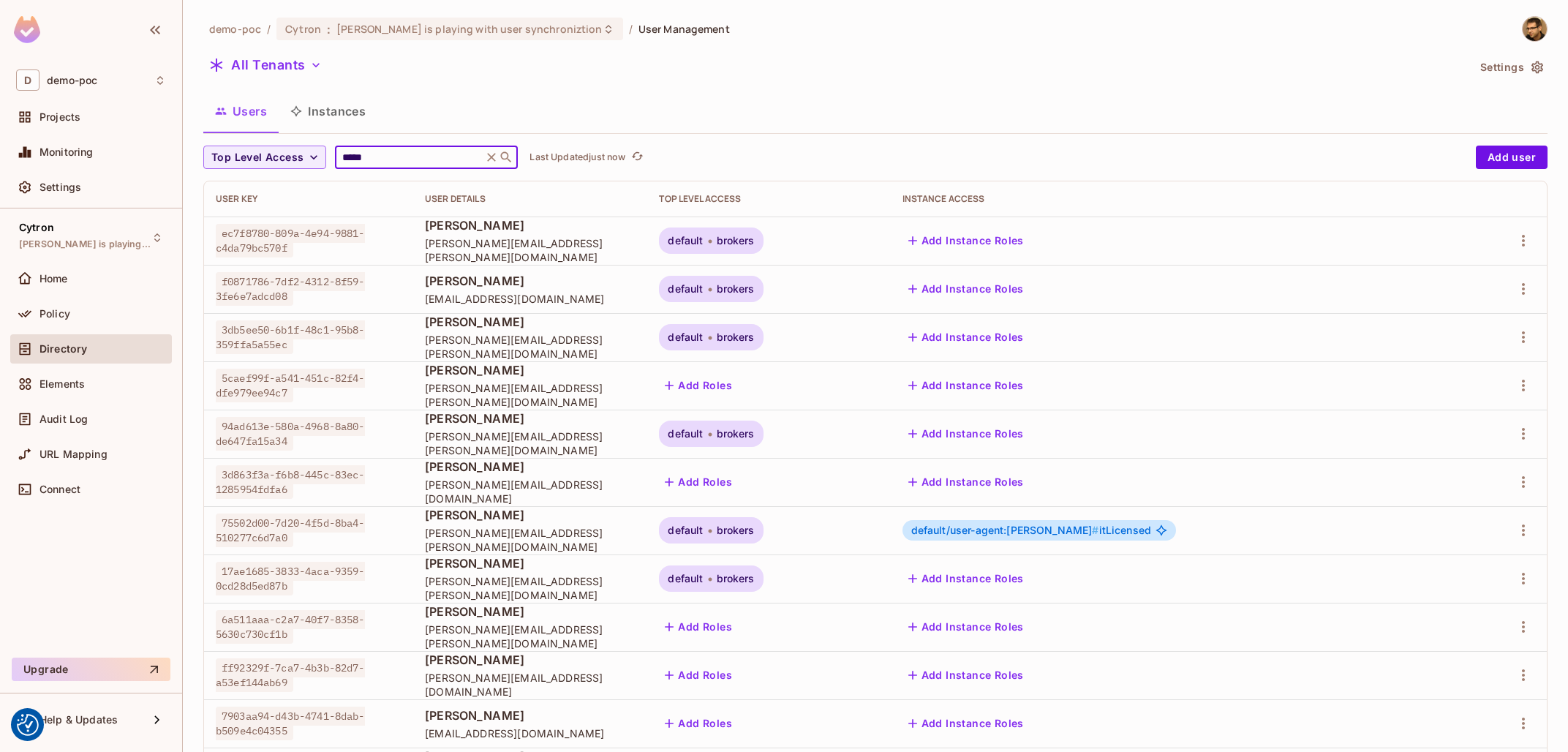
type input "*****"
click at [1030, 590] on button "Add Instance Roles" at bounding box center [966, 578] width 127 height 24
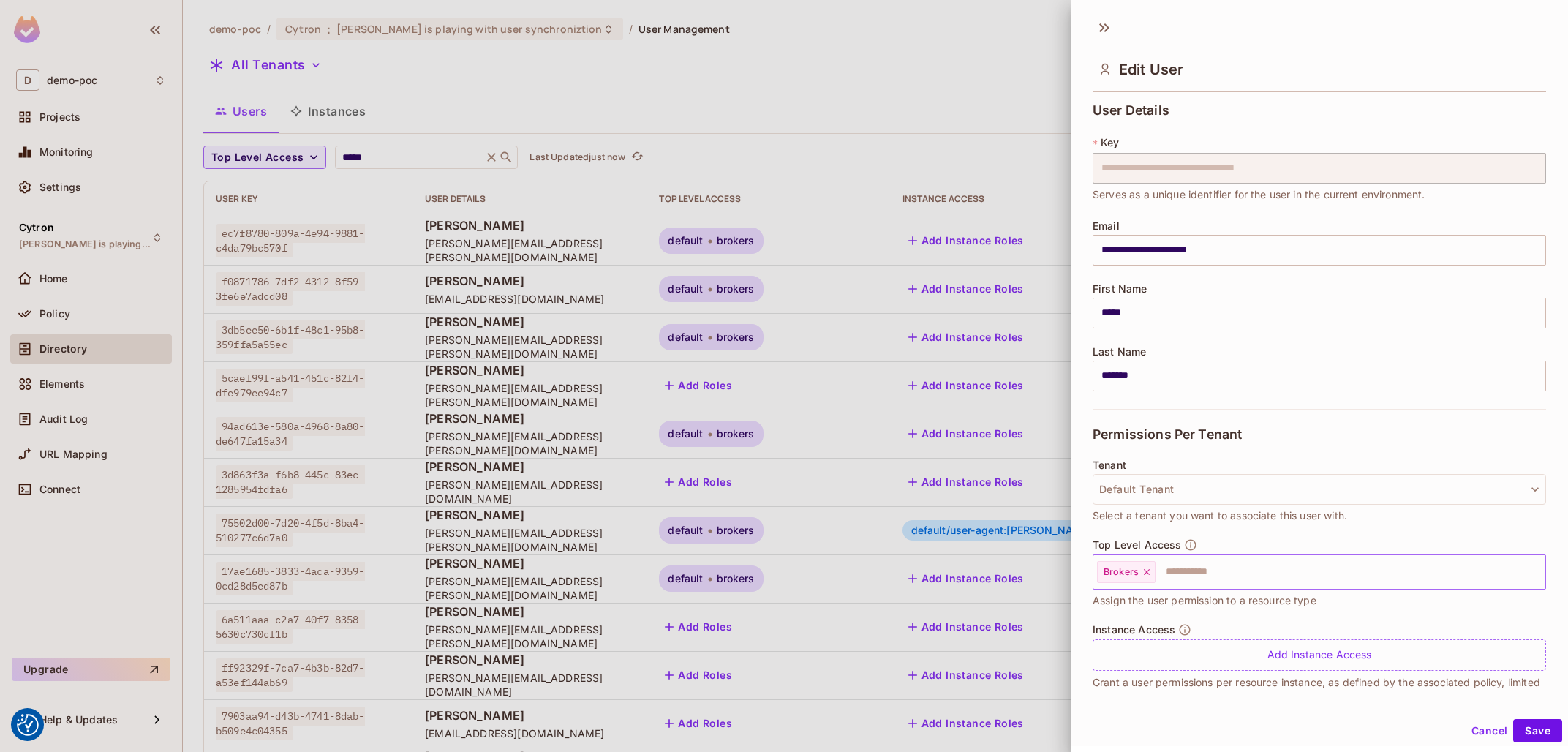
click at [1185, 575] on input "text" at bounding box center [1338, 572] width 361 height 30
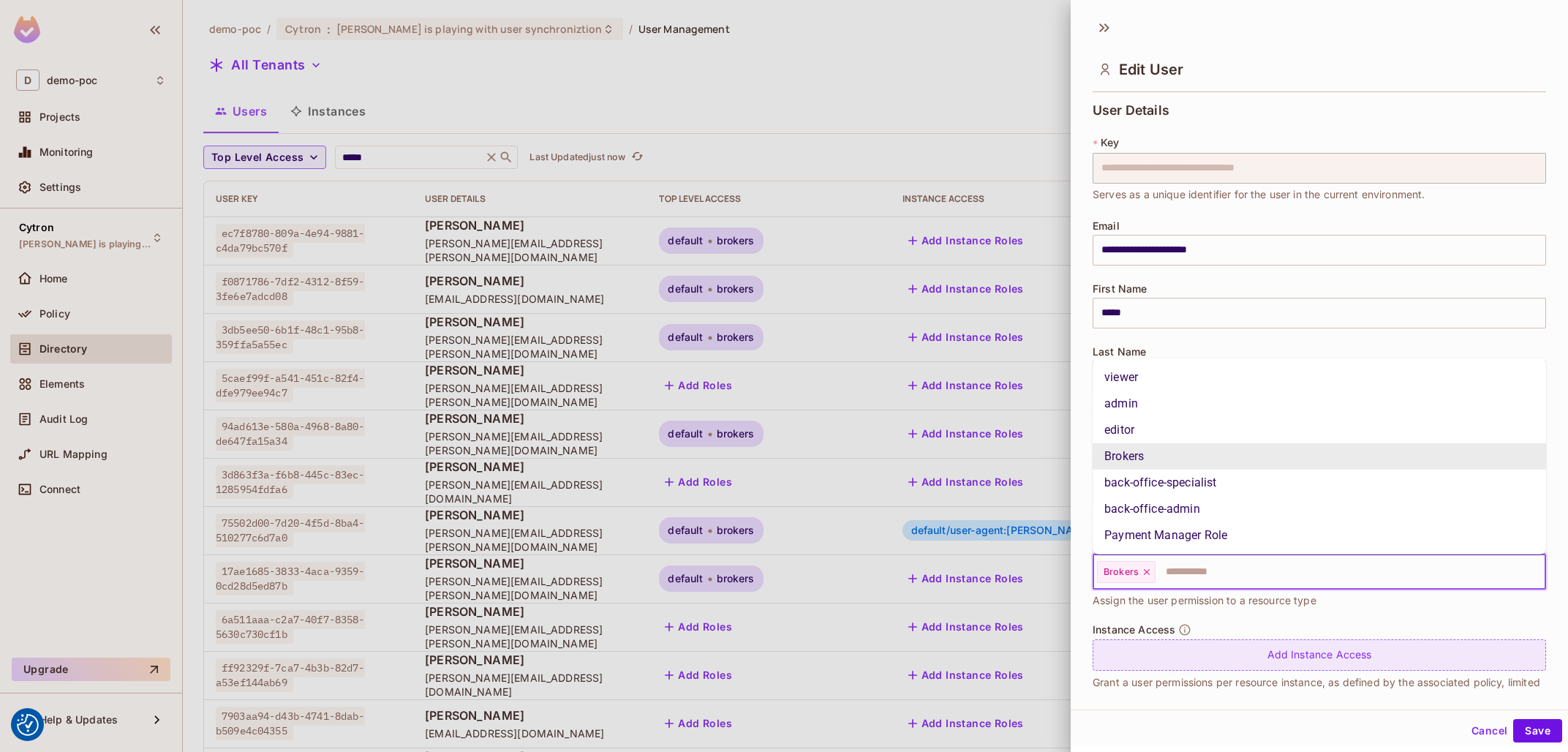
click at [1289, 659] on div "Add Instance Access" at bounding box center [1319, 654] width 453 height 31
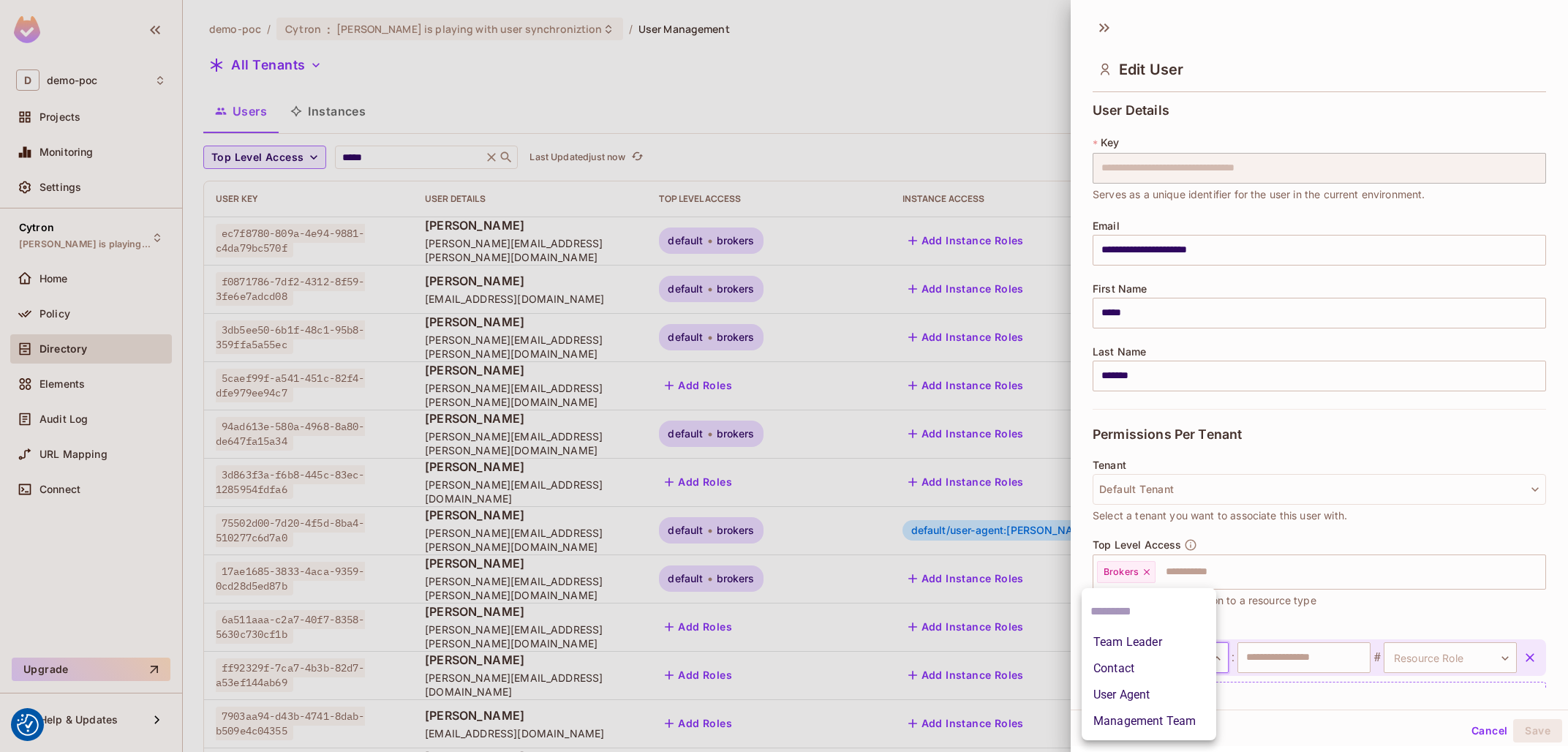
click at [1148, 652] on body "We use cookies to enhance your browsing experience, serve personalized ads or c…" at bounding box center [784, 376] width 1568 height 752
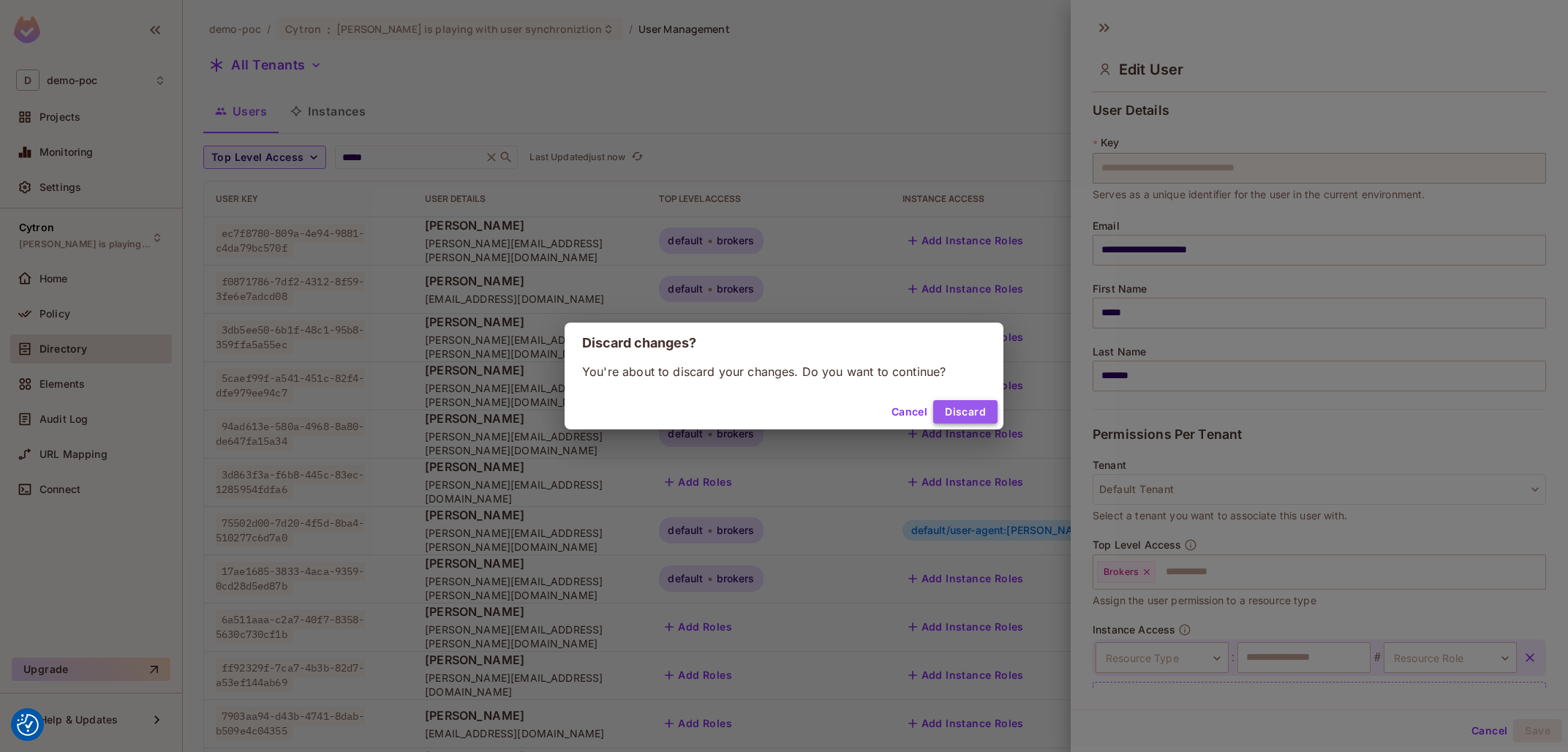
click at [966, 408] on button "Discard" at bounding box center [965, 412] width 64 height 24
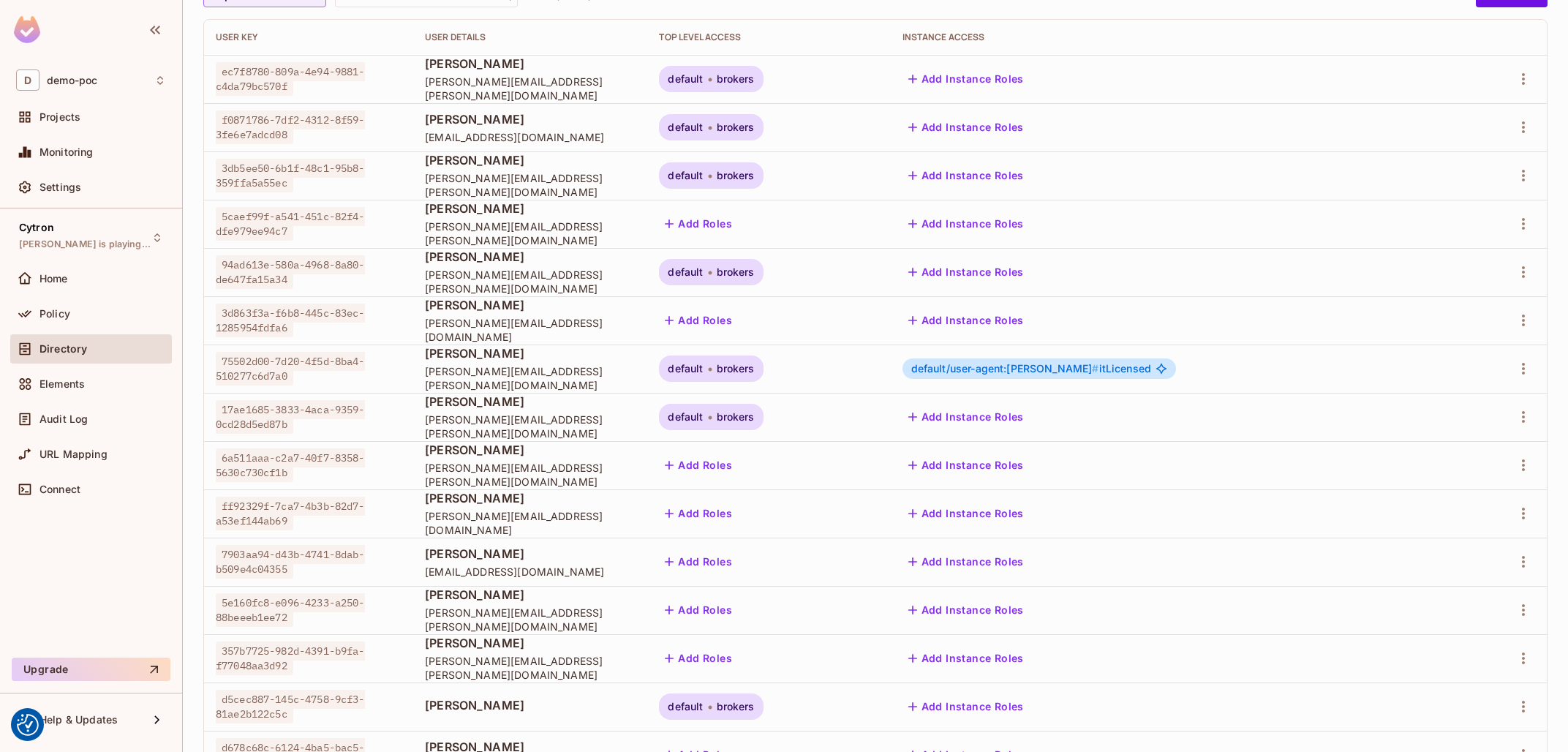
scroll to position [177, 0]
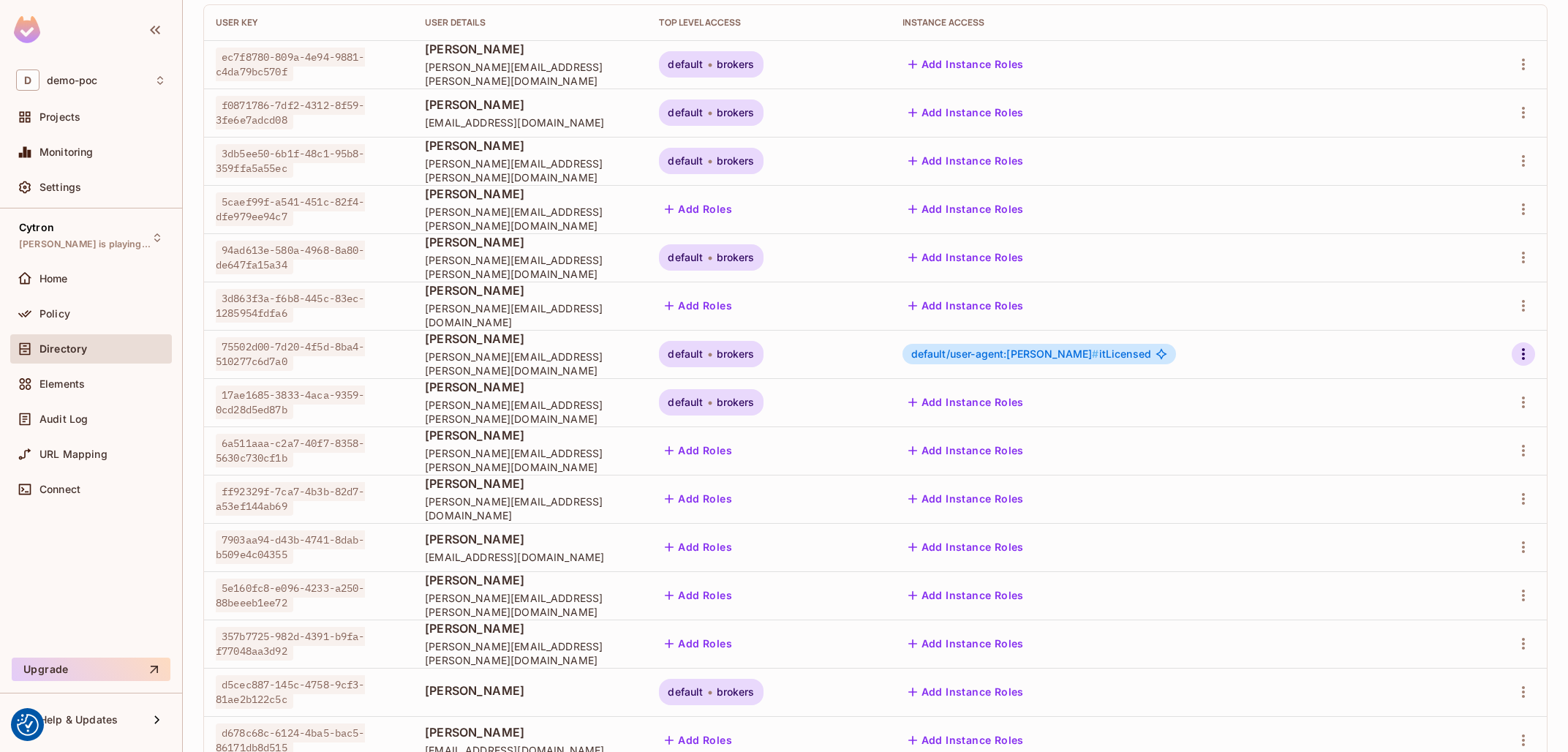
click at [1529, 352] on icon "button" at bounding box center [1523, 353] width 17 height 17
click at [1462, 389] on li "Edit" at bounding box center [1456, 387] width 136 height 32
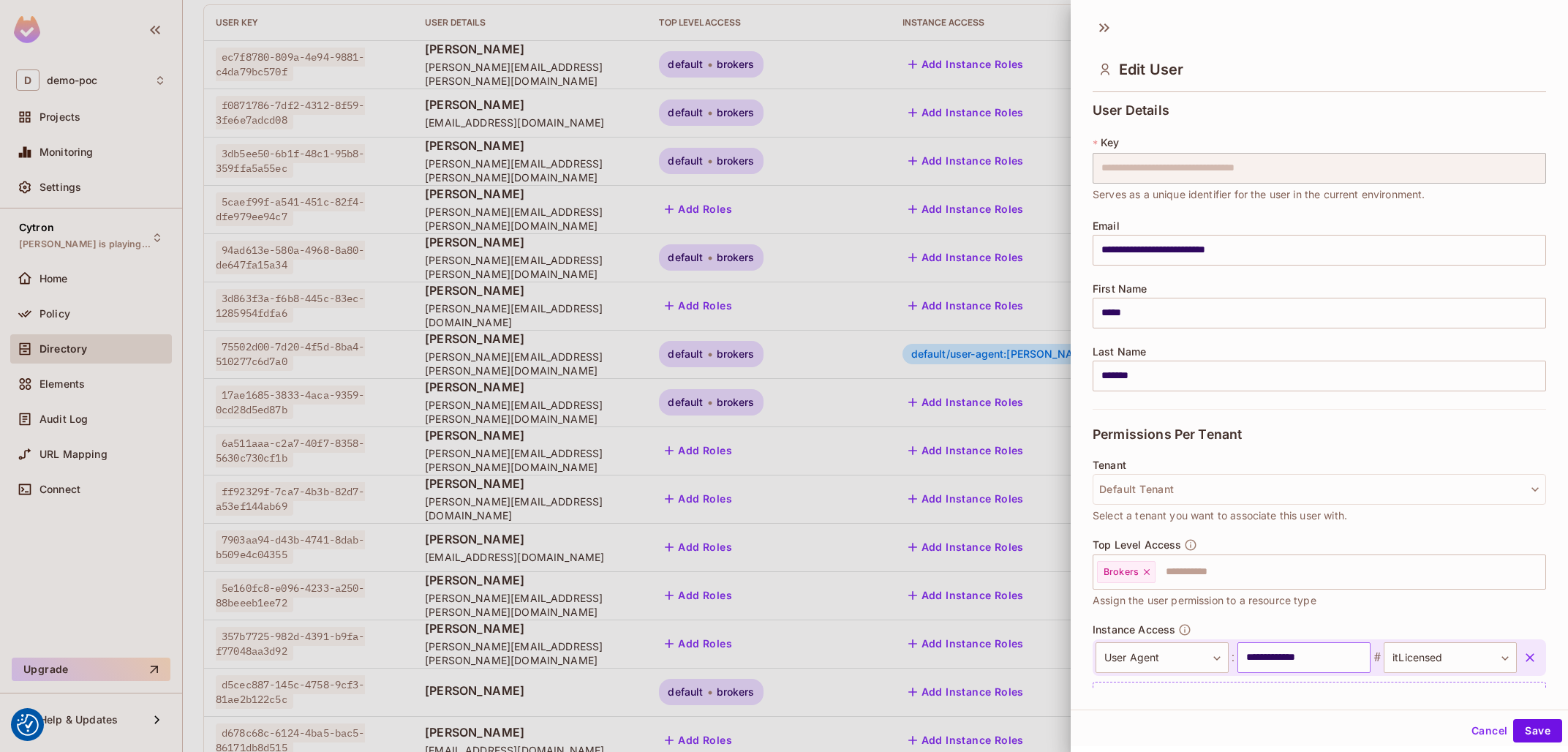
scroll to position [69, 0]
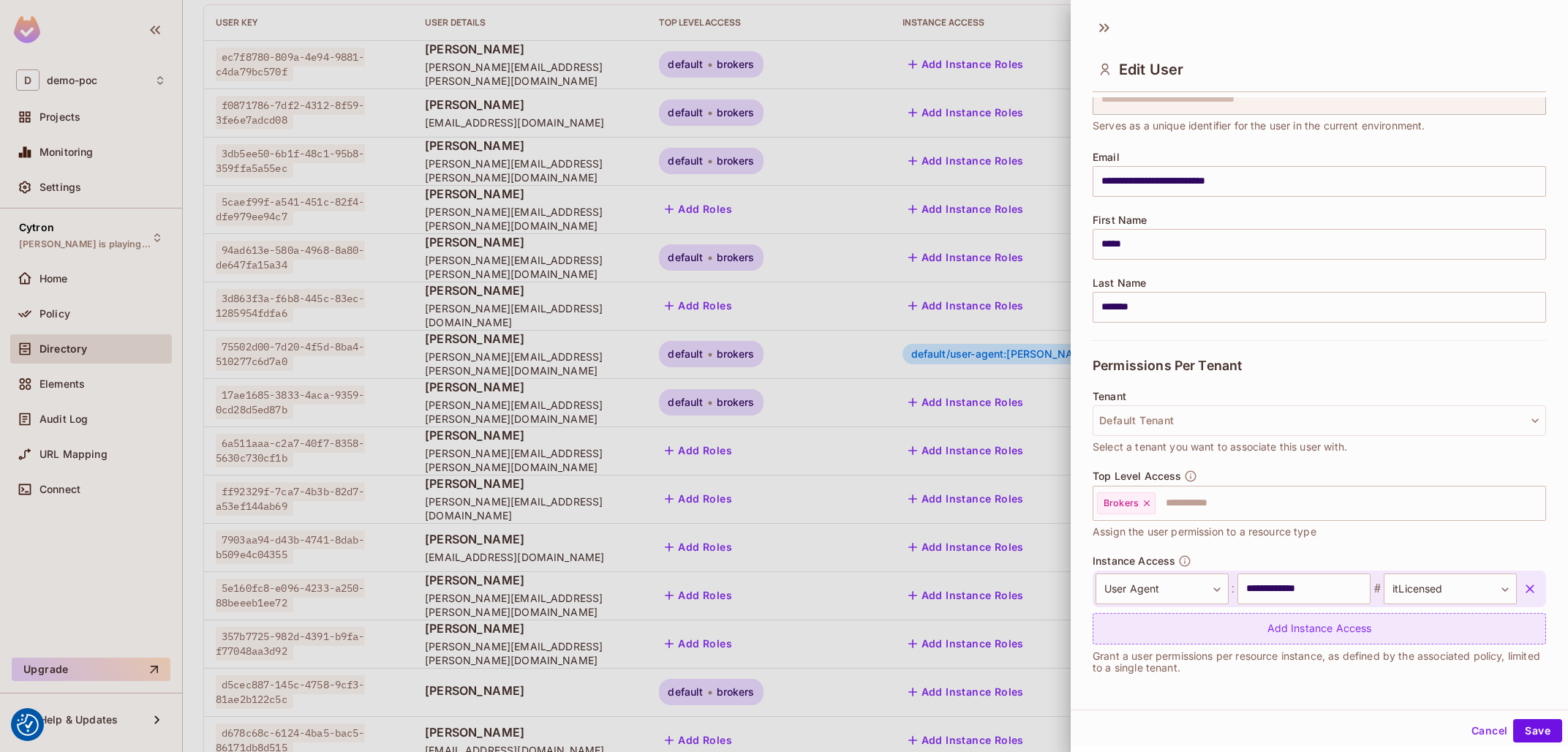
click at [1286, 637] on div "Add Instance Access" at bounding box center [1319, 628] width 453 height 31
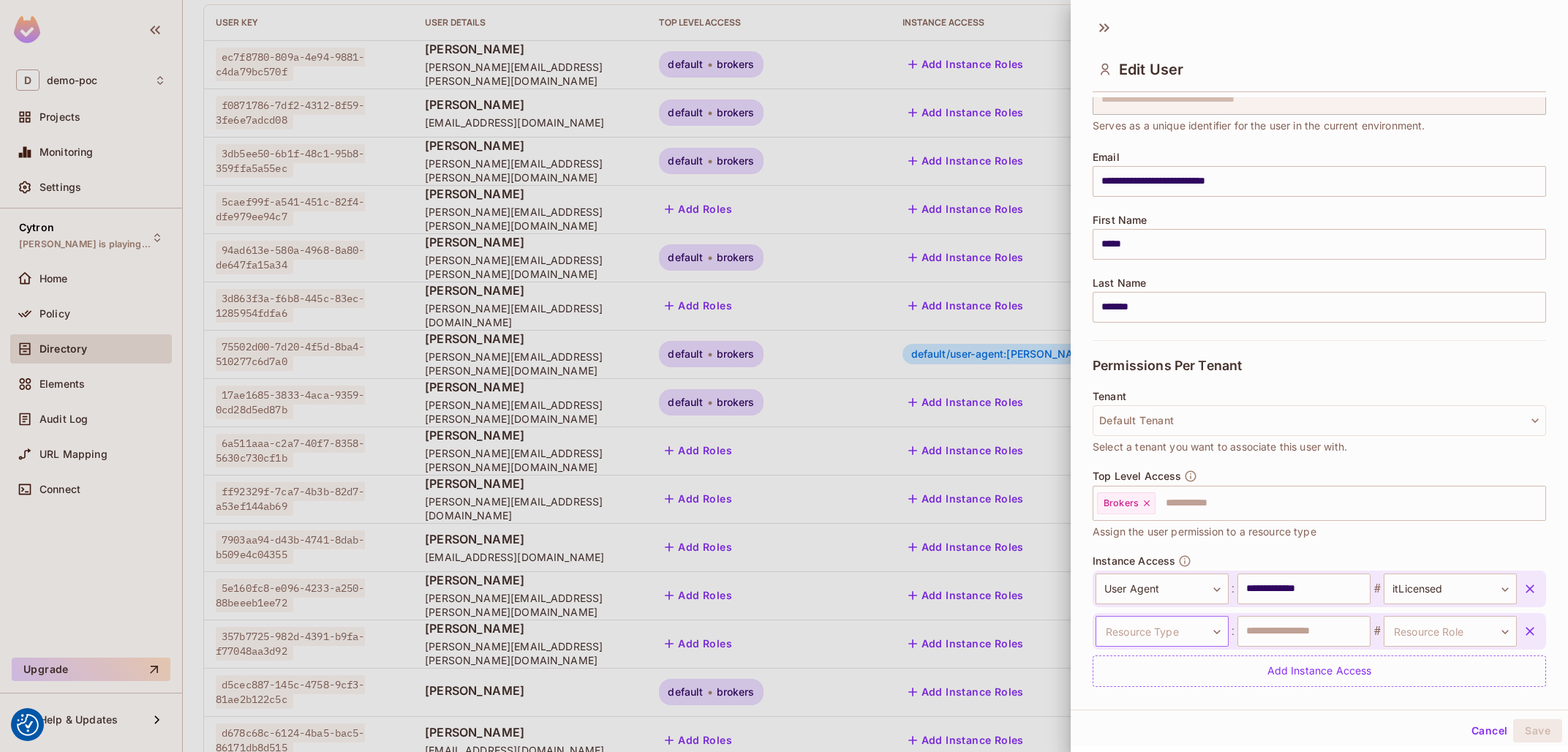
click at [1163, 640] on body "We use cookies to enhance your browsing experience, serve personalized ads or c…" at bounding box center [784, 376] width 1568 height 752
click at [1170, 715] on li "Management Team" at bounding box center [1149, 721] width 135 height 27
click at [1316, 628] on input "text" at bounding box center [1304, 631] width 133 height 31
click at [1444, 625] on body "We use cookies to enhance your browsing experience, serve personalized ads or c…" at bounding box center [784, 376] width 1568 height 752
click at [1415, 702] on li "consists" at bounding box center [1437, 700] width 135 height 27
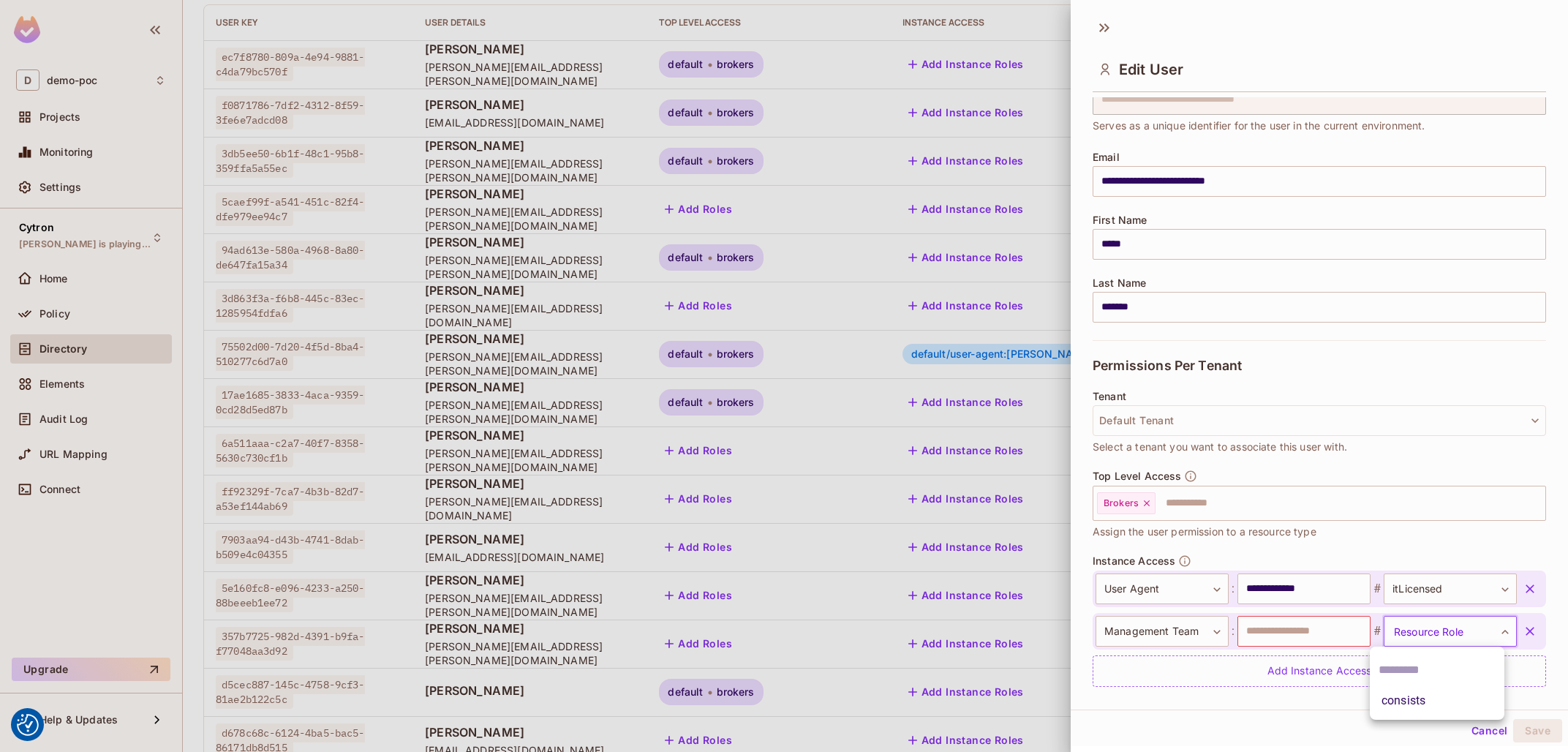
type input "********"
click at [1322, 622] on input "text" at bounding box center [1304, 631] width 133 height 31
click at [1272, 631] on input "*" at bounding box center [1304, 631] width 133 height 31
type input "**********"
click at [1513, 719] on button "Save" at bounding box center [1538, 731] width 49 height 24
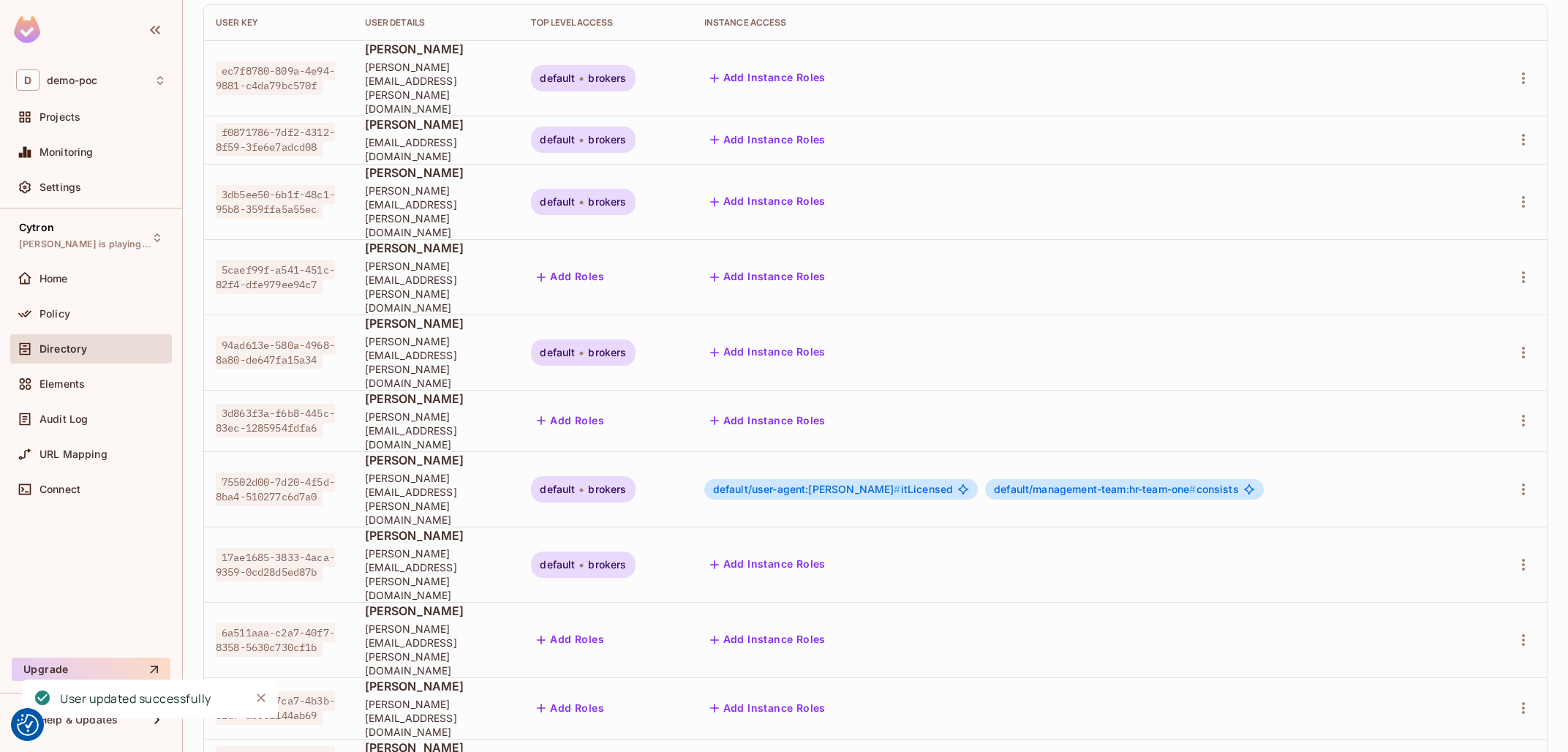
scroll to position [0, 0]
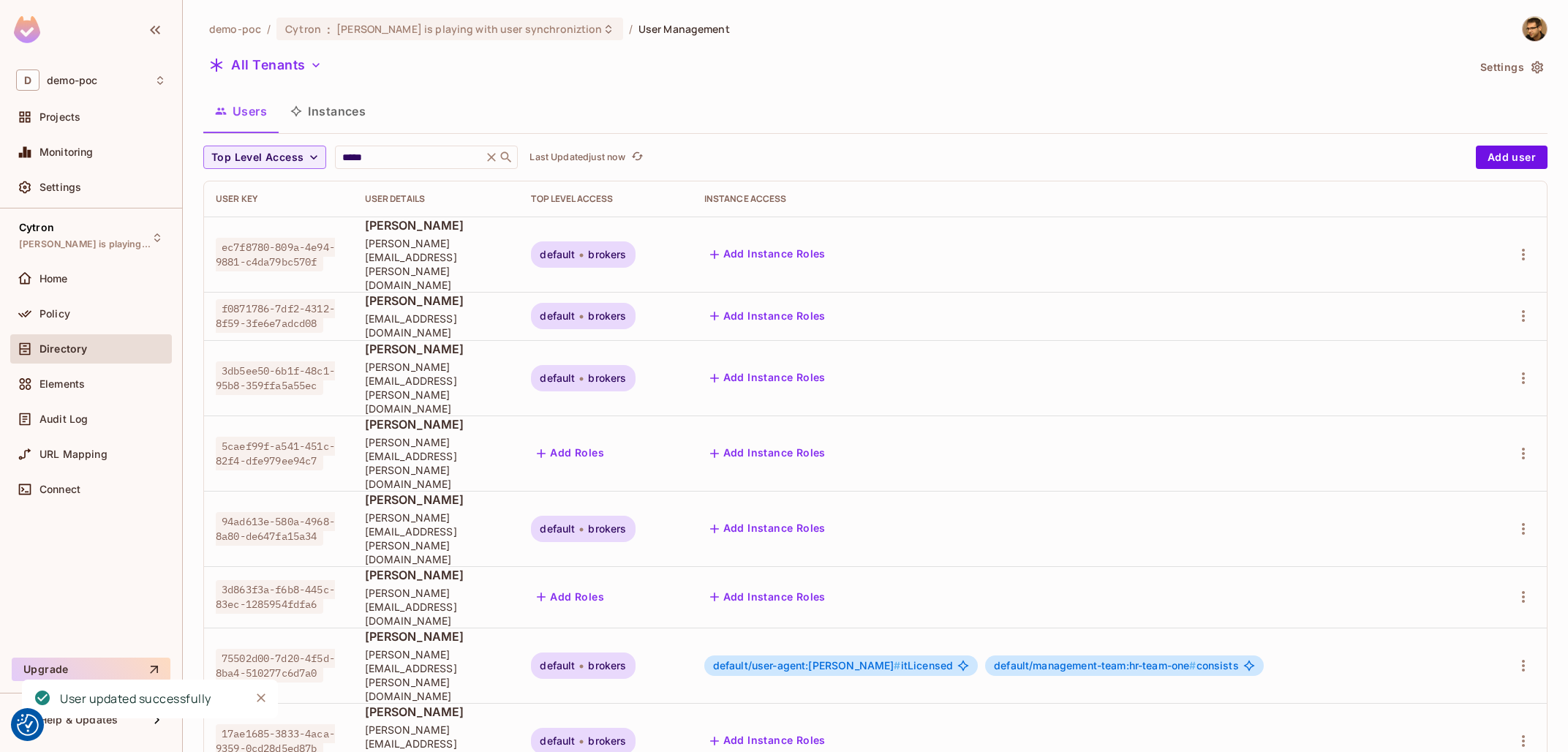
click at [317, 109] on button "Instances" at bounding box center [328, 111] width 99 height 36
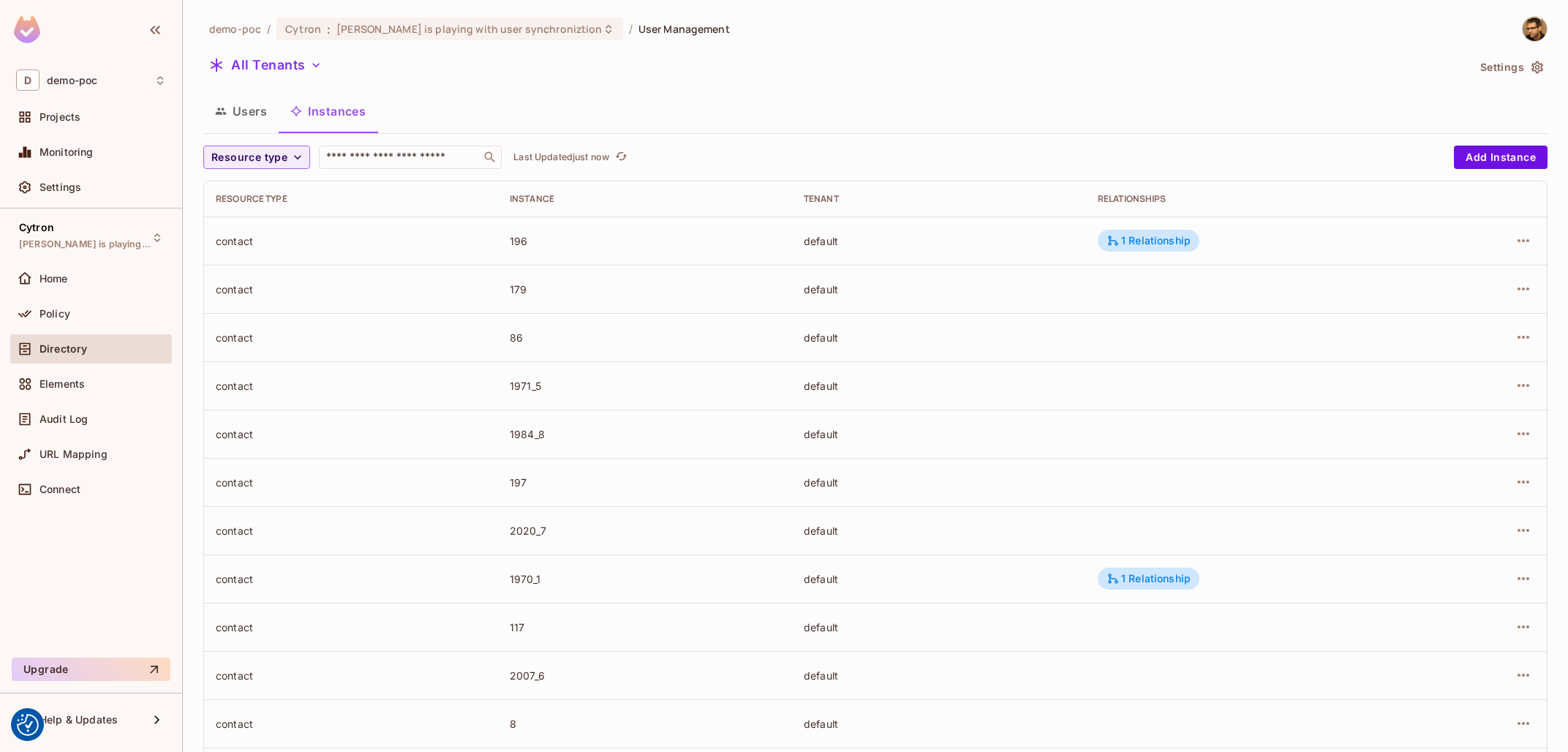
click at [236, 145] on div "demo-poc / Cytron : Tomas is playing with user synchroniztion / User Management…" at bounding box center [875, 509] width 1344 height 985
click at [250, 160] on span "Resource type" at bounding box center [249, 158] width 76 height 18
click at [308, 274] on li "Management Team" at bounding box center [261, 284] width 117 height 31
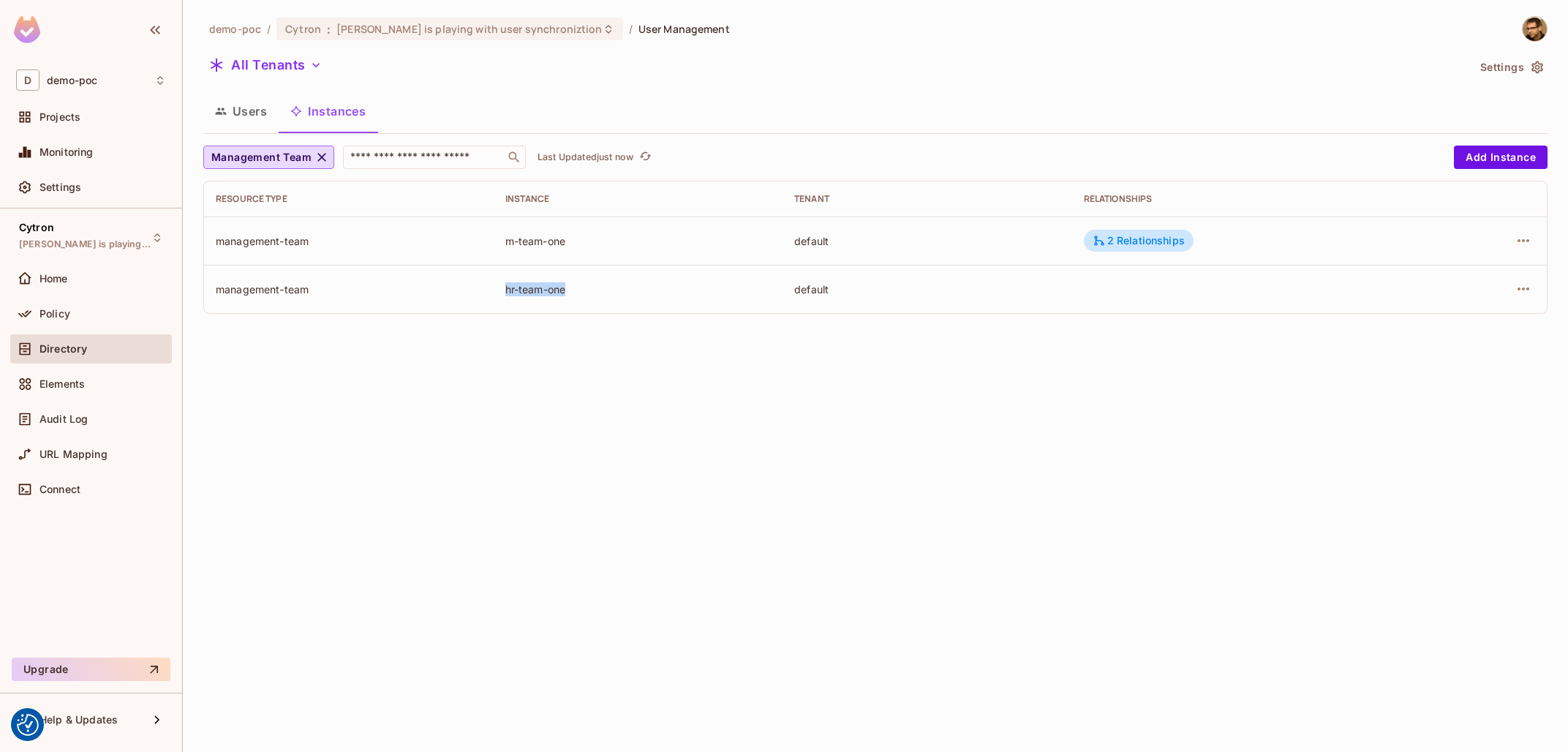
drag, startPoint x: 486, startPoint y: 295, endPoint x: 621, endPoint y: 296, distance: 135.0
click at [621, 296] on tr "management-team hr-team-one default" at bounding box center [875, 289] width 1343 height 49
click at [540, 243] on div "m-team-one" at bounding box center [638, 241] width 266 height 14
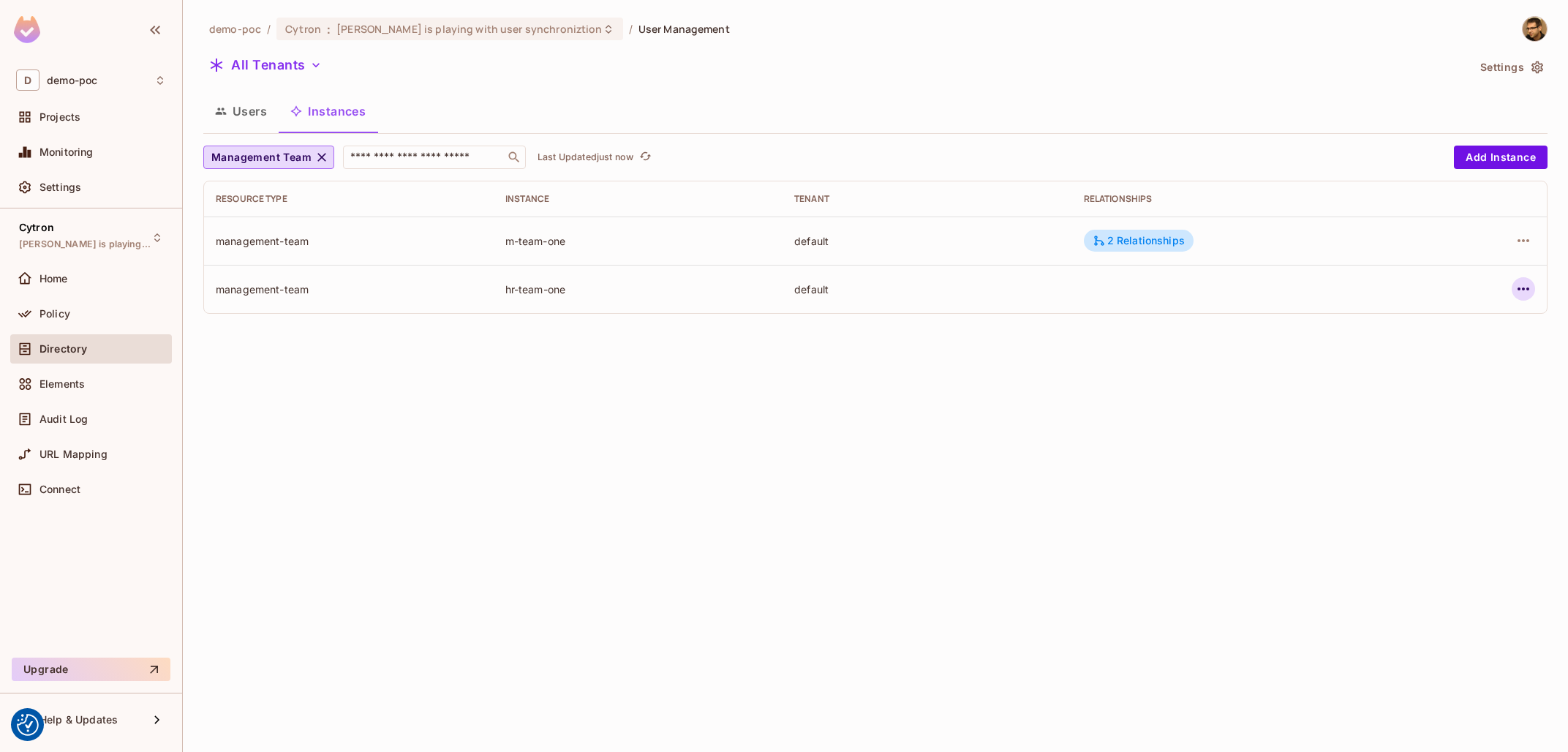
click at [1514, 289] on button "button" at bounding box center [1523, 289] width 23 height 24
click at [1021, 343] on div at bounding box center [784, 376] width 1568 height 752
click at [286, 120] on button "Instances" at bounding box center [328, 111] width 99 height 36
click at [258, 117] on button "Users" at bounding box center [240, 111] width 75 height 36
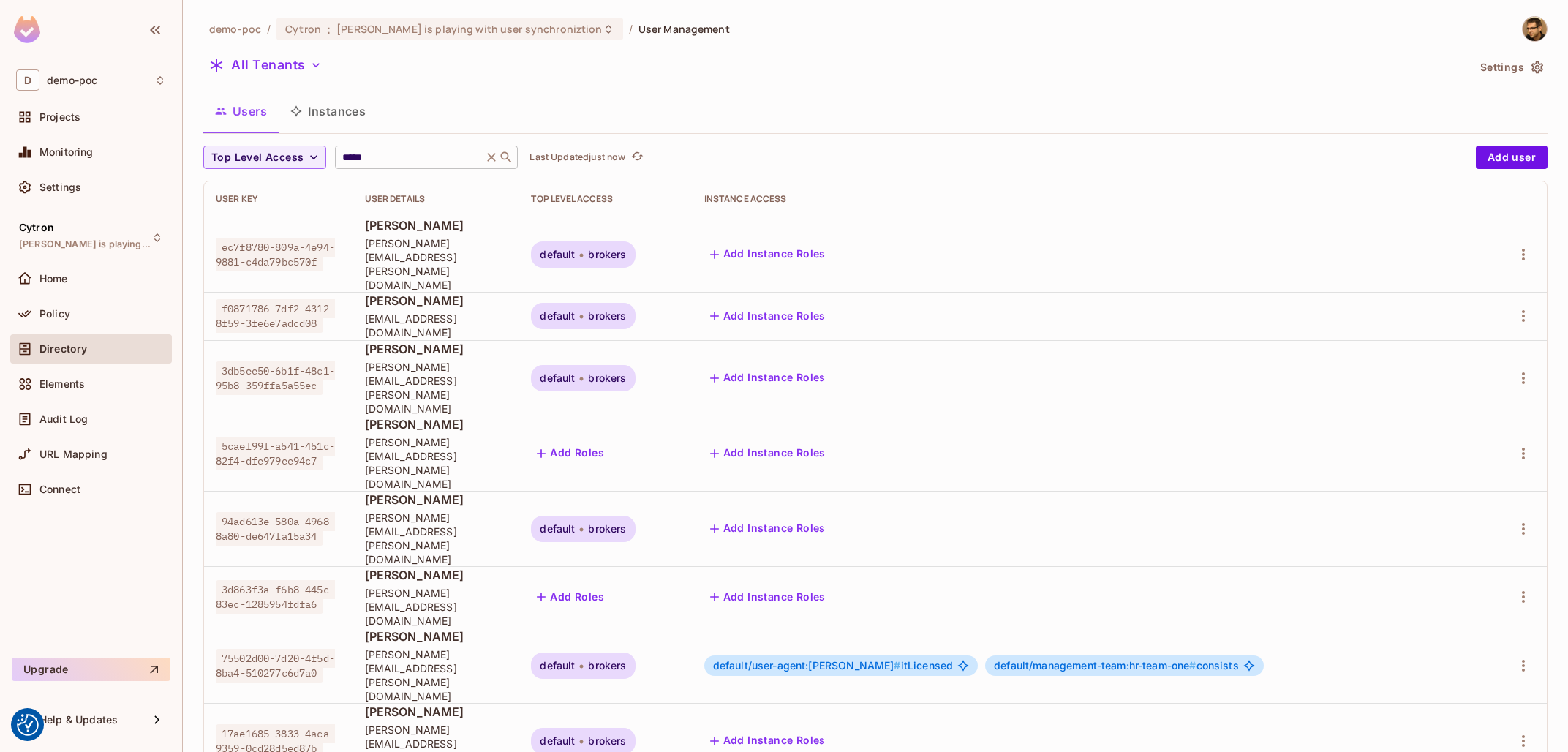
click at [364, 147] on div "***** ​" at bounding box center [426, 157] width 183 height 24
click at [1525, 628] on td at bounding box center [1515, 665] width 64 height 75
click at [1532, 654] on div at bounding box center [1515, 666] width 40 height 24
click at [1532, 657] on icon "button" at bounding box center [1523, 666] width 17 height 17
click at [1434, 562] on div "Edit" at bounding box center [1439, 563] width 20 height 14
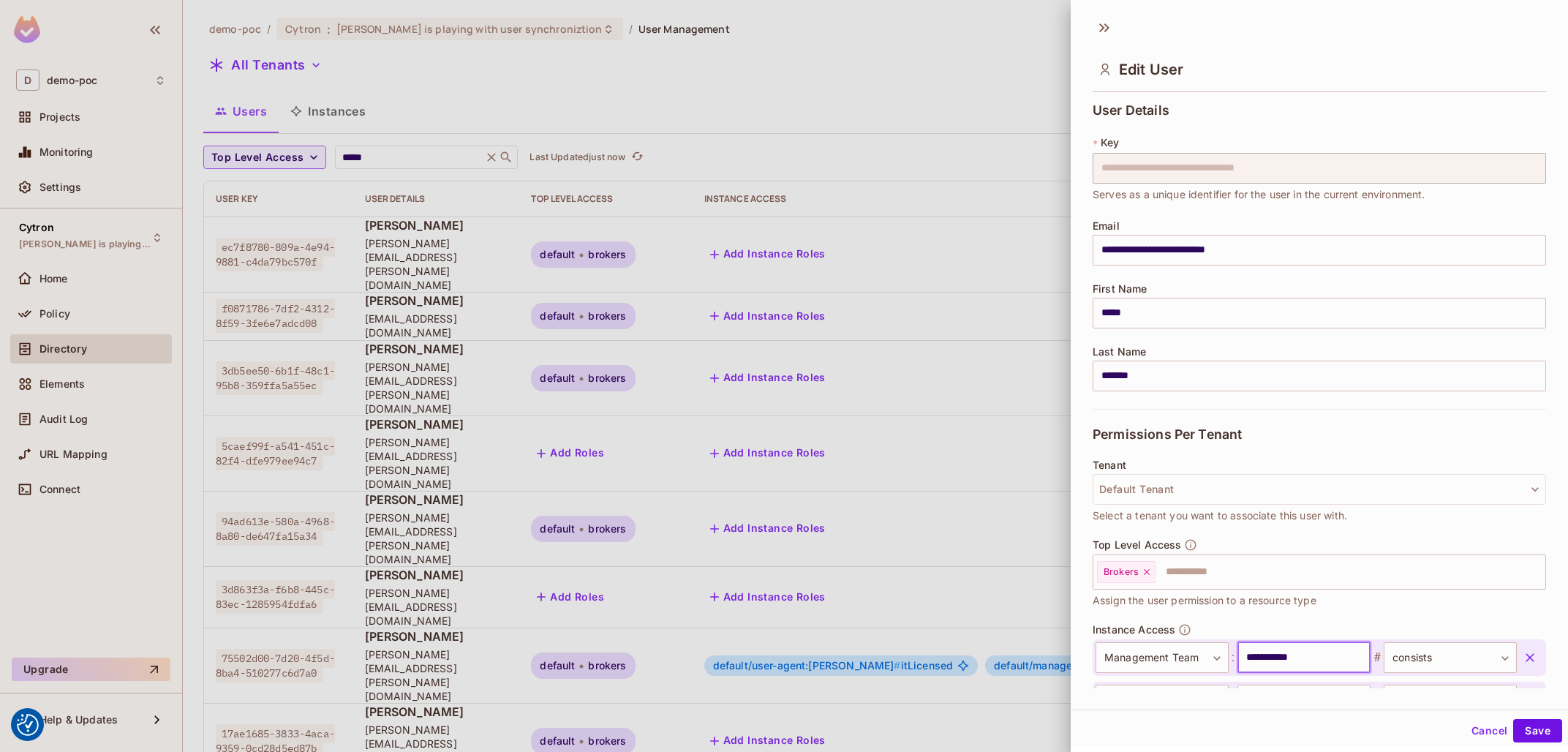
click at [1304, 653] on input "**********" at bounding box center [1304, 657] width 133 height 31
paste input "text"
type input "**********"
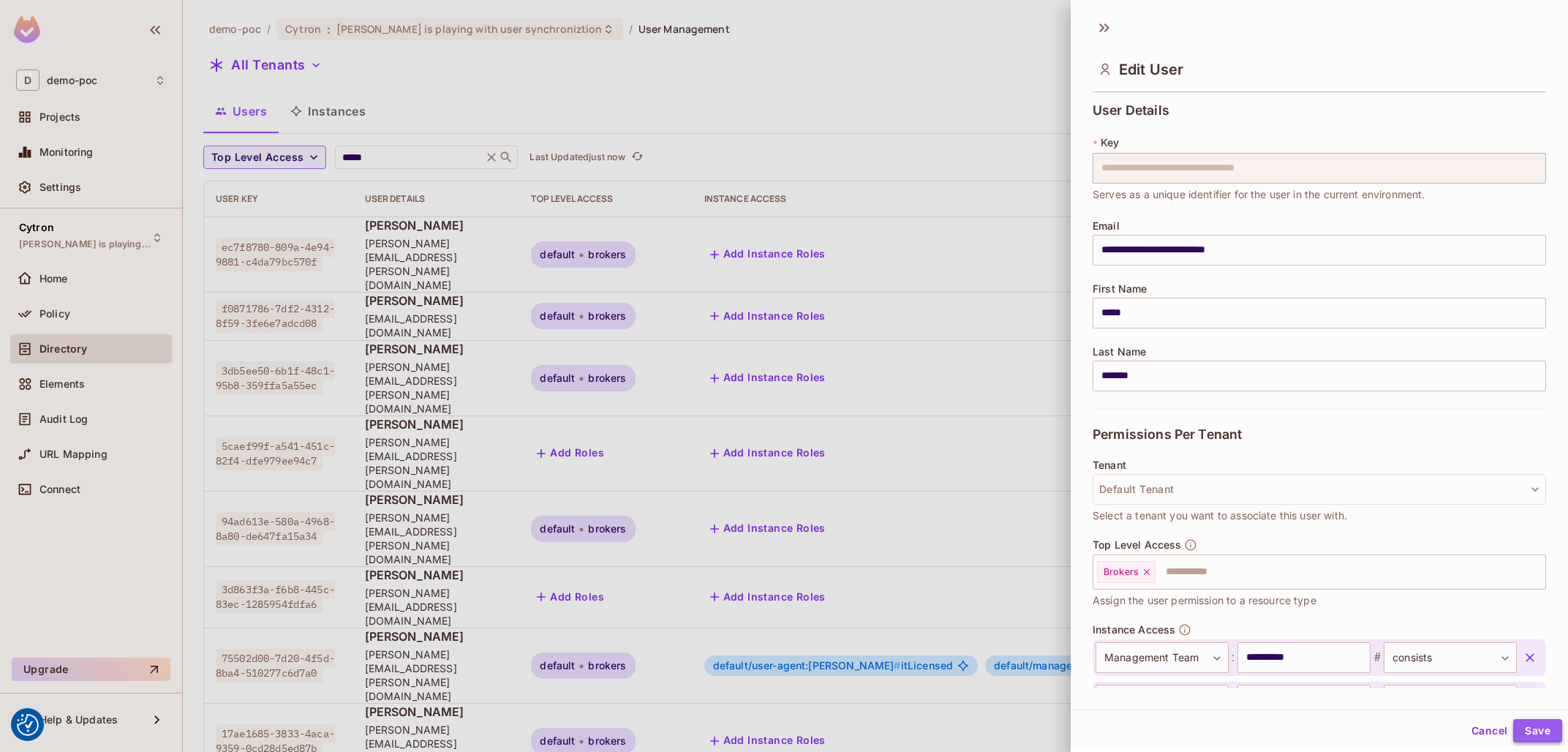
click at [1524, 730] on button "Save" at bounding box center [1538, 731] width 49 height 24
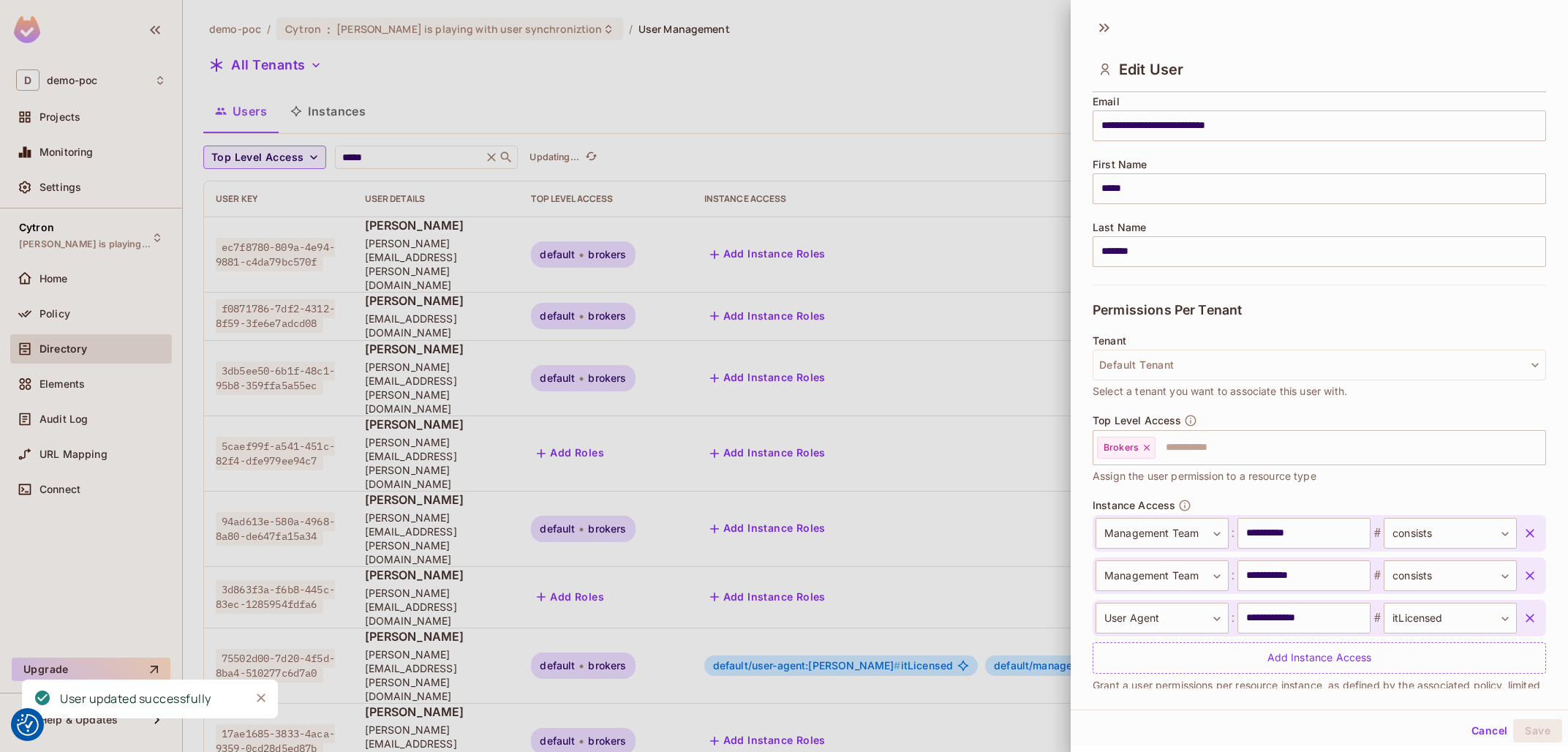
scroll to position [154, 0]
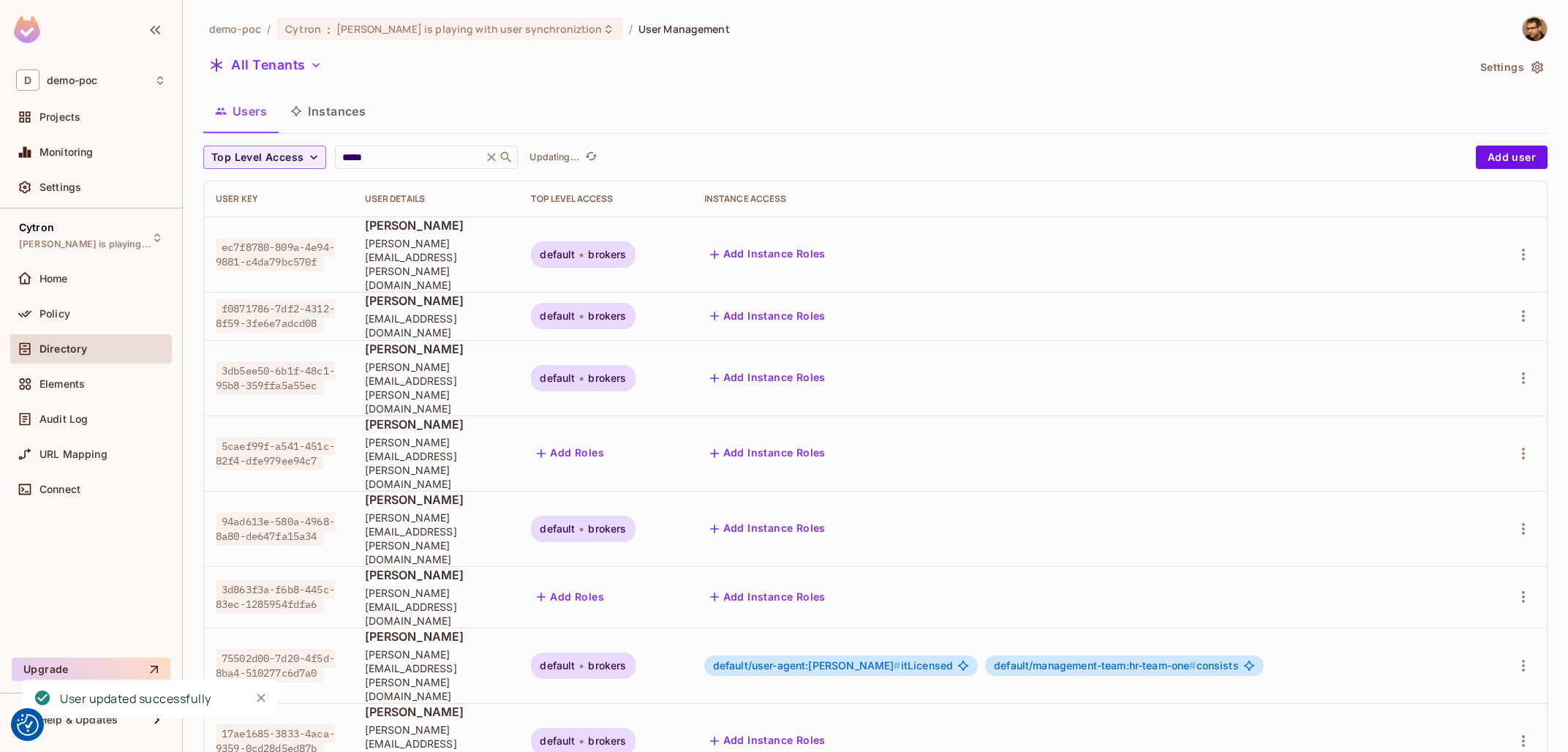
click at [1529, 628] on td at bounding box center [1515, 665] width 64 height 75
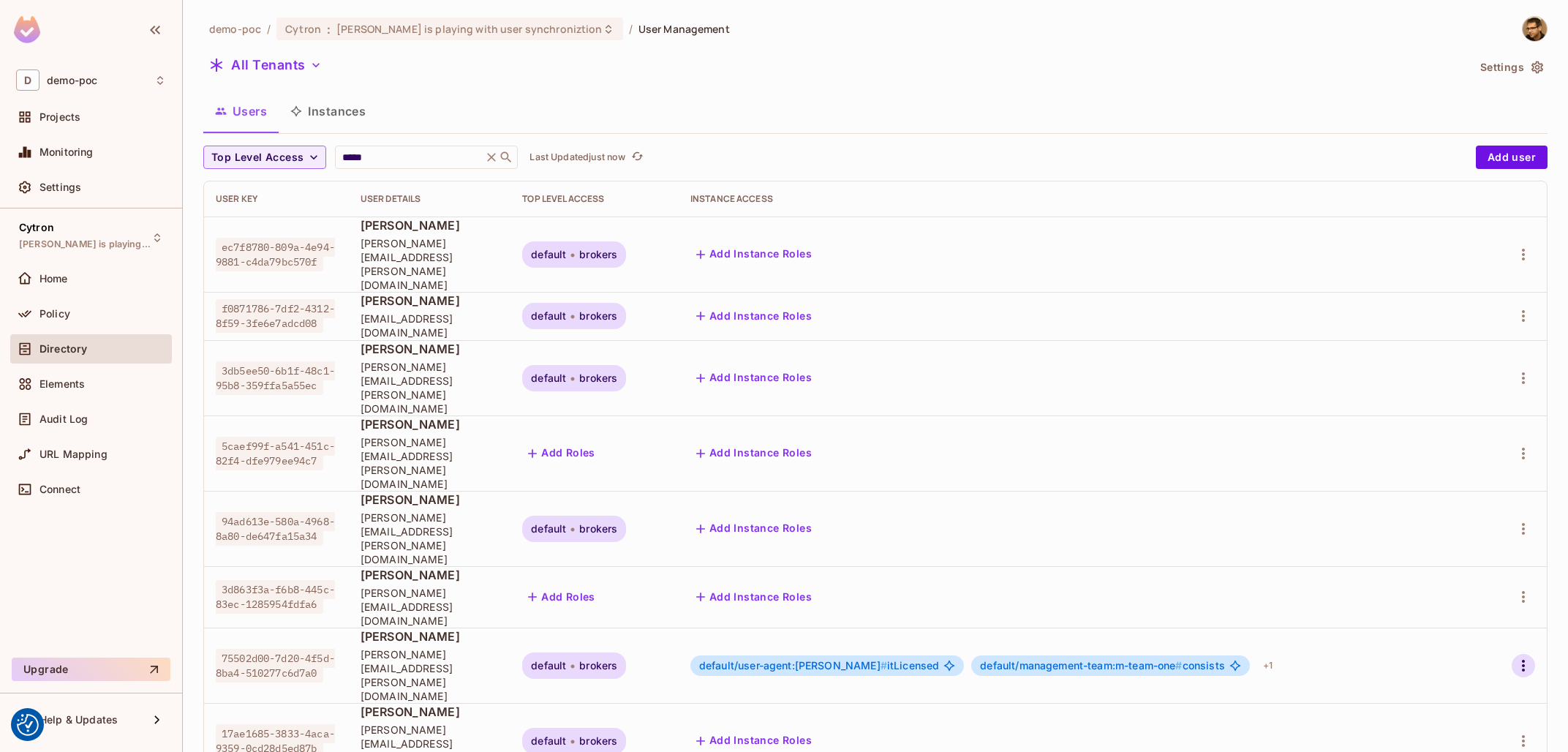
click at [1534, 654] on button "button" at bounding box center [1523, 666] width 23 height 24
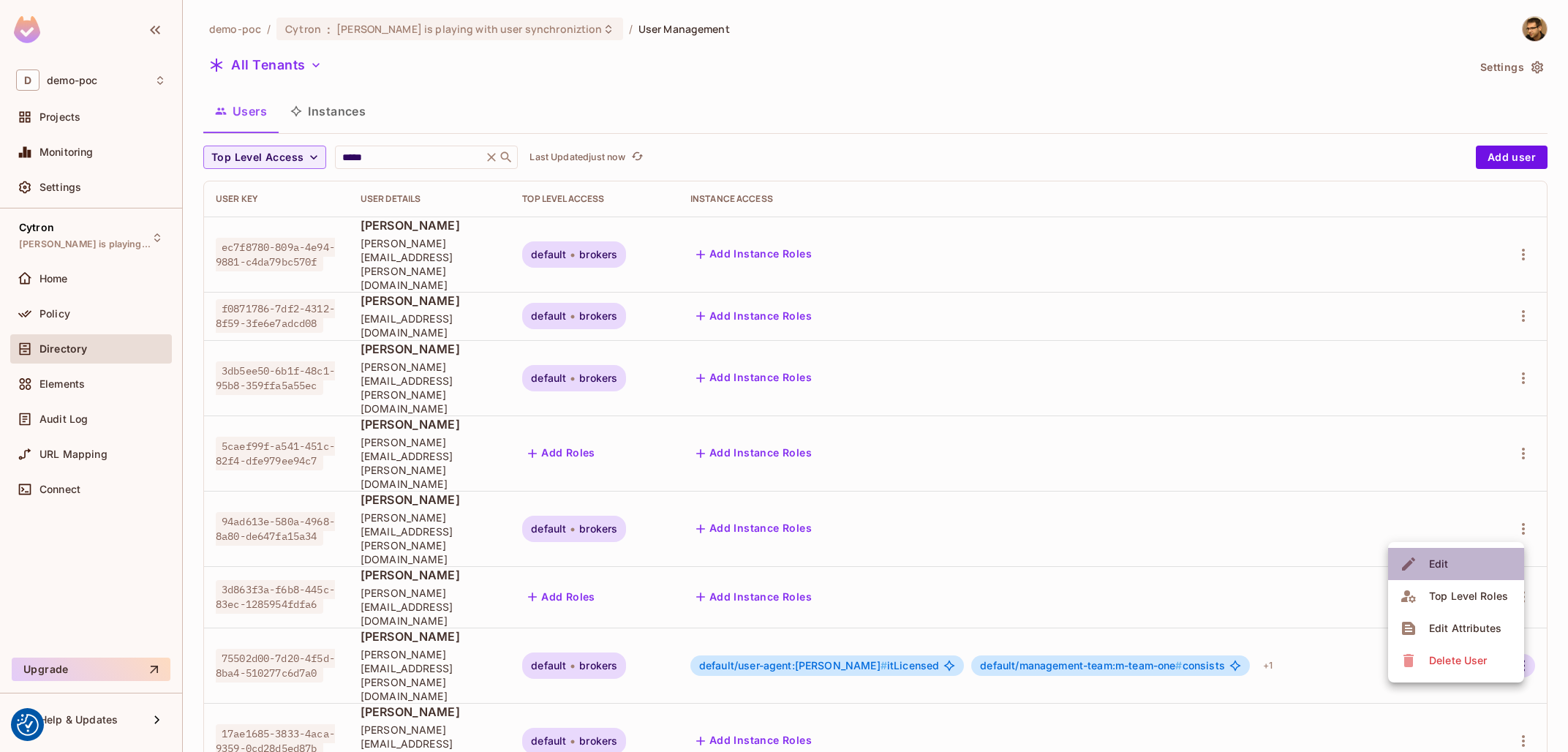
click at [1488, 566] on li "Edit" at bounding box center [1456, 564] width 136 height 32
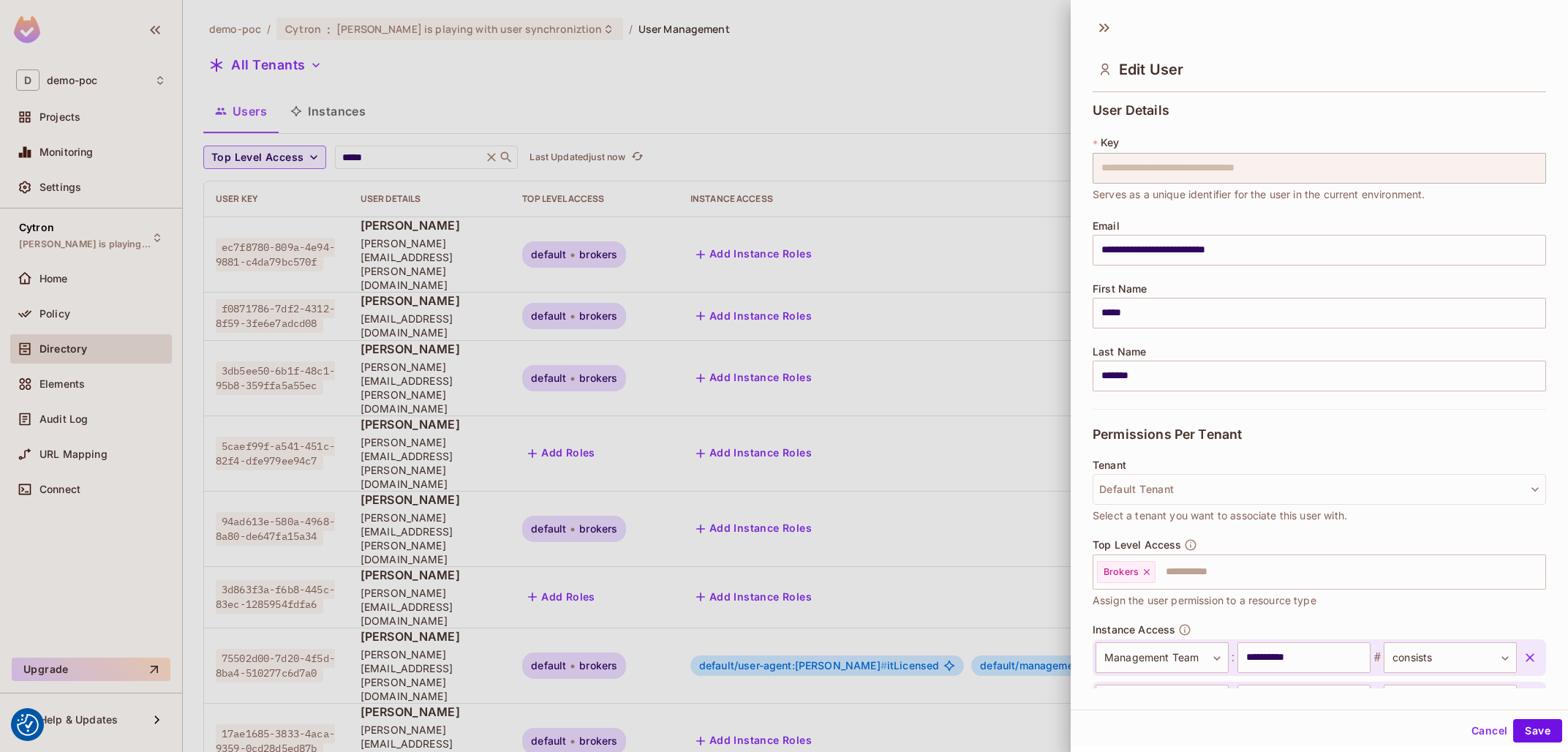
scroll to position [111, 0]
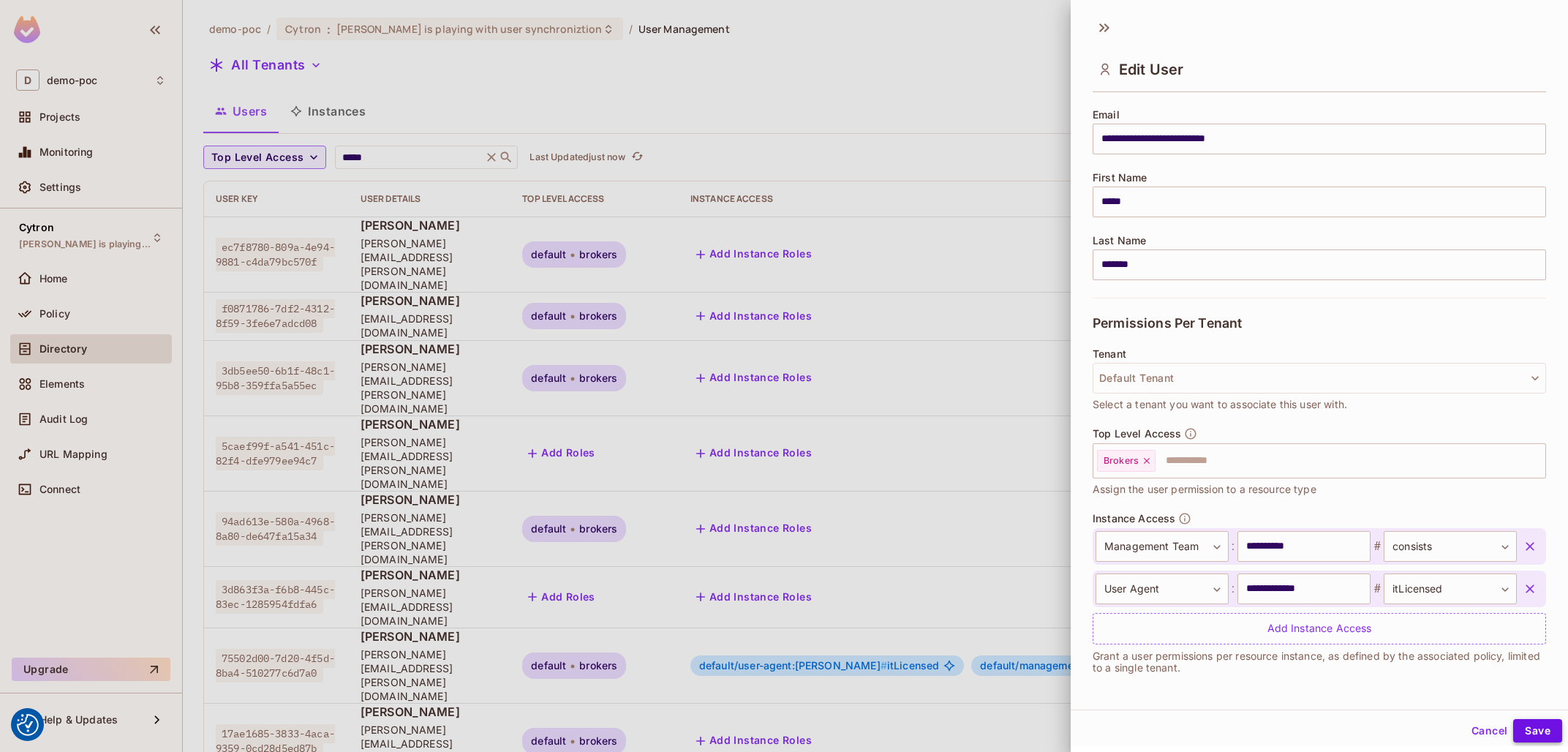
click at [1535, 724] on button "Save" at bounding box center [1538, 731] width 49 height 24
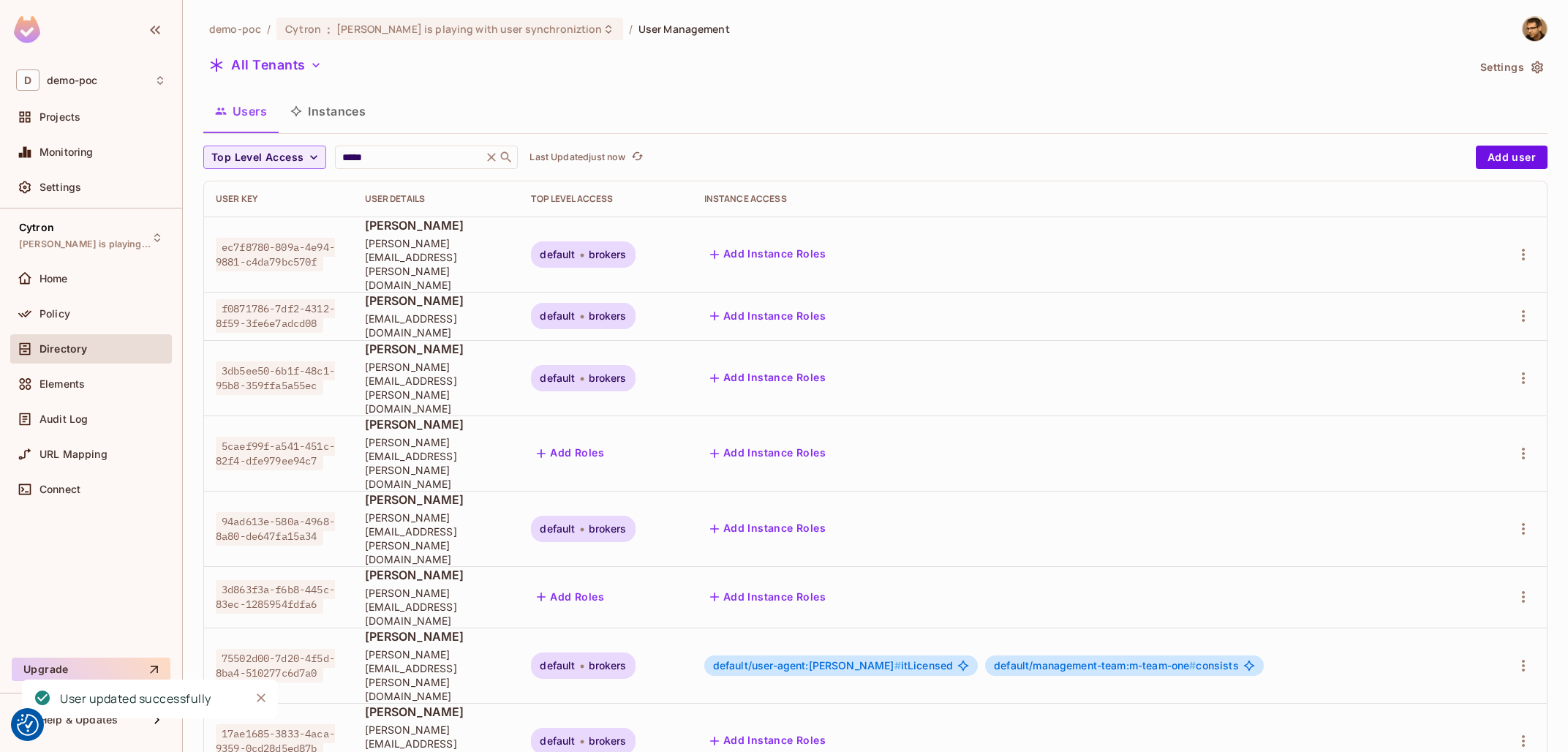
click at [341, 118] on button "Instances" at bounding box center [328, 111] width 99 height 36
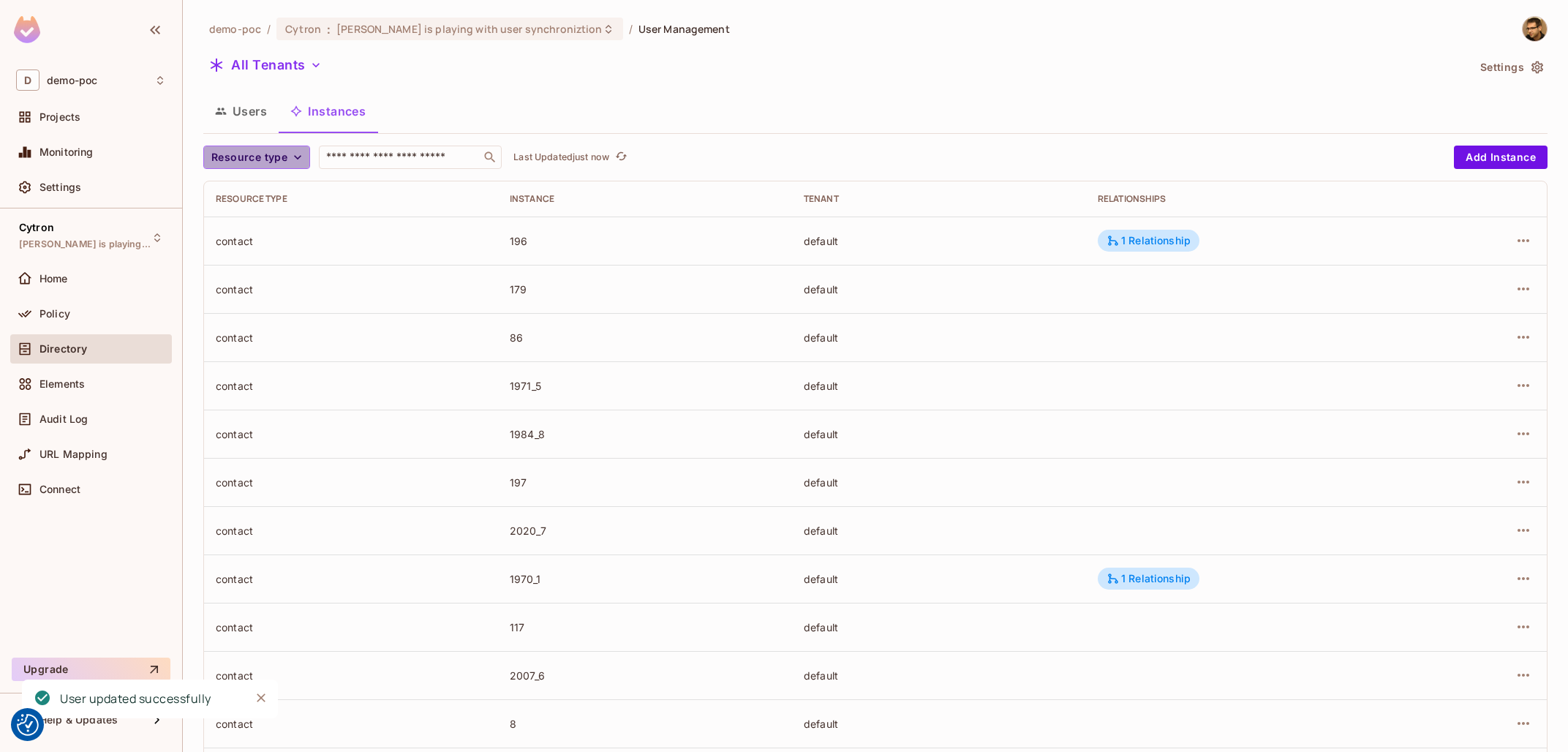
click at [273, 157] on span "Resource type" at bounding box center [249, 158] width 76 height 18
click at [272, 296] on li "Management Team" at bounding box center [261, 284] width 117 height 31
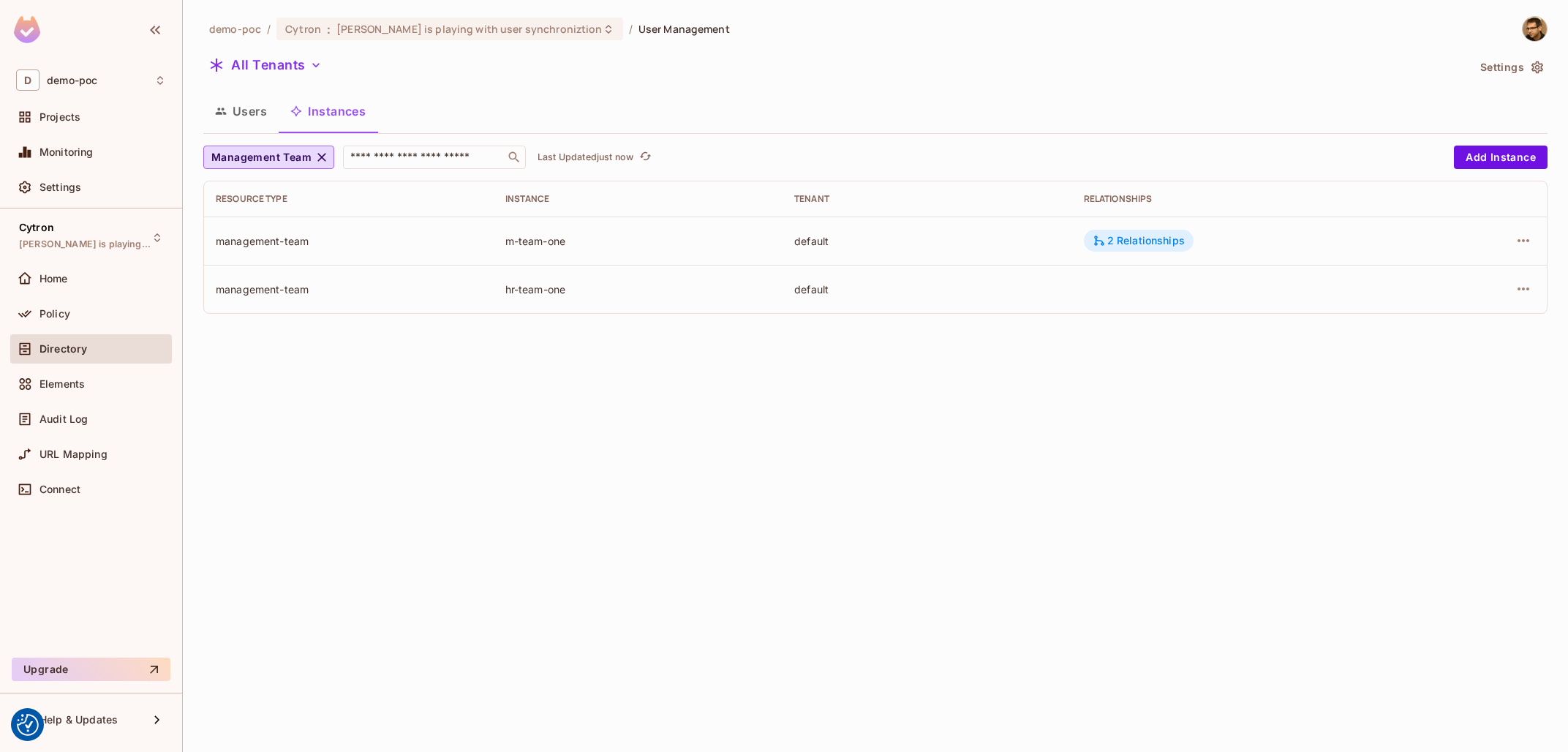
click at [1141, 237] on div "2 Relationships" at bounding box center [1139, 240] width 92 height 13
drag, startPoint x: 254, startPoint y: 290, endPoint x: 1236, endPoint y: 283, distance: 982.0
click at [482, 283] on div "management-team" at bounding box center [349, 290] width 266 height 14
click at [1236, 283] on td at bounding box center [1248, 289] width 352 height 49
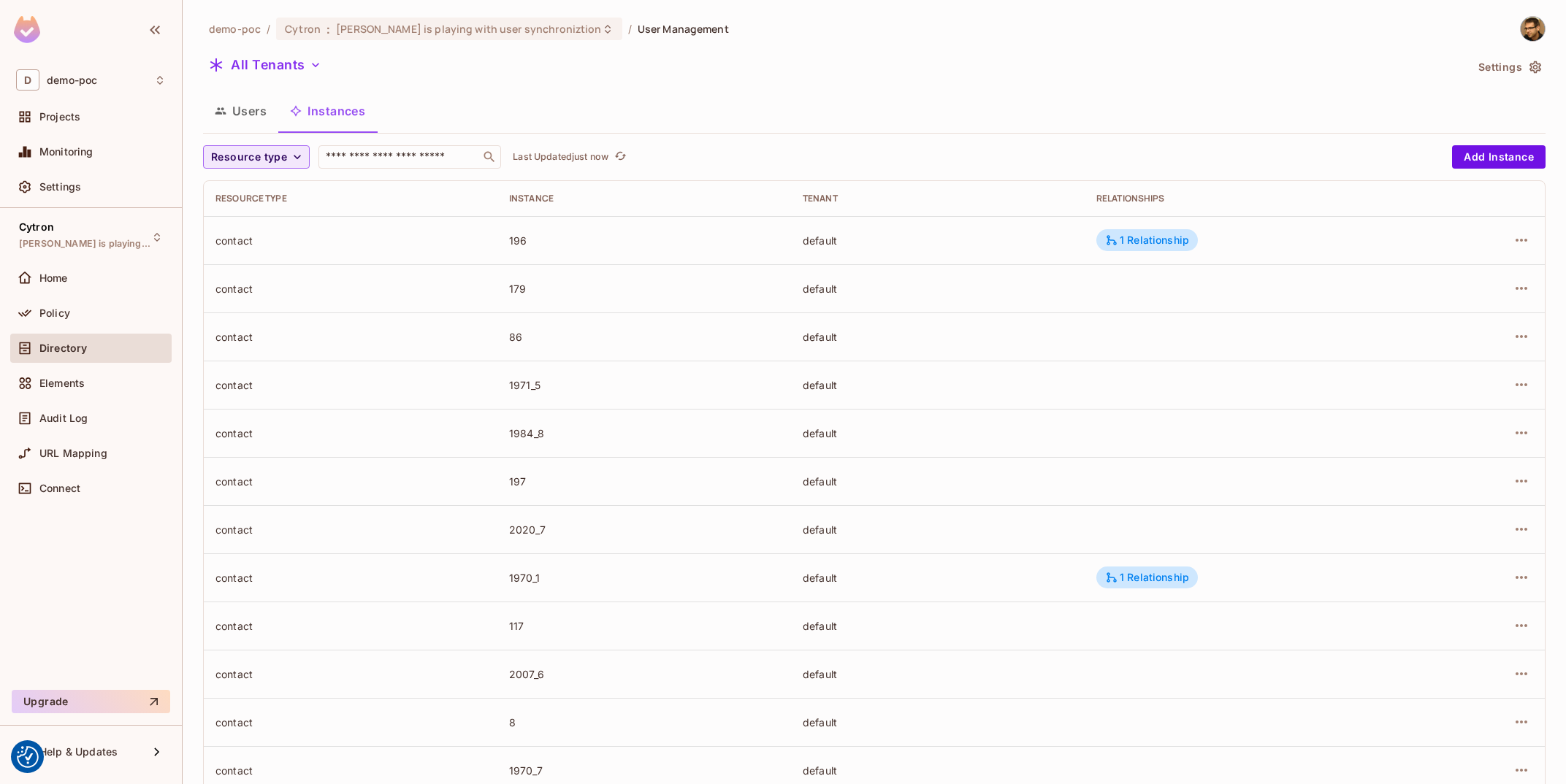
click at [282, 152] on span "Resource type" at bounding box center [249, 157] width 76 height 18
click at [303, 282] on span "Management Team" at bounding box center [262, 285] width 94 height 14
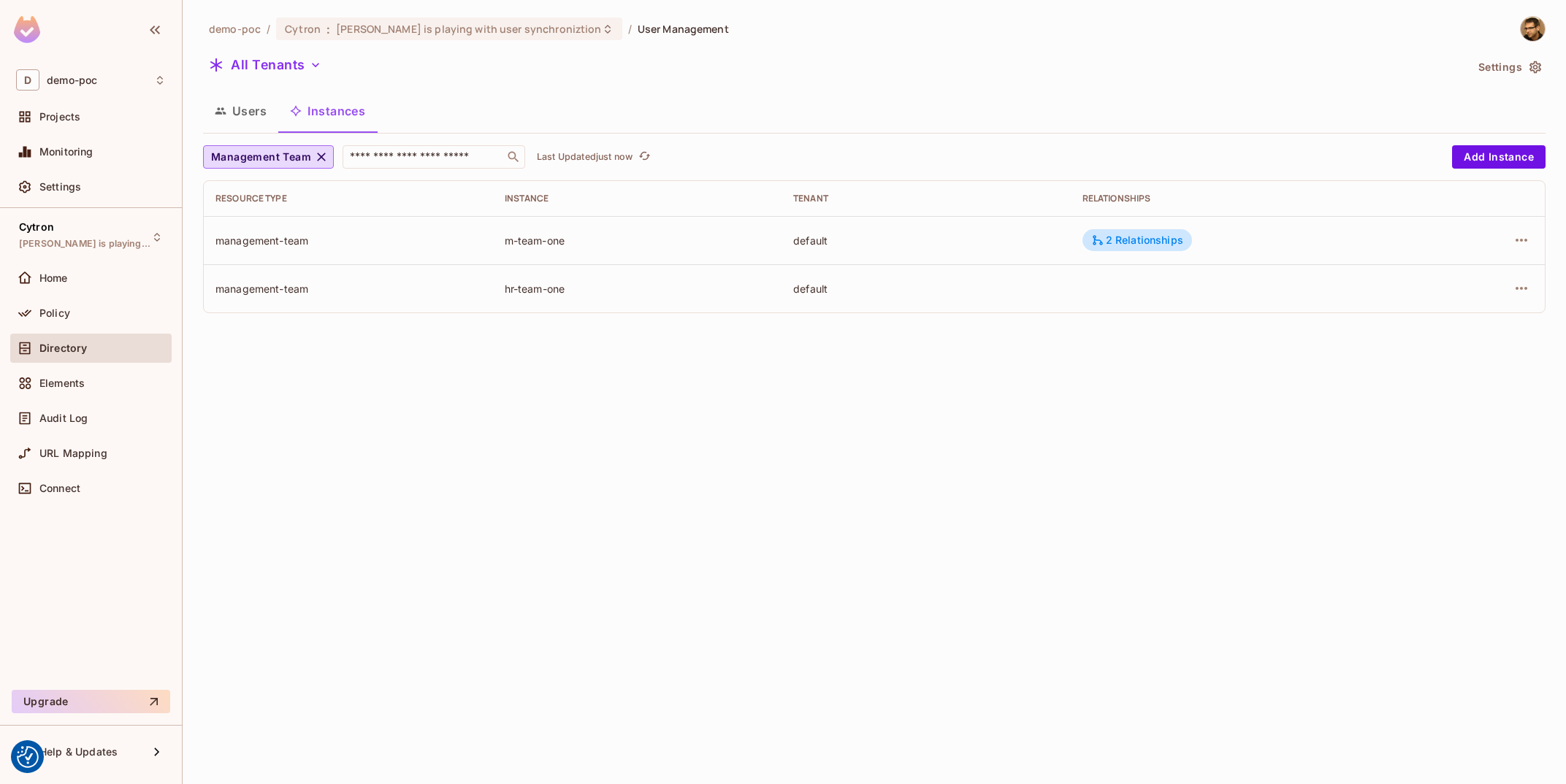
click at [1512, 297] on div at bounding box center [1483, 288] width 100 height 23
click at [1522, 282] on icon "button" at bounding box center [1521, 288] width 17 height 17
click at [1436, 396] on span "Delete Resource Instance" at bounding box center [1441, 387] width 135 height 23
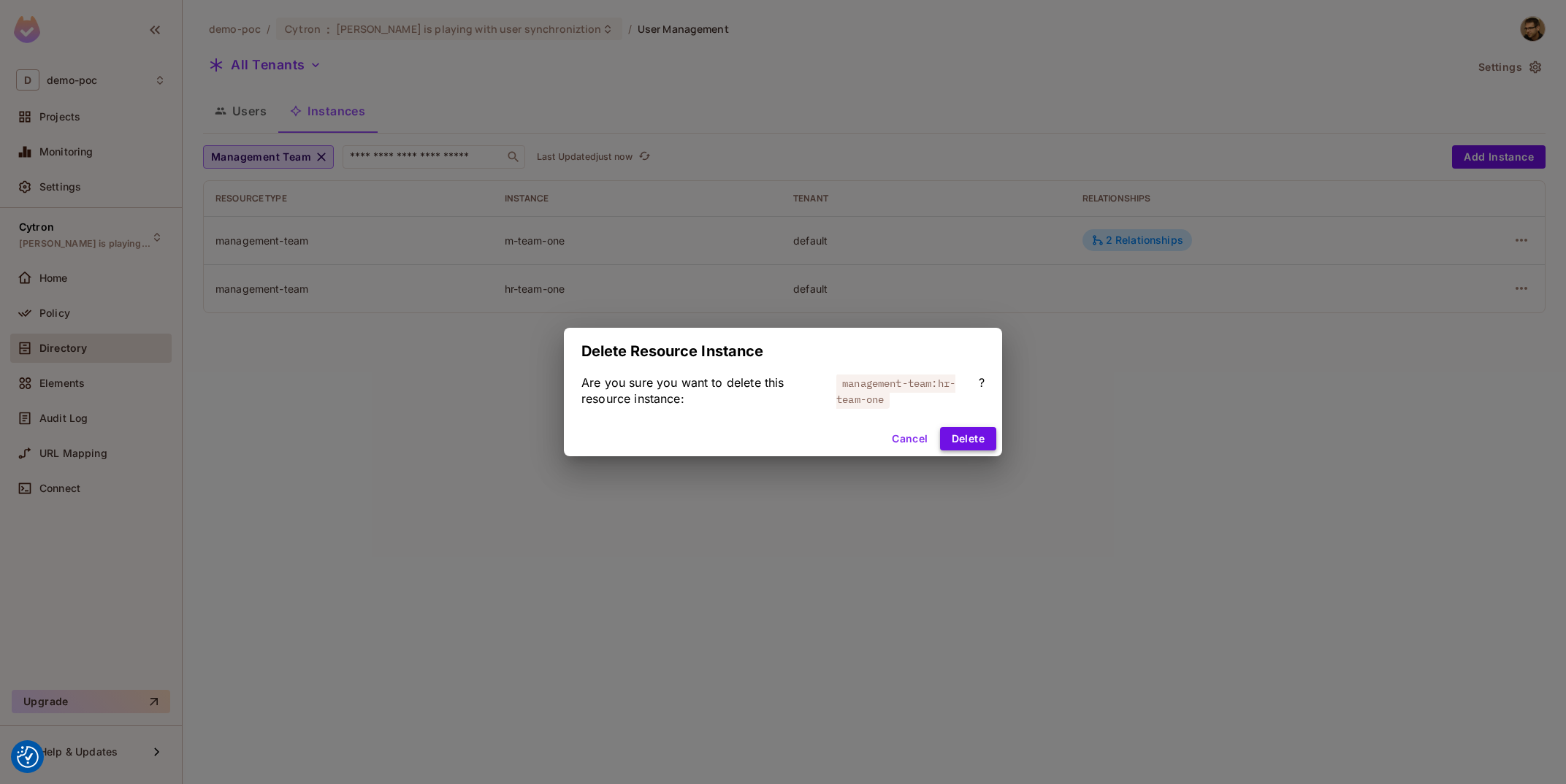
click at [962, 445] on button "Delete" at bounding box center [968, 439] width 56 height 23
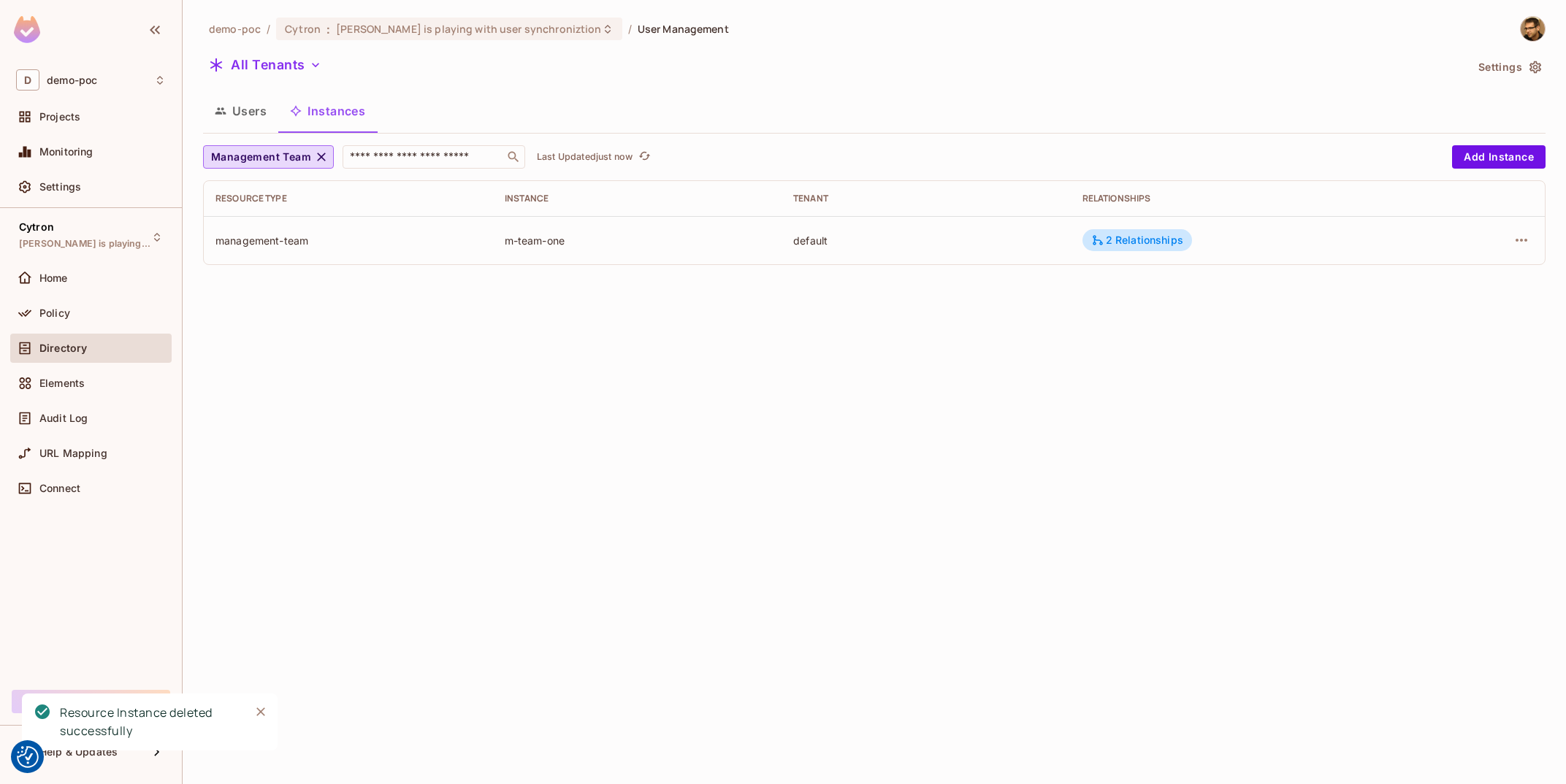
click at [1111, 256] on td "2 Relationships" at bounding box center [1247, 241] width 351 height 48
click at [1137, 242] on div "2 Relationships" at bounding box center [1138, 240] width 92 height 13
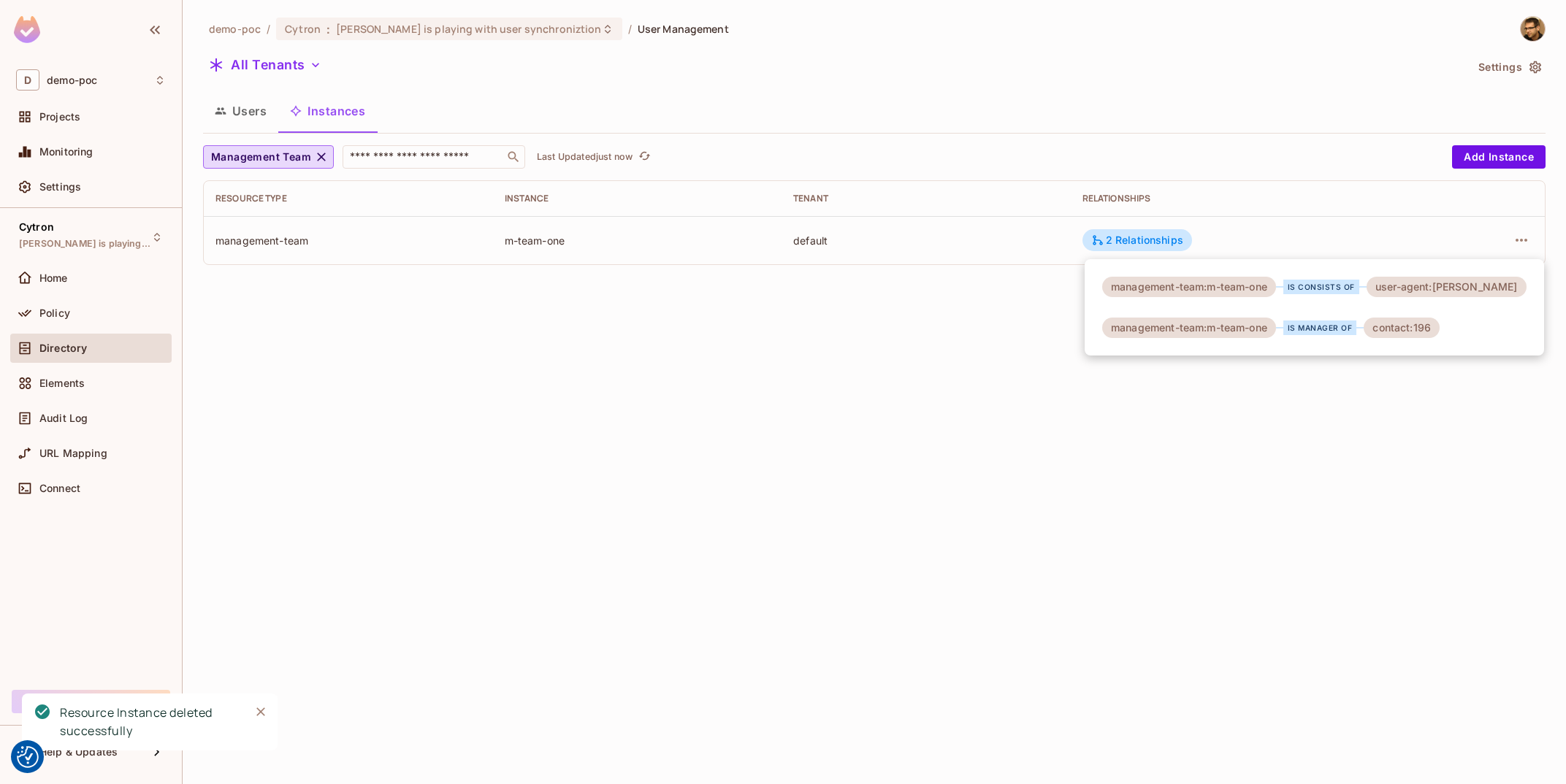
click at [1325, 457] on div at bounding box center [783, 392] width 1566 height 784
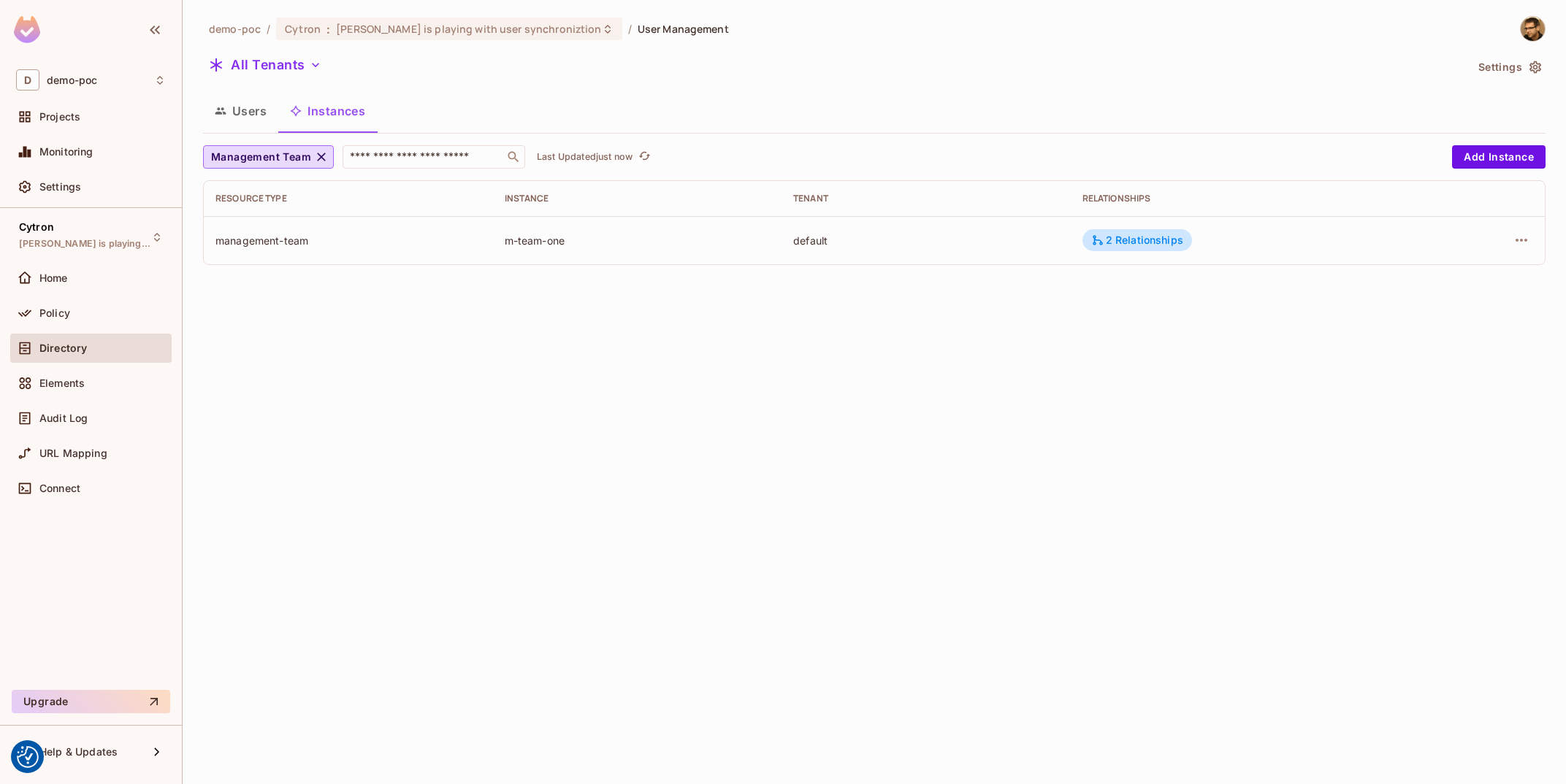
click at [221, 109] on icon "button" at bounding box center [221, 111] width 11 height 7
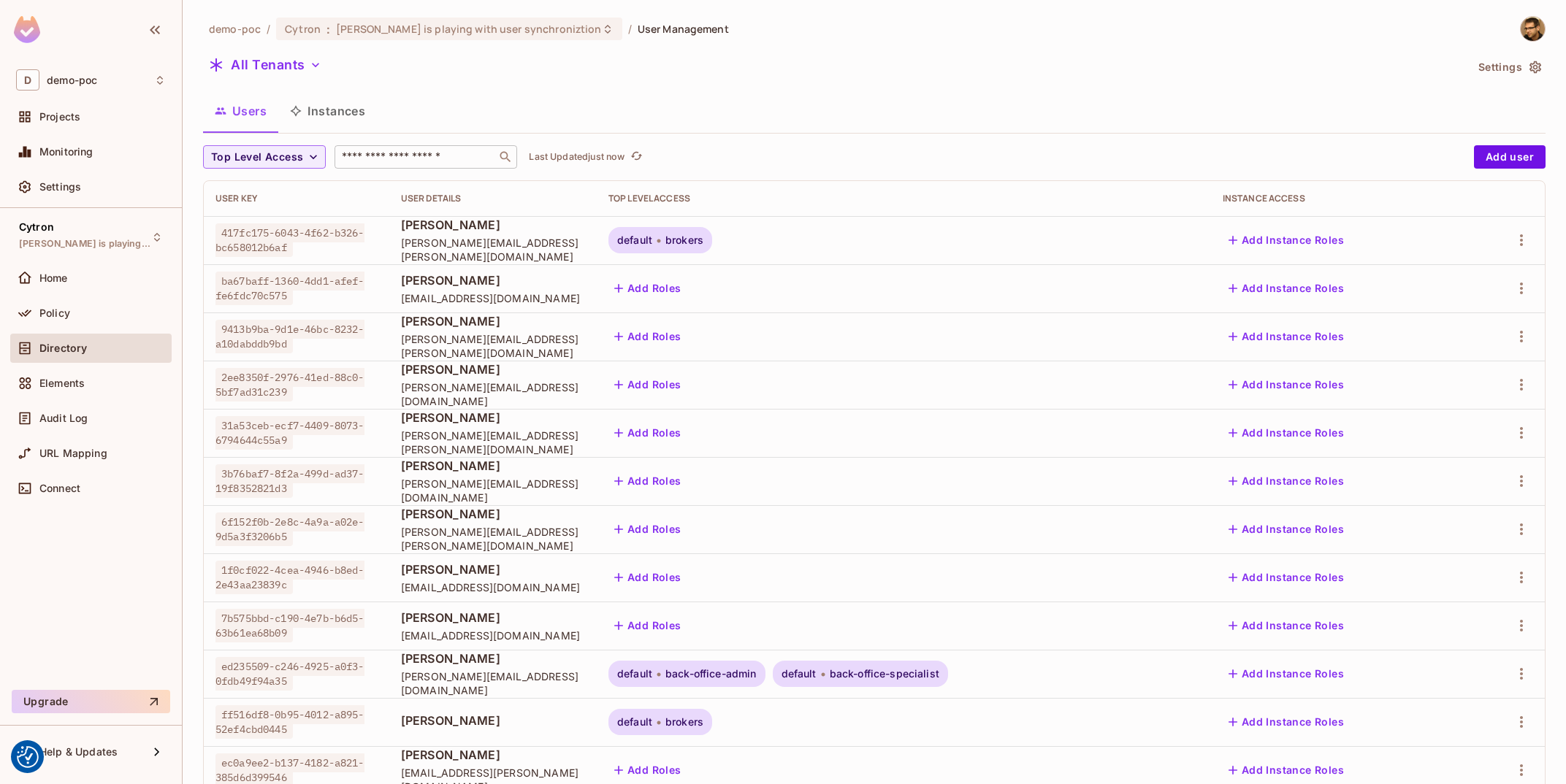
click at [425, 157] on input "text" at bounding box center [416, 157] width 154 height 14
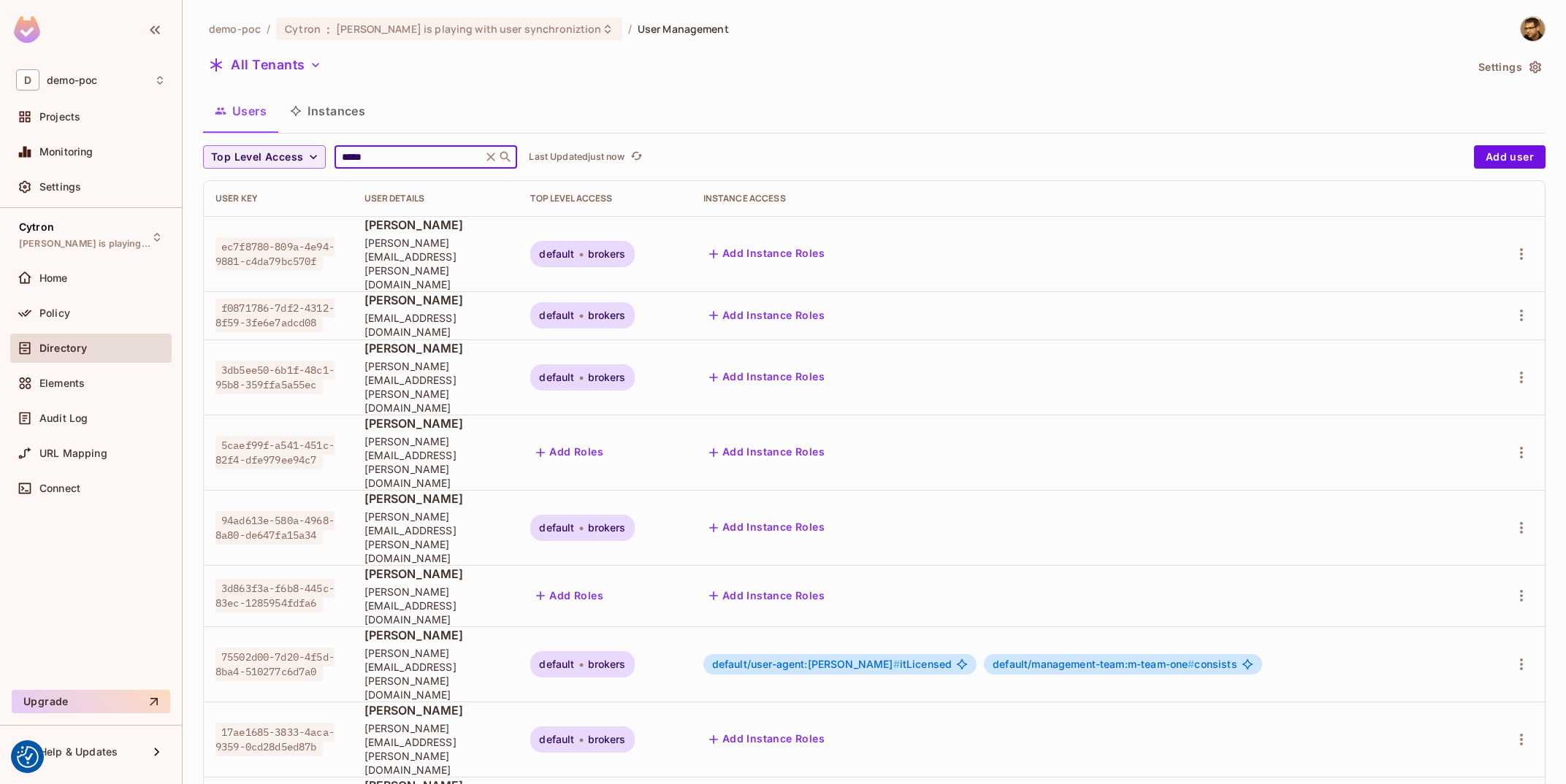
type input "*****"
click at [330, 110] on button "Instances" at bounding box center [328, 111] width 98 height 36
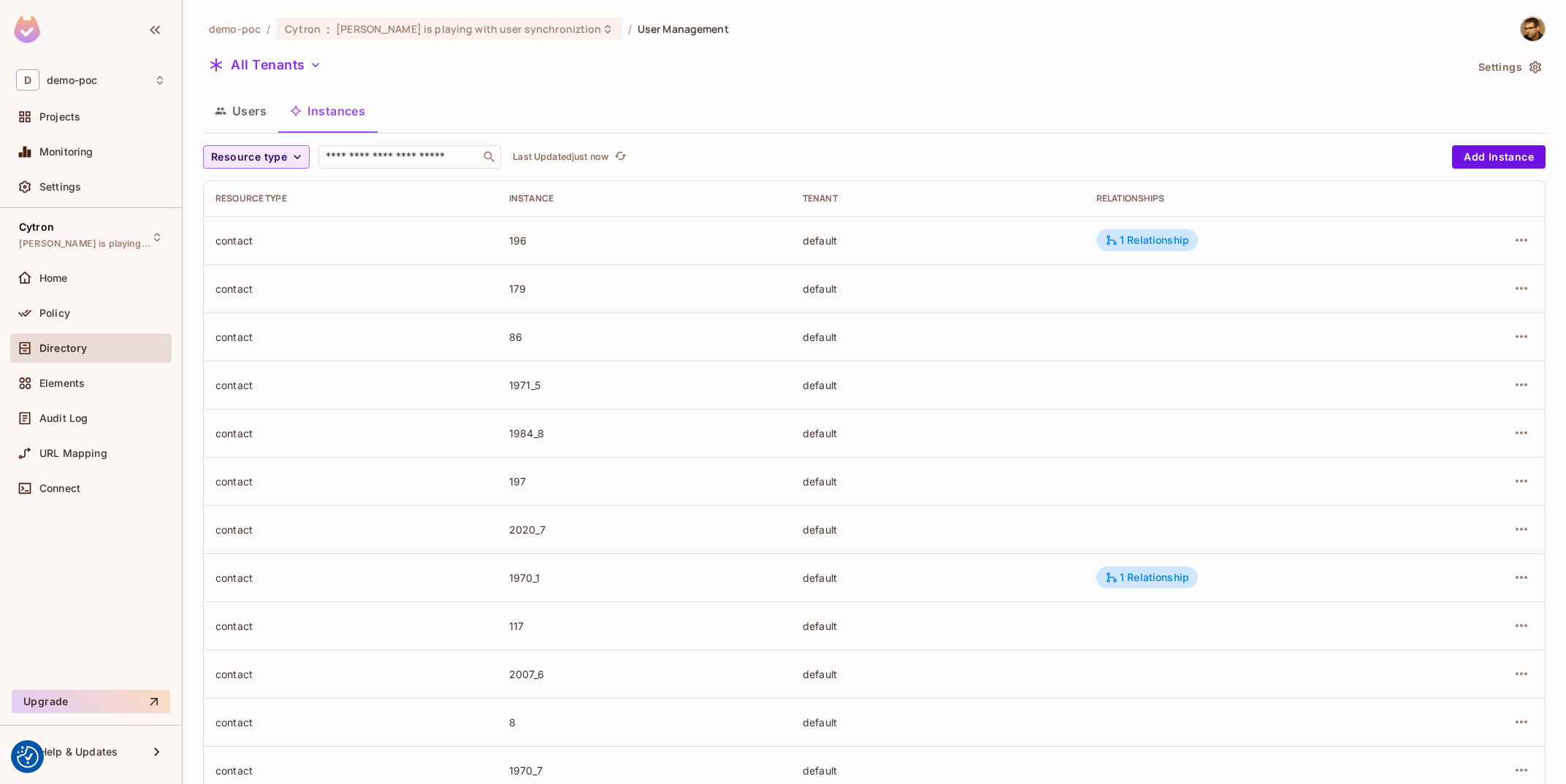
click at [263, 153] on span "Resource type" at bounding box center [249, 157] width 76 height 18
click at [294, 254] on span "User Agent" at bounding box center [262, 253] width 94 height 14
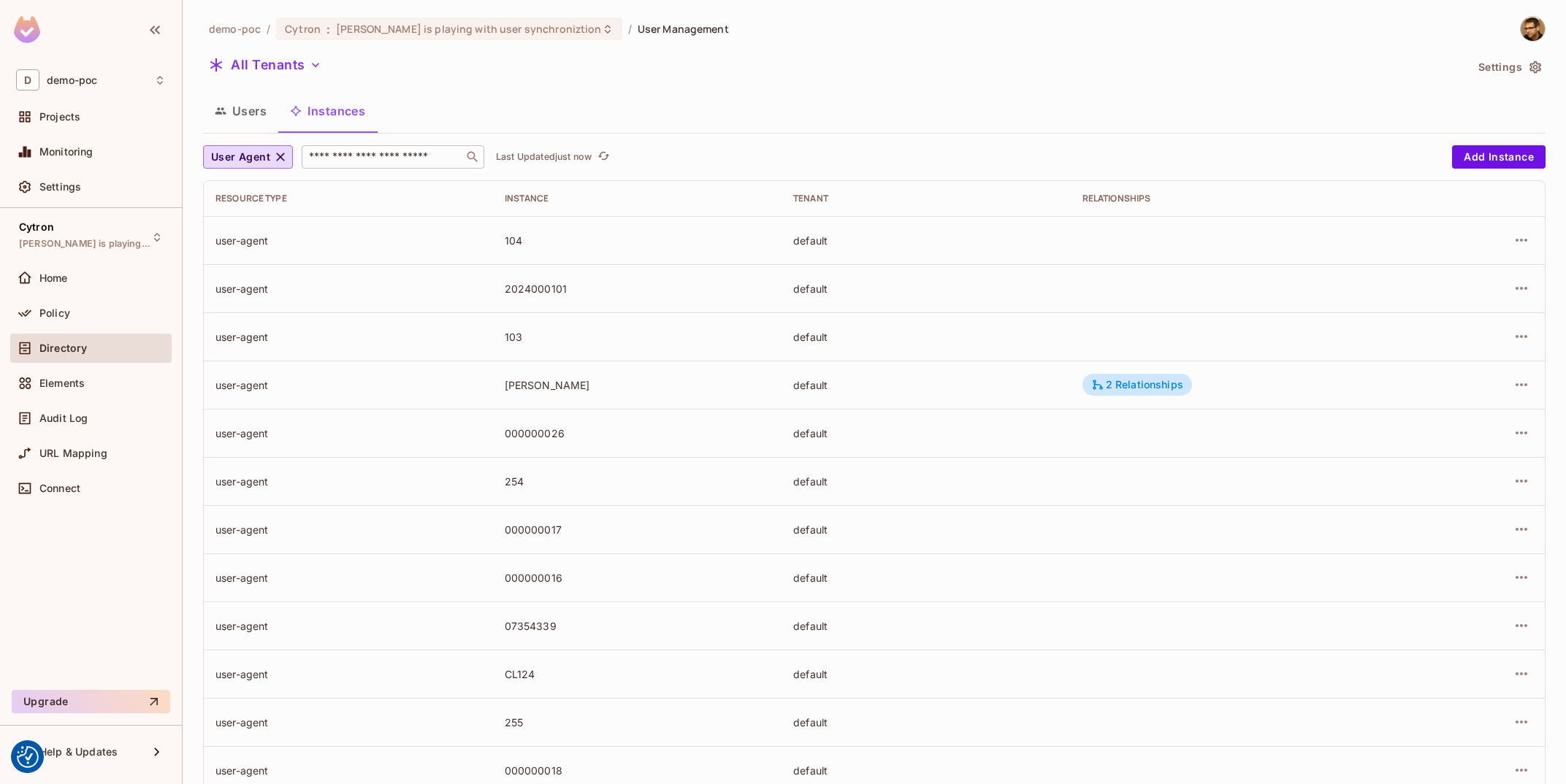
click at [409, 149] on div "​" at bounding box center [393, 157] width 182 height 23
type input "******"
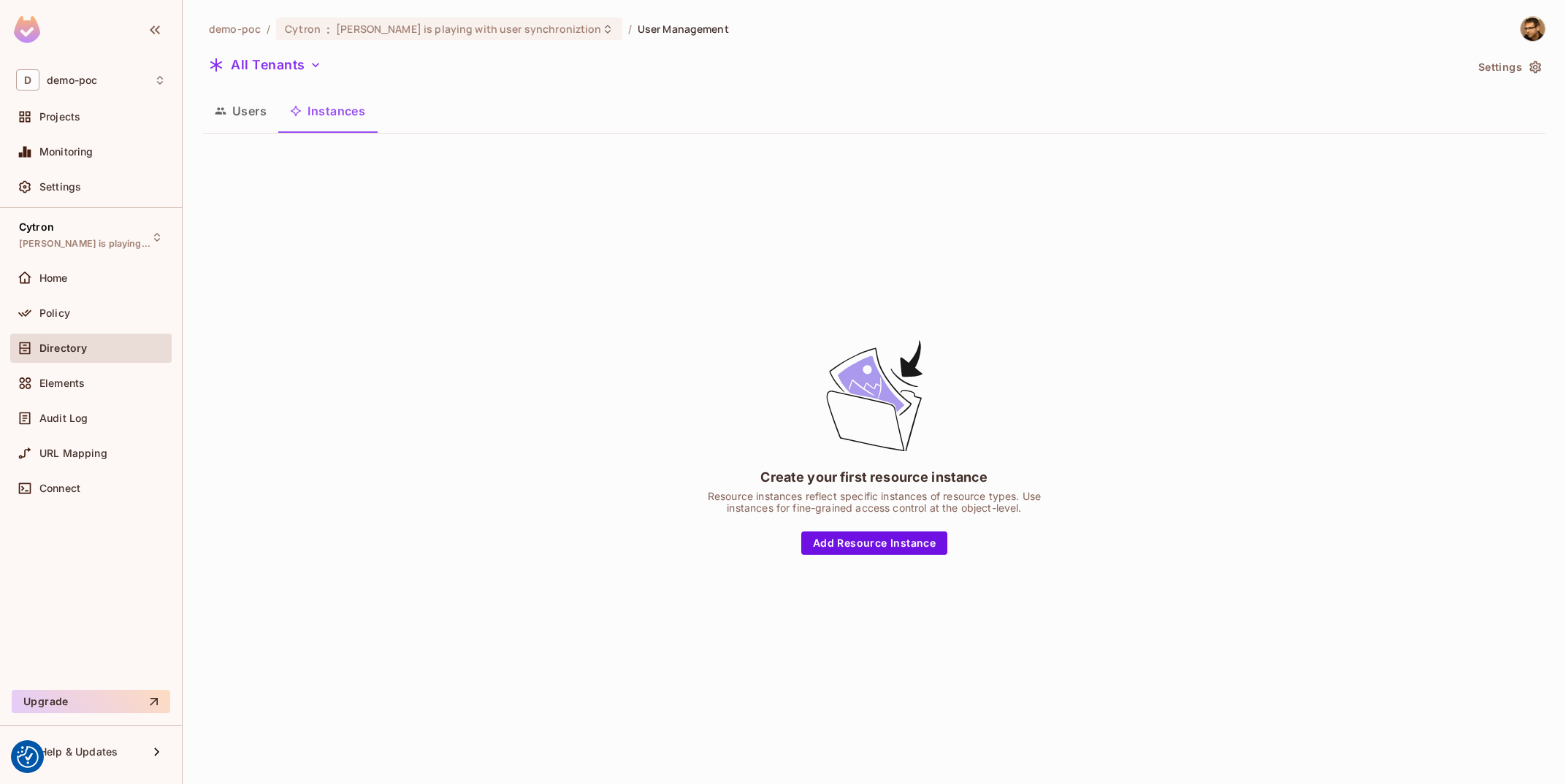
click at [231, 115] on button "Users" at bounding box center [240, 111] width 75 height 36
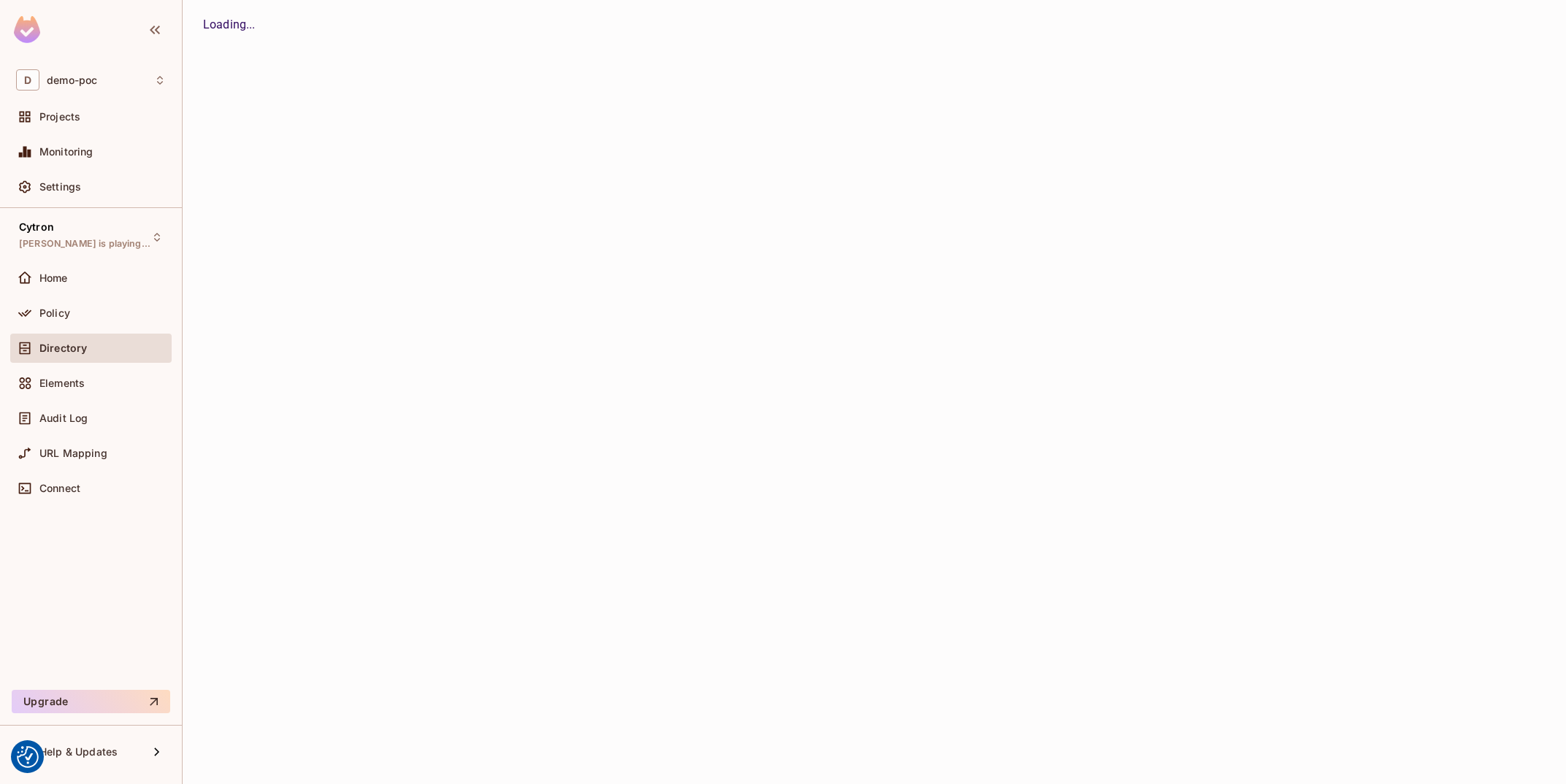
click at [332, 112] on div "demo-poc / Cytron : Tomas is playing with user synchroniztion / User Management…" at bounding box center [874, 392] width 1384 height 784
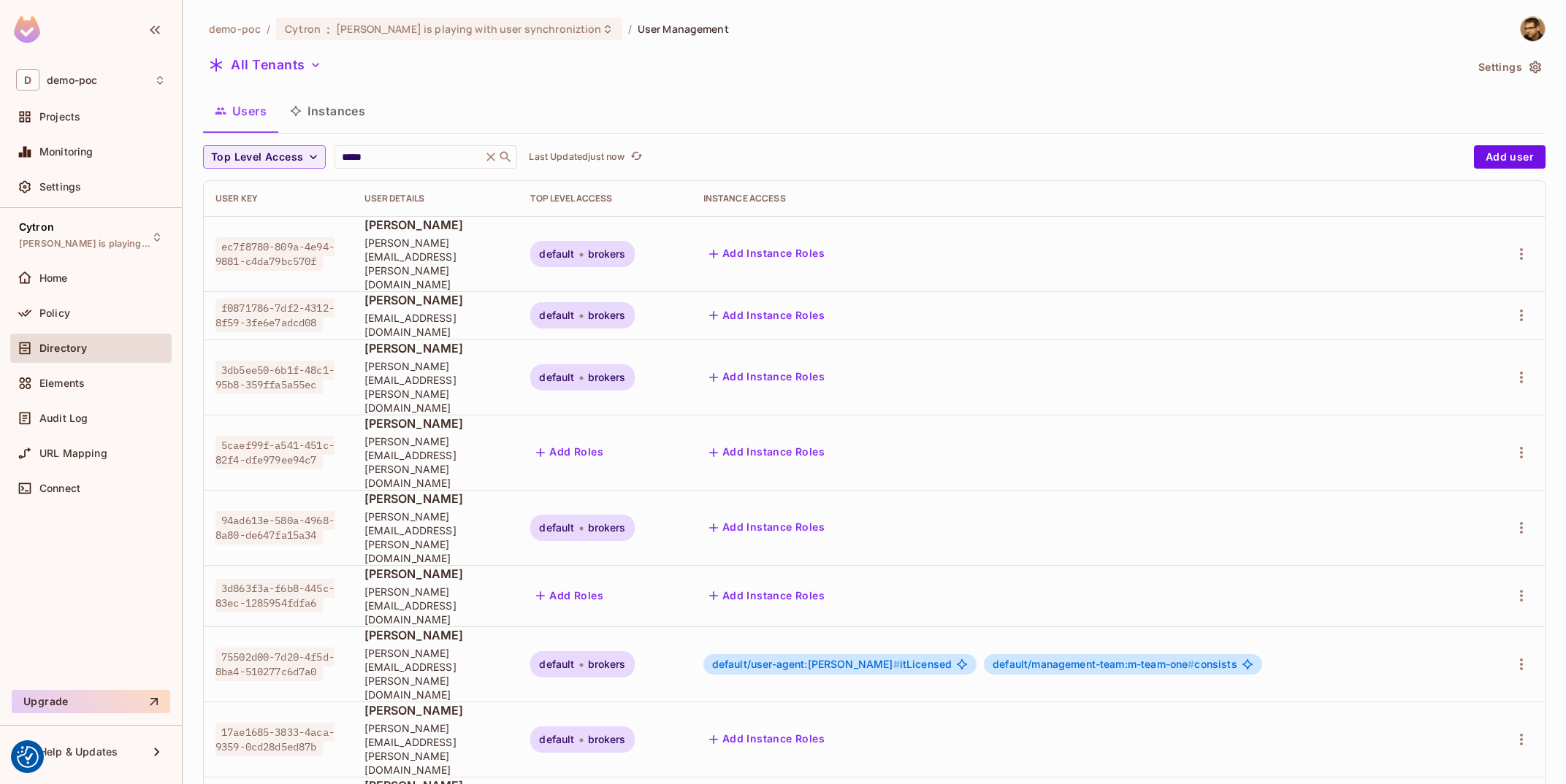
click at [332, 112] on button "Instances" at bounding box center [328, 111] width 98 height 36
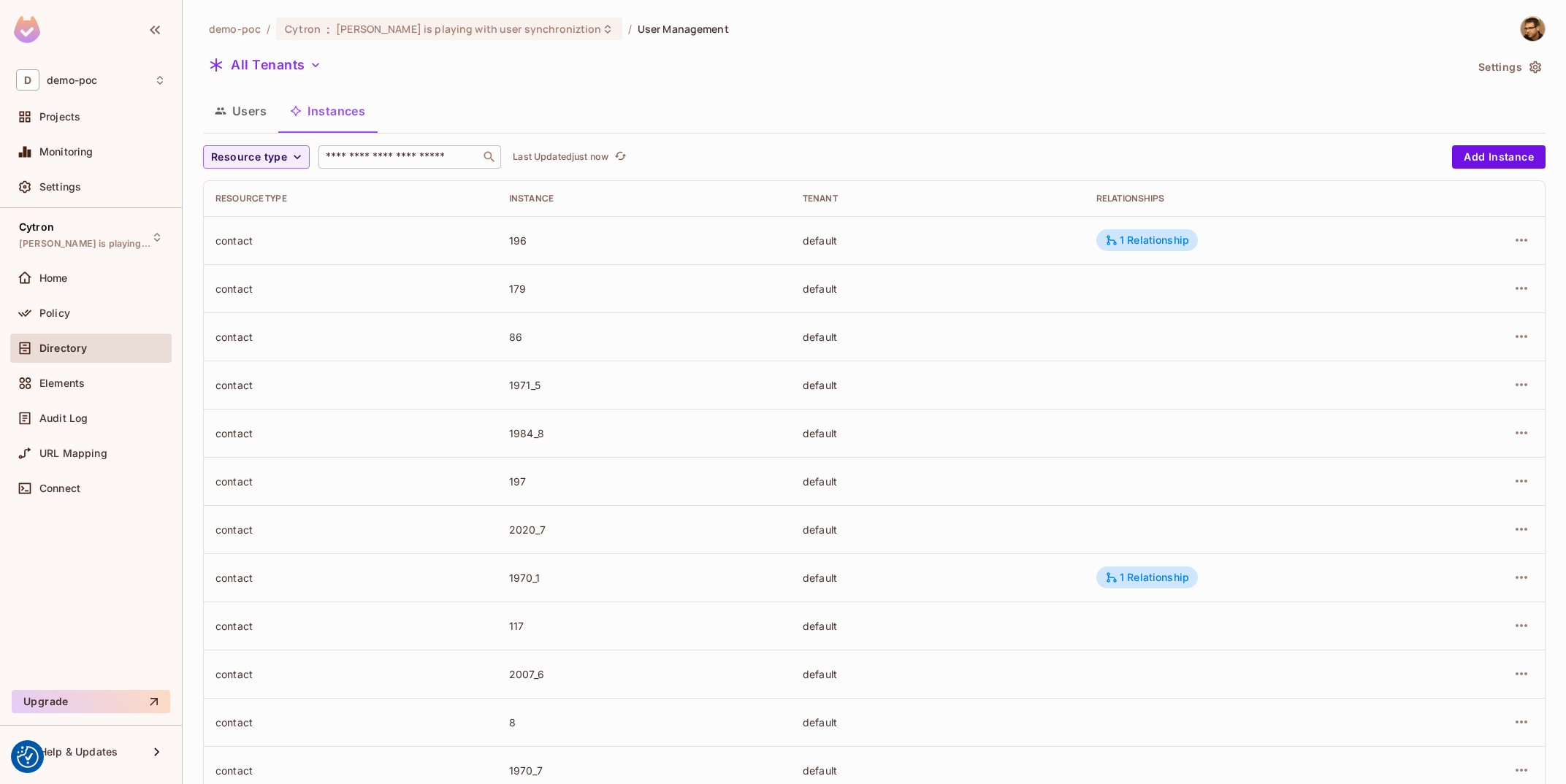
click at [390, 148] on div "​" at bounding box center [409, 157] width 182 height 23
type input "**********"
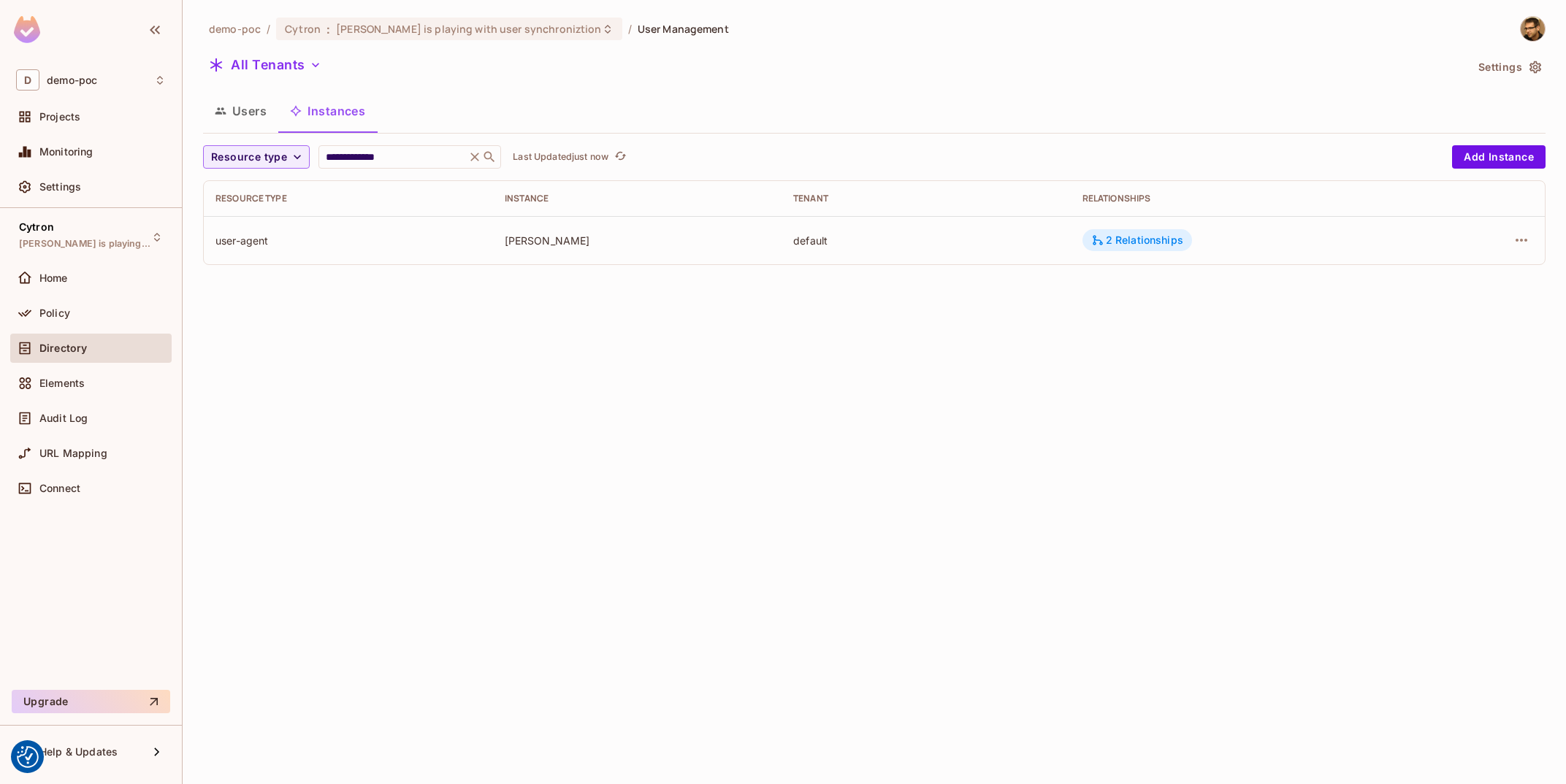
click at [1132, 240] on div "2 Relationships" at bounding box center [1138, 240] width 92 height 13
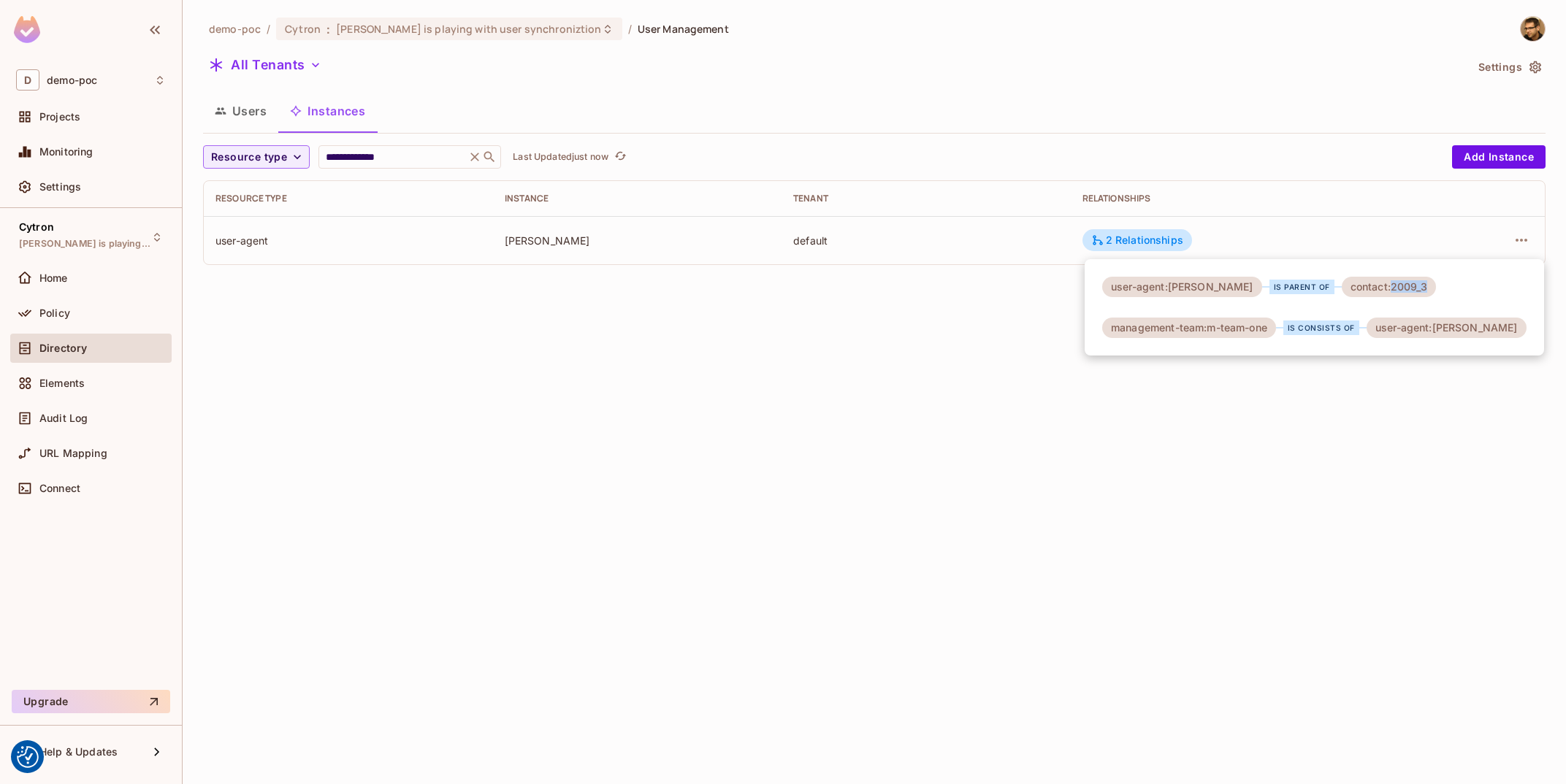
drag, startPoint x: 1377, startPoint y: 291, endPoint x: 1416, endPoint y: 291, distance: 39.0
click at [1416, 291] on div "contact:2009_3" at bounding box center [1389, 287] width 94 height 20
click at [1515, 340] on div "user-agent:[PERSON_NAME] is parent of contact:2009_3 management-team:m-team-one…" at bounding box center [1314, 307] width 459 height 96
click at [1515, 338] on div "user-agent:[PERSON_NAME] is parent of contact:2009_3 management-team:m-team-one…" at bounding box center [1314, 307] width 459 height 96
click at [1427, 288] on div "user-agent:[PERSON_NAME] is parent of contact:2009_3 management-team:m-team-one…" at bounding box center [1314, 307] width 459 height 96
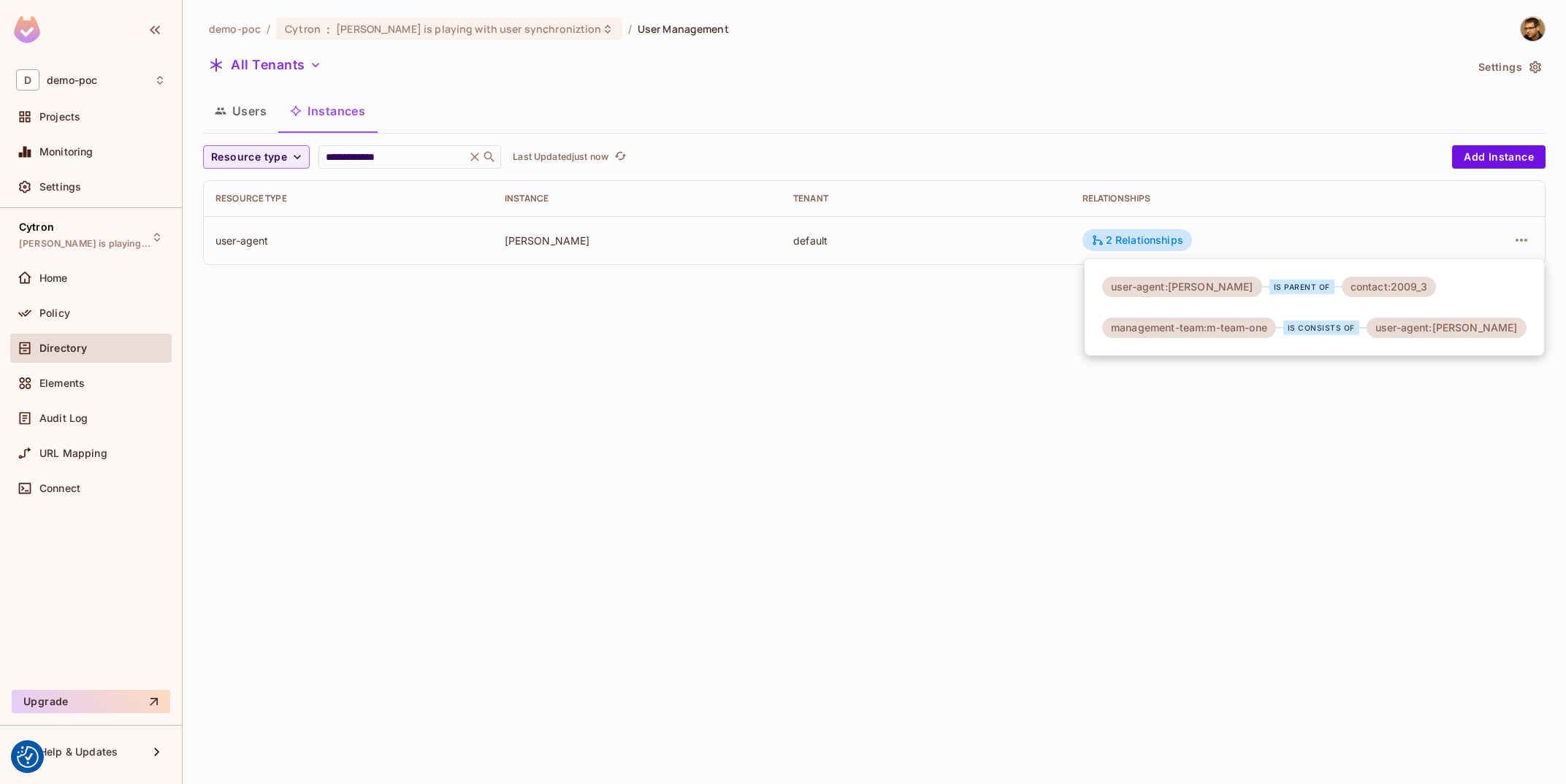
click at [1384, 282] on div "contact:2009_3" at bounding box center [1389, 287] width 94 height 20
drag, startPoint x: 1169, startPoint y: 287, endPoint x: 1243, endPoint y: 291, distance: 74.1
click at [1243, 291] on div "user-agent:[PERSON_NAME]" at bounding box center [1182, 287] width 160 height 20
copy div "[PERSON_NAME]"
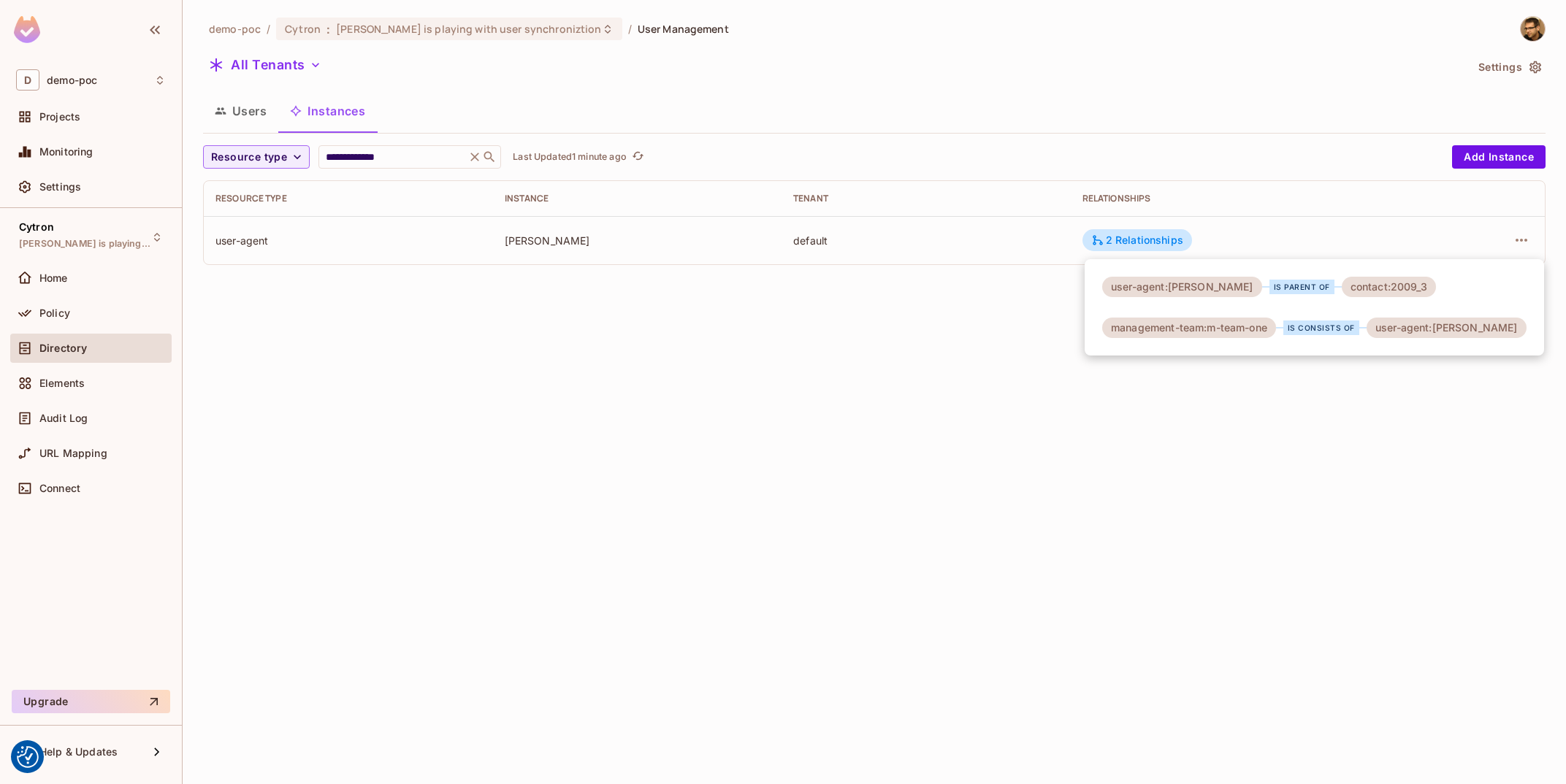
click at [234, 116] on div at bounding box center [783, 392] width 1566 height 784
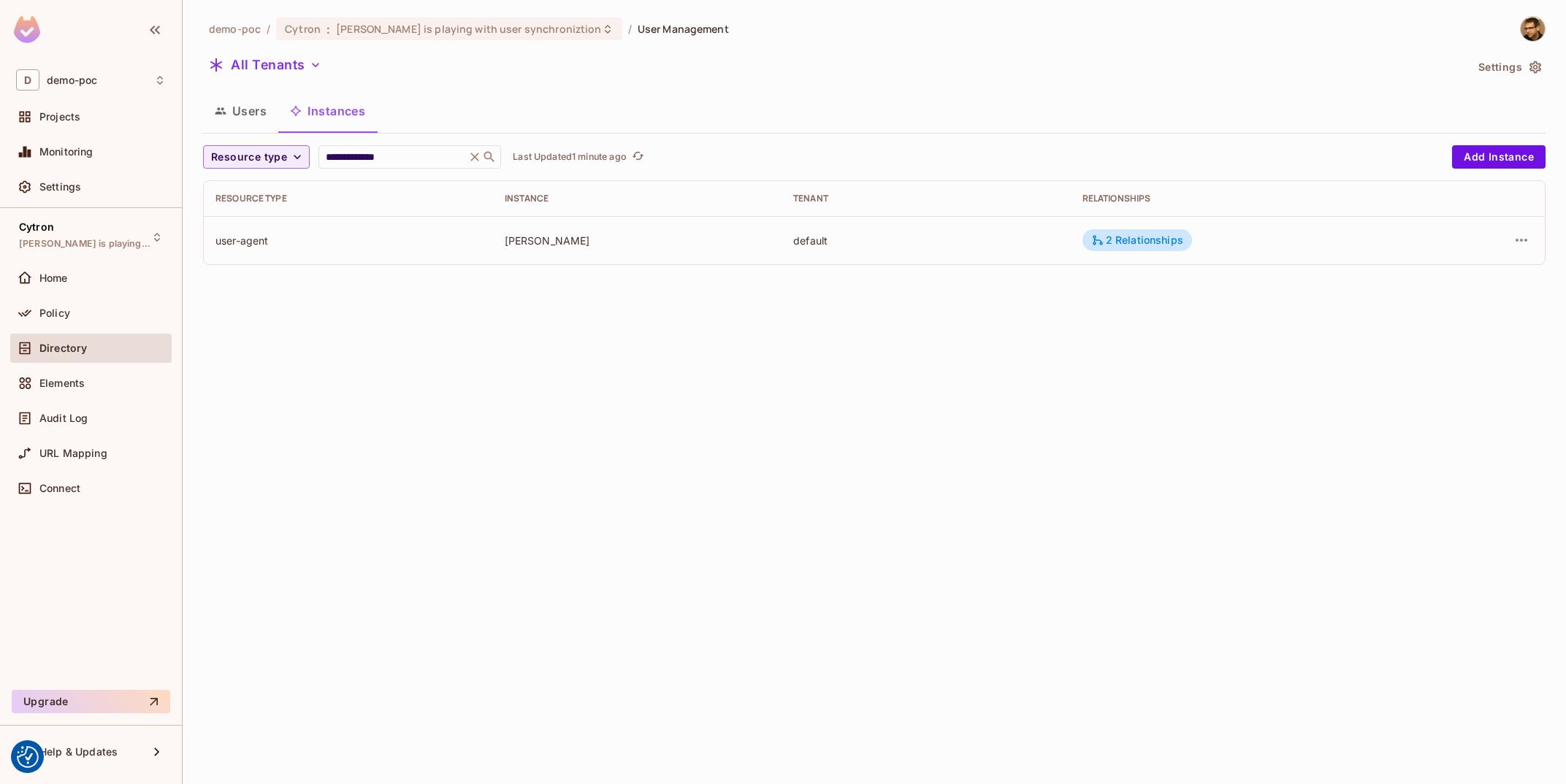
click at [234, 116] on button "Users" at bounding box center [240, 111] width 75 height 36
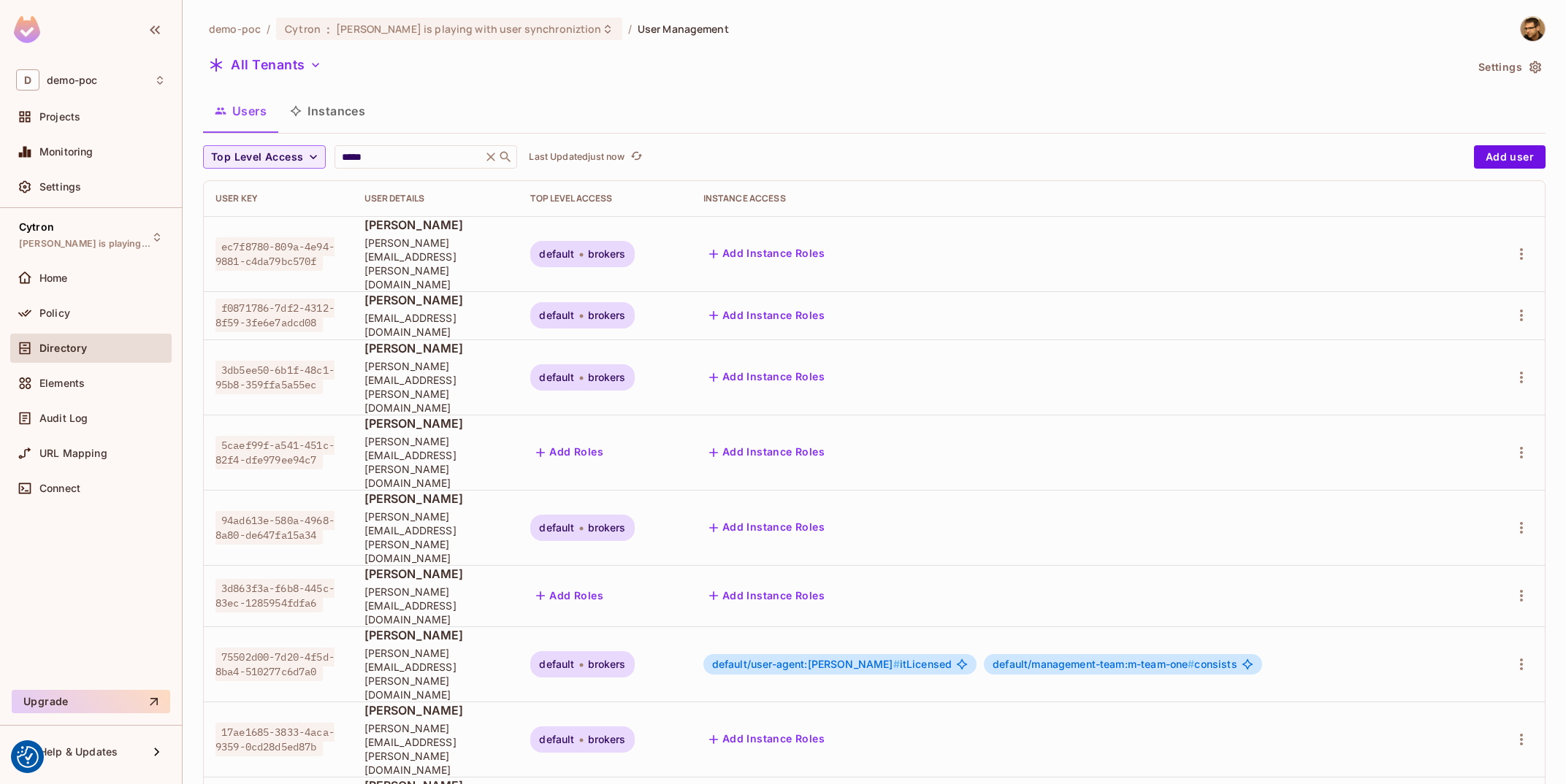
click at [286, 648] on span "75502d00-7d20-4f5d-8ba4-510277c6d7a0" at bounding box center [275, 664] width 119 height 33
click at [320, 103] on button "Instances" at bounding box center [328, 111] width 98 height 36
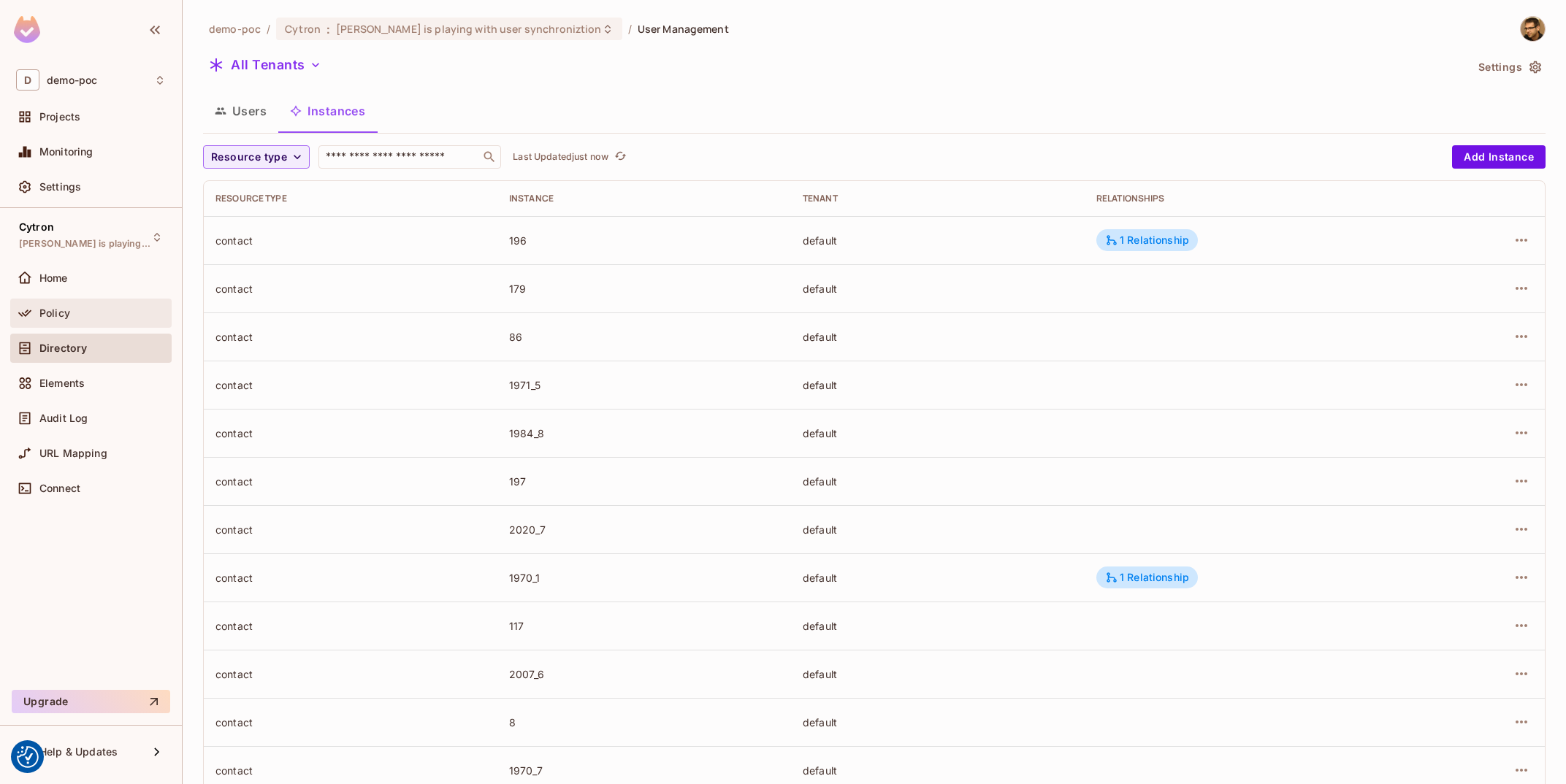
click at [97, 316] on div "Policy" at bounding box center [102, 313] width 126 height 11
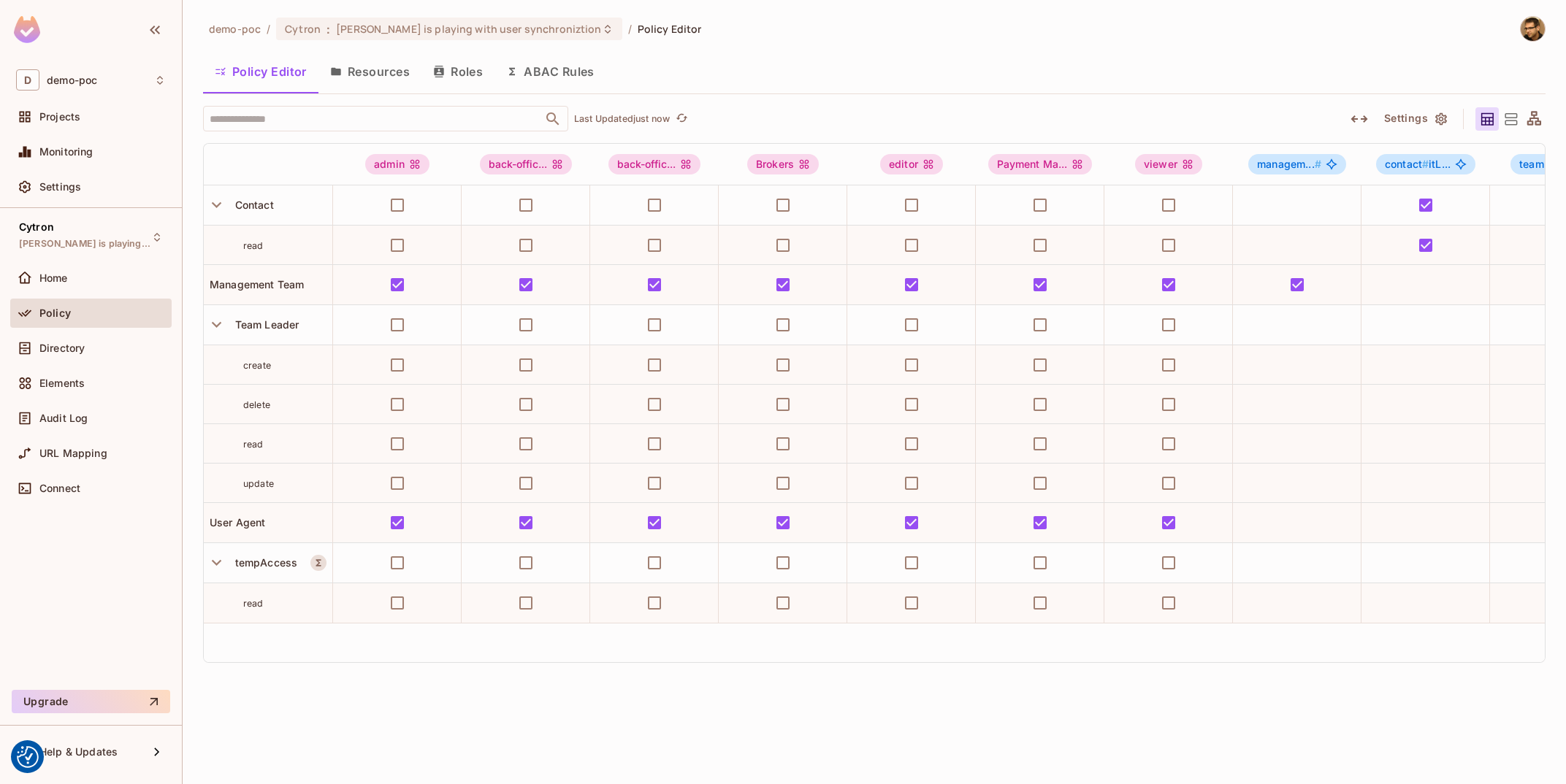
click at [476, 76] on button "Roles" at bounding box center [458, 71] width 73 height 36
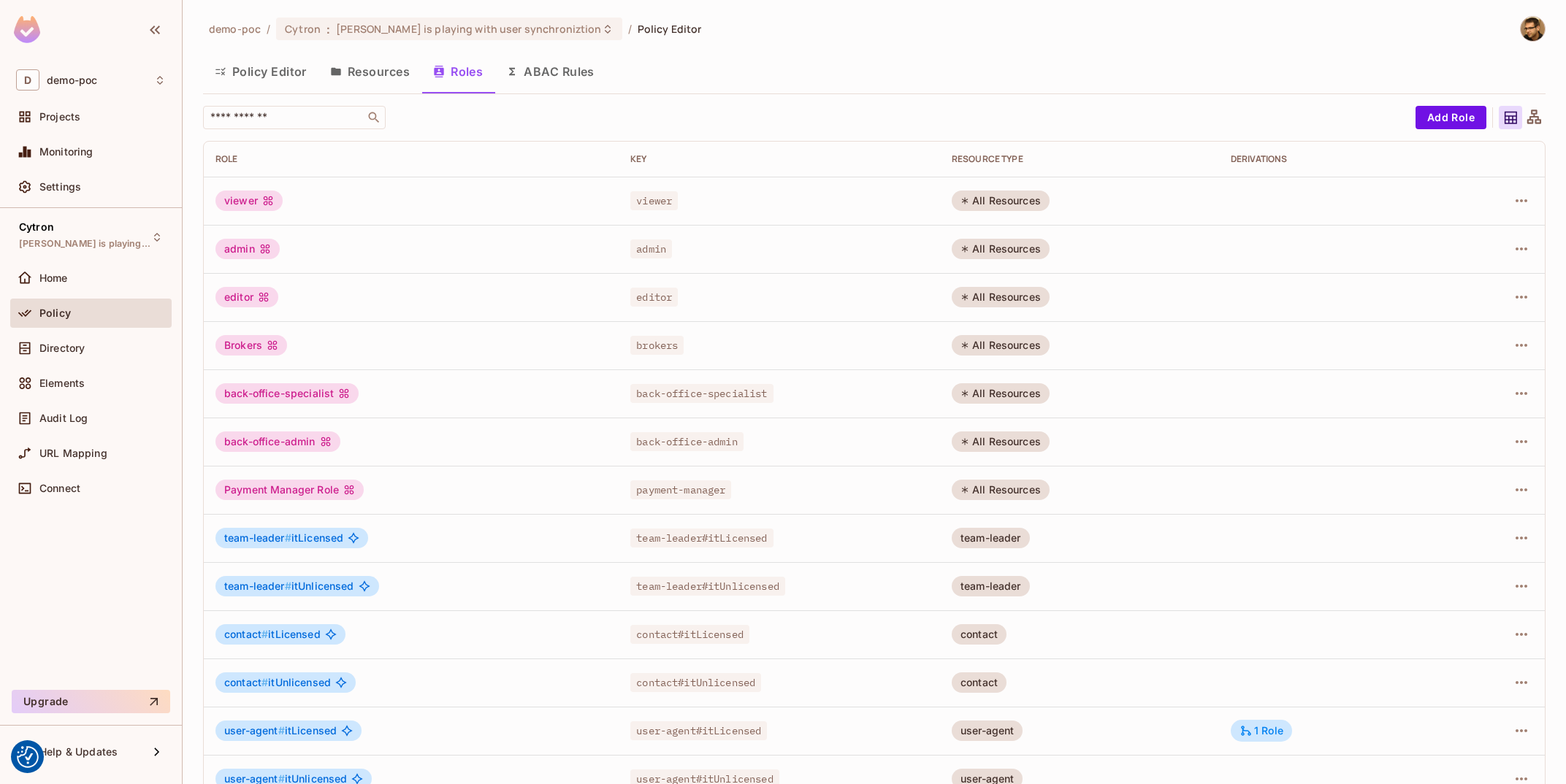
scroll to position [79, 0]
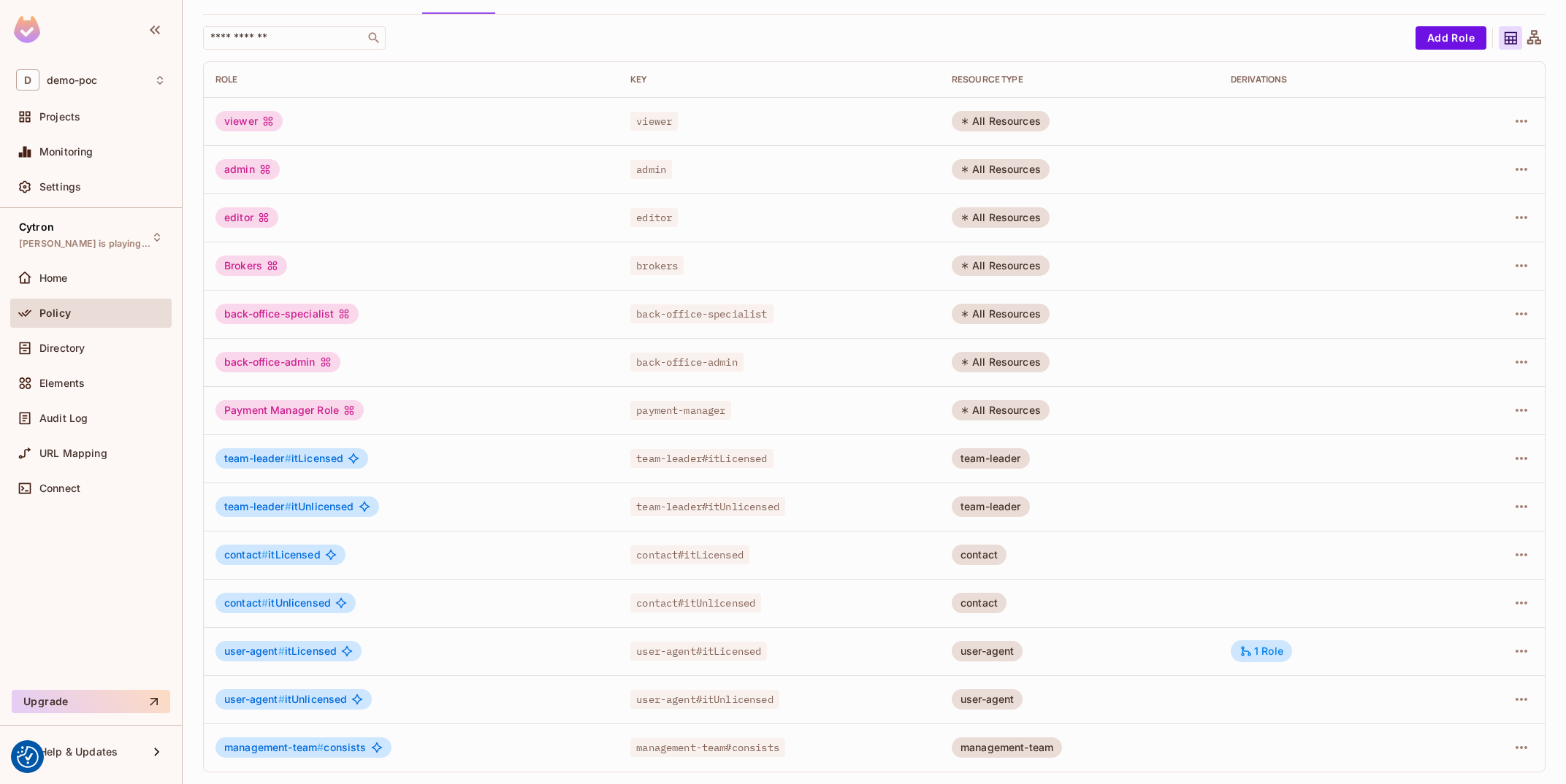
click at [1538, 750] on td at bounding box center [1496, 748] width 97 height 48
click at [1520, 750] on icon "button" at bounding box center [1521, 748] width 17 height 17
click at [1466, 698] on span "Edit Role" at bounding box center [1456, 686] width 52 height 23
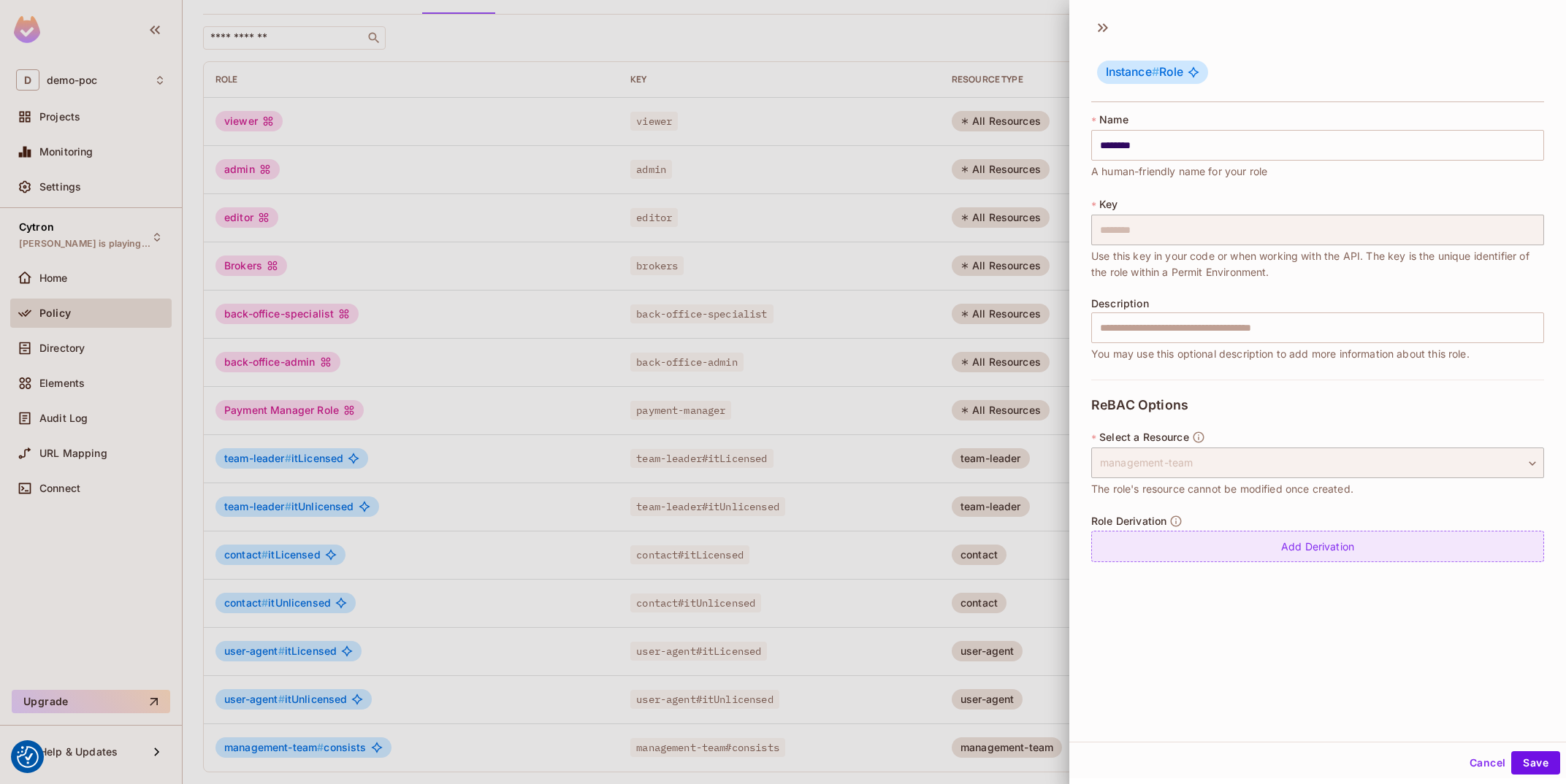
click at [1223, 545] on div "Add Derivation" at bounding box center [1318, 546] width 453 height 31
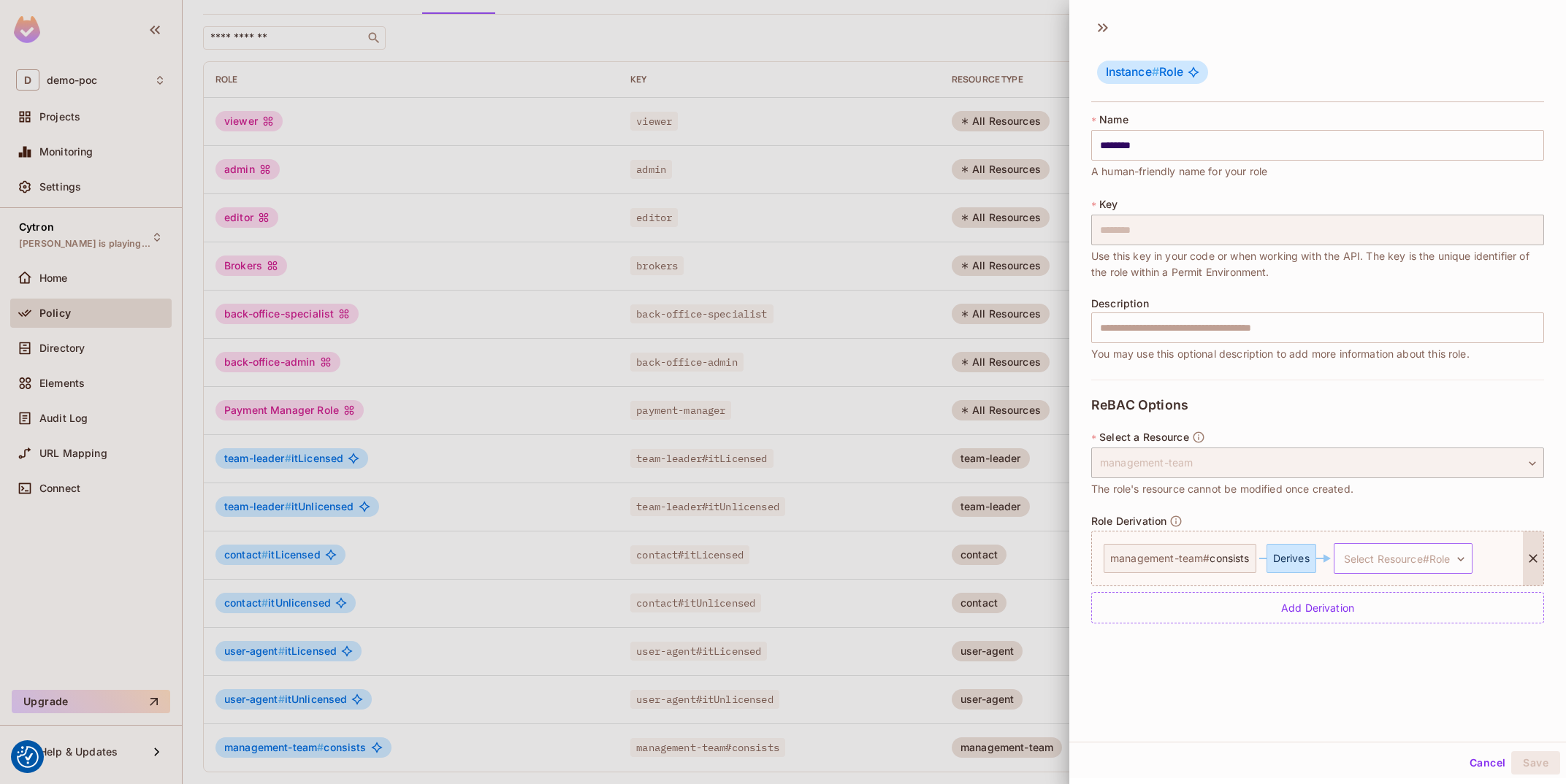
click at [1376, 567] on body "We use cookies to enhance your browsing experience, serve personalized ads or c…" at bounding box center [783, 392] width 1566 height 784
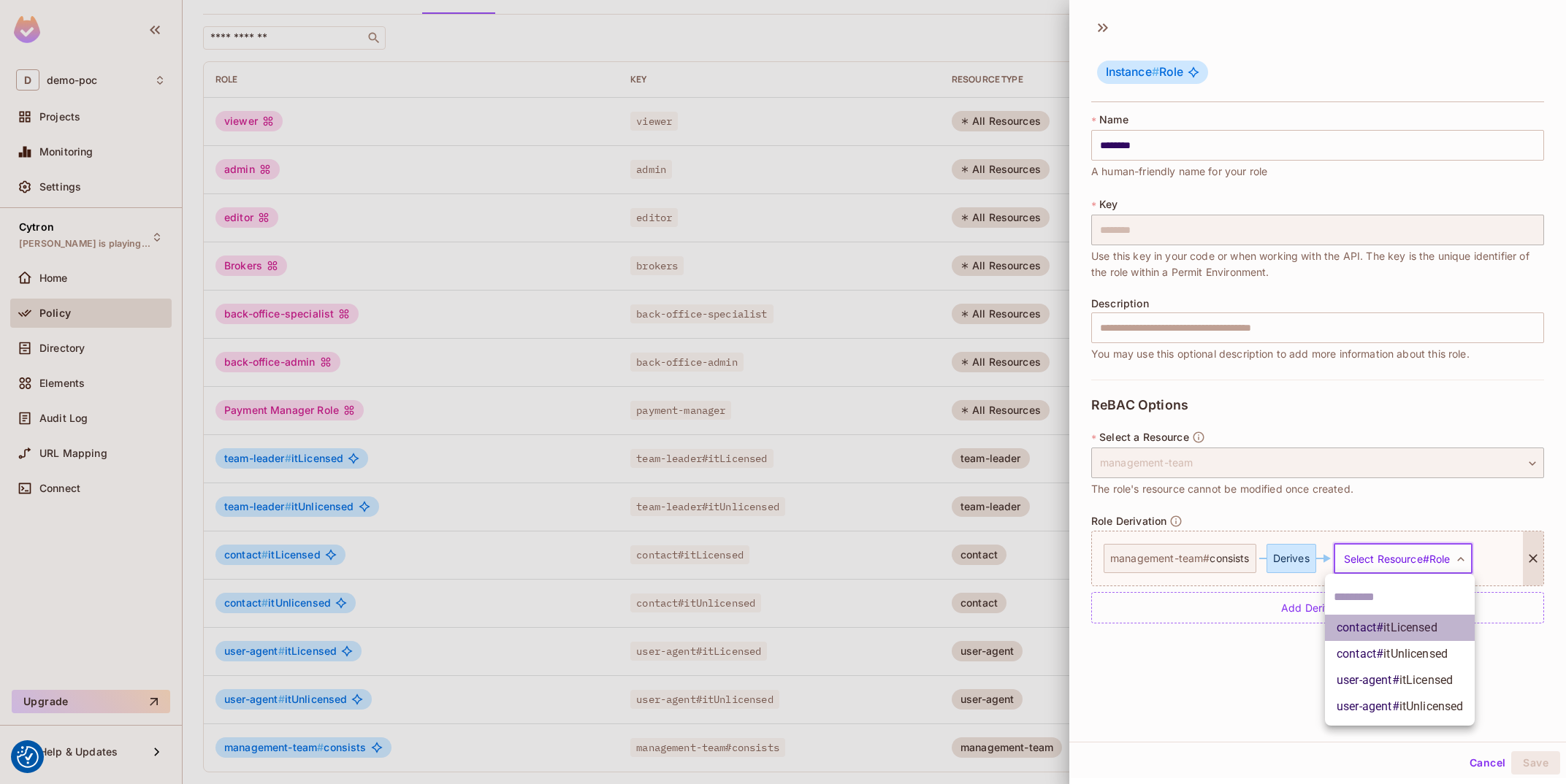
click at [1449, 624] on li "contact # itLicensed" at bounding box center [1400, 628] width 150 height 26
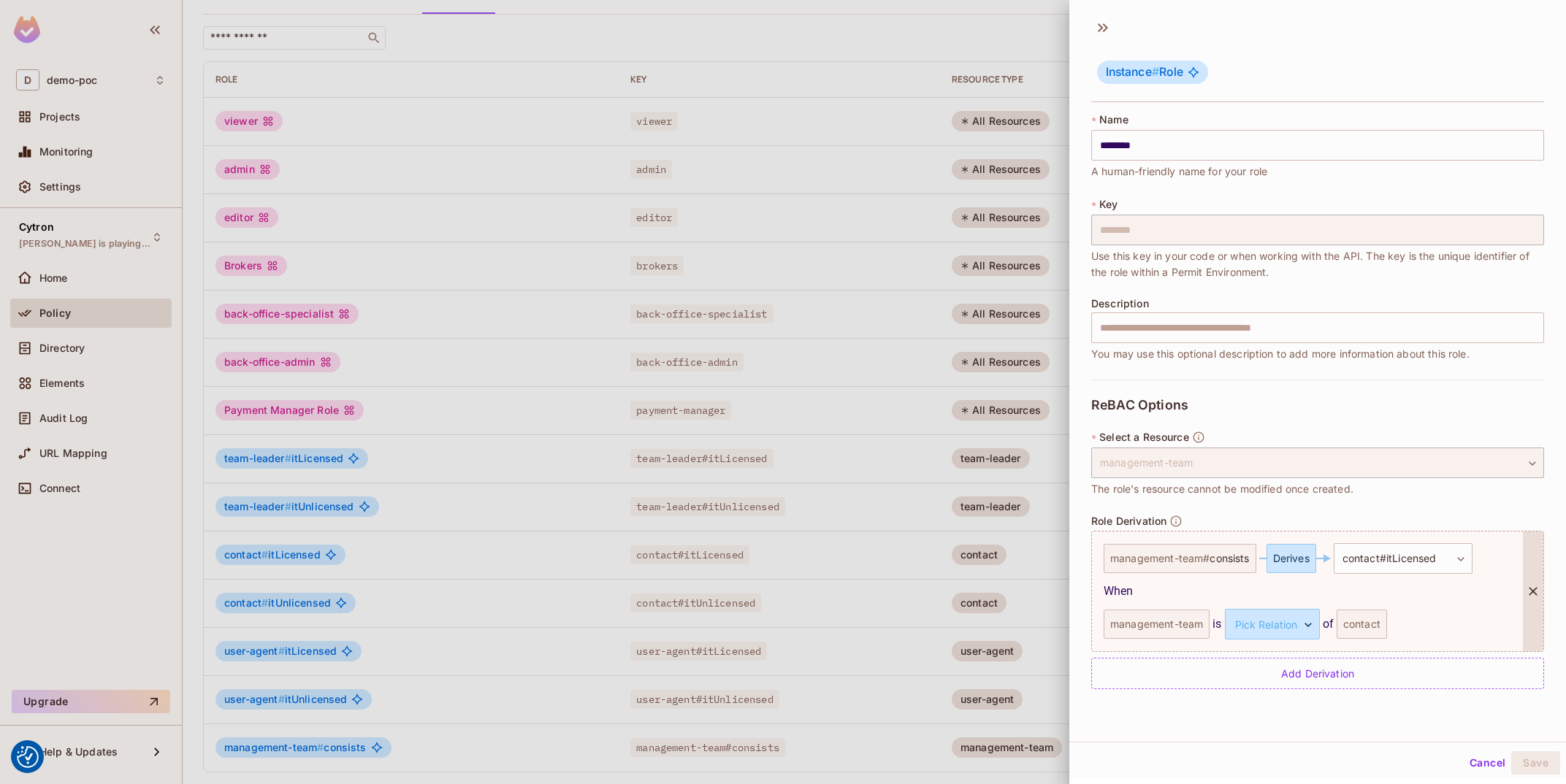
click at [1166, 627] on div "management-team" at bounding box center [1157, 624] width 106 height 30
click at [1253, 614] on body "We use cookies to enhance your browsing experience, serve personalized ads or c…" at bounding box center [783, 392] width 1566 height 784
click at [1267, 677] on div at bounding box center [1259, 663] width 135 height 35
click at [1270, 685] on div "Add Derivation" at bounding box center [1318, 673] width 453 height 31
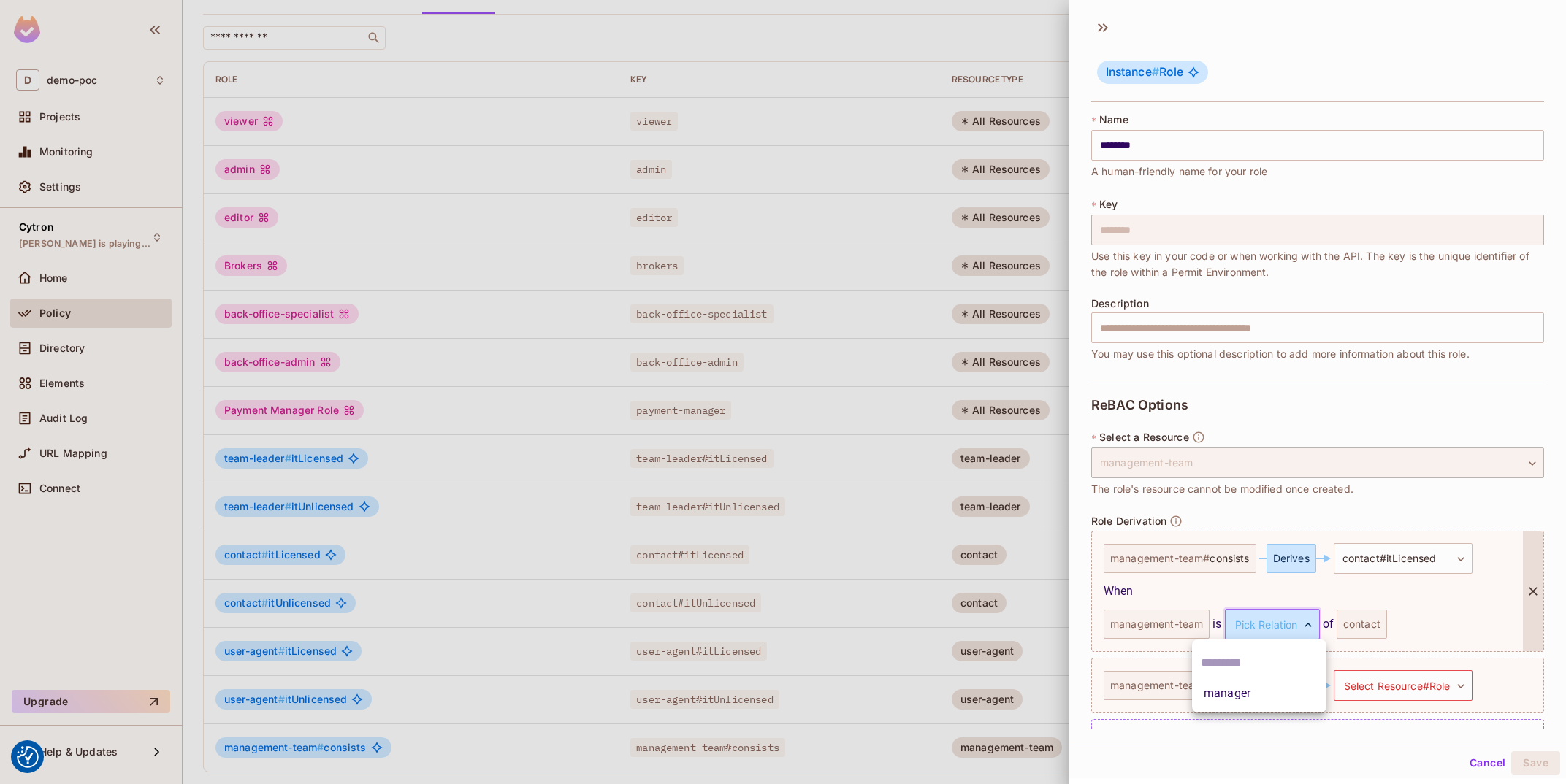
click at [1266, 633] on body "We use cookies to enhance your browsing experience, serve personalized ads or c…" at bounding box center [783, 392] width 1566 height 784
click at [1253, 693] on li "manager" at bounding box center [1259, 693] width 135 height 26
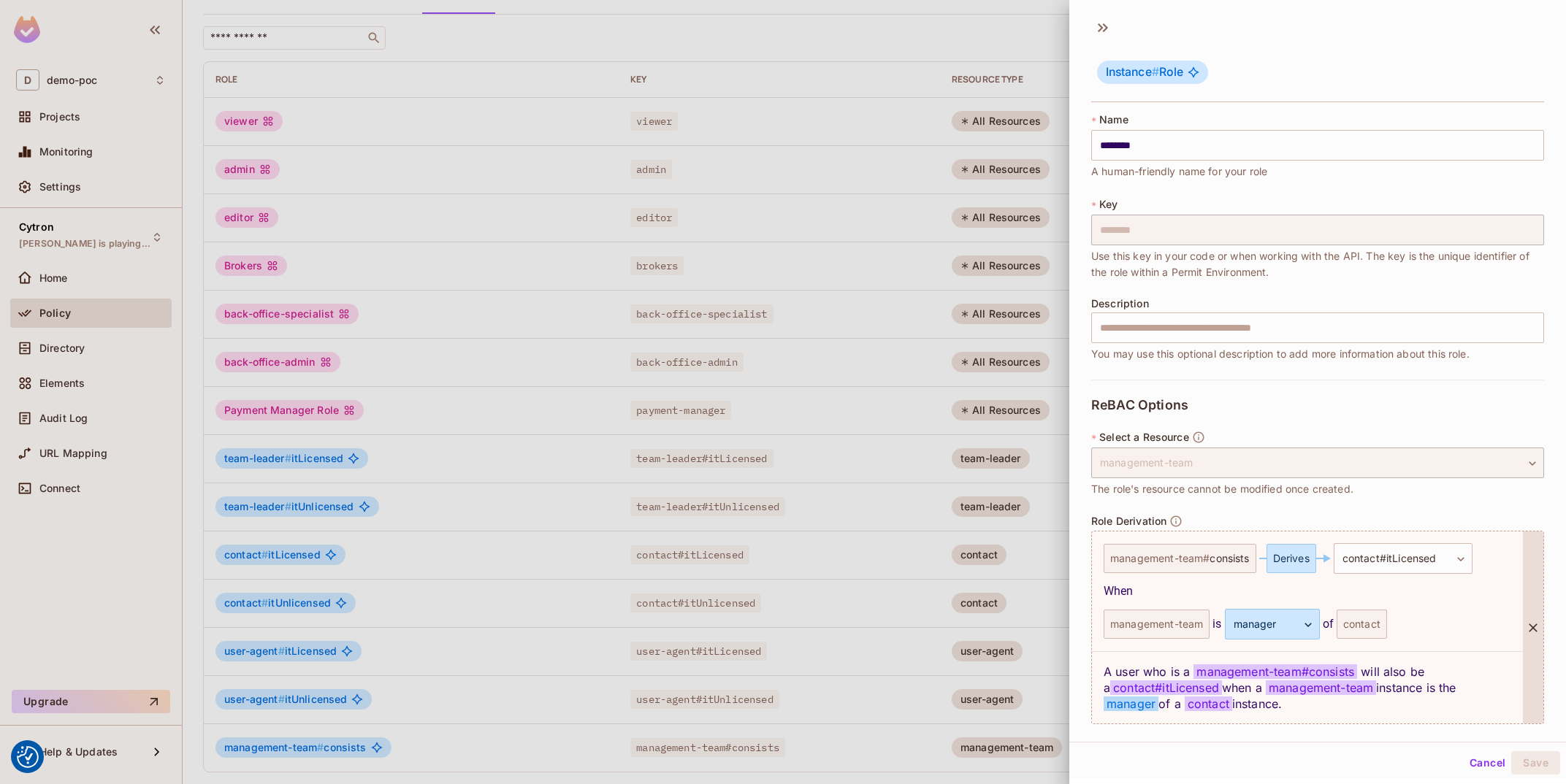
click at [1365, 631] on div "contact" at bounding box center [1362, 624] width 51 height 30
click at [1368, 624] on div "contact" at bounding box center [1362, 624] width 51 height 30
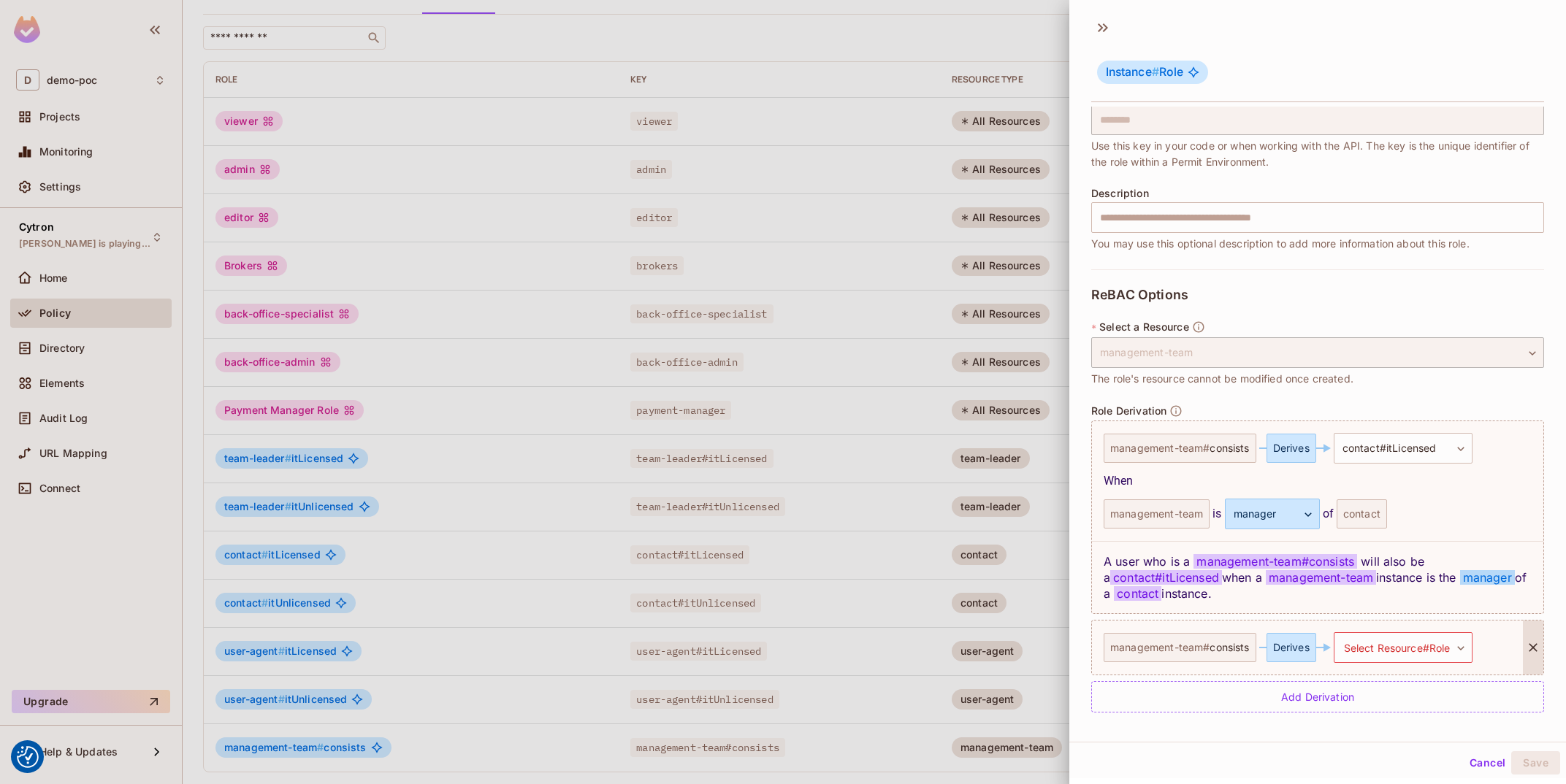
click at [1521, 647] on div "management-team # consists Derives Select Resource#Role ​ Select Resource#Role" at bounding box center [1307, 647] width 431 height 54
click at [1535, 647] on icon at bounding box center [1533, 649] width 9 height 9
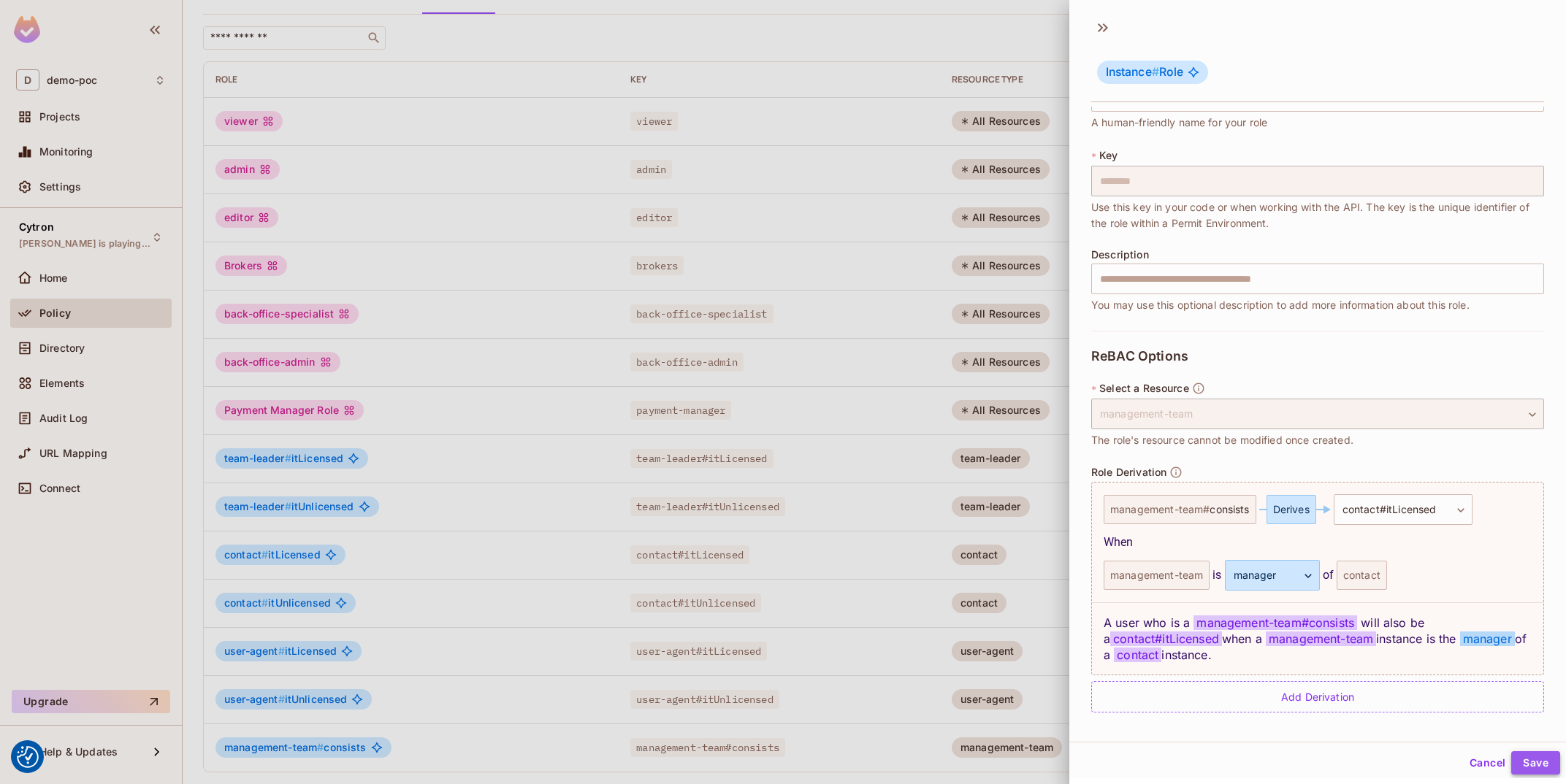
click at [1532, 750] on button "Save" at bounding box center [1536, 763] width 49 height 23
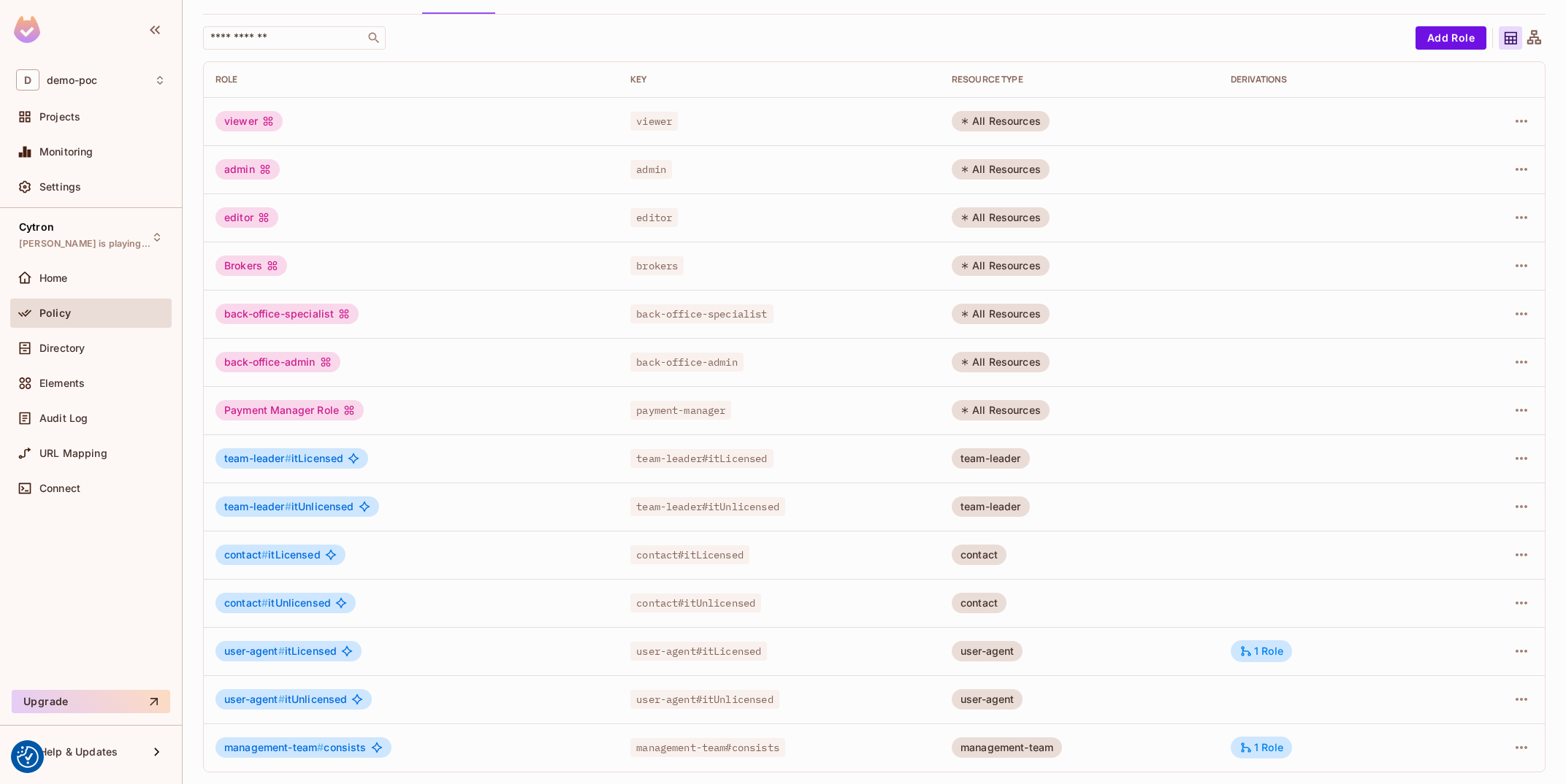
scroll to position [0, 0]
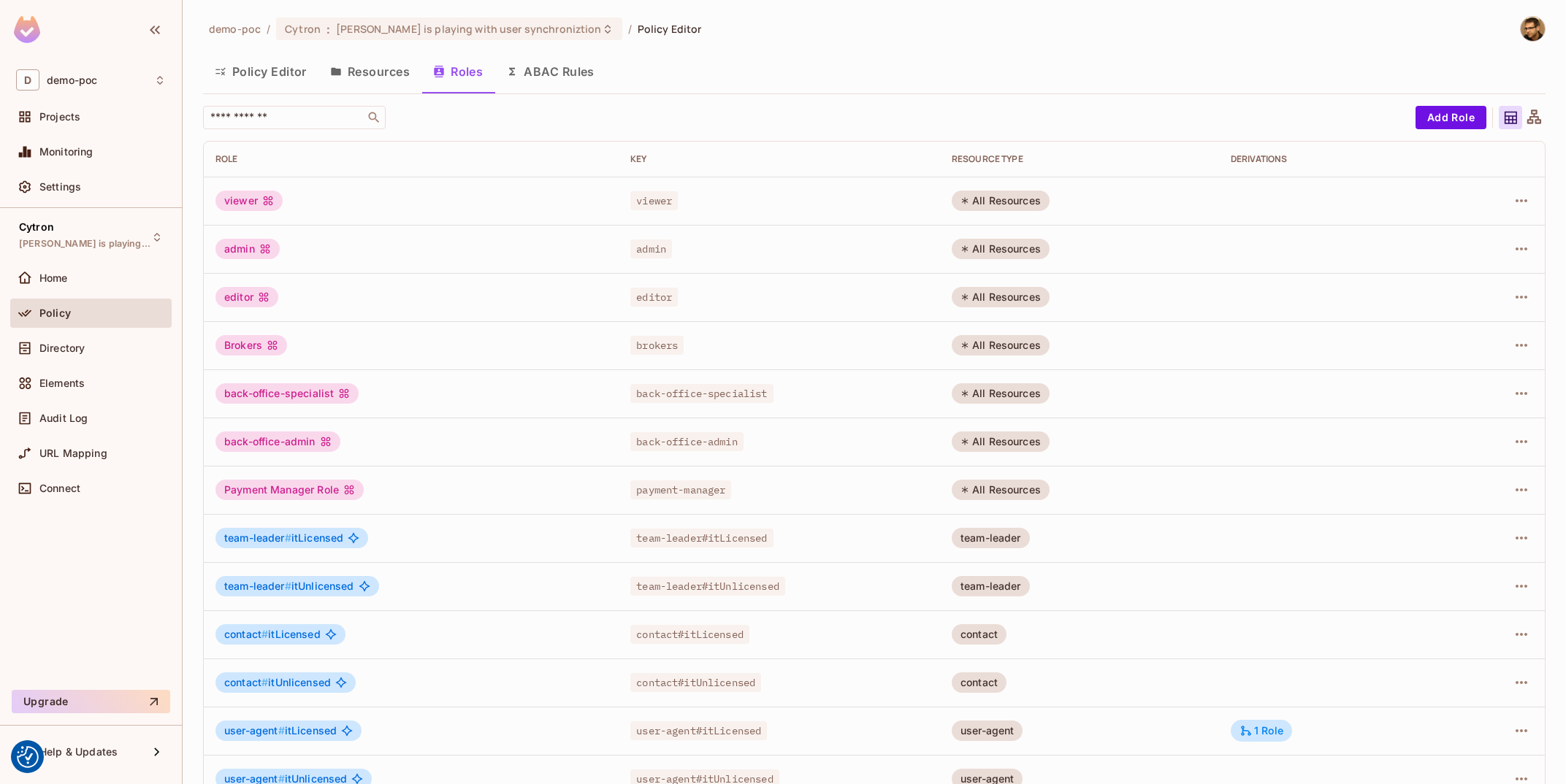
click at [376, 68] on button "Resources" at bounding box center [370, 71] width 103 height 36
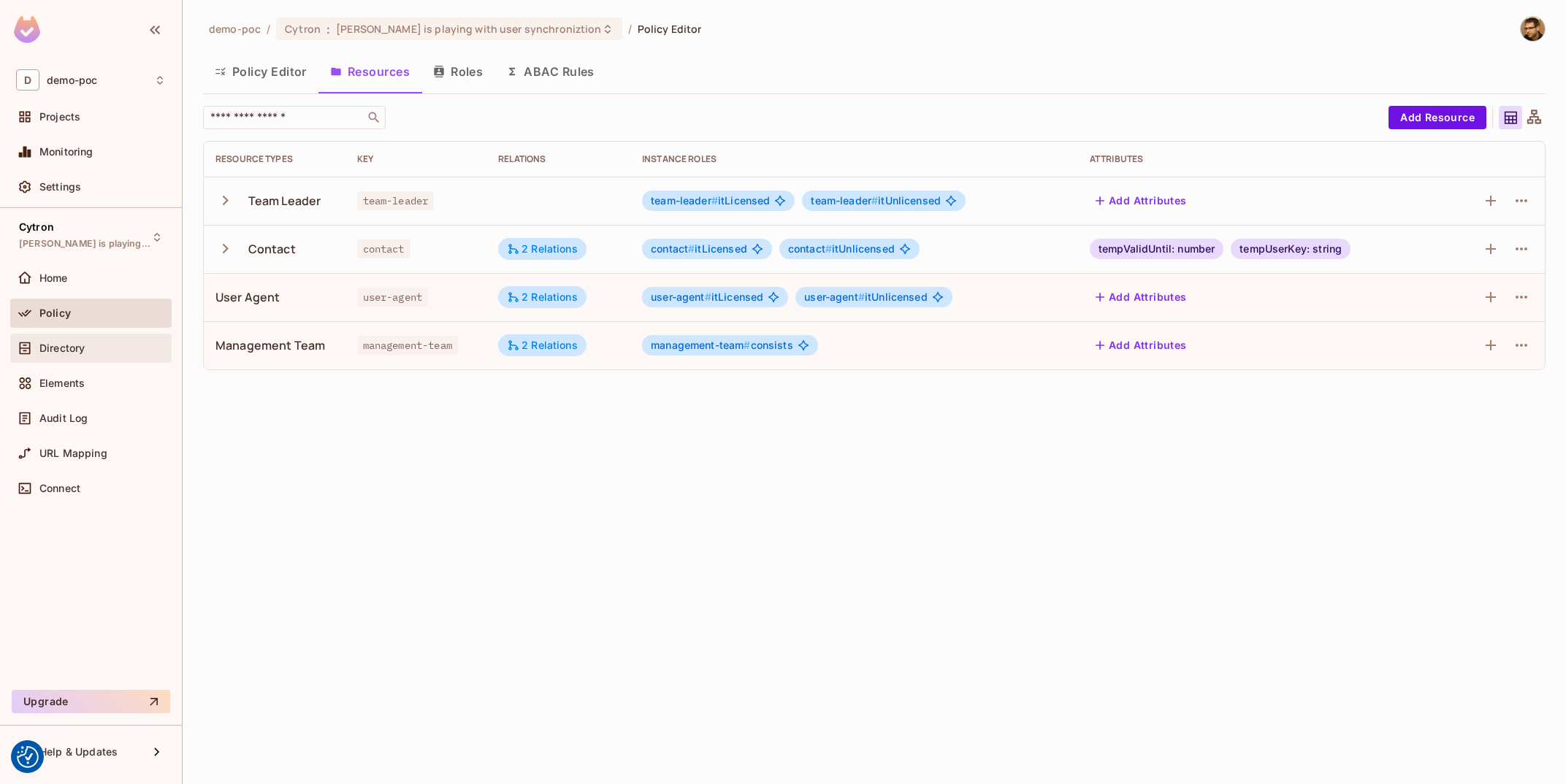
click at [73, 337] on div "Directory" at bounding box center [91, 348] width 161 height 30
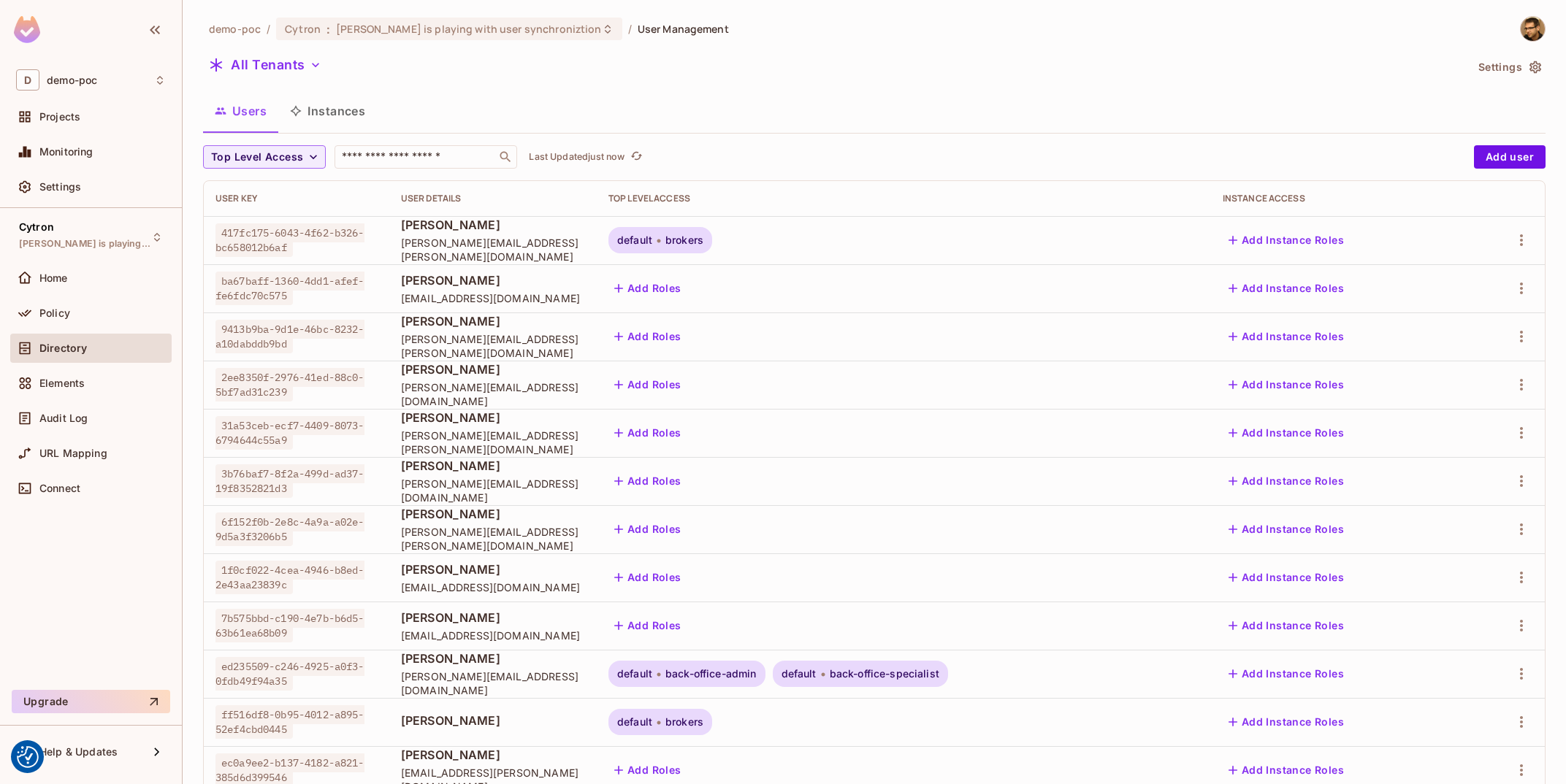
click at [334, 107] on button "Instances" at bounding box center [328, 111] width 98 height 36
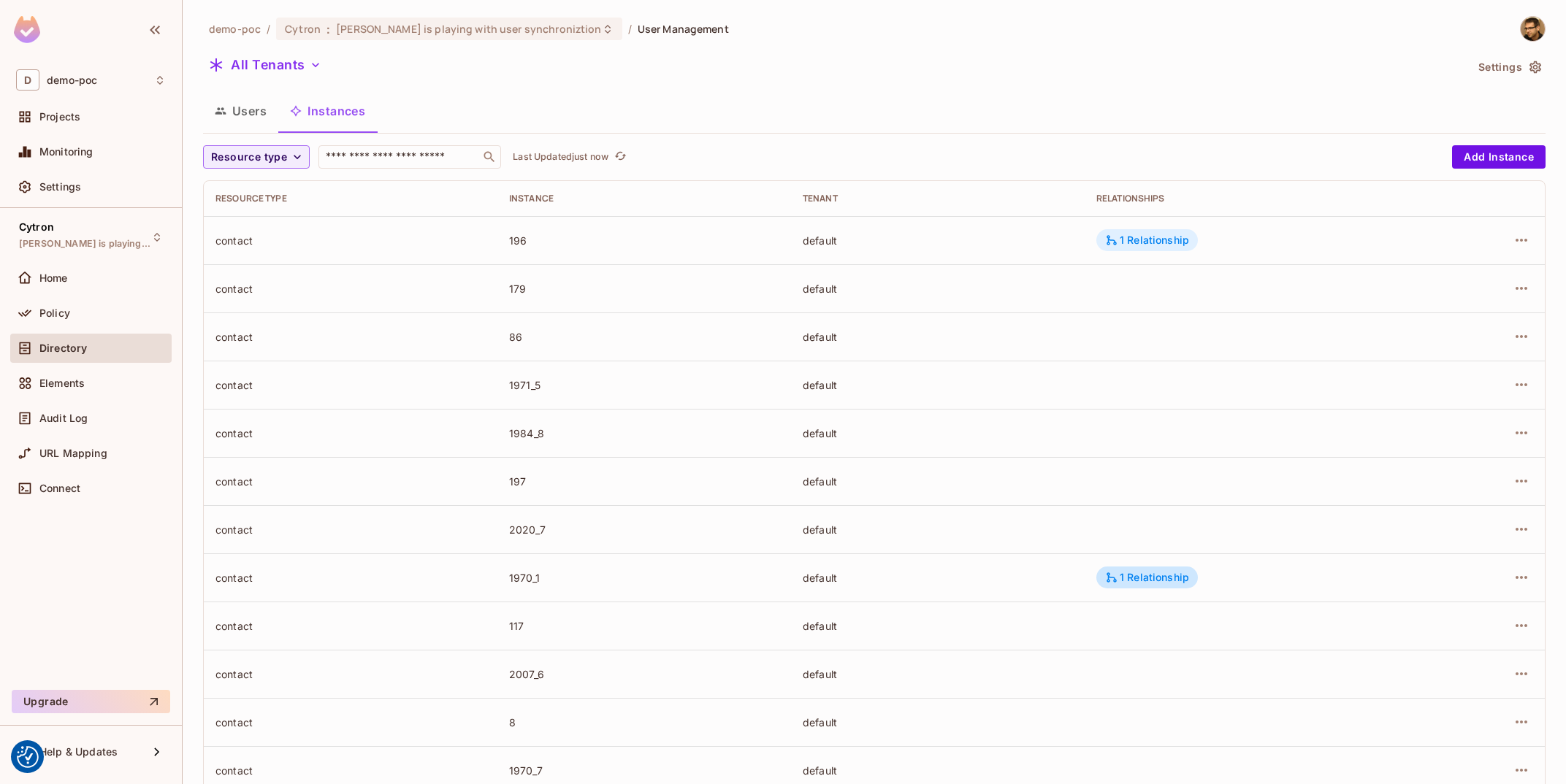
click at [1157, 238] on div "1 Relationship" at bounding box center [1147, 240] width 84 height 13
click at [954, 330] on div at bounding box center [783, 392] width 1566 height 784
click at [236, 156] on span "Resource type" at bounding box center [249, 157] width 76 height 18
click at [254, 258] on span "User Agent" at bounding box center [262, 253] width 94 height 14
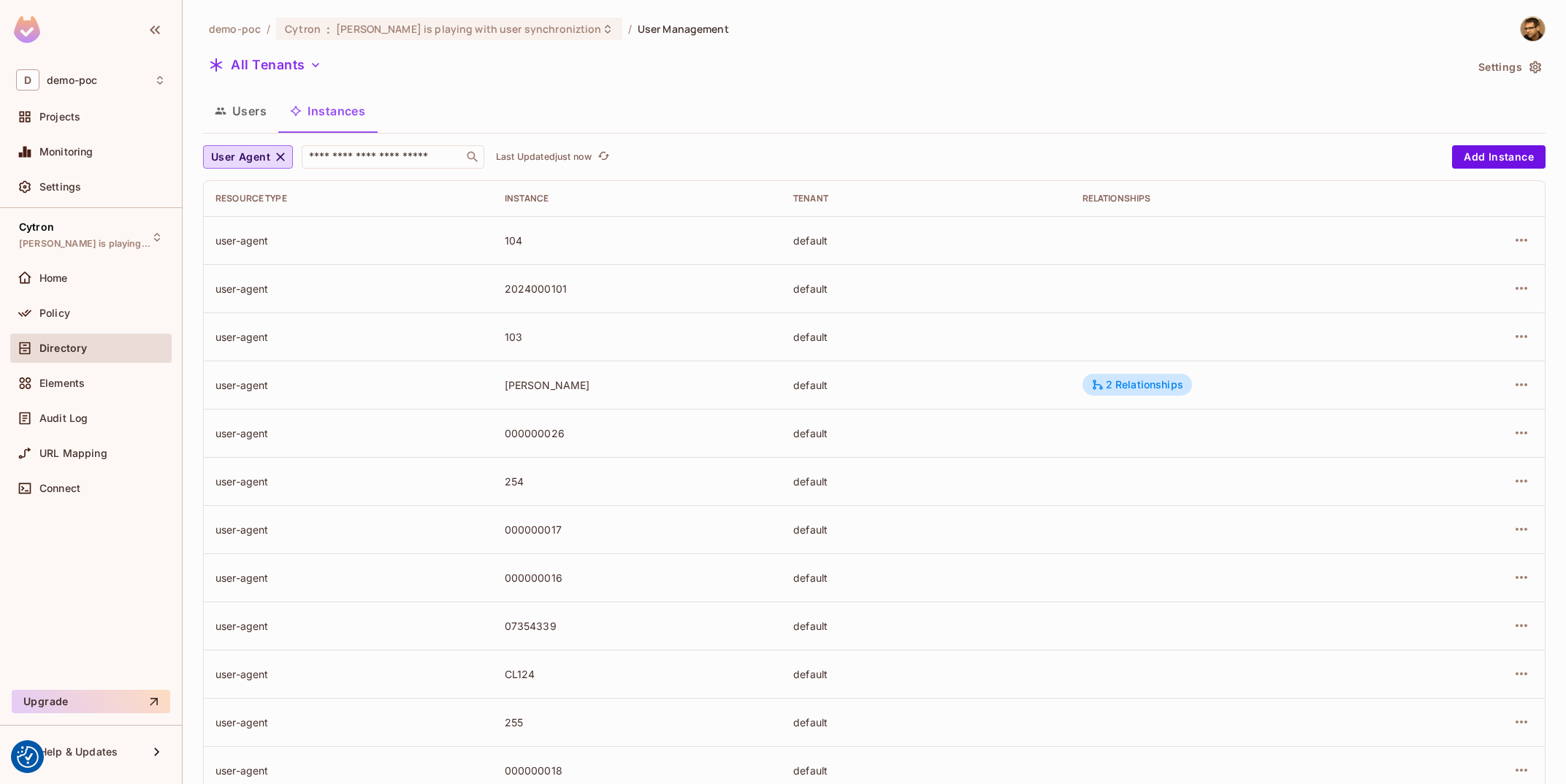
scroll to position [237, 0]
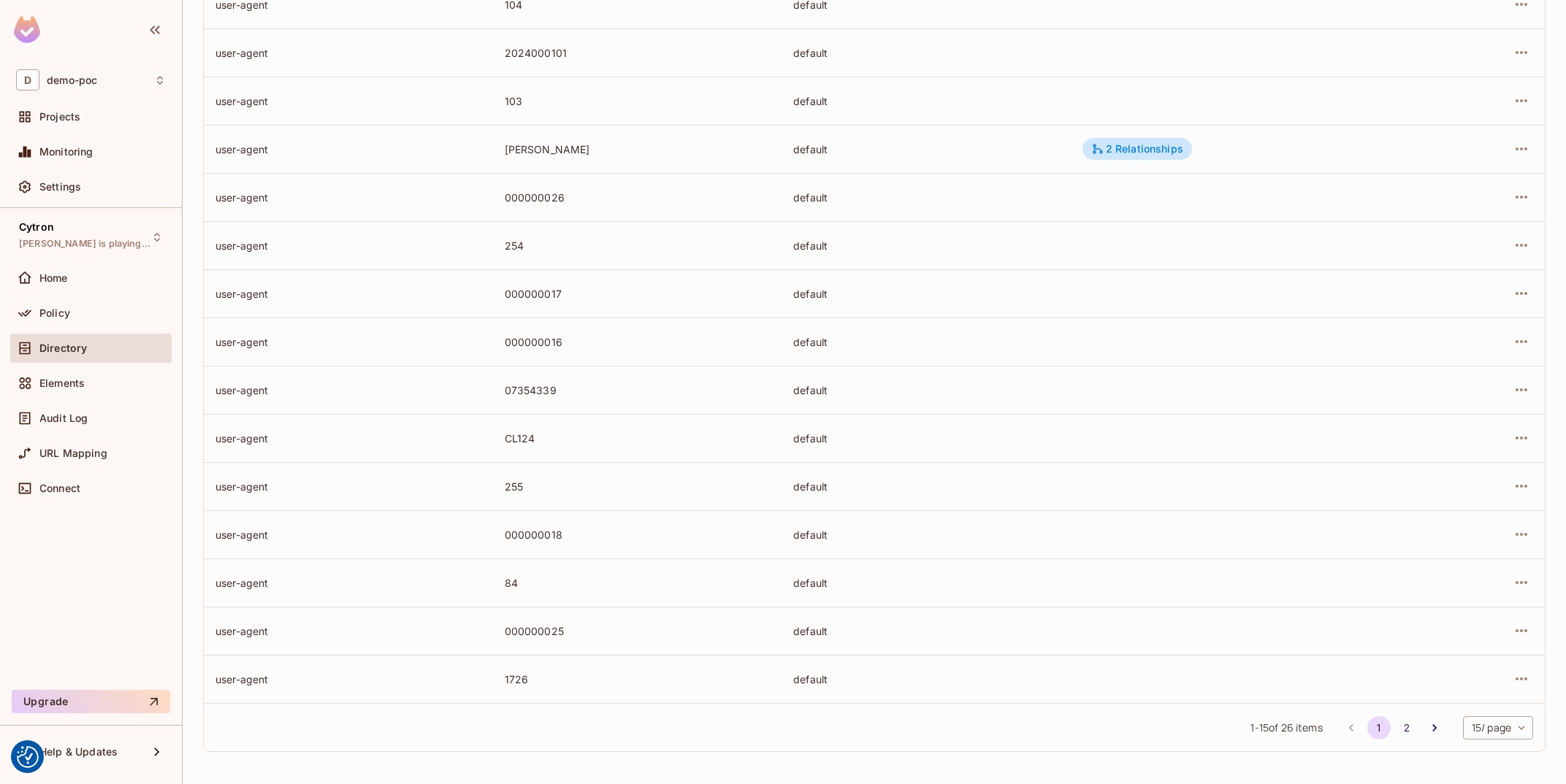
click at [1503, 724] on body "We use cookies to enhance your browsing experience, serve personalized ads or c…" at bounding box center [783, 392] width 1566 height 784
click at [1496, 750] on li "100 / page" at bounding box center [1496, 751] width 73 height 31
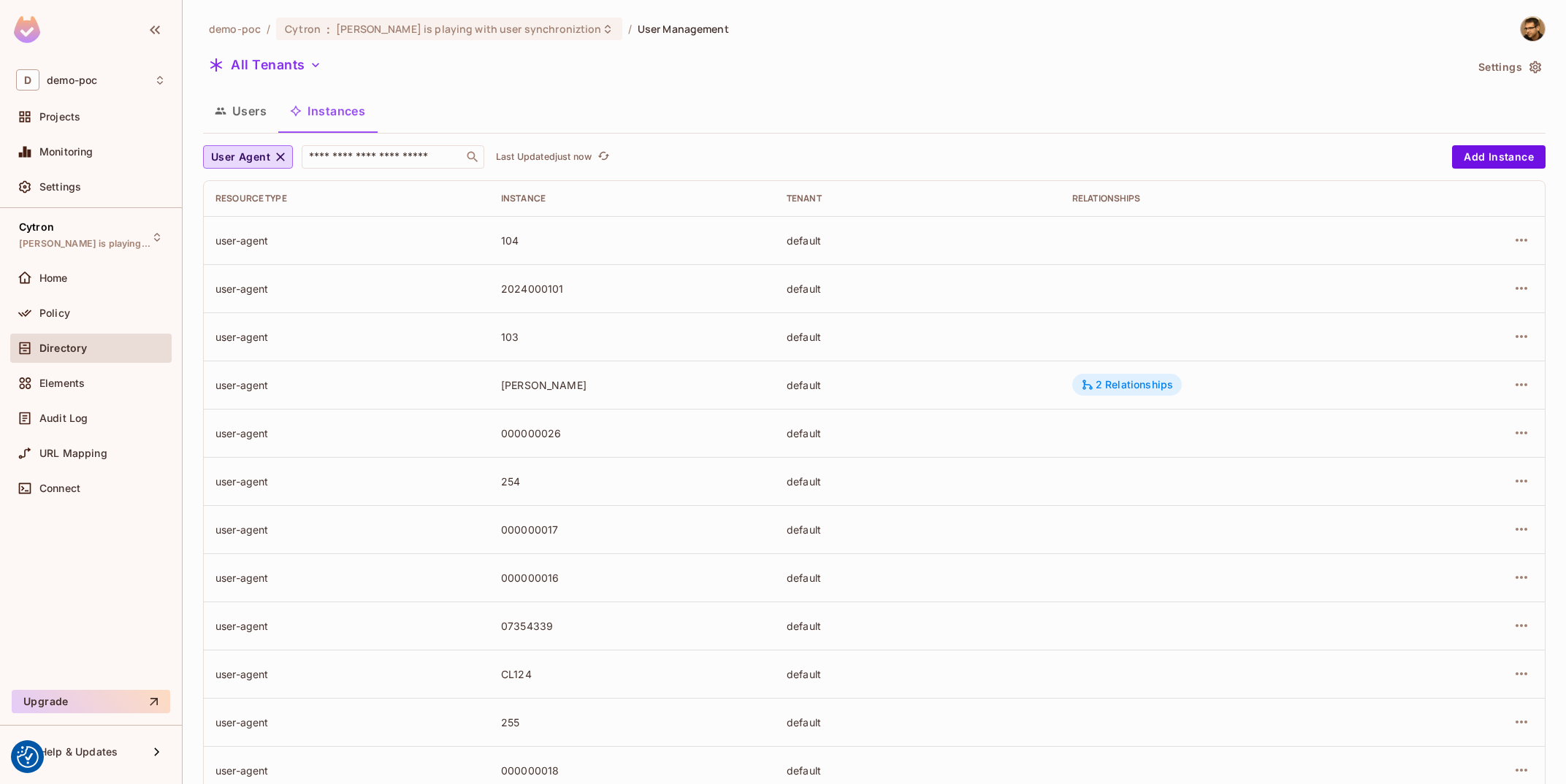
click at [1104, 390] on div "2 Relationships" at bounding box center [1127, 384] width 92 height 13
drag, startPoint x: 534, startPoint y: 381, endPoint x: 600, endPoint y: 384, distance: 66.1
click at [600, 384] on td "[PERSON_NAME]" at bounding box center [632, 385] width 285 height 48
click at [600, 384] on div "[PERSON_NAME]" at bounding box center [632, 385] width 262 height 14
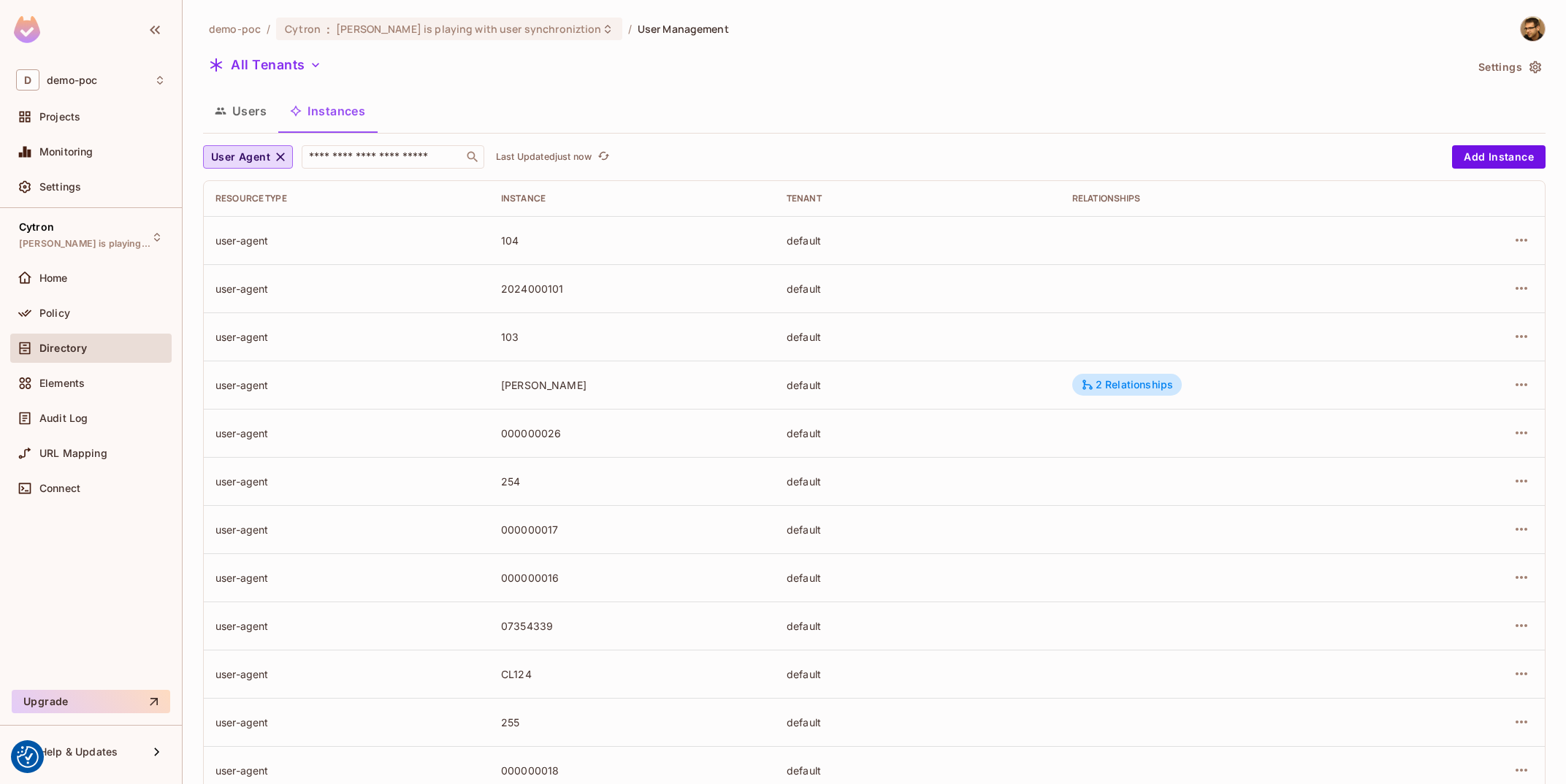
click at [600, 384] on div "[PERSON_NAME]" at bounding box center [632, 385] width 262 height 14
click at [258, 153] on span "User Agent" at bounding box center [241, 157] width 59 height 18
drag, startPoint x: 523, startPoint y: 341, endPoint x: 555, endPoint y: 342, distance: 32.0
click at [555, 342] on tr "user-agent 103 default" at bounding box center [874, 337] width 1341 height 48
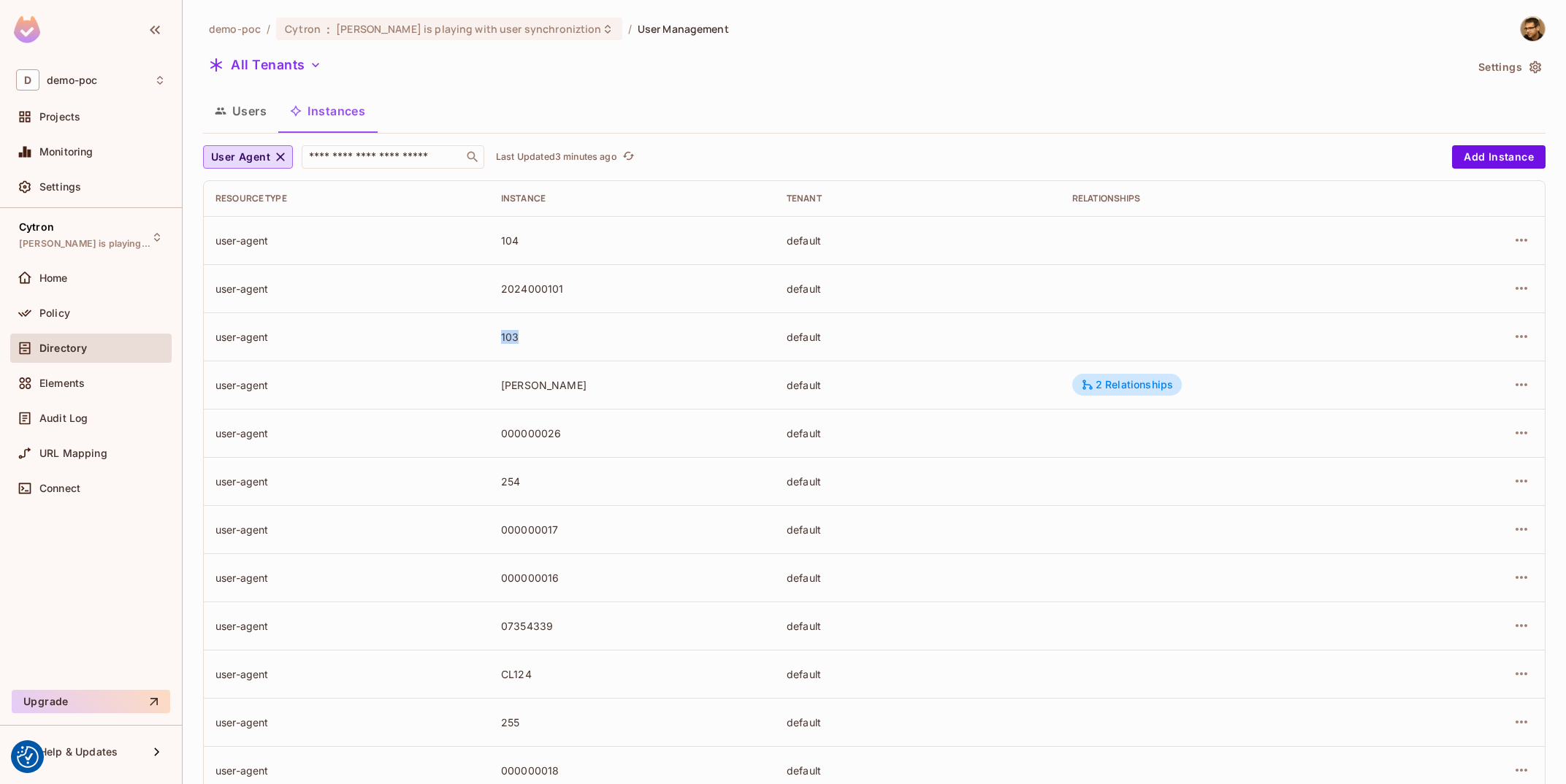
click at [244, 120] on button "Users" at bounding box center [240, 111] width 75 height 36
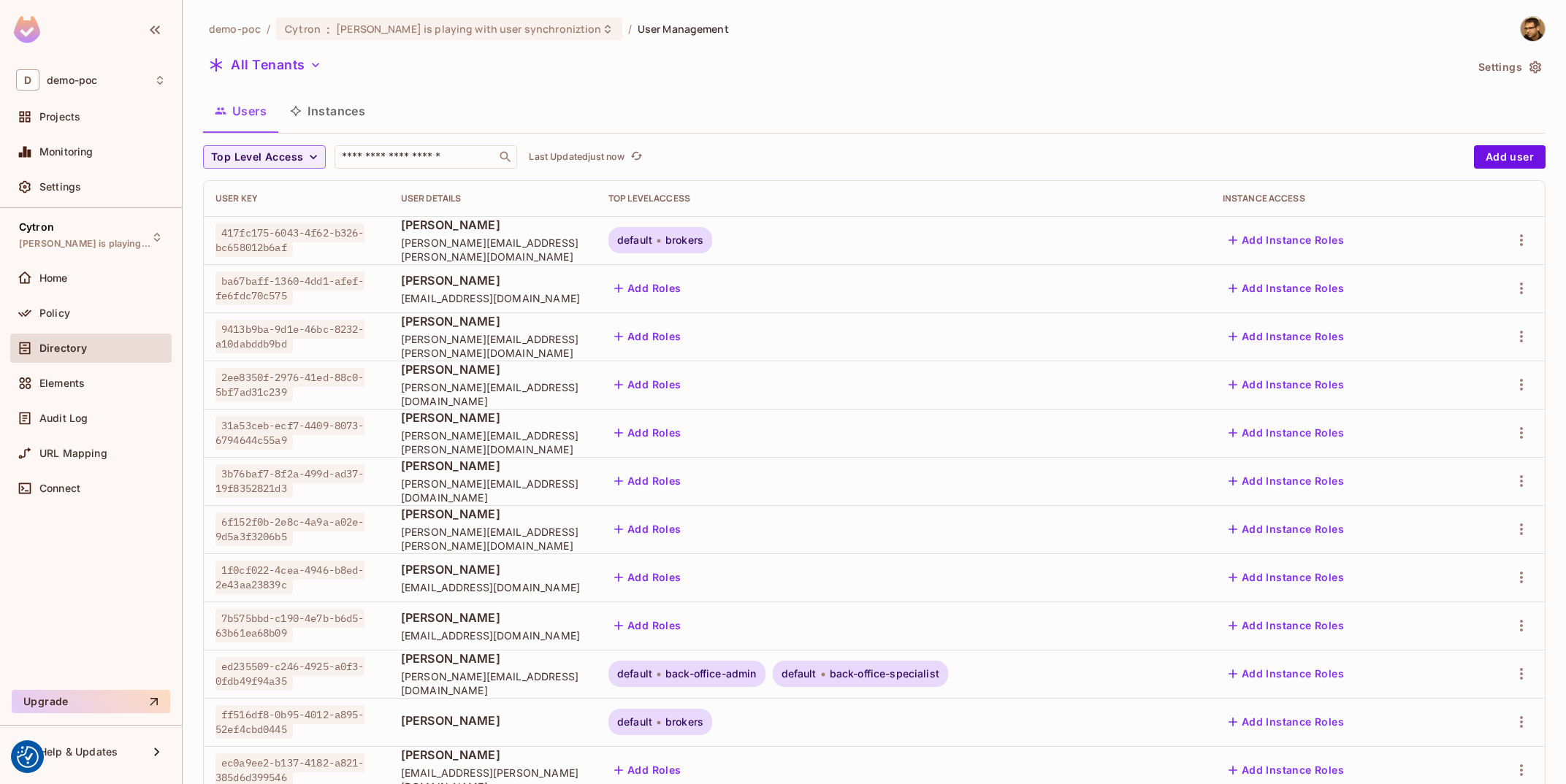
scroll to position [237, 0]
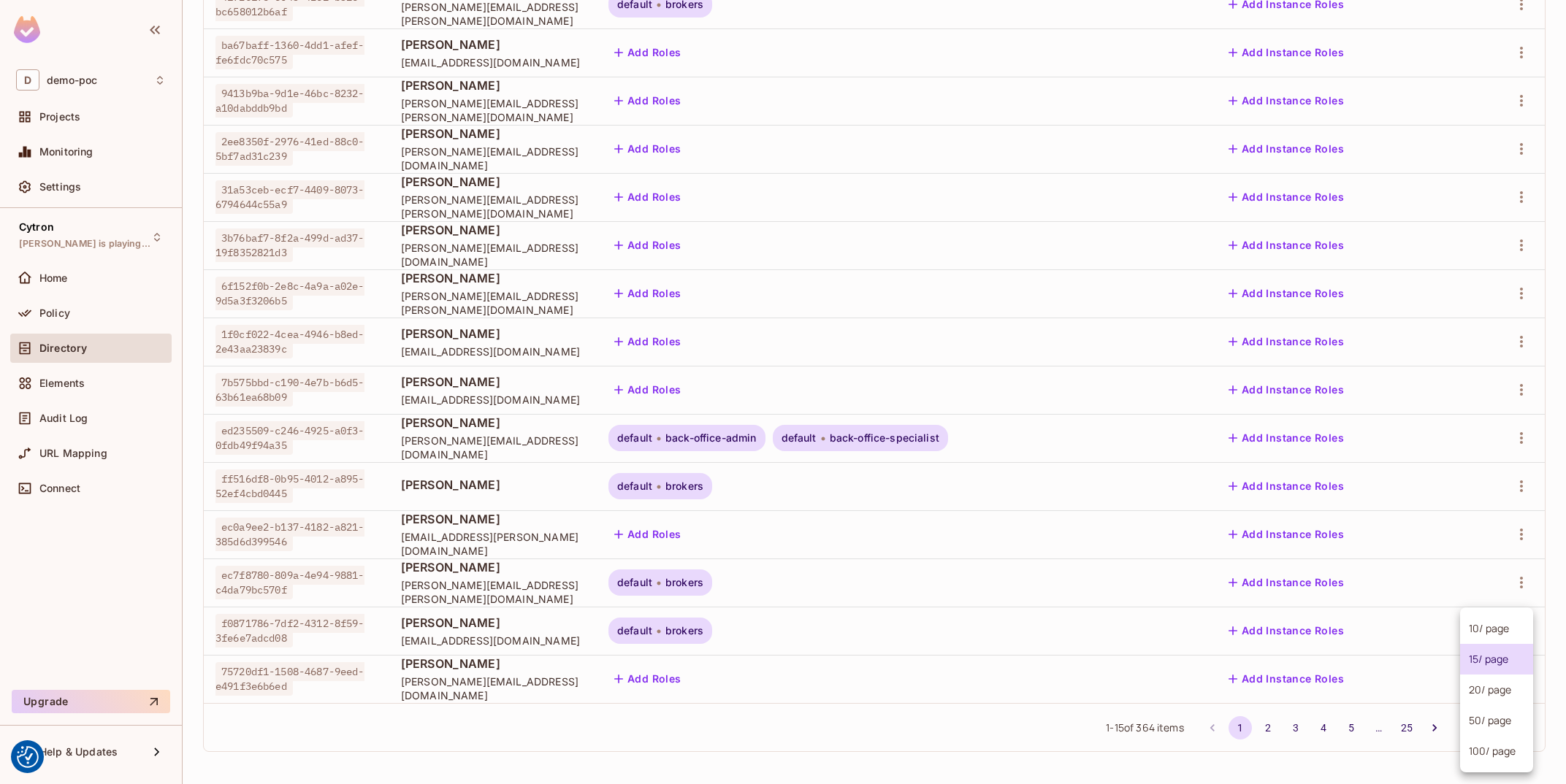
click at [1489, 727] on body "We use cookies to enhance your browsing experience, serve personalized ads or c…" at bounding box center [783, 392] width 1566 height 784
click at [1488, 750] on li "100 / page" at bounding box center [1496, 751] width 73 height 31
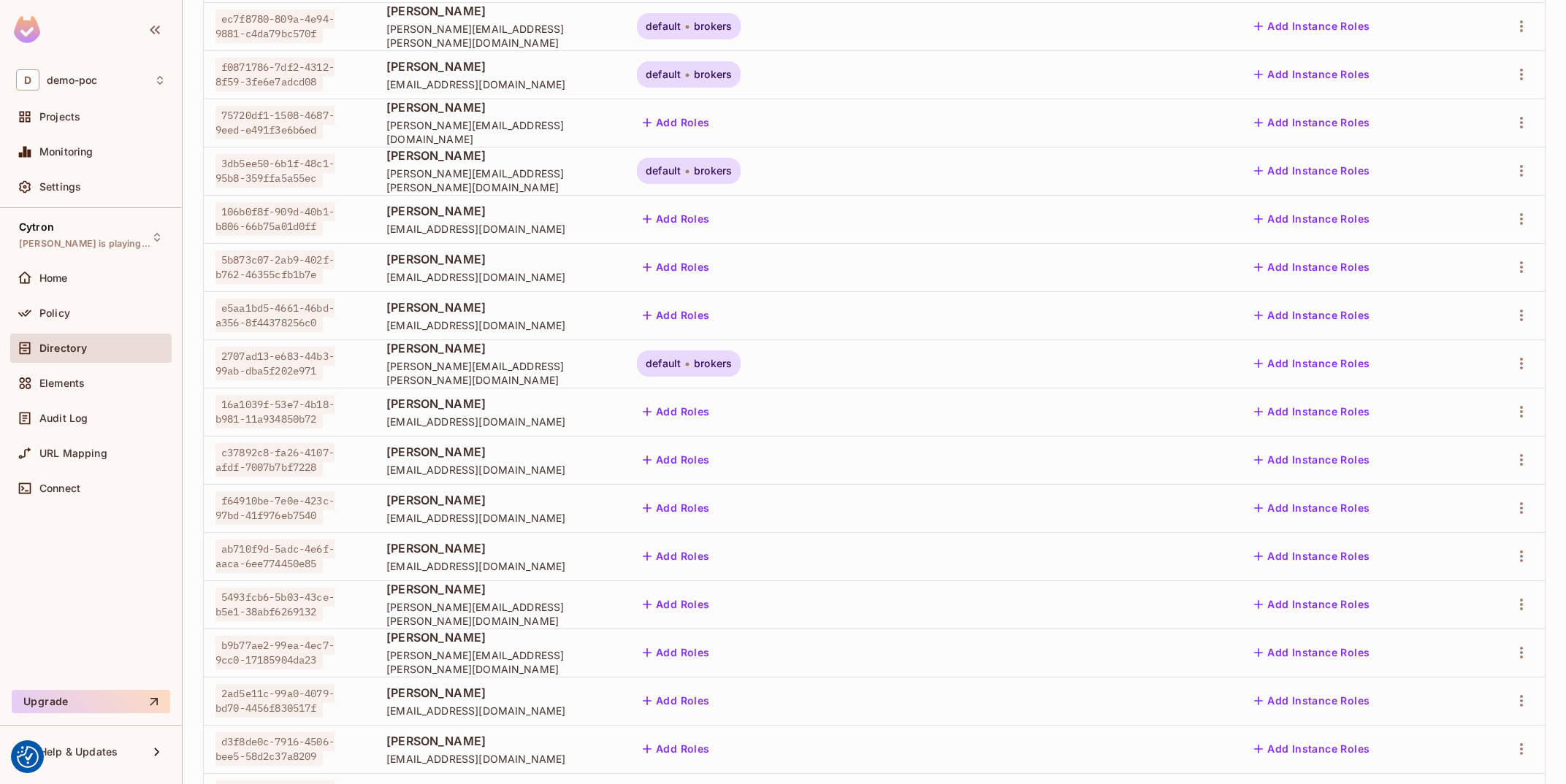
scroll to position [0, 0]
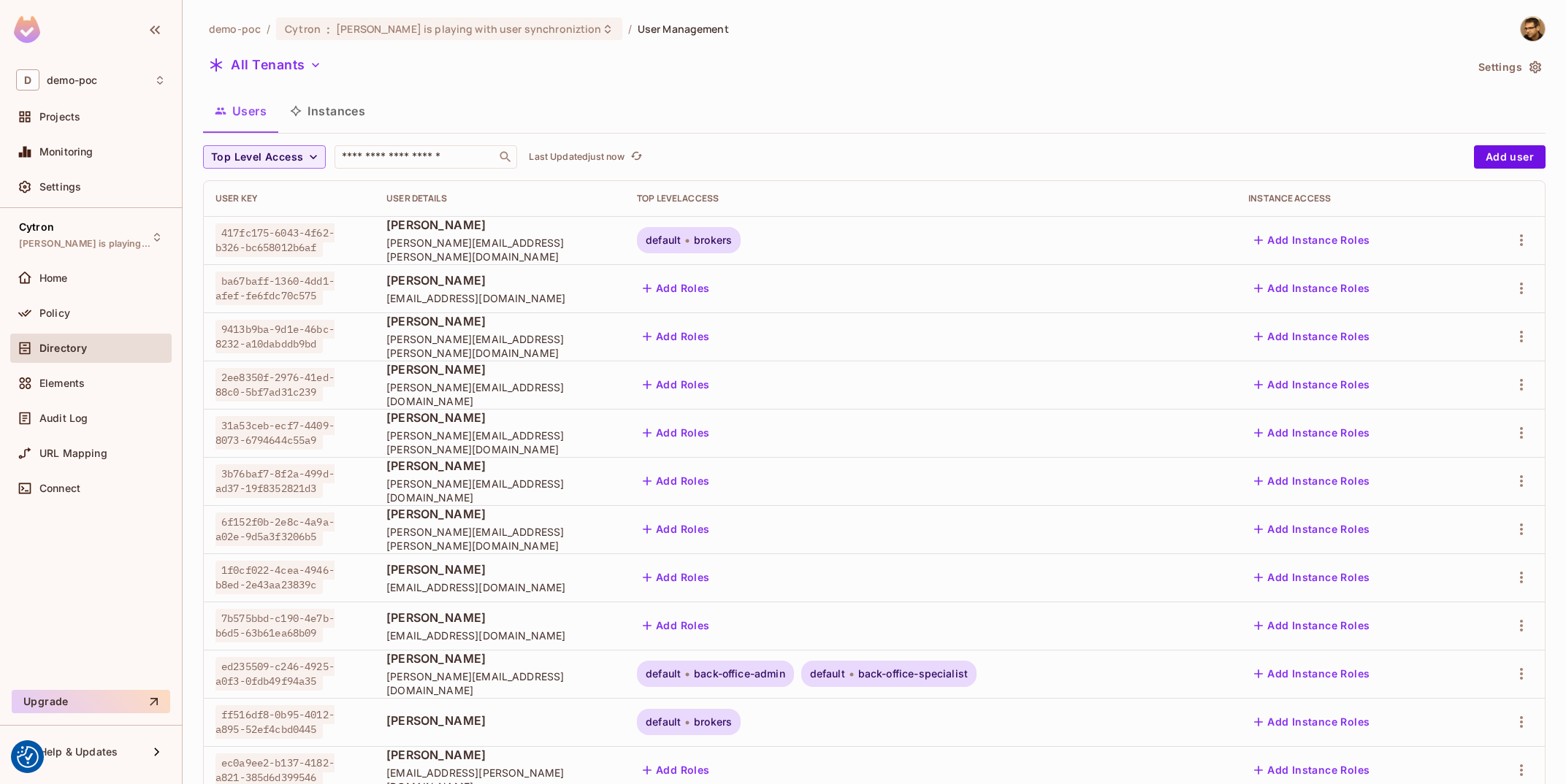
click at [1371, 198] on div "Instance Access" at bounding box center [1354, 198] width 212 height 11
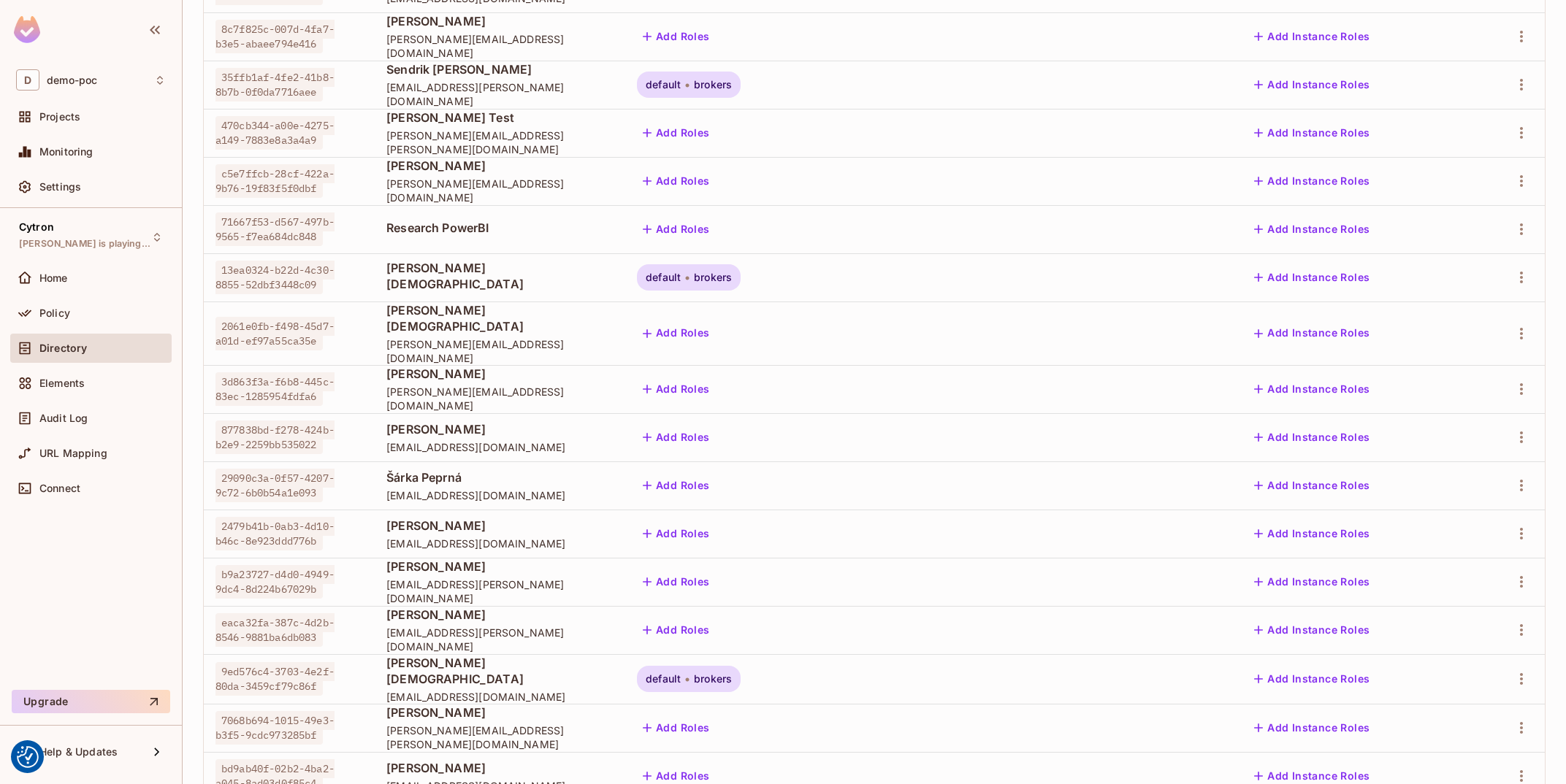
scroll to position [4333, 0]
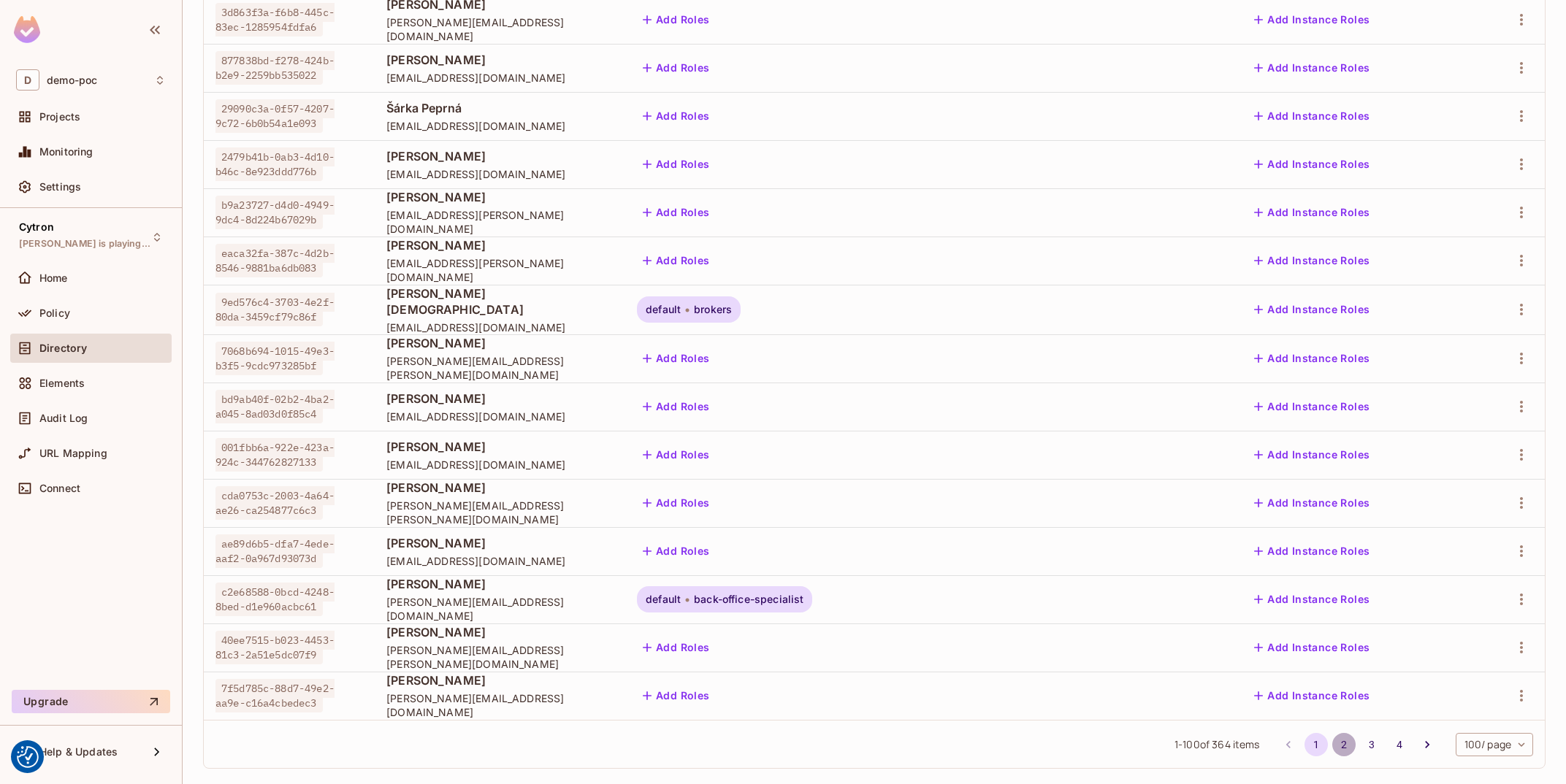
click at [1332, 733] on button "2" at bounding box center [1343, 745] width 23 height 23
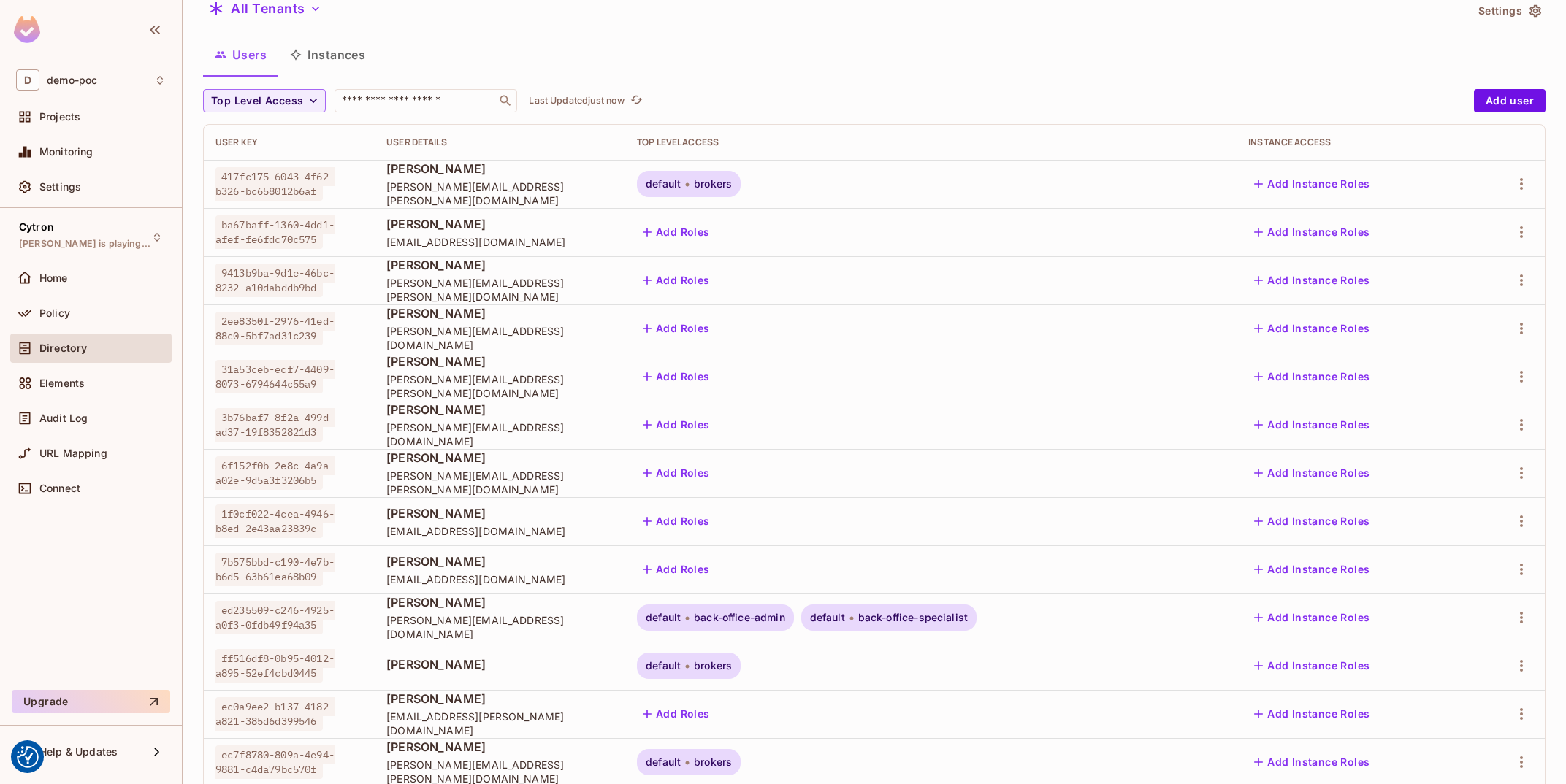
scroll to position [0, 0]
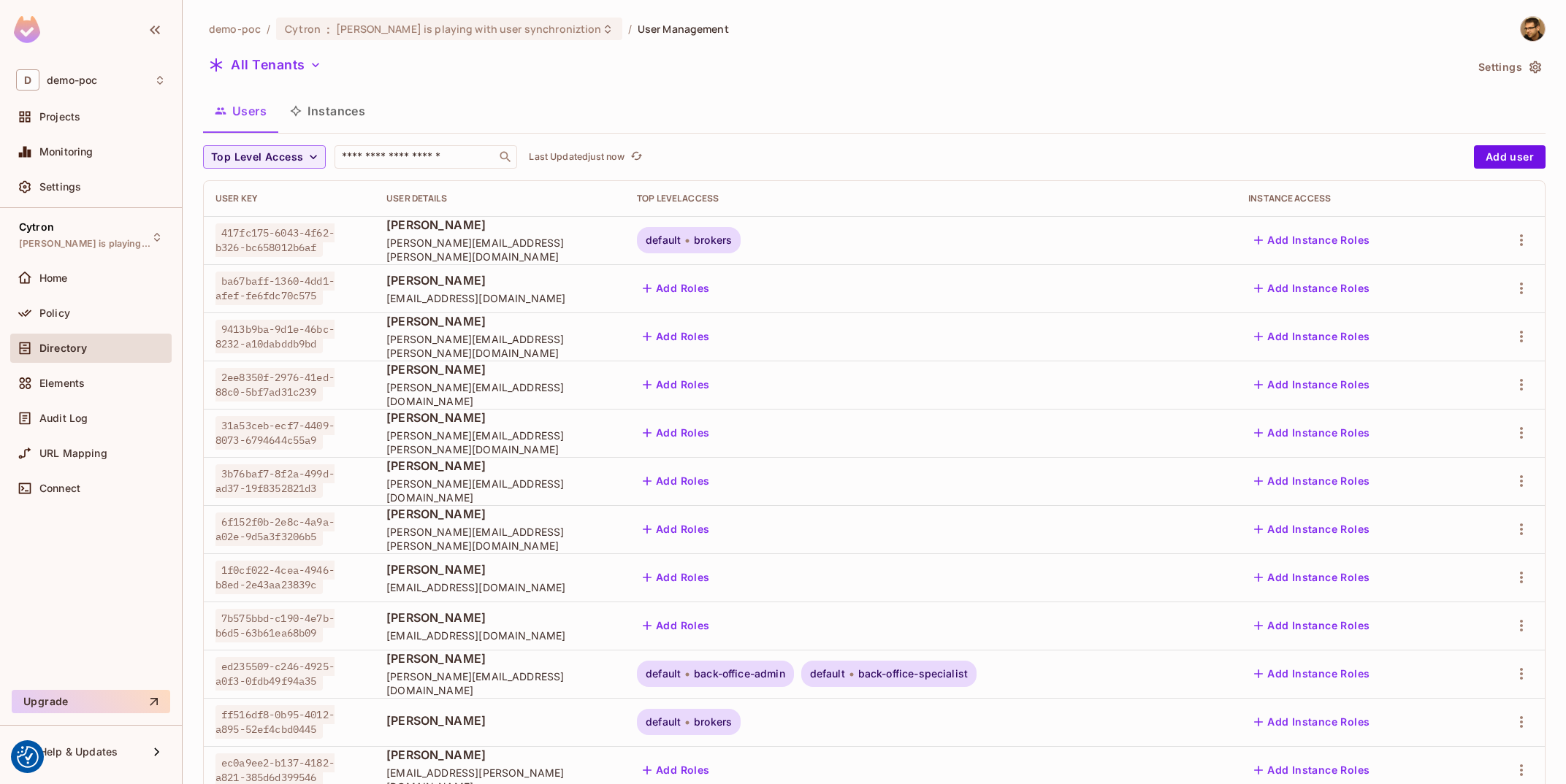
click at [1364, 228] on td "Add Instance Roles" at bounding box center [1354, 241] width 235 height 48
click at [1362, 249] on button "Add Instance Roles" at bounding box center [1312, 240] width 127 height 23
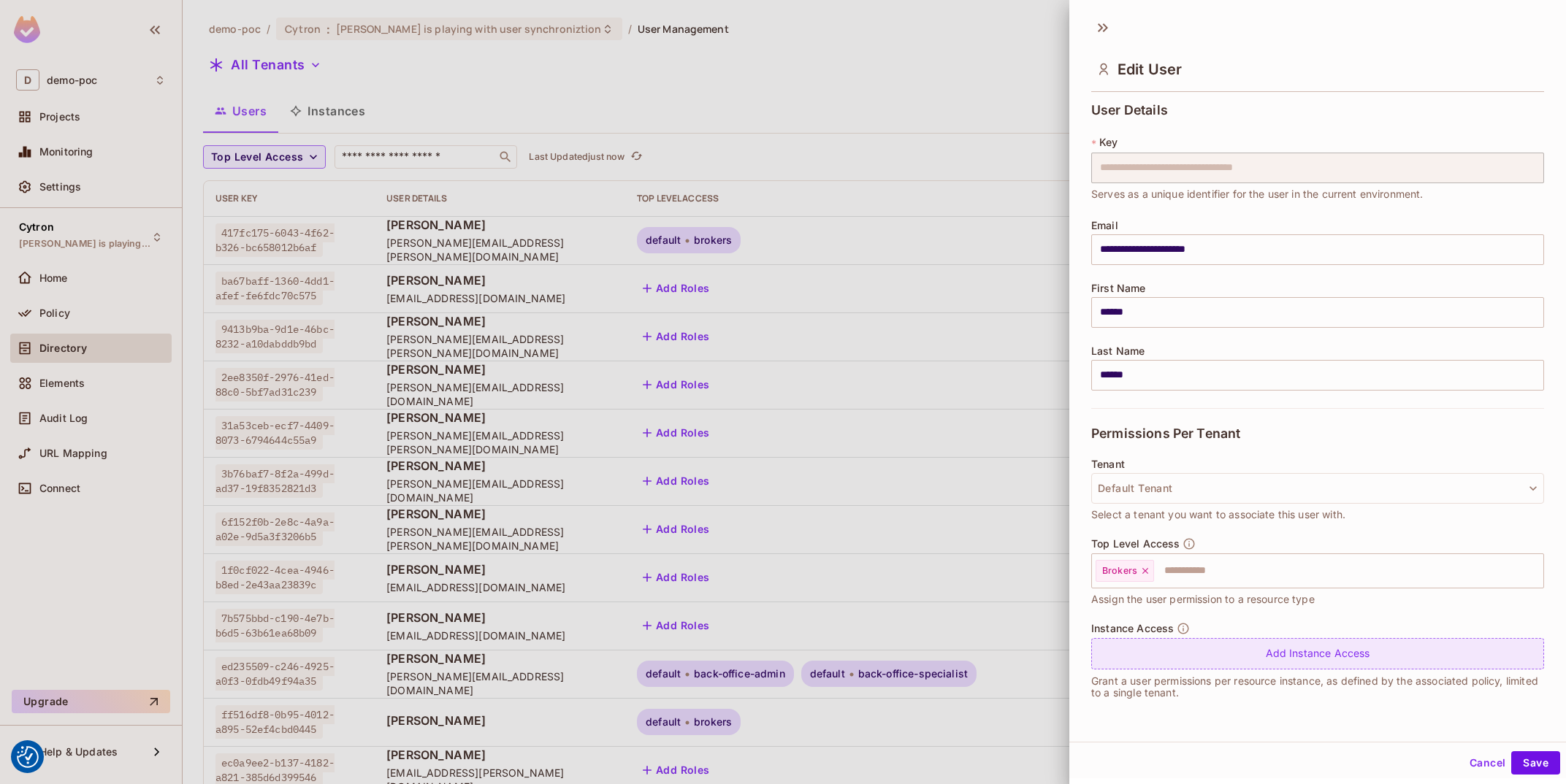
click at [1233, 650] on div "Add Instance Access" at bounding box center [1318, 653] width 453 height 31
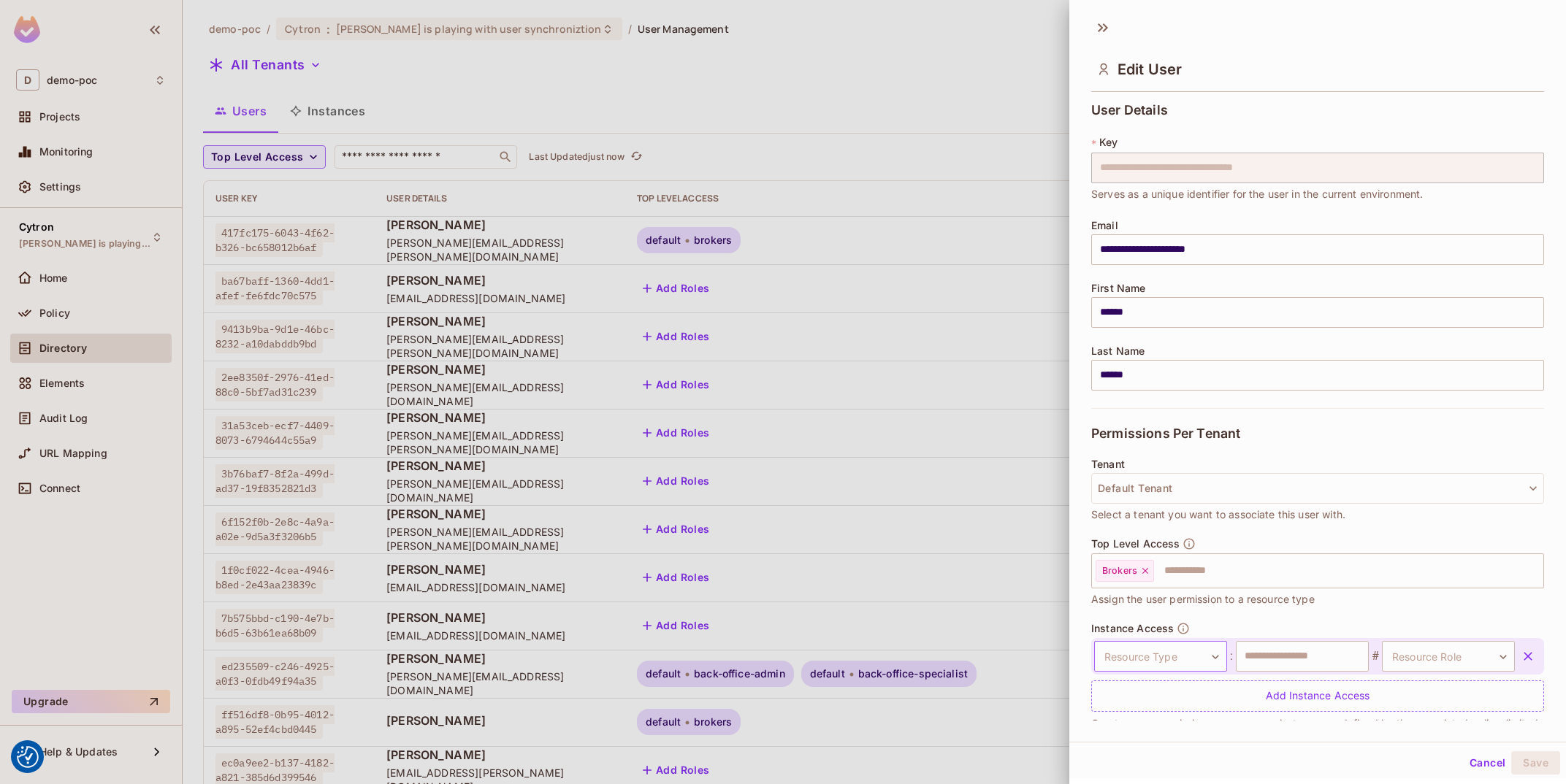
click at [1223, 657] on body "We use cookies to enhance your browsing experience, serve personalized ads or c…" at bounding box center [783, 392] width 1566 height 784
click at [1165, 717] on li "User Agent" at bounding box center [1147, 727] width 135 height 26
click at [1264, 668] on input "text" at bounding box center [1303, 656] width 133 height 31
click at [1454, 635] on div "**********" at bounding box center [1318, 667] width 453 height 90
click at [1449, 656] on body "We use cookies to enhance your browsing experience, serve personalized ads or c…" at bounding box center [783, 392] width 1566 height 784
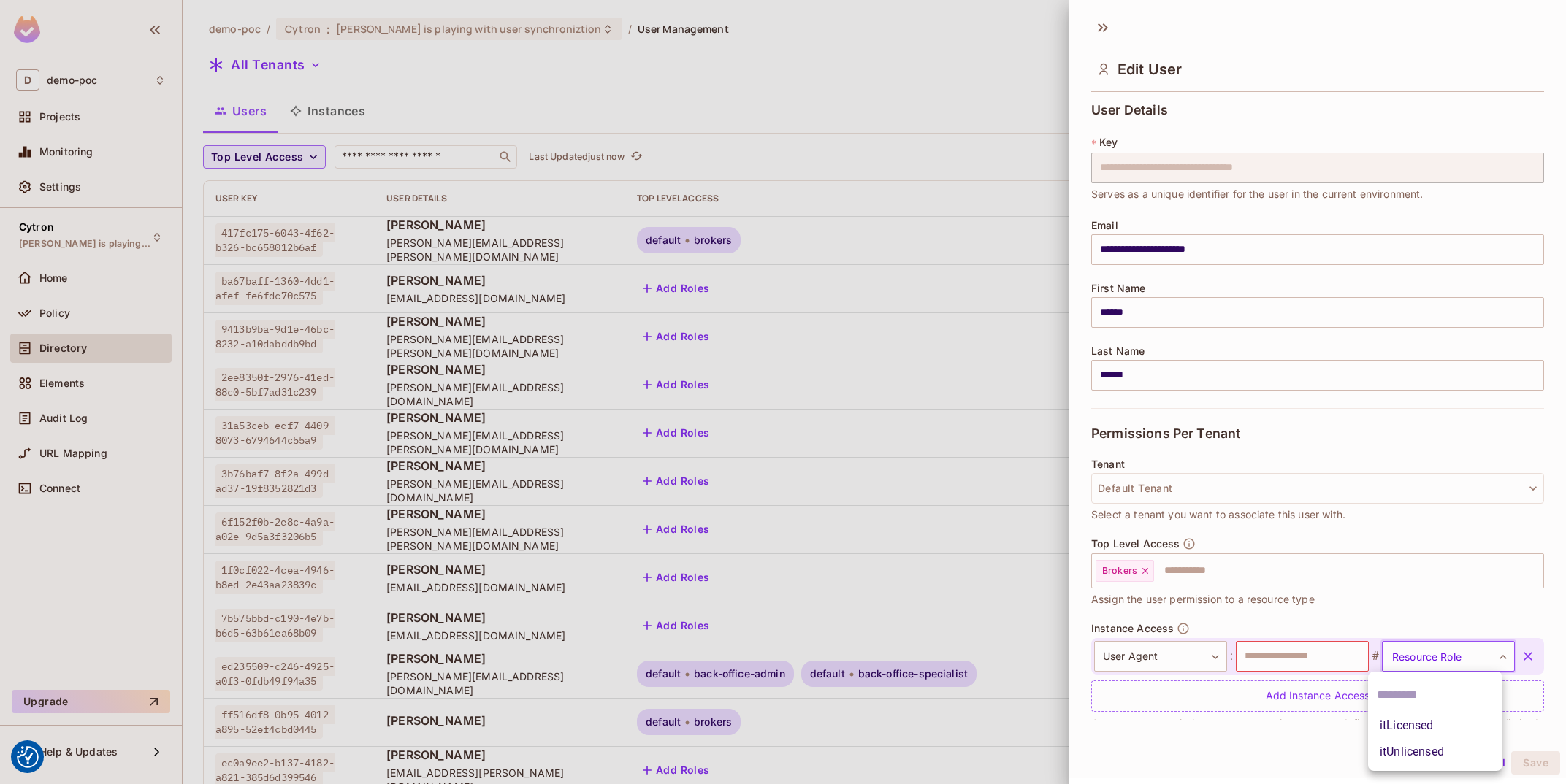
click at [1425, 726] on li "itLicensed" at bounding box center [1435, 726] width 135 height 26
type input "**********"
click at [1281, 659] on input "text" at bounding box center [1303, 656] width 133 height 31
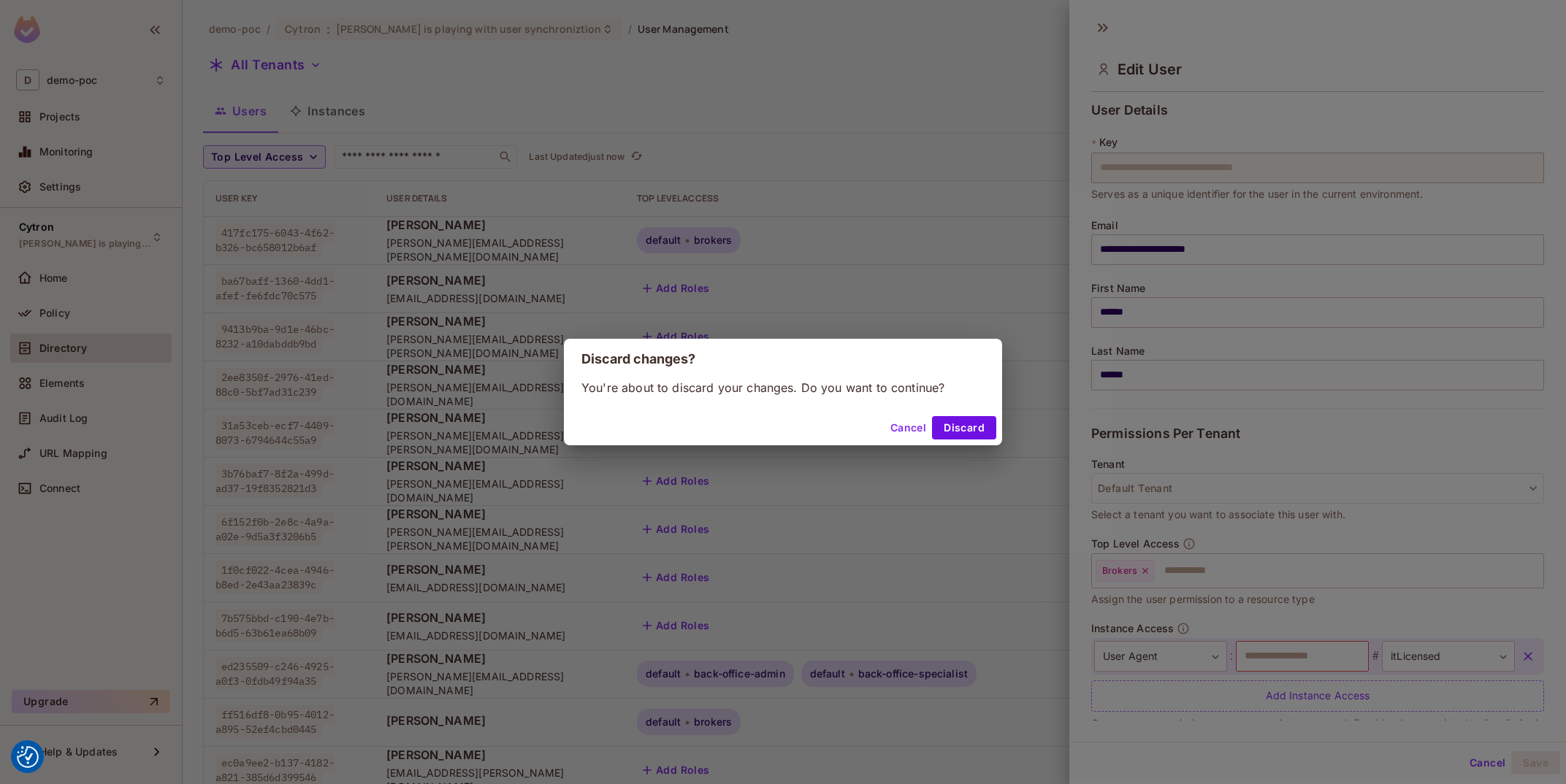
click at [1001, 434] on div "Cancel Discard" at bounding box center [783, 428] width 438 height 35
click at [998, 428] on div "Cancel Discard" at bounding box center [783, 428] width 438 height 35
click at [976, 434] on button "Discard" at bounding box center [964, 428] width 64 height 23
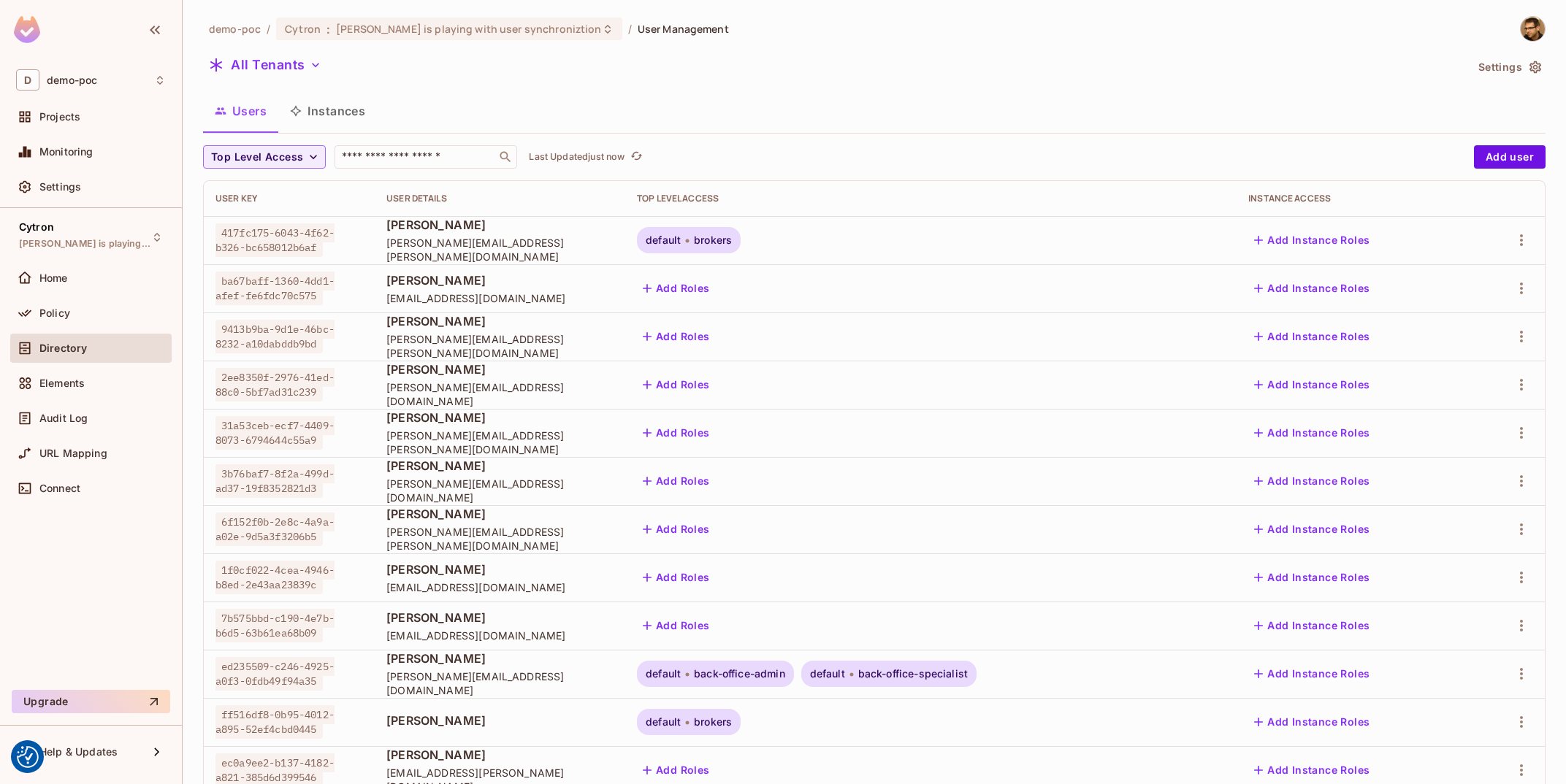
click at [348, 117] on button "Instances" at bounding box center [328, 111] width 98 height 36
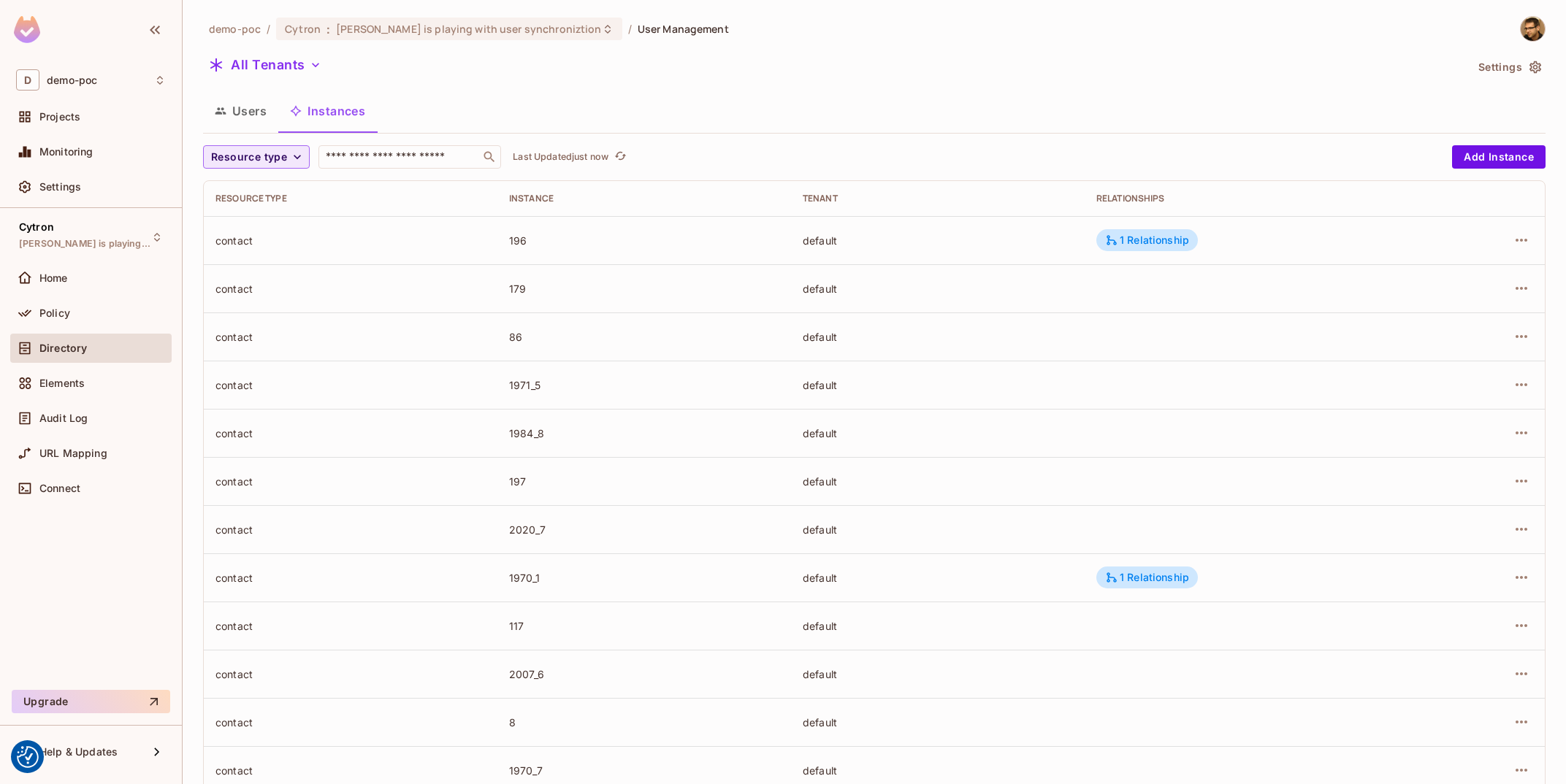
click at [263, 160] on span "Resource type" at bounding box center [249, 157] width 76 height 18
click at [275, 260] on span "User Agent" at bounding box center [262, 253] width 94 height 14
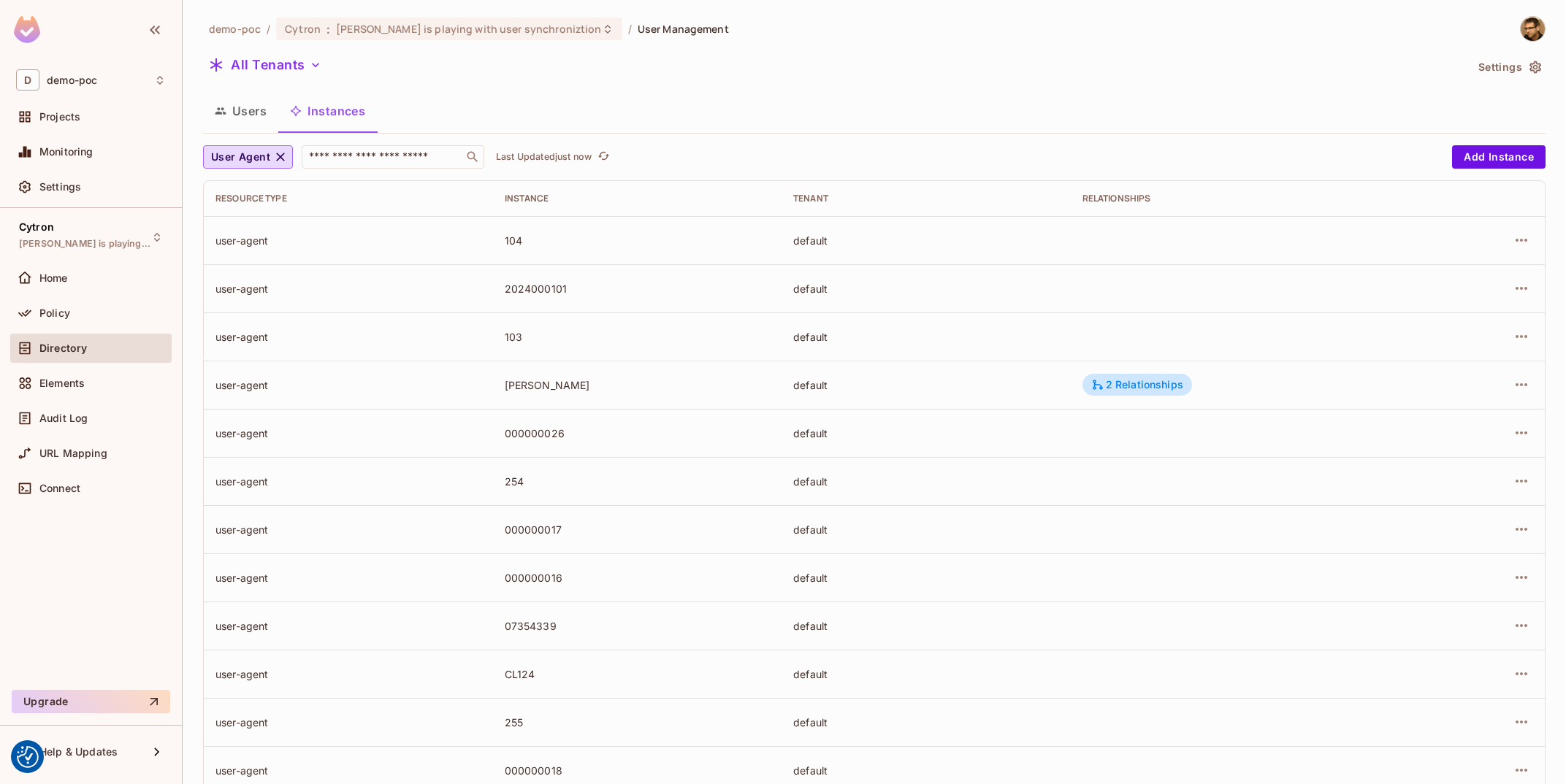
click at [523, 239] on div "104" at bounding box center [637, 241] width 266 height 14
copy div "104"
click at [226, 95] on button "Users" at bounding box center [240, 111] width 75 height 36
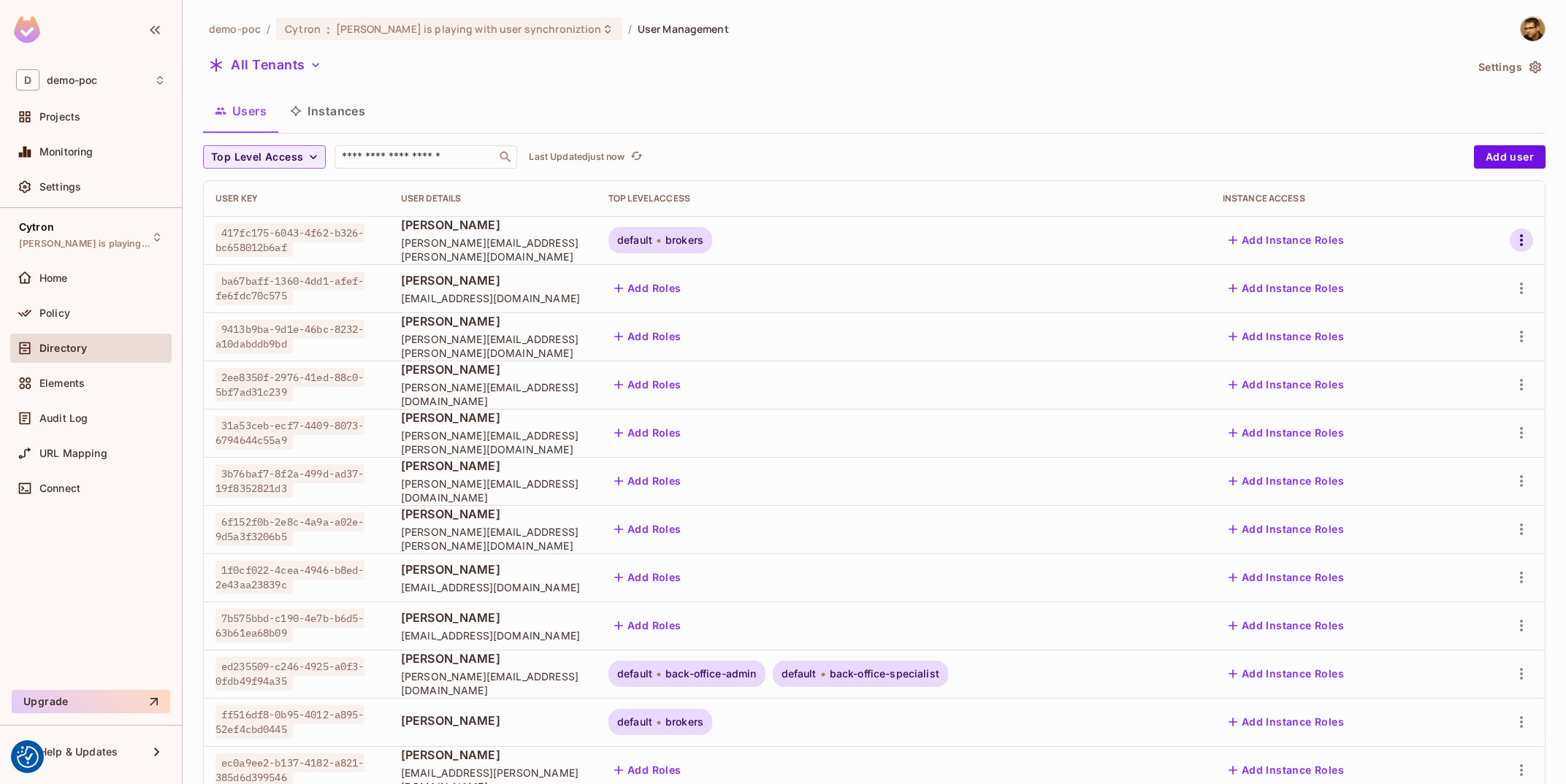
click at [1515, 237] on icon "button" at bounding box center [1521, 240] width 17 height 17
click at [1365, 249] on div "Edit Top Level Roles Edit Attributes Delete User" at bounding box center [783, 392] width 1566 height 784
click at [1350, 247] on button "Add Instance Roles" at bounding box center [1286, 240] width 127 height 23
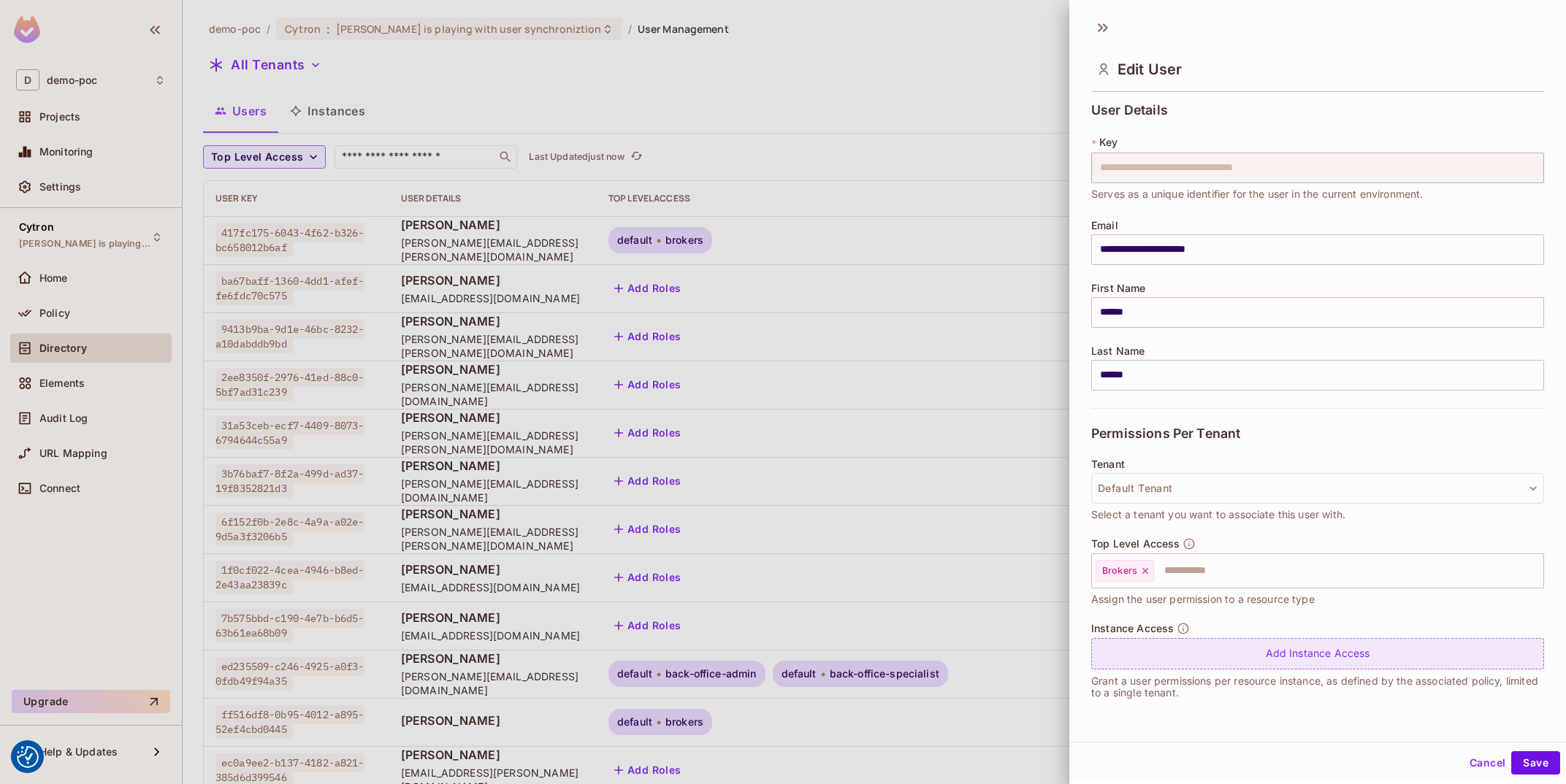
click at [1226, 652] on div "Add Instance Access" at bounding box center [1318, 653] width 453 height 31
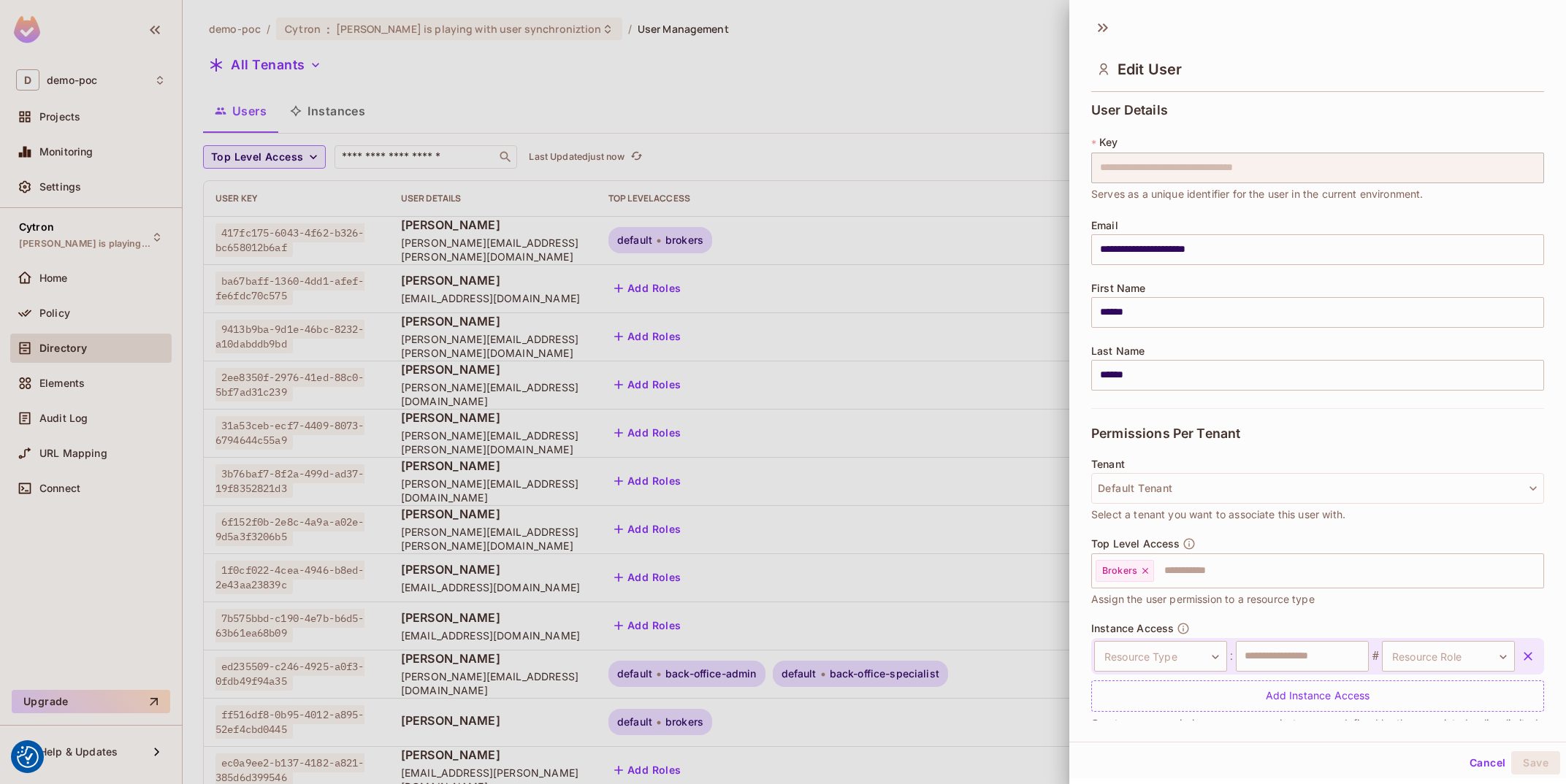
scroll to position [35, 0]
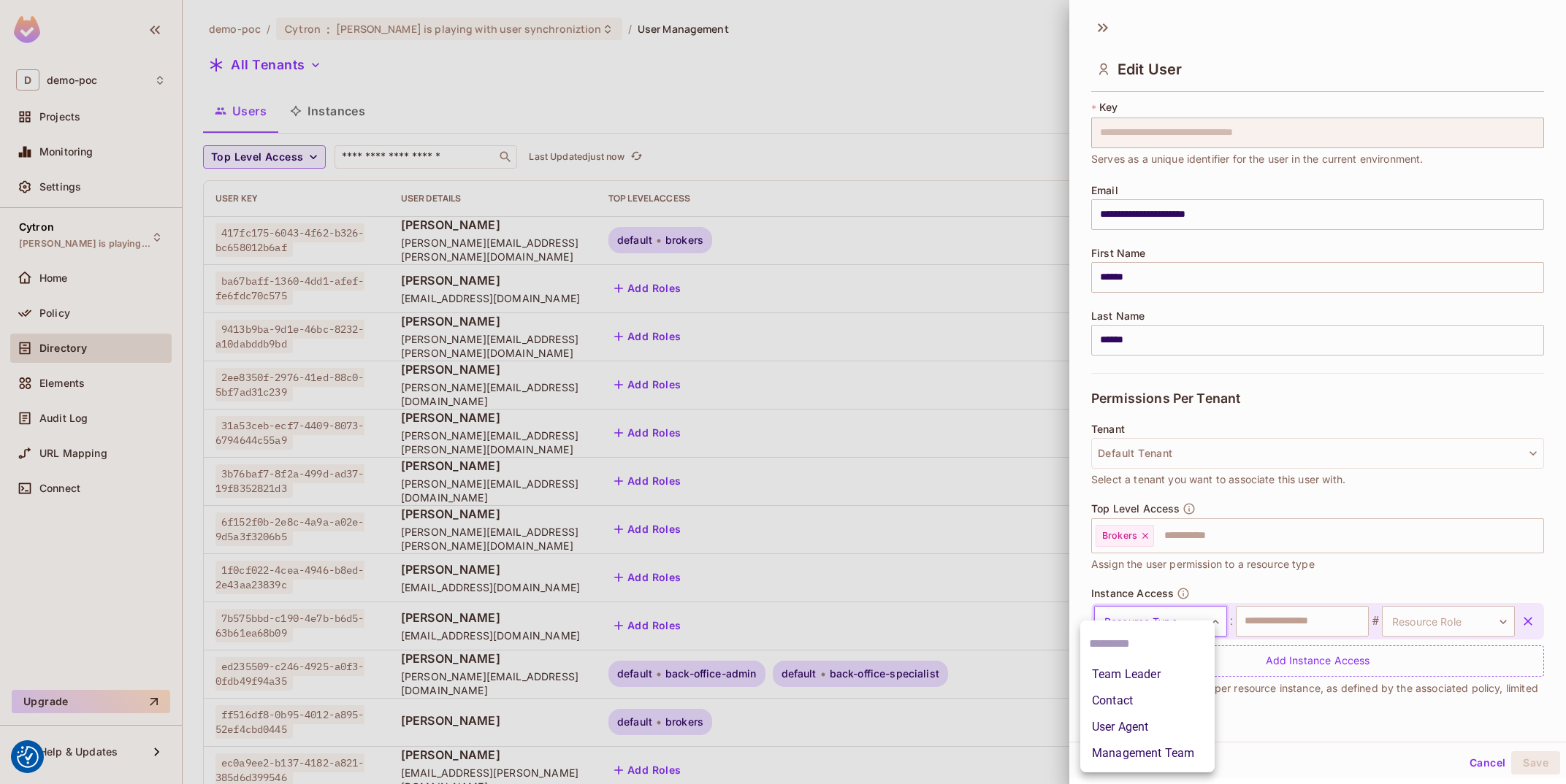
click at [1165, 627] on body "We use cookies to enhance your browsing experience, serve personalized ads or c…" at bounding box center [783, 392] width 1566 height 784
click at [1174, 720] on li "User Agent" at bounding box center [1147, 727] width 135 height 26
click at [1297, 625] on input "text" at bounding box center [1303, 621] width 133 height 31
paste input "***"
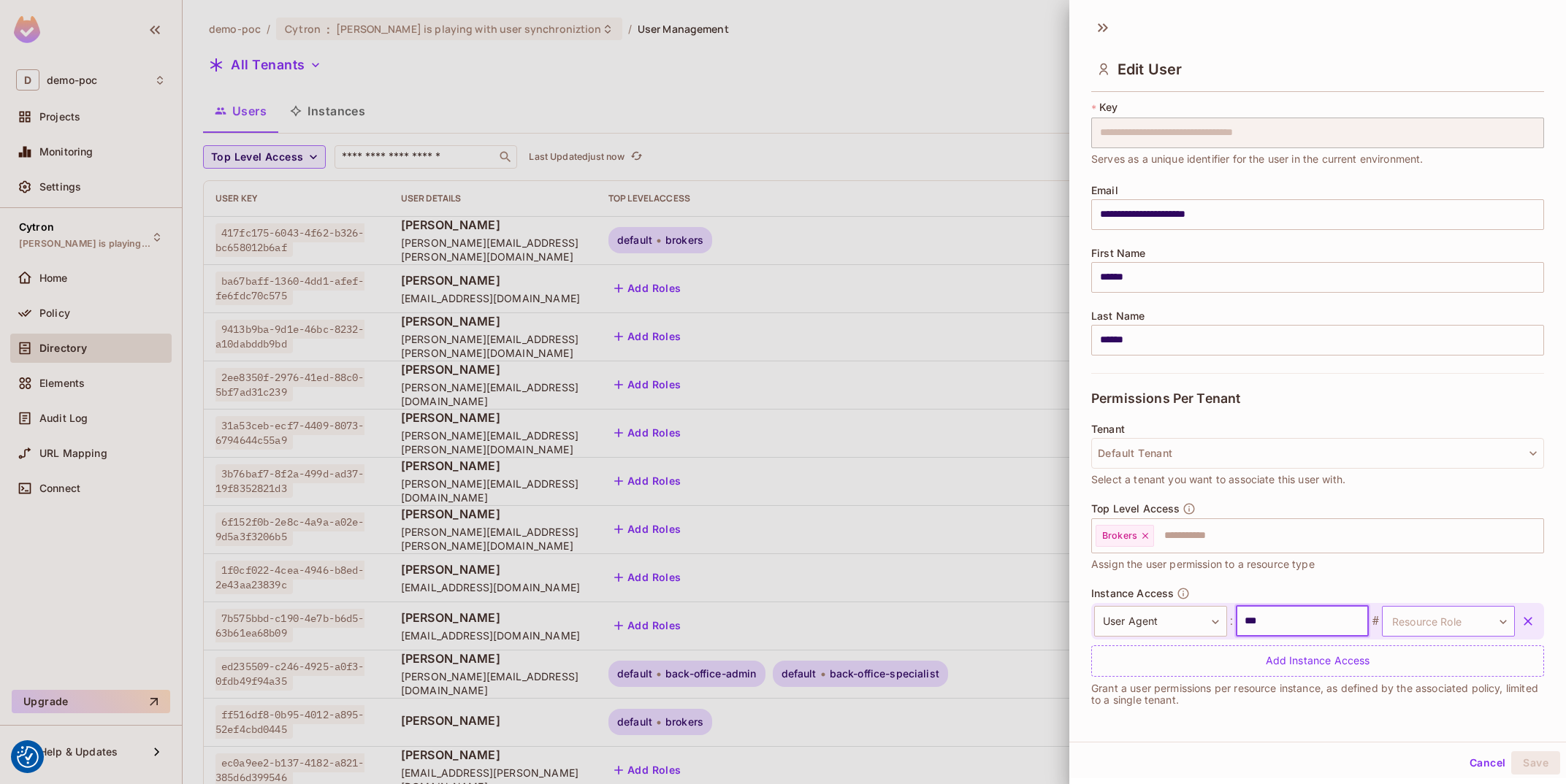
type input "***"
click at [1433, 624] on body "We use cookies to enhance your browsing experience, serve personalized ads or c…" at bounding box center [783, 392] width 1566 height 784
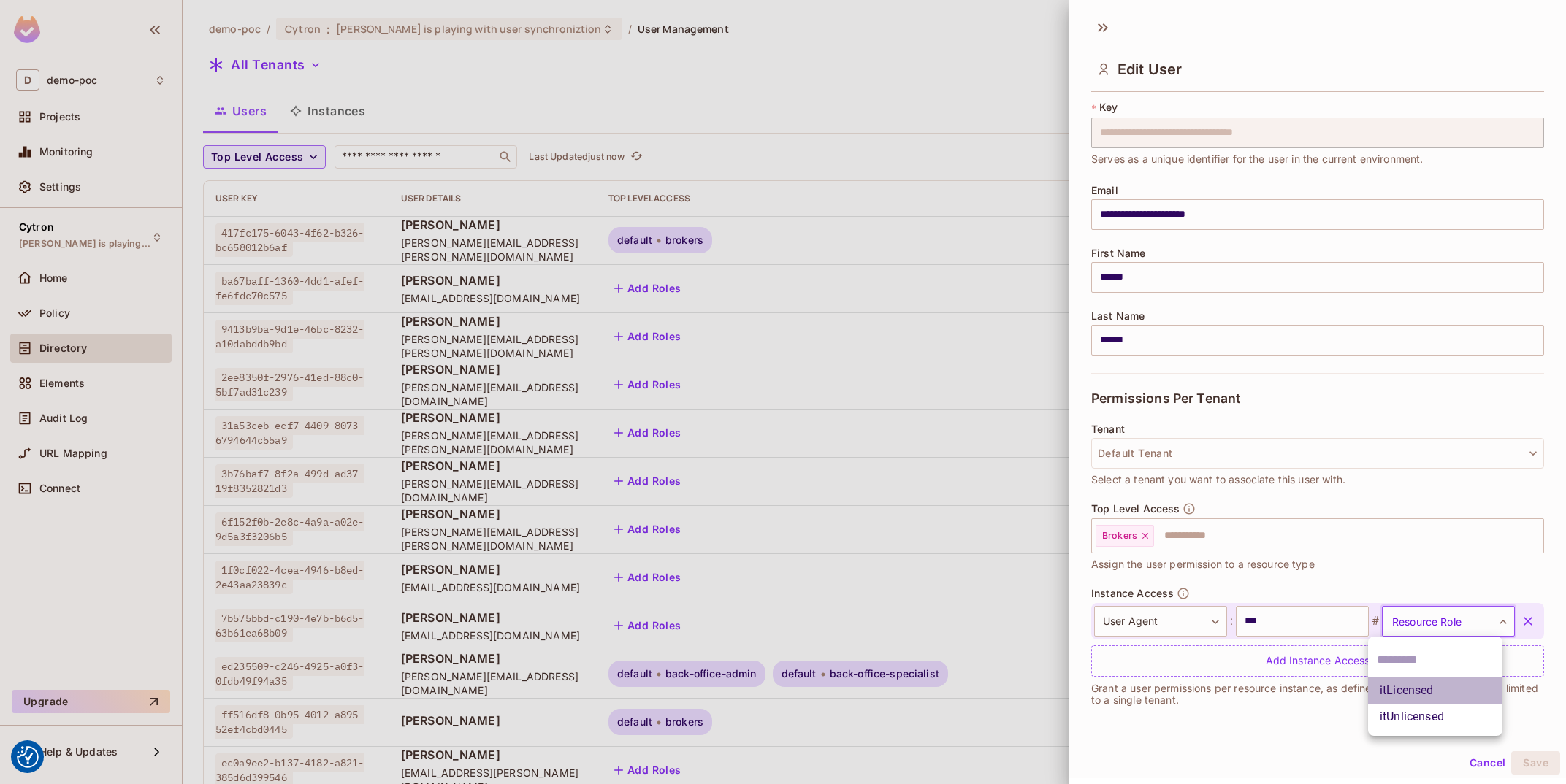
click at [1437, 689] on li "itLicensed" at bounding box center [1435, 691] width 135 height 26
click at [1349, 573] on div "Top Level Access Brokers ​ Assign the user permission to a resource type" at bounding box center [1318, 545] width 453 height 85
click at [1545, 750] on button "Save" at bounding box center [1536, 763] width 49 height 23
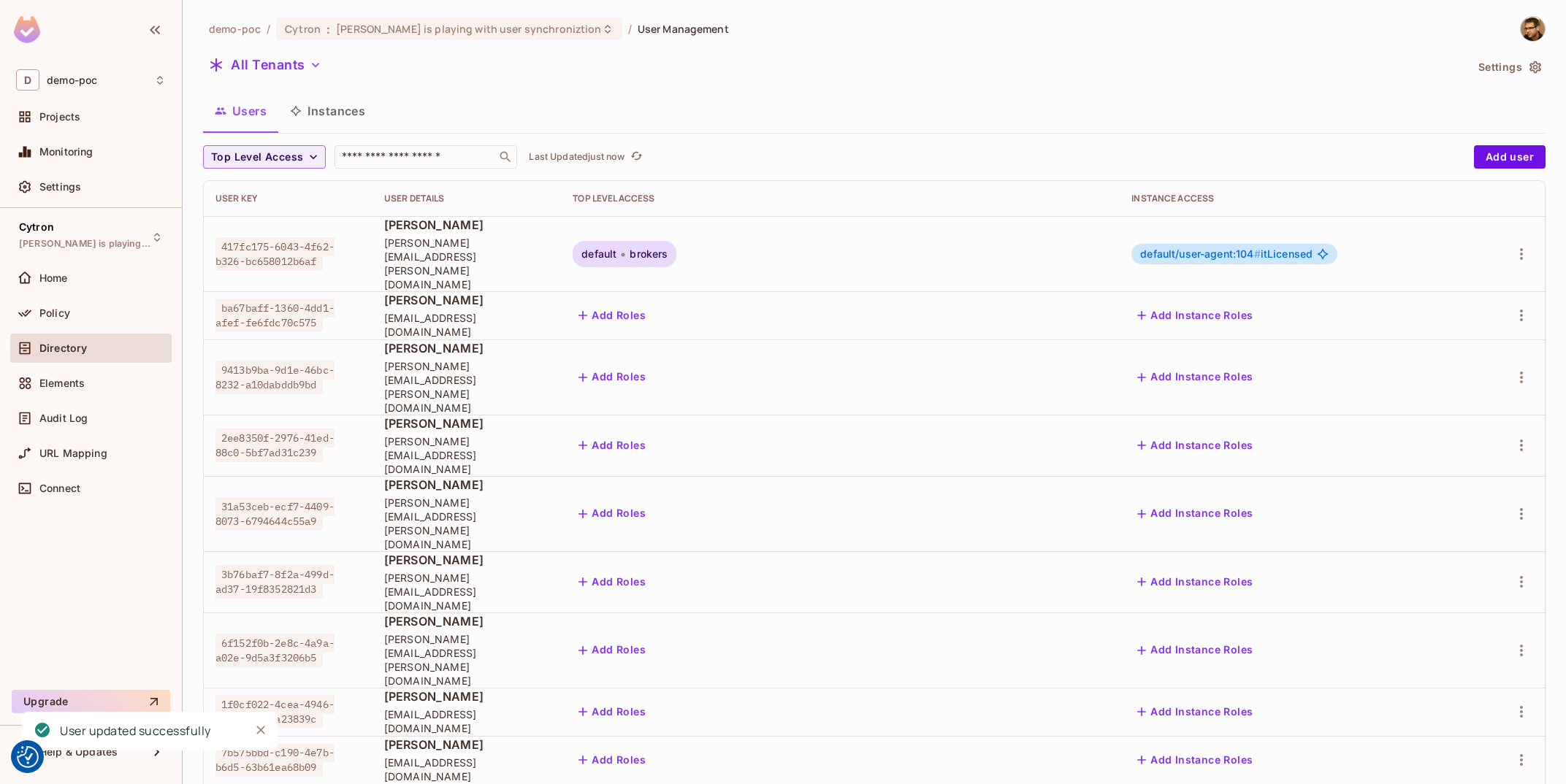
click at [337, 107] on button "Instances" at bounding box center [328, 111] width 98 height 36
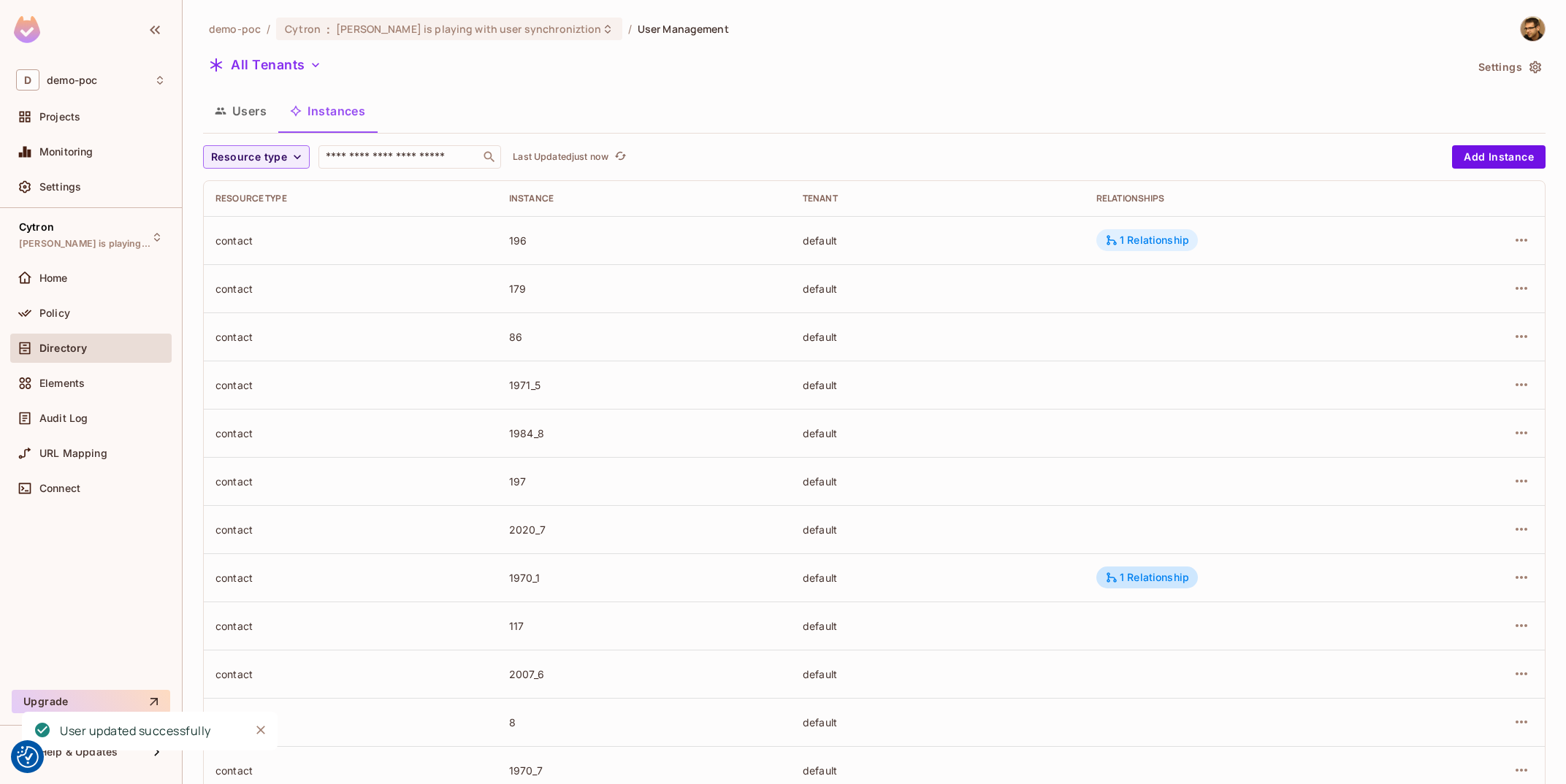
click at [1160, 240] on div "1 Relationship" at bounding box center [1147, 240] width 84 height 13
click at [219, 110] on icon "button" at bounding box center [221, 111] width 11 height 7
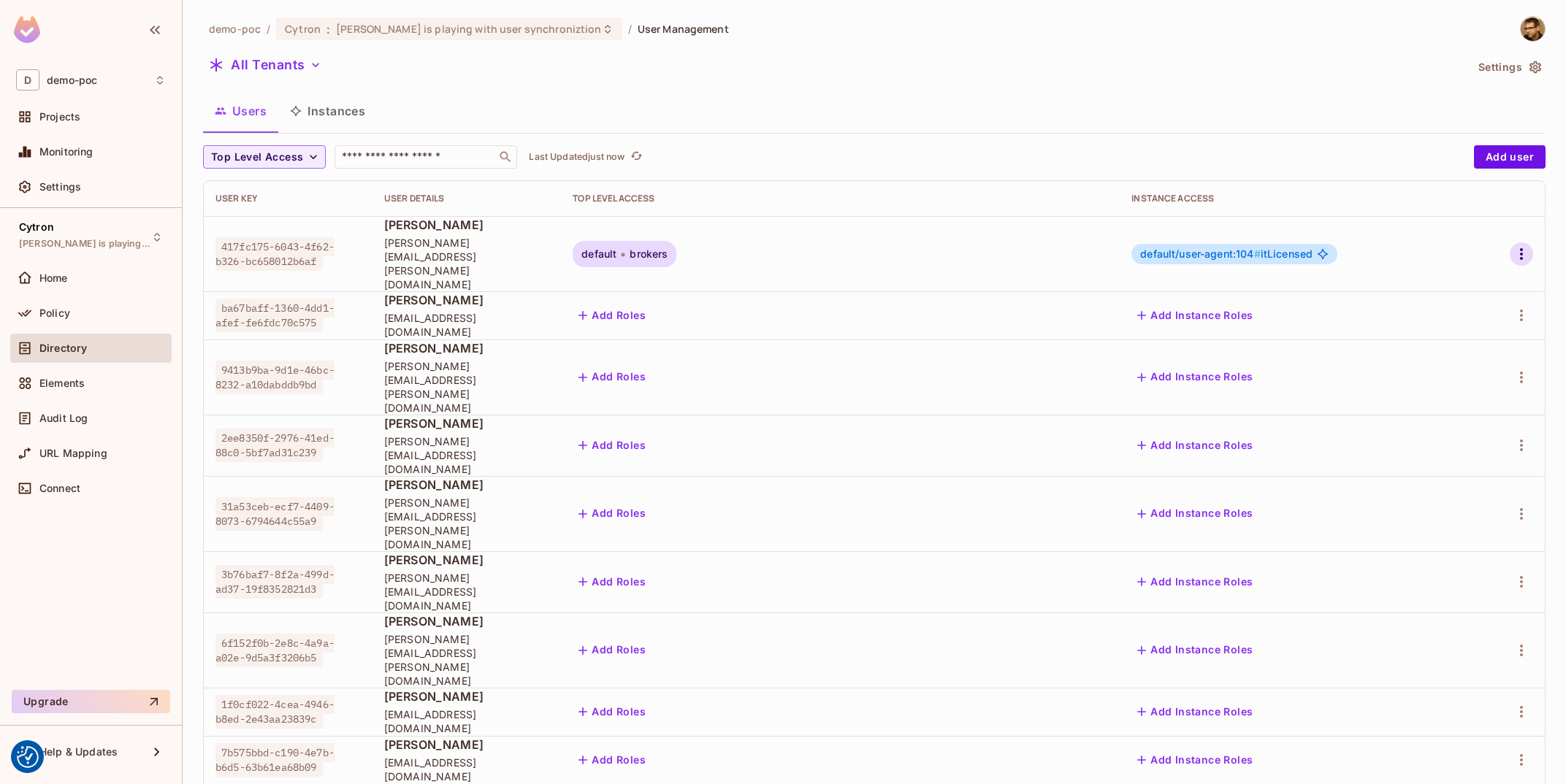
click at [1530, 247] on icon "button" at bounding box center [1521, 254] width 17 height 17
click at [1476, 274] on li "Edit" at bounding box center [1454, 274] width 135 height 32
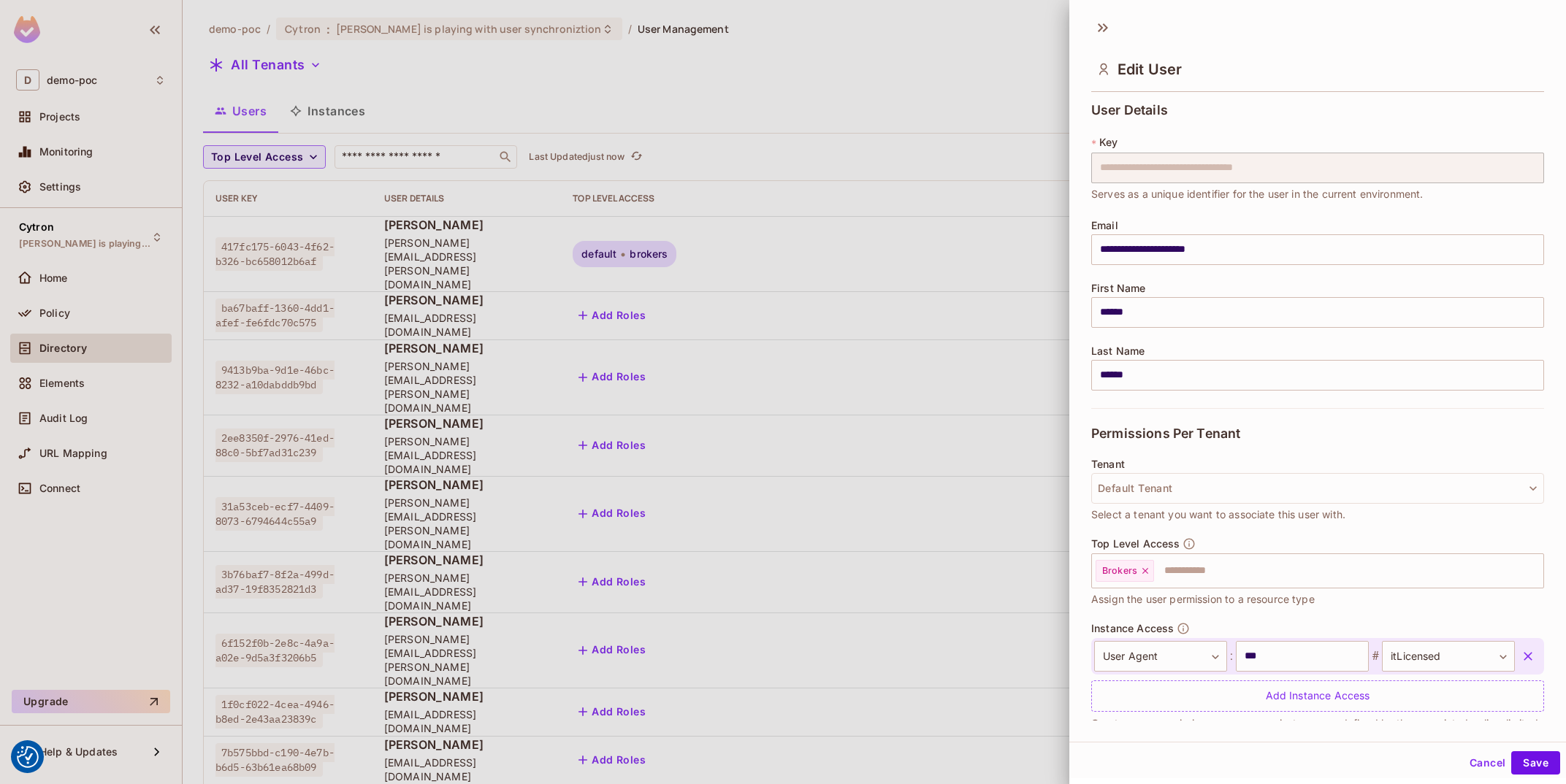
scroll to position [35, 0]
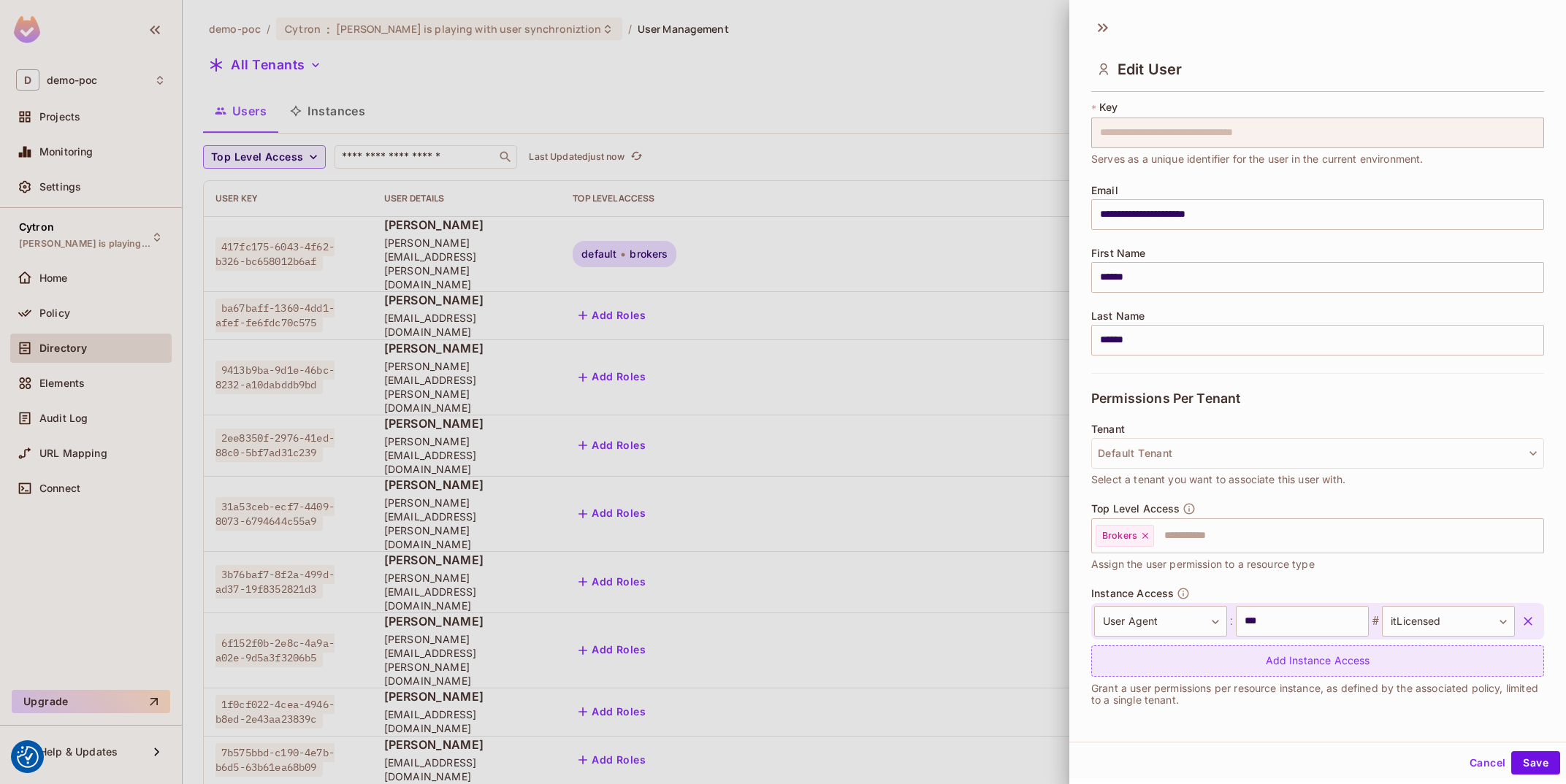
click at [1307, 652] on div "Add Instance Access" at bounding box center [1318, 661] width 453 height 31
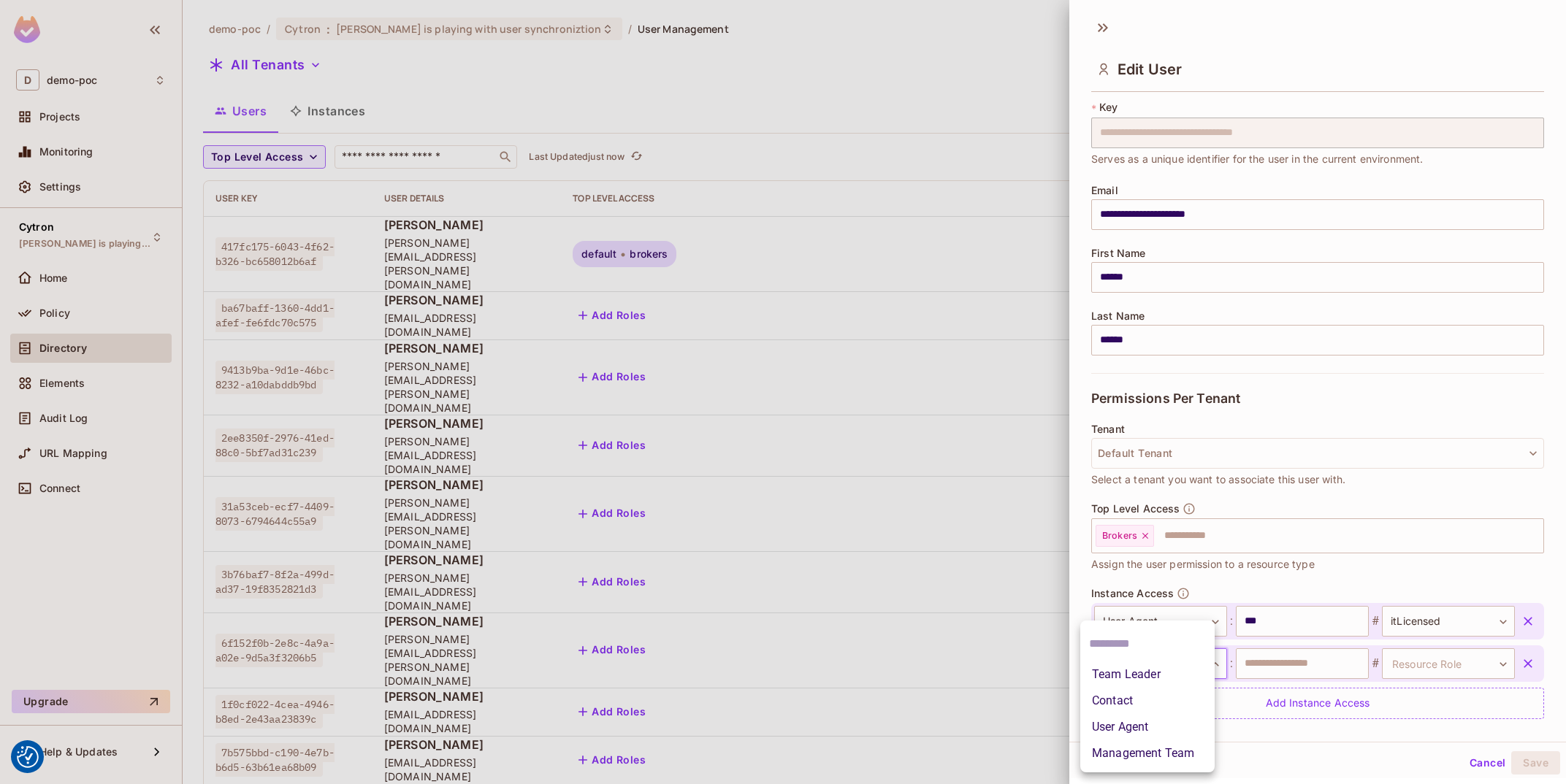
click at [1156, 674] on body "We use cookies to enhance your browsing experience, serve personalized ads or c…" at bounding box center [783, 392] width 1566 height 784
click at [1160, 750] on li "Management Team" at bounding box center [1147, 754] width 135 height 26
click at [1275, 670] on input "text" at bounding box center [1303, 664] width 133 height 31
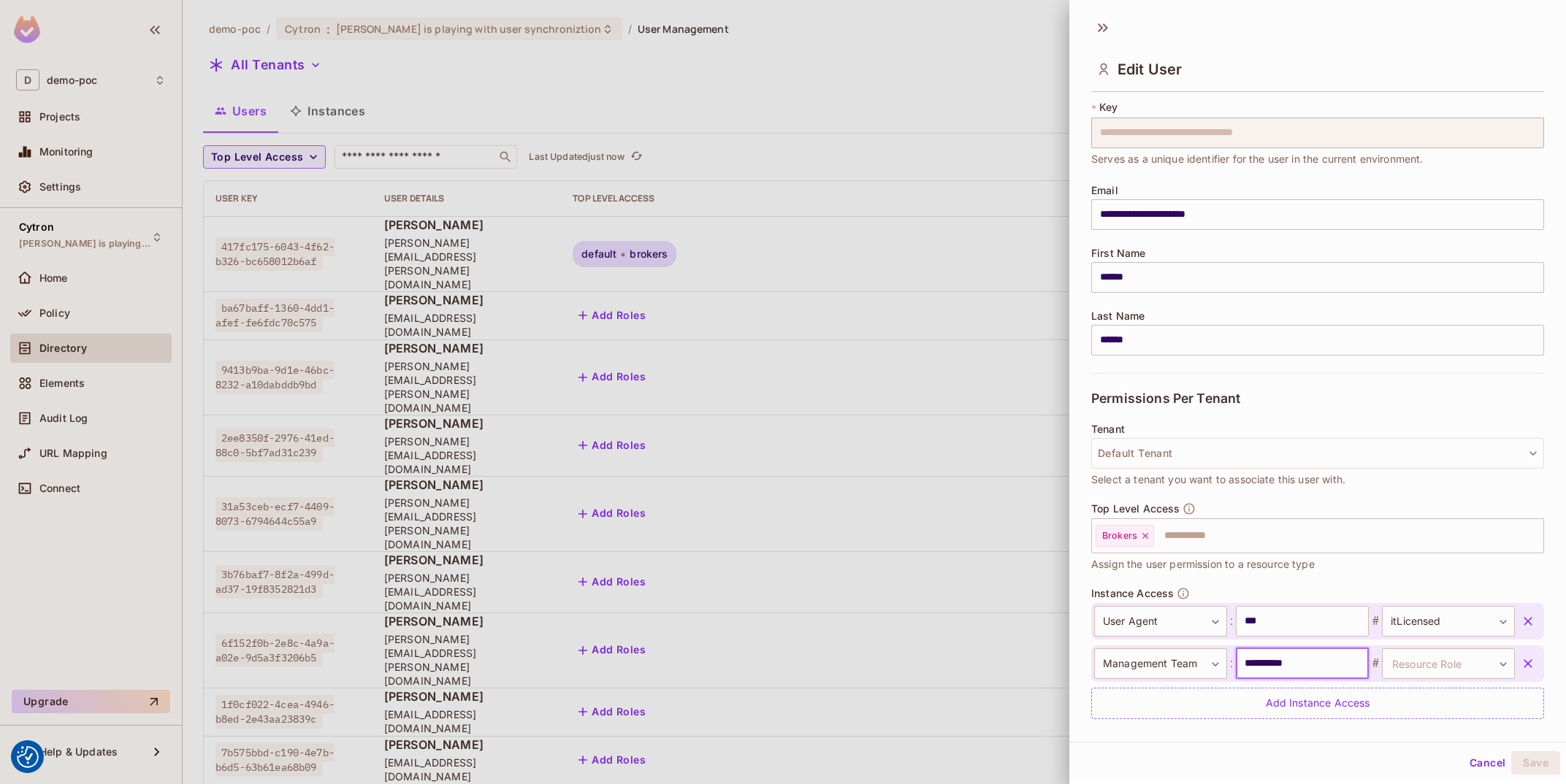
type input "**********"
click at [1420, 661] on body "We use cookies to enhance your browsing experience, serve personalized ads or c…" at bounding box center [783, 392] width 1566 height 784
click at [1428, 727] on li "consists" at bounding box center [1435, 733] width 135 height 26
click at [1543, 750] on button "Save" at bounding box center [1536, 763] width 49 height 23
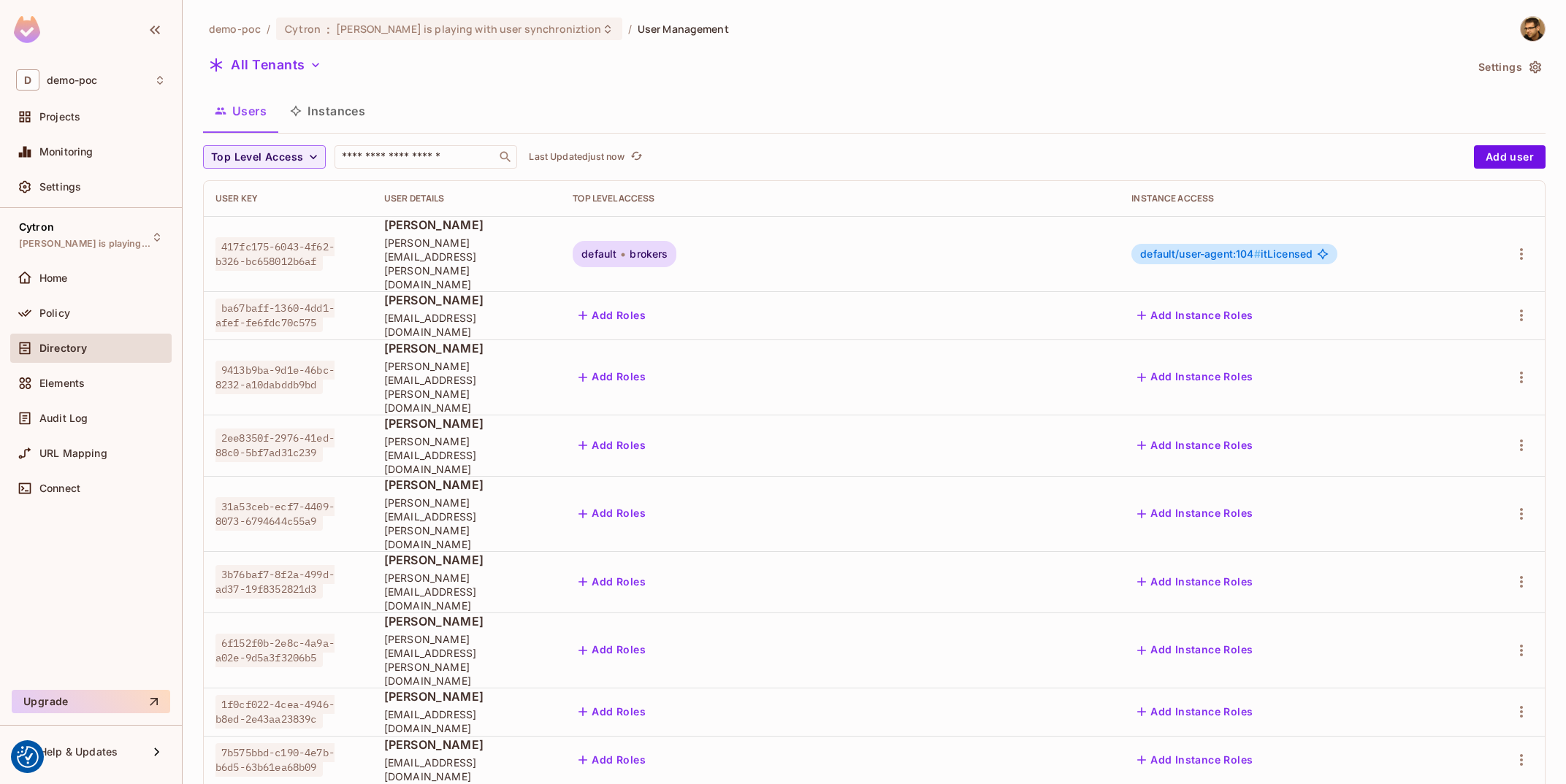
click at [331, 105] on button "Instances" at bounding box center [328, 111] width 98 height 36
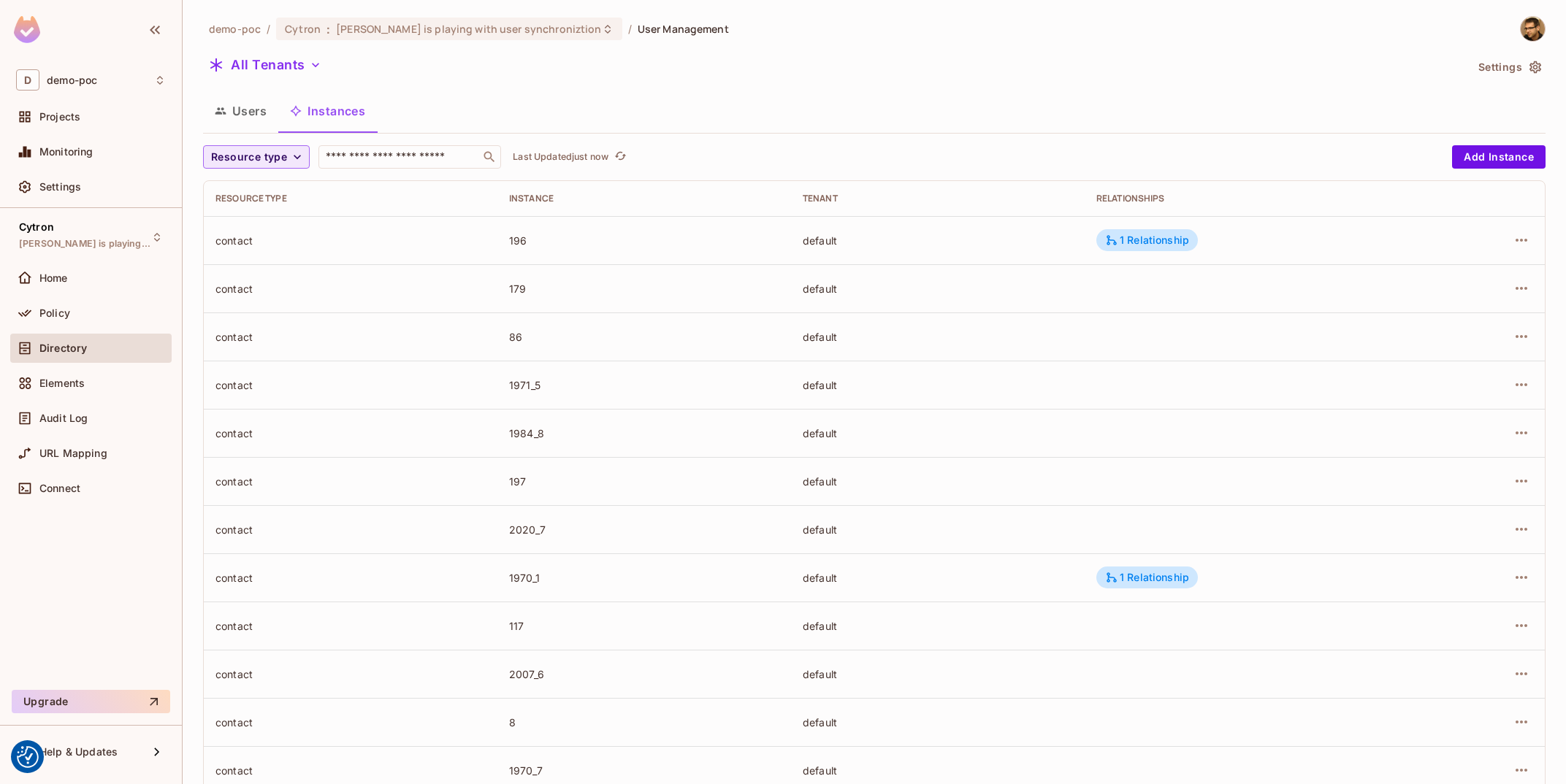
click at [294, 150] on icon "button" at bounding box center [297, 157] width 14 height 14
click at [238, 296] on li "Management Team" at bounding box center [261, 284] width 117 height 31
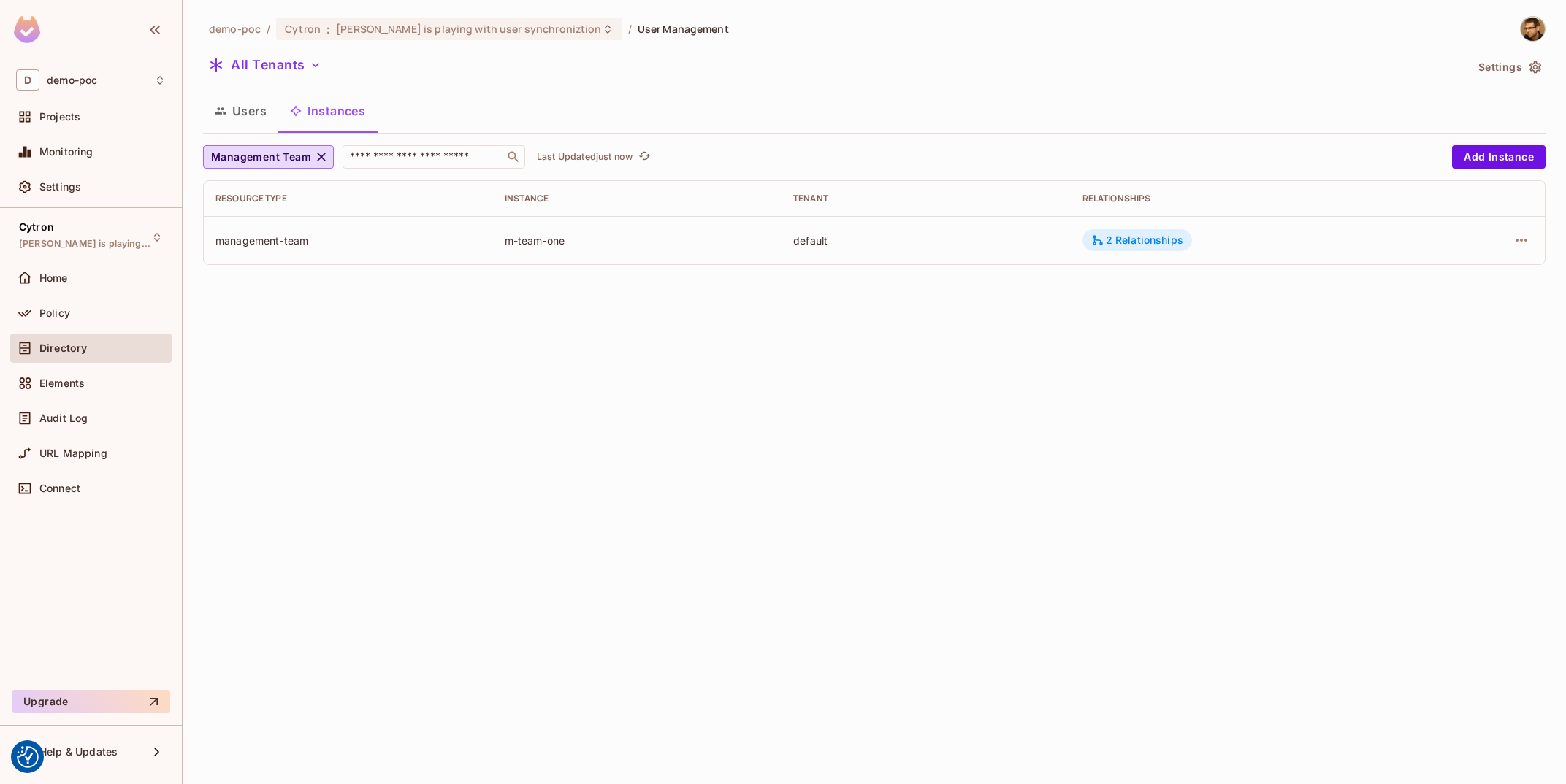
click at [1122, 235] on div "2 Relationships" at bounding box center [1138, 240] width 92 height 13
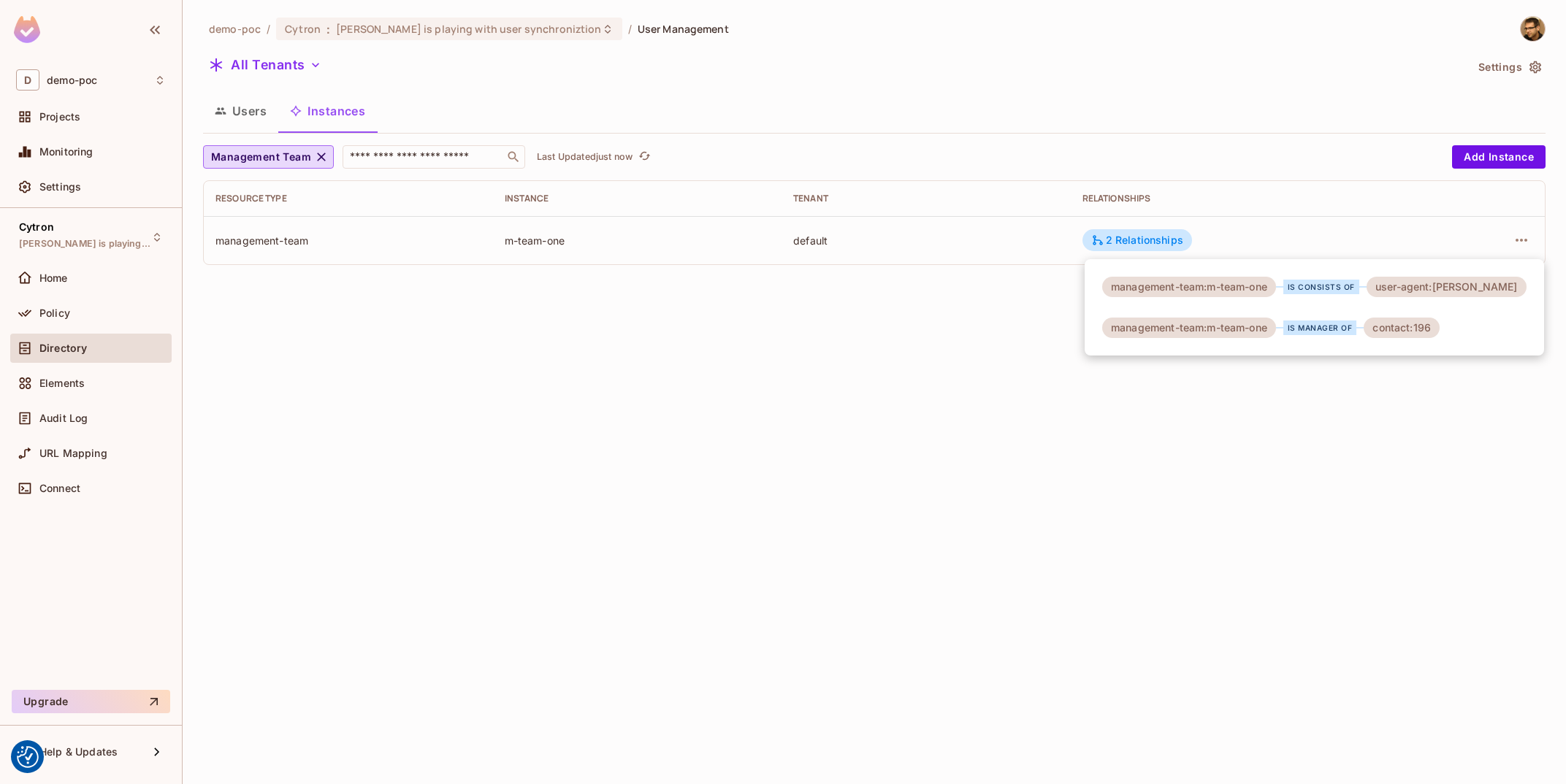
click at [554, 236] on div at bounding box center [783, 392] width 1566 height 784
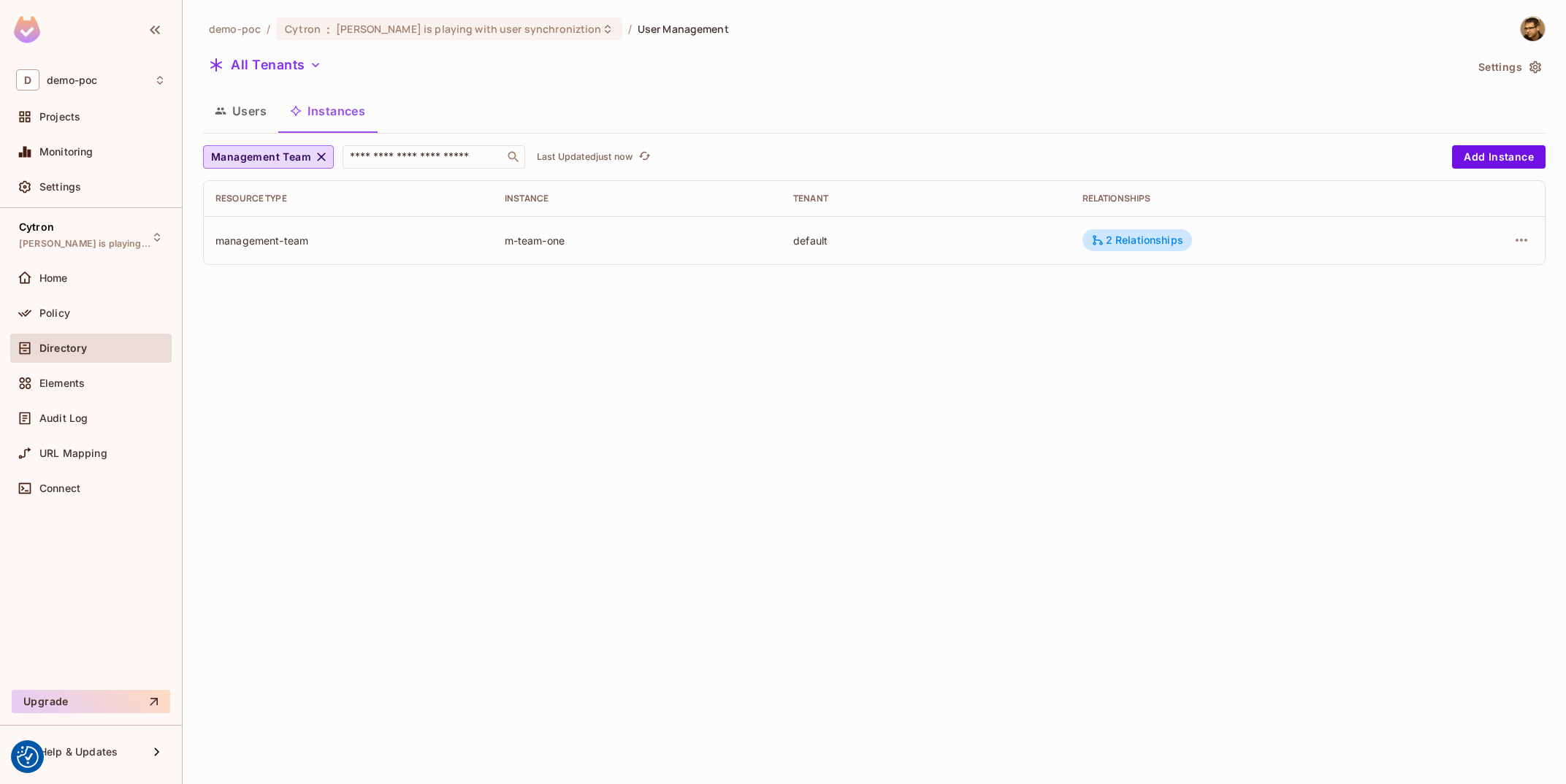
click at [554, 236] on div at bounding box center [783, 392] width 1566 height 784
click at [554, 236] on div "m-team-one" at bounding box center [637, 241] width 266 height 14
click at [1125, 243] on div "2 Relationships" at bounding box center [1138, 240] width 92 height 13
click at [220, 90] on div "demo-poc / Cytron : Tomas is playing with user synchroniztion / User Management…" at bounding box center [874, 146] width 1343 height 261
click at [234, 101] on button "Users" at bounding box center [240, 111] width 75 height 36
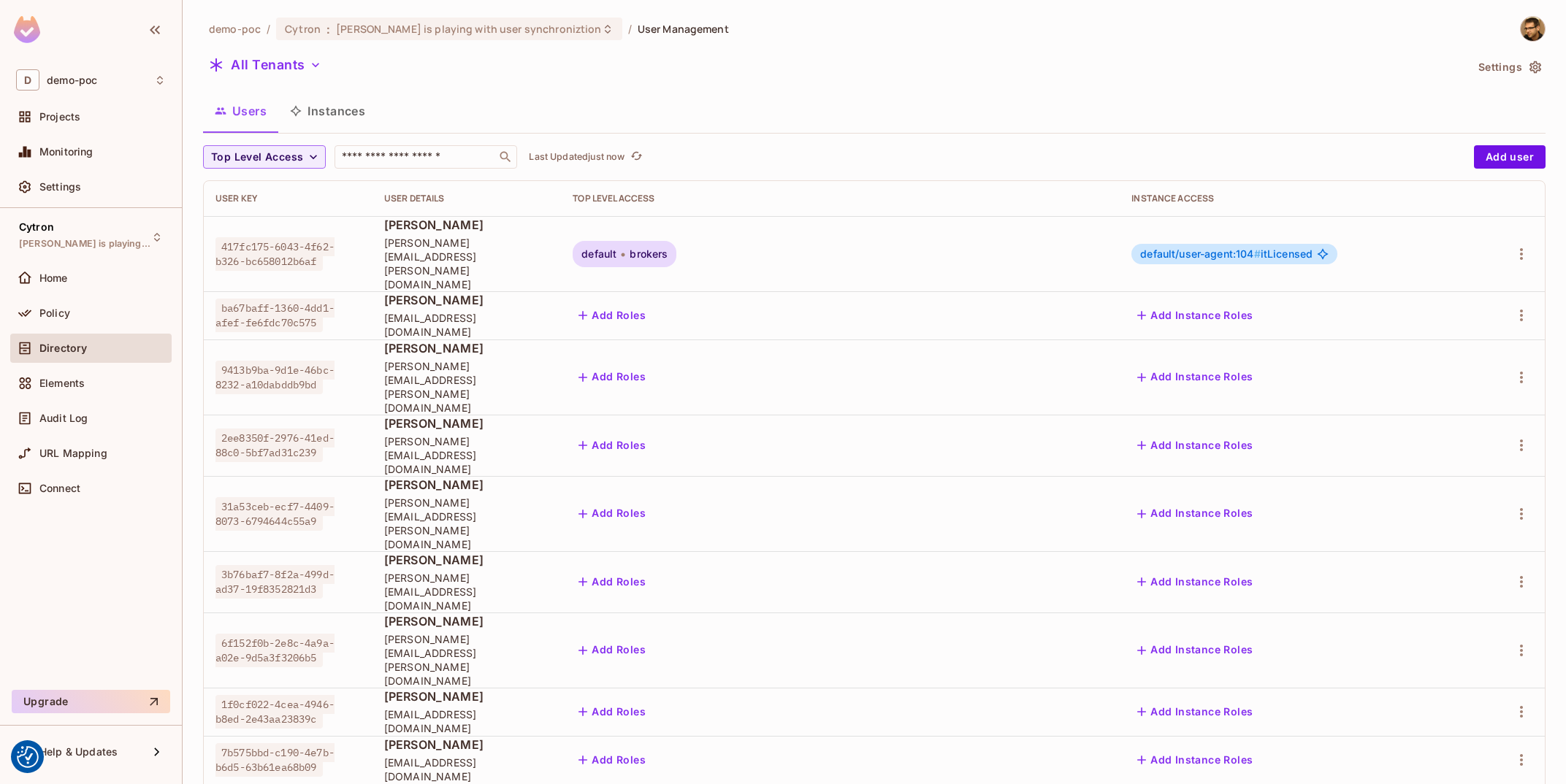
click at [1337, 244] on div "default/user-agent:104 # itLicensed" at bounding box center [1234, 254] width 206 height 20
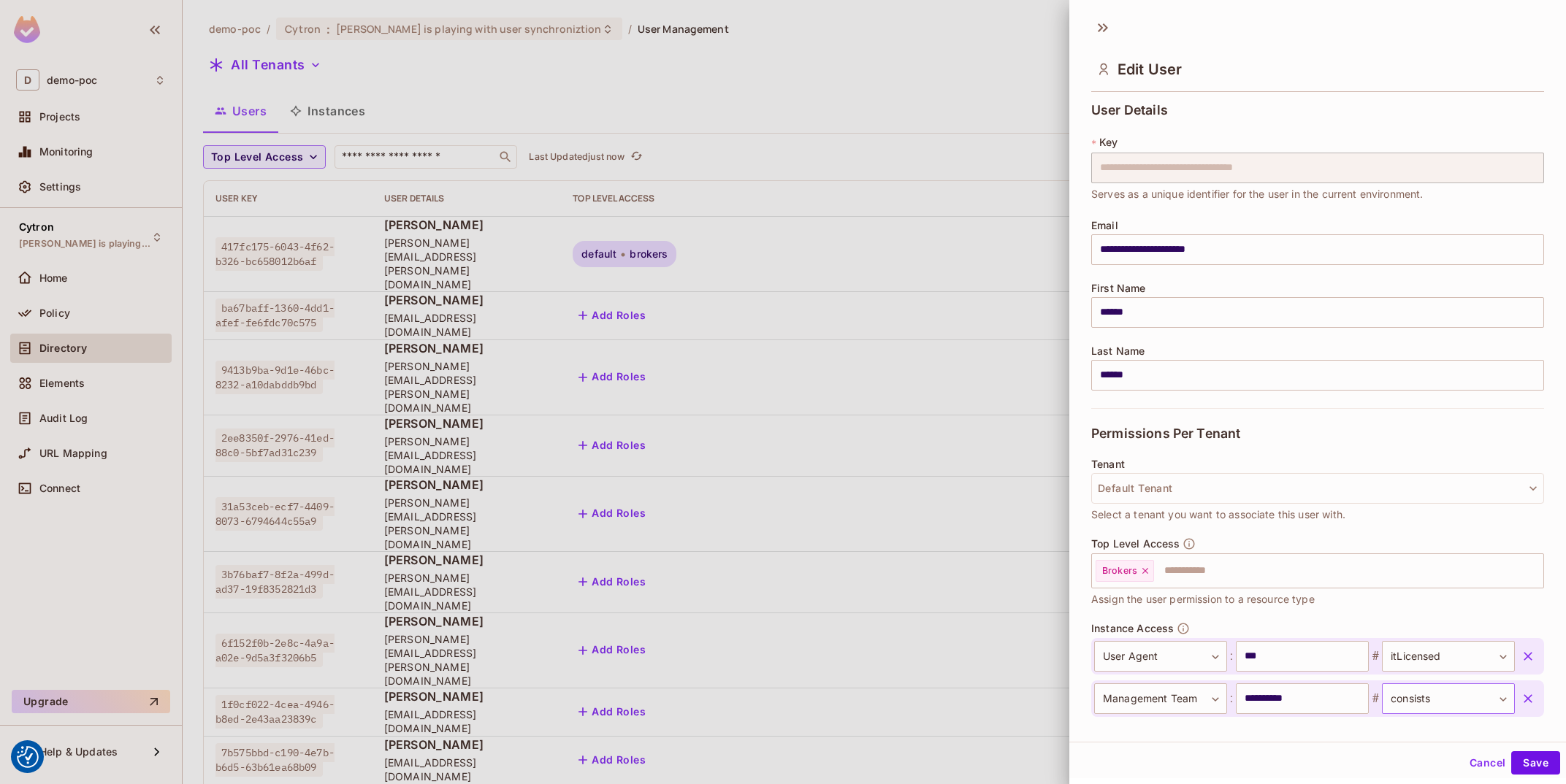
click at [1419, 708] on body "We use cookies to enhance your browsing experience, serve personalized ads or c…" at bounding box center [783, 392] width 1566 height 784
click at [1419, 708] on div at bounding box center [1435, 723] width 135 height 35
click at [1232, 750] on div at bounding box center [783, 392] width 1566 height 784
click at [1528, 750] on button "Save" at bounding box center [1536, 763] width 49 height 23
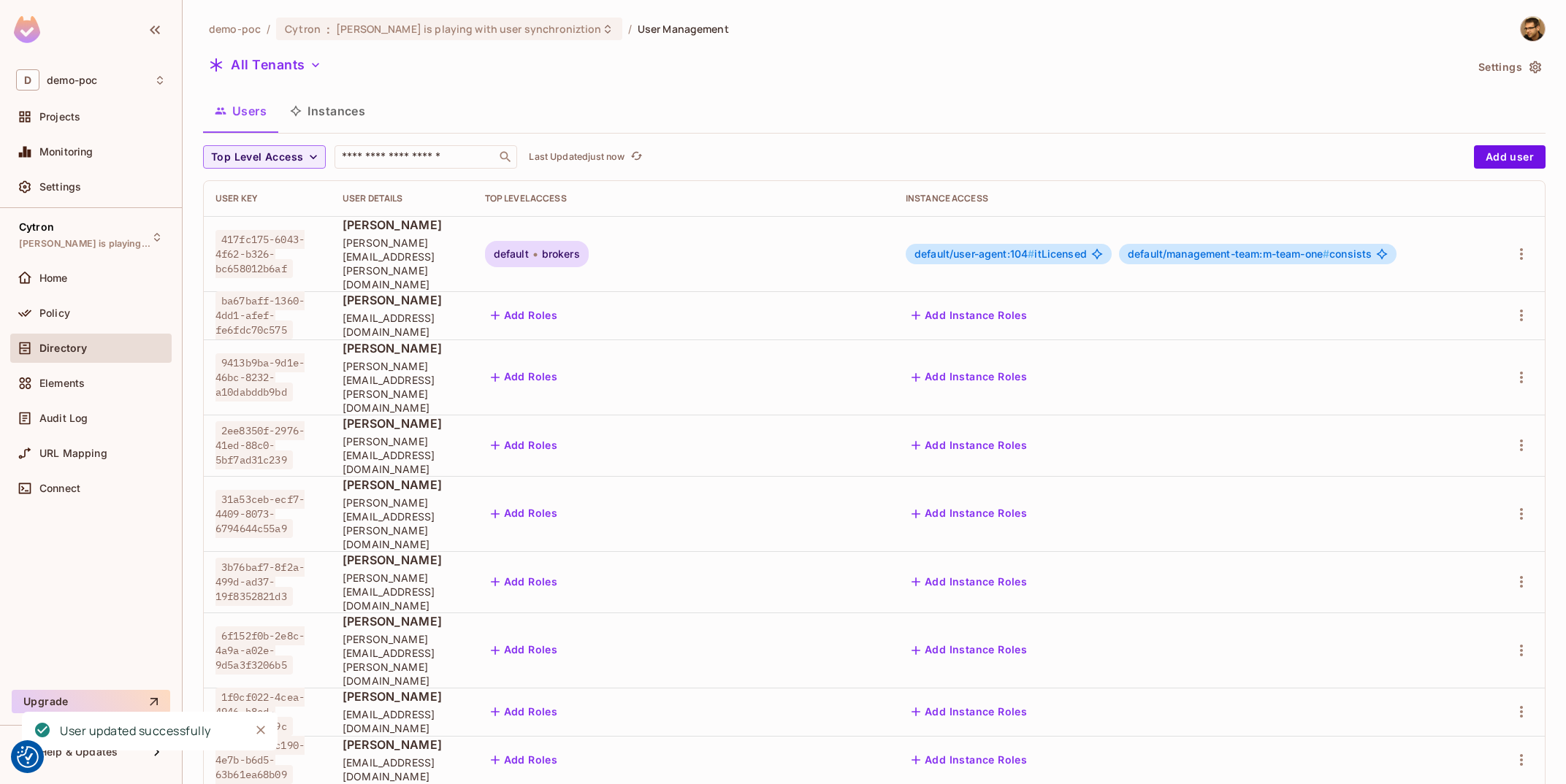
click at [344, 105] on button "Instances" at bounding box center [328, 111] width 98 height 36
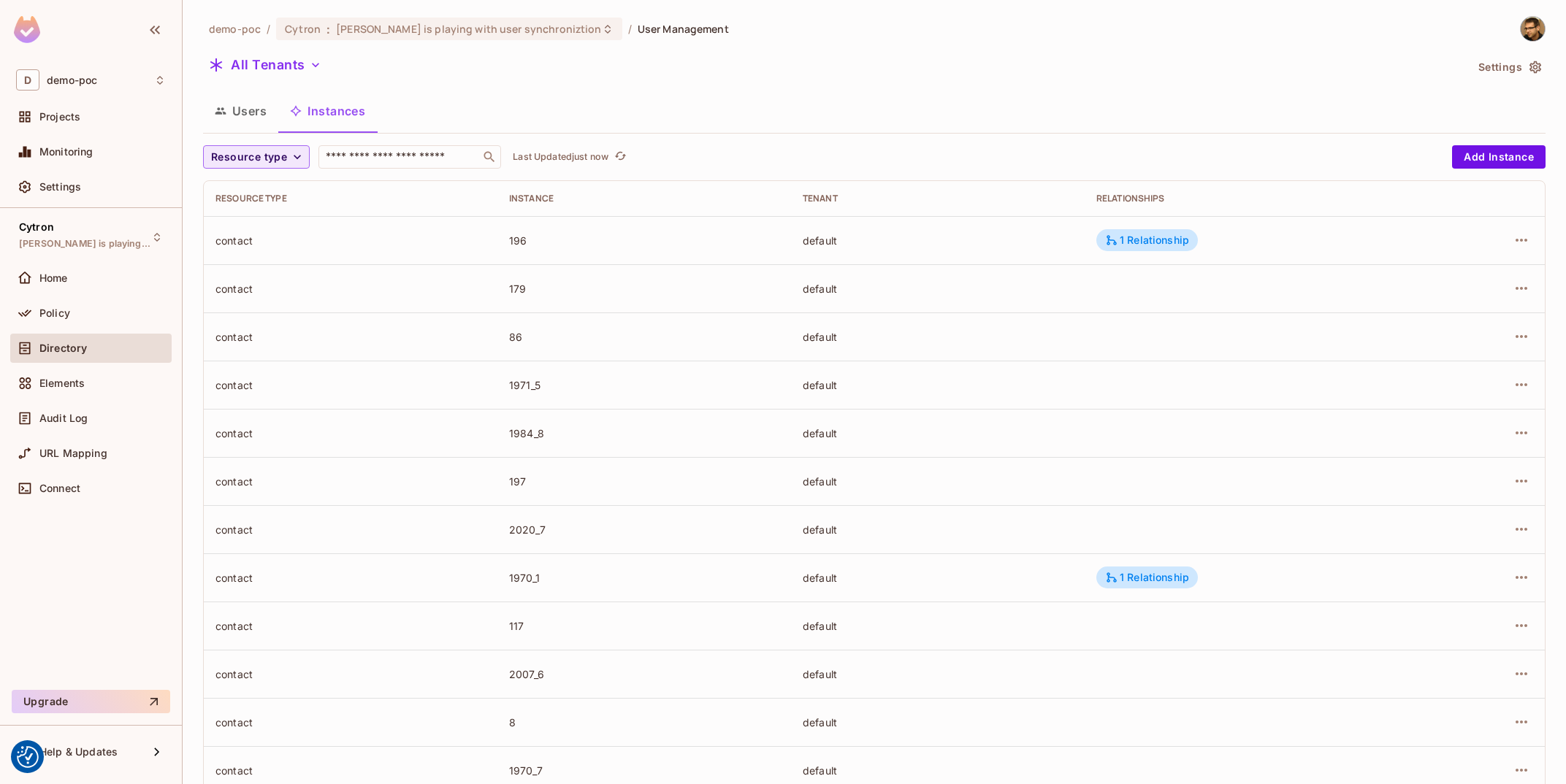
click at [288, 169] on button "Resource type" at bounding box center [256, 157] width 107 height 23
click at [258, 282] on span "Management Team" at bounding box center [262, 285] width 94 height 14
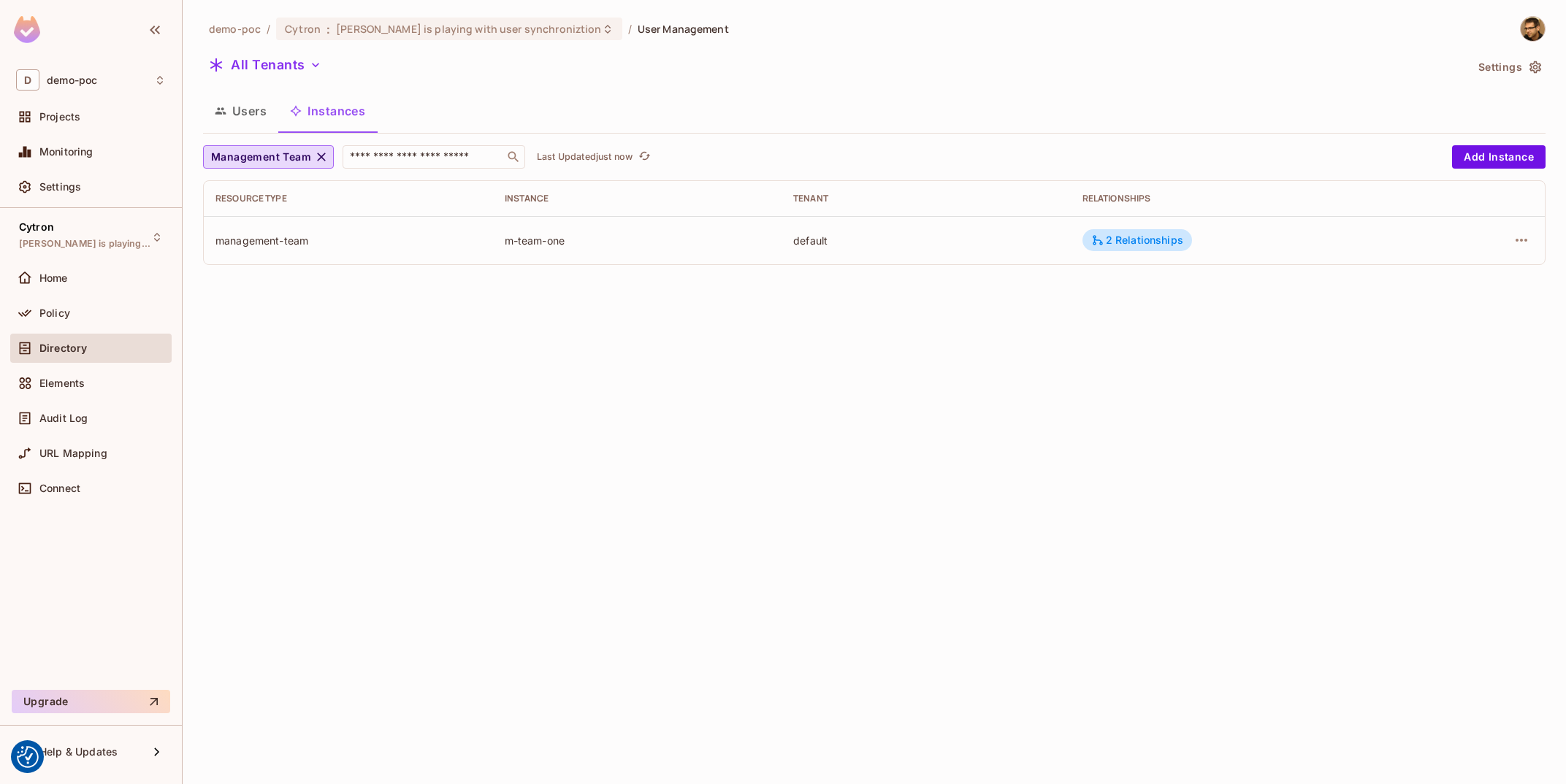
click at [1146, 218] on td "2 Relationships" at bounding box center [1247, 241] width 351 height 48
click at [1152, 250] on div "2 Relationships" at bounding box center [1137, 240] width 110 height 22
click at [1524, 247] on icon "button" at bounding box center [1521, 240] width 17 height 17
click at [1485, 279] on div "Edit Resource Instance" at bounding box center [1435, 274] width 114 height 14
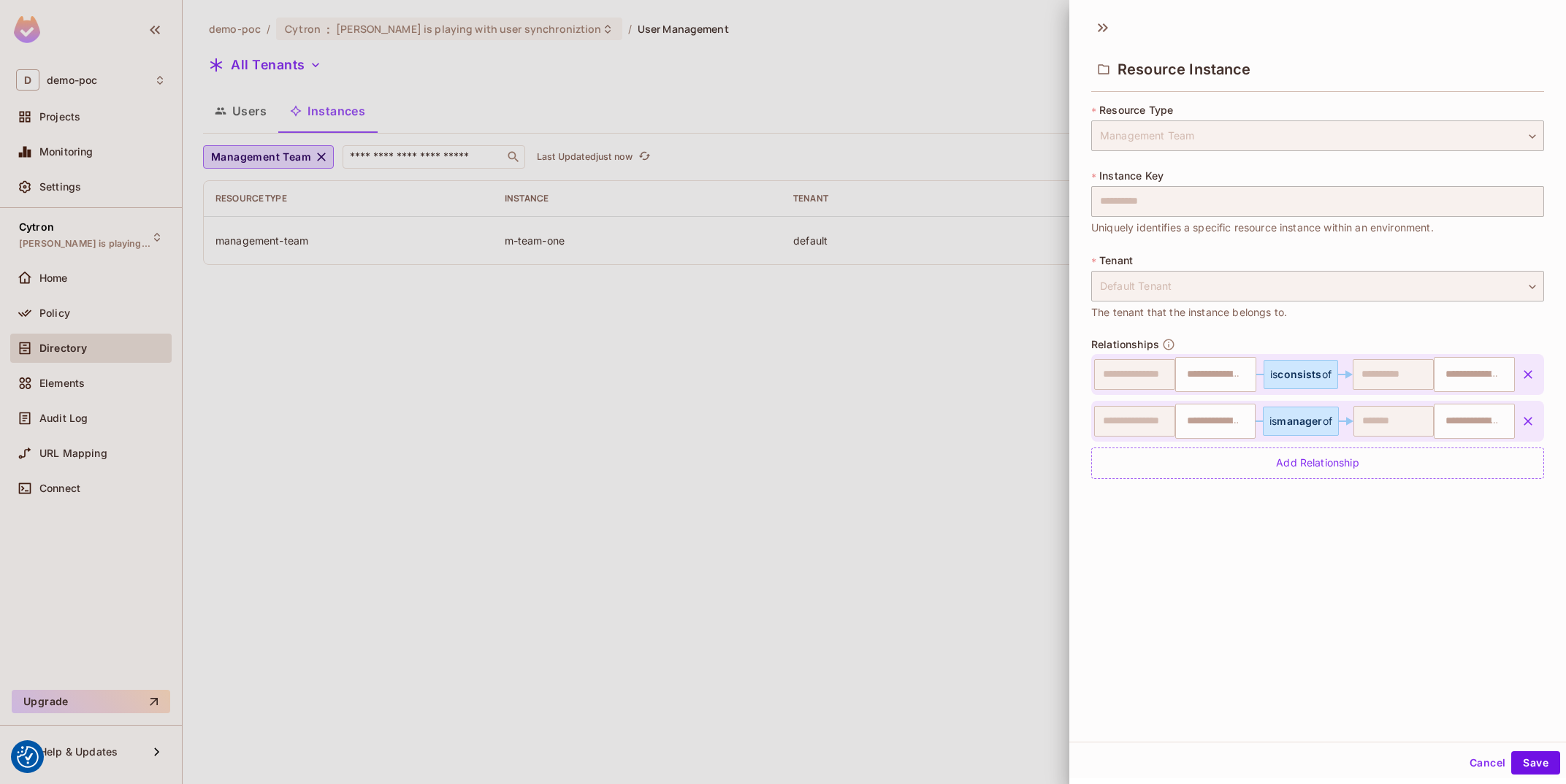
type input "**********"
type input "***"
click at [1260, 484] on div "**********" at bounding box center [1318, 300] width 453 height 394
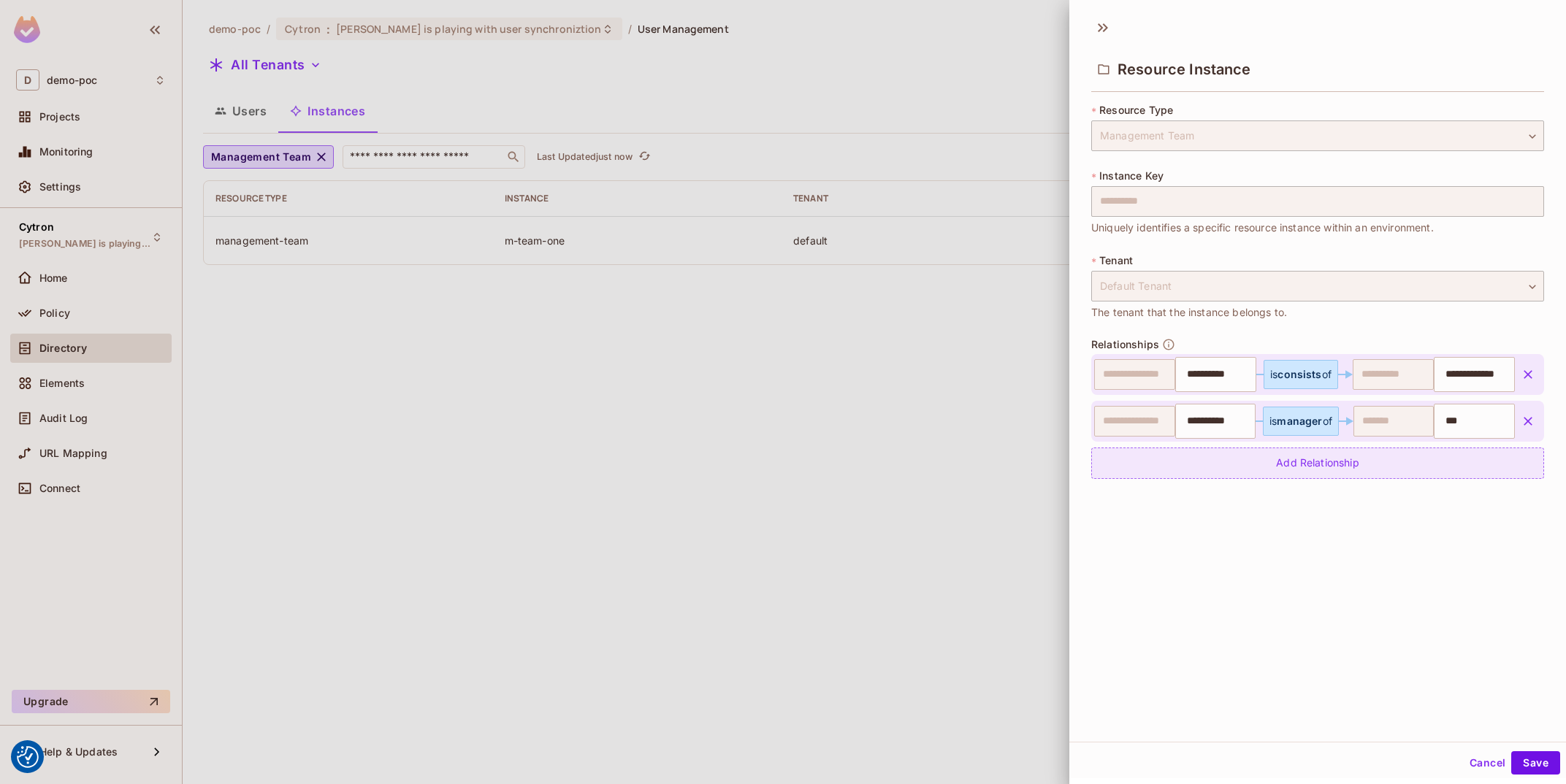
click at [1274, 456] on div "Add Relationship" at bounding box center [1318, 463] width 453 height 31
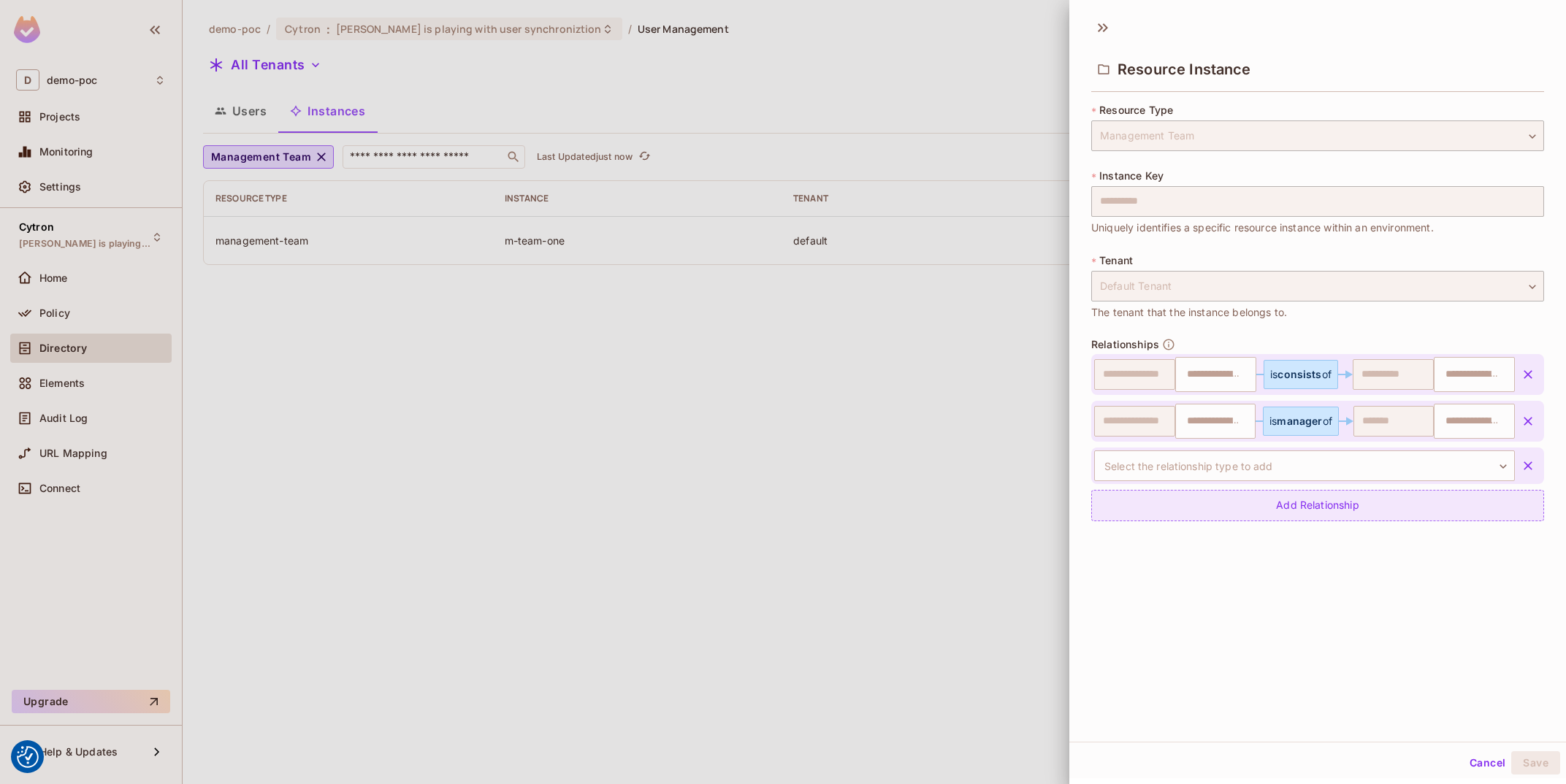
type input "**********"
type input "***"
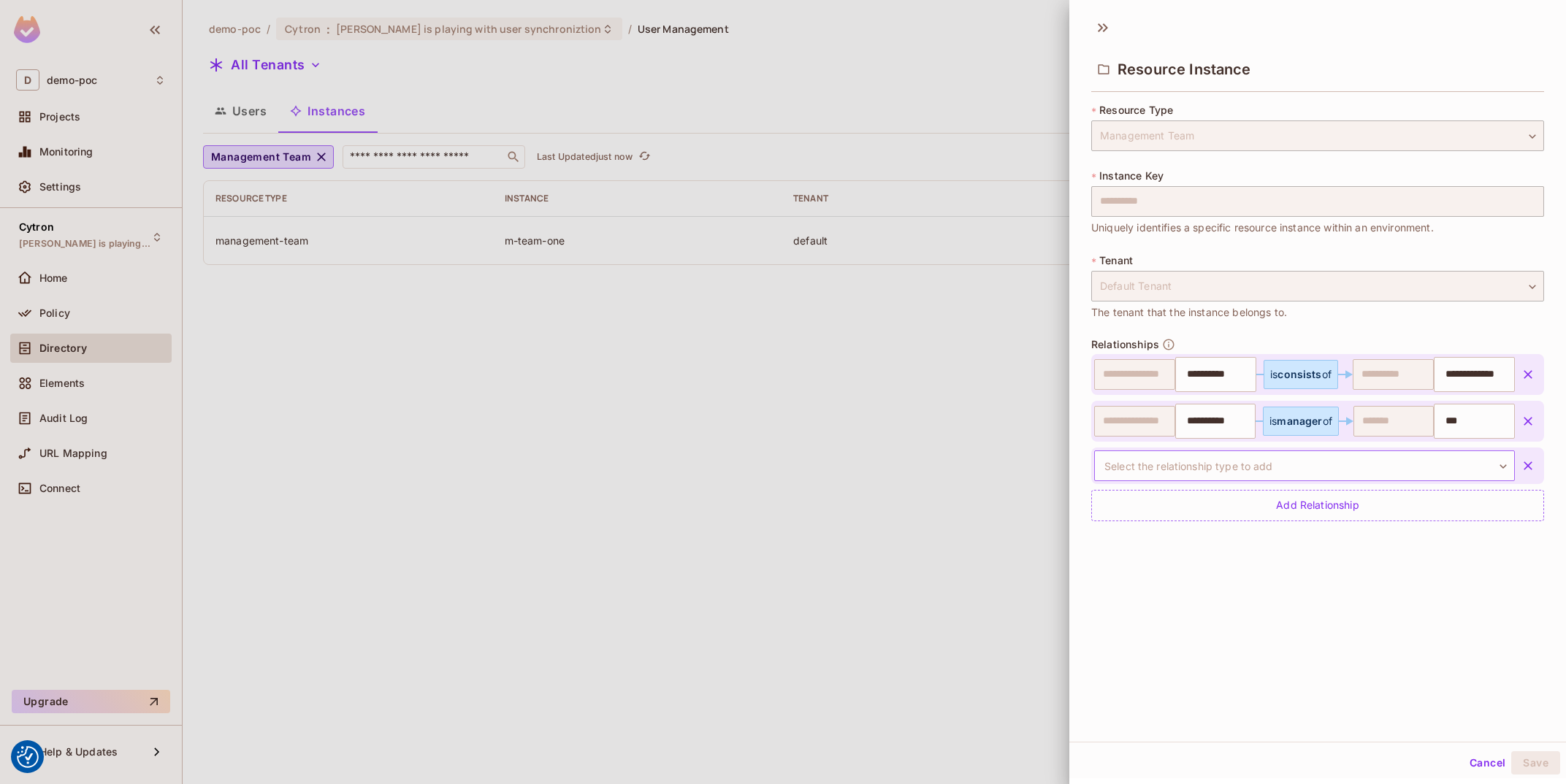
click at [1242, 460] on body "We use cookies to enhance your browsing experience, serve personalized ads or c…" at bounding box center [783, 392] width 1566 height 784
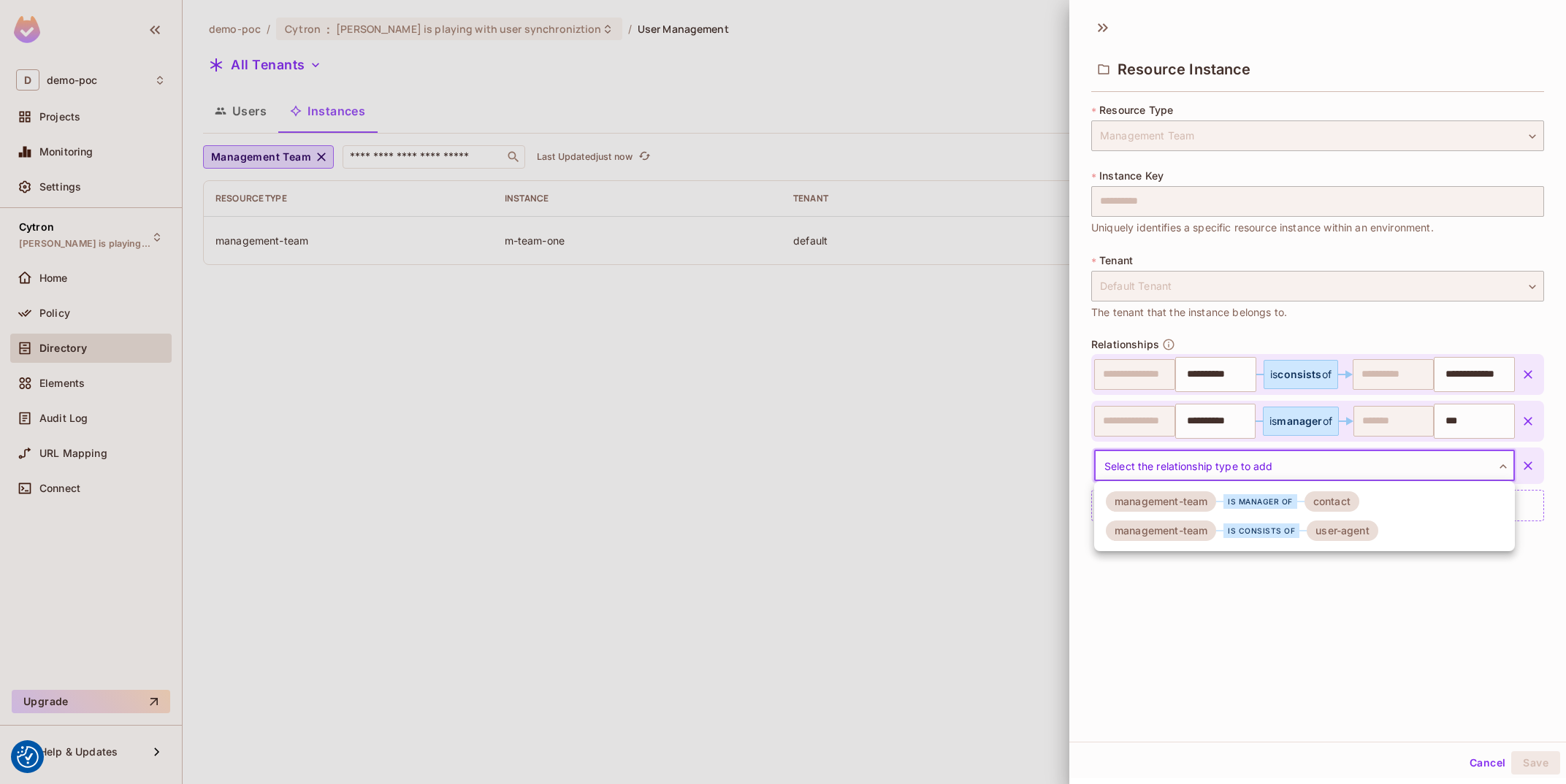
click at [1250, 494] on div "management-team is manager of contact" at bounding box center [1232, 501] width 254 height 20
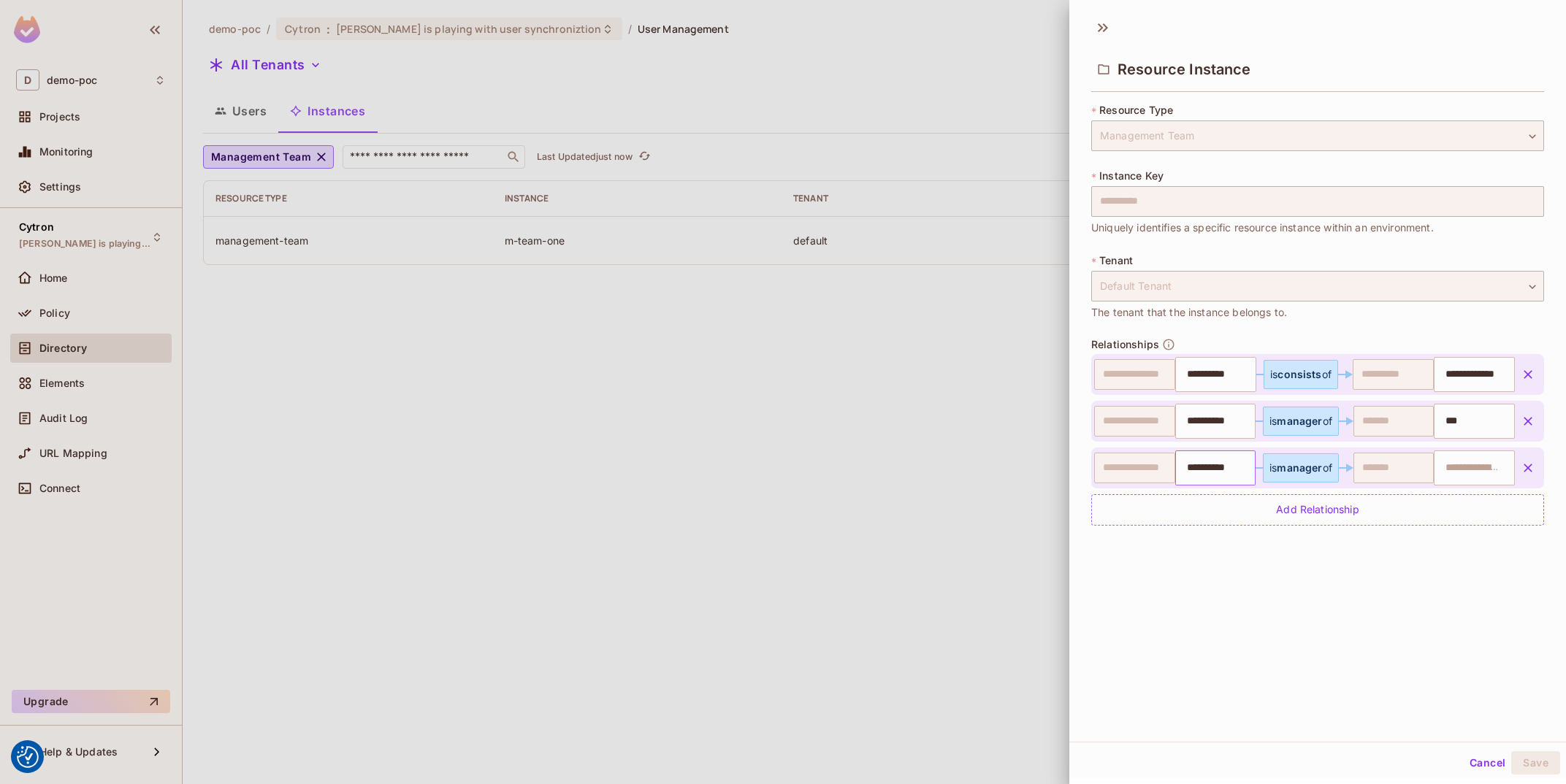
click at [1229, 470] on input "**********" at bounding box center [1214, 468] width 72 height 30
click at [1287, 469] on span "manager" at bounding box center [1300, 468] width 45 height 12
click at [1519, 470] on button "button" at bounding box center [1527, 468] width 26 height 26
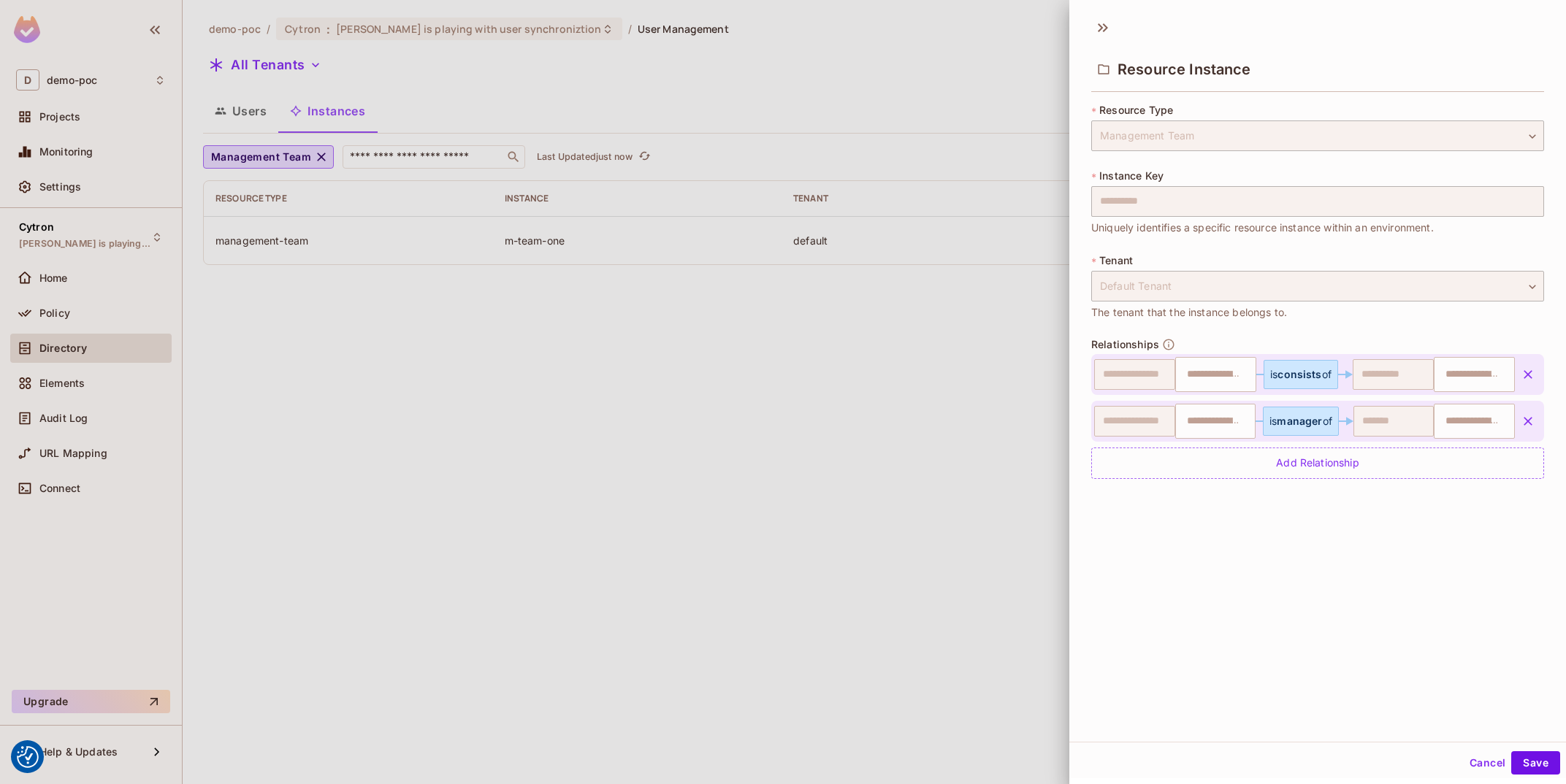
type input "**********"
type input "***"
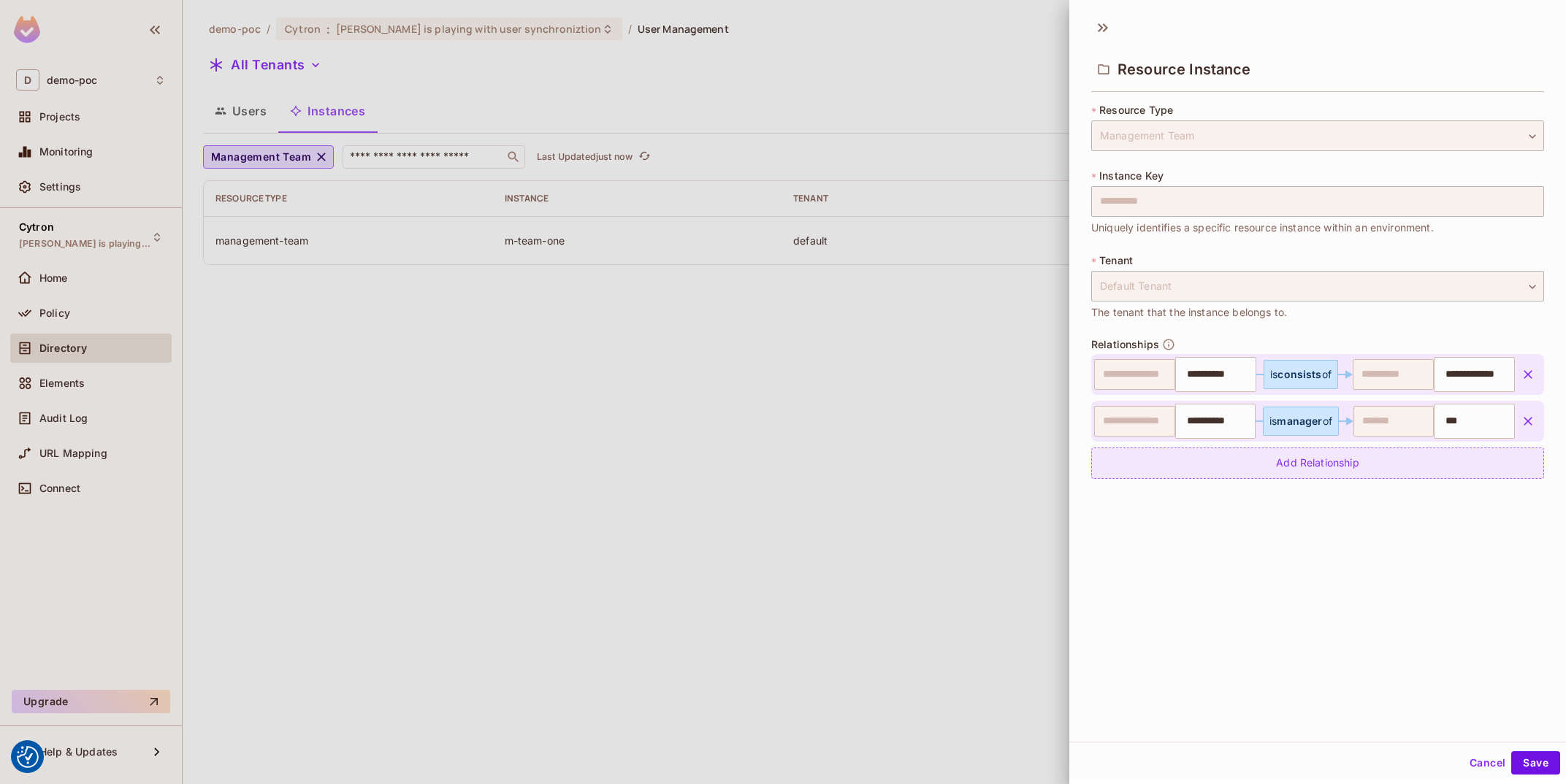
click at [1383, 468] on div "Add Relationship" at bounding box center [1318, 463] width 453 height 31
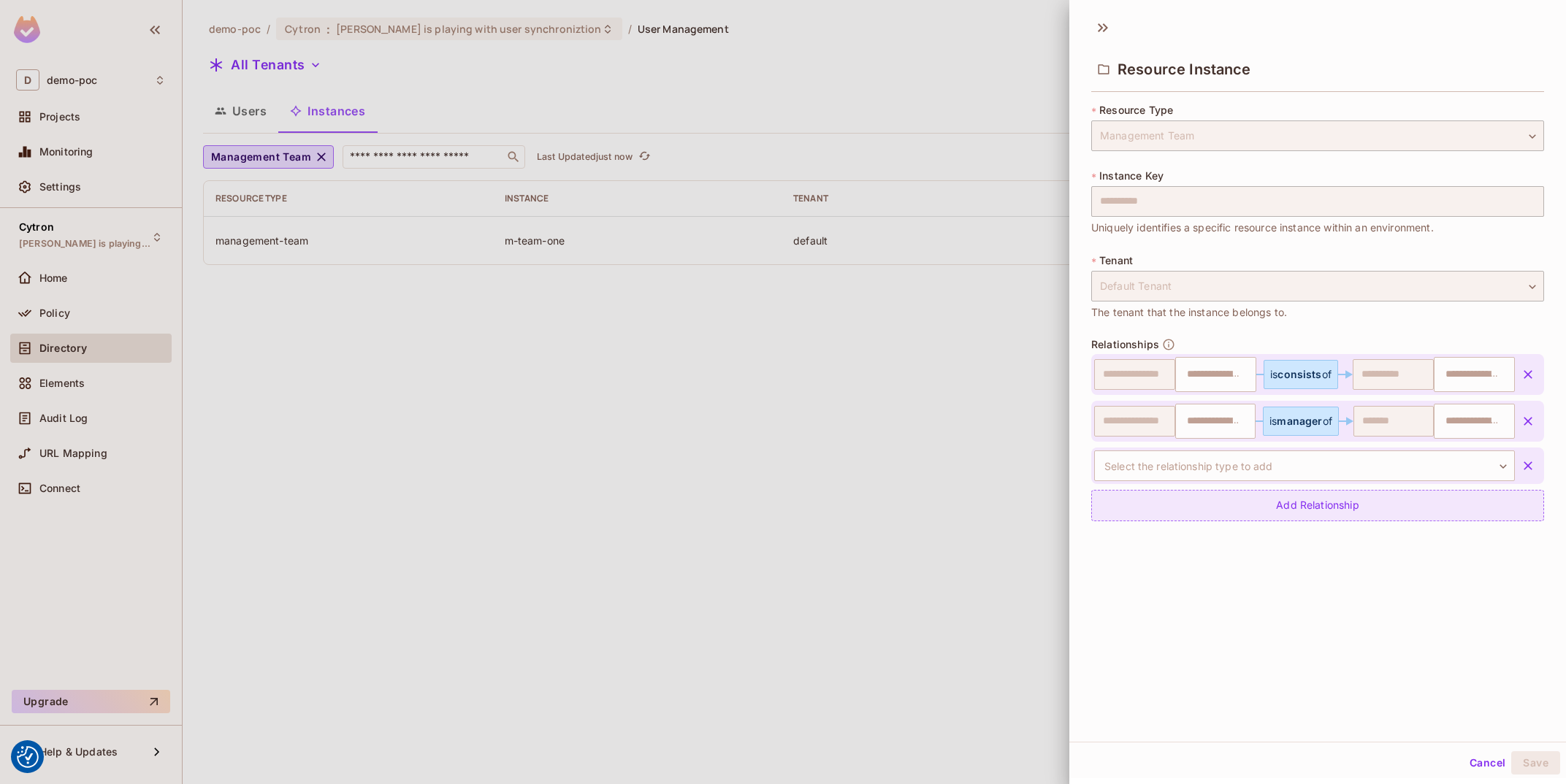
type input "**********"
type input "***"
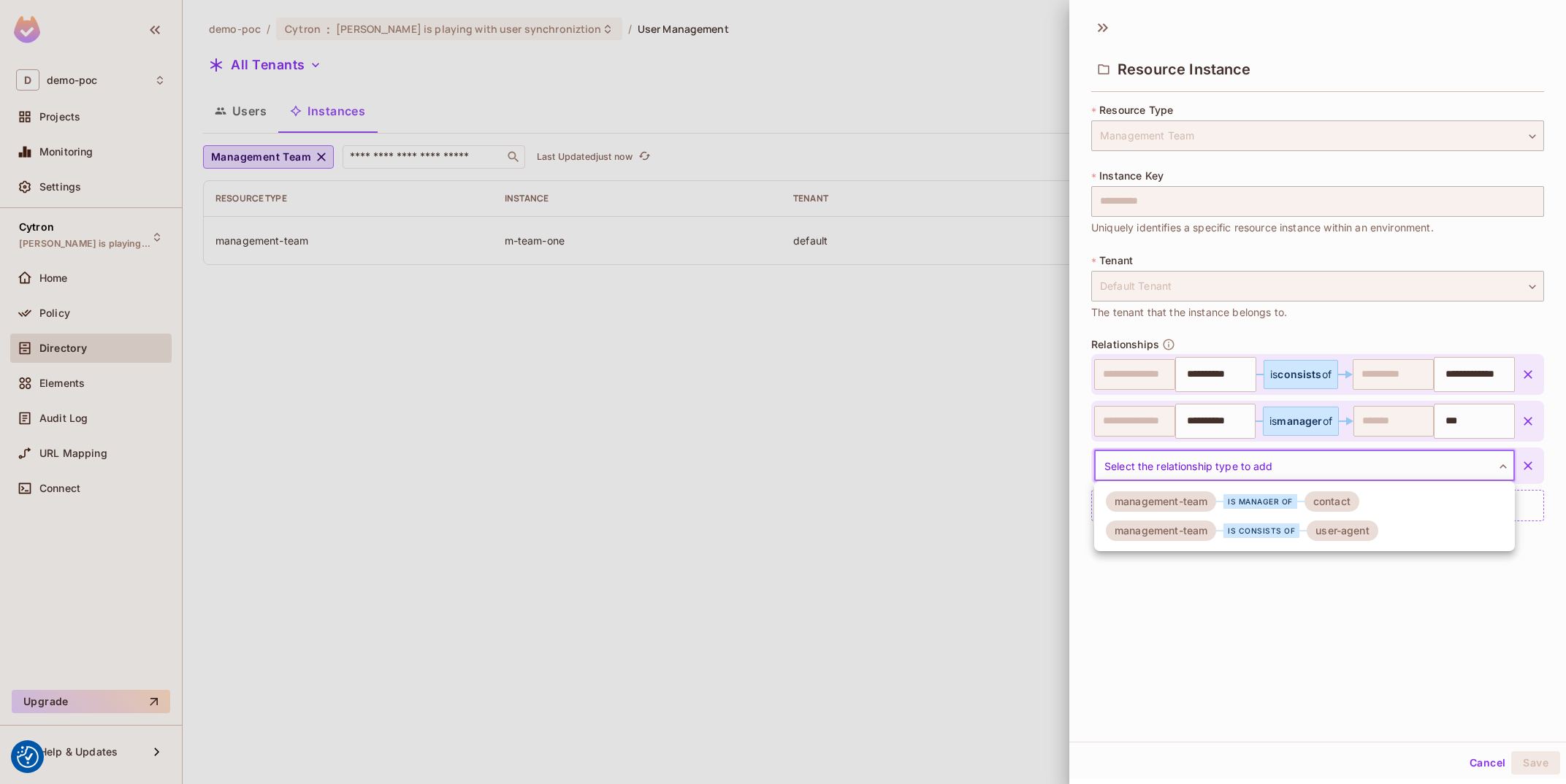
click at [1347, 466] on body "We use cookies to enhance your browsing experience, serve personalized ads or c…" at bounding box center [783, 392] width 1566 height 784
click at [1336, 526] on div "user-agent" at bounding box center [1342, 530] width 72 height 20
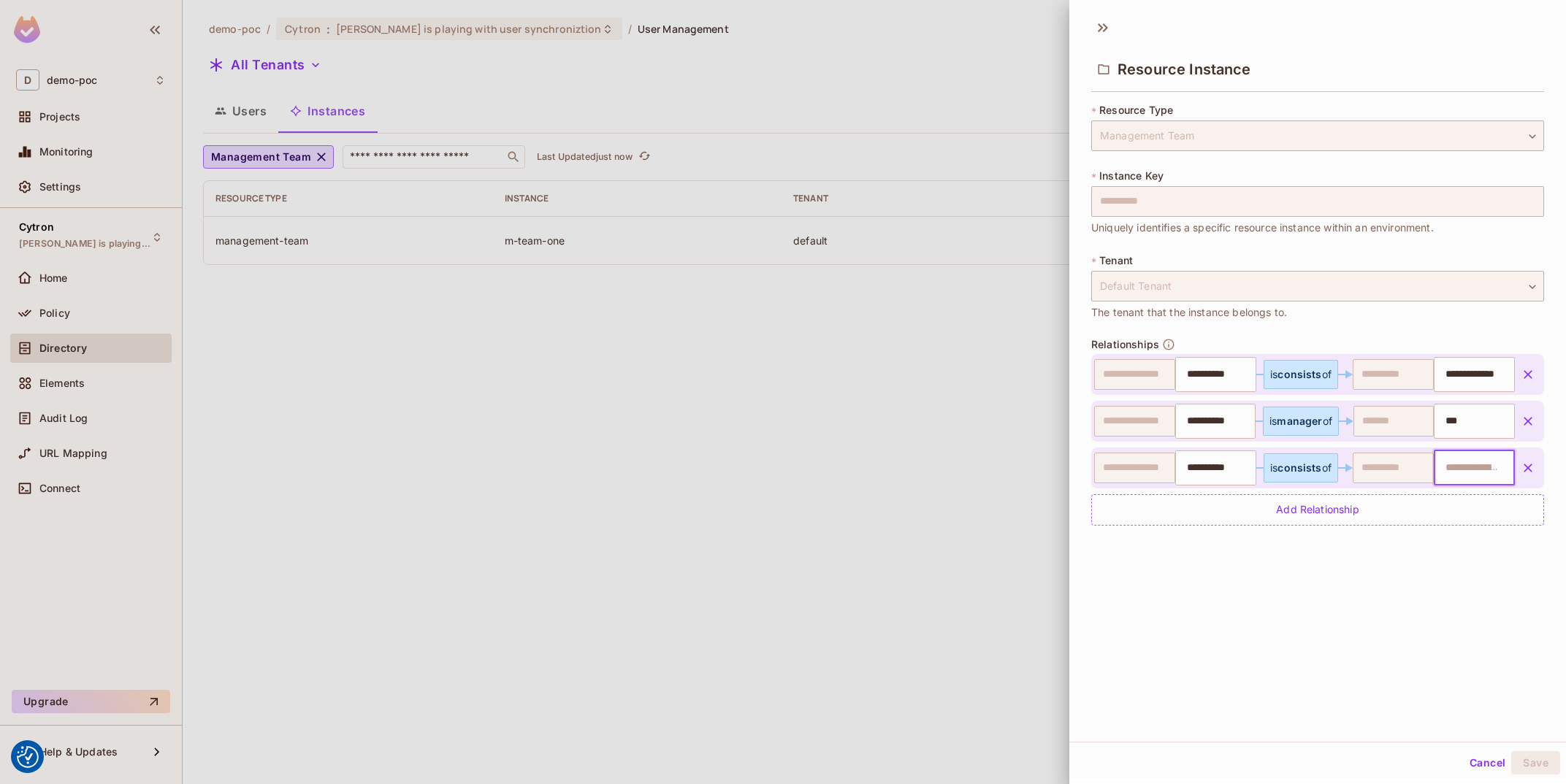
click at [1474, 461] on input "text" at bounding box center [1472, 468] width 72 height 30
click at [1483, 475] on input "text" at bounding box center [1472, 468] width 72 height 30
paste input "**********"
type input "**********"
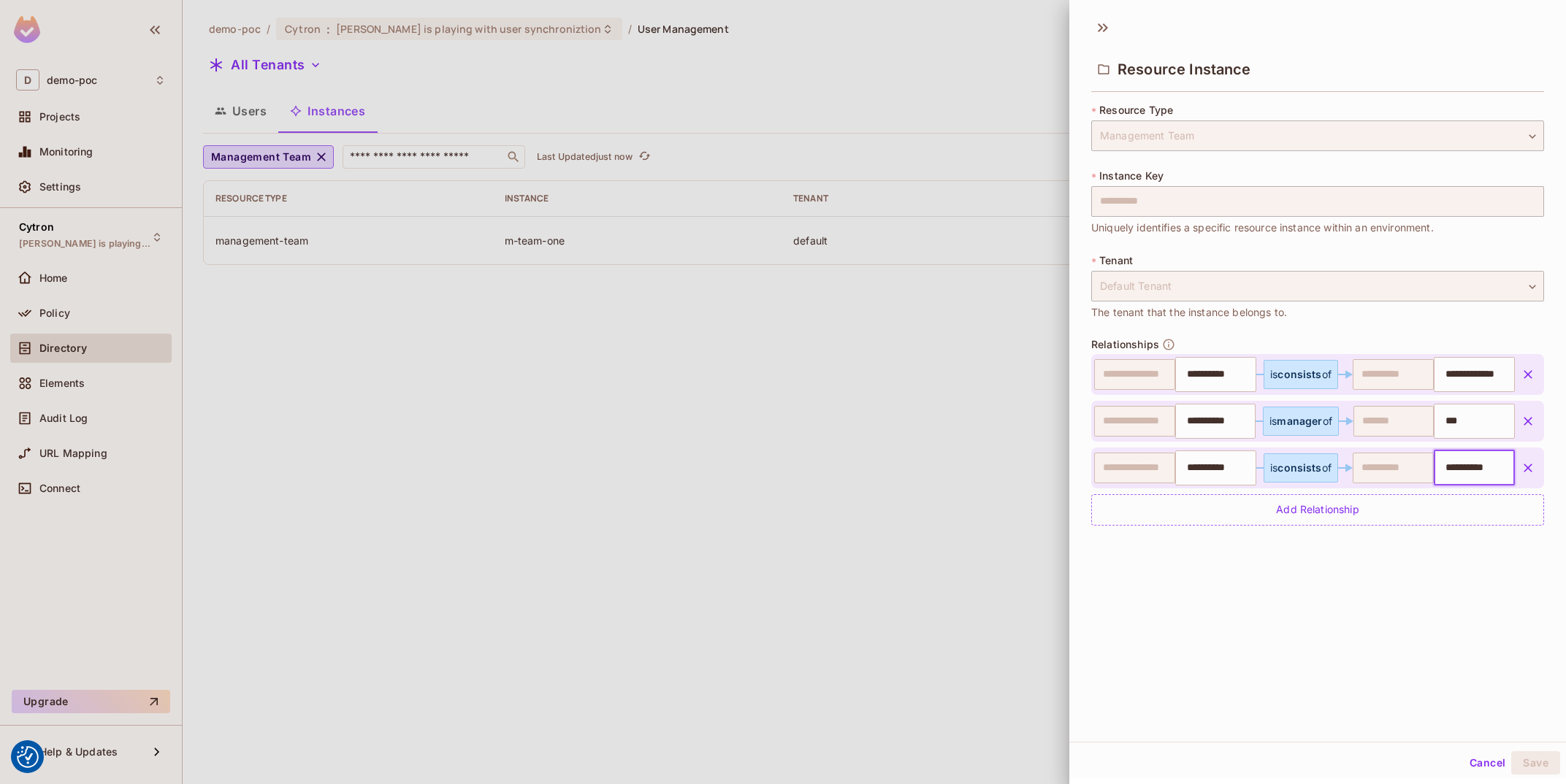
scroll to position [0, 9]
click at [1493, 761] on button "Cancel" at bounding box center [1487, 763] width 48 height 23
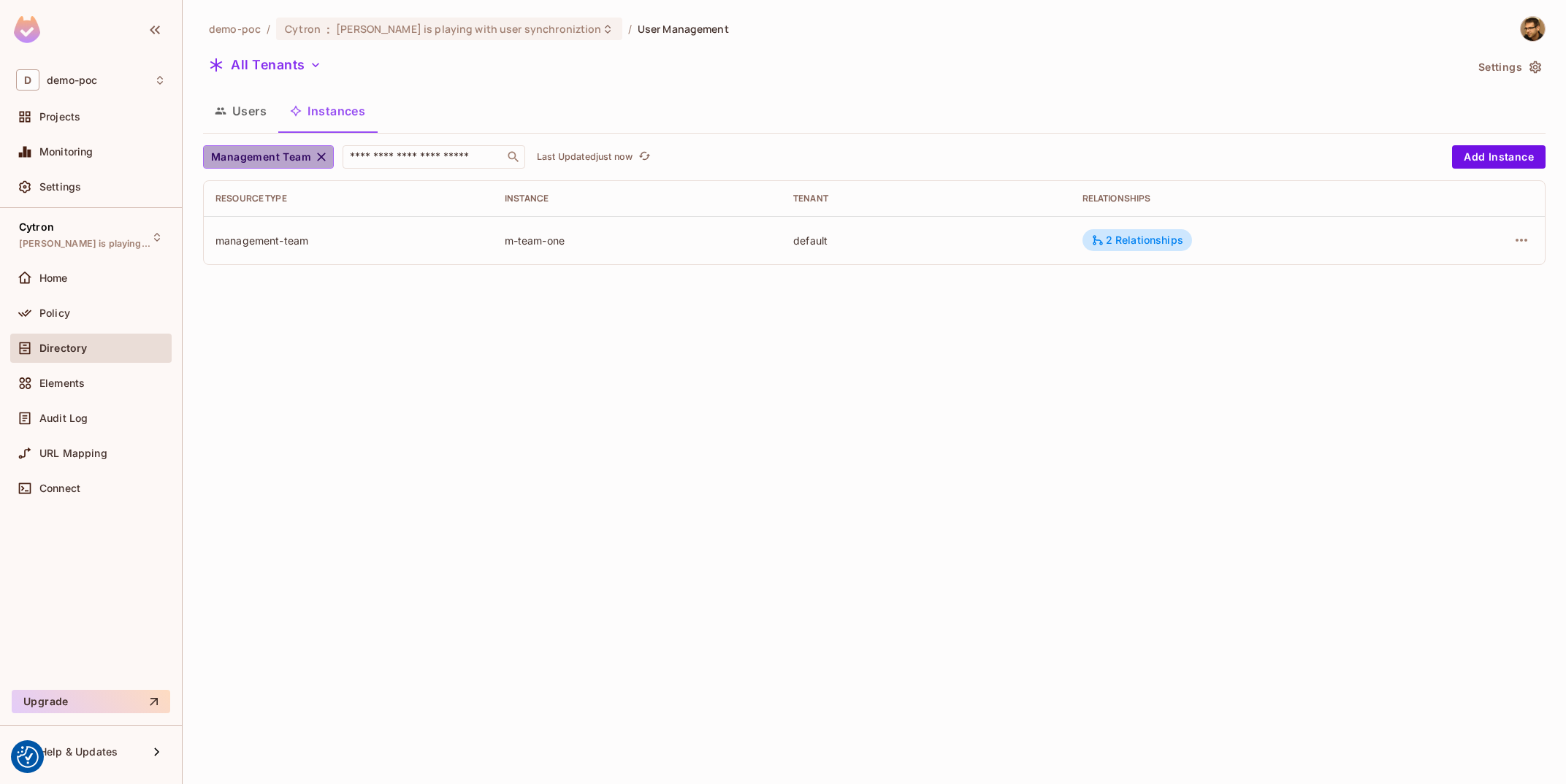
click at [302, 160] on span "Management Team" at bounding box center [261, 157] width 100 height 18
click at [263, 125] on button "Users" at bounding box center [240, 111] width 75 height 36
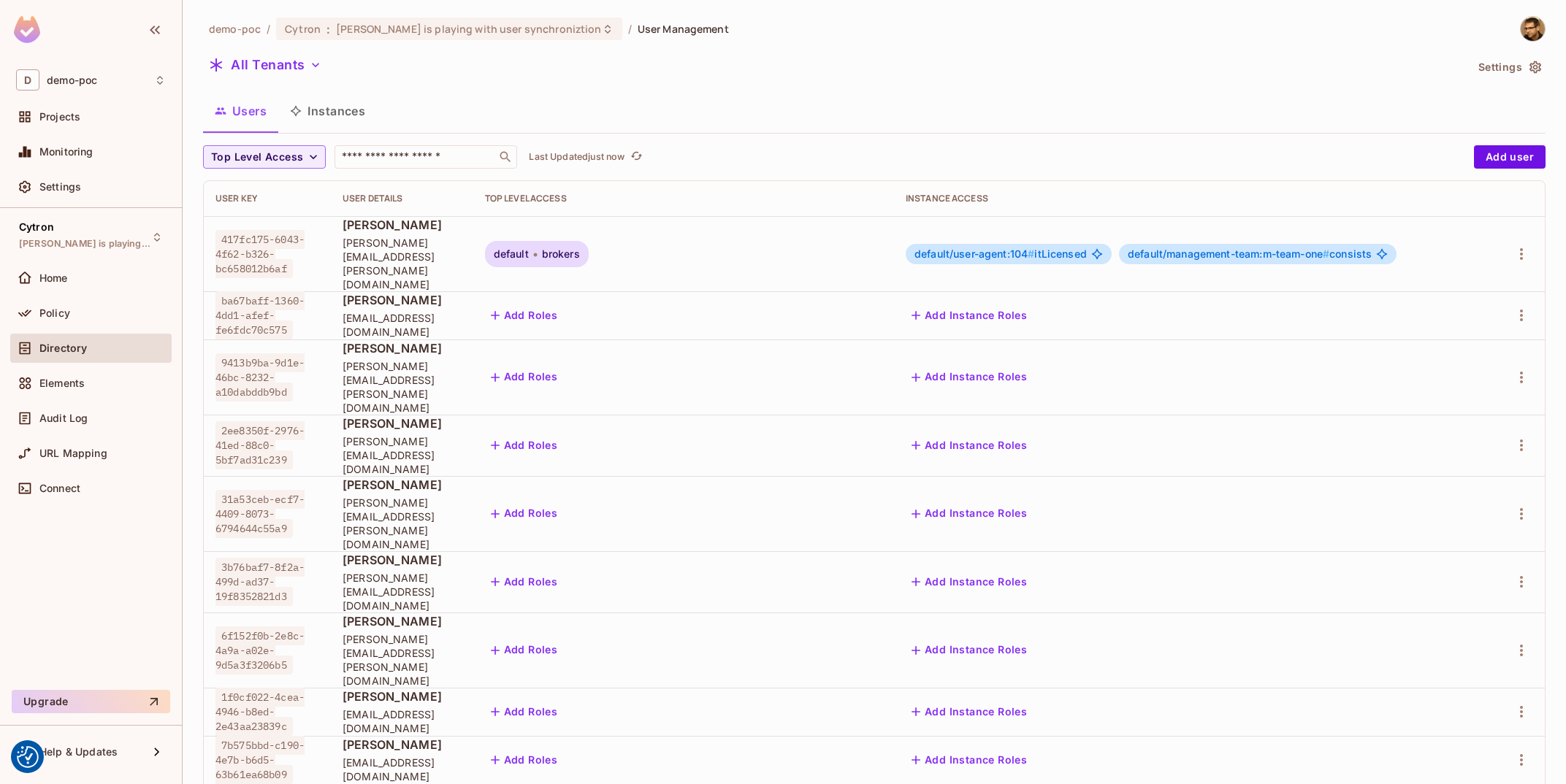
scroll to position [0, 117]
drag, startPoint x: 1427, startPoint y: 240, endPoint x: 1337, endPoint y: 244, distance: 90.1
click at [1329, 247] on span "default/management-team:m-team-one #" at bounding box center [1228, 254] width 201 height 12
click at [338, 119] on button "Instances" at bounding box center [328, 111] width 98 height 36
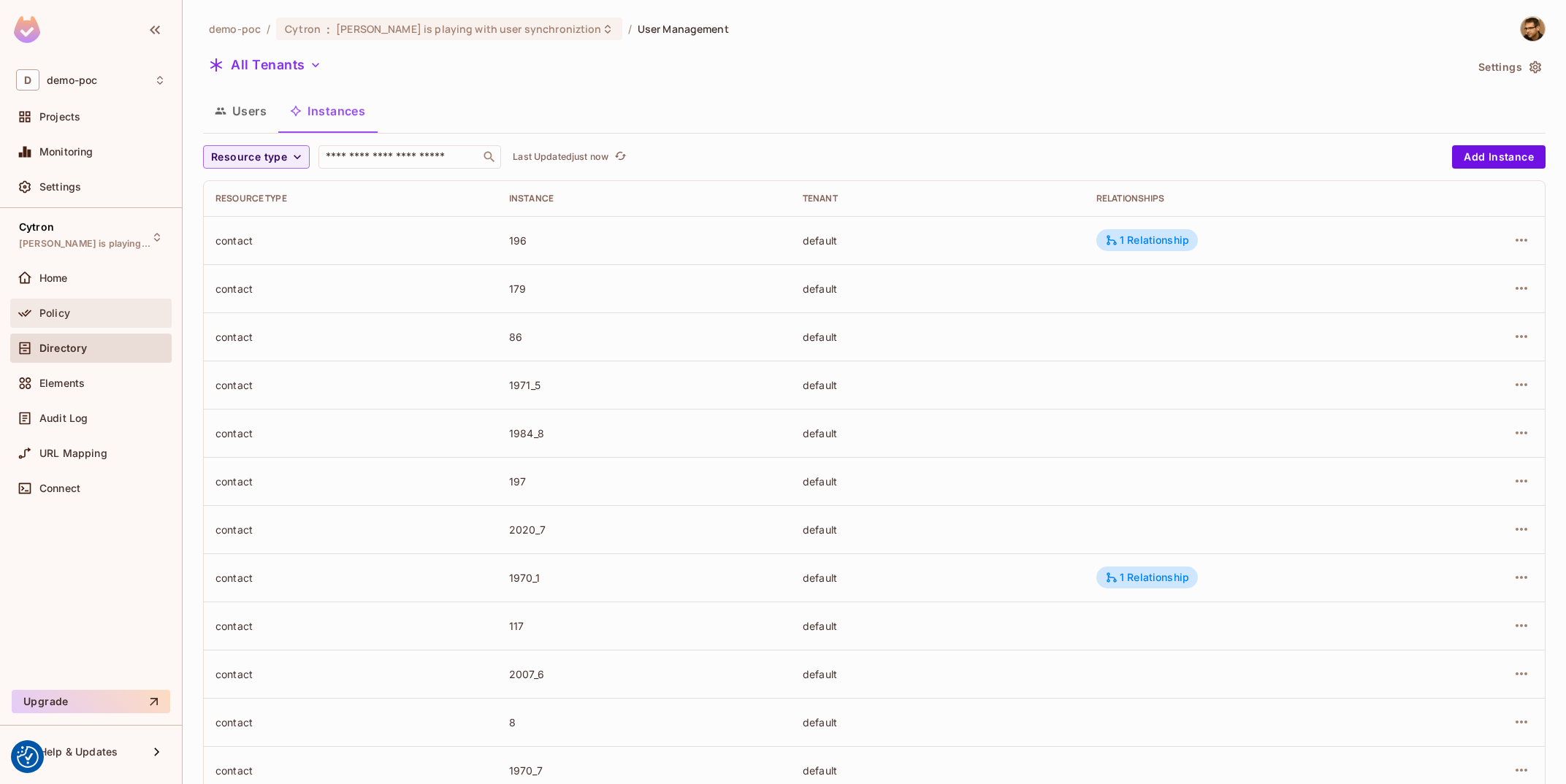
click at [95, 322] on div "Policy" at bounding box center [91, 313] width 150 height 17
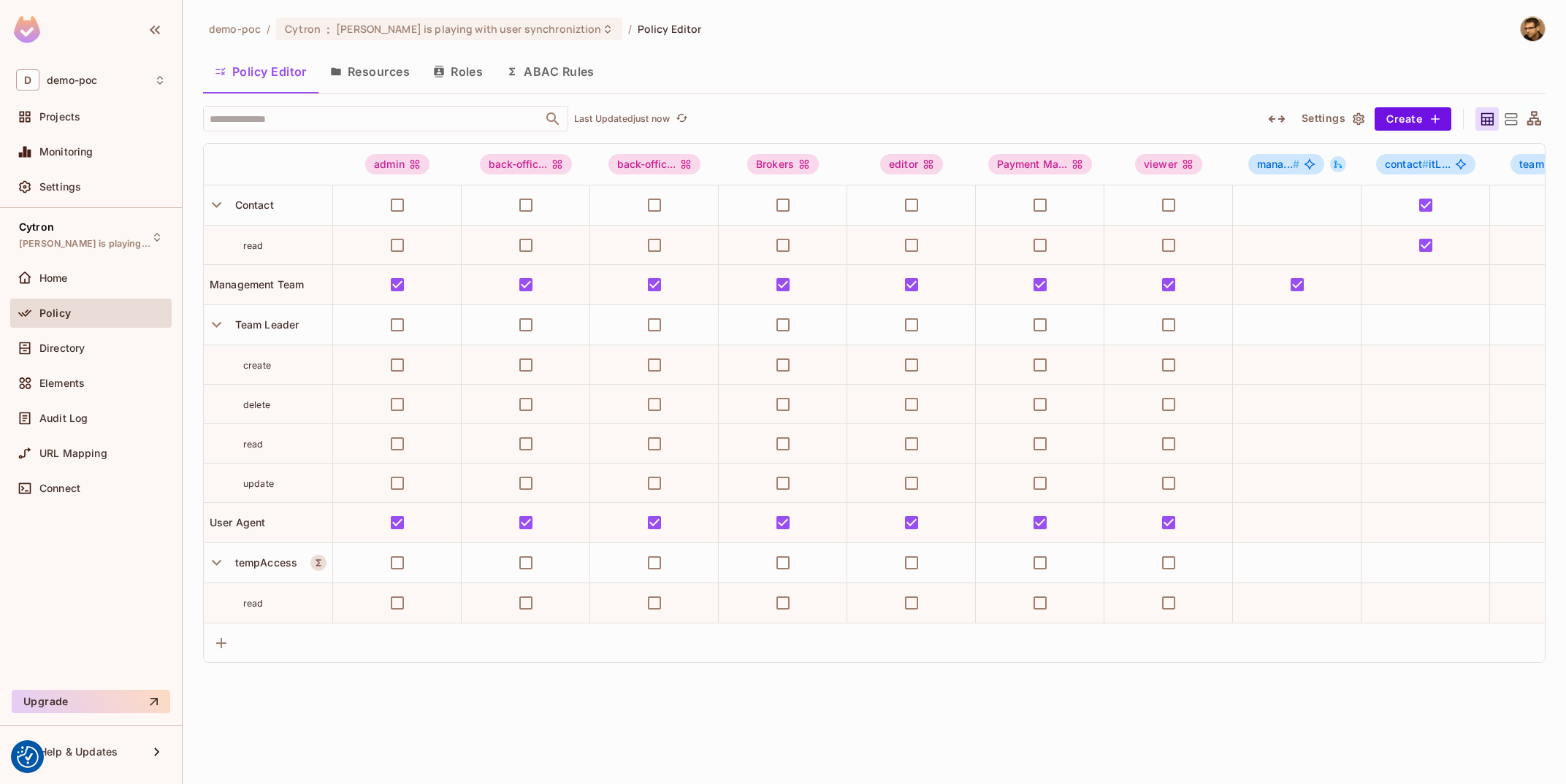
click at [385, 62] on button "Resources" at bounding box center [370, 71] width 103 height 36
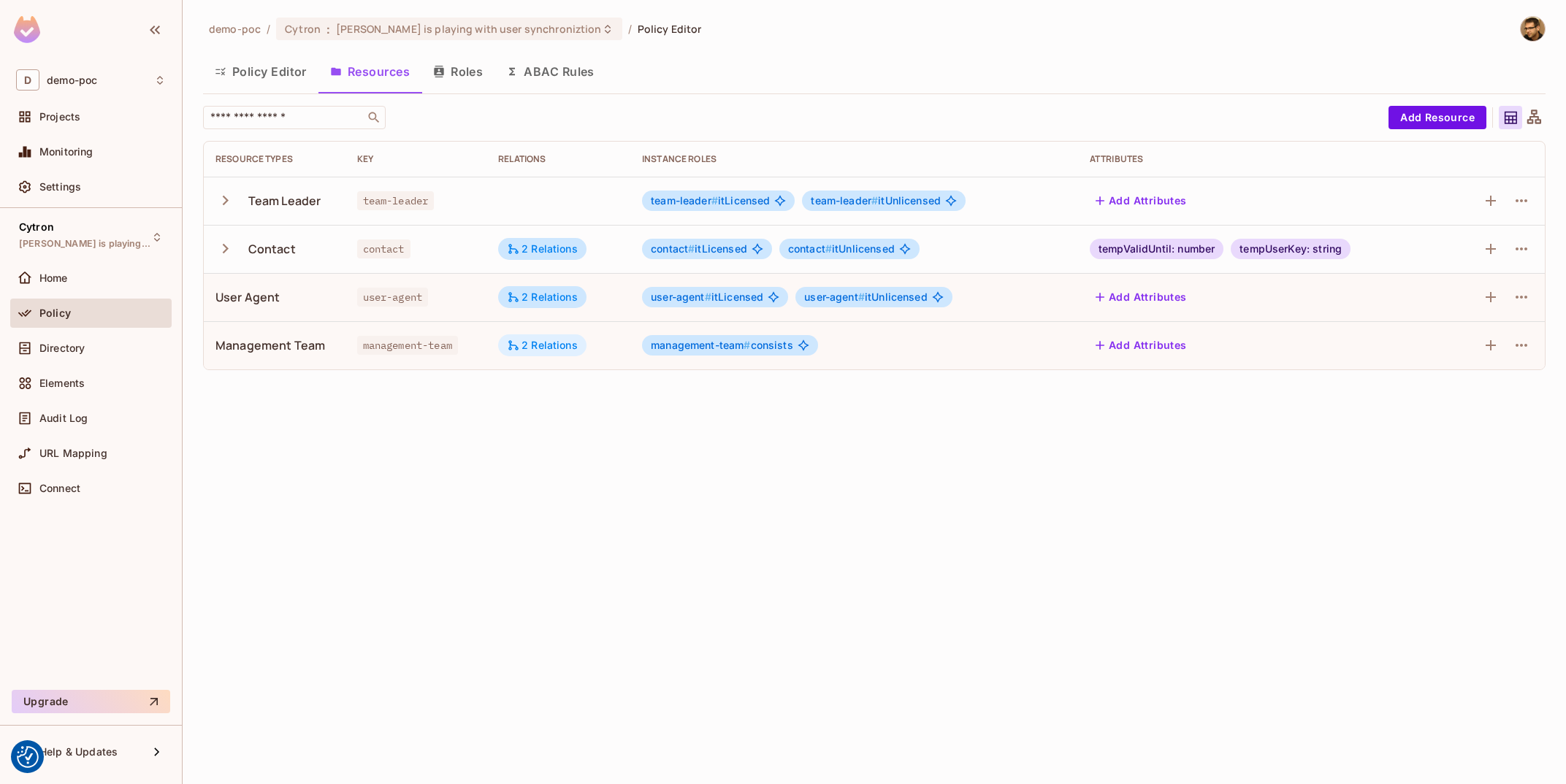
click at [567, 352] on div "2 Relations" at bounding box center [543, 345] width 71 height 13
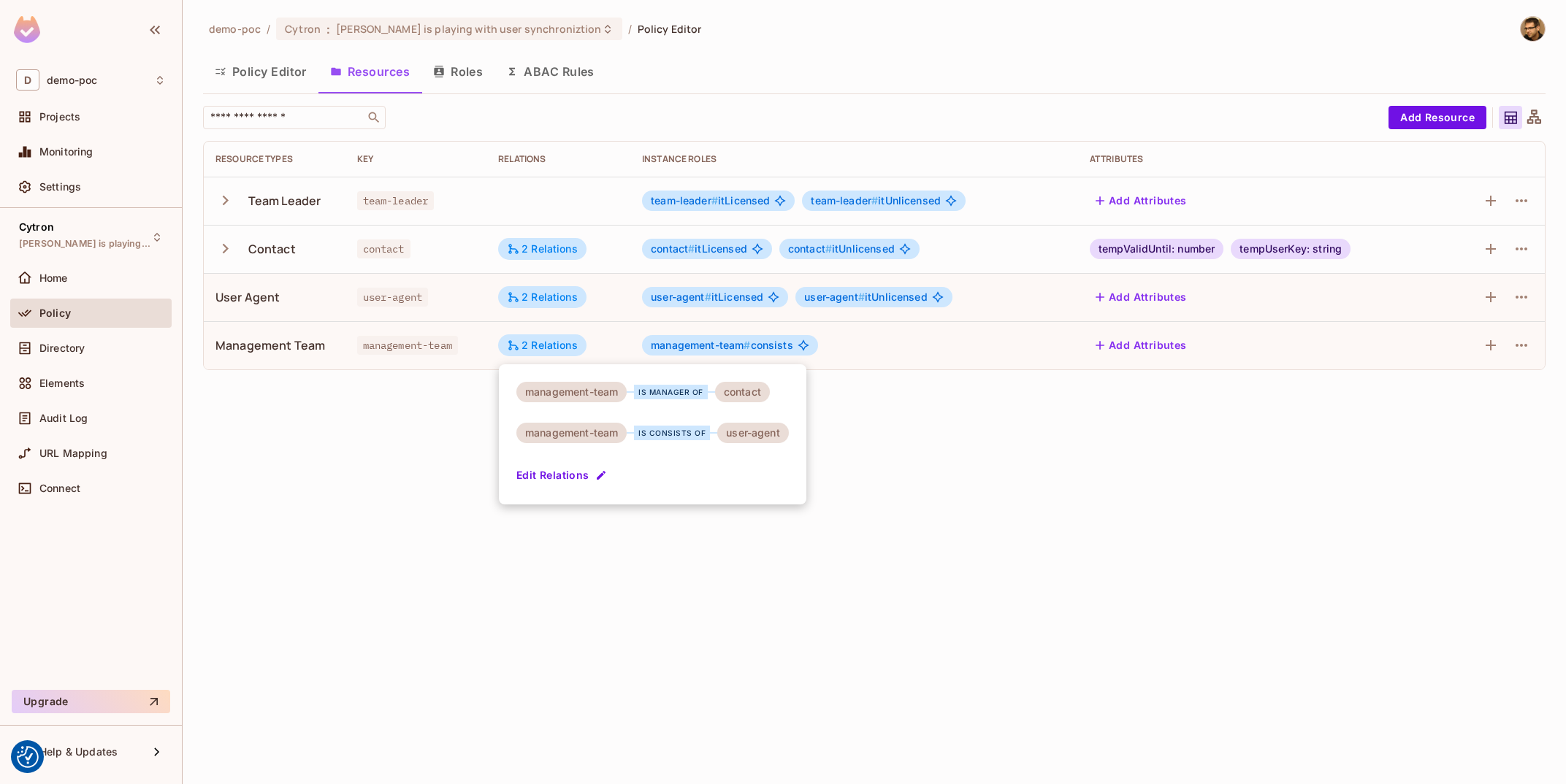
click at [716, 714] on div at bounding box center [783, 392] width 1566 height 784
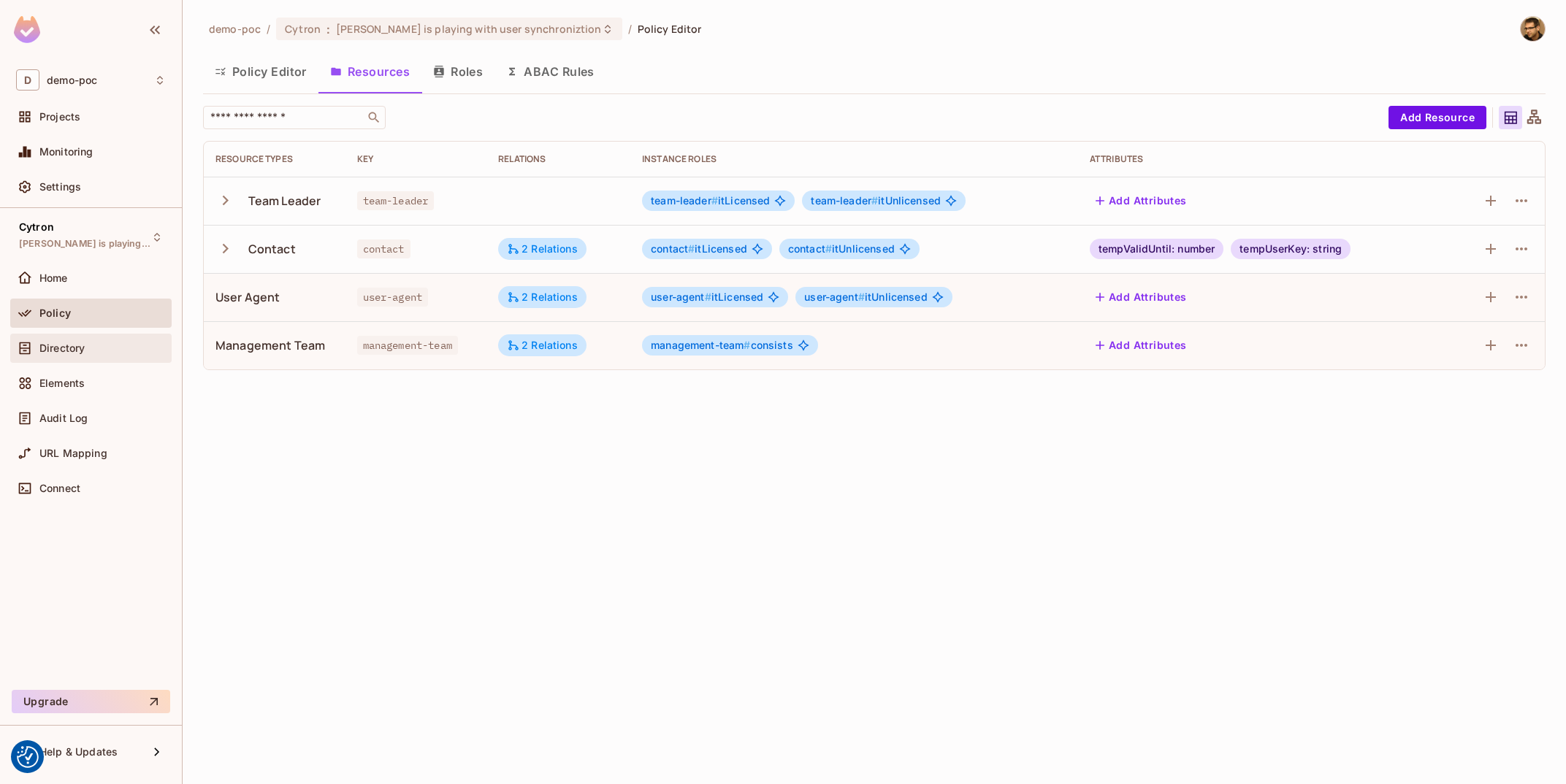
click at [43, 336] on div "Directory" at bounding box center [91, 348] width 161 height 30
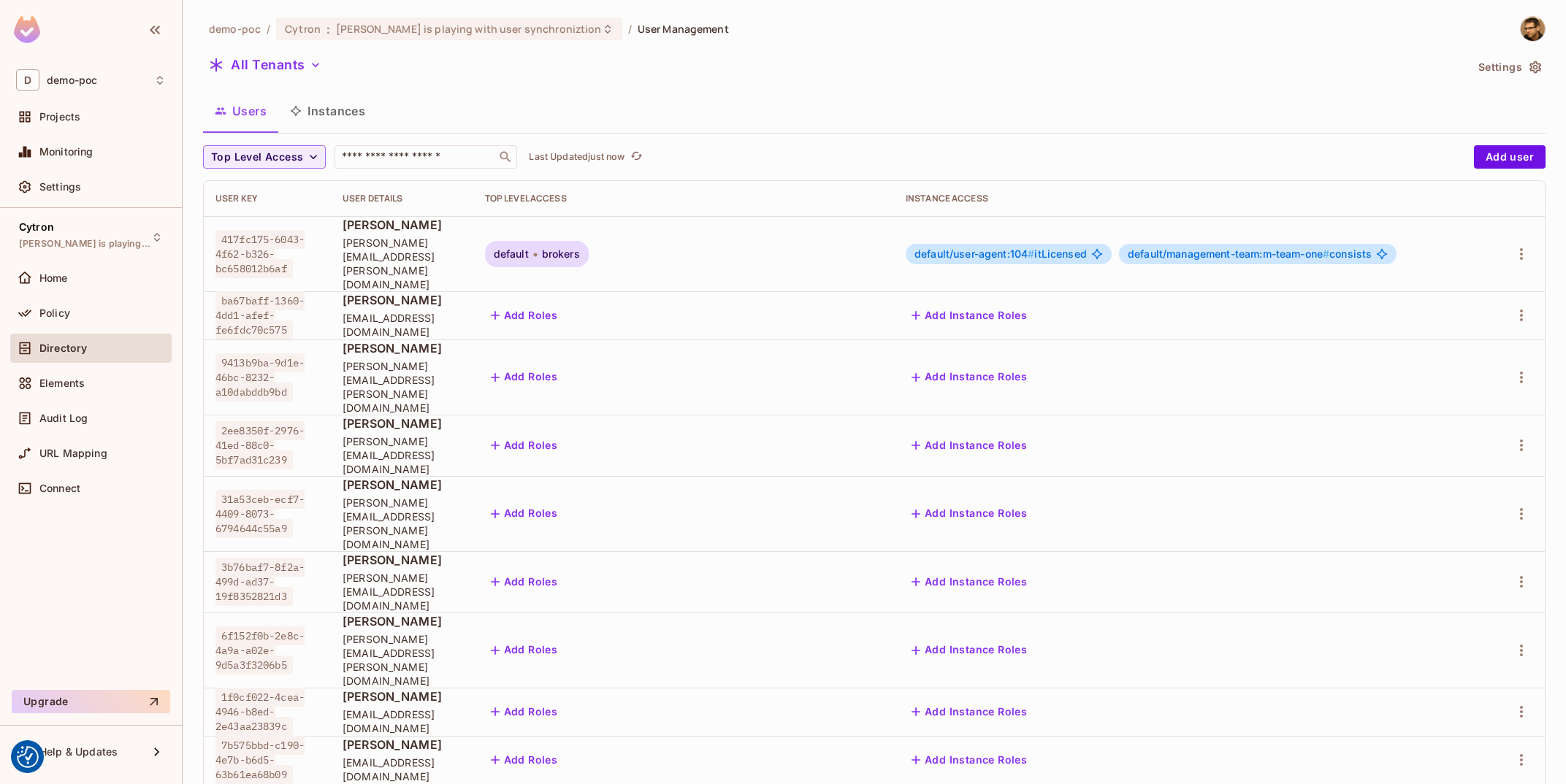
click at [342, 103] on button "Instances" at bounding box center [328, 111] width 98 height 36
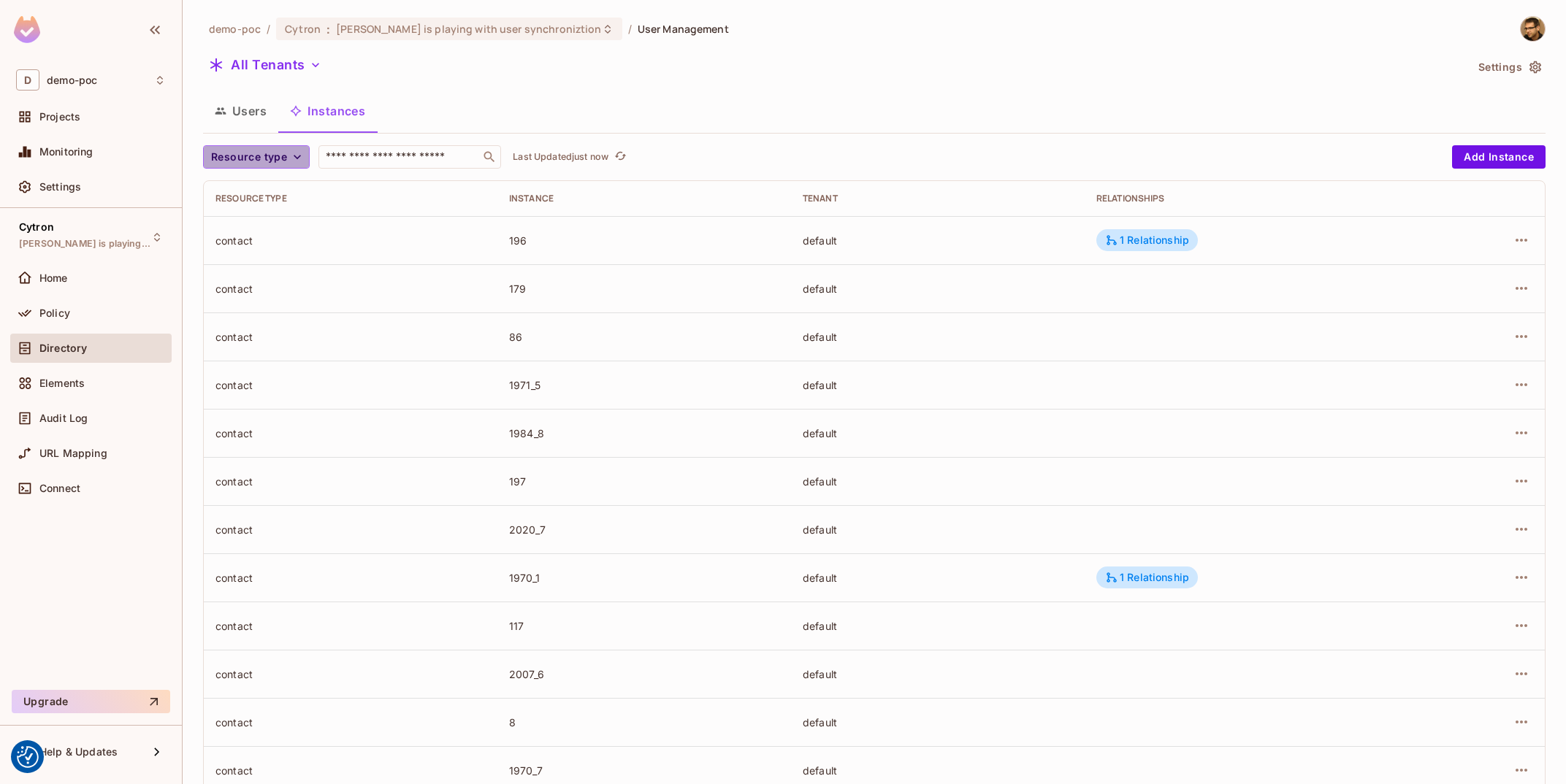
click at [278, 155] on span "Resource type" at bounding box center [249, 157] width 76 height 18
click at [260, 293] on li "Management Team" at bounding box center [261, 284] width 117 height 31
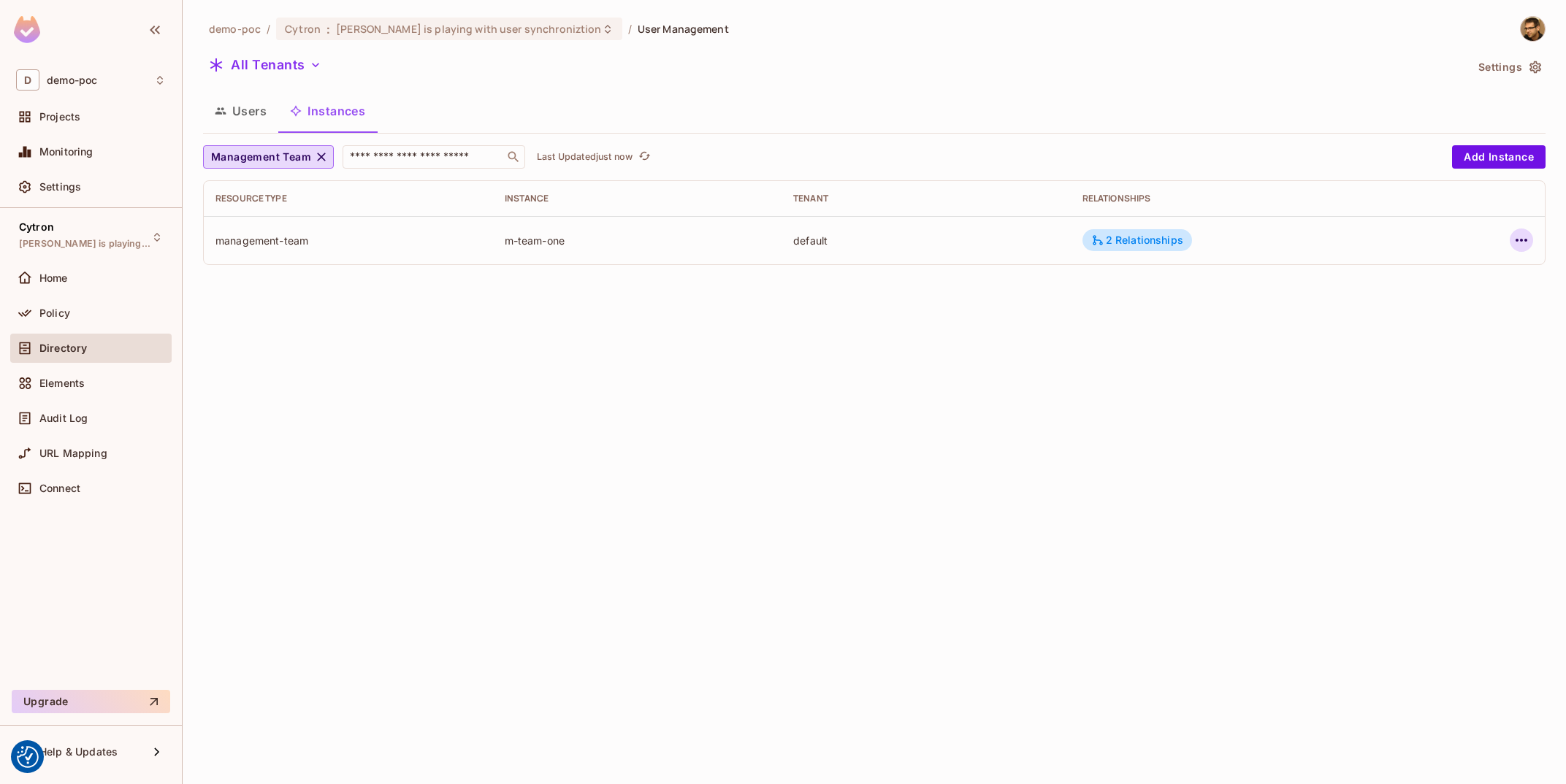
click at [1515, 247] on icon "button" at bounding box center [1521, 240] width 17 height 17
click at [1476, 284] on span "Edit Resource Instance" at bounding box center [1435, 274] width 123 height 23
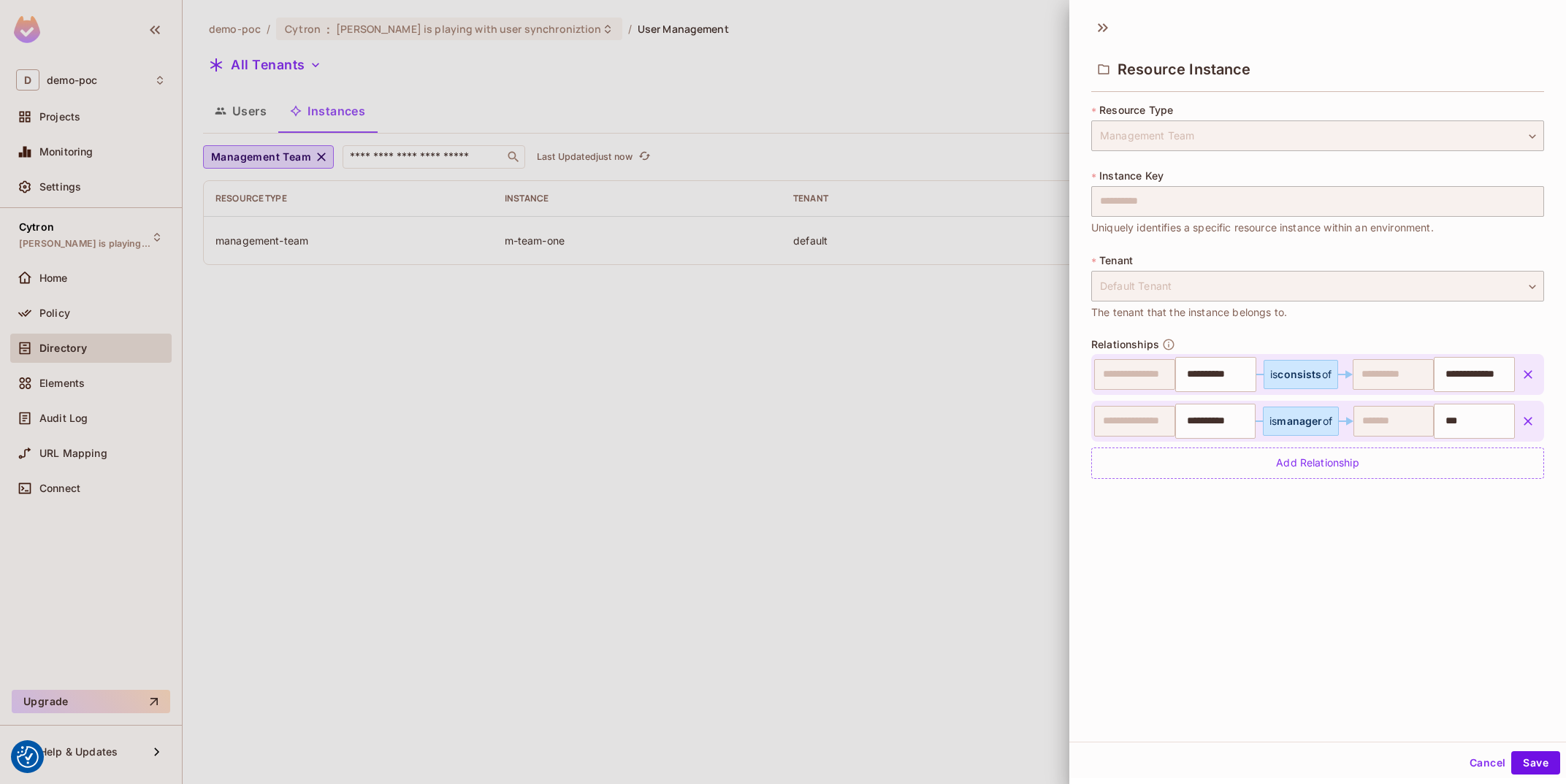
click at [609, 340] on div at bounding box center [783, 392] width 1566 height 784
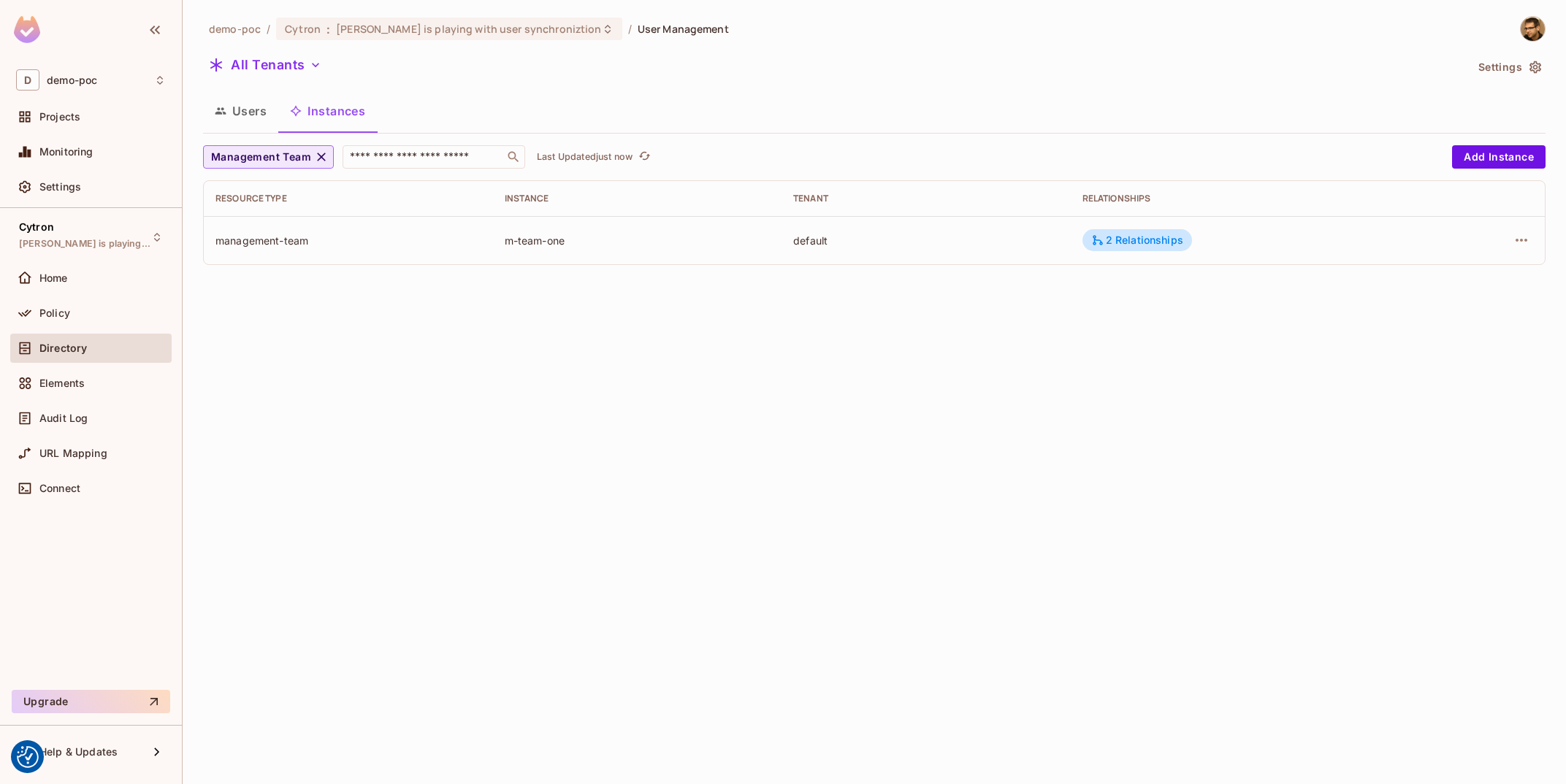
click at [294, 148] on button "Management Team" at bounding box center [268, 157] width 131 height 23
click at [263, 123] on div at bounding box center [783, 392] width 1566 height 784
click at [253, 98] on button "Users" at bounding box center [240, 111] width 75 height 36
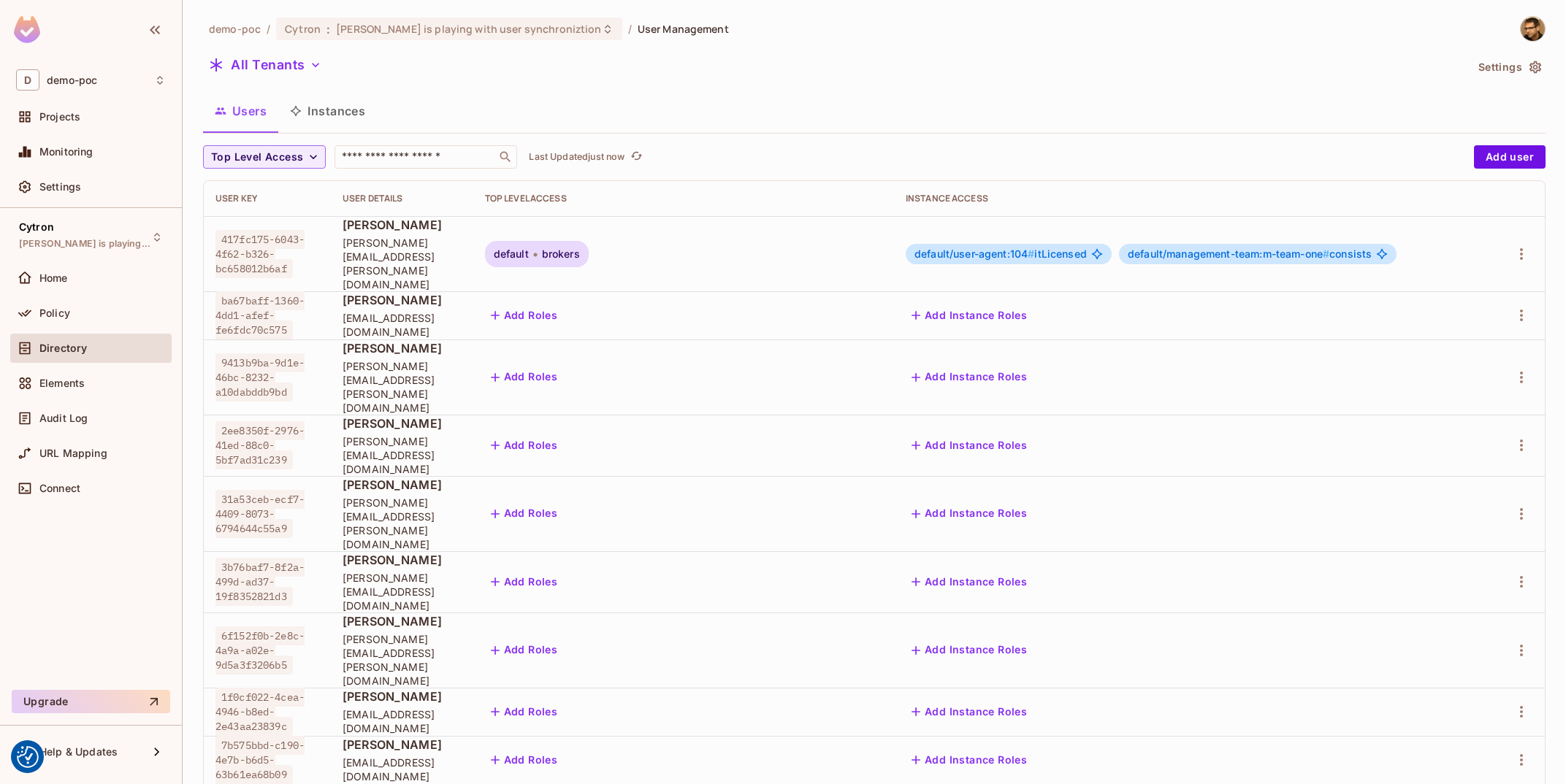
click at [1034, 247] on span "default/user-agent:104 #" at bounding box center [974, 254] width 120 height 12
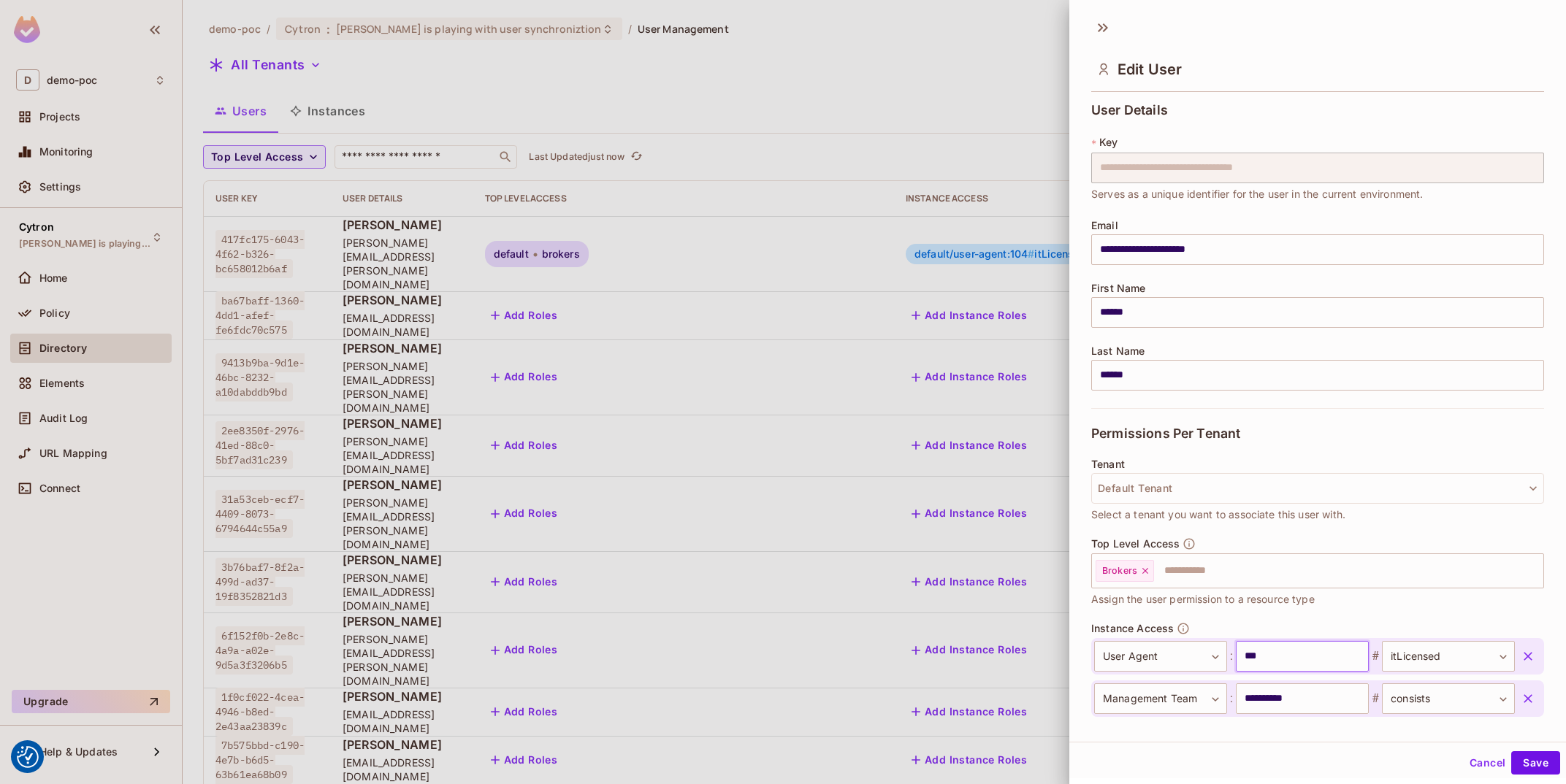
click at [1273, 668] on input "***" at bounding box center [1303, 656] width 133 height 31
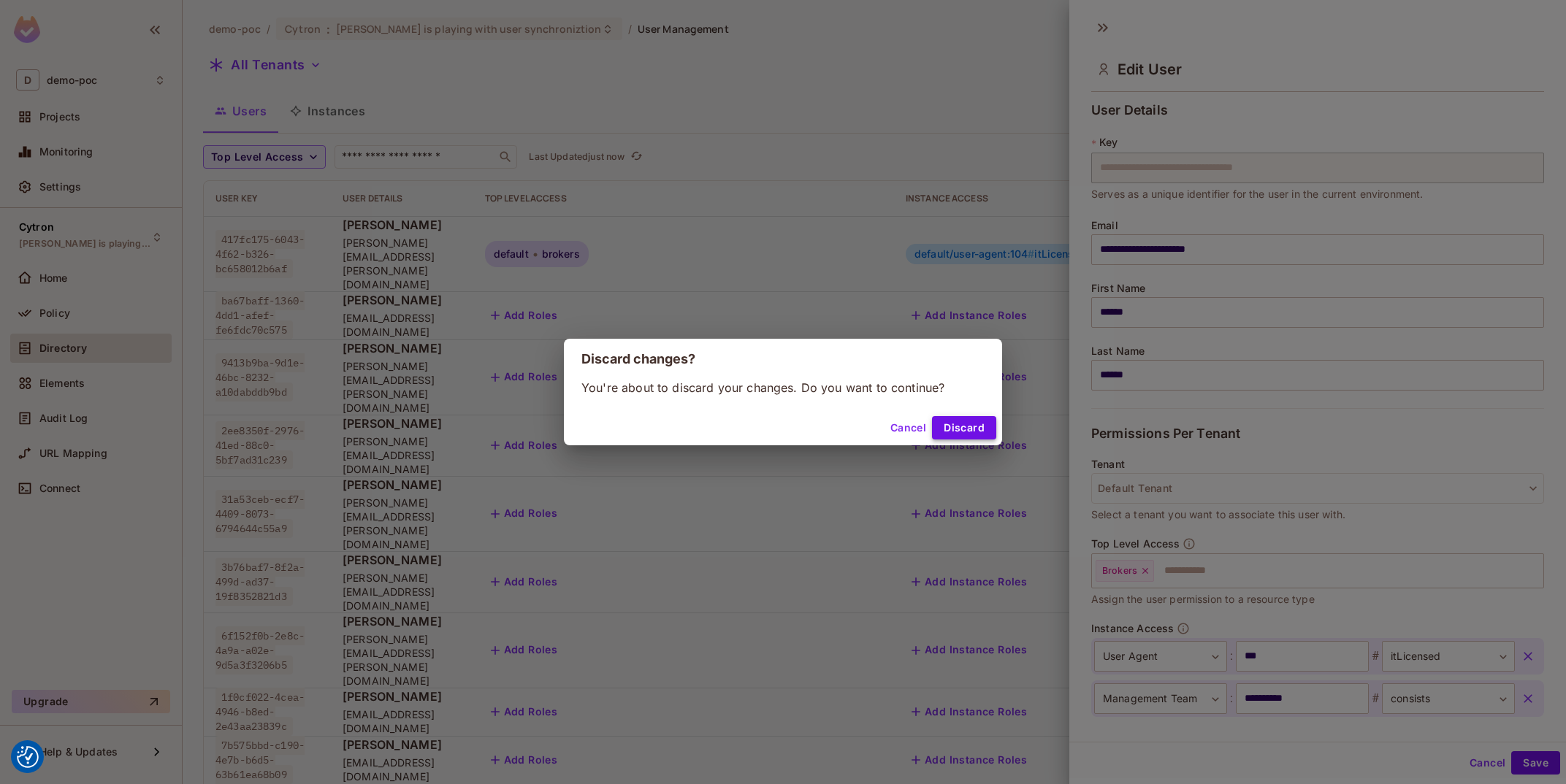
click at [958, 428] on button "Discard" at bounding box center [964, 428] width 64 height 23
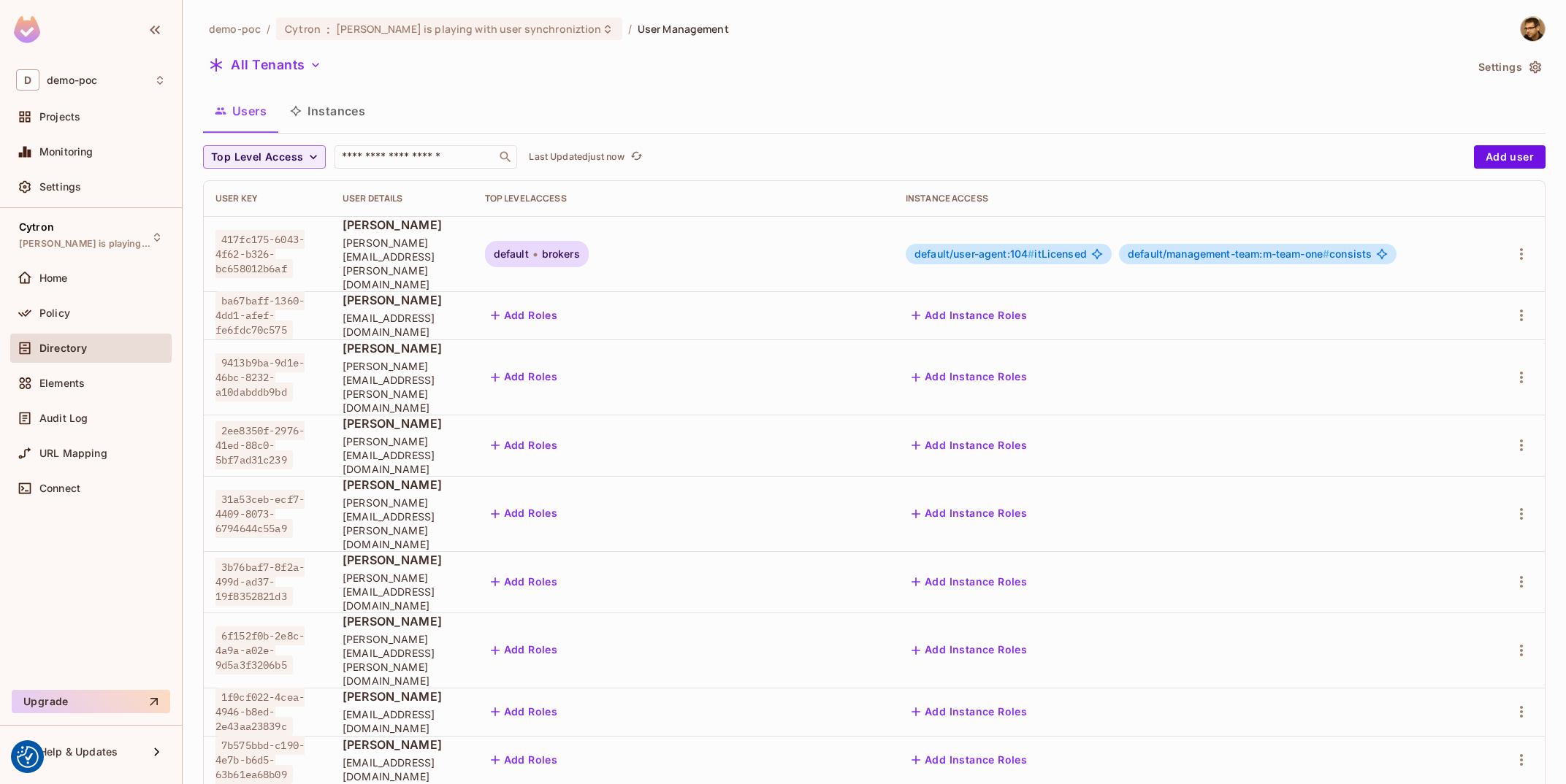
click at [313, 100] on button "Instances" at bounding box center [328, 111] width 98 height 36
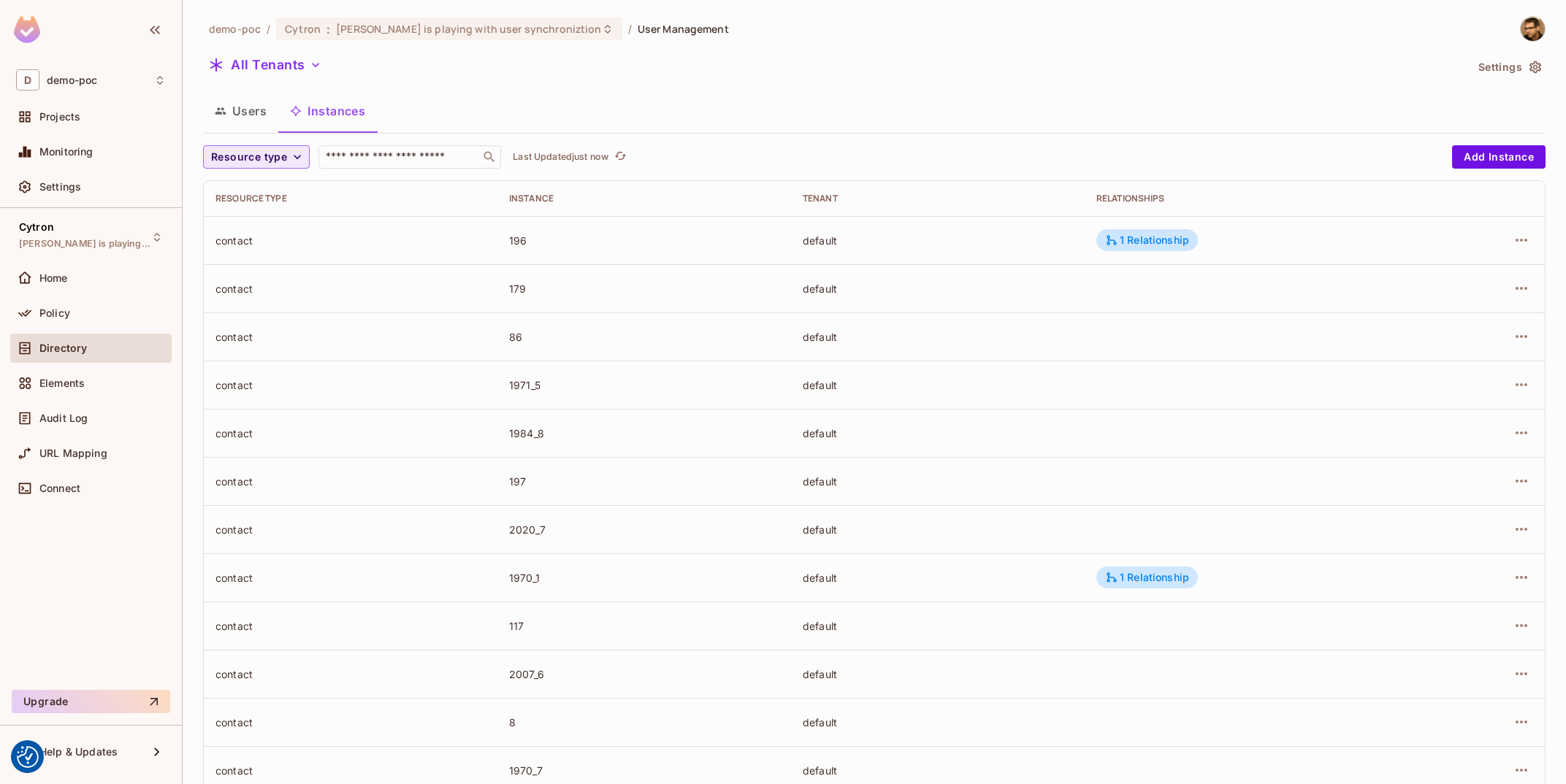
click at [261, 154] on span "Resource type" at bounding box center [249, 157] width 76 height 18
click at [293, 280] on span "Management Team" at bounding box center [262, 285] width 94 height 14
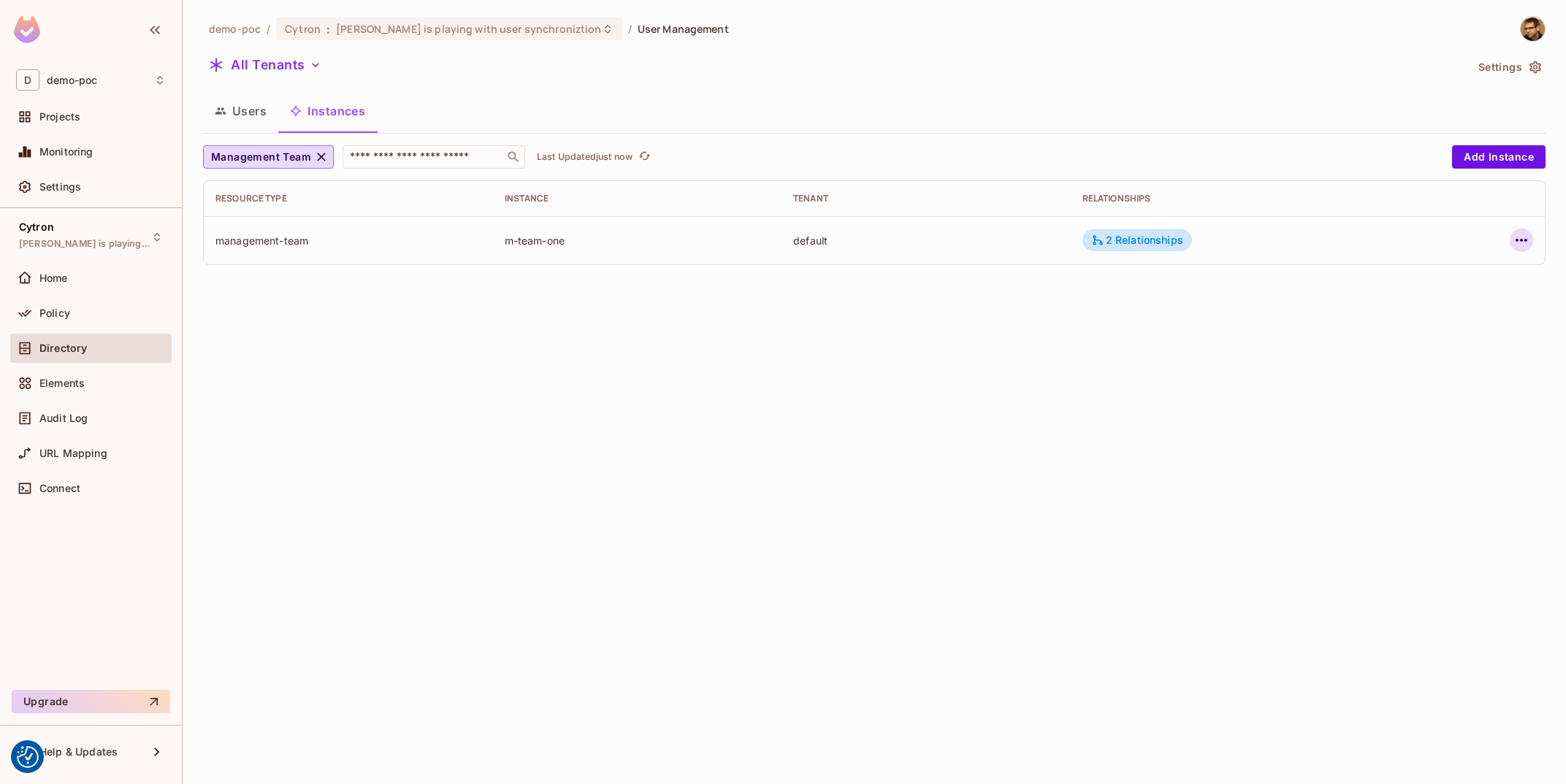
click at [1524, 242] on icon "button" at bounding box center [1521, 240] width 17 height 17
click at [1463, 288] on li "Edit Resource Instance" at bounding box center [1429, 275] width 183 height 32
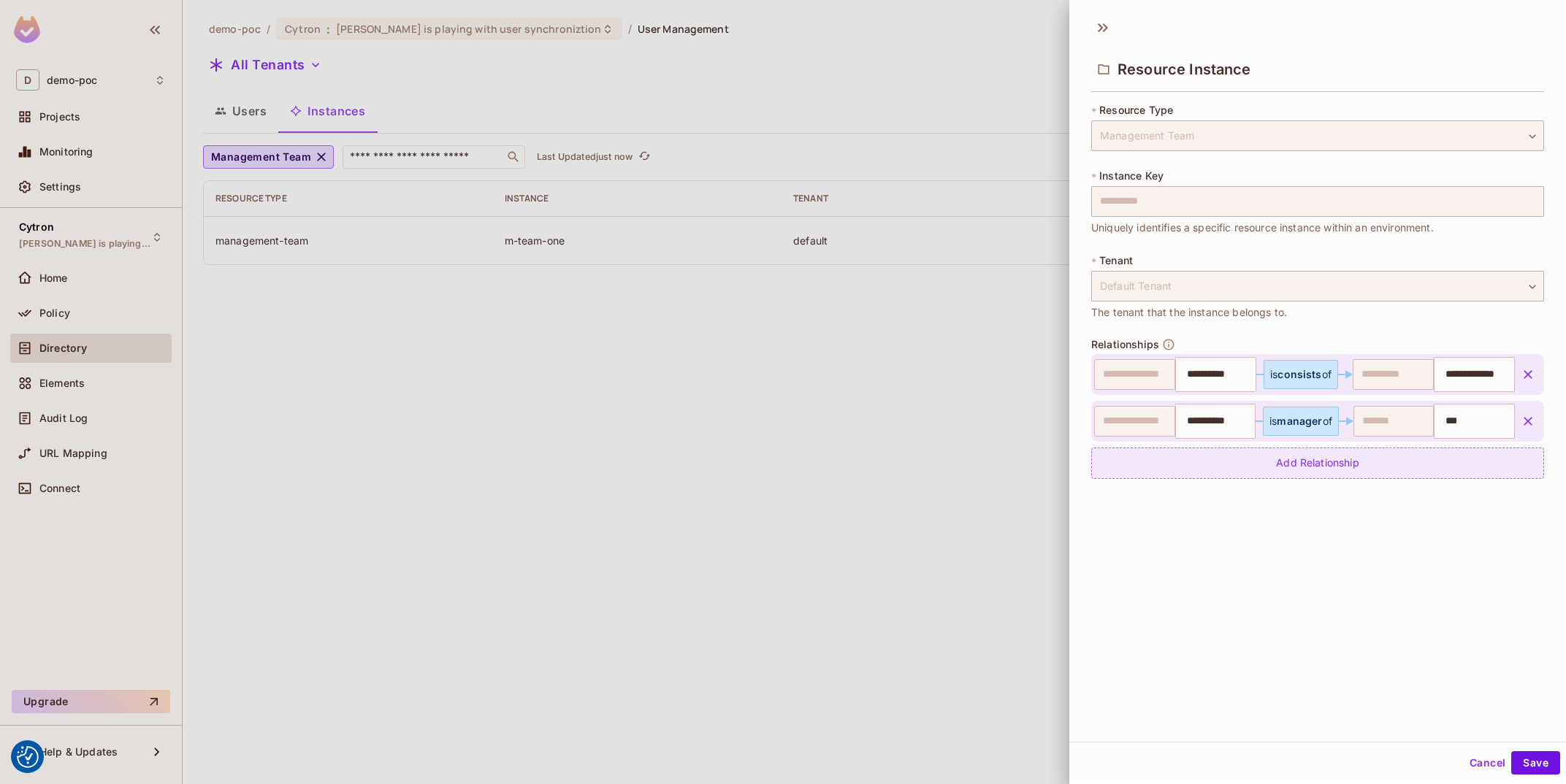
click at [1282, 475] on div "Add Relationship" at bounding box center [1318, 463] width 453 height 31
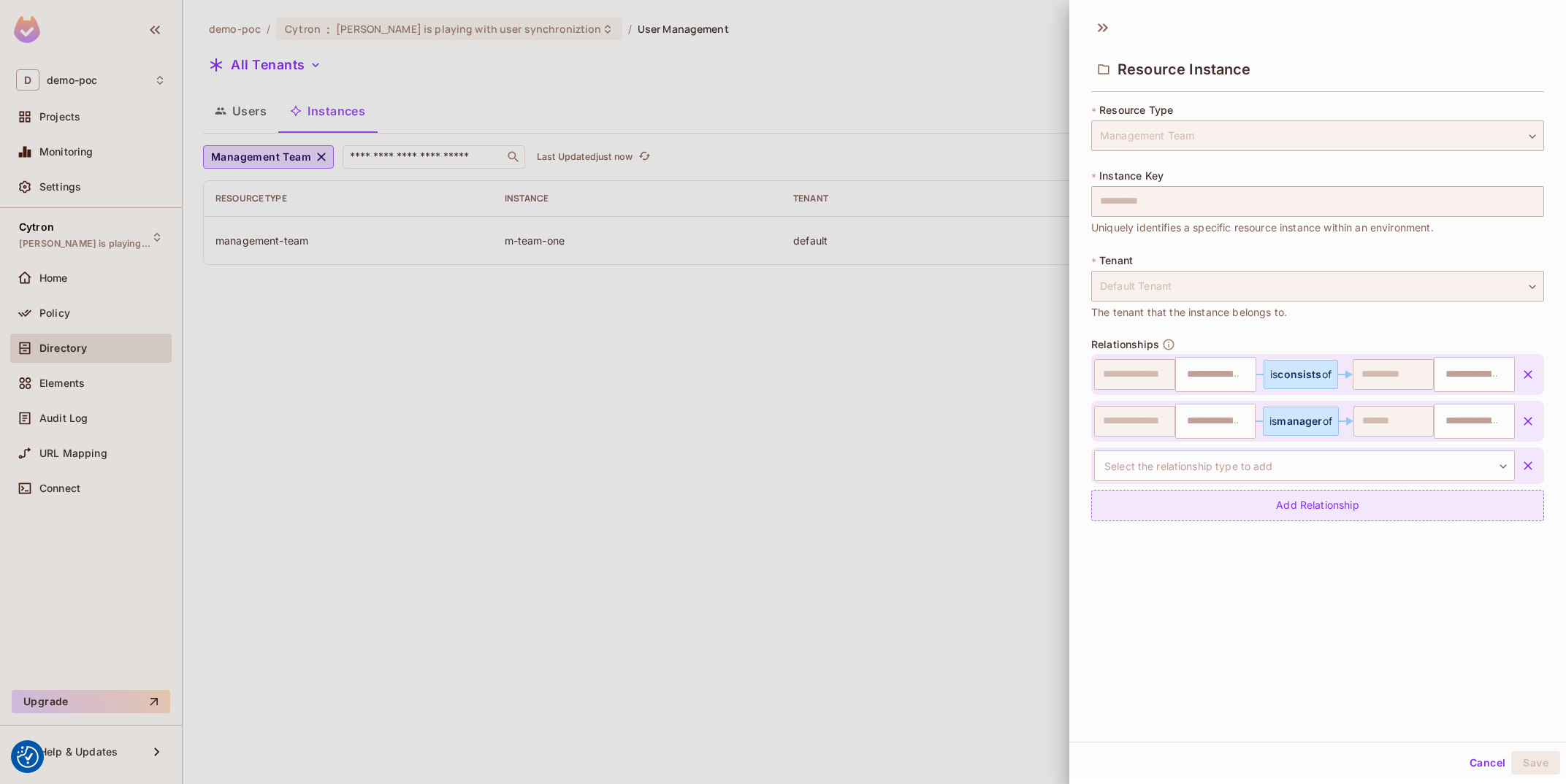
type input "**********"
type input "***"
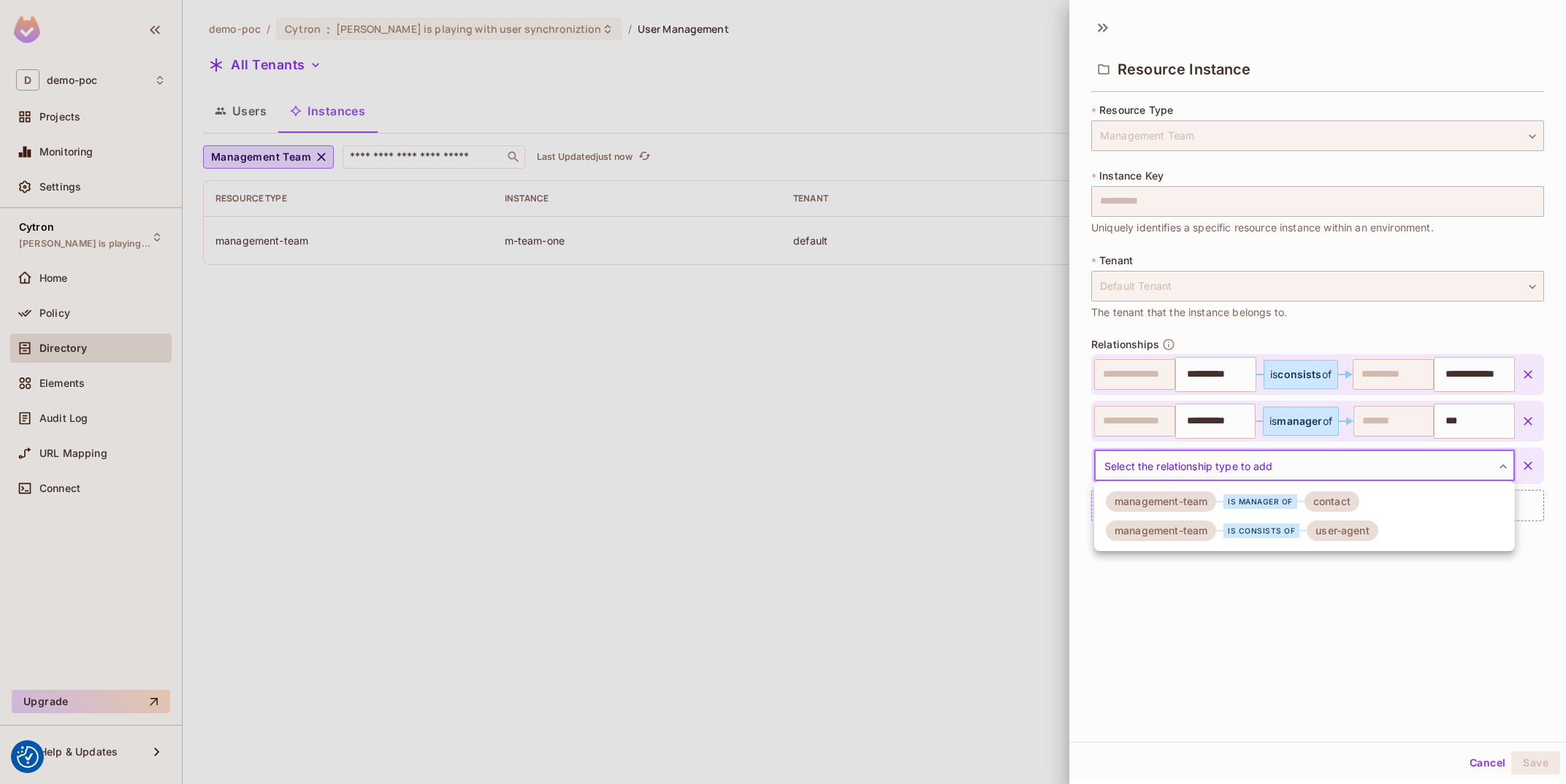
click at [1282, 475] on body "We use cookies to enhance your browsing experience, serve personalized ads or c…" at bounding box center [783, 392] width 1566 height 784
click at [1268, 527] on div "is consists of" at bounding box center [1261, 530] width 76 height 14
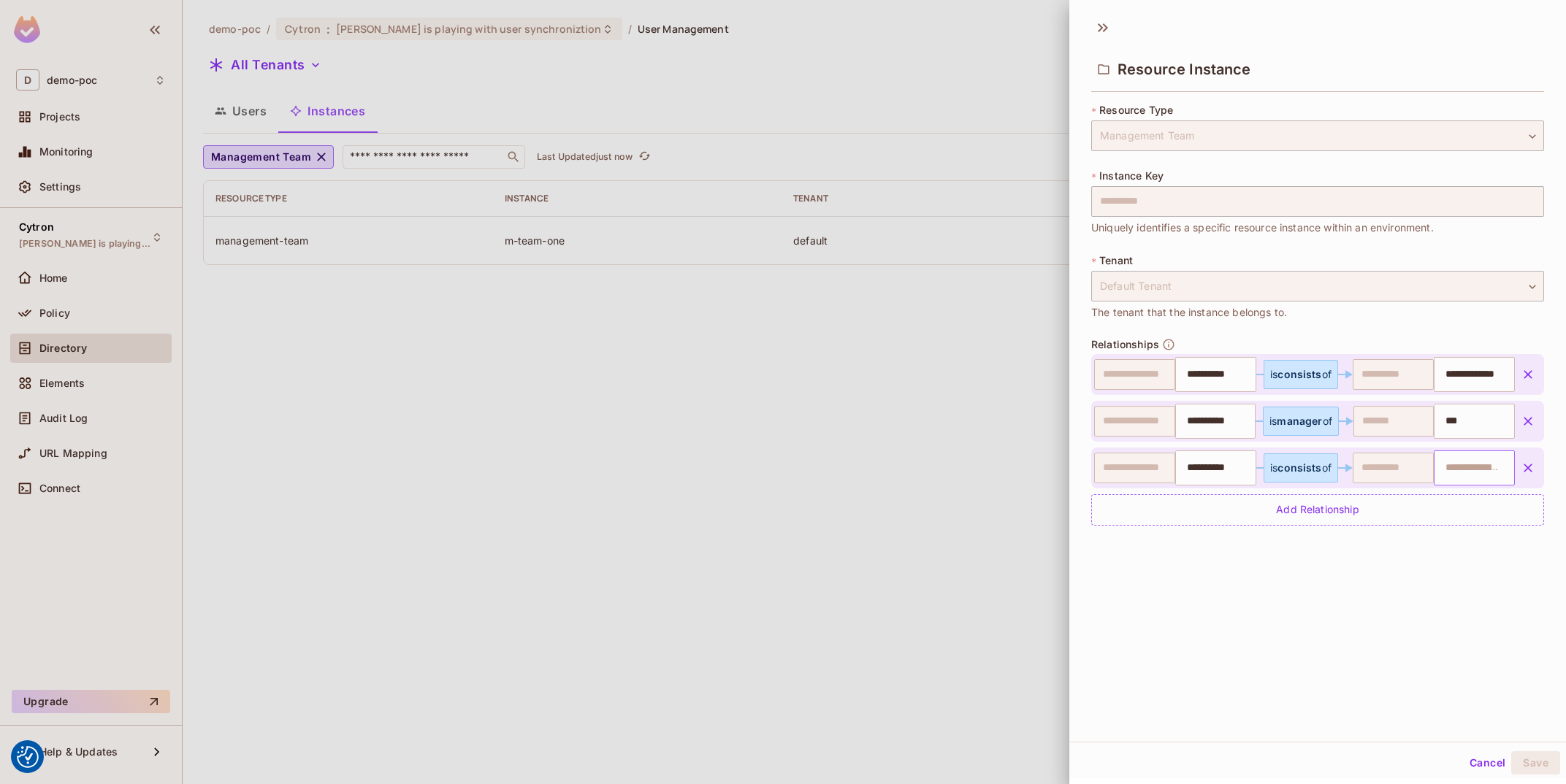
click at [1470, 466] on input "text" at bounding box center [1472, 468] width 72 height 30
paste input "***"
type input "***"
click at [1431, 584] on div "**********" at bounding box center [1318, 376] width 497 height 732
type input "**********"
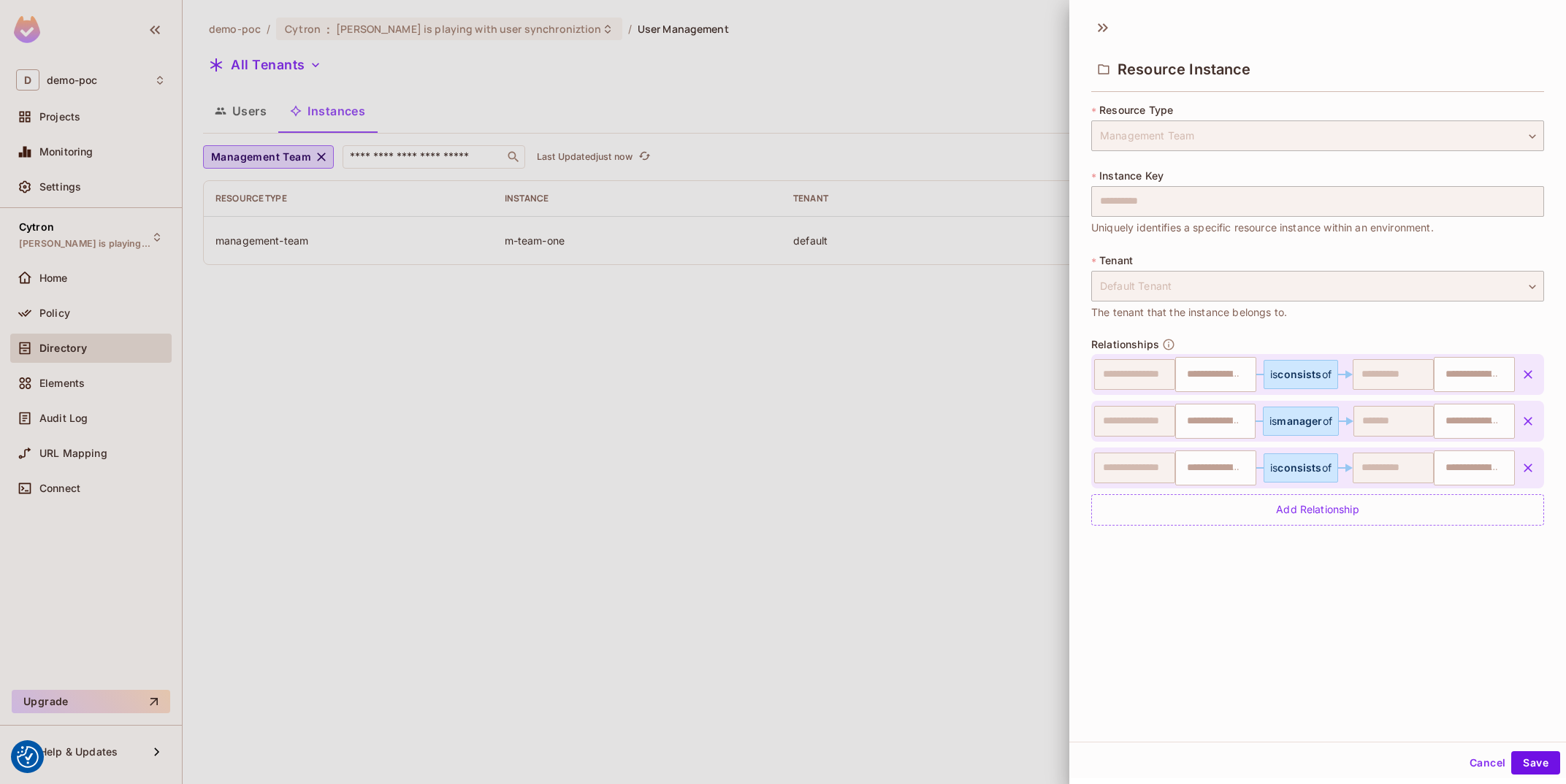
type input "**********"
type input "***"
type input "**********"
type input "***"
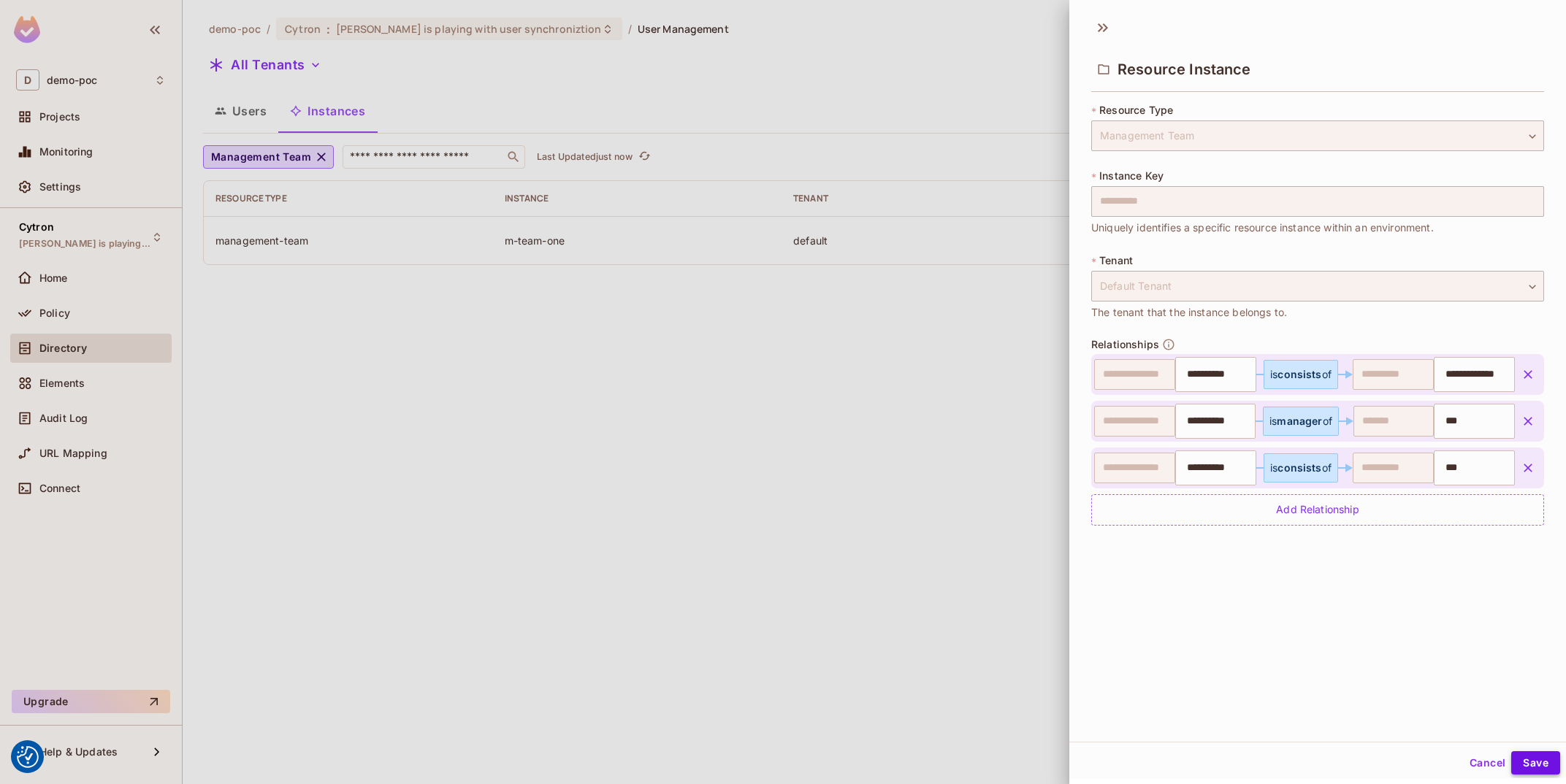
click at [1529, 768] on button "Save" at bounding box center [1536, 763] width 49 height 23
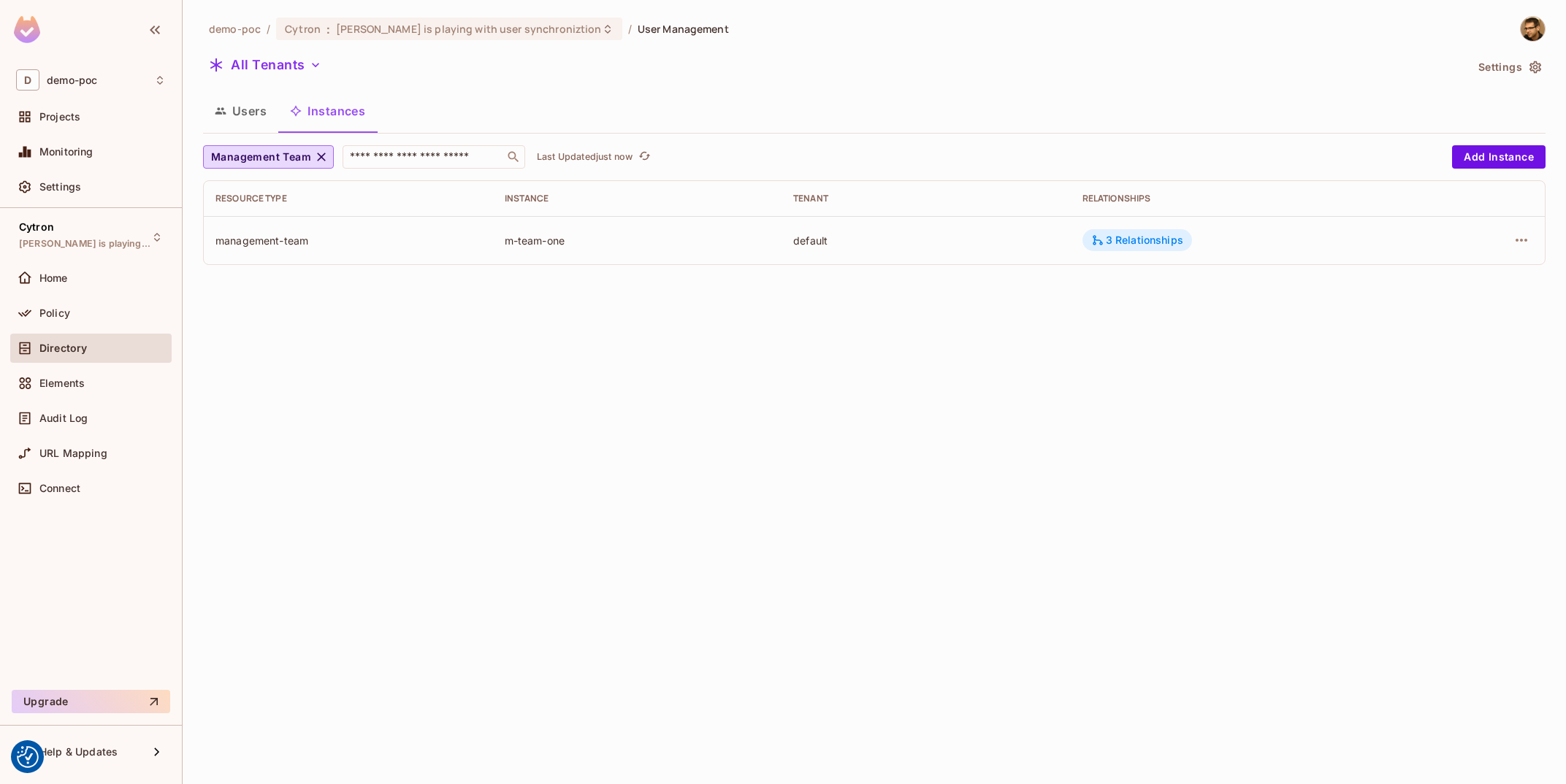
click at [1129, 251] on div "3 Relationships" at bounding box center [1137, 240] width 110 height 22
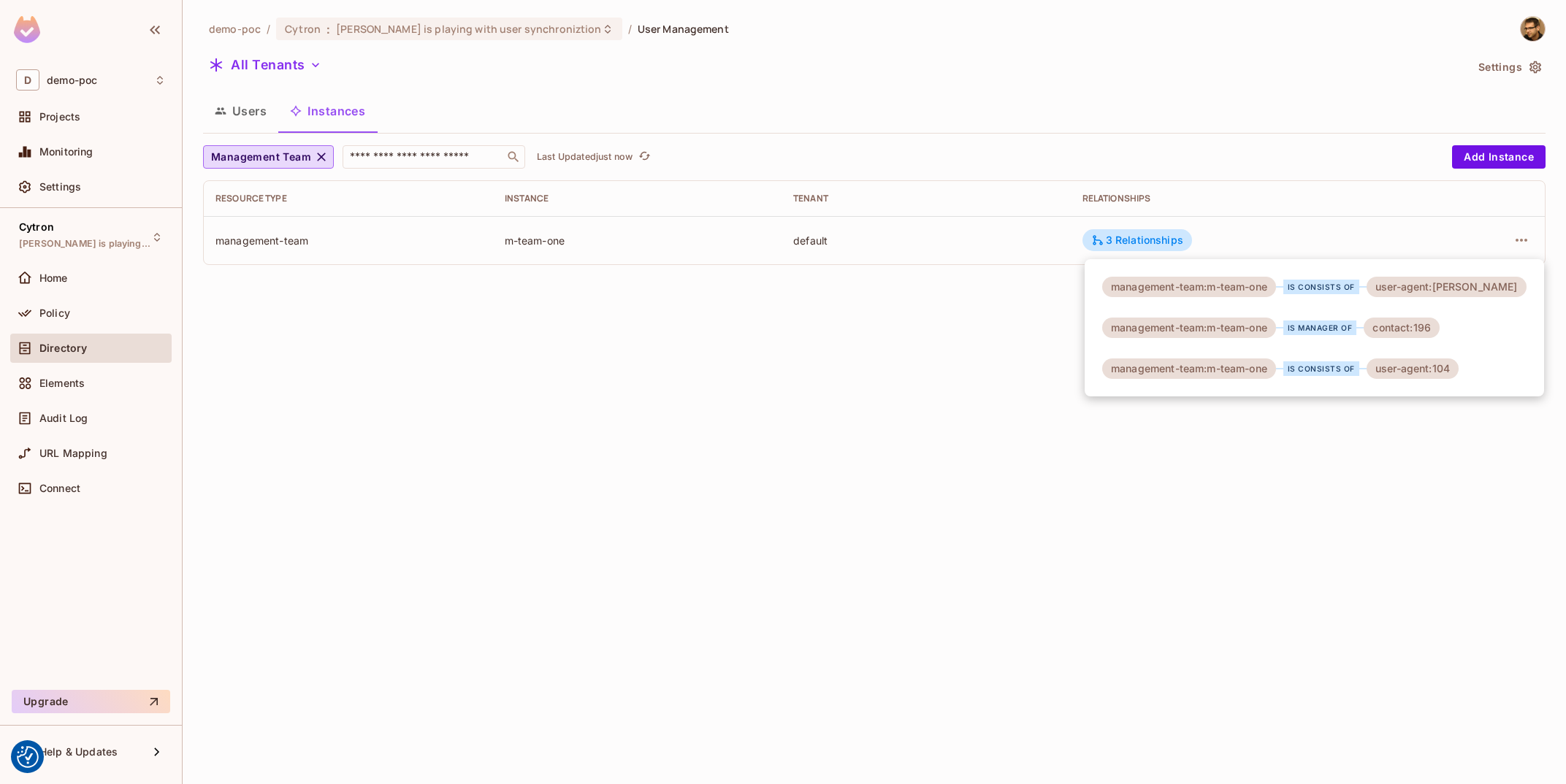
click at [1170, 523] on div at bounding box center [783, 392] width 1566 height 784
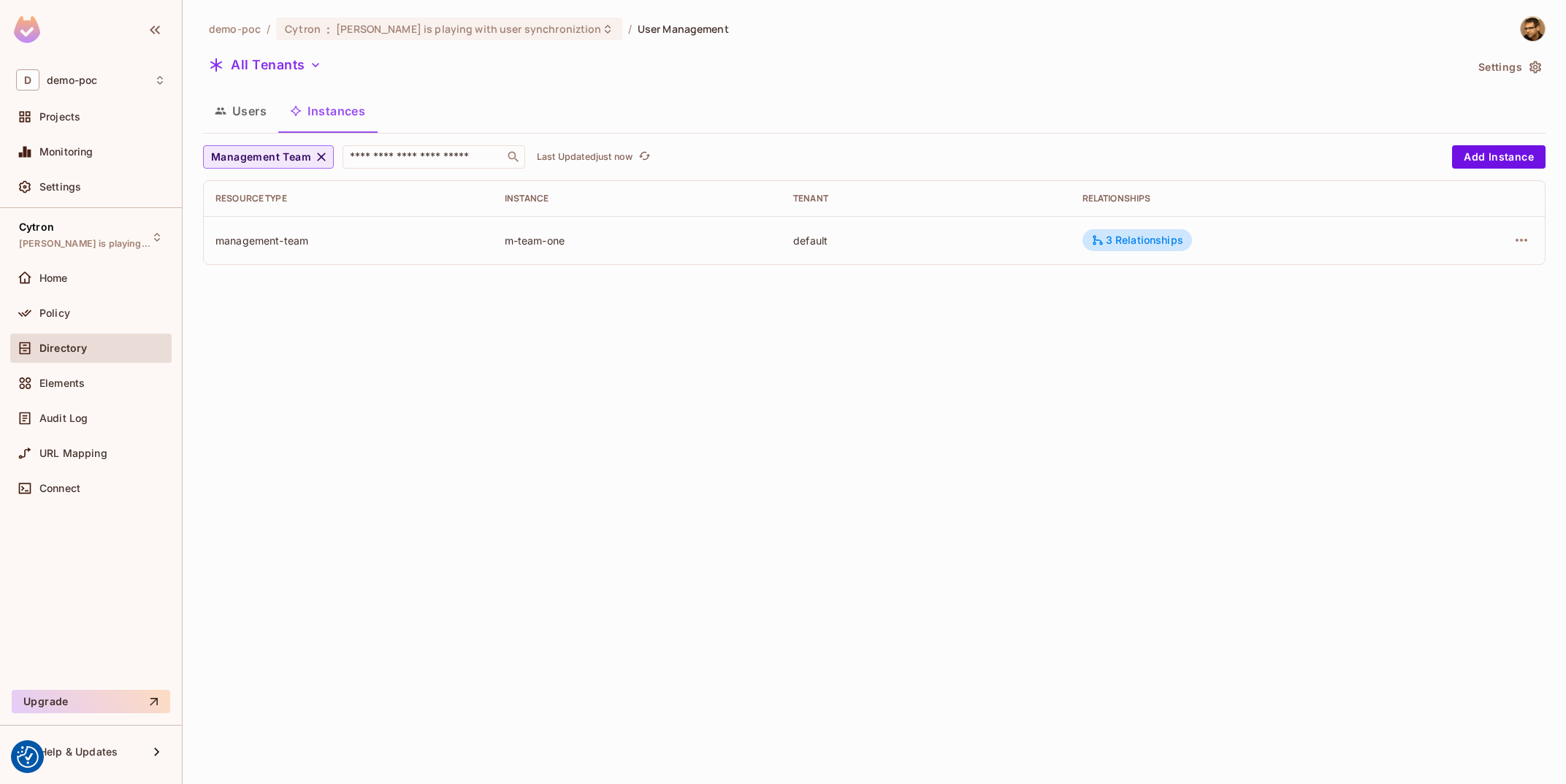
click at [288, 155] on span "Management Team" at bounding box center [261, 157] width 100 height 18
click at [279, 238] on li "Contact" at bounding box center [275, 221] width 144 height 31
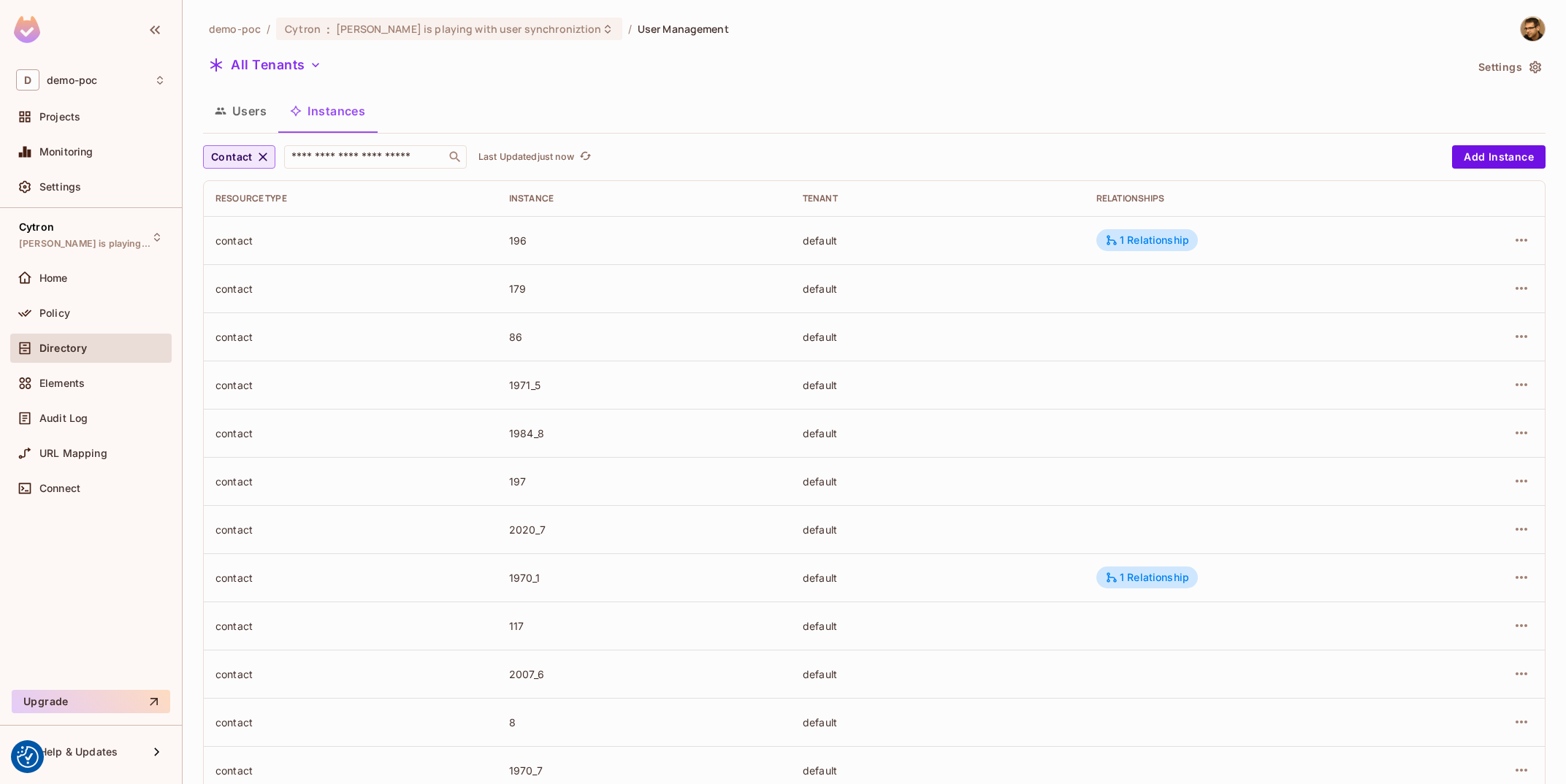
click at [232, 158] on span "Contact" at bounding box center [232, 157] width 42 height 18
click at [253, 261] on span "User Agent" at bounding box center [262, 257] width 94 height 14
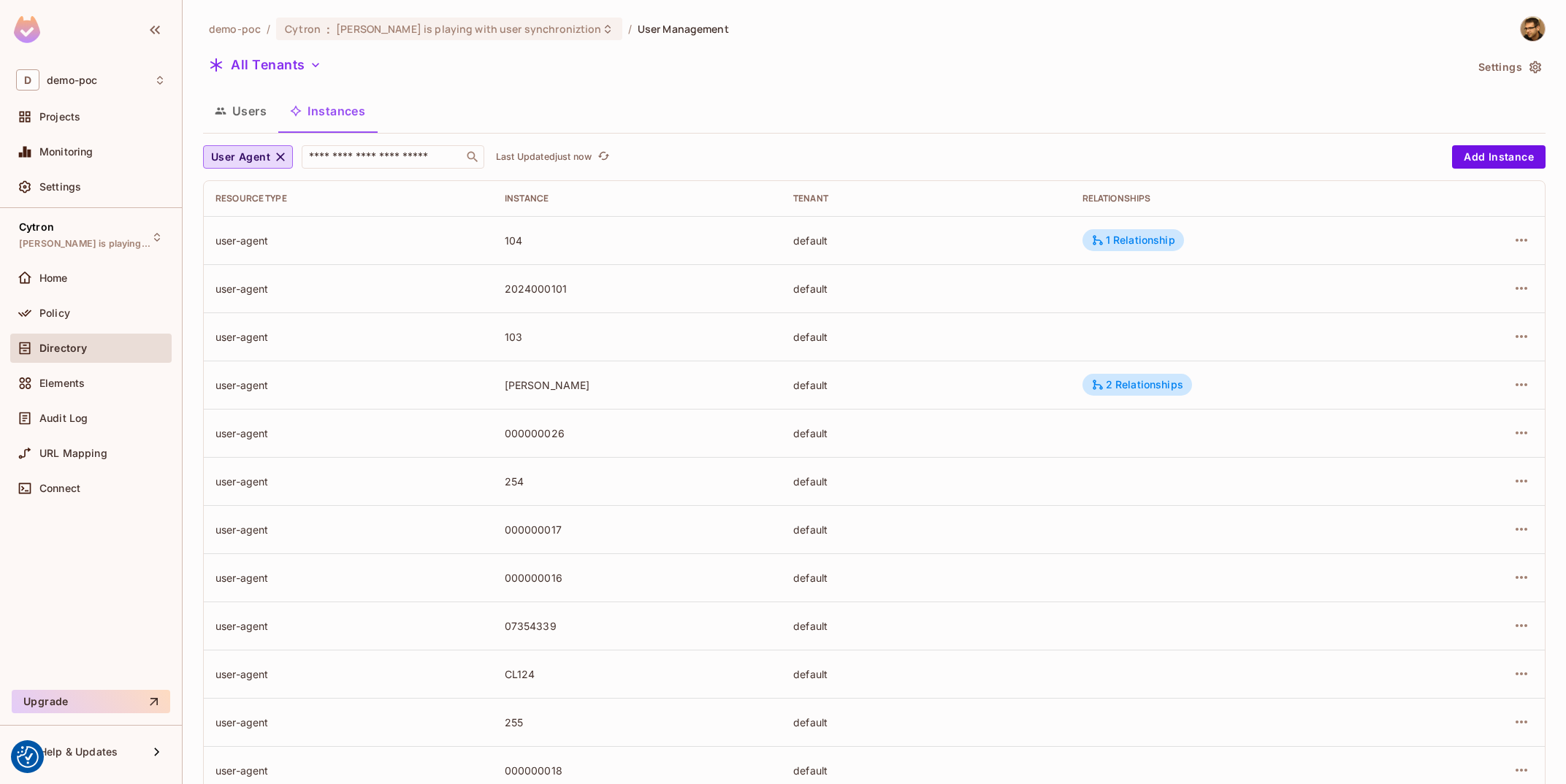
click at [257, 129] on button "Users" at bounding box center [240, 111] width 75 height 36
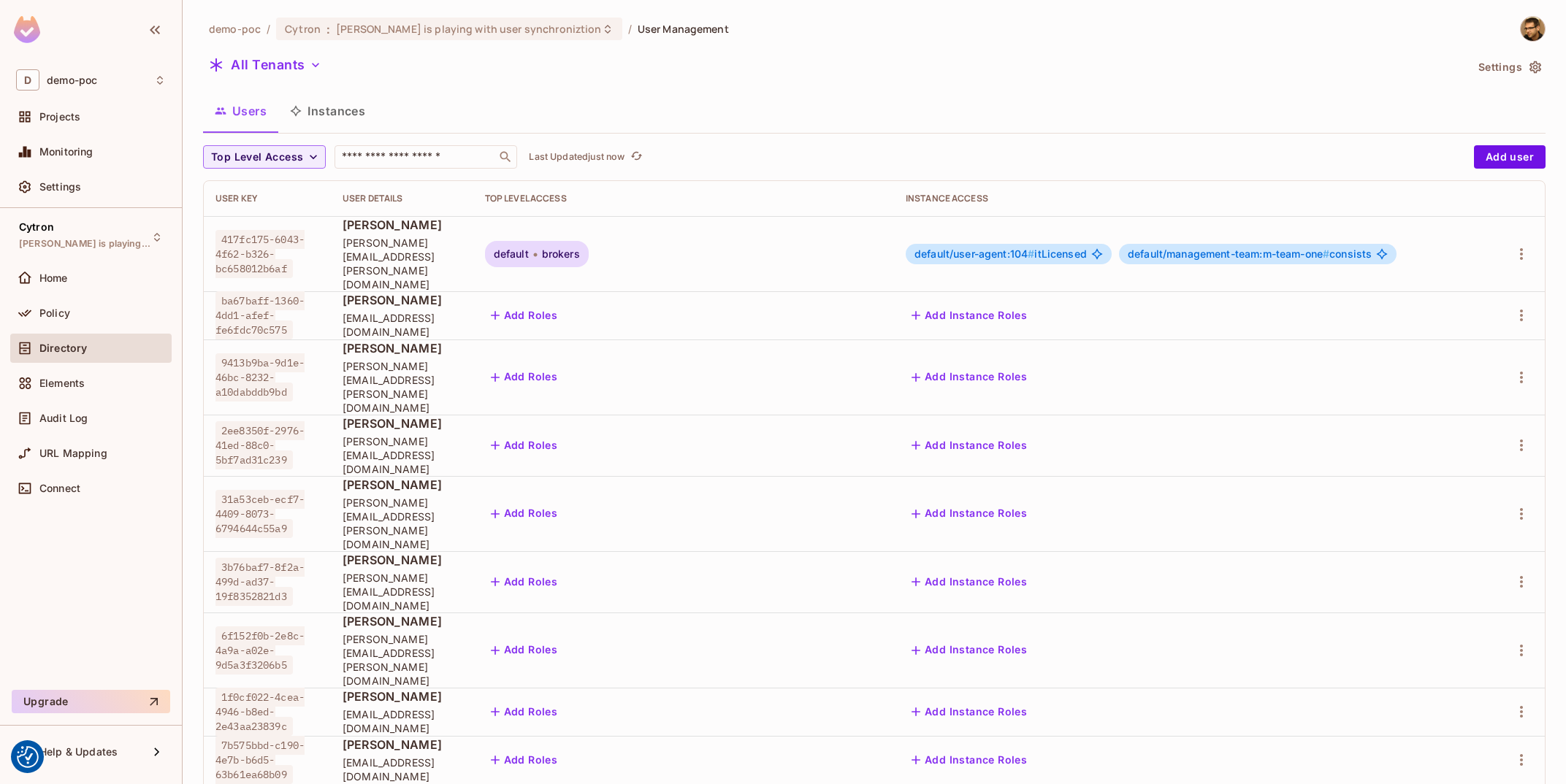
click at [329, 114] on button "Instances" at bounding box center [328, 111] width 98 height 36
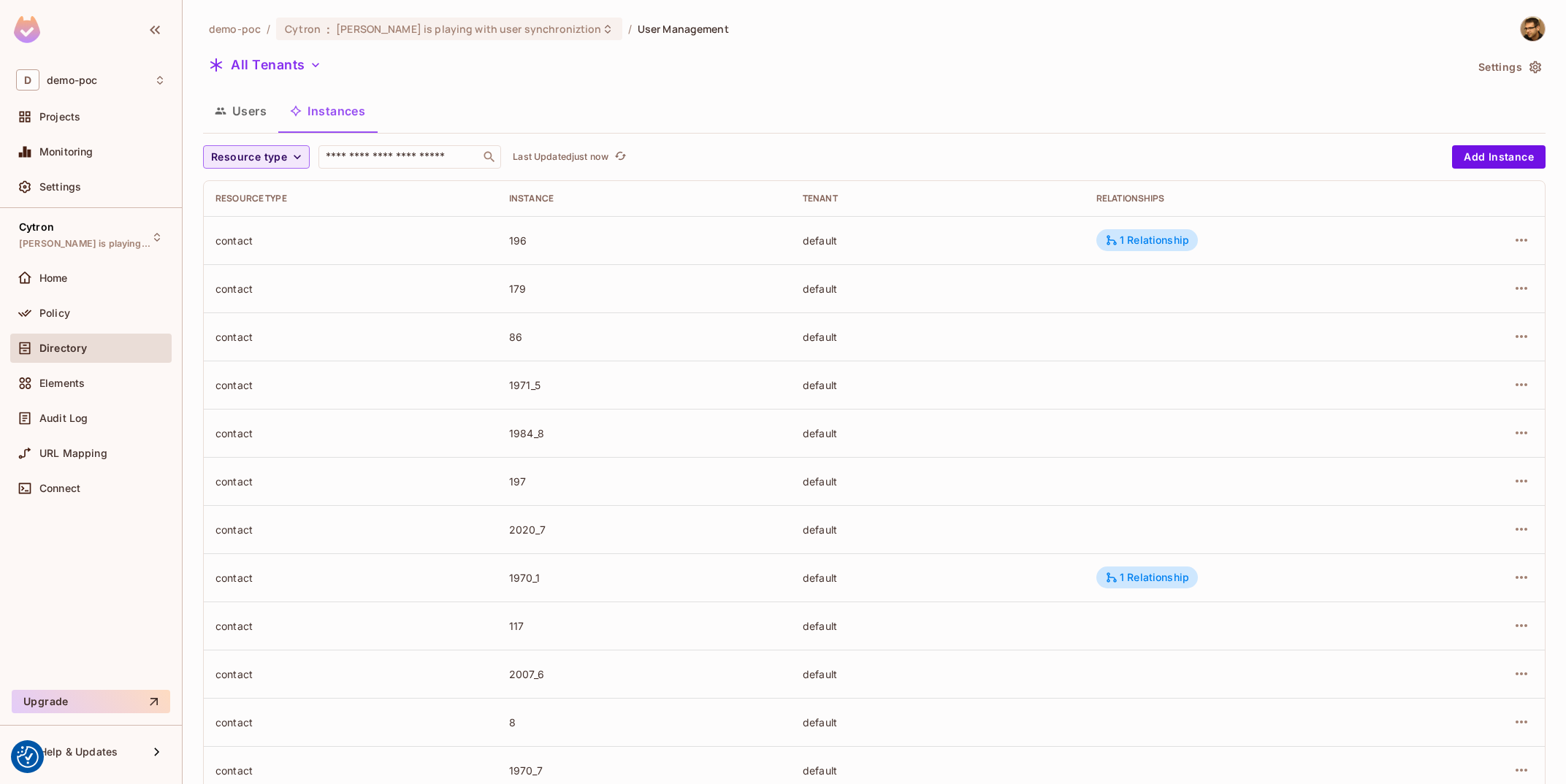
click at [285, 166] on button "Resource type" at bounding box center [256, 157] width 107 height 23
click at [266, 240] on li "User Agent" at bounding box center [261, 253] width 117 height 31
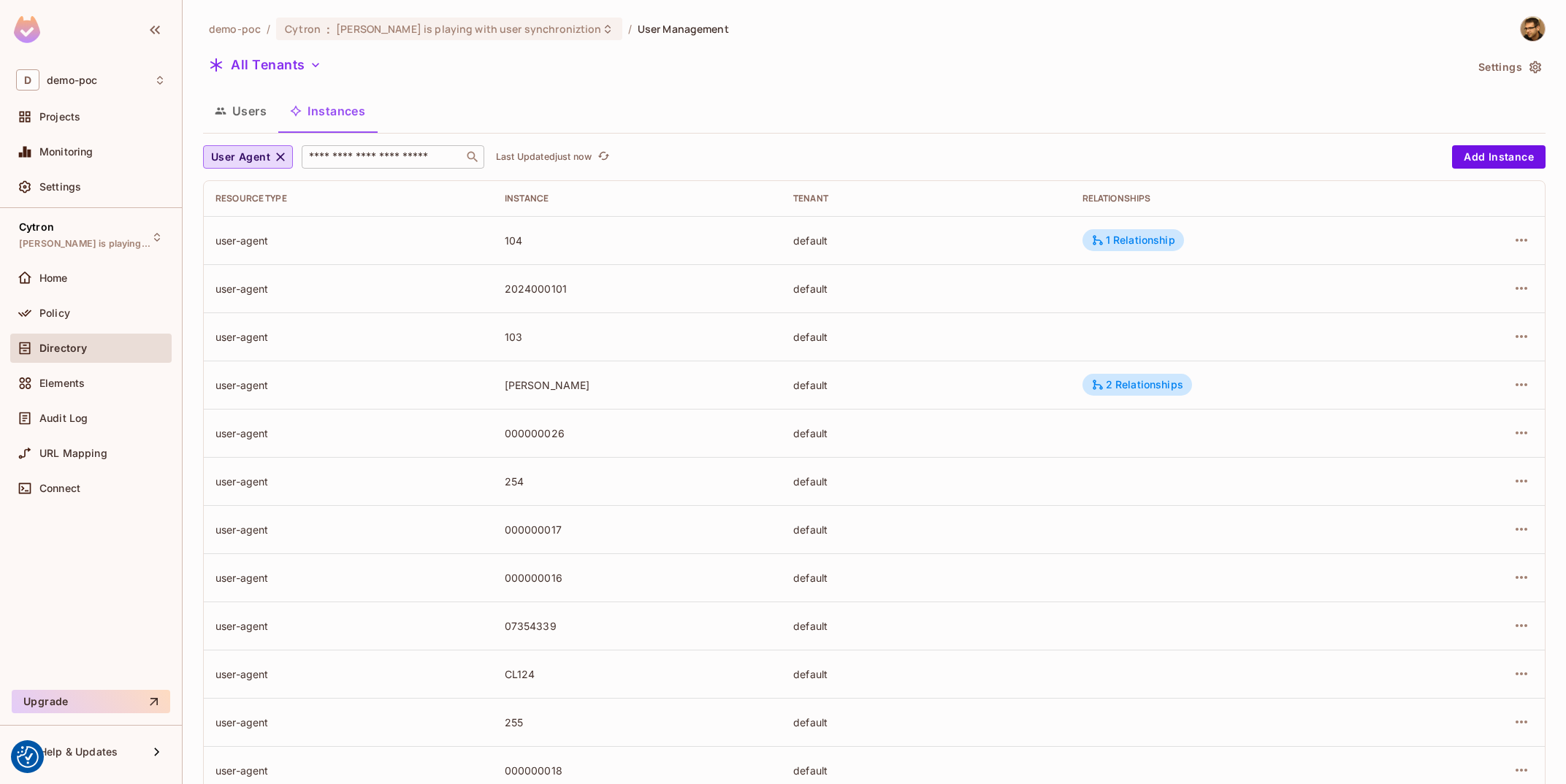
click at [405, 160] on input "text" at bounding box center [382, 157] width 154 height 14
paste input "**********"
type input "**********"
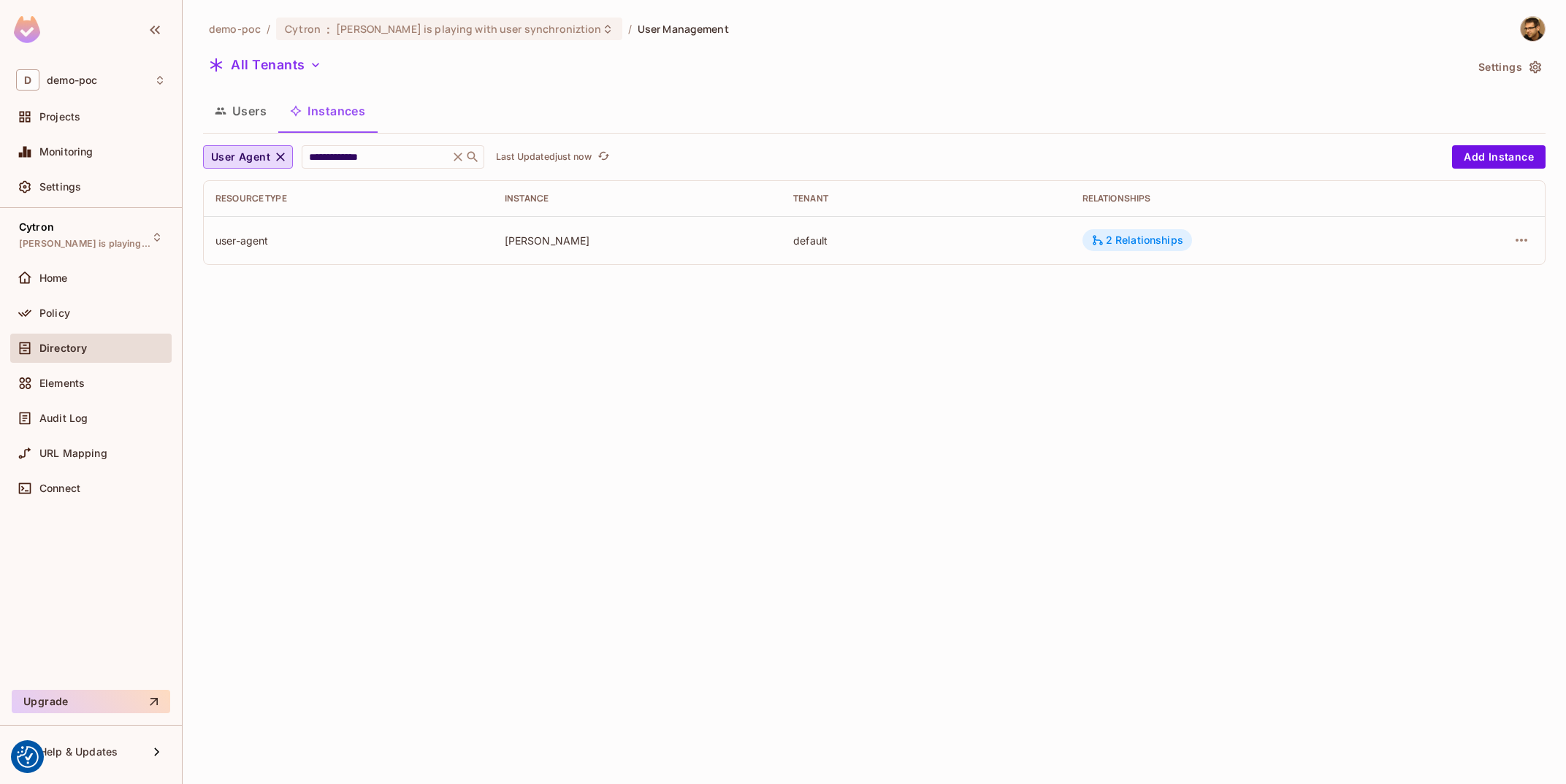
click at [1156, 237] on div "2 Relationships" at bounding box center [1138, 240] width 92 height 13
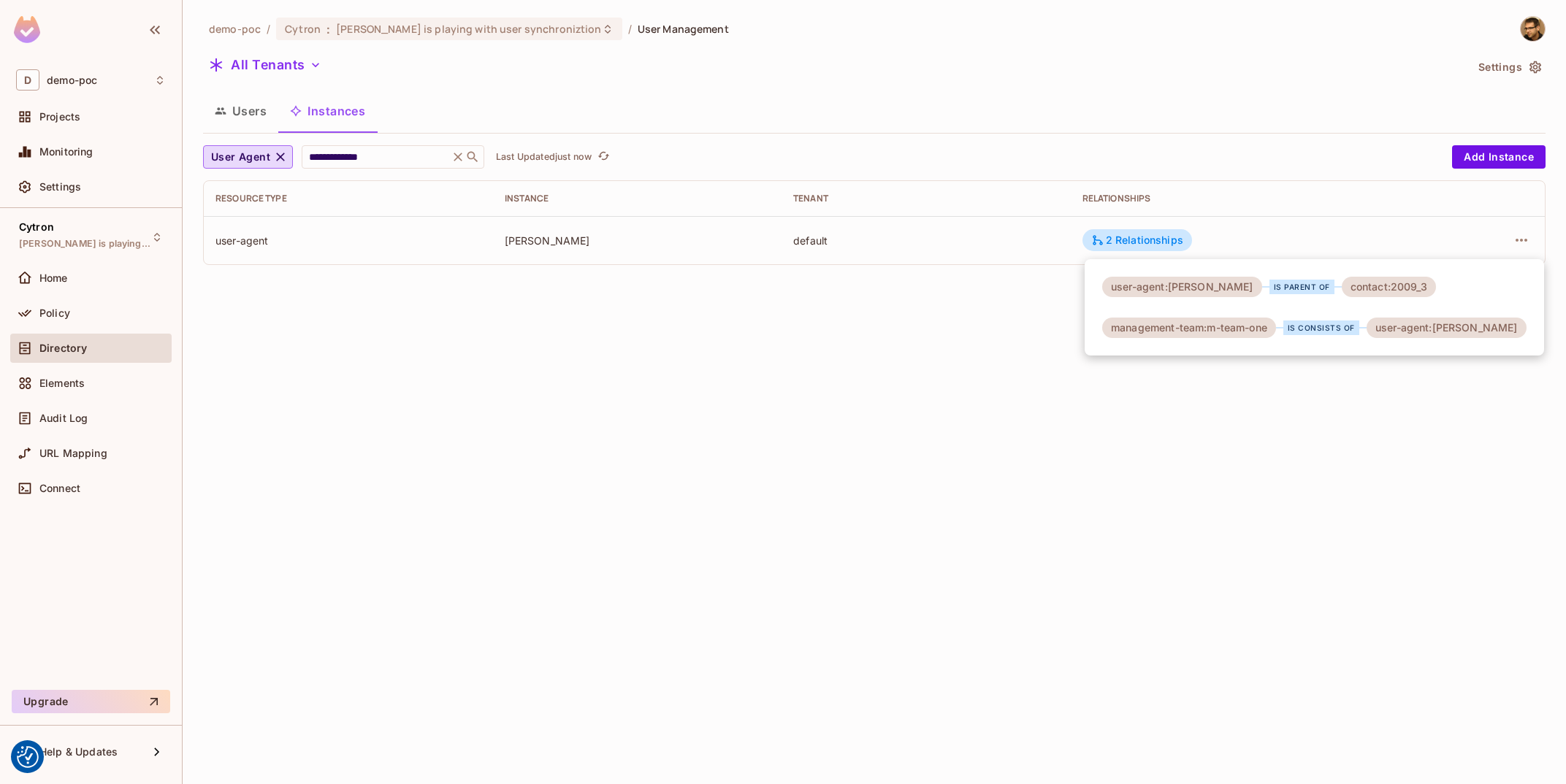
click at [1530, 240] on div at bounding box center [783, 392] width 1566 height 784
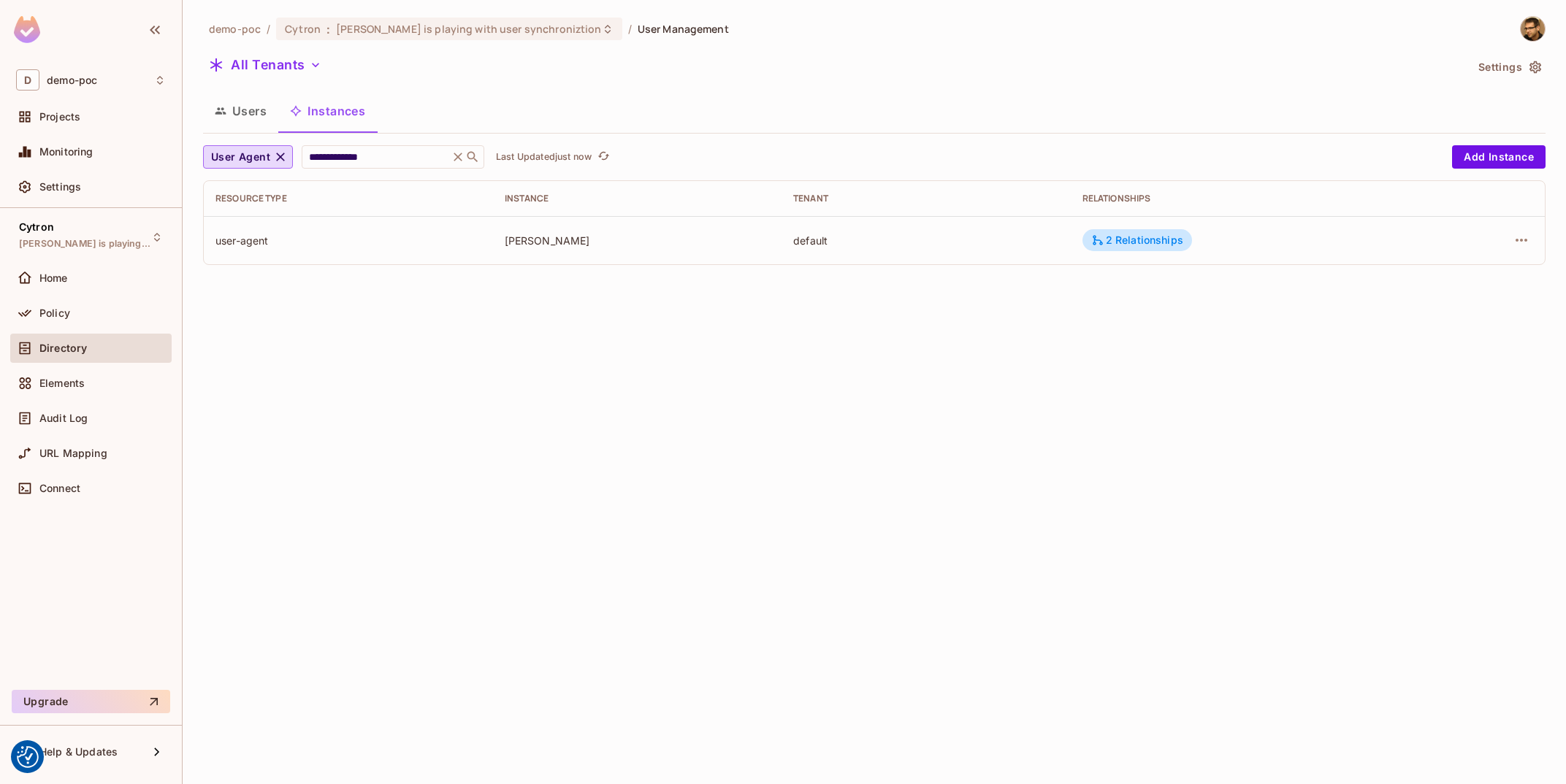
click at [1530, 240] on icon "button" at bounding box center [1521, 240] width 17 height 17
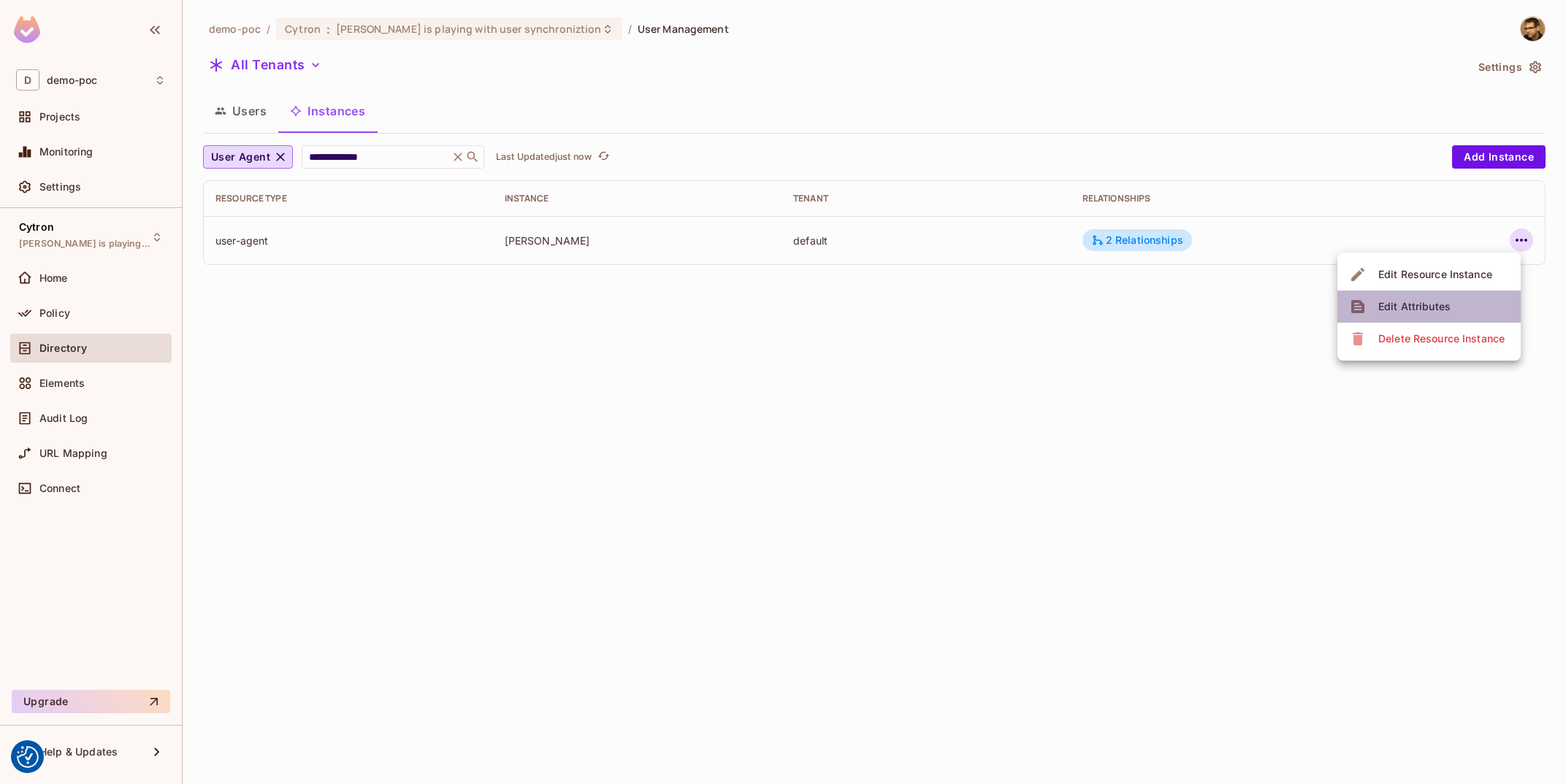
click at [1446, 313] on div "Edit Attributes" at bounding box center [1415, 306] width 73 height 14
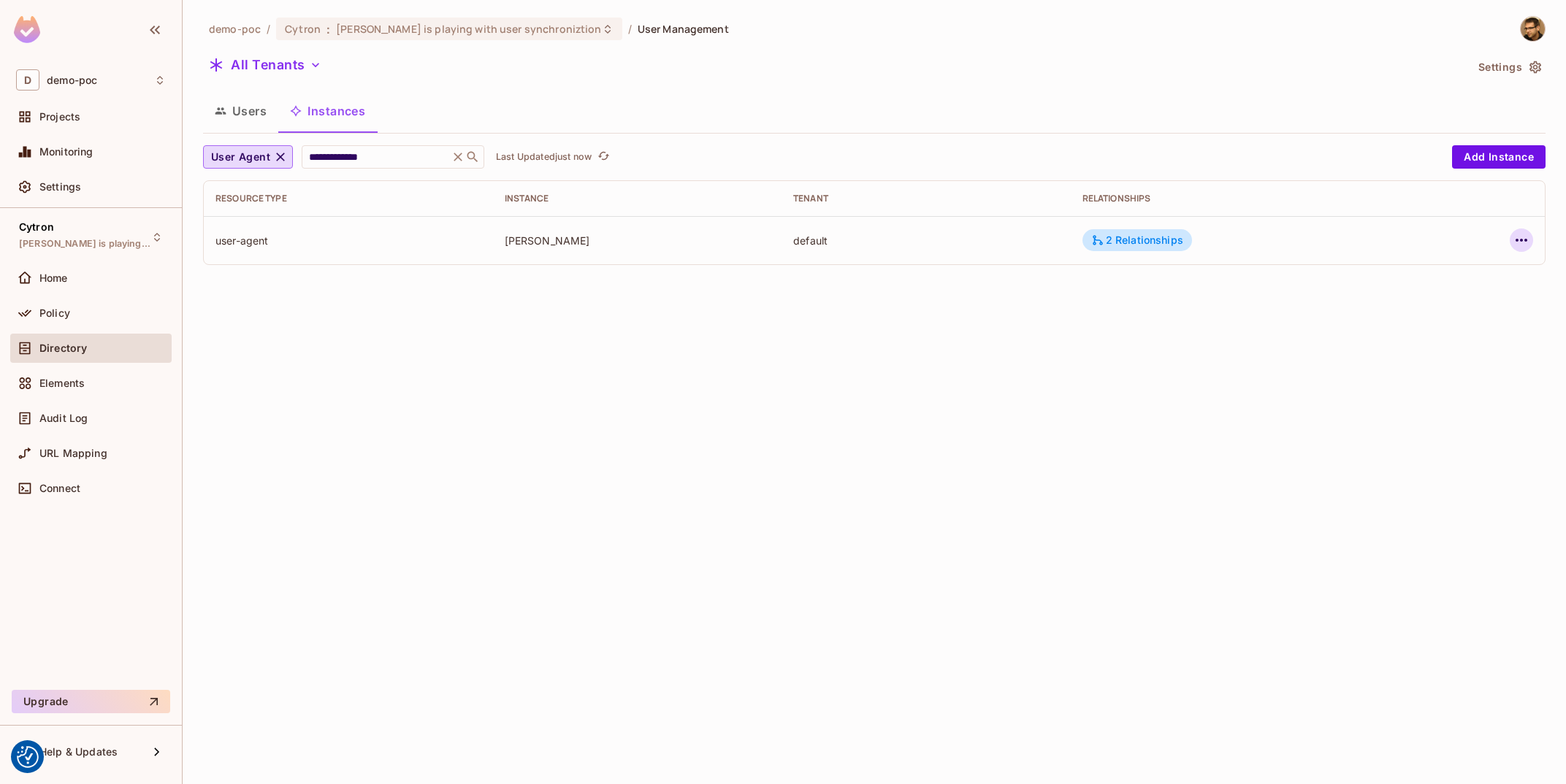
click at [1516, 236] on icon "button" at bounding box center [1521, 240] width 17 height 17
click at [1454, 275] on div "Edit Resource Instance" at bounding box center [1435, 274] width 114 height 14
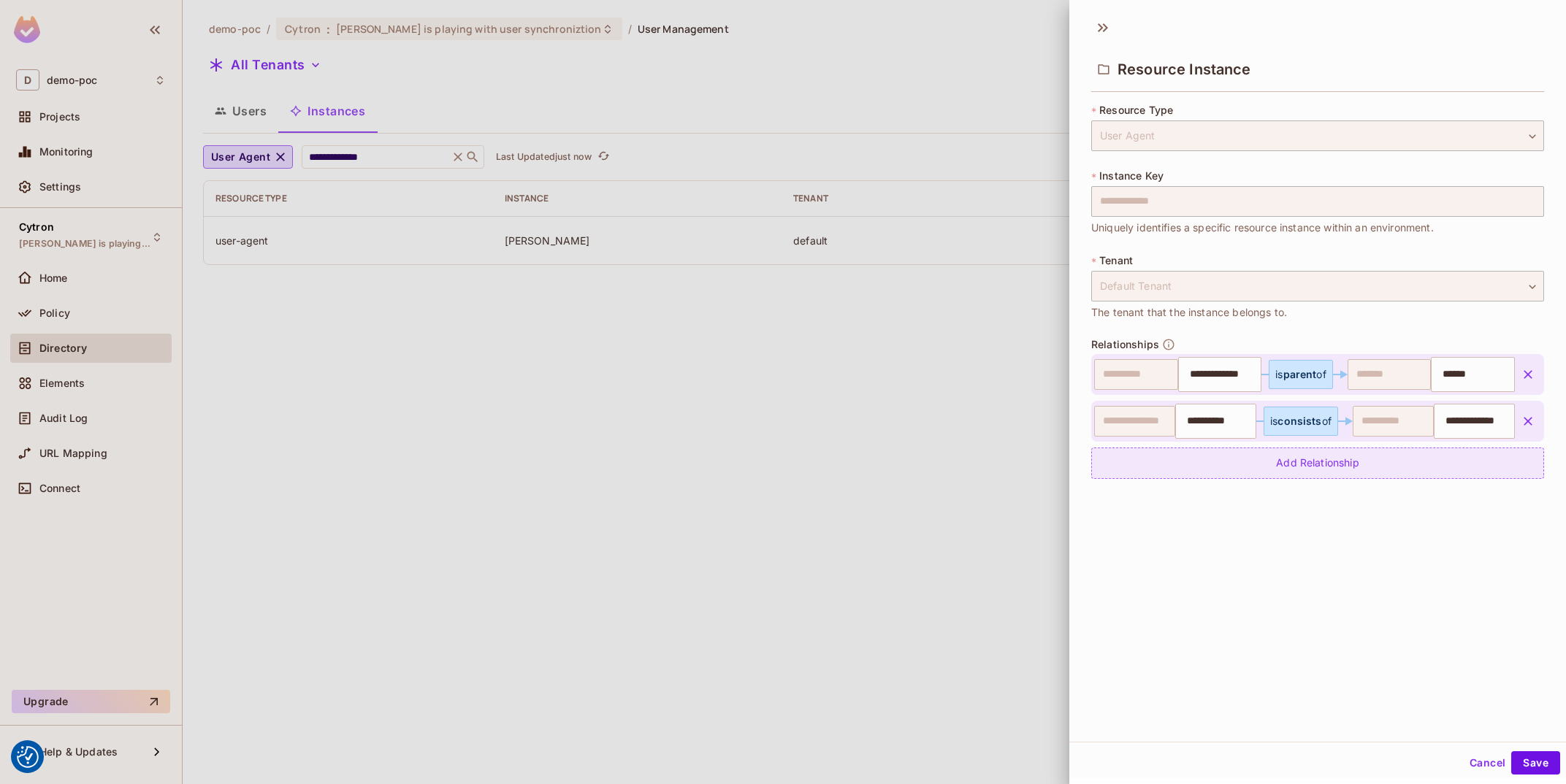
click at [1289, 456] on div "Add Relationship" at bounding box center [1318, 463] width 453 height 31
click at [1267, 470] on body "We use cookies to enhance your browsing experience, serve personalized ads or c…" at bounding box center [783, 392] width 1566 height 784
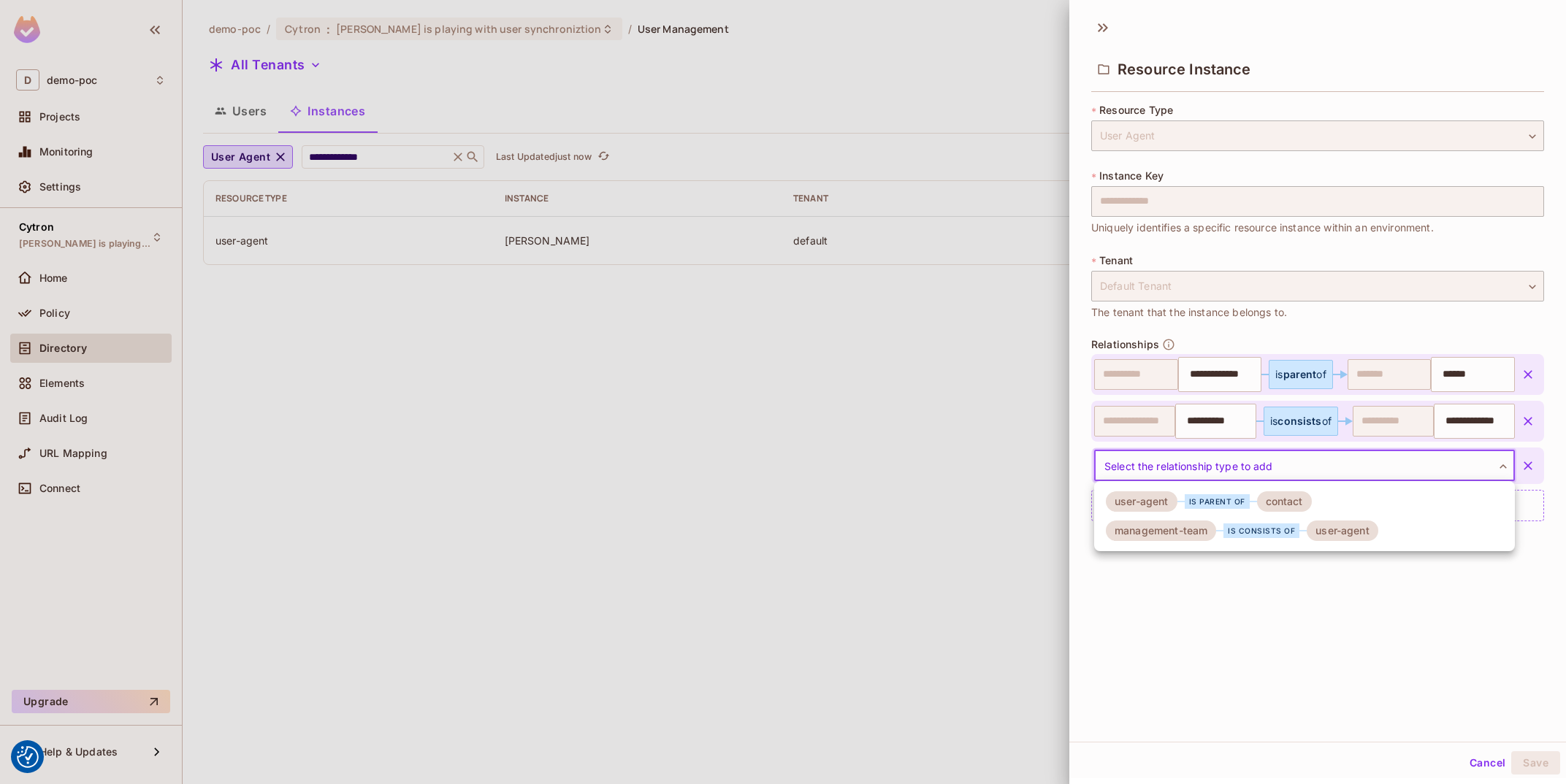
click at [1224, 630] on div at bounding box center [783, 392] width 1566 height 784
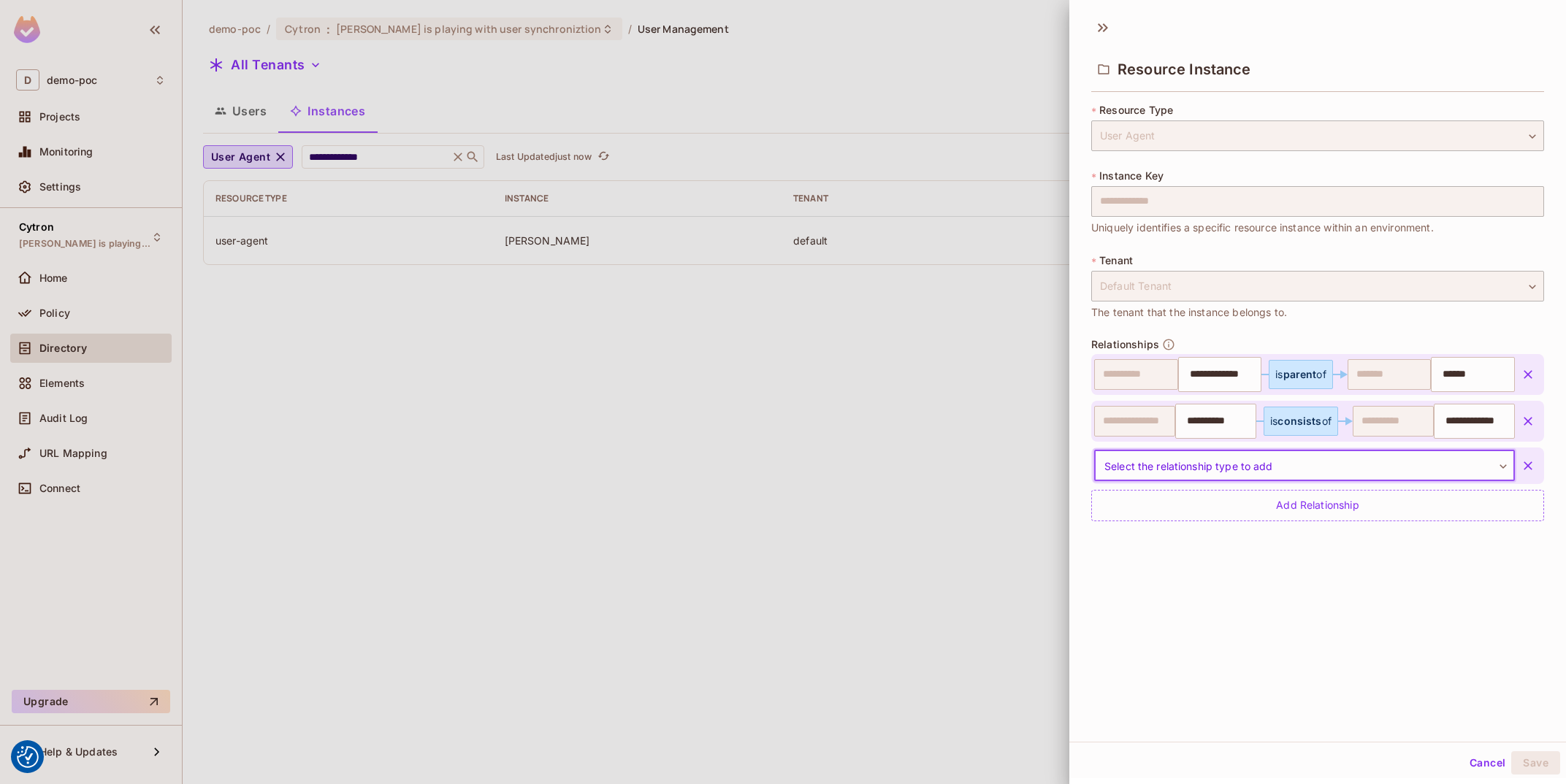
click at [1479, 761] on button "Cancel" at bounding box center [1487, 763] width 48 height 23
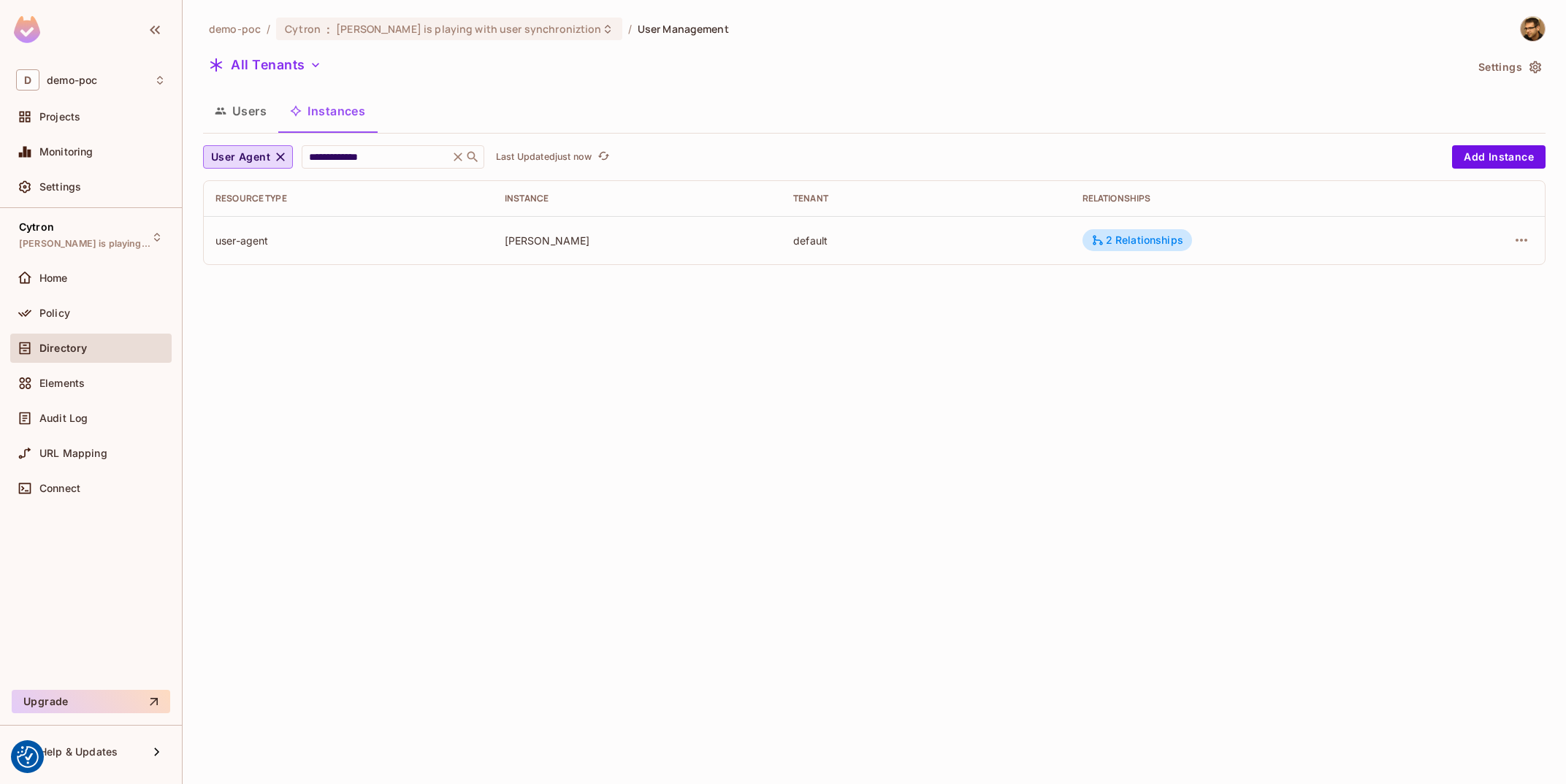
click at [1025, 484] on div "**********" at bounding box center [874, 392] width 1384 height 784
click at [220, 107] on icon "button" at bounding box center [220, 110] width 11 height 11
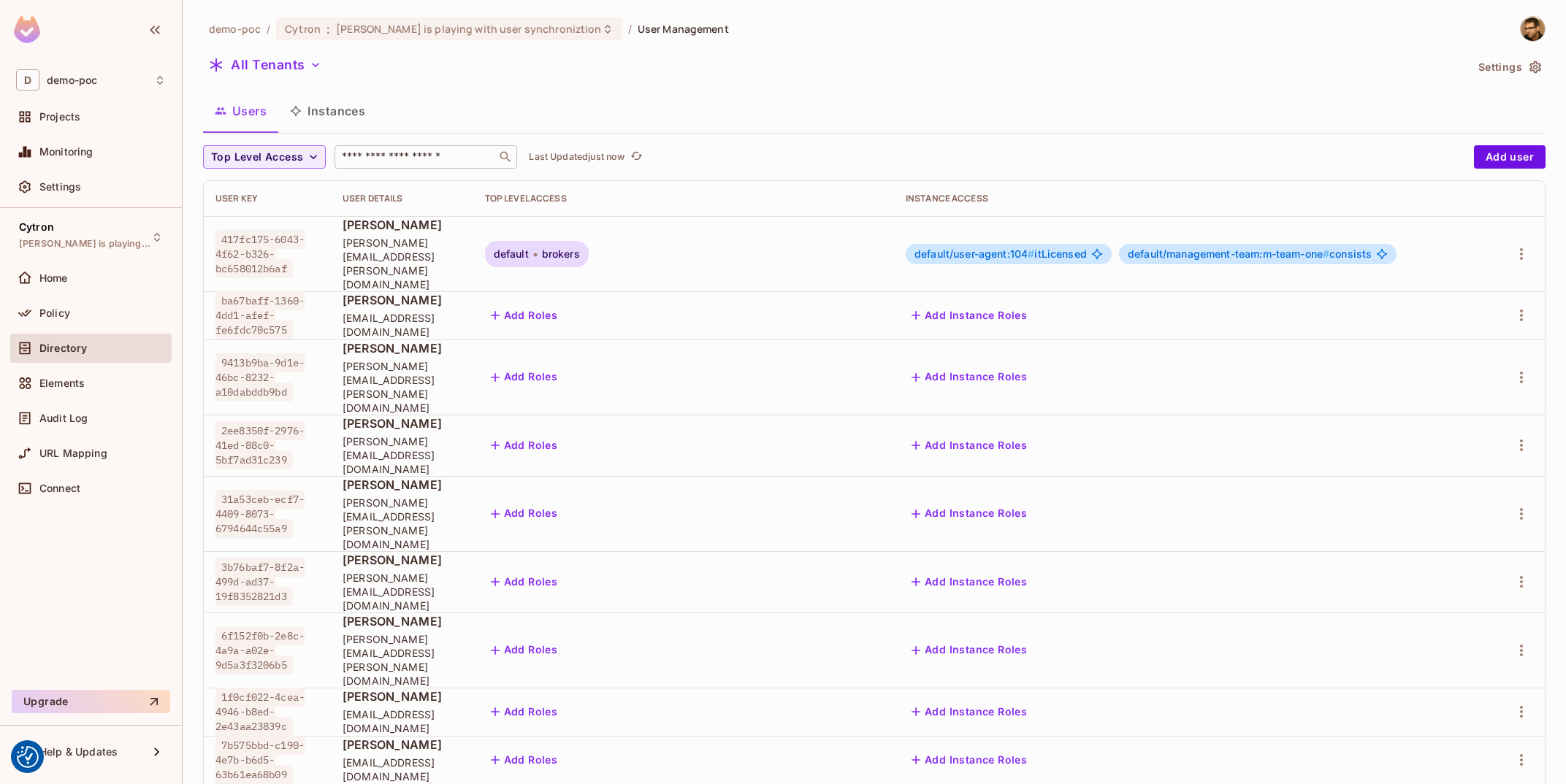
click at [398, 156] on input "text" at bounding box center [416, 157] width 154 height 14
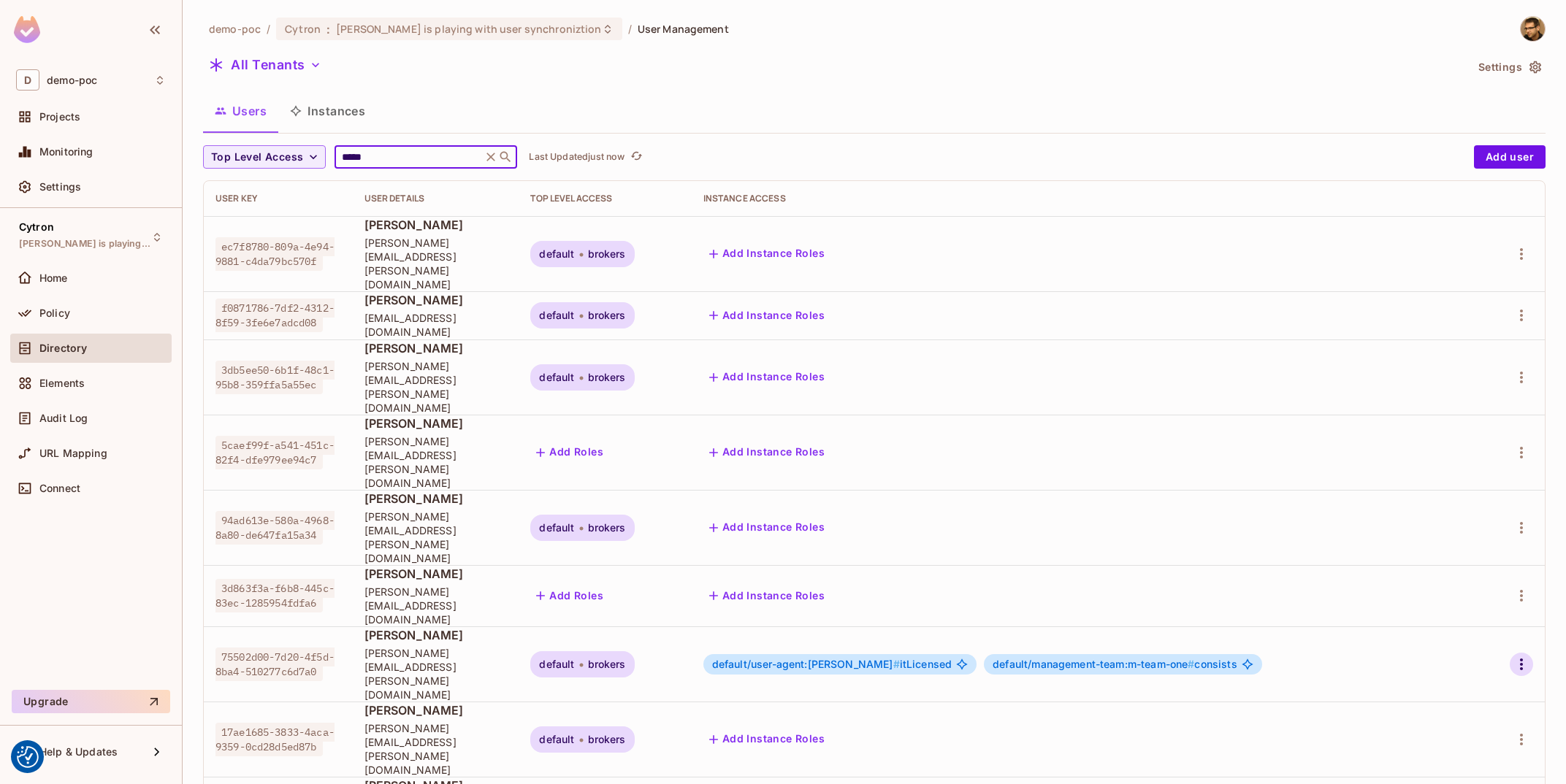
type input "*****"
click at [1531, 653] on button "button" at bounding box center [1521, 664] width 23 height 23
click at [1463, 571] on li "Edit" at bounding box center [1454, 563] width 135 height 32
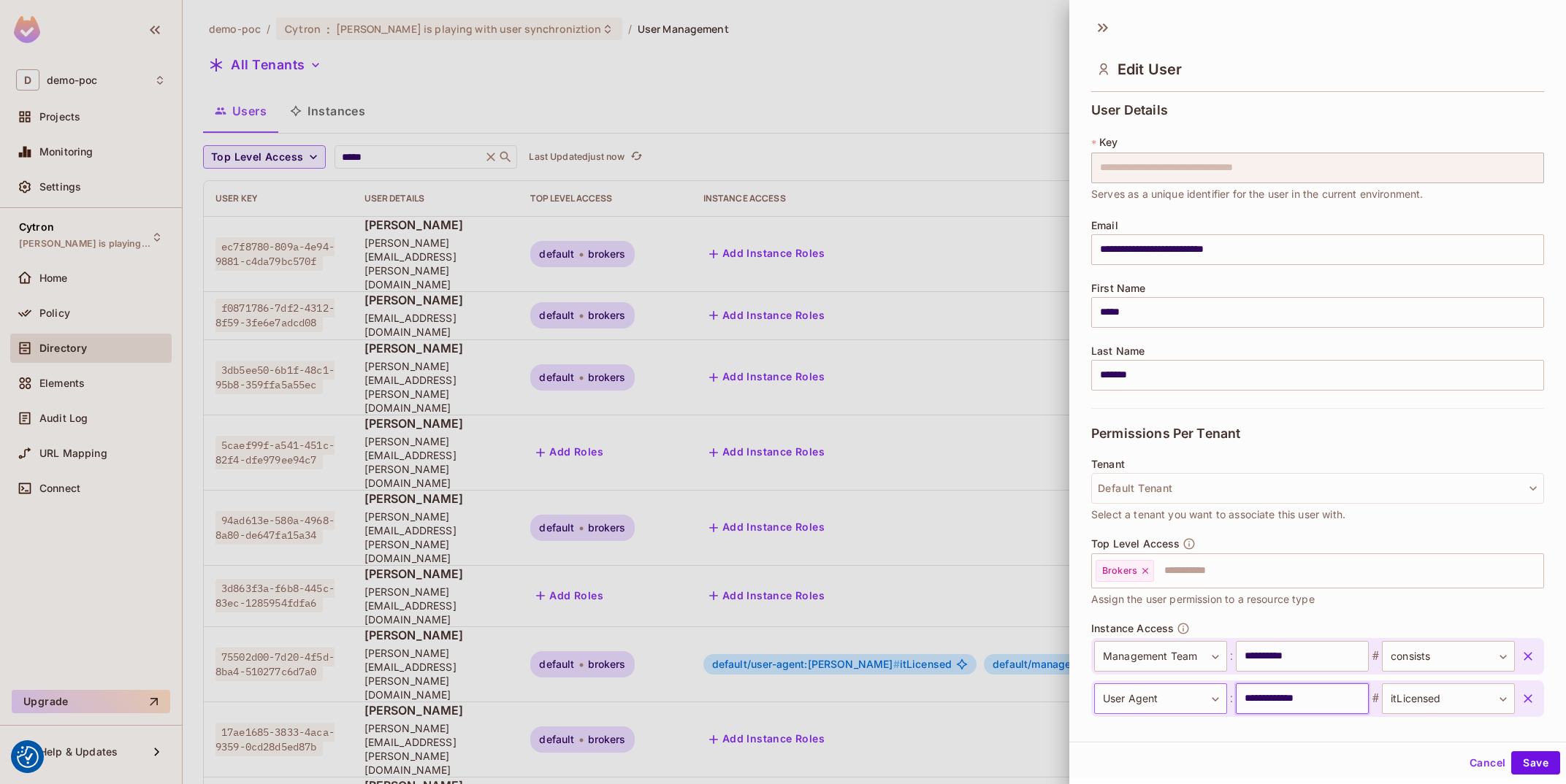
drag, startPoint x: 1303, startPoint y: 703, endPoint x: 1191, endPoint y: 695, distance: 112.3
click at [1236, 694] on input "**********" at bounding box center [1303, 698] width 133 height 31
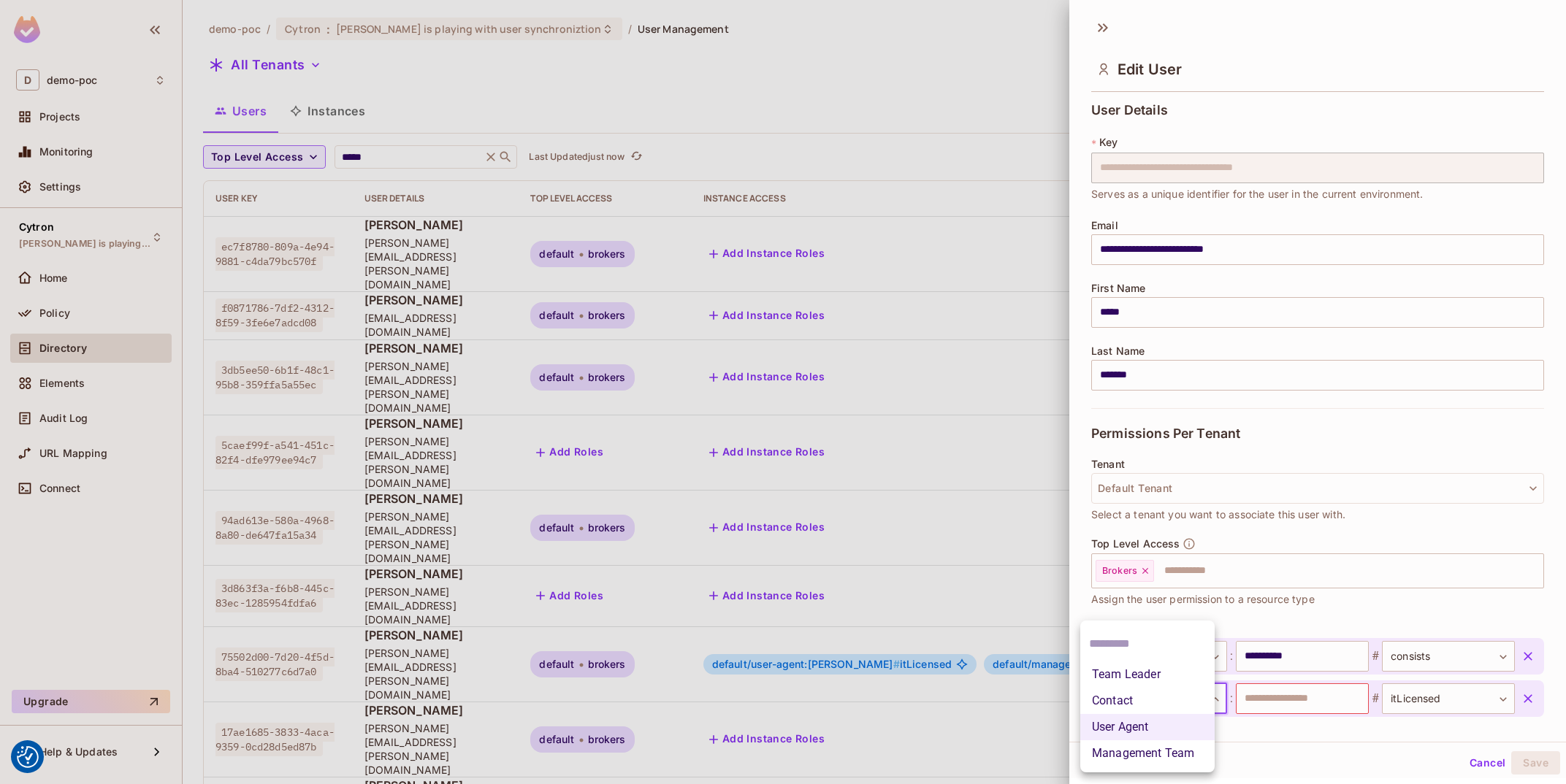
click at [1172, 710] on body "We use cookies to enhance your browsing experience, serve personalized ads or c…" at bounding box center [783, 392] width 1566 height 784
click at [1175, 679] on li "Team Leader" at bounding box center [1147, 674] width 135 height 26
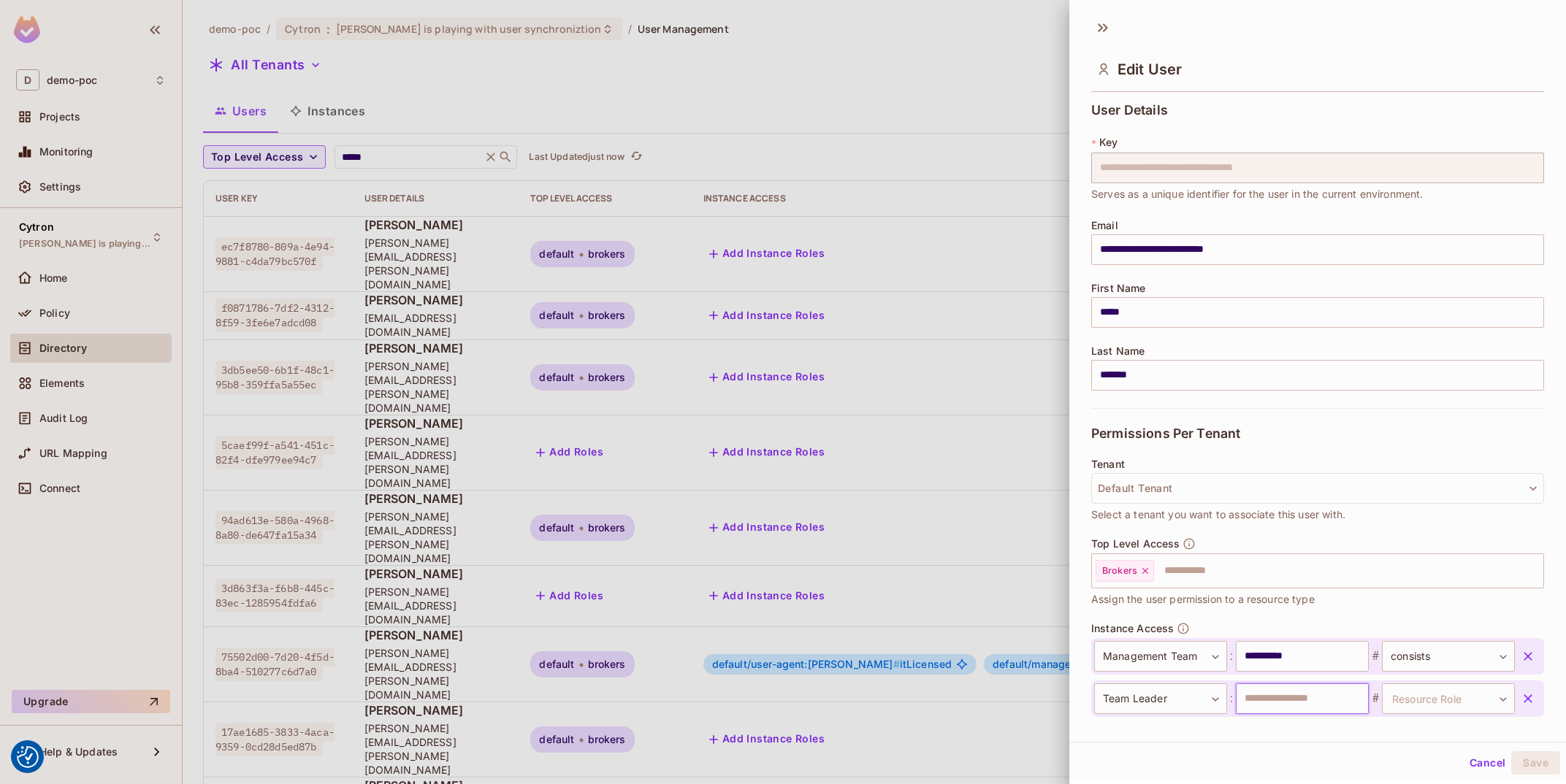
click at [1301, 701] on input "text" at bounding box center [1303, 698] width 133 height 31
paste input "**********"
type input "**********"
click at [1452, 695] on body "We use cookies to enhance your browsing experience, serve personalized ads or c…" at bounding box center [783, 392] width 1566 height 784
click at [1439, 730] on li "itLicensed" at bounding box center [1435, 727] width 135 height 26
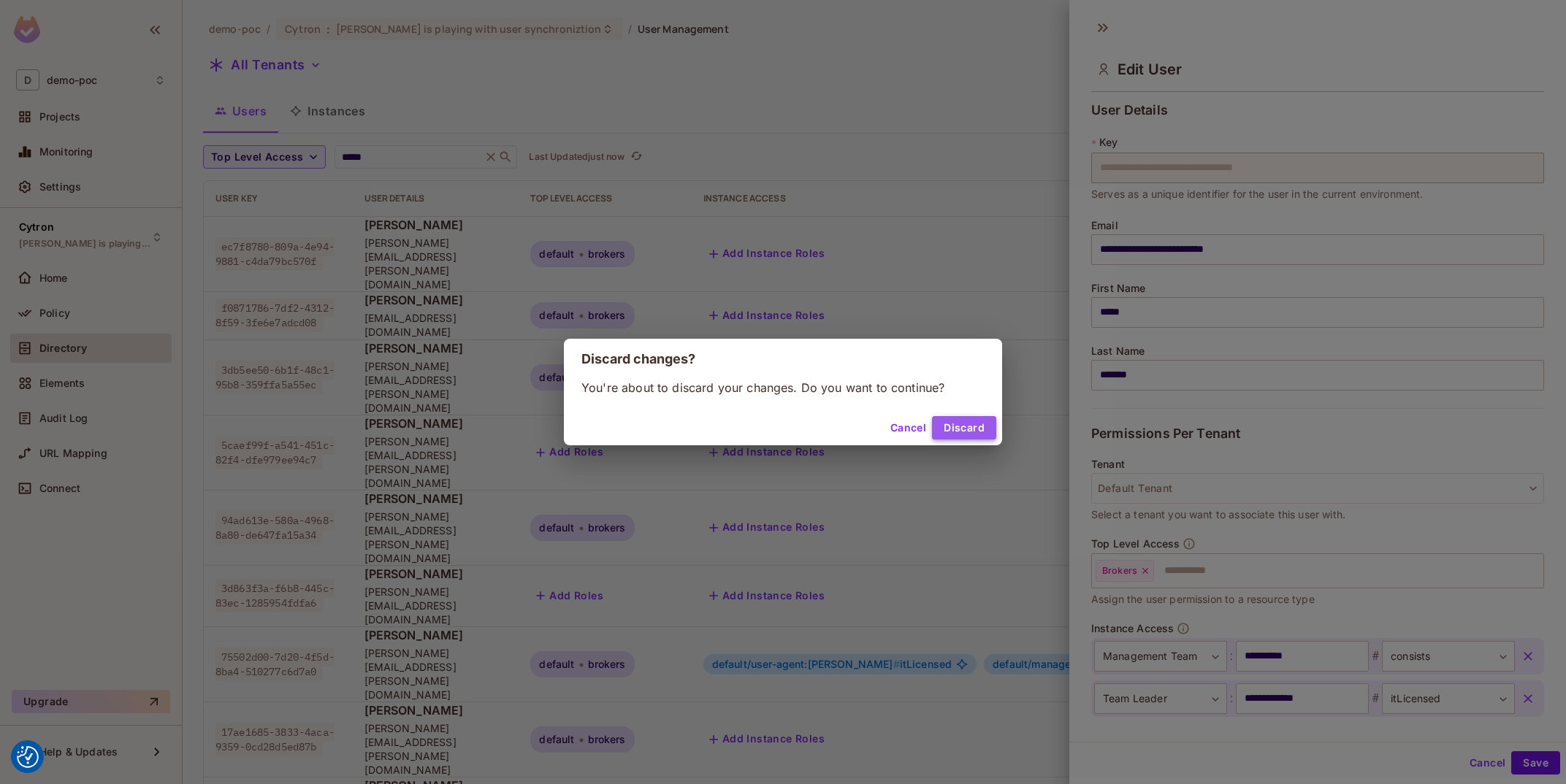
click at [941, 435] on button "Discard" at bounding box center [964, 428] width 64 height 23
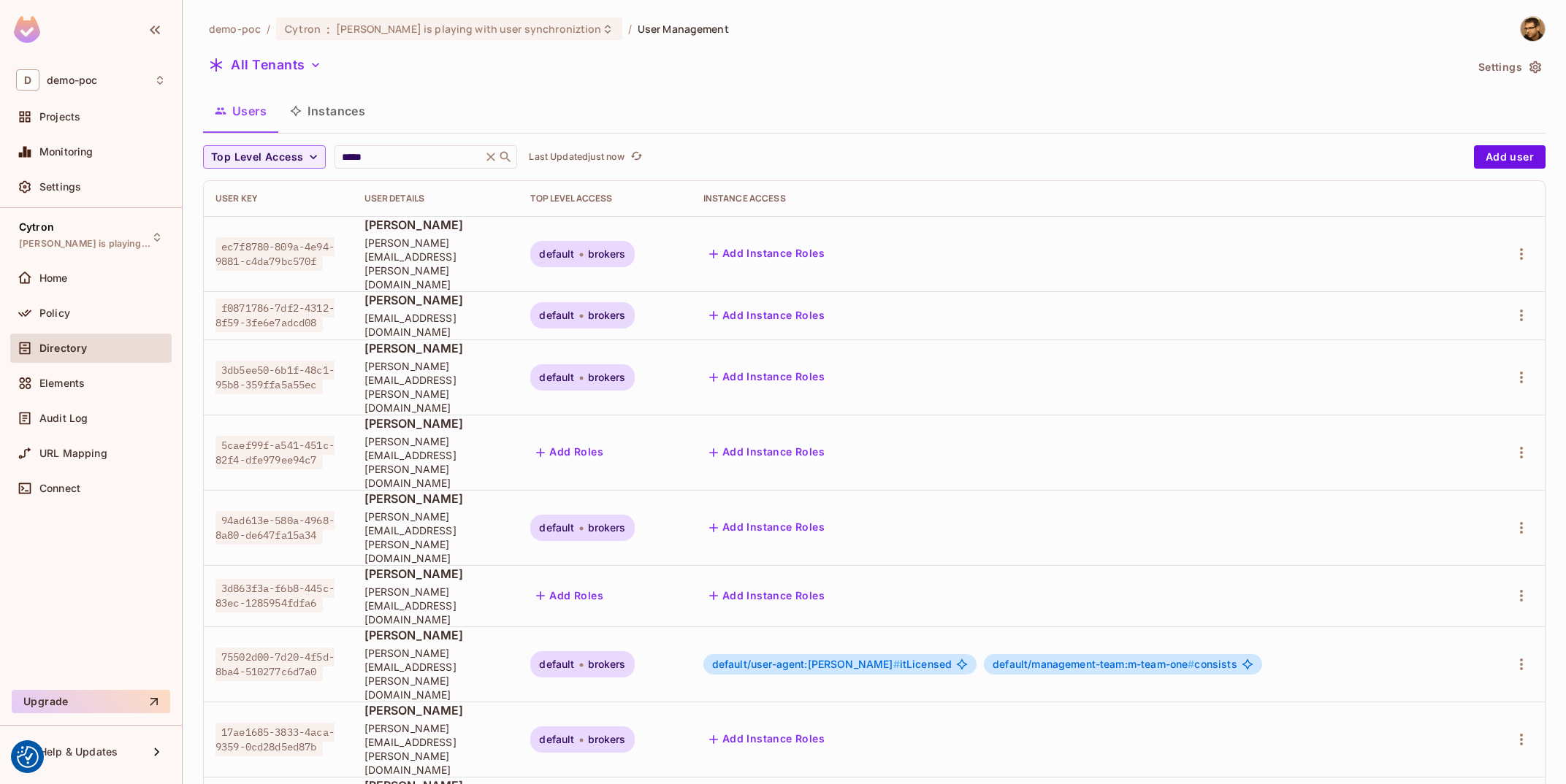
click at [330, 90] on div "demo-poc / Cytron : [PERSON_NAME] is playing with user synchroniztion / User Ma…" at bounding box center [874, 642] width 1343 height 1253
click at [341, 109] on button "Instances" at bounding box center [328, 111] width 98 height 36
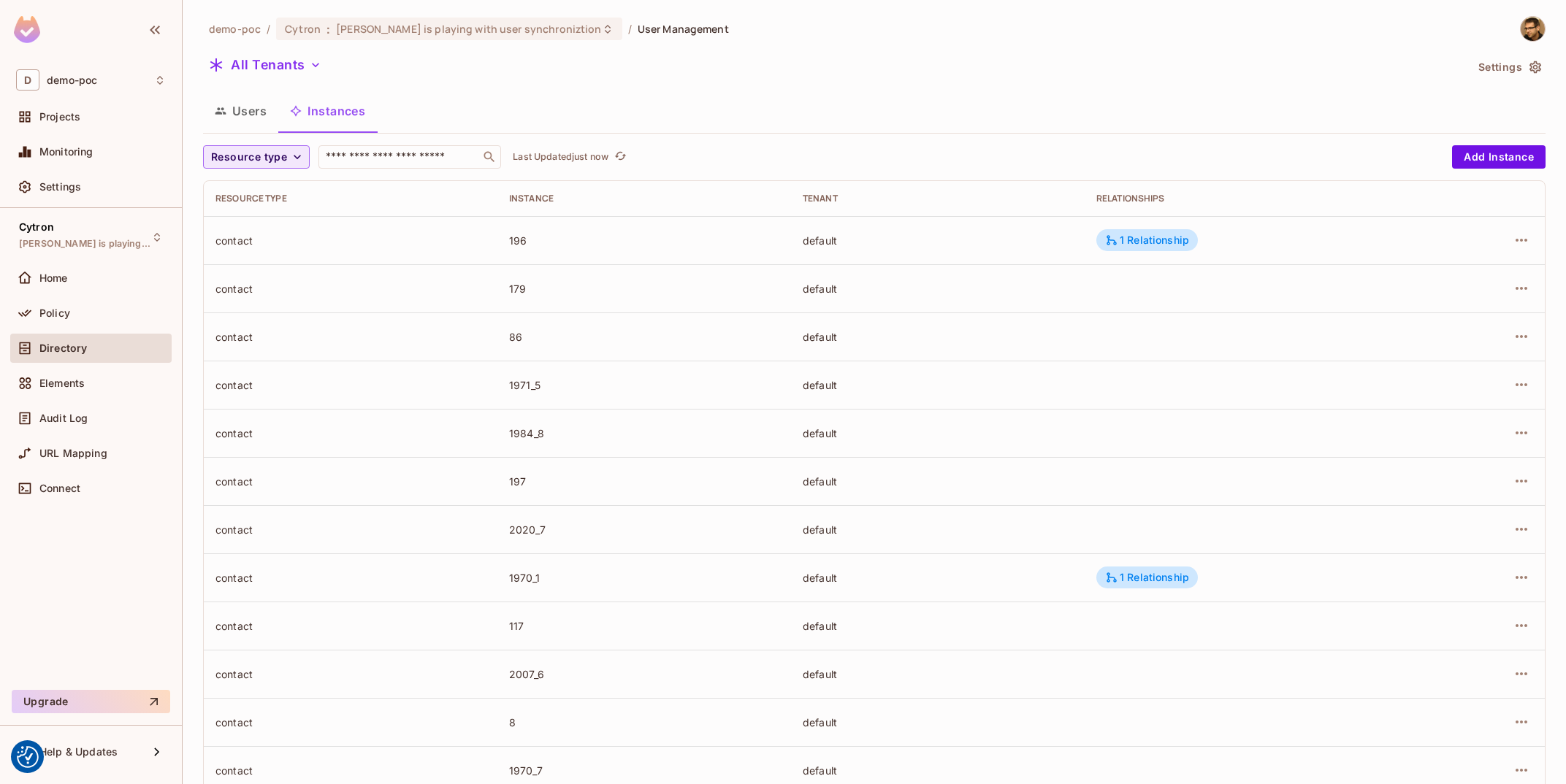
click at [260, 161] on span "Resource type" at bounding box center [249, 157] width 76 height 18
click at [272, 182] on li "Team Leader" at bounding box center [261, 190] width 117 height 31
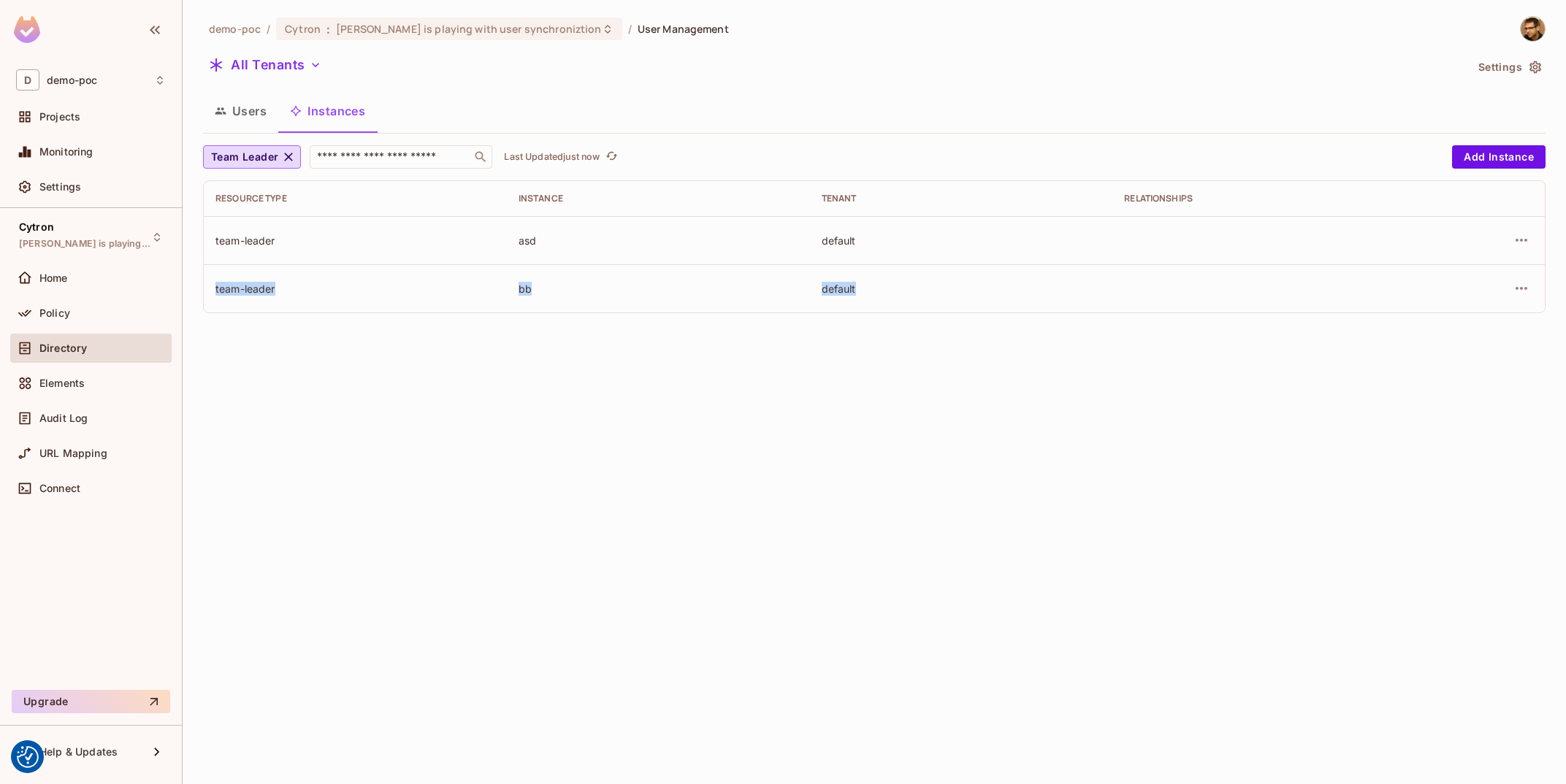
drag, startPoint x: 506, startPoint y: 249, endPoint x: 991, endPoint y: 302, distance: 487.9
click at [495, 247] on div "team-leader" at bounding box center [356, 241] width 280 height 14
click at [991, 302] on td "default" at bounding box center [961, 288] width 303 height 48
click at [70, 310] on div "Policy" at bounding box center [102, 313] width 126 height 11
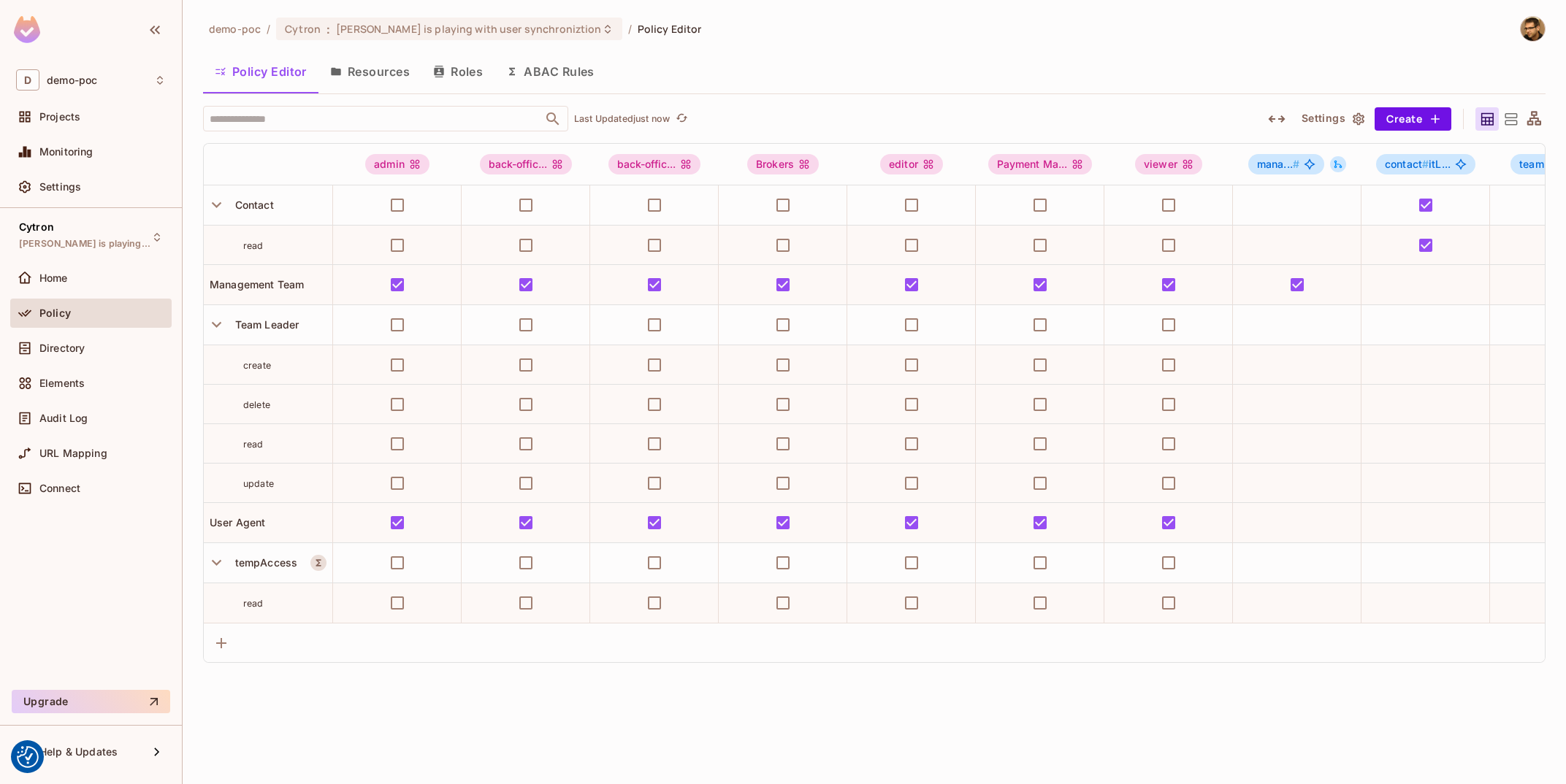
click at [388, 72] on button "Resources" at bounding box center [370, 71] width 103 height 36
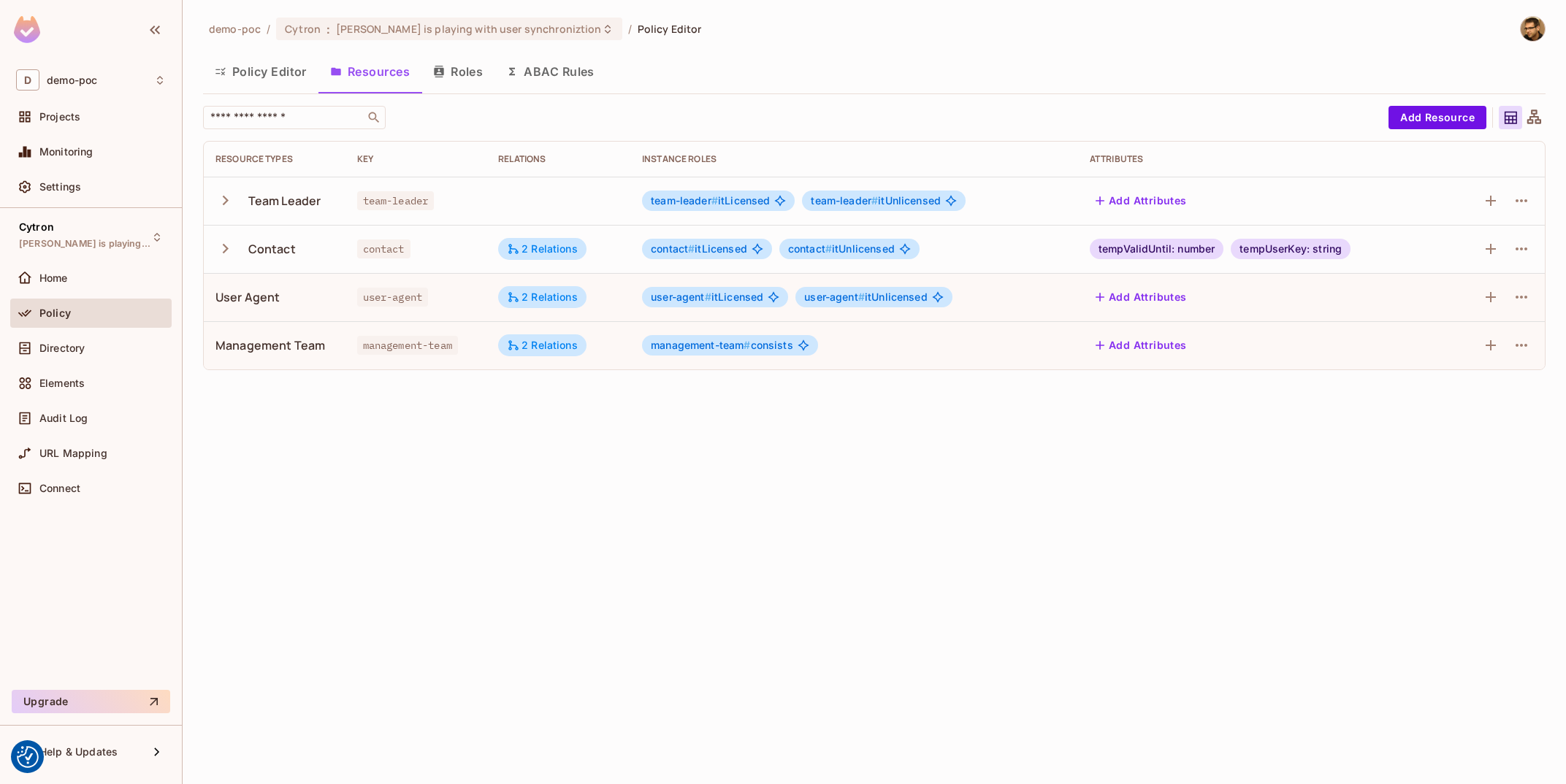
click at [233, 200] on icon "button" at bounding box center [226, 201] width 20 height 20
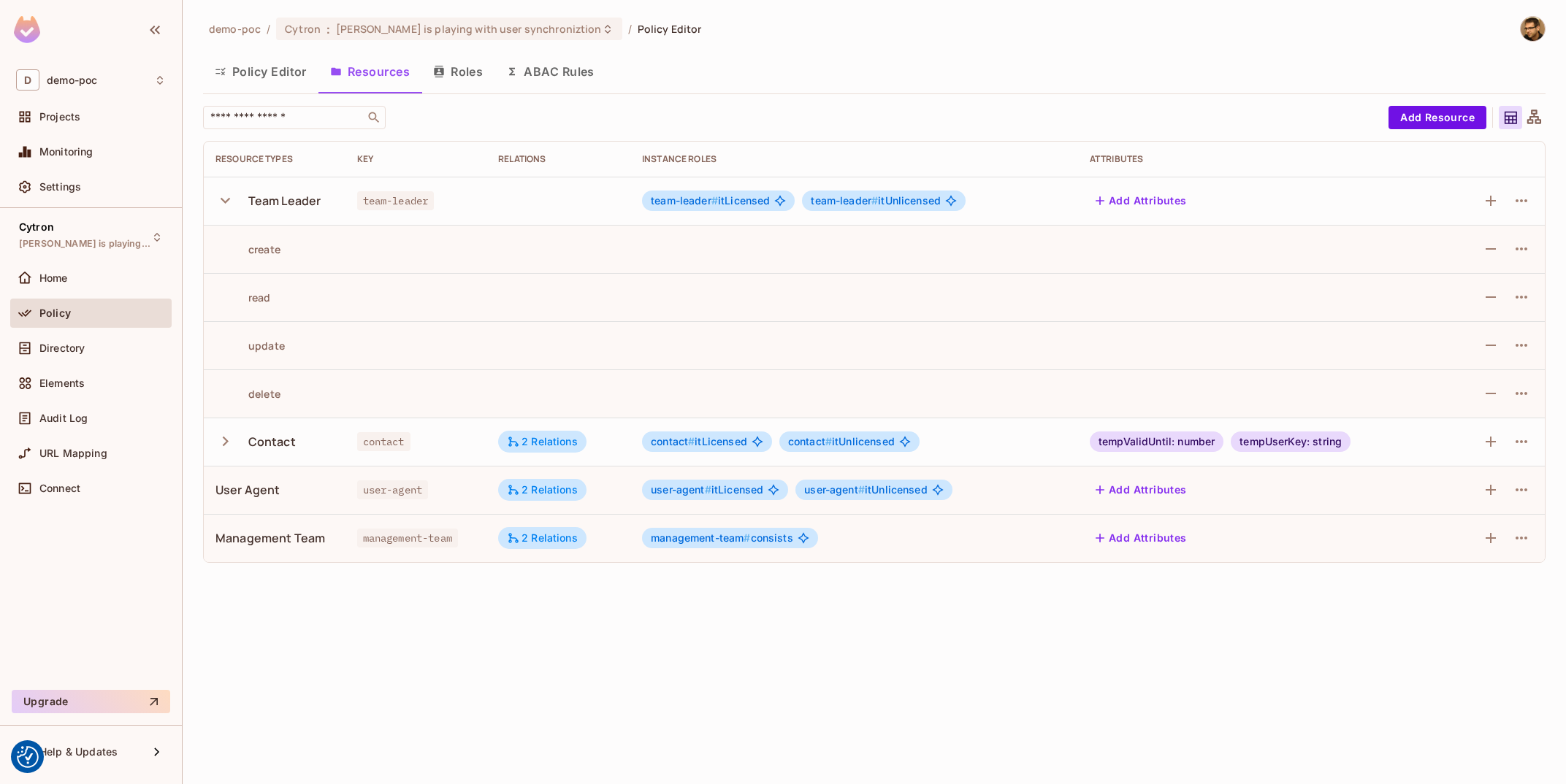
click at [235, 205] on icon "button" at bounding box center [226, 201] width 20 height 20
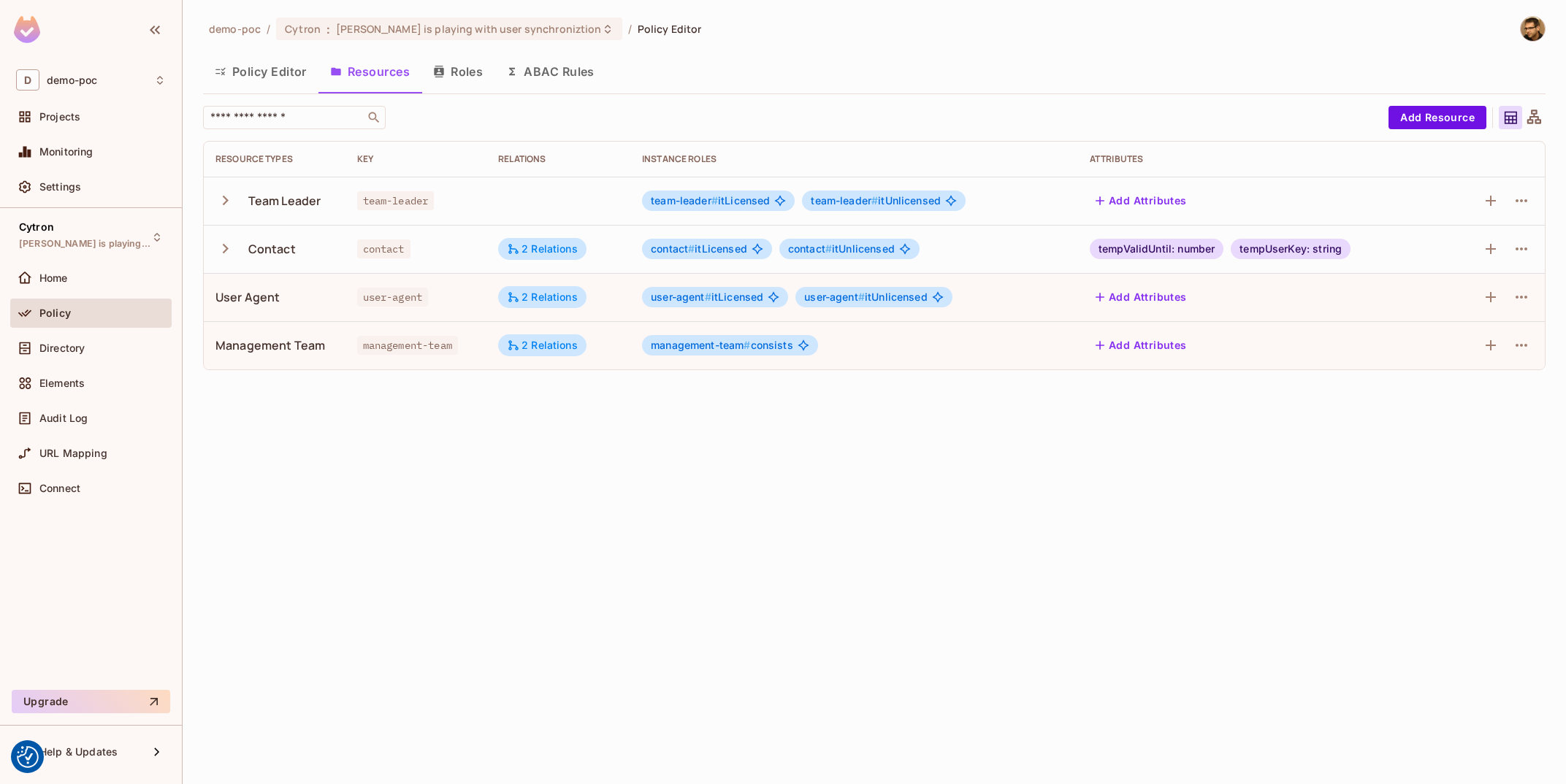
click at [492, 89] on button "Roles" at bounding box center [458, 71] width 73 height 36
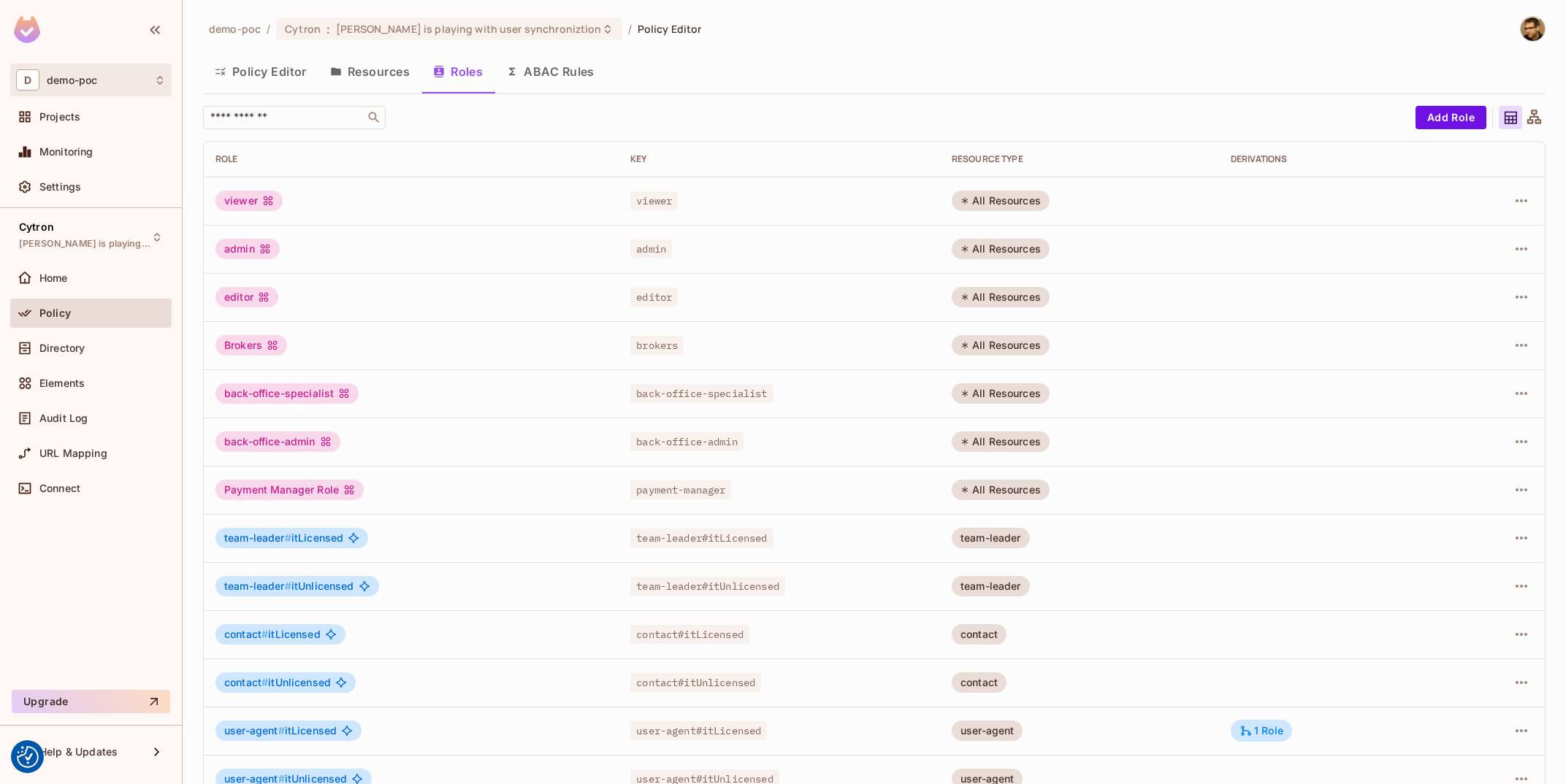
click at [97, 82] on span "demo-poc" at bounding box center [72, 79] width 51 height 11
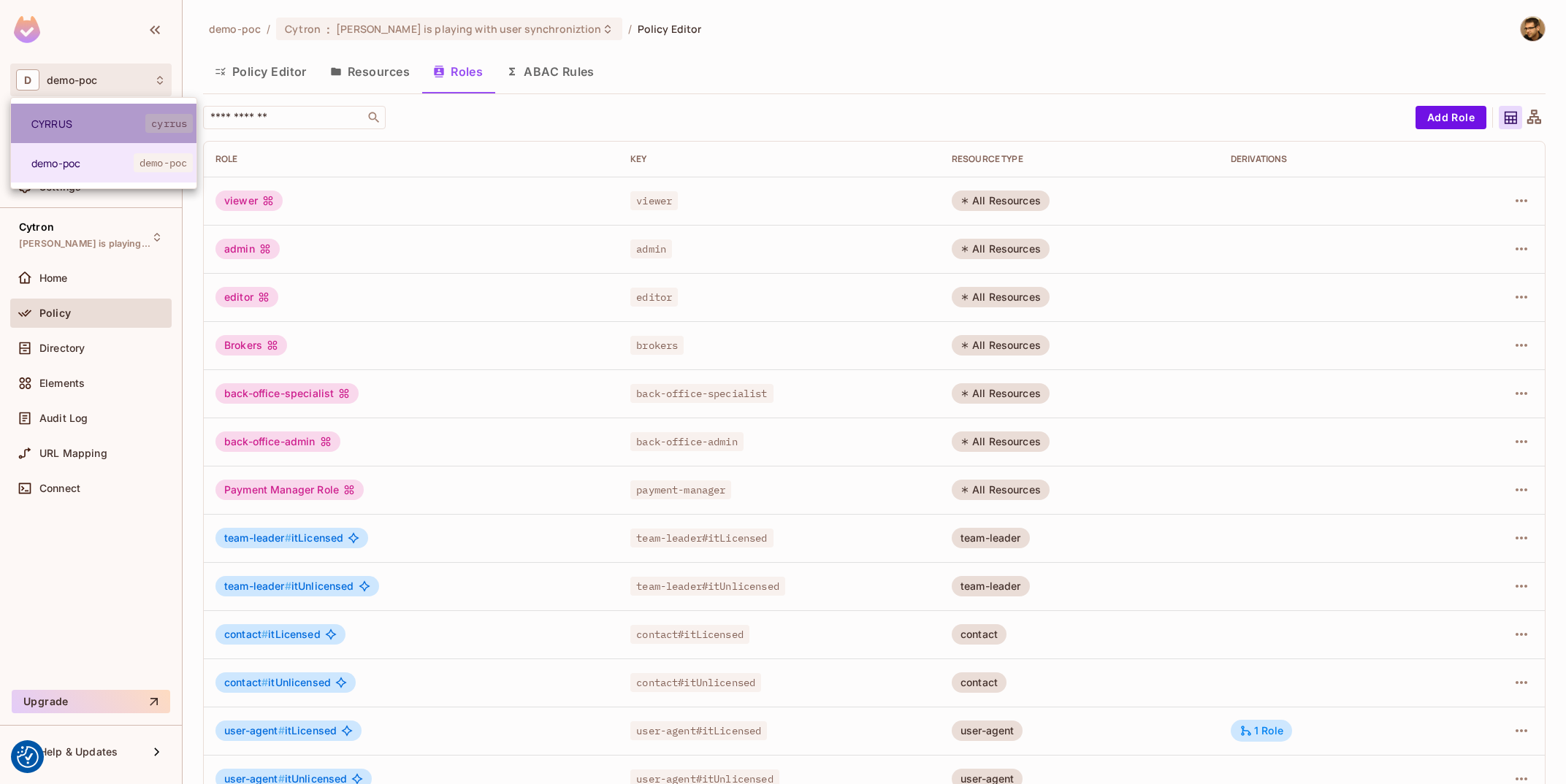
click at [107, 117] on span "CYRRUS" at bounding box center [88, 123] width 114 height 14
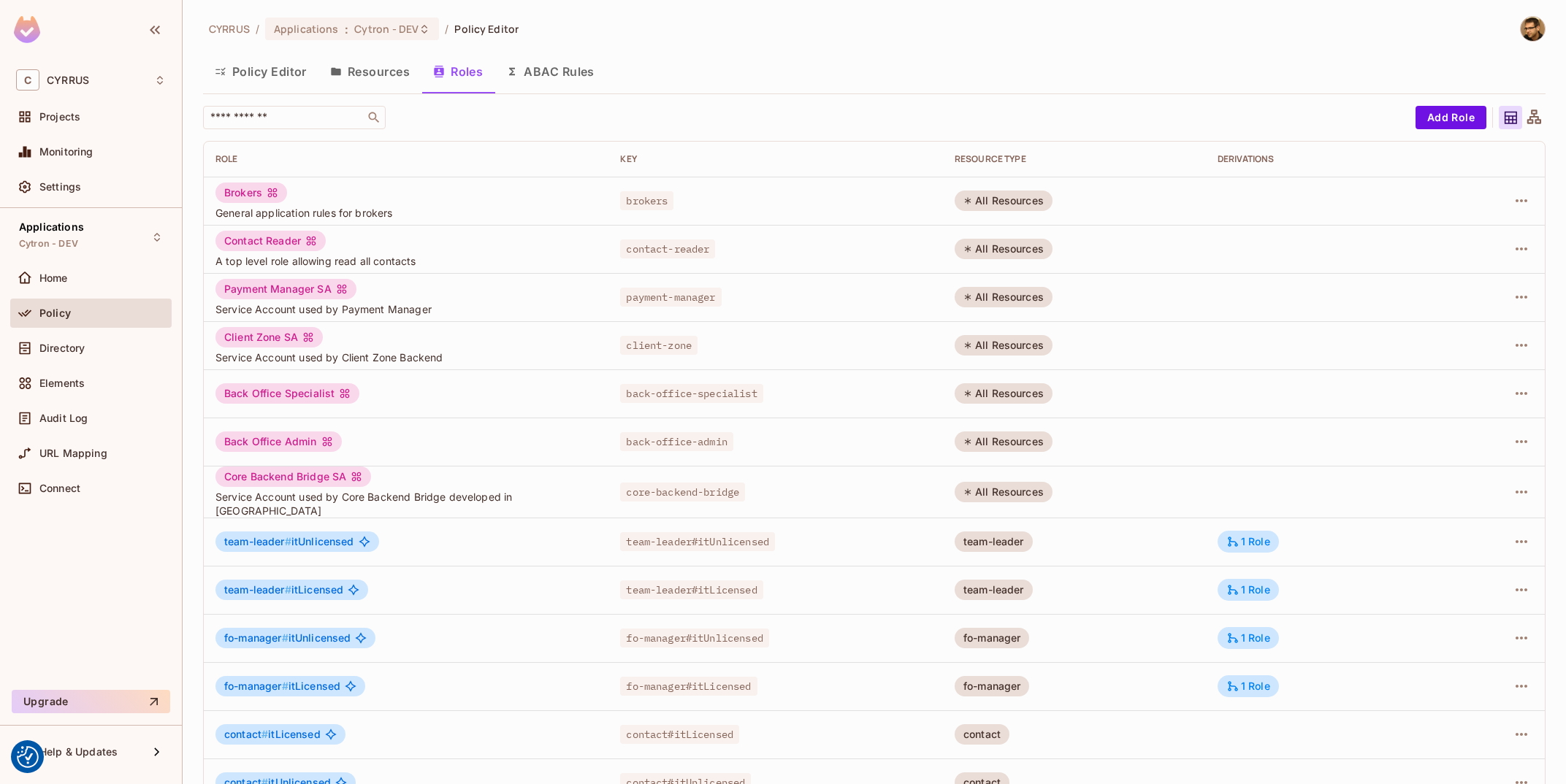
scroll to position [176, 0]
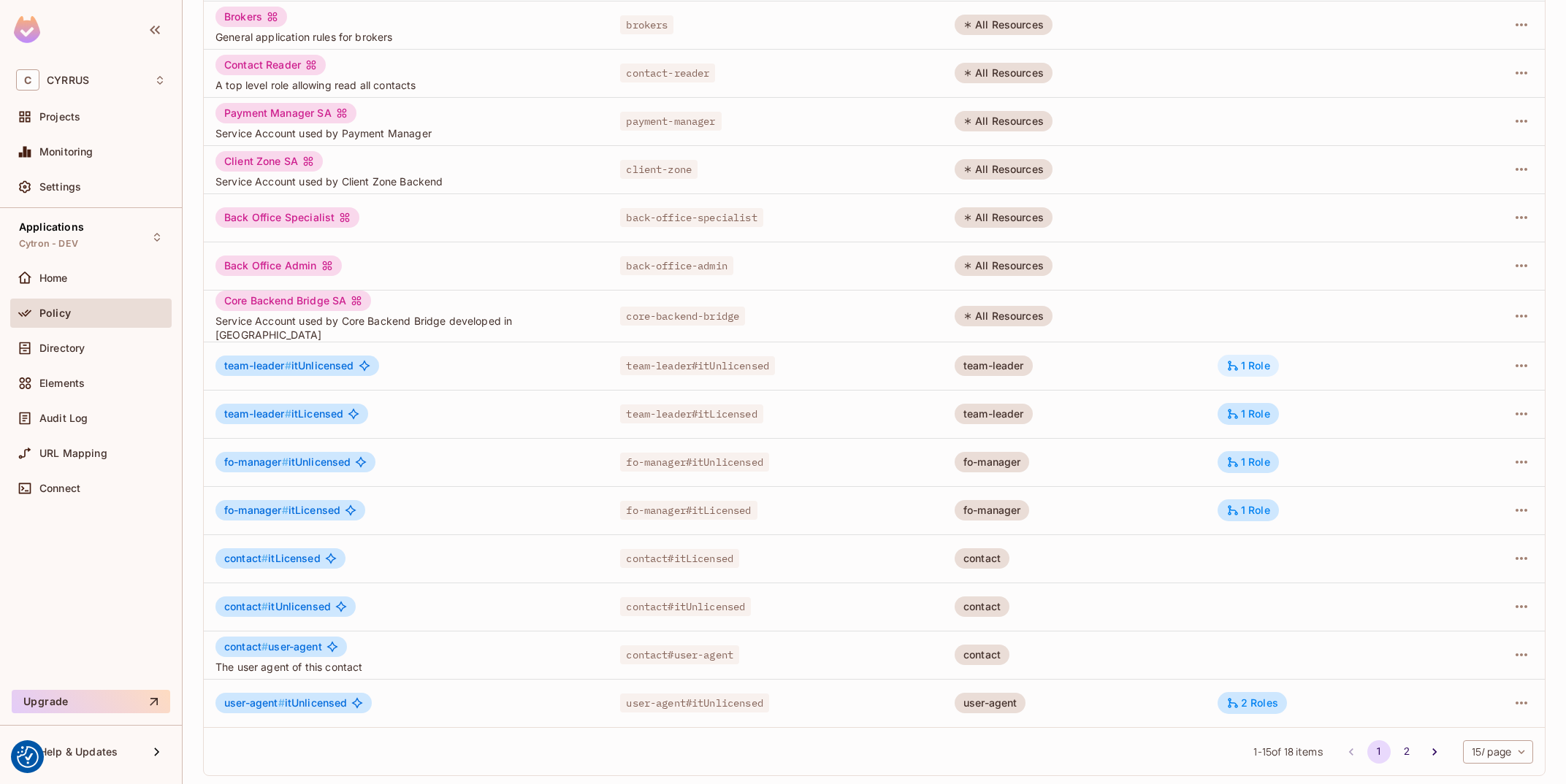
click at [1266, 356] on div "1 Role" at bounding box center [1248, 366] width 61 height 22
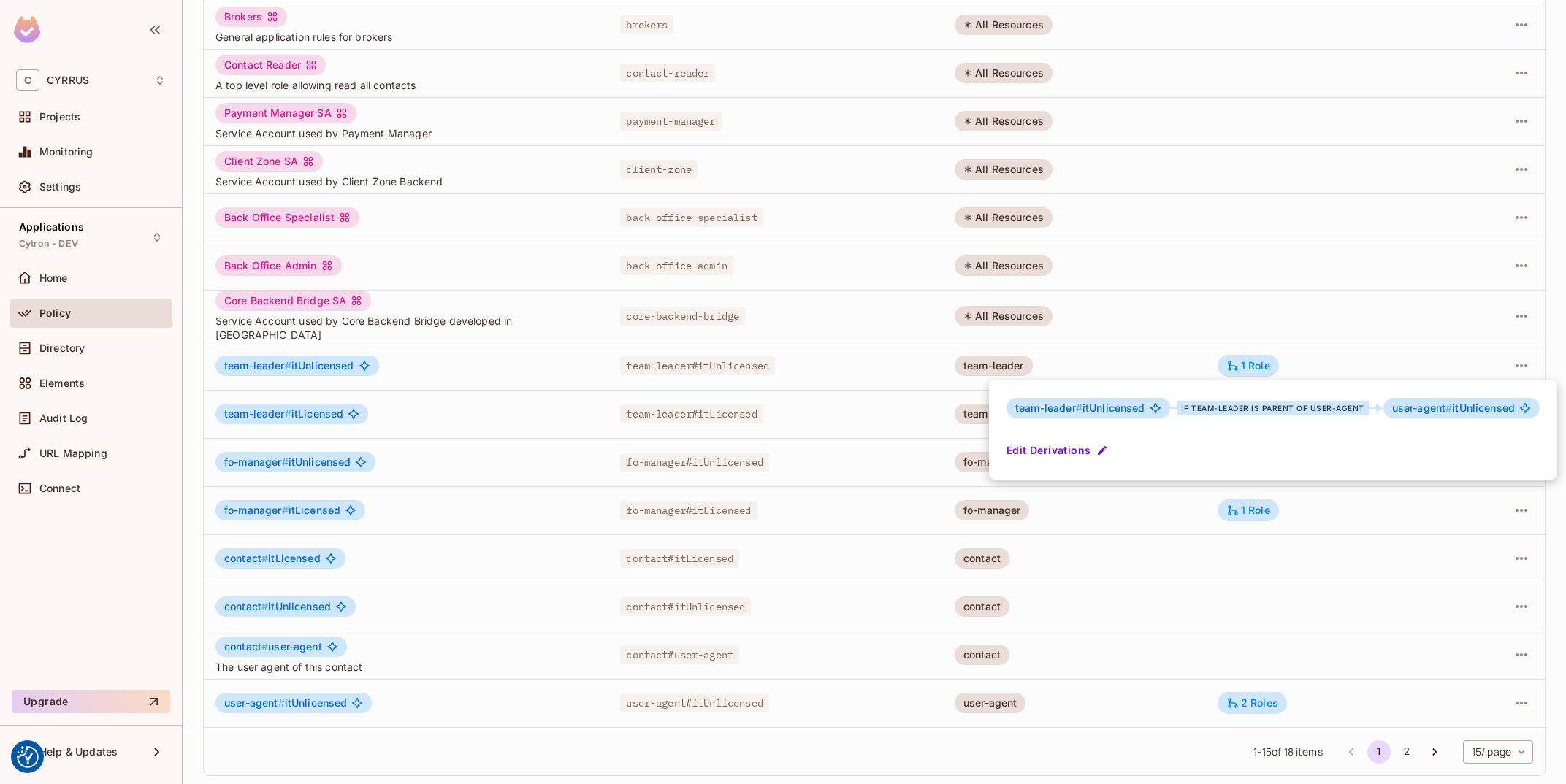
click at [1096, 369] on div at bounding box center [783, 392] width 1566 height 784
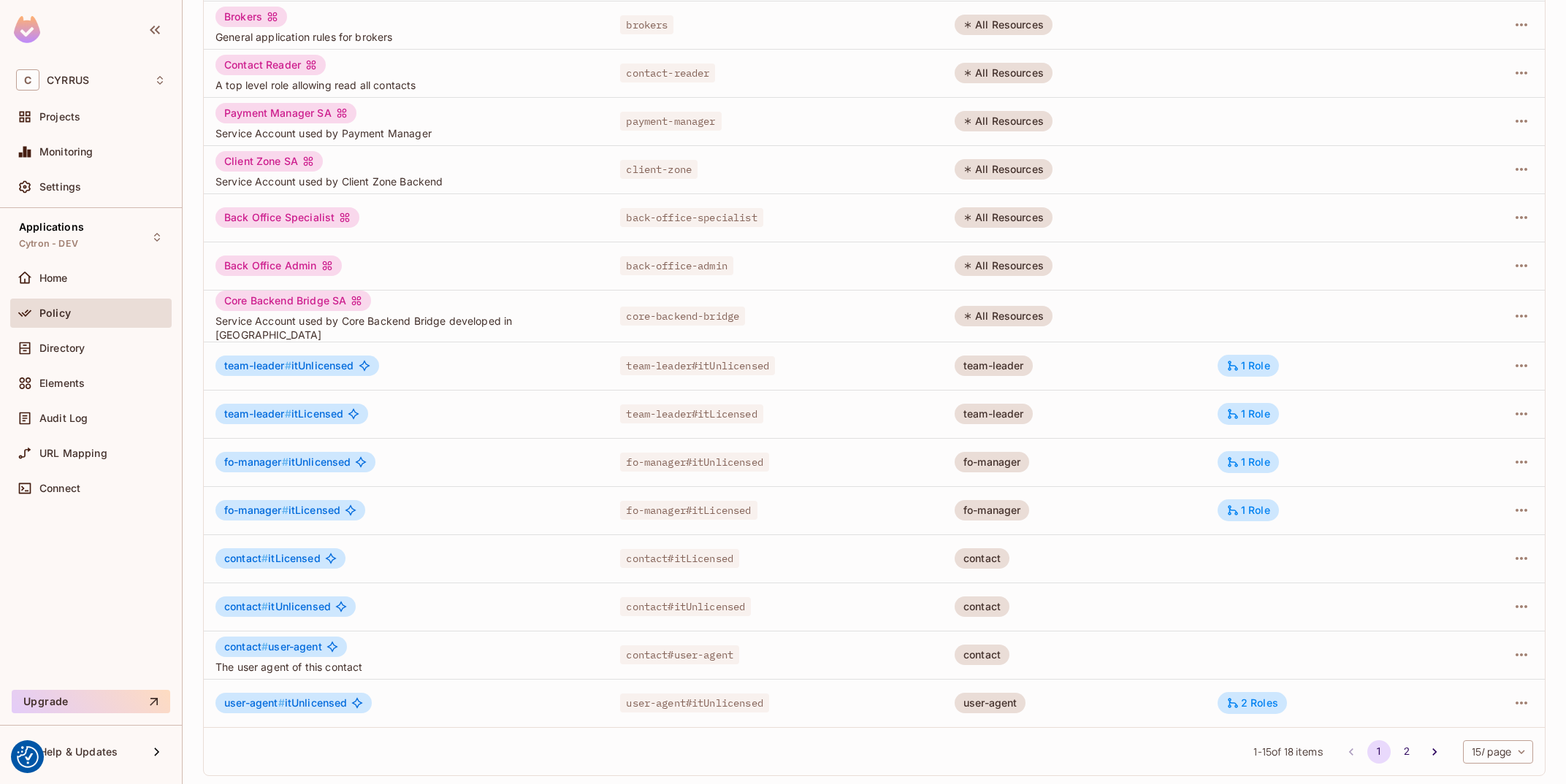
scroll to position [0, 0]
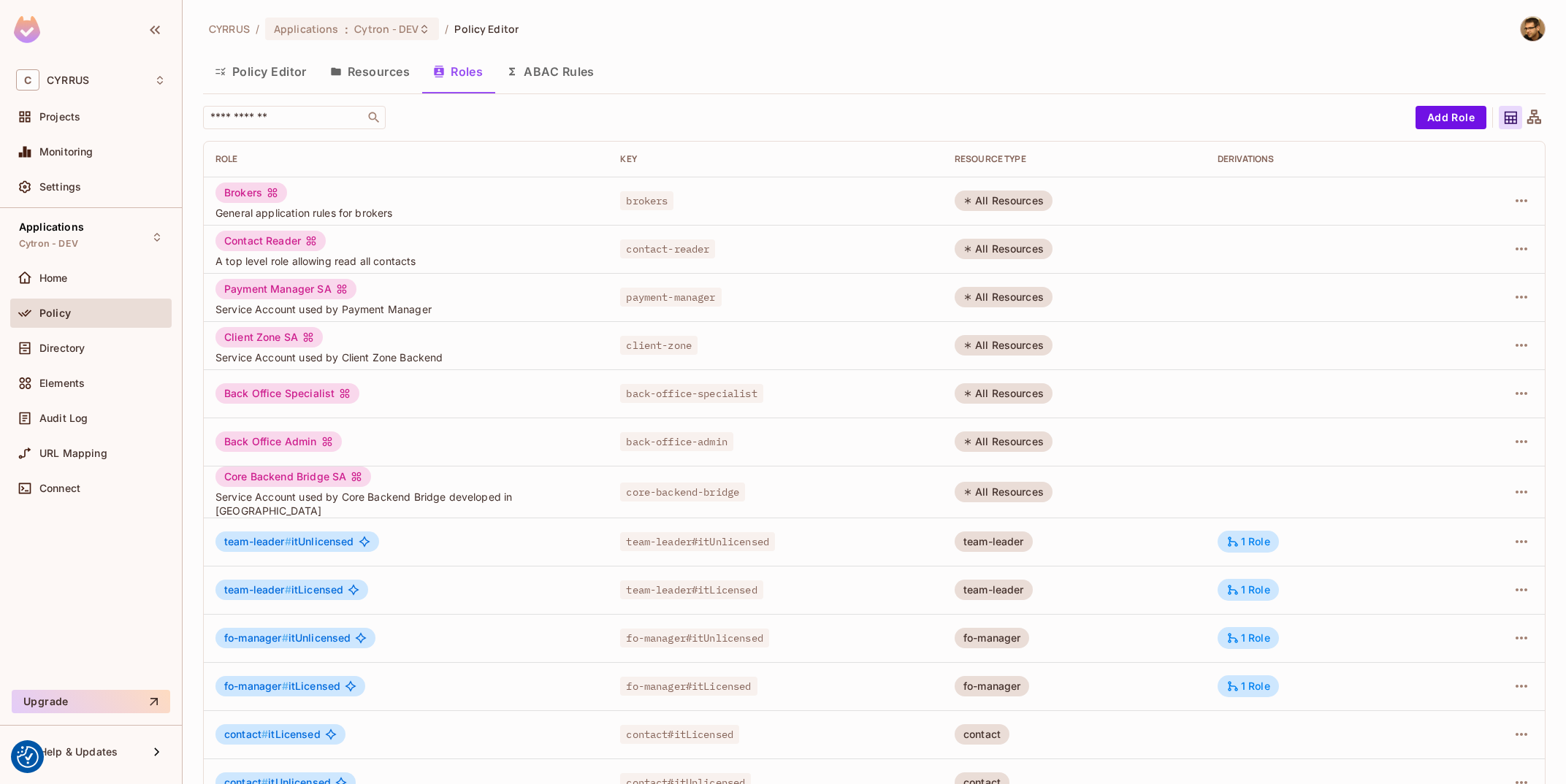
click at [413, 65] on button "Resources" at bounding box center [370, 71] width 103 height 36
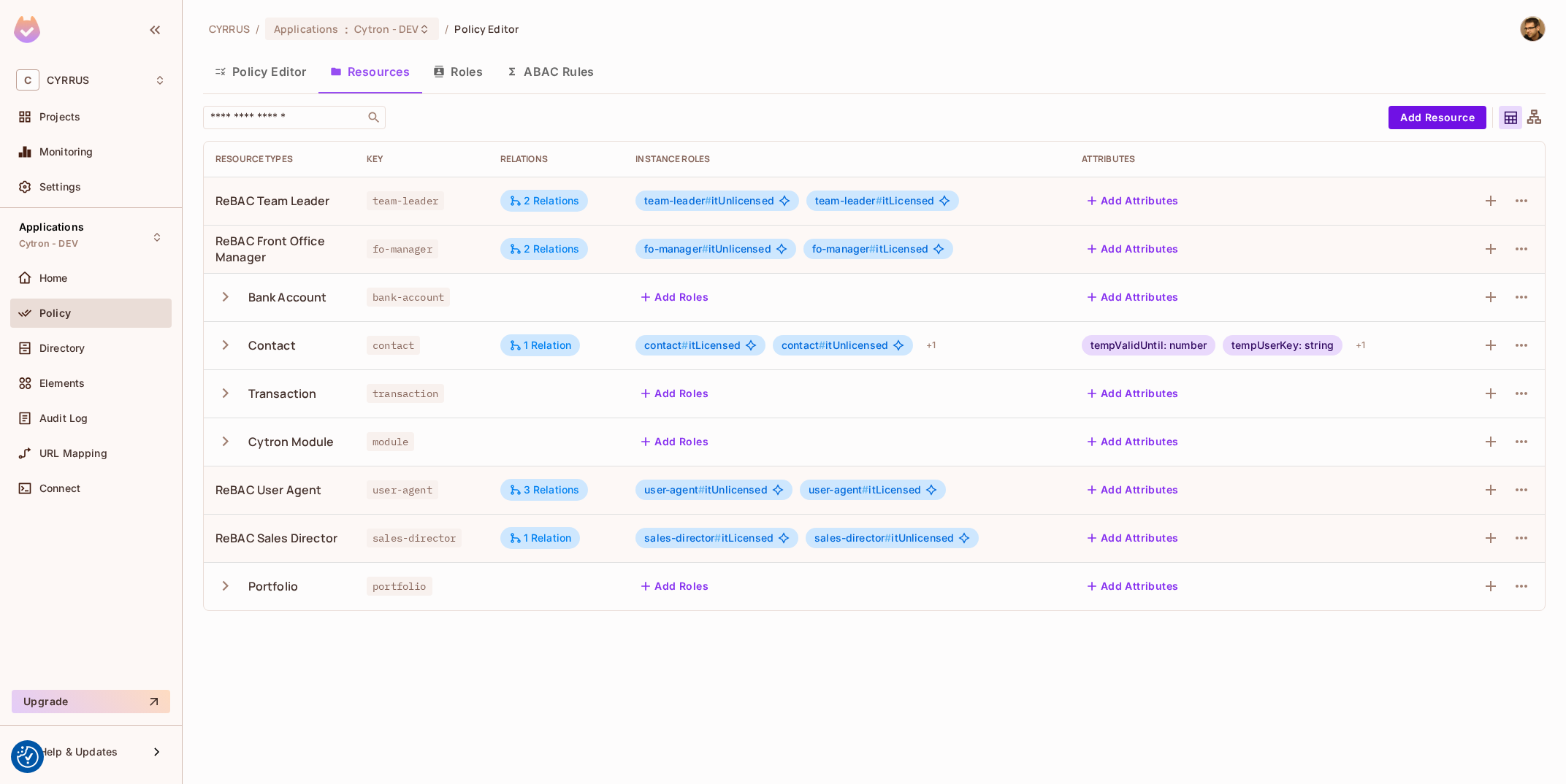
click at [383, 683] on div "CYRRUS / Applications : Cytron - DEV / Policy Editor Policy Editor Resources Ro…" at bounding box center [874, 392] width 1384 height 784
click at [557, 204] on div "2 Relations" at bounding box center [545, 201] width 71 height 13
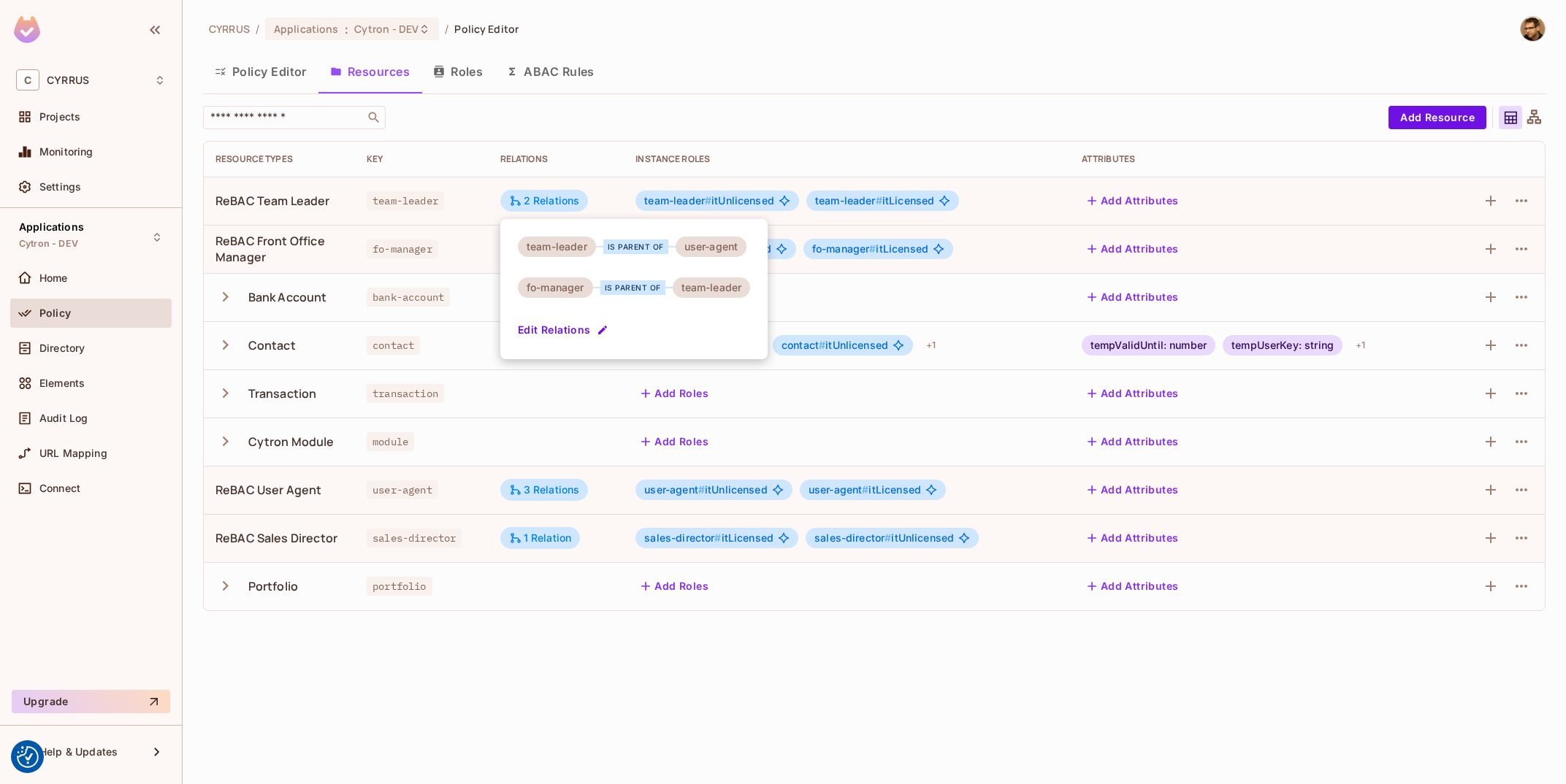
click at [464, 68] on div at bounding box center [783, 392] width 1566 height 784
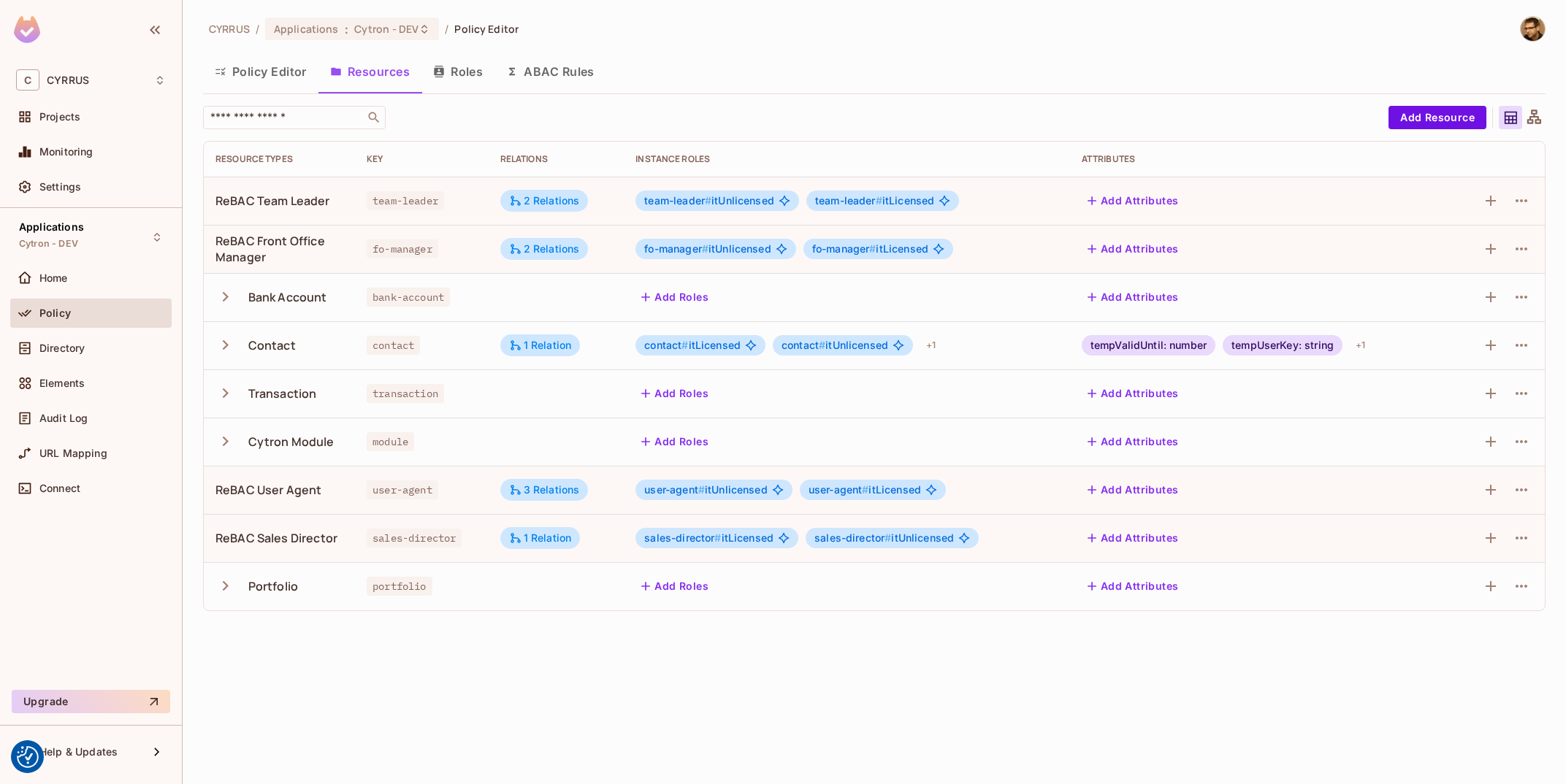
click at [464, 68] on button "Roles" at bounding box center [458, 71] width 73 height 36
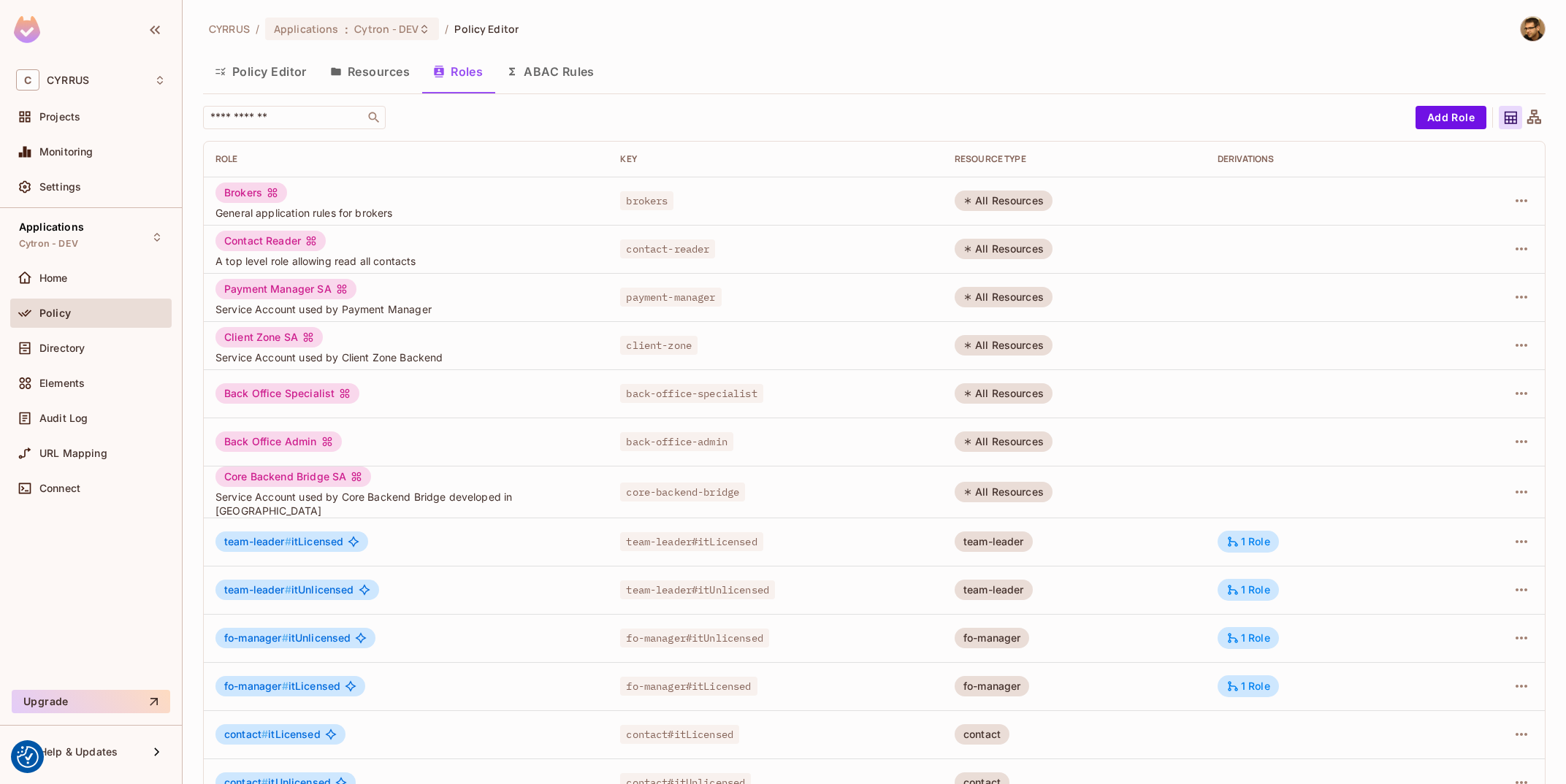
scroll to position [176, 0]
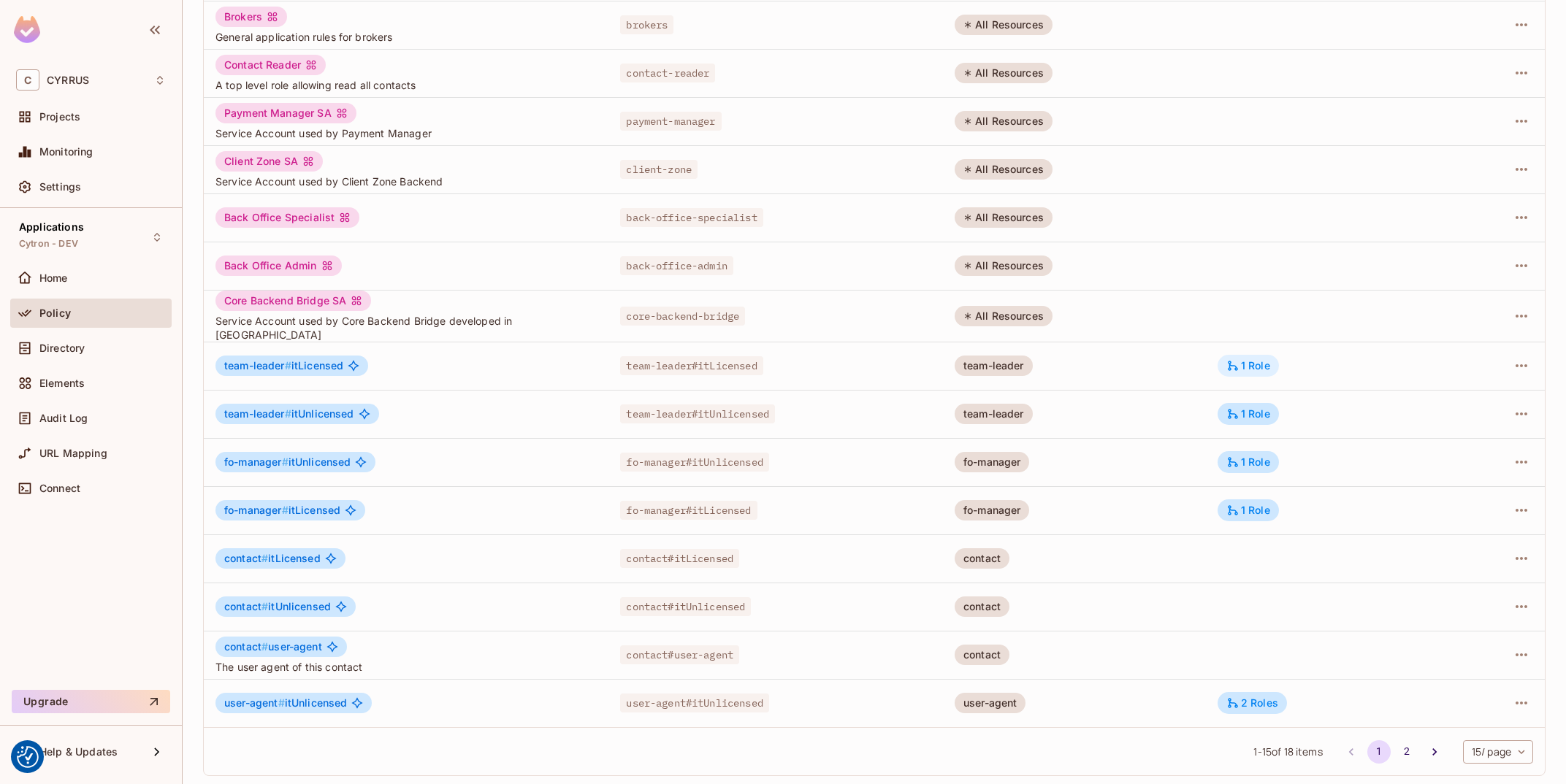
click at [1264, 359] on div "1 Role" at bounding box center [1248, 366] width 44 height 13
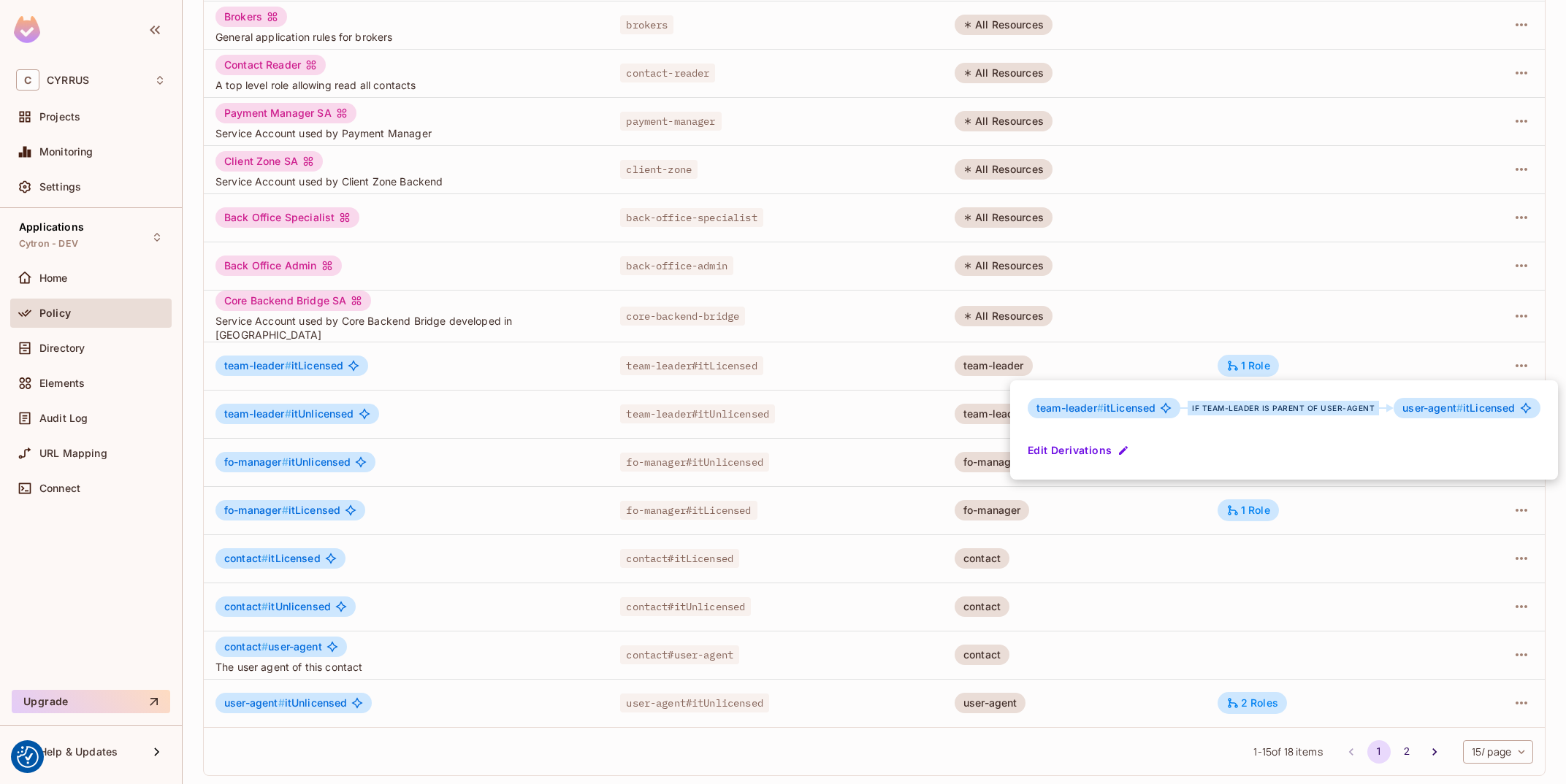
click at [1324, 365] on div at bounding box center [783, 392] width 1566 height 784
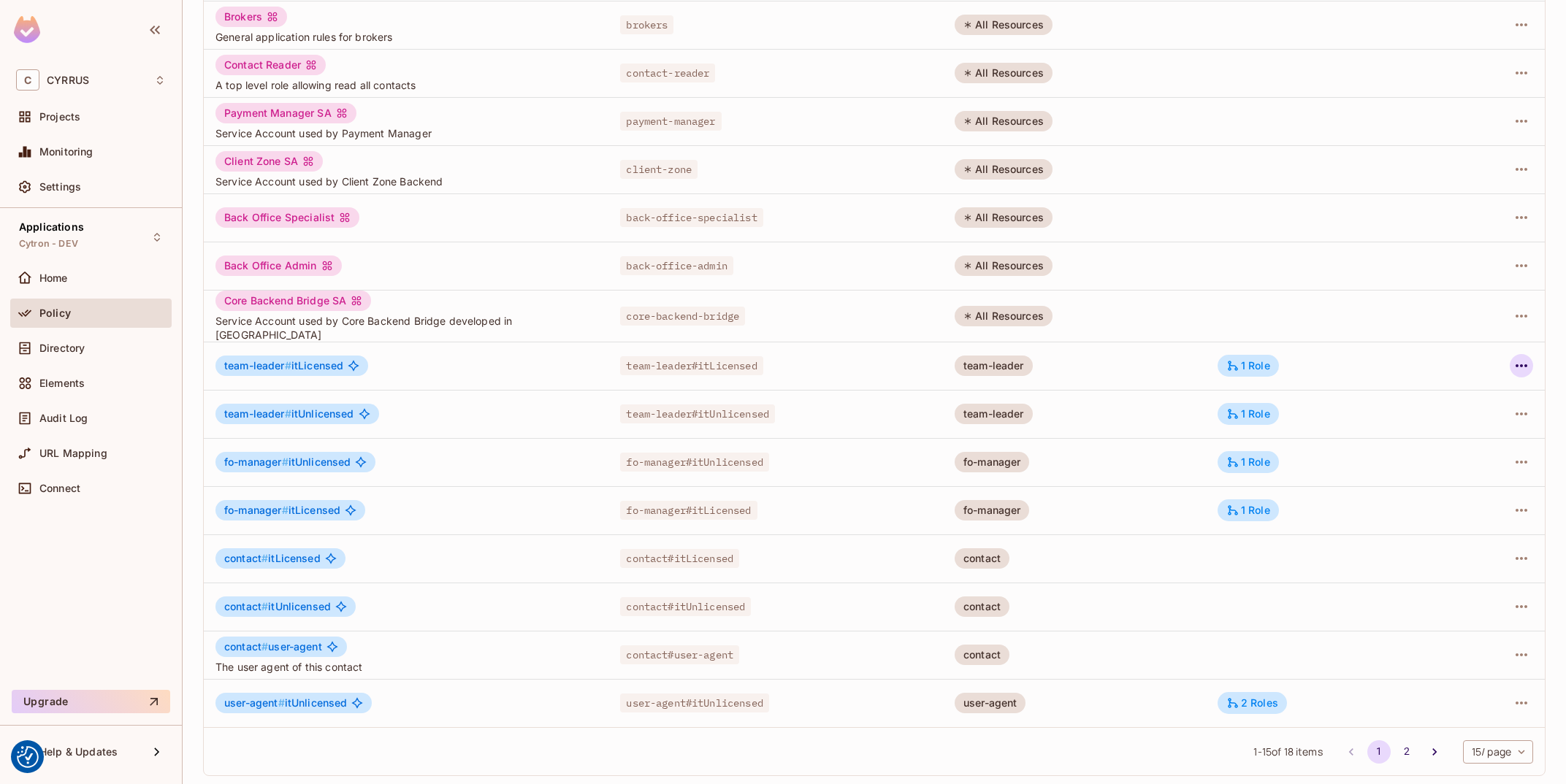
click at [1515, 359] on icon "button" at bounding box center [1521, 366] width 17 height 17
click at [1462, 401] on div "Edit Role" at bounding box center [1456, 395] width 44 height 14
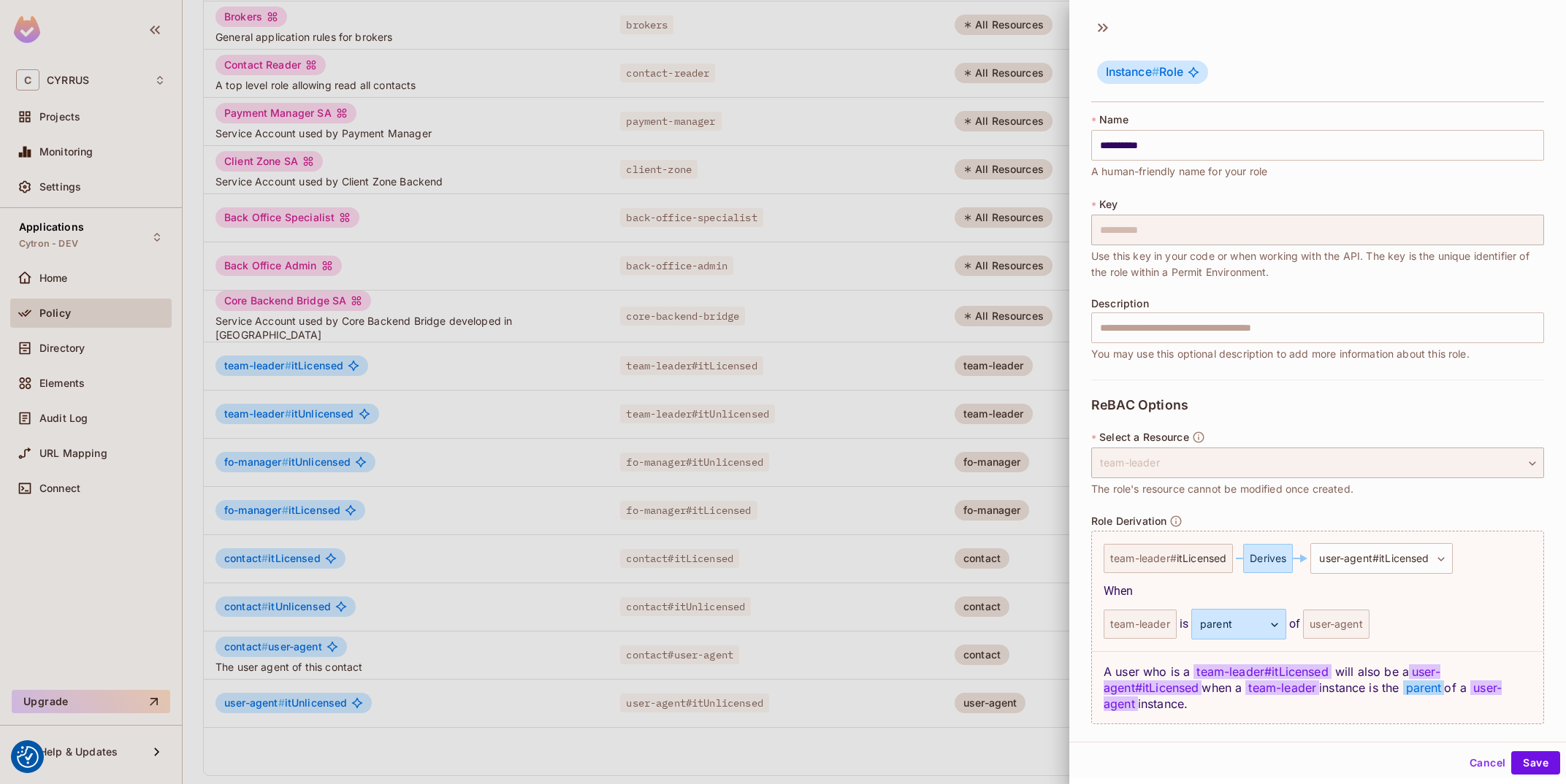
click at [1485, 764] on button "Cancel" at bounding box center [1487, 763] width 48 height 23
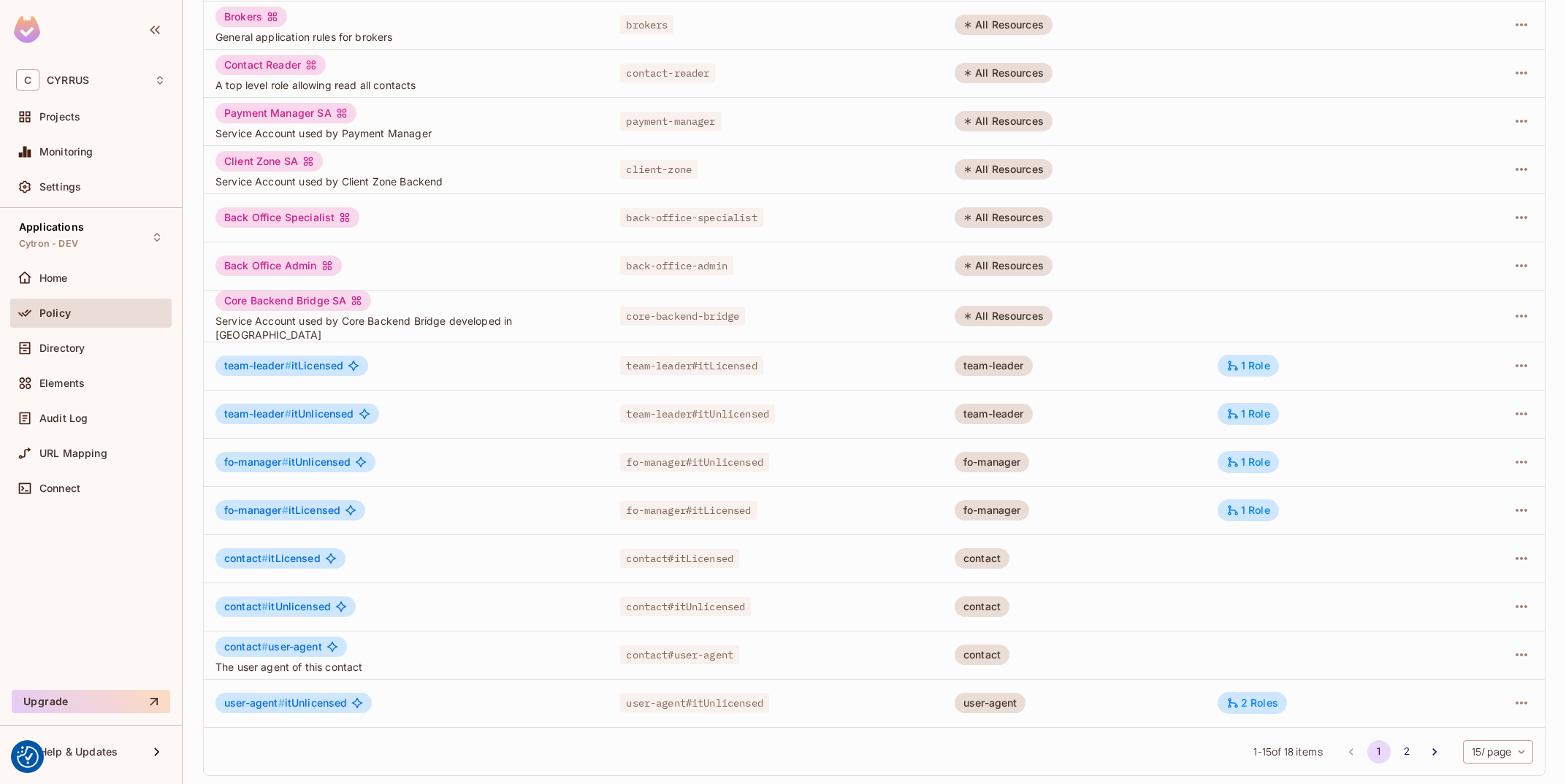
click at [400, 781] on div "​ Add Role Role Key RESOURCE TYPE Derivations Brokers General application rules…" at bounding box center [874, 359] width 1343 height 858
